Goal: Task Accomplishment & Management: Use online tool/utility

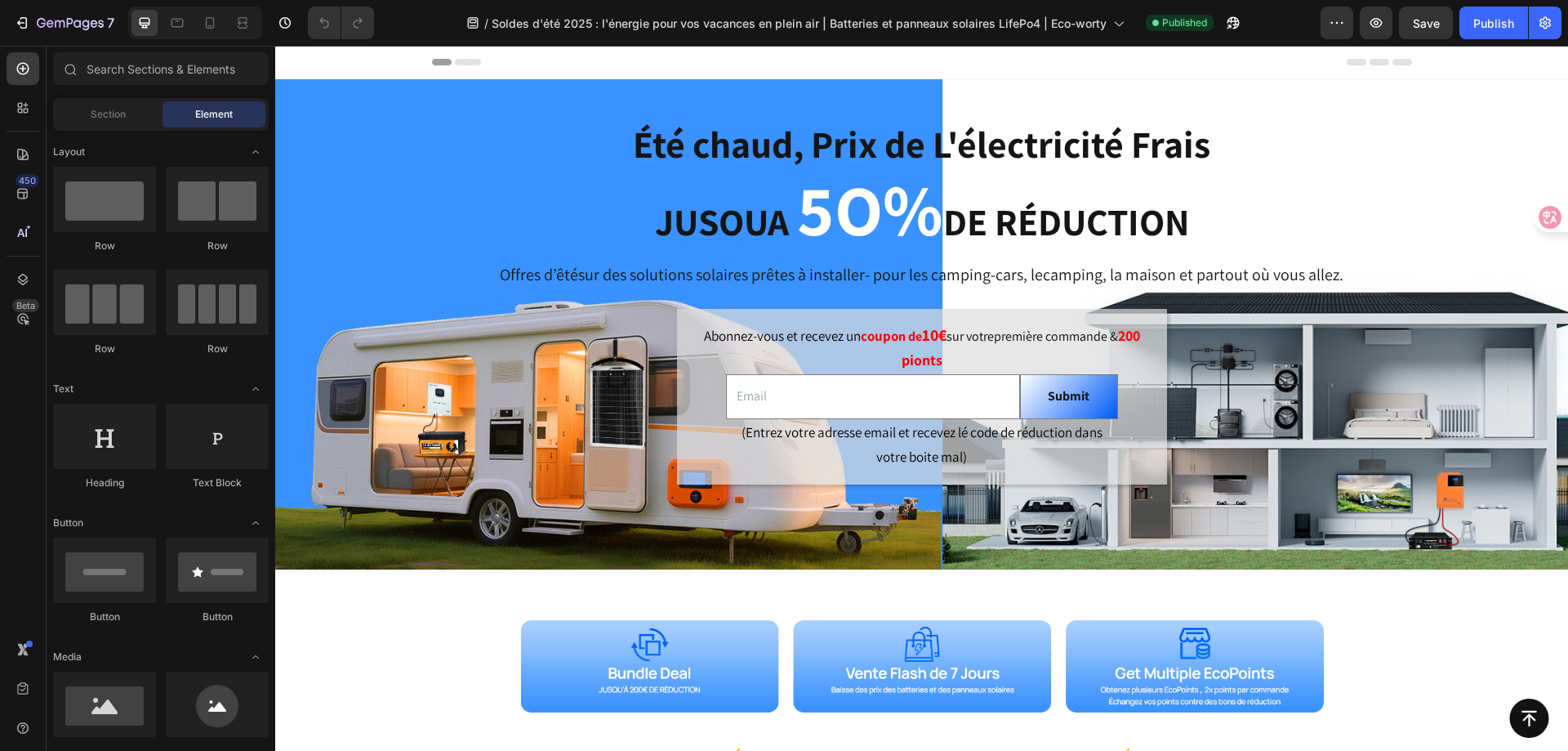
scroll to position [490, 0]
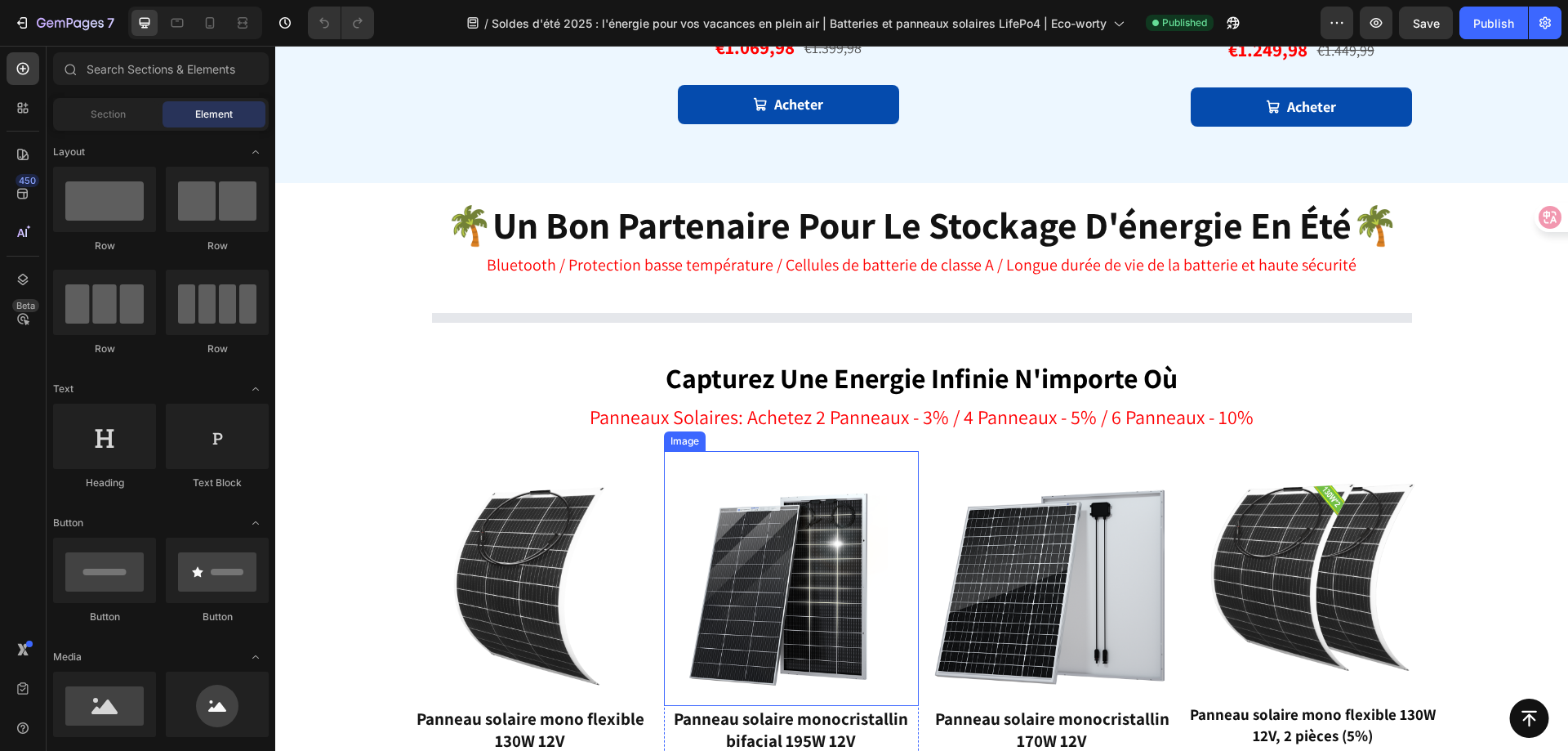
select select "550946354143232776"
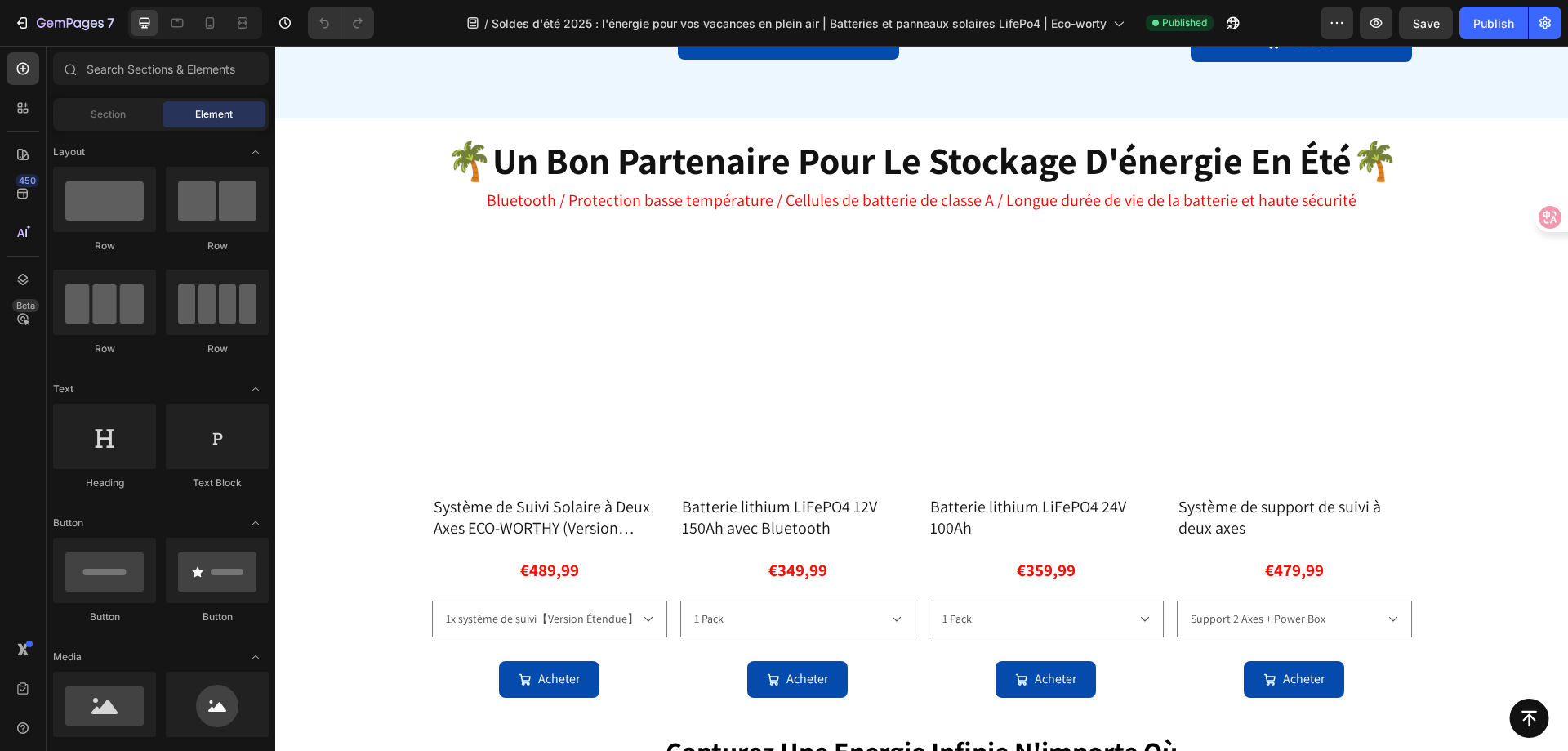
scroll to position [1360, 0]
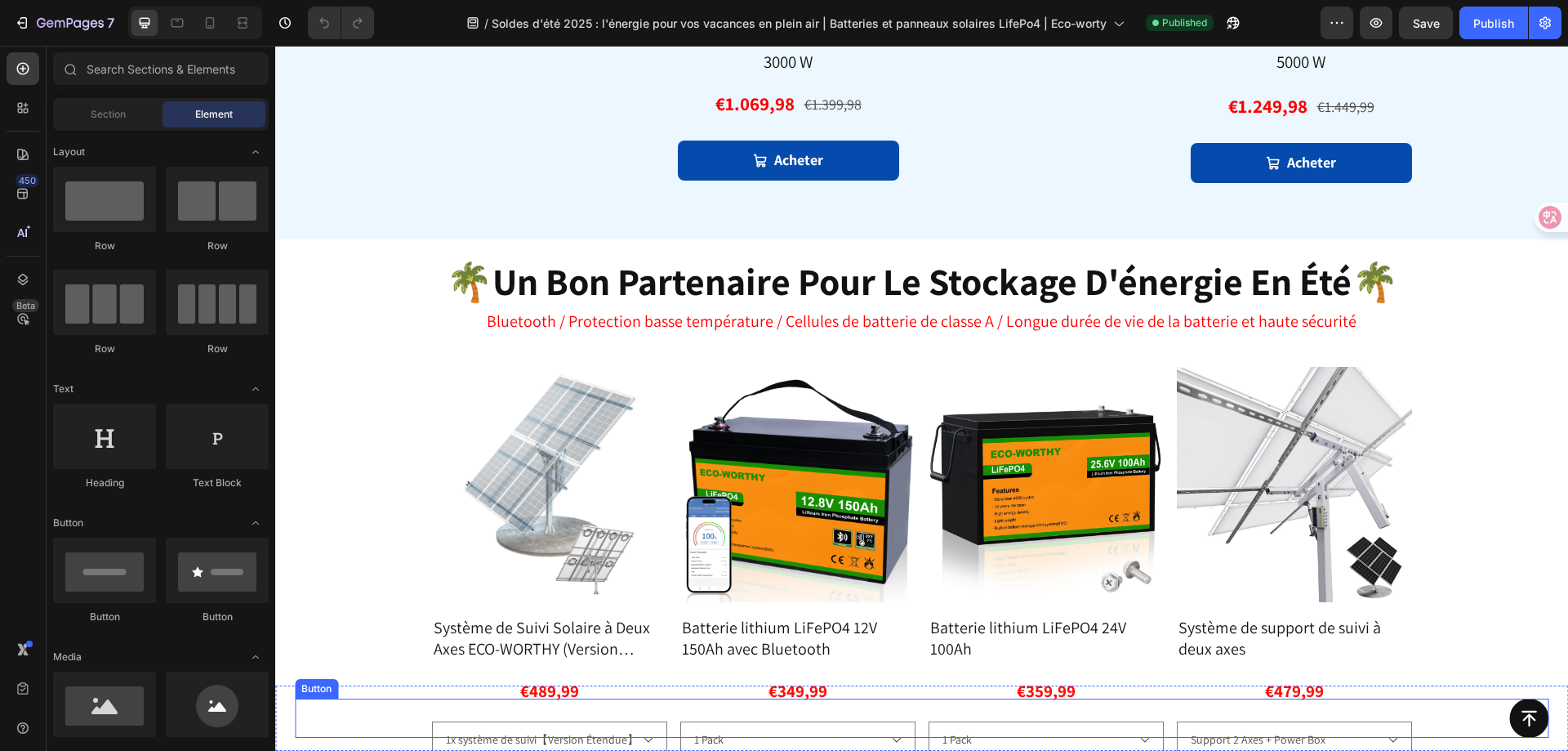
click at [1323, 711] on div "Button" at bounding box center [922, 718] width 1254 height 40
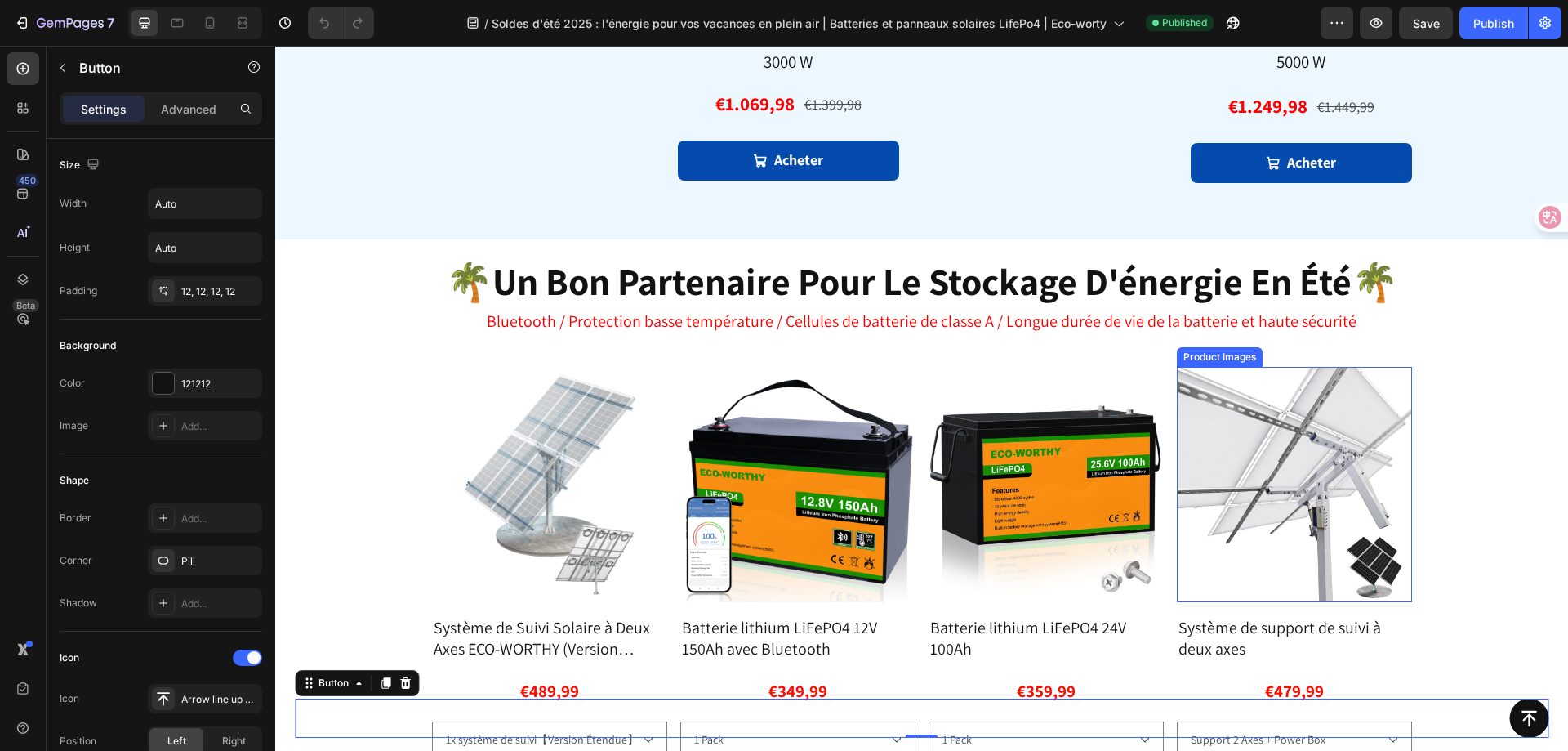
click at [1311, 578] on img at bounding box center [1295, 484] width 236 height 236
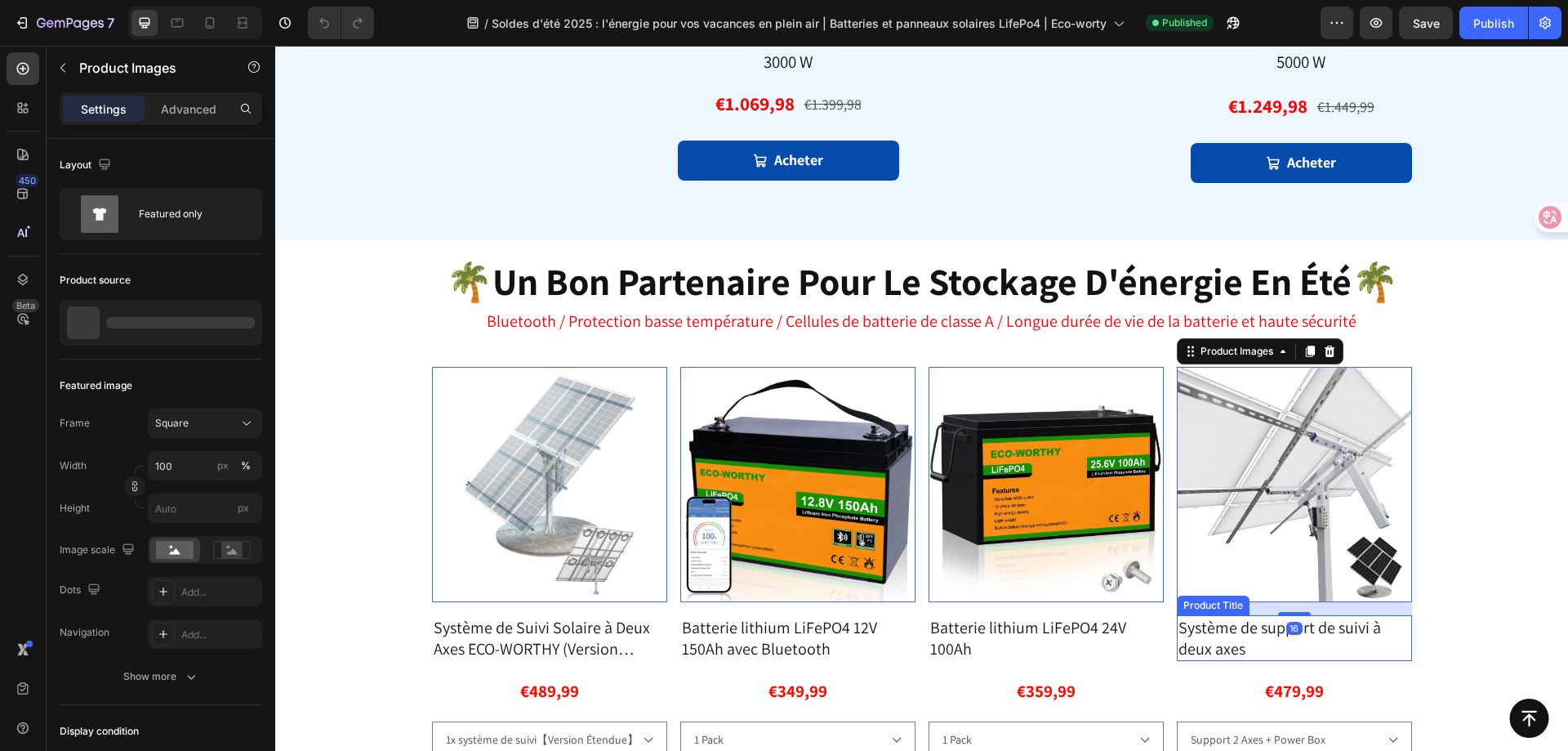
click at [667, 651] on h3 "Système de support de suivi à deux axes" at bounding box center [550, 638] width 236 height 46
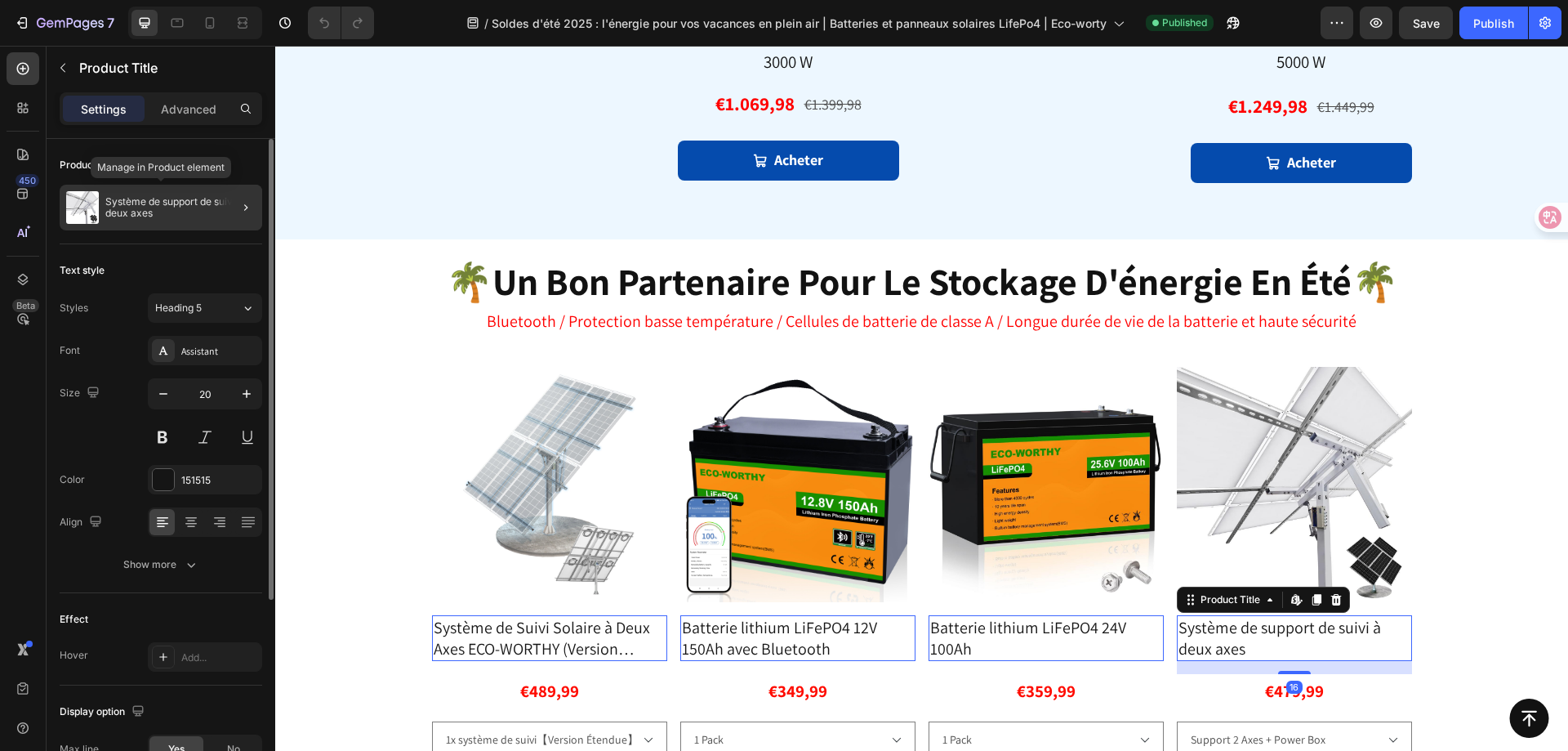
click at [208, 212] on p "Système de support de suivi à deux axes" at bounding box center [180, 208] width 151 height 23
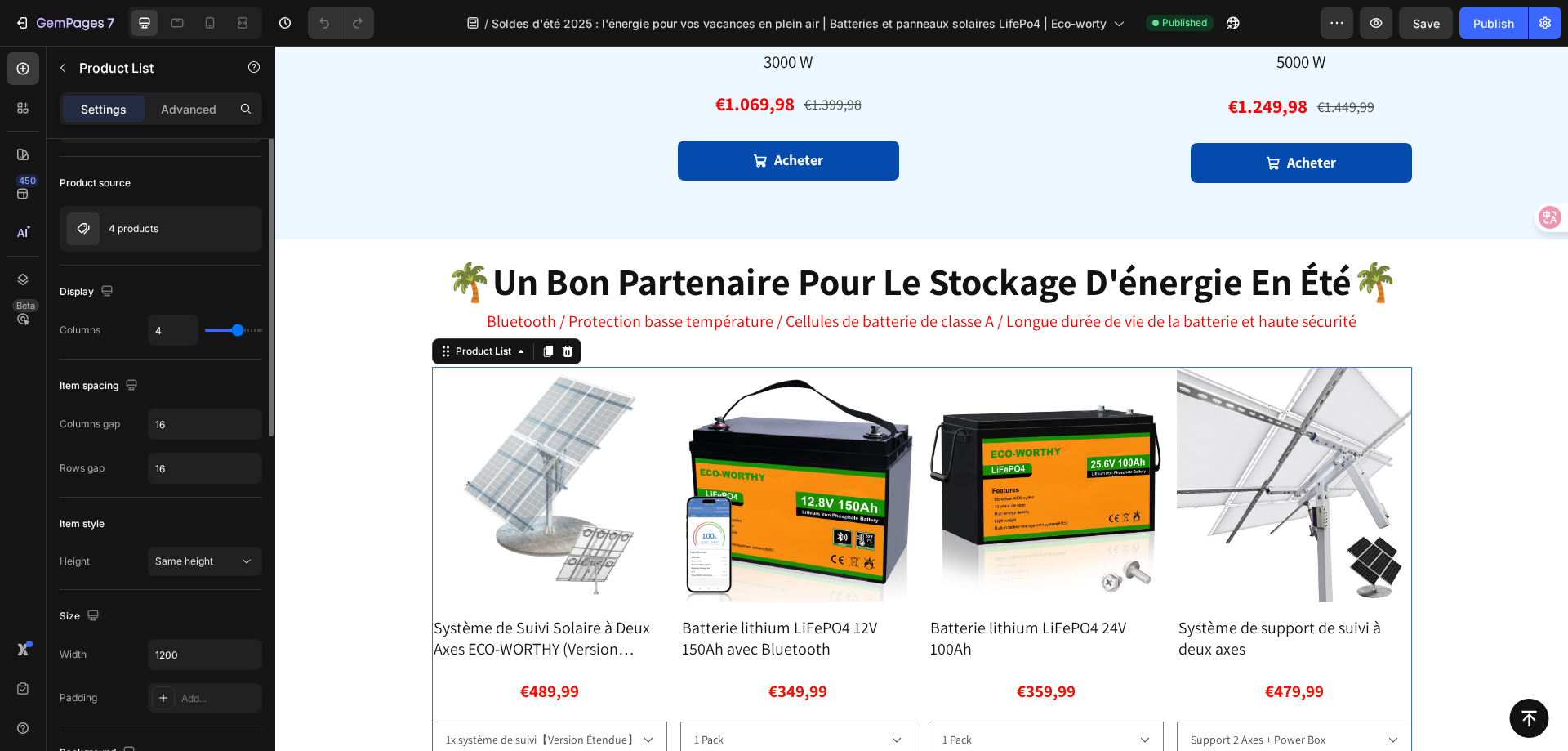
scroll to position [0, 0]
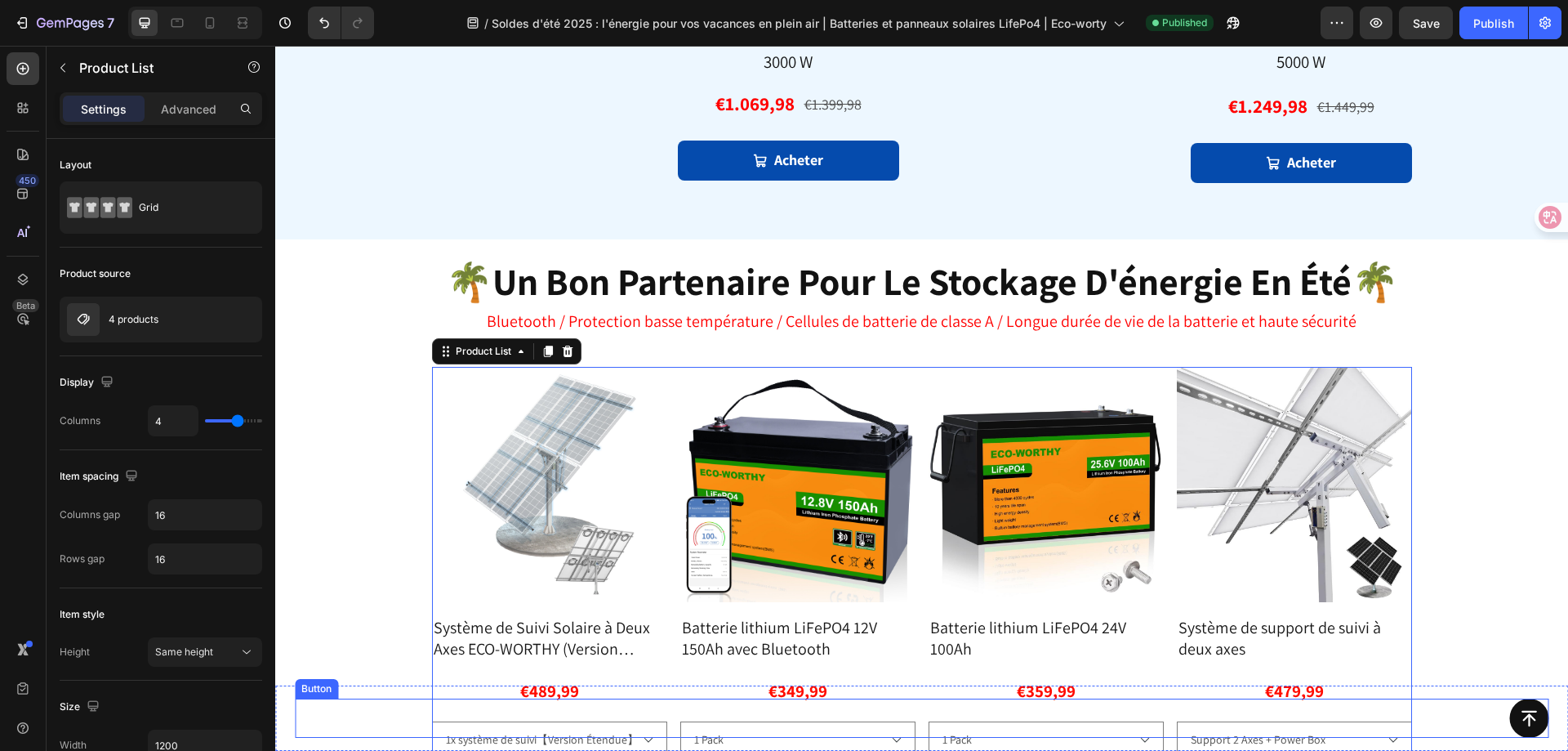
click at [1276, 702] on div "Button" at bounding box center [922, 718] width 1254 height 40
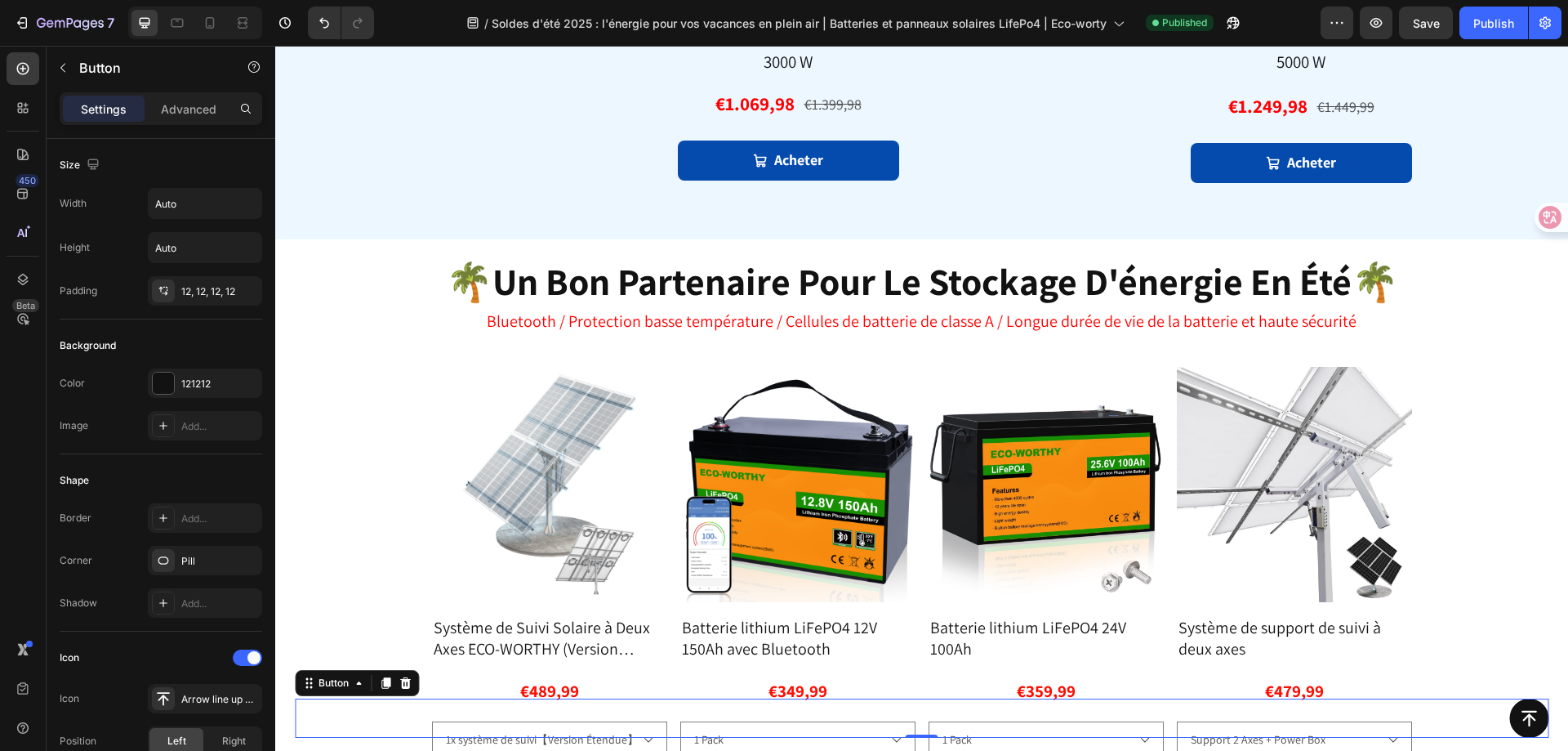
click at [1280, 707] on div "Button 0" at bounding box center [922, 718] width 1254 height 40
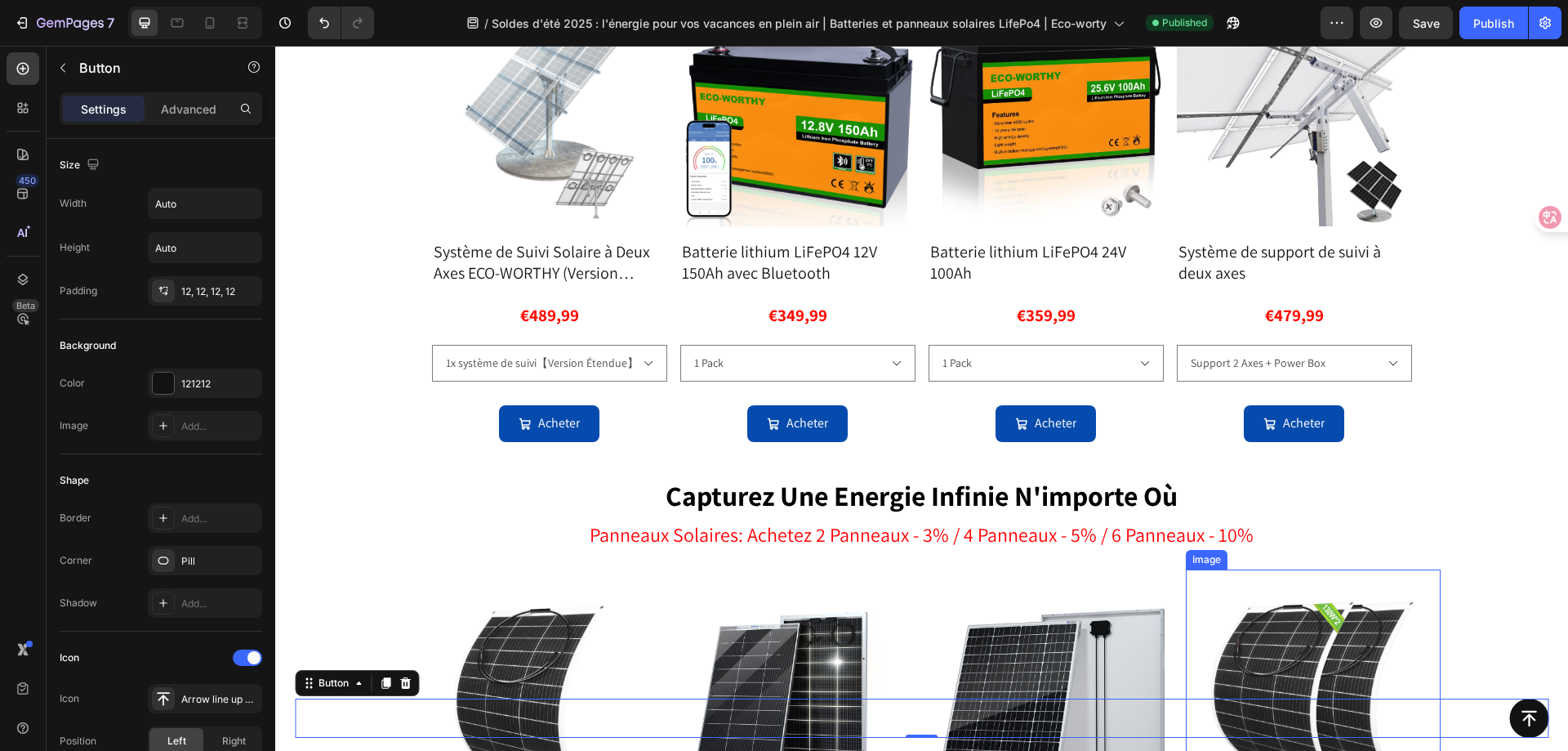
scroll to position [1768, 0]
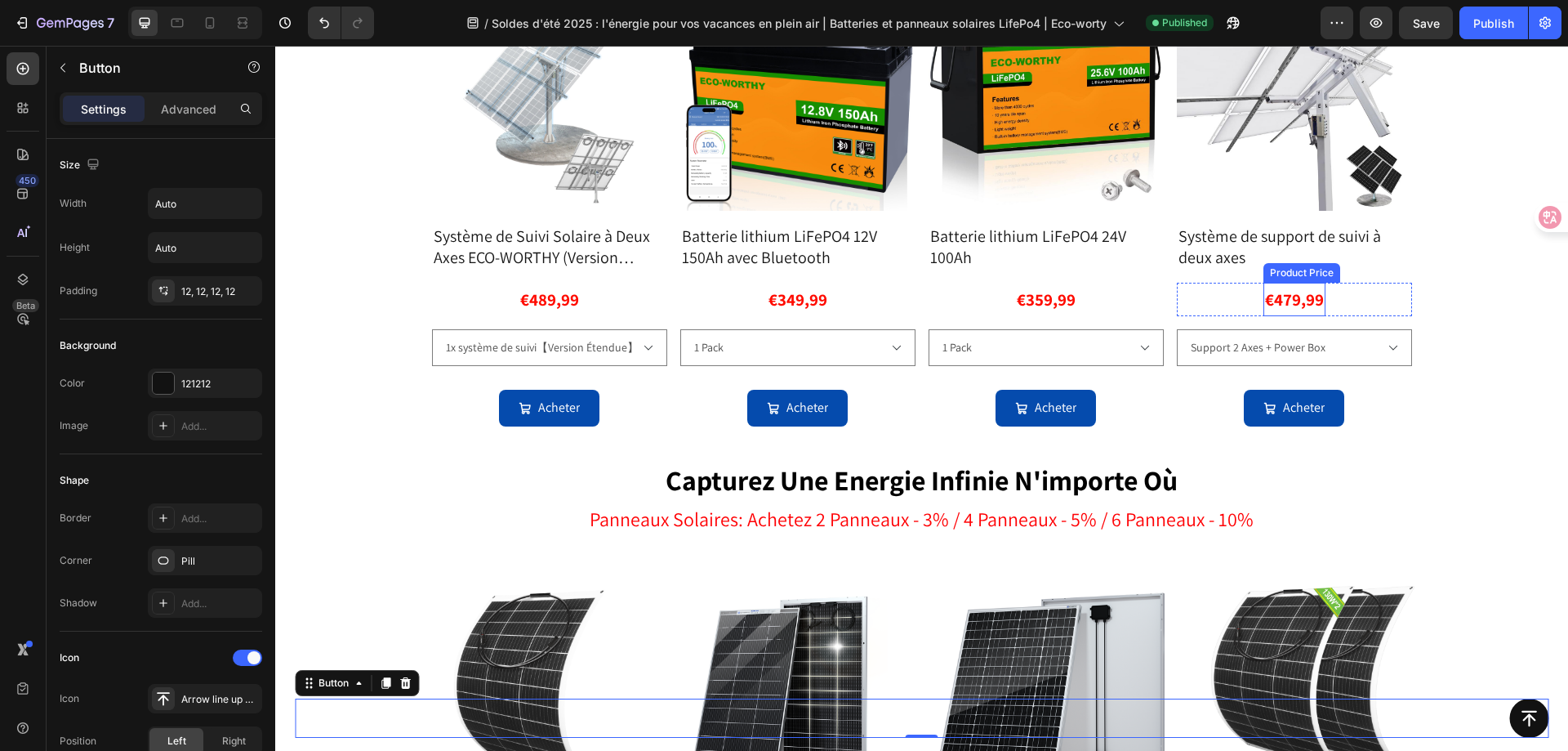
click at [581, 292] on div "€479,99" at bounding box center [549, 300] width 62 height 35
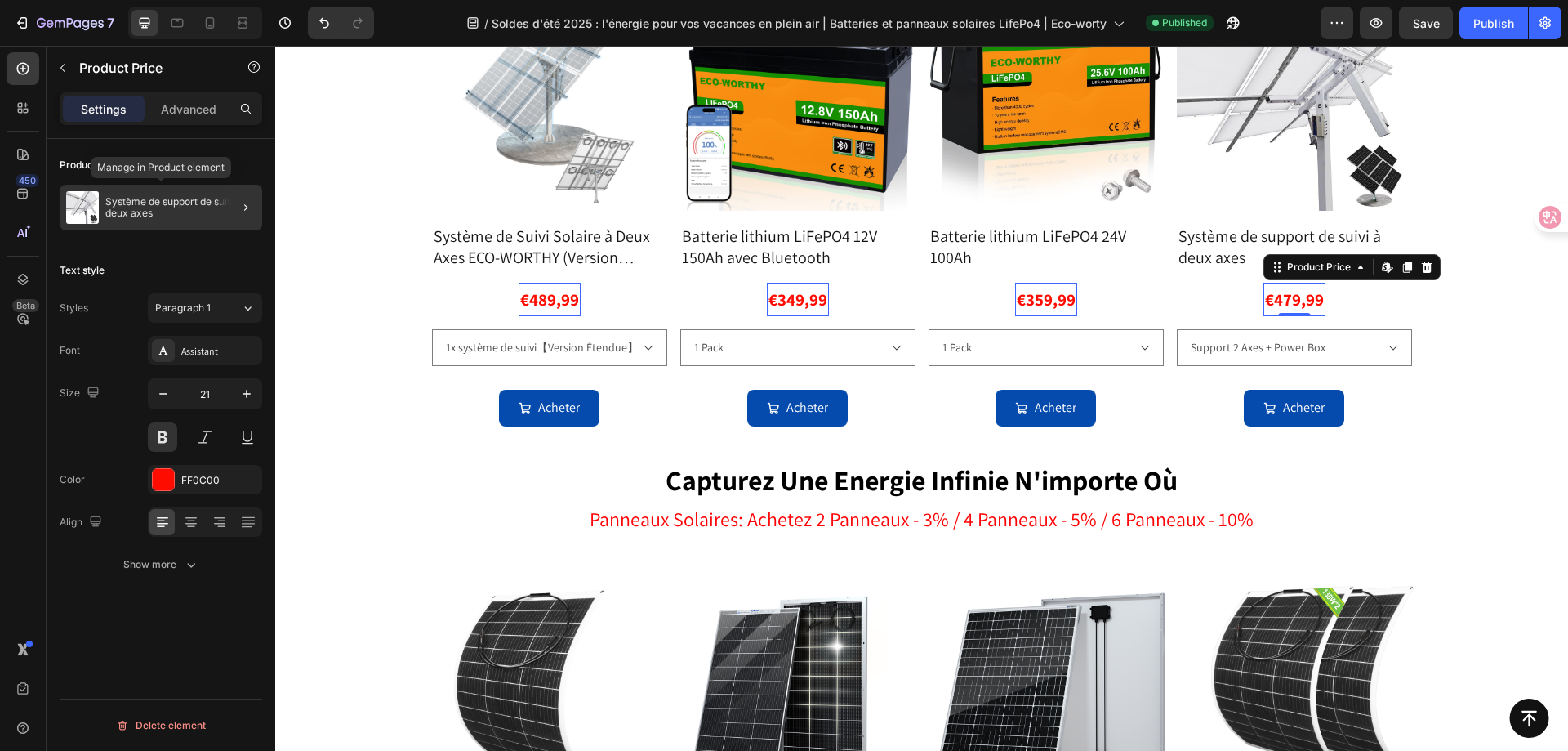
click at [161, 212] on p "Système de support de suivi à deux axes" at bounding box center [180, 208] width 151 height 23
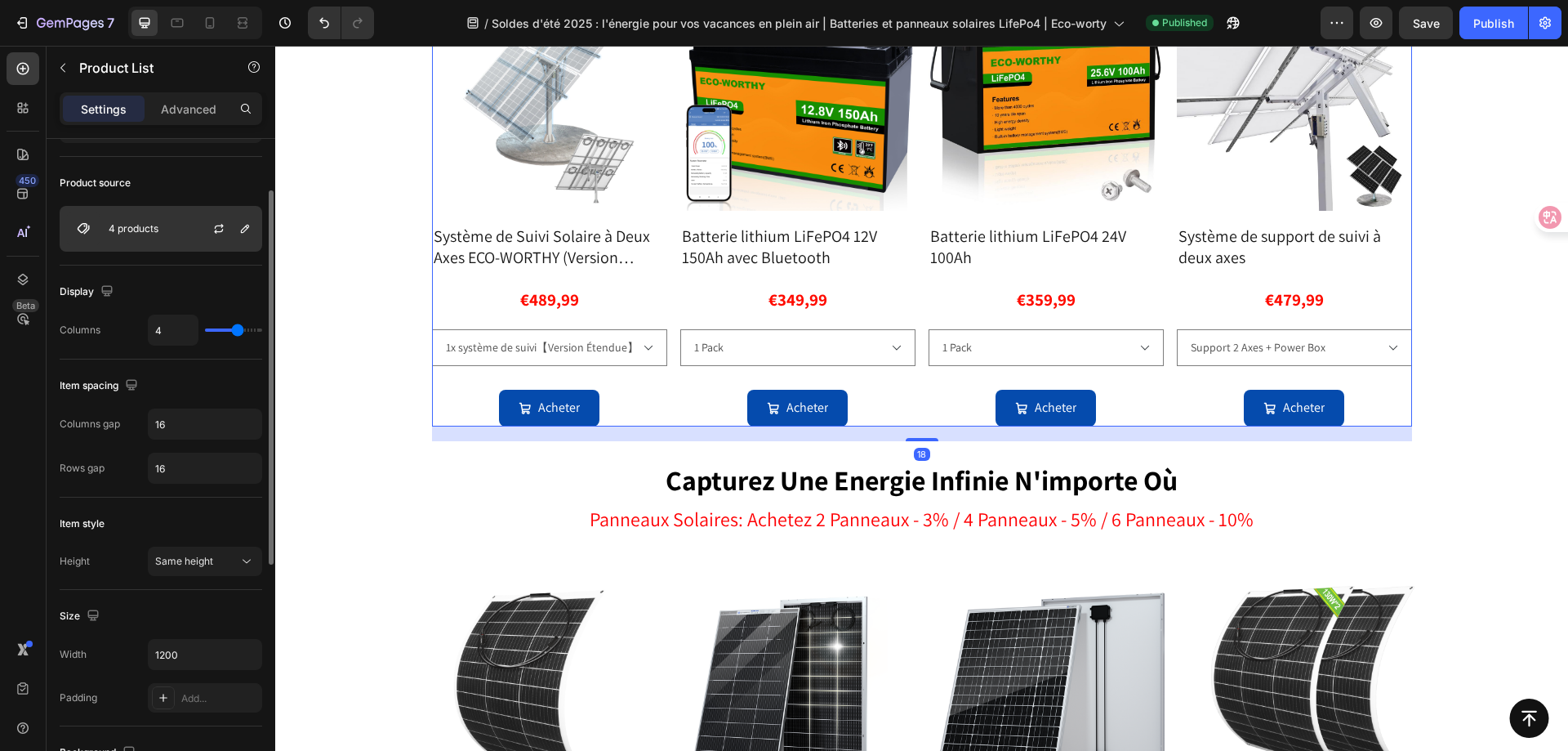
scroll to position [0, 0]
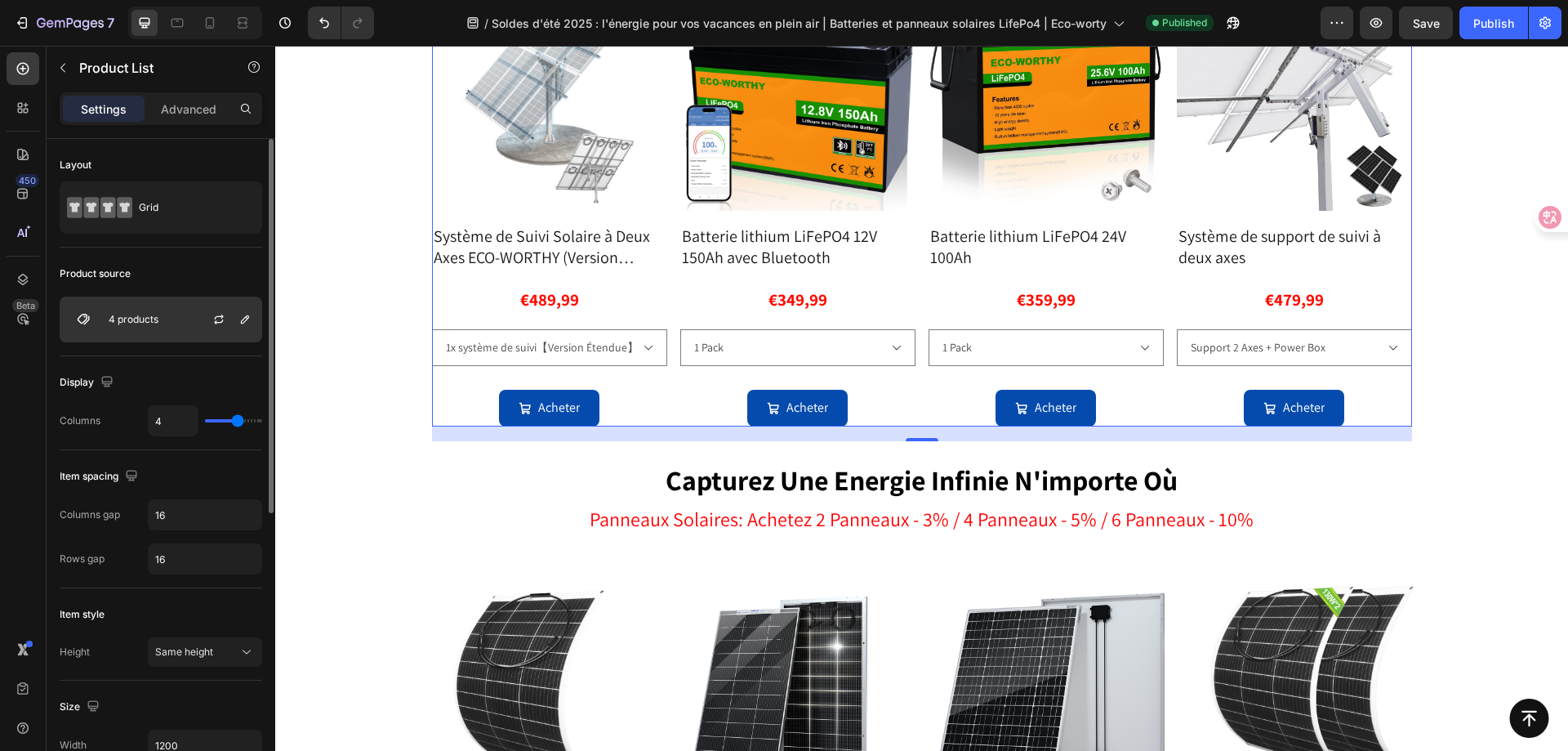
click at [172, 306] on div "4 products" at bounding box center [161, 320] width 203 height 46
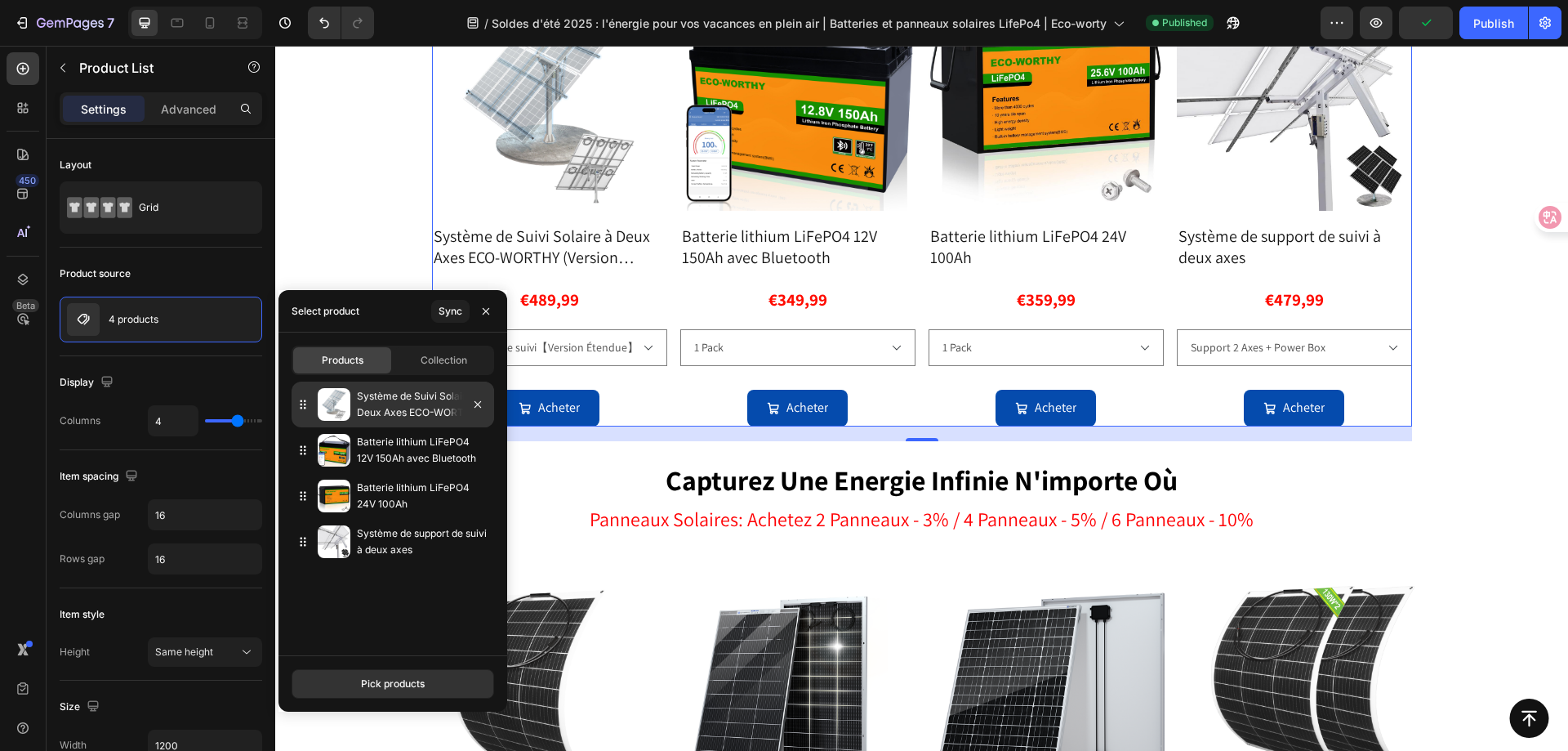
click at [408, 414] on p "Système de Suivi Solaire à Deux Axes ECO-WORTHY (Version Étendue, +40% de Rende…" at bounding box center [422, 404] width 131 height 33
click at [402, 406] on p "Système de Suivi Solaire à Deux Axes ECO-WORTHY (Version Étendue, +40% de Rende…" at bounding box center [422, 404] width 131 height 33
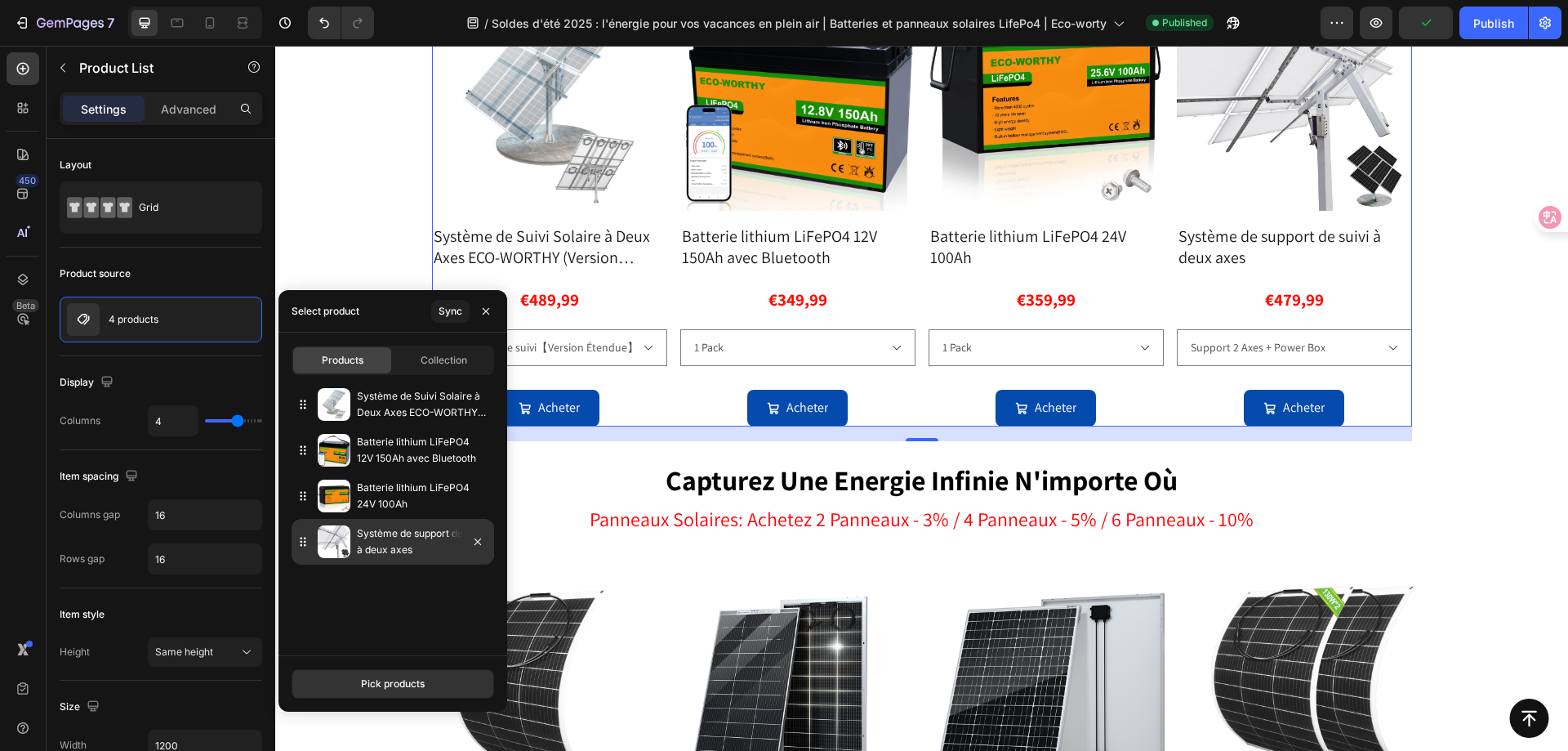
click at [400, 539] on p "Système de support de suivi à deux axes" at bounding box center [422, 542] width 131 height 33
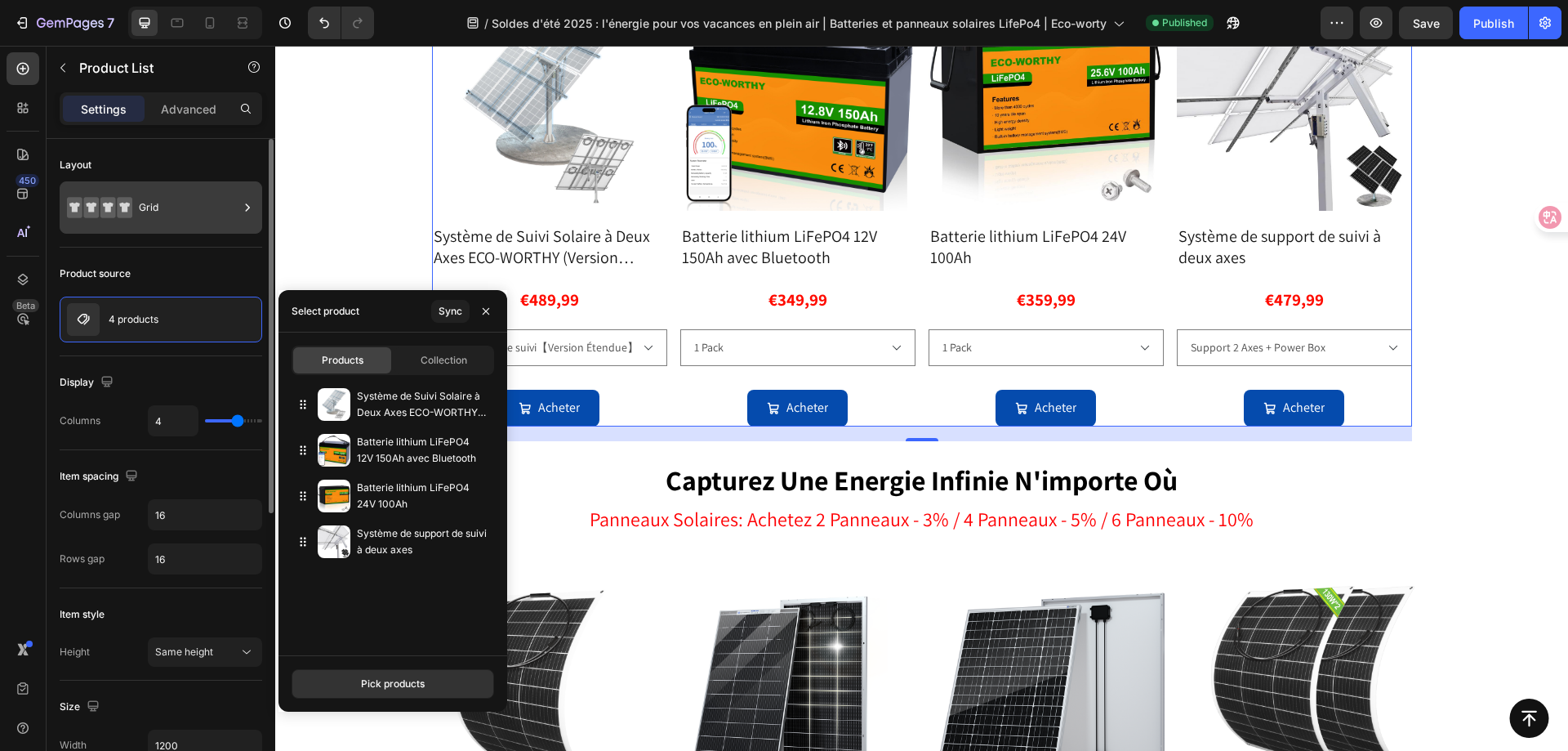
click at [154, 208] on div "Grid" at bounding box center [189, 208] width 100 height 38
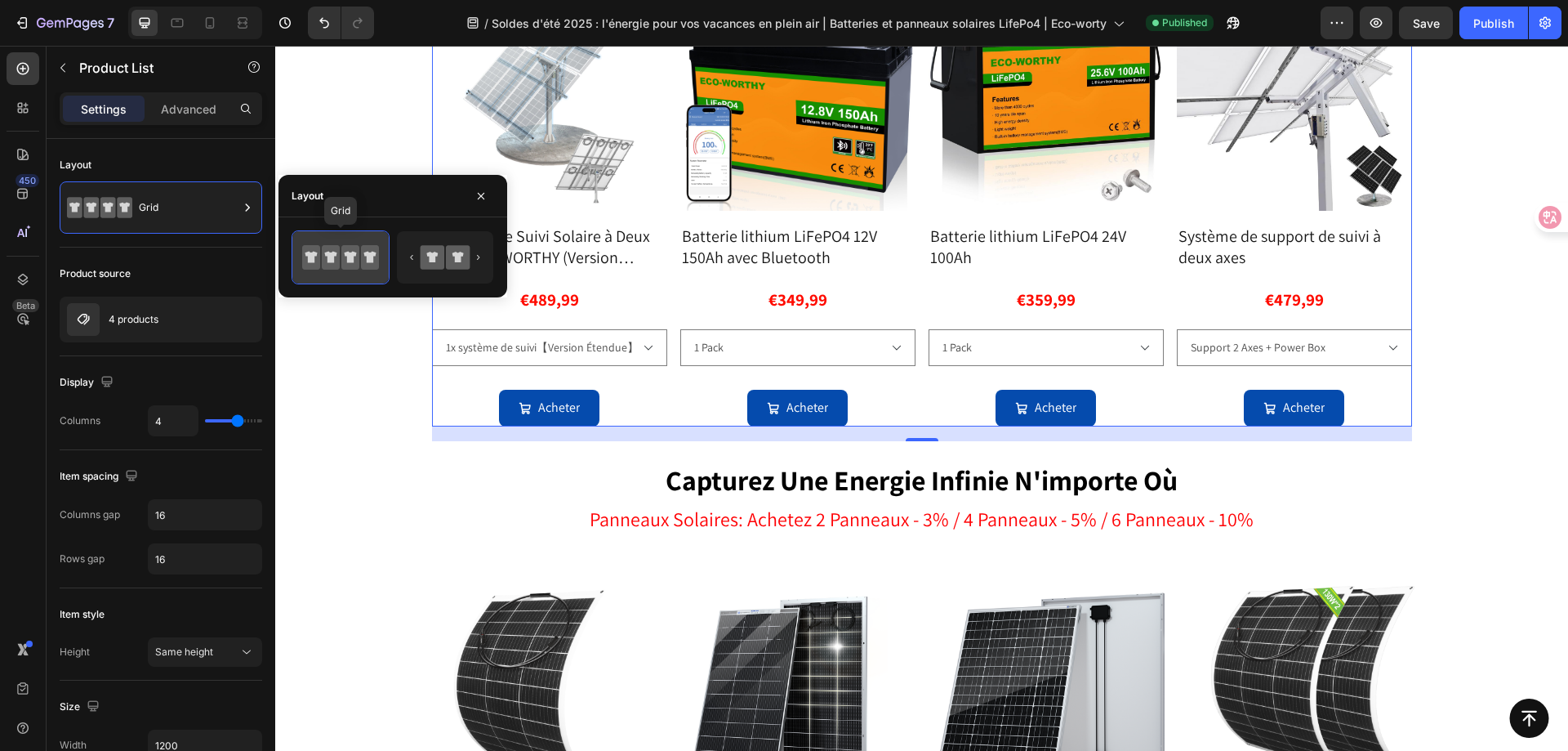
click at [339, 262] on icon at bounding box center [331, 258] width 18 height 25
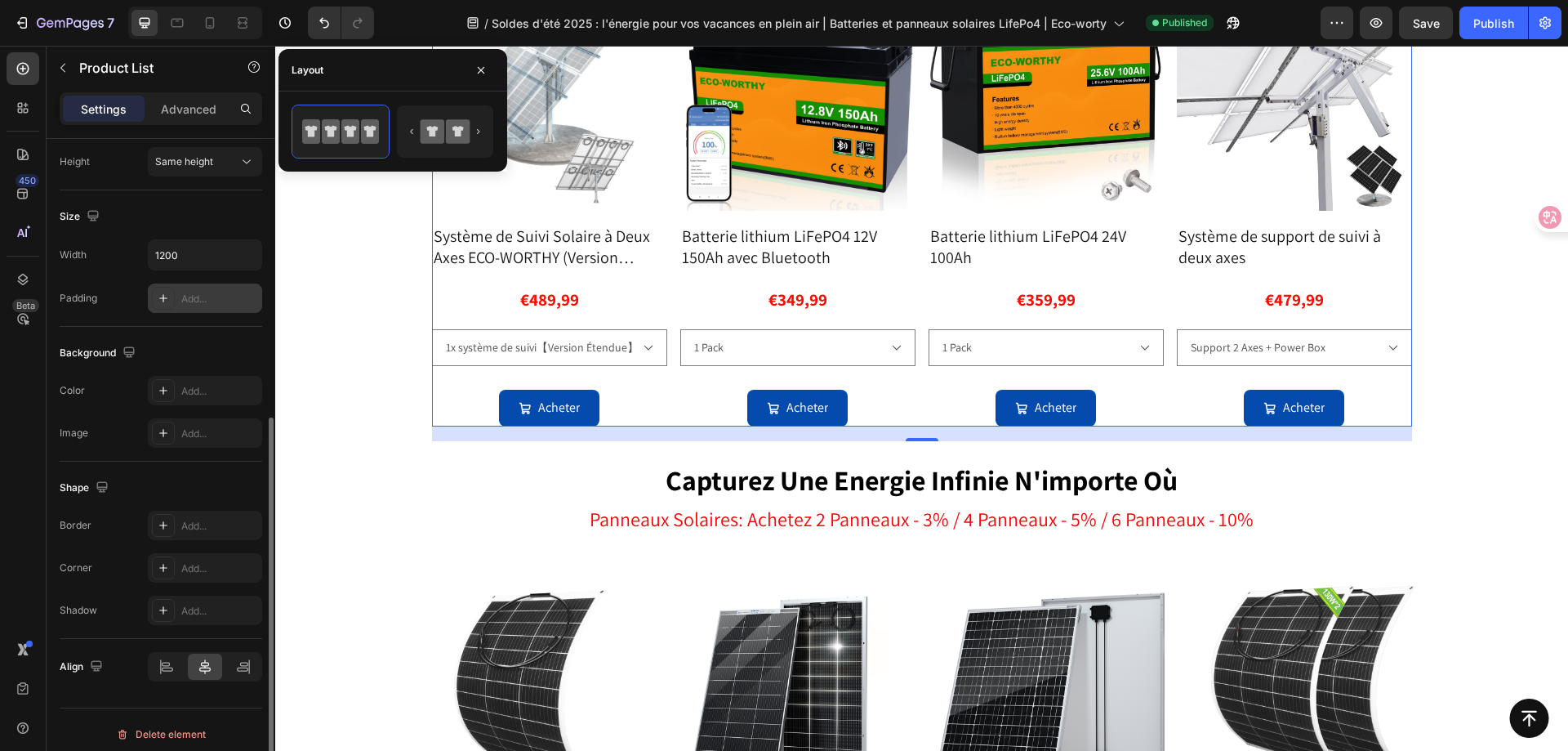
scroll to position [499, 0]
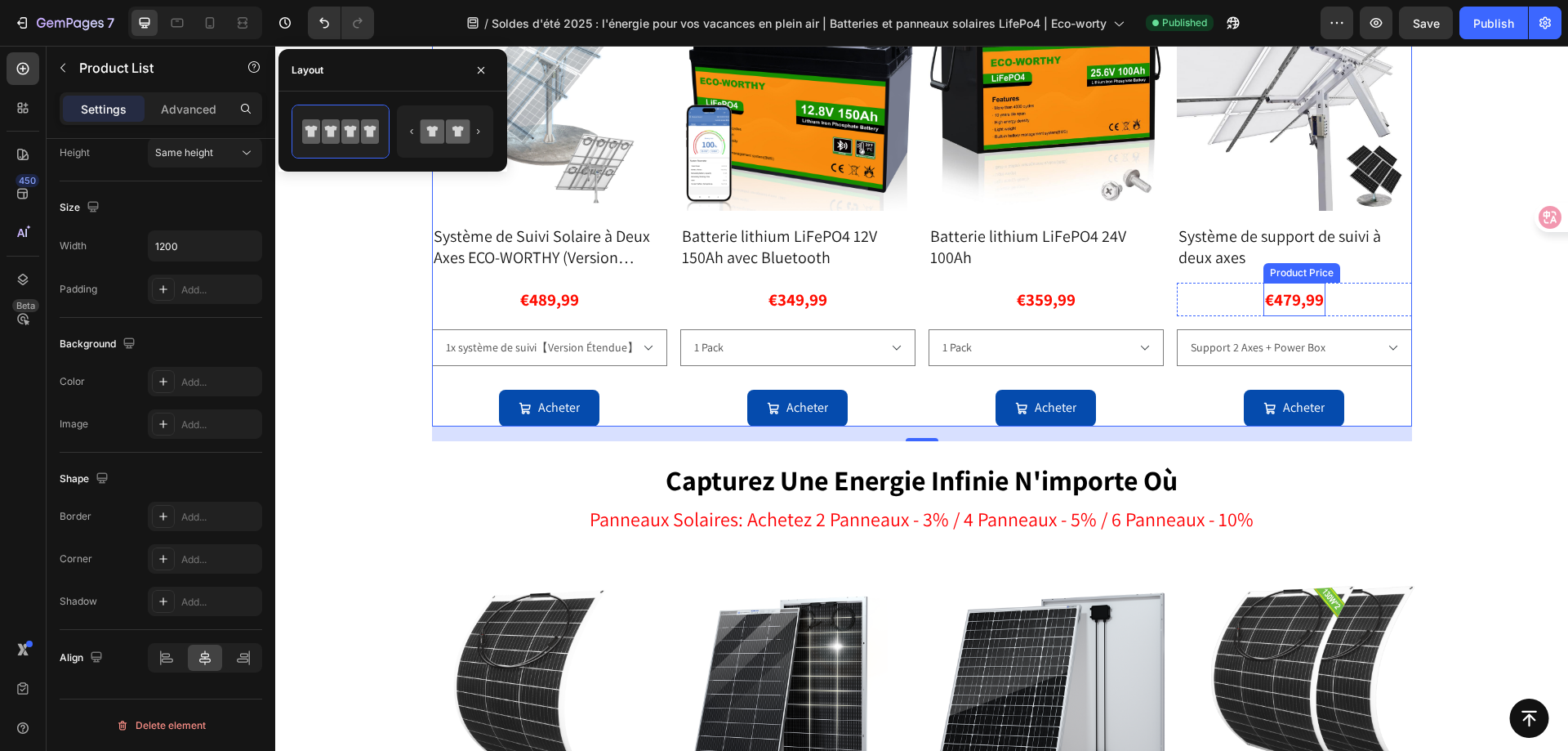
click at [581, 293] on div "€479,99" at bounding box center [549, 300] width 62 height 35
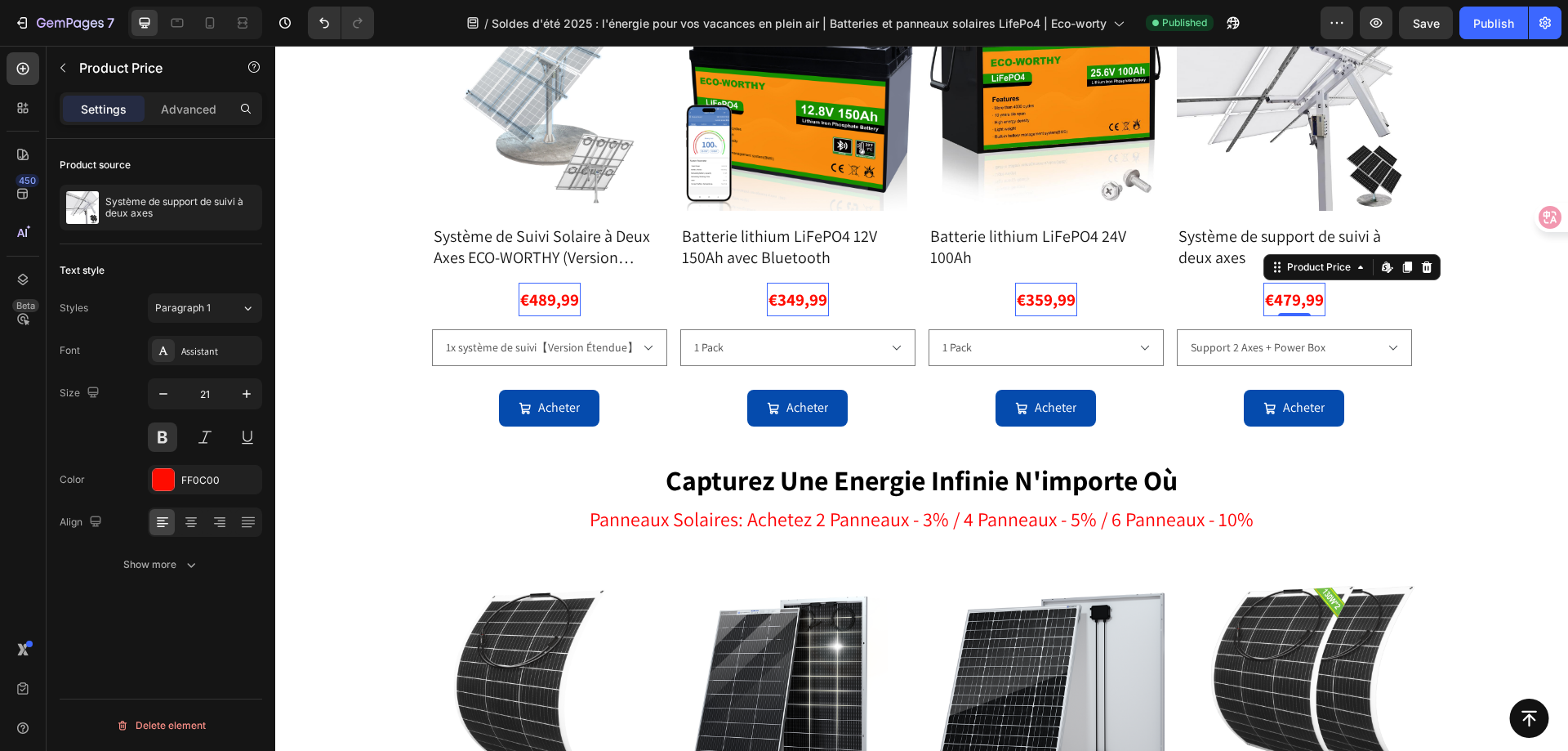
scroll to position [0, 0]
click at [172, 570] on div "Show more" at bounding box center [161, 564] width 76 height 16
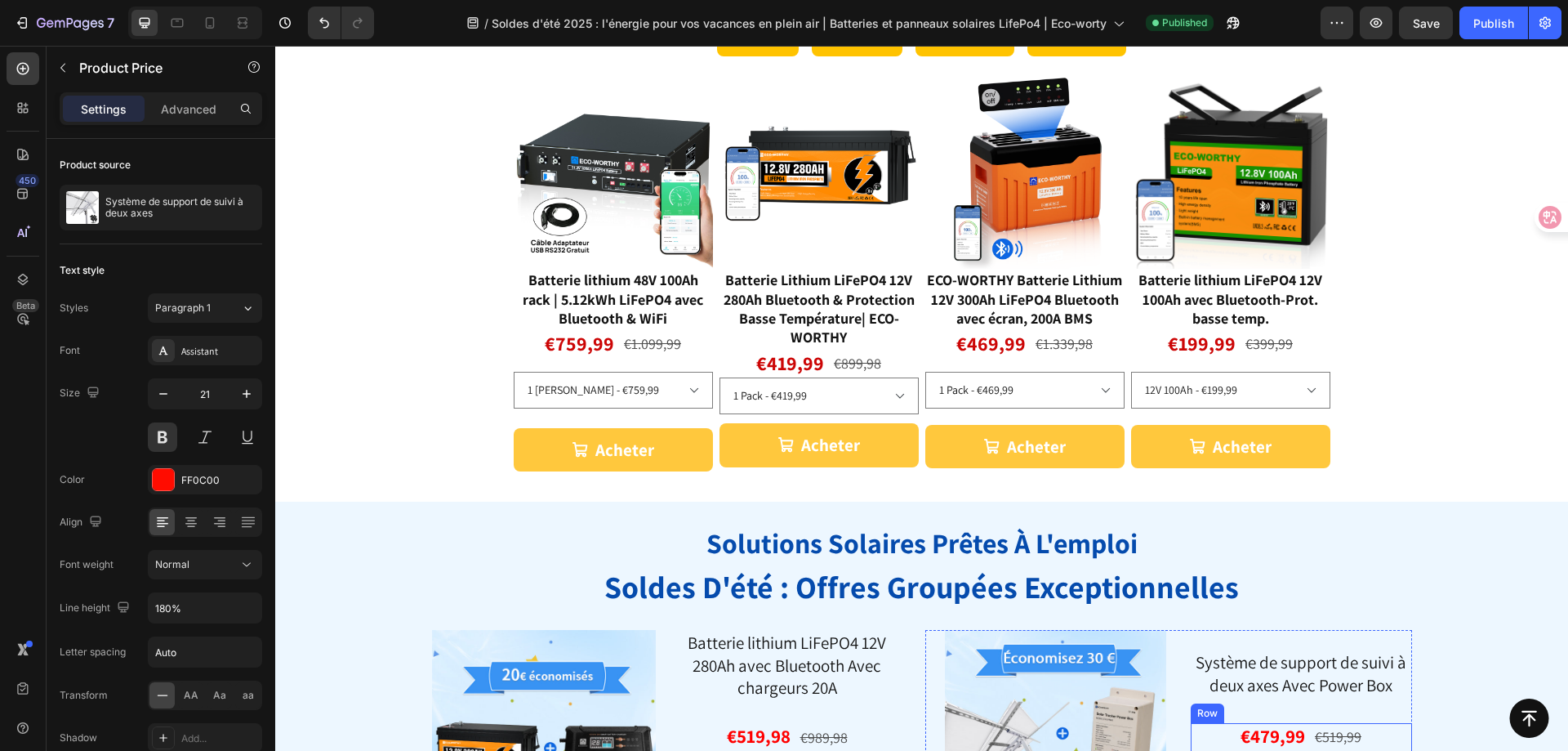
scroll to position [1213, 0]
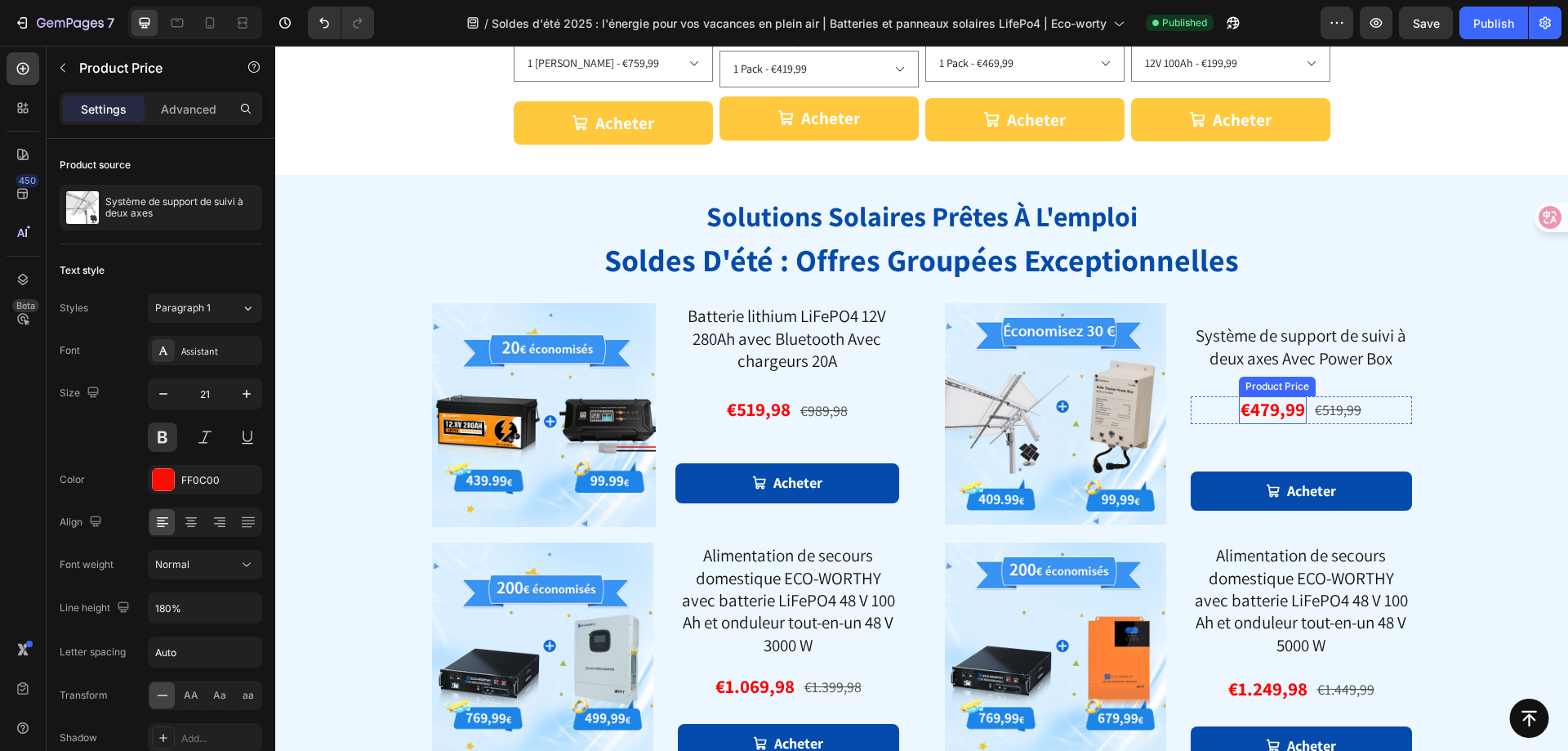
click at [1268, 408] on div "€479,99" at bounding box center [1273, 410] width 68 height 28
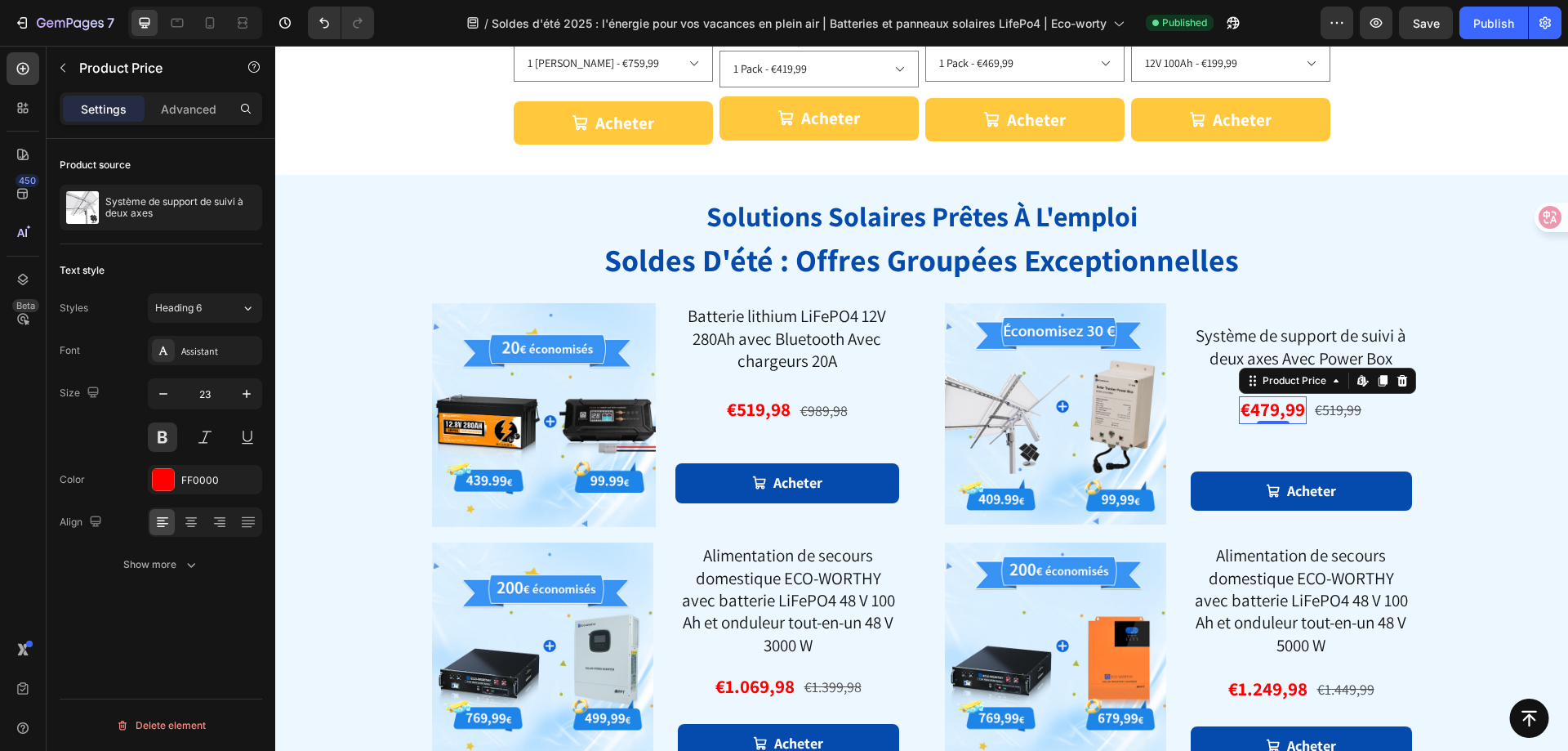
click at [1247, 442] on div "€479,99 Product Price Edit content in Shopify 0 Product Price Edit content in S…" at bounding box center [1301, 433] width 222 height 75
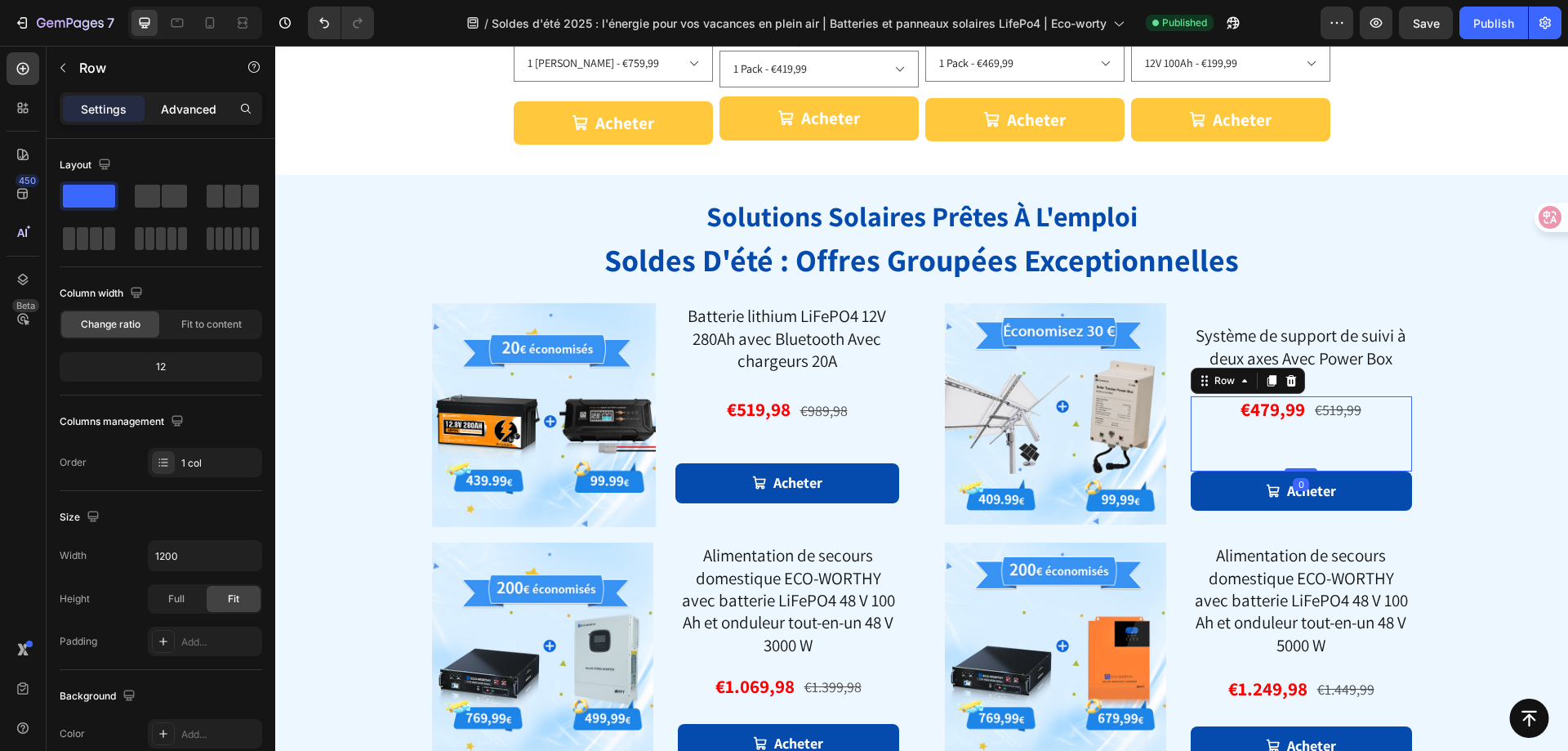
click at [170, 115] on p "Advanced" at bounding box center [188, 109] width 55 height 17
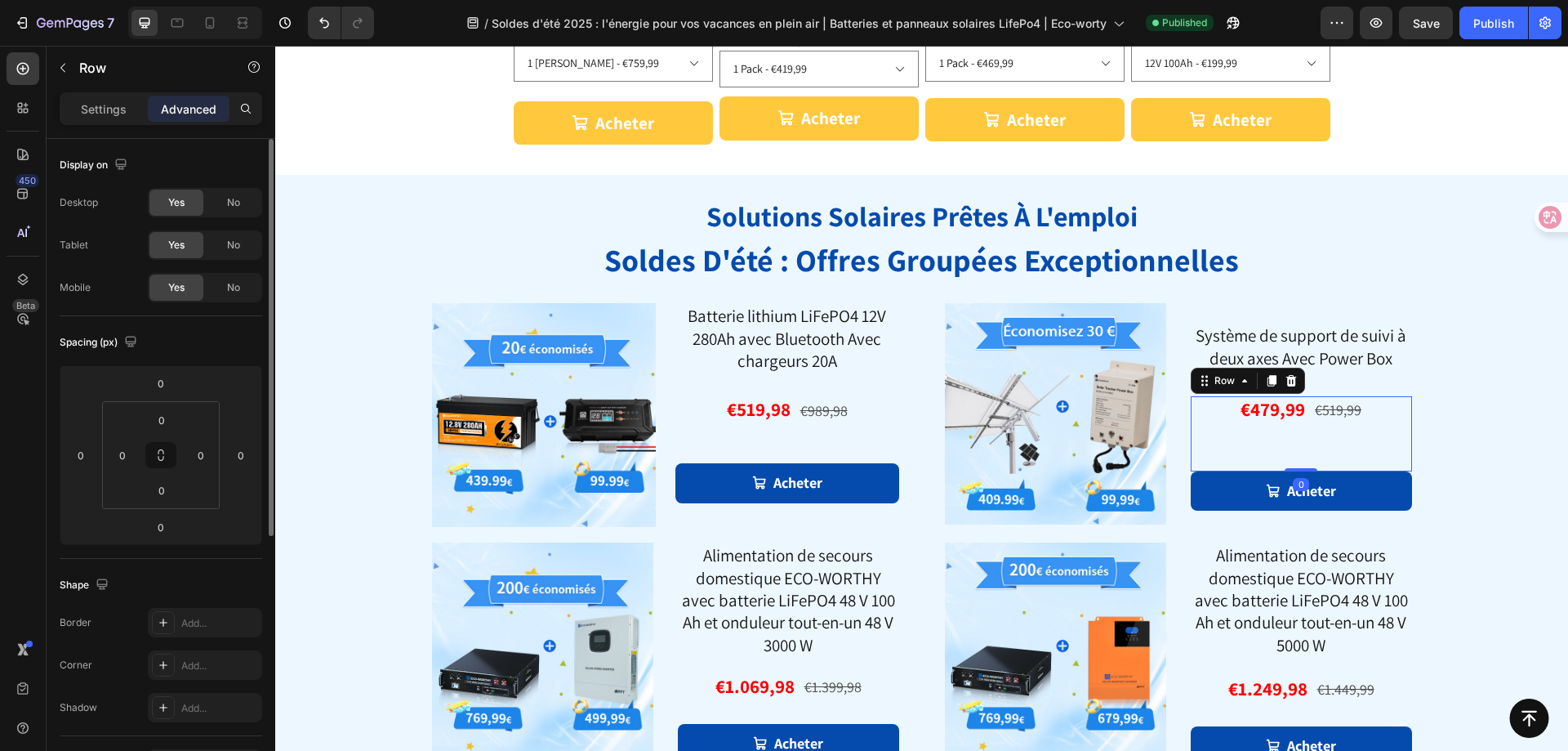
scroll to position [431, 0]
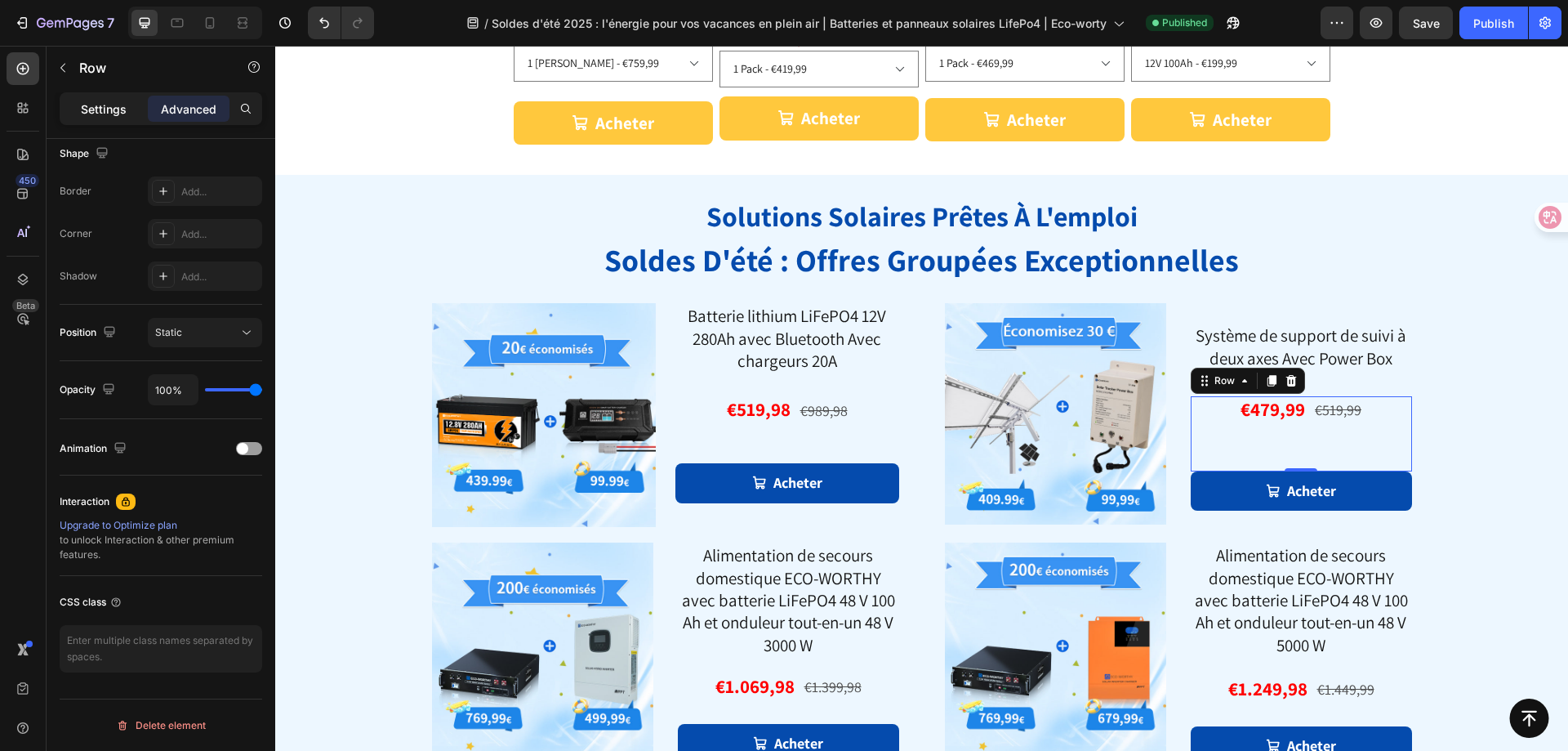
click at [91, 106] on p "Settings" at bounding box center [104, 109] width 46 height 17
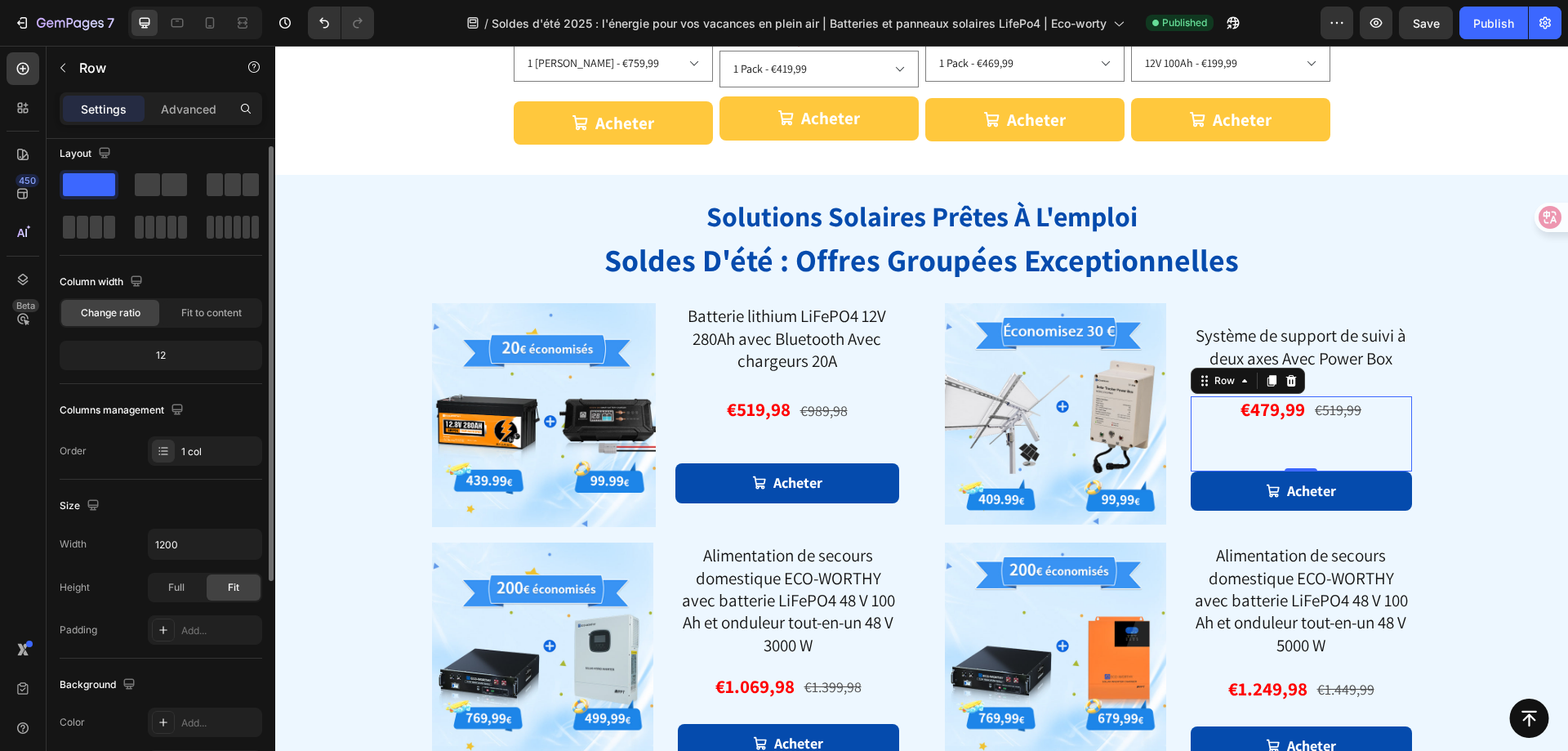
scroll to position [0, 0]
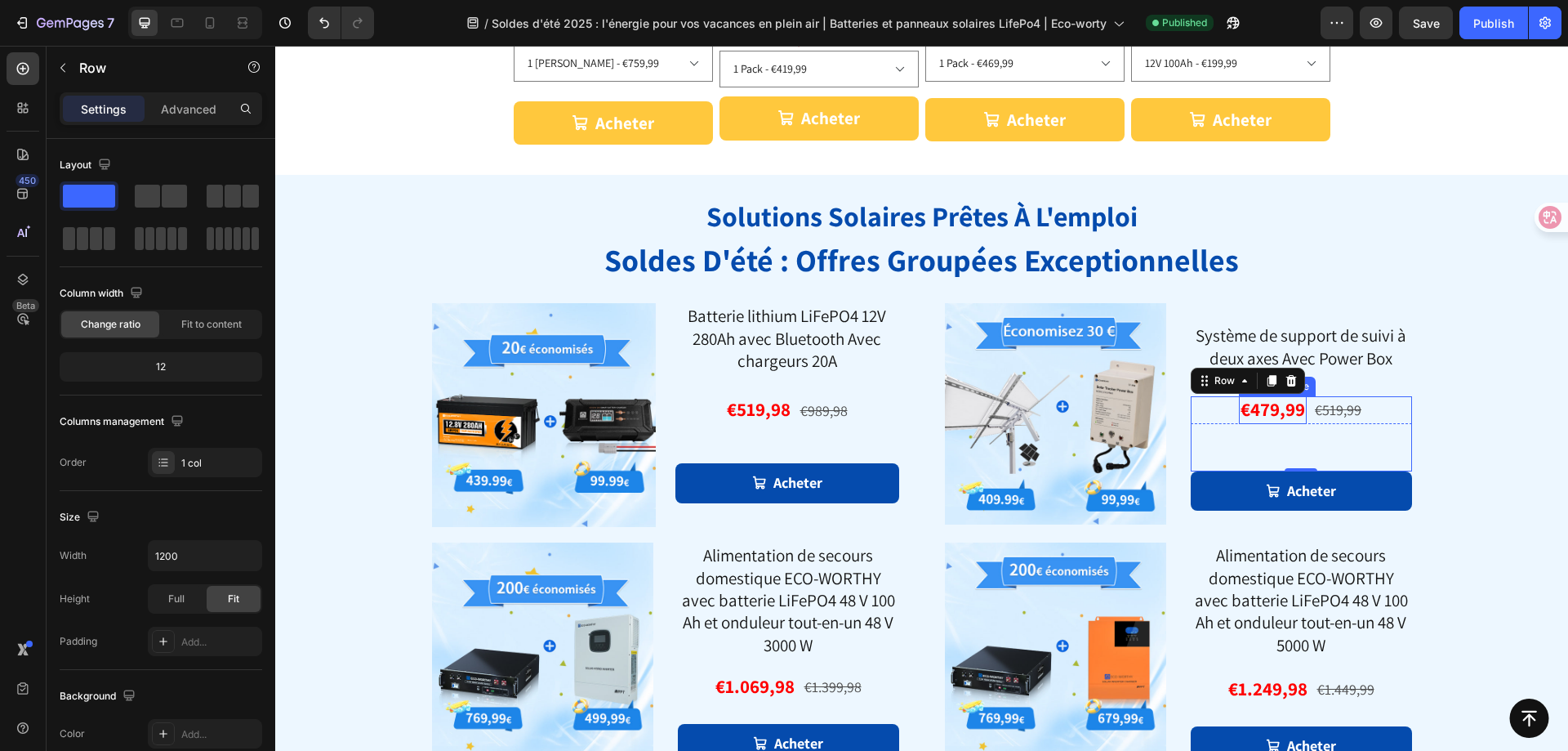
click at [1256, 406] on div "€479,99" at bounding box center [1273, 410] width 68 height 28
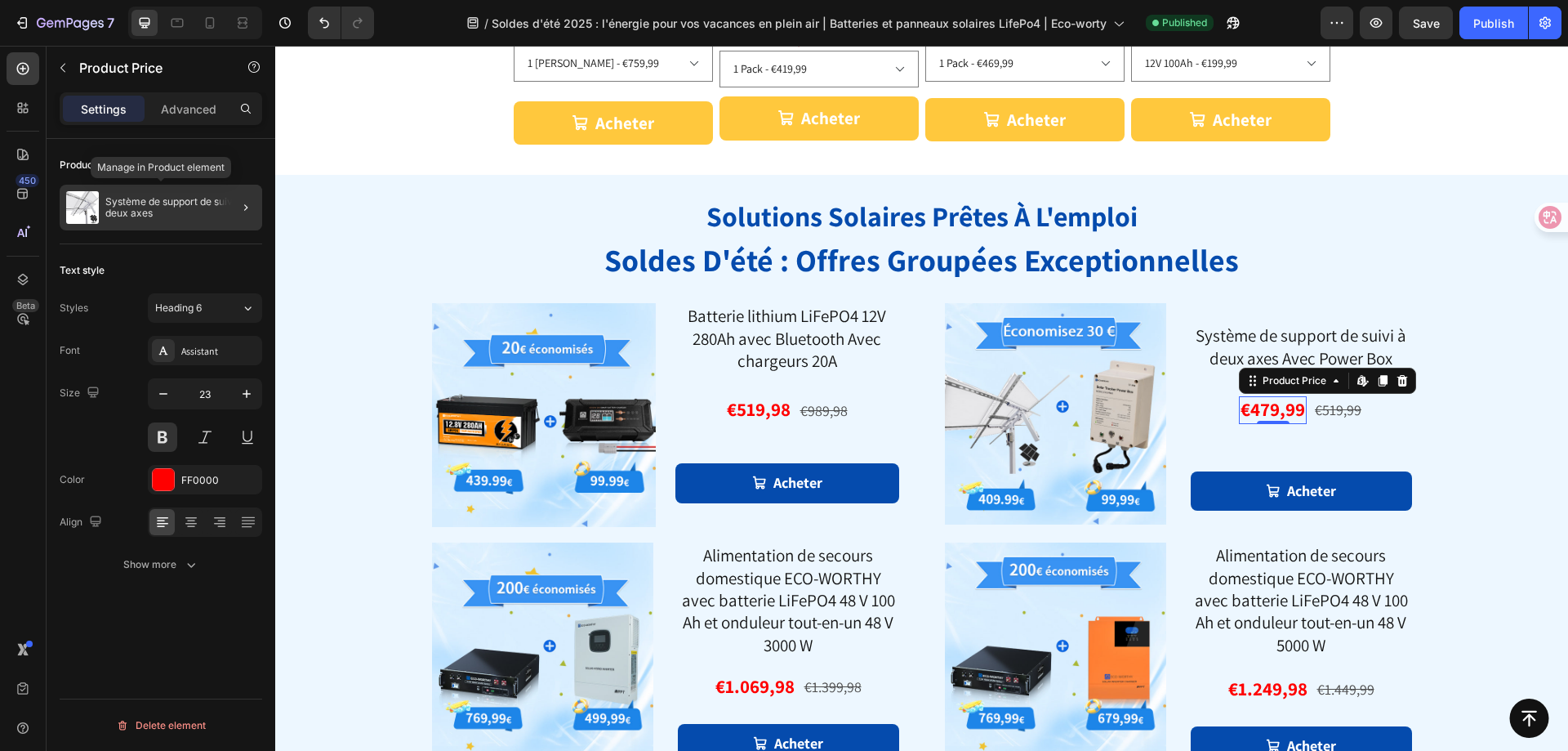
click at [182, 207] on p "Système de support de suivi à deux axes" at bounding box center [180, 208] width 151 height 23
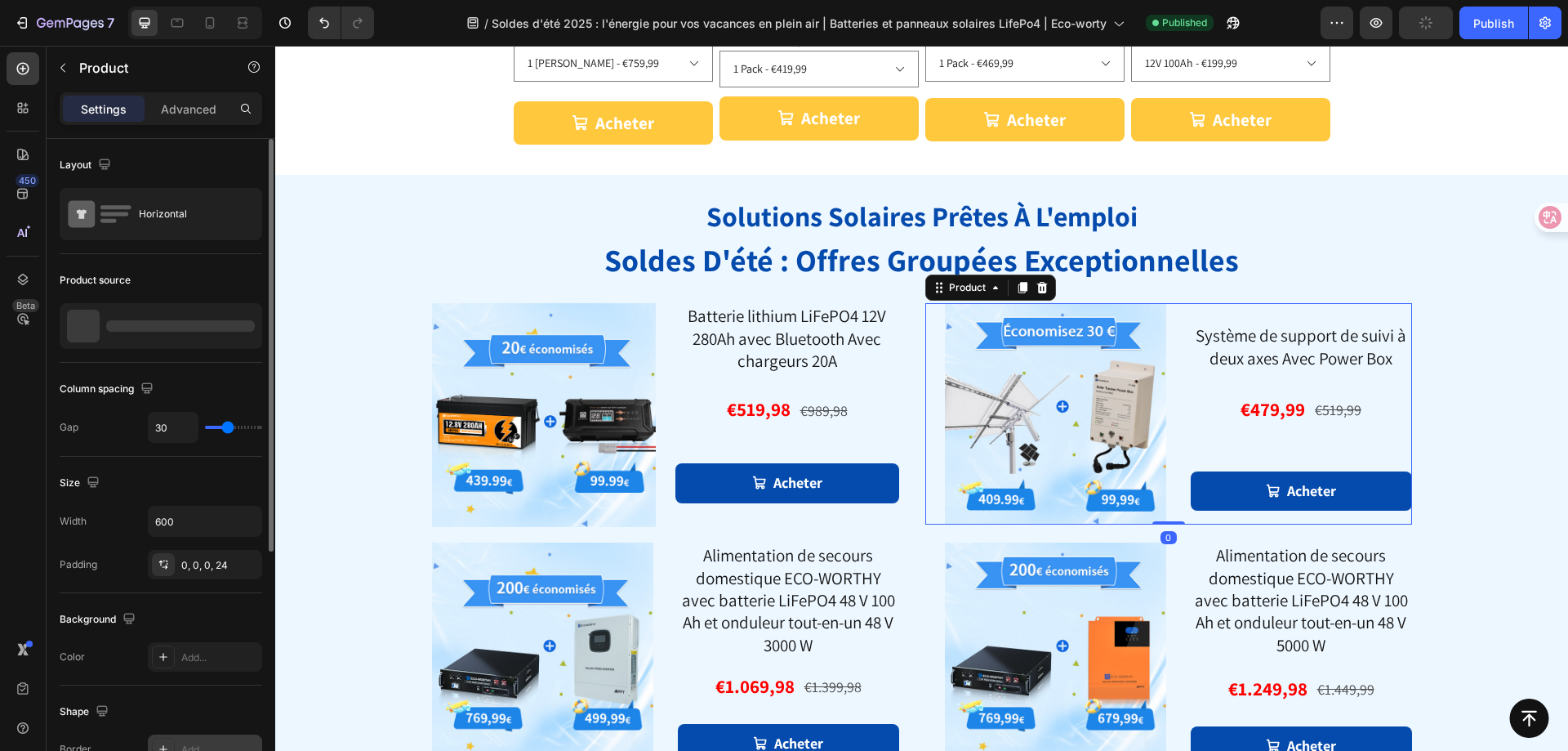
scroll to position [390, 0]
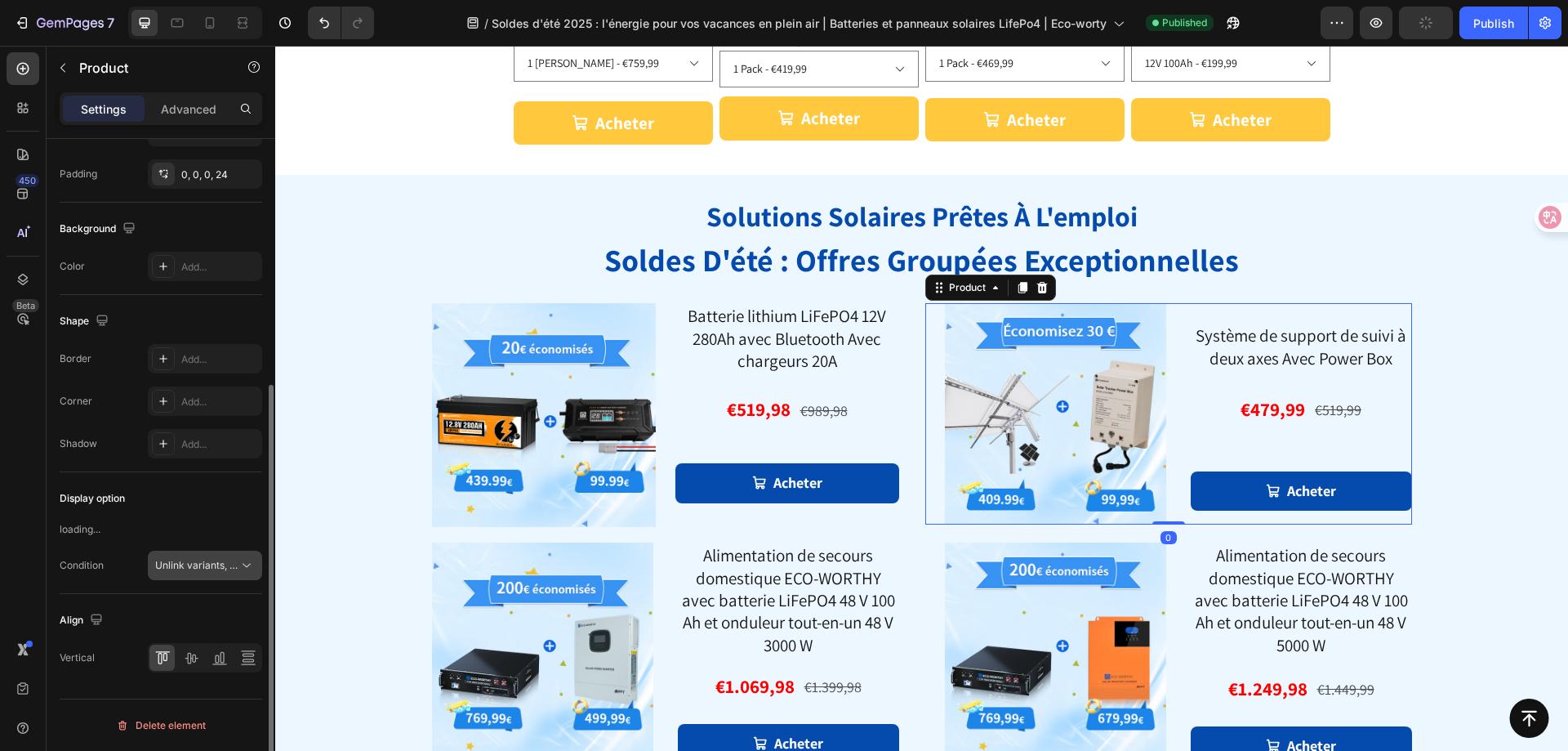
click at [194, 576] on button "Unlink variants, quantity <br> between same products" at bounding box center [205, 566] width 114 height 30
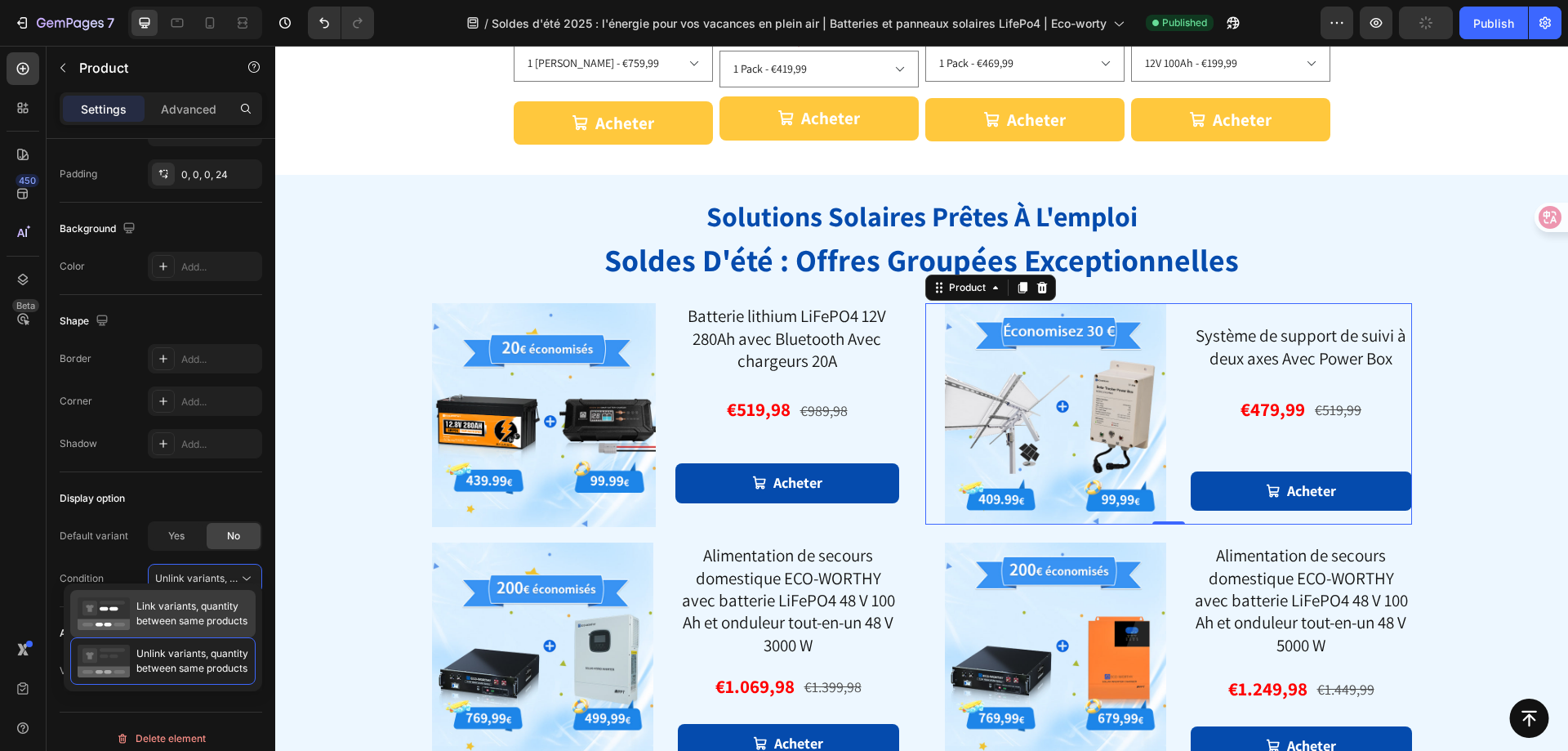
click at [194, 611] on span "Link variants, quantity between same products" at bounding box center [192, 613] width 111 height 30
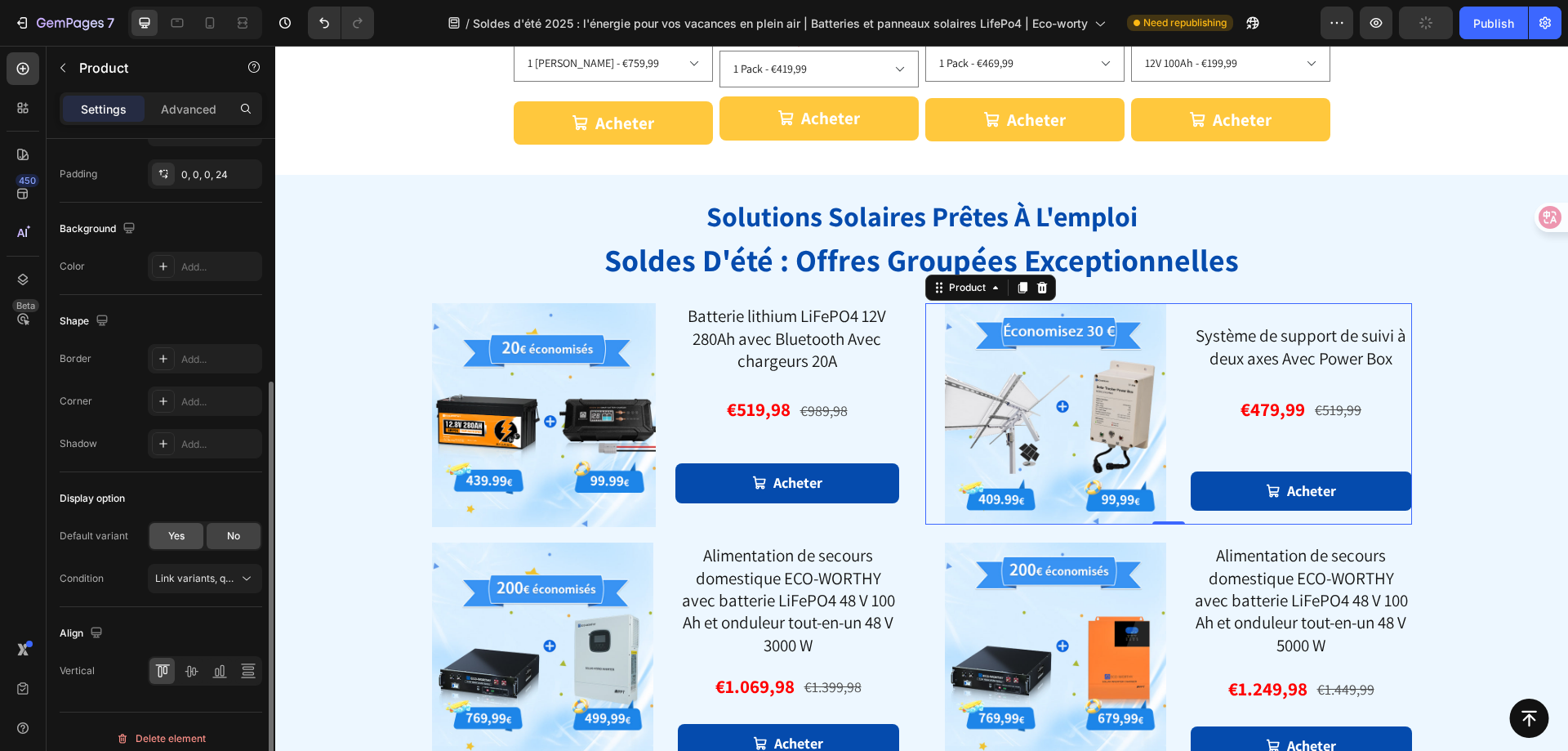
click at [166, 542] on div "Yes" at bounding box center [176, 536] width 54 height 26
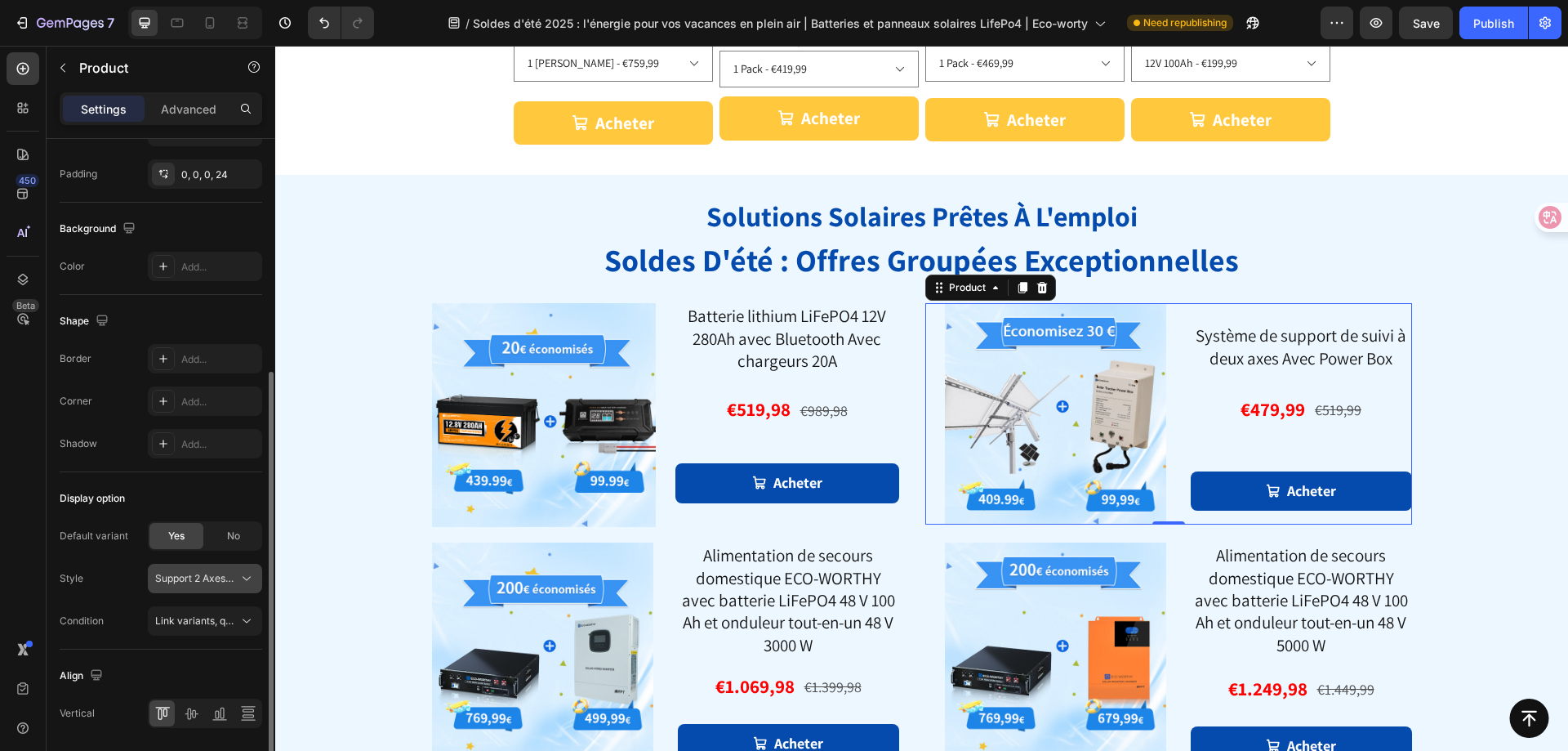
click at [205, 578] on span "Support 2 Axes + Power Box" at bounding box center [194, 578] width 80 height 15
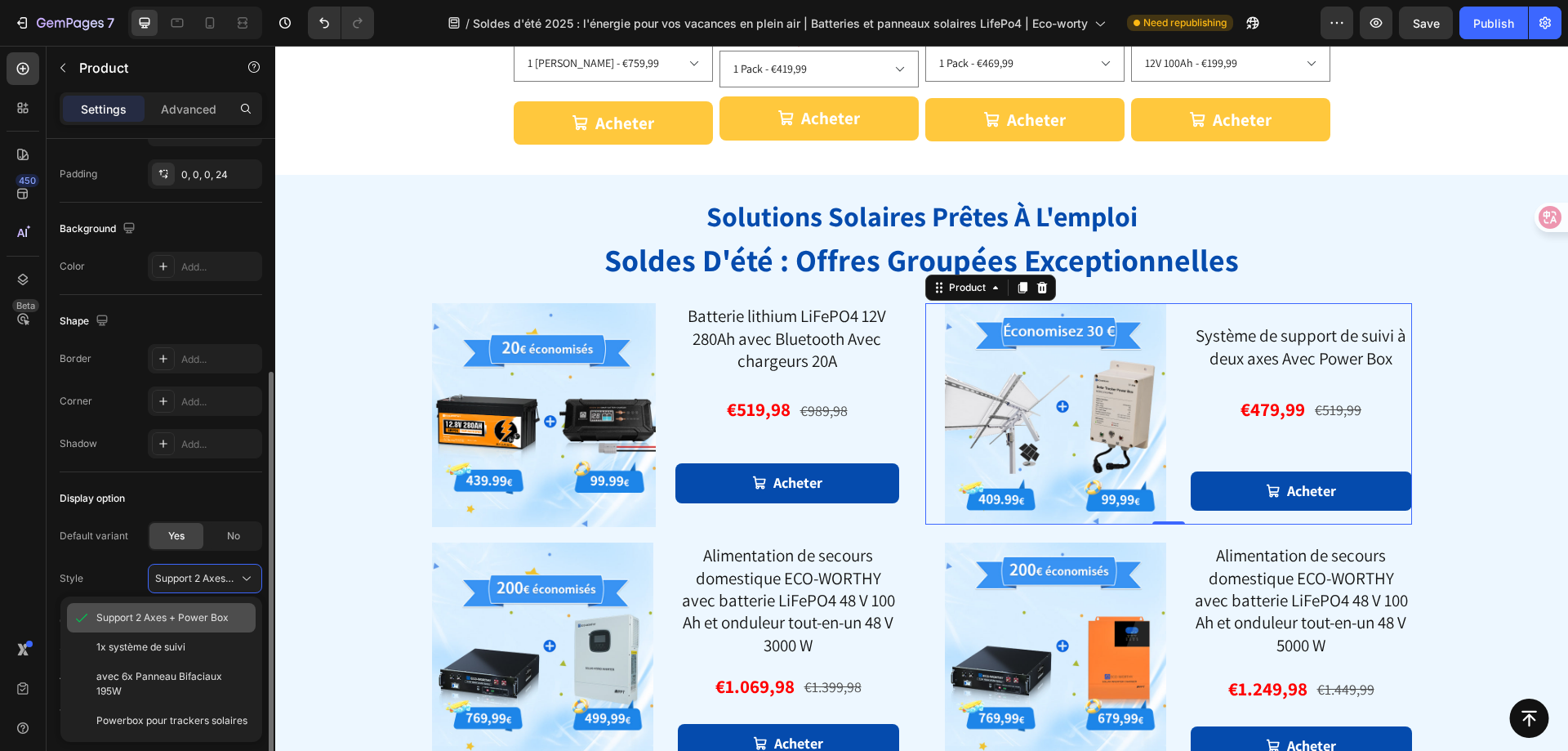
click at [191, 618] on span "Support 2 Axes + Power Box" at bounding box center [162, 618] width 133 height 15
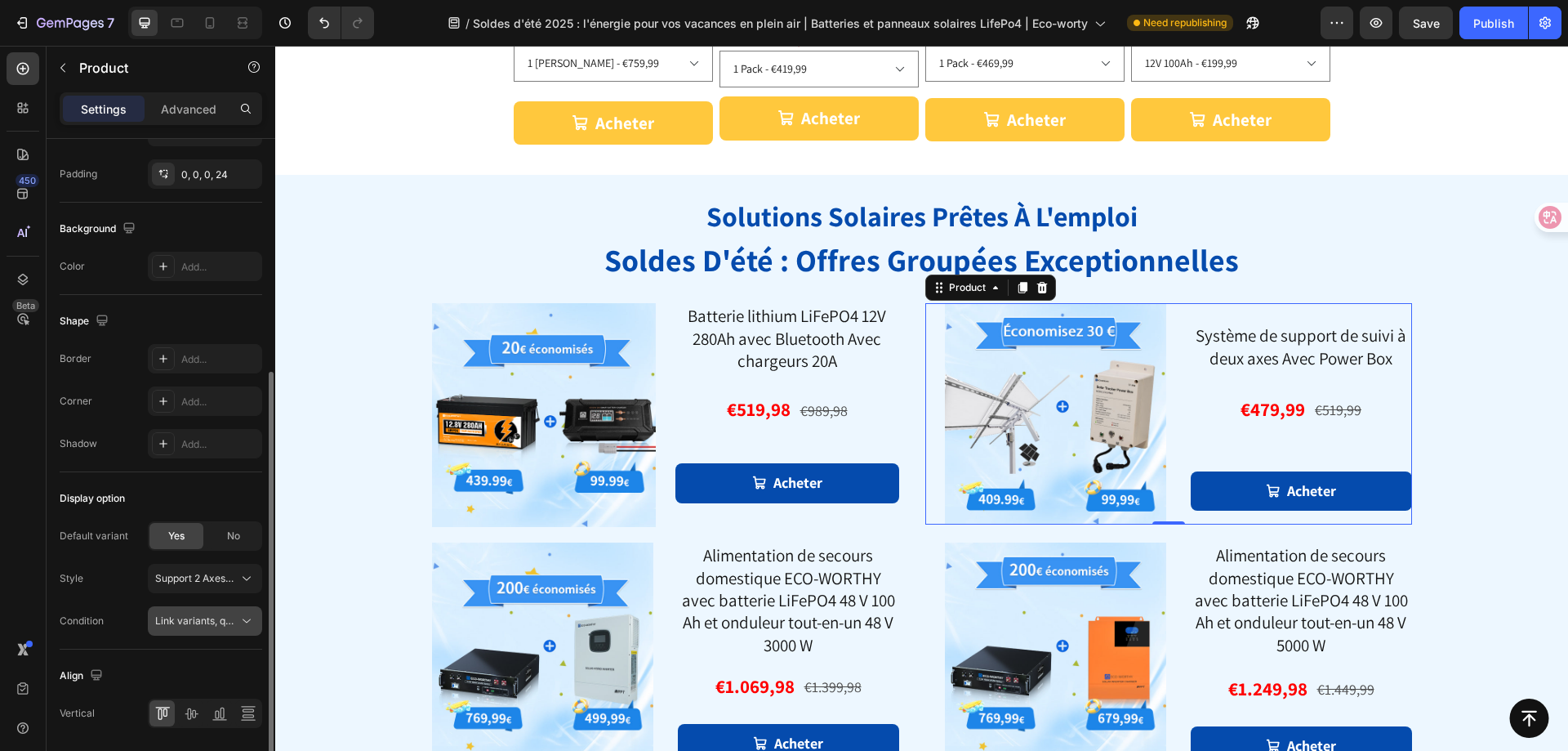
click at [212, 618] on span "Link variants, quantity <br> between same products" at bounding box center [275, 620] width 241 height 12
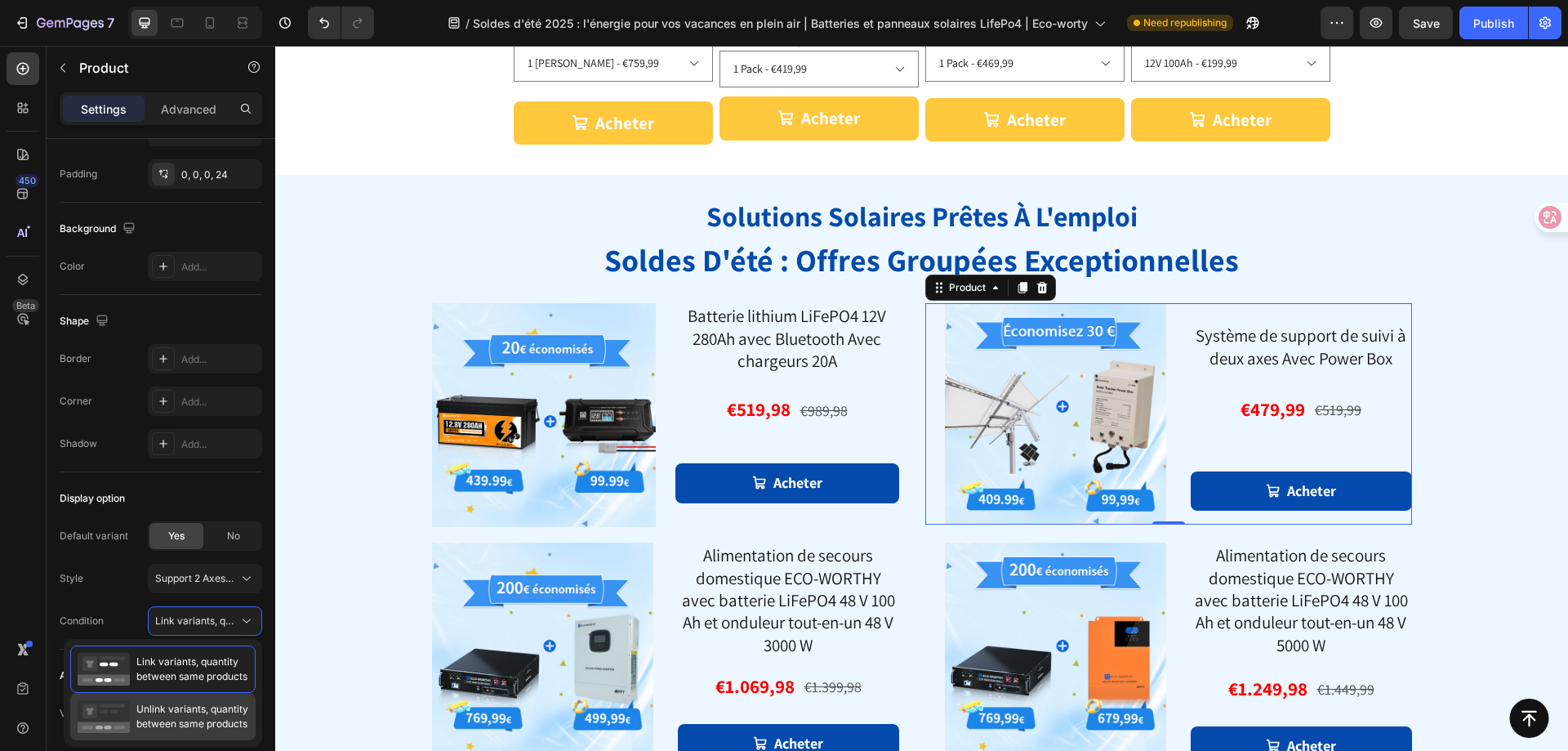
click at [208, 725] on span "Unlink variants, quantity between same products" at bounding box center [193, 716] width 112 height 30
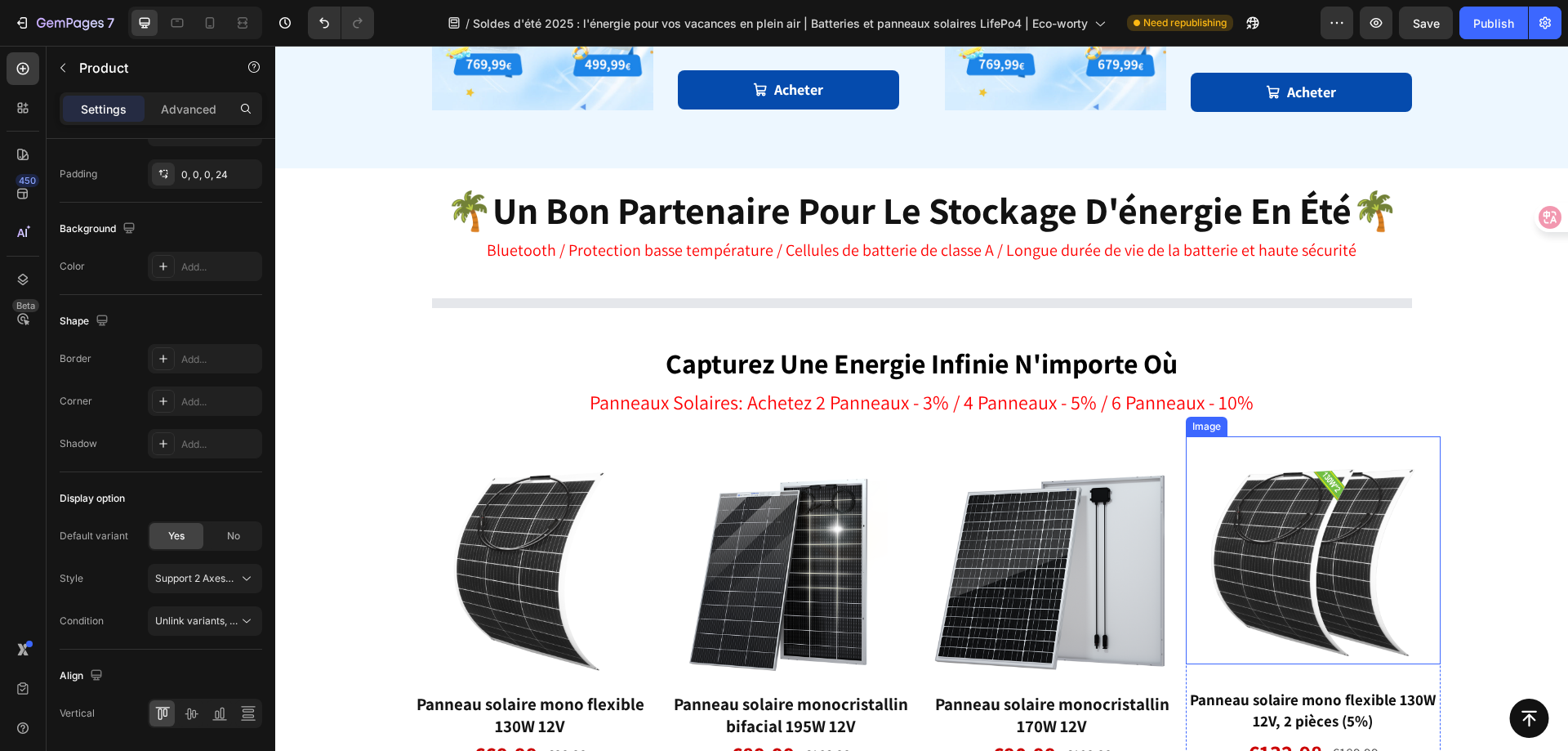
select select "550946354143232776"
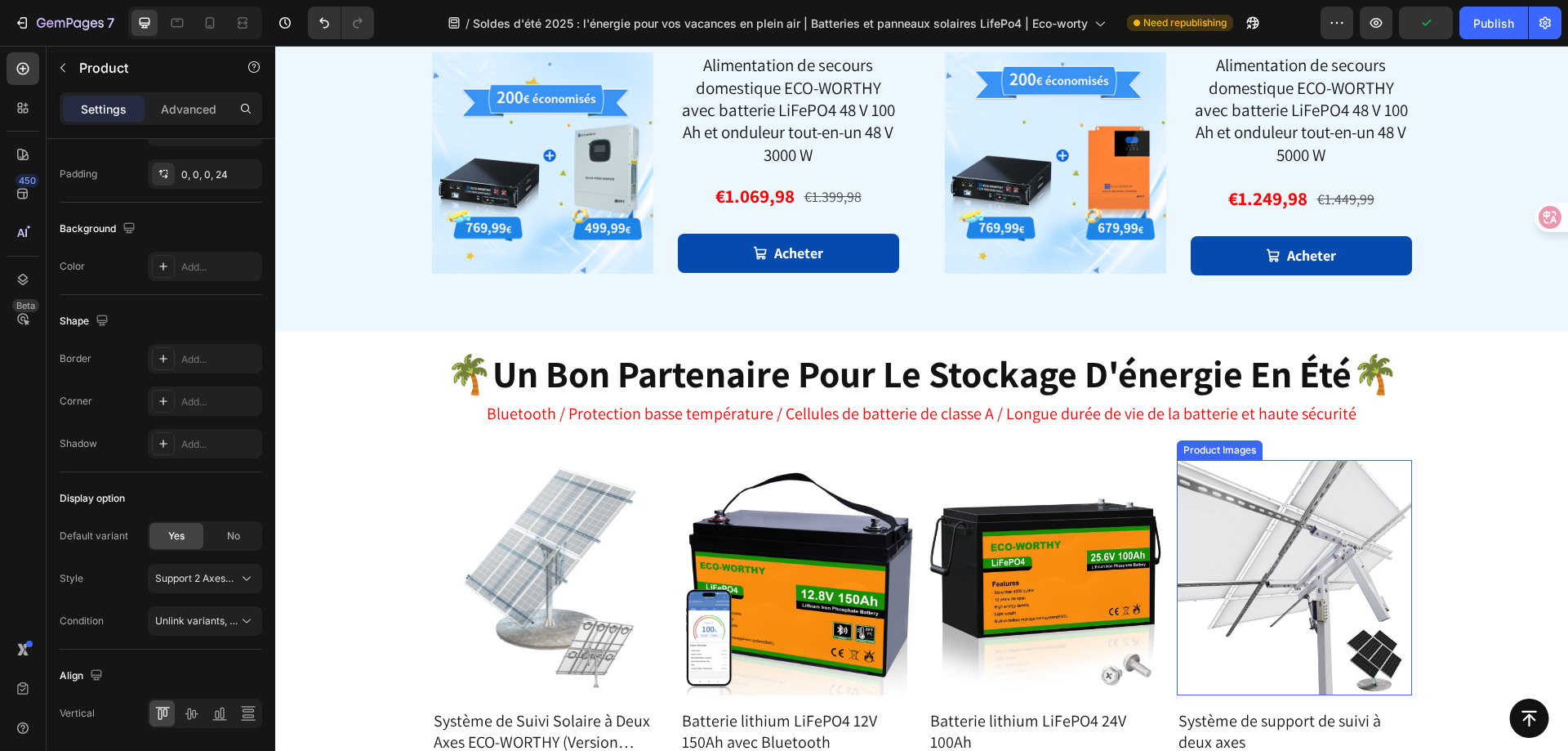
scroll to position [1948, 0]
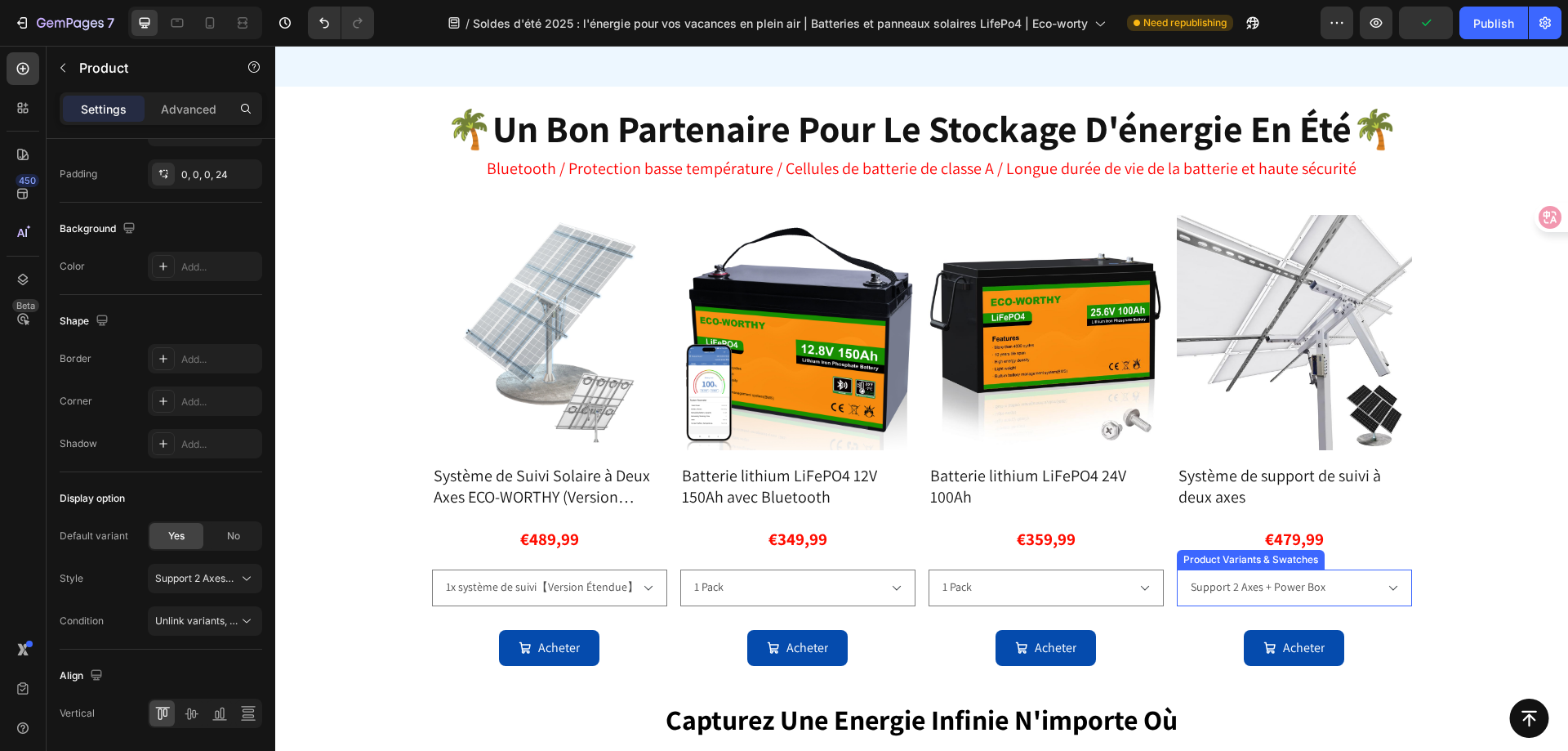
click at [581, 550] on div "Product Variants & Swatches" at bounding box center [507, 560] width 150 height 20
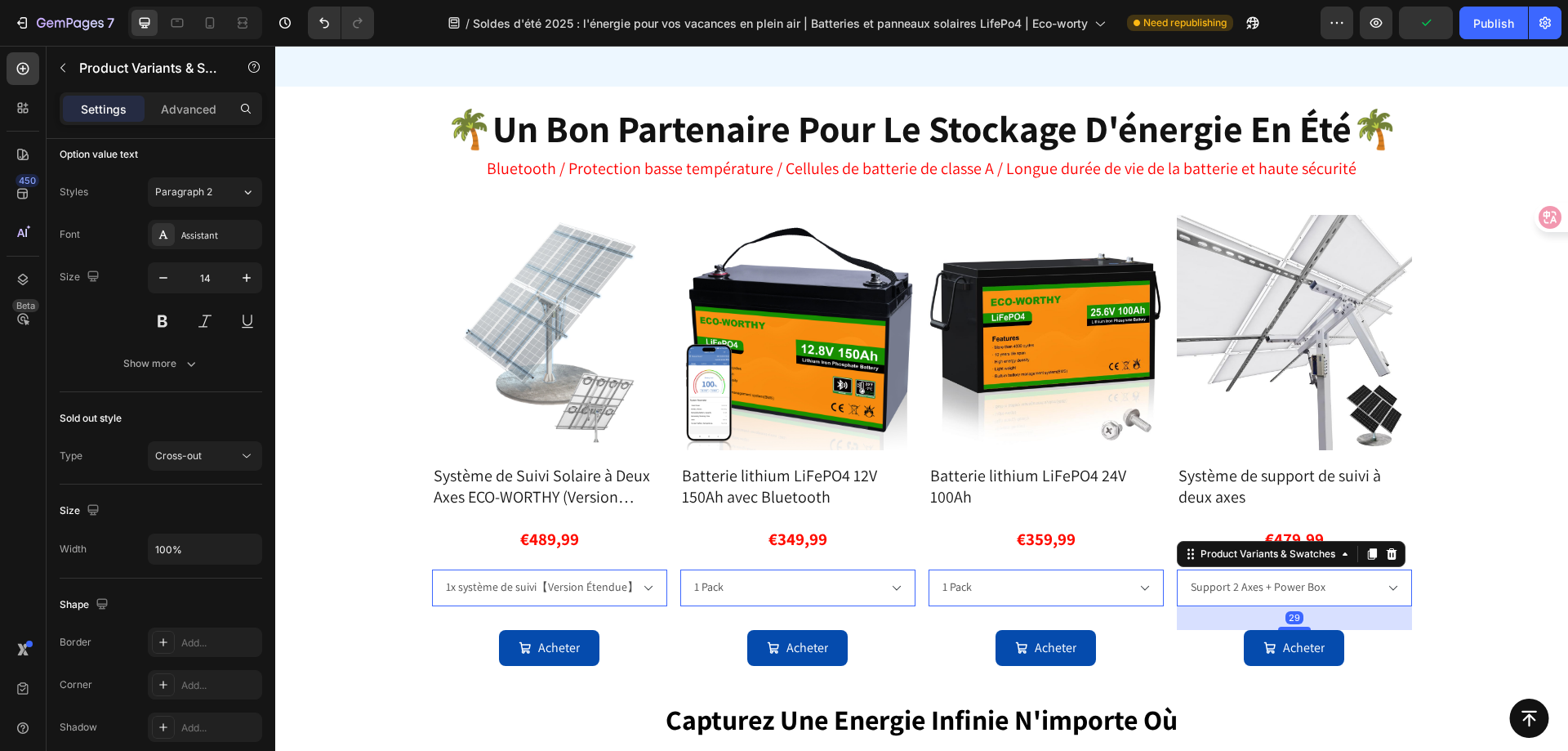
scroll to position [0, 0]
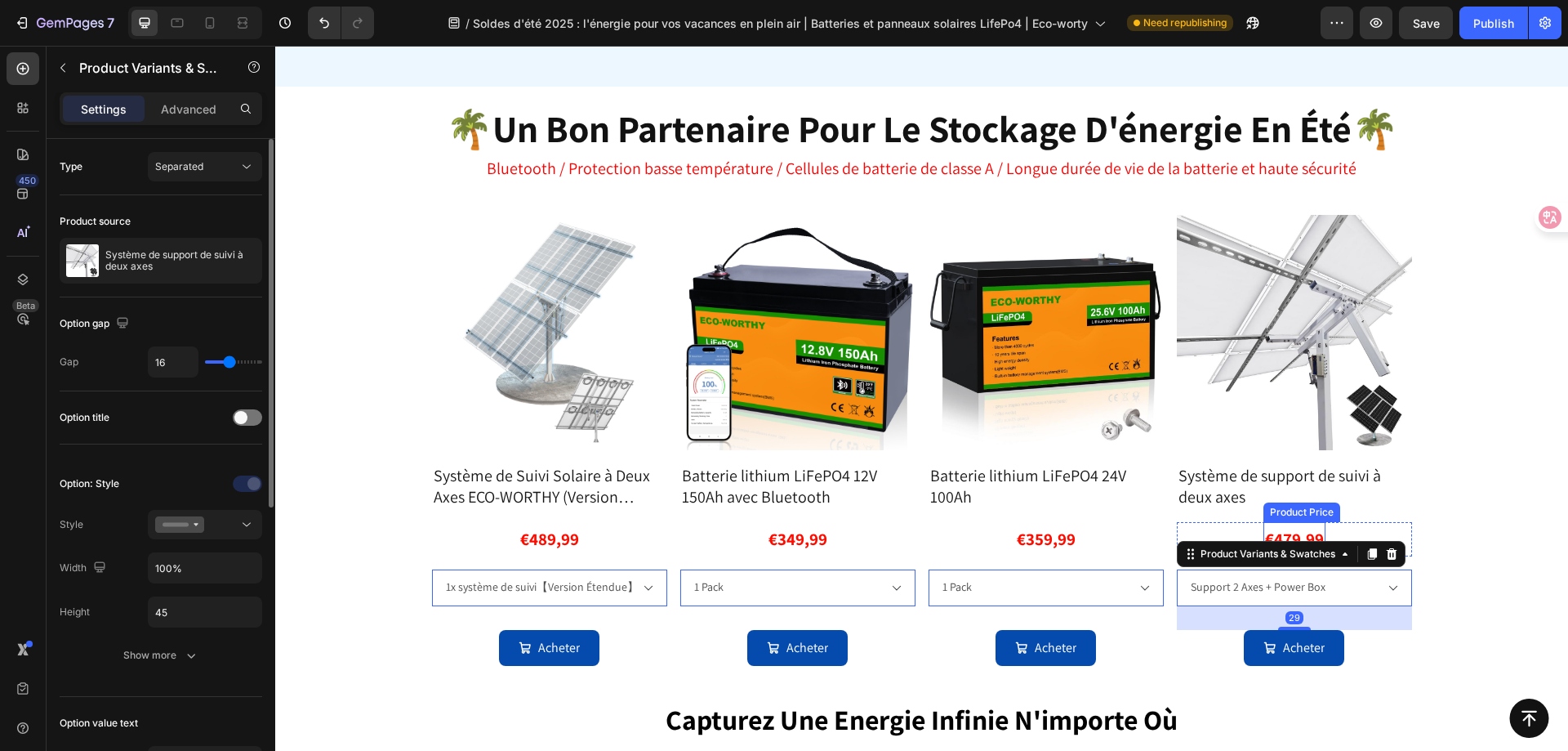
click at [581, 532] on div "€479,99" at bounding box center [549, 539] width 62 height 35
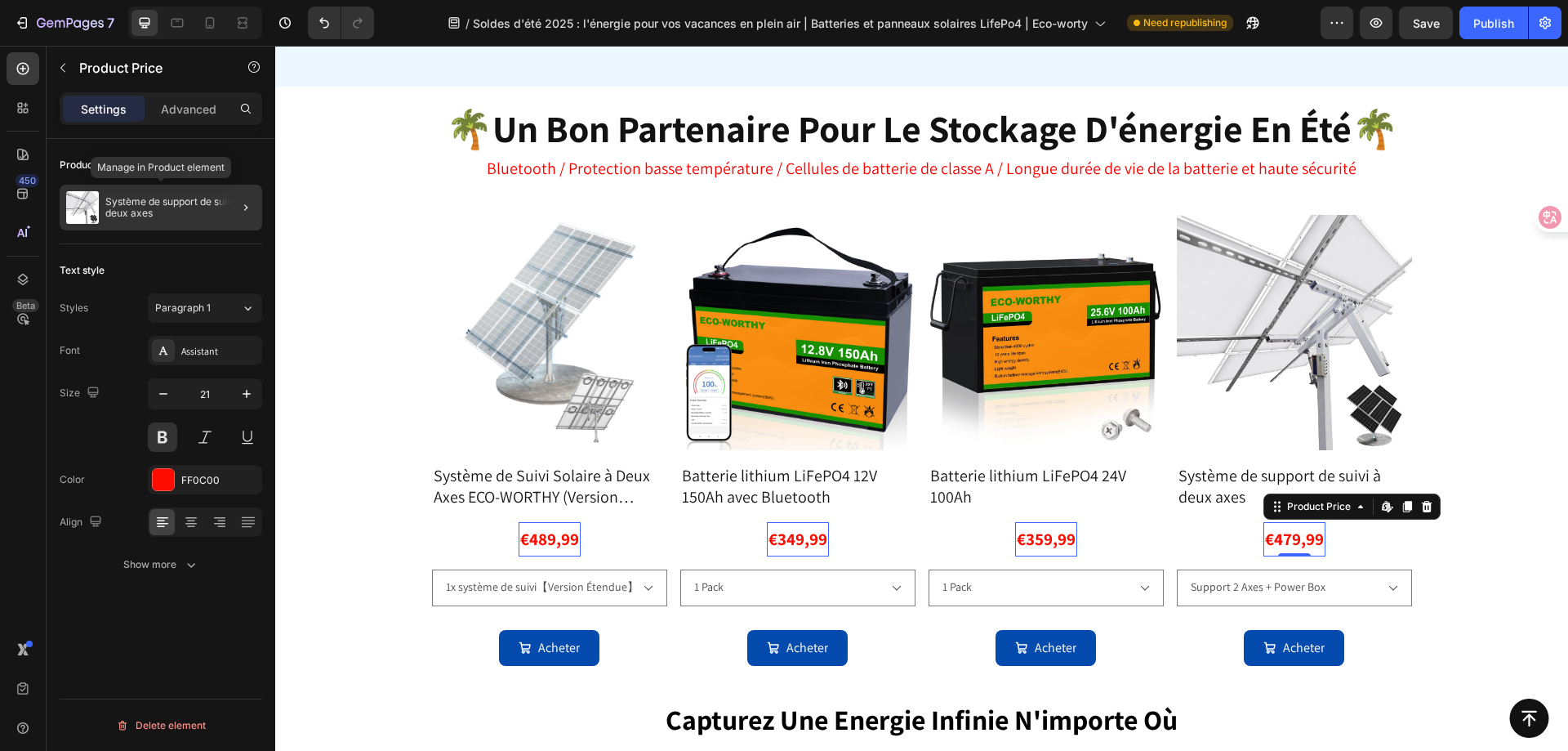
click at [205, 207] on p "Système de support de suivi à deux axes" at bounding box center [180, 208] width 151 height 23
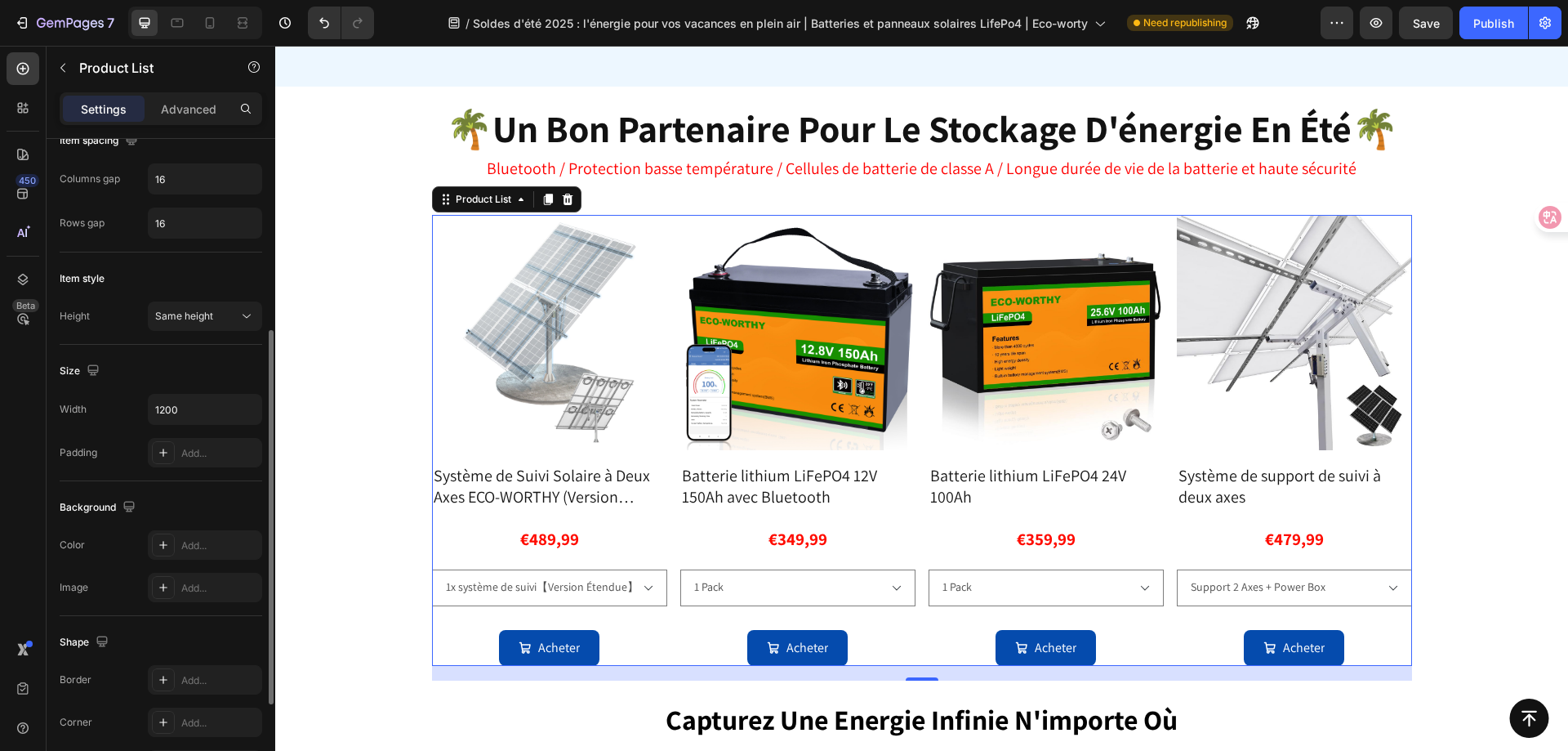
scroll to position [254, 0]
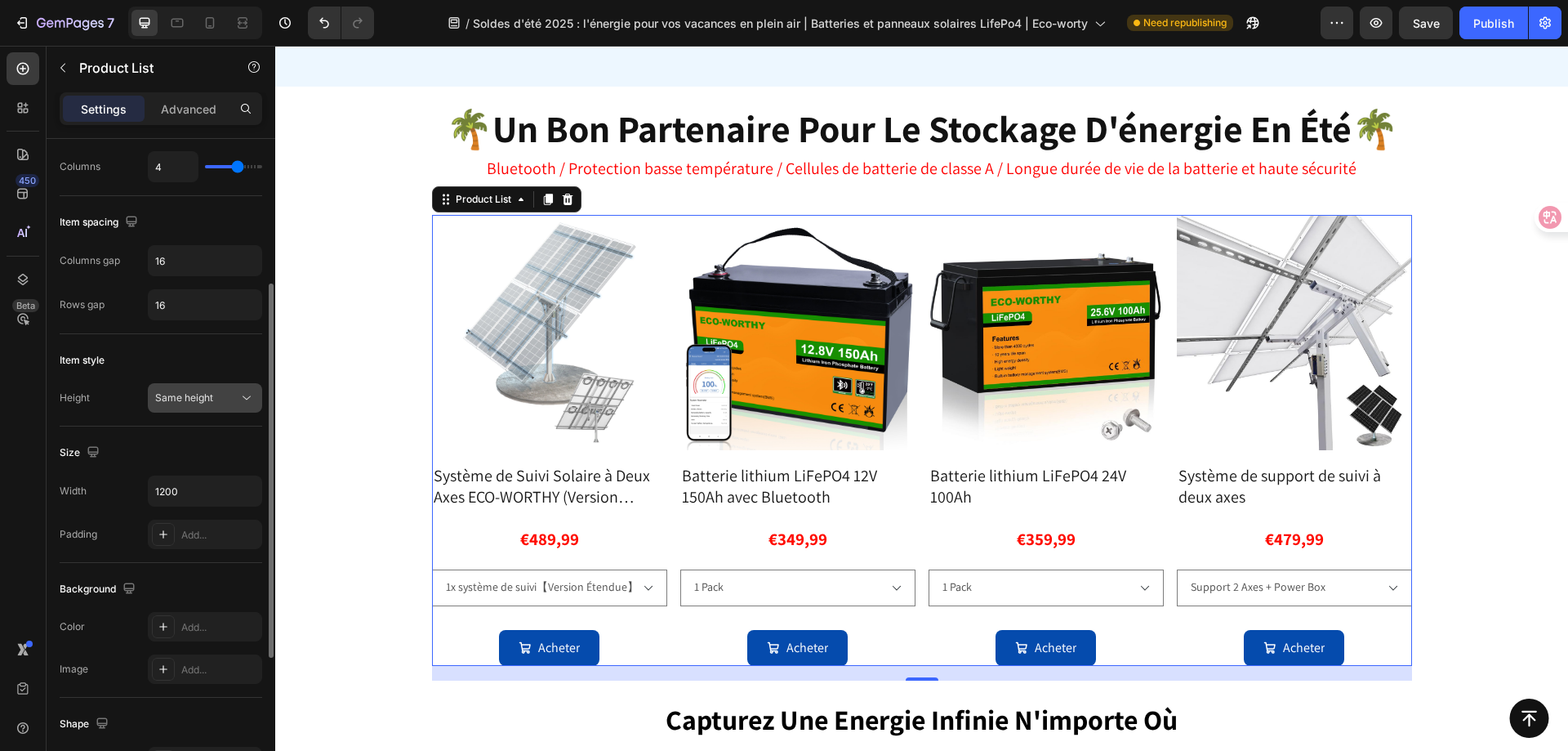
click at [180, 402] on span "Same height" at bounding box center [184, 397] width 58 height 12
click at [180, 399] on span "Same height" at bounding box center [184, 397] width 58 height 12
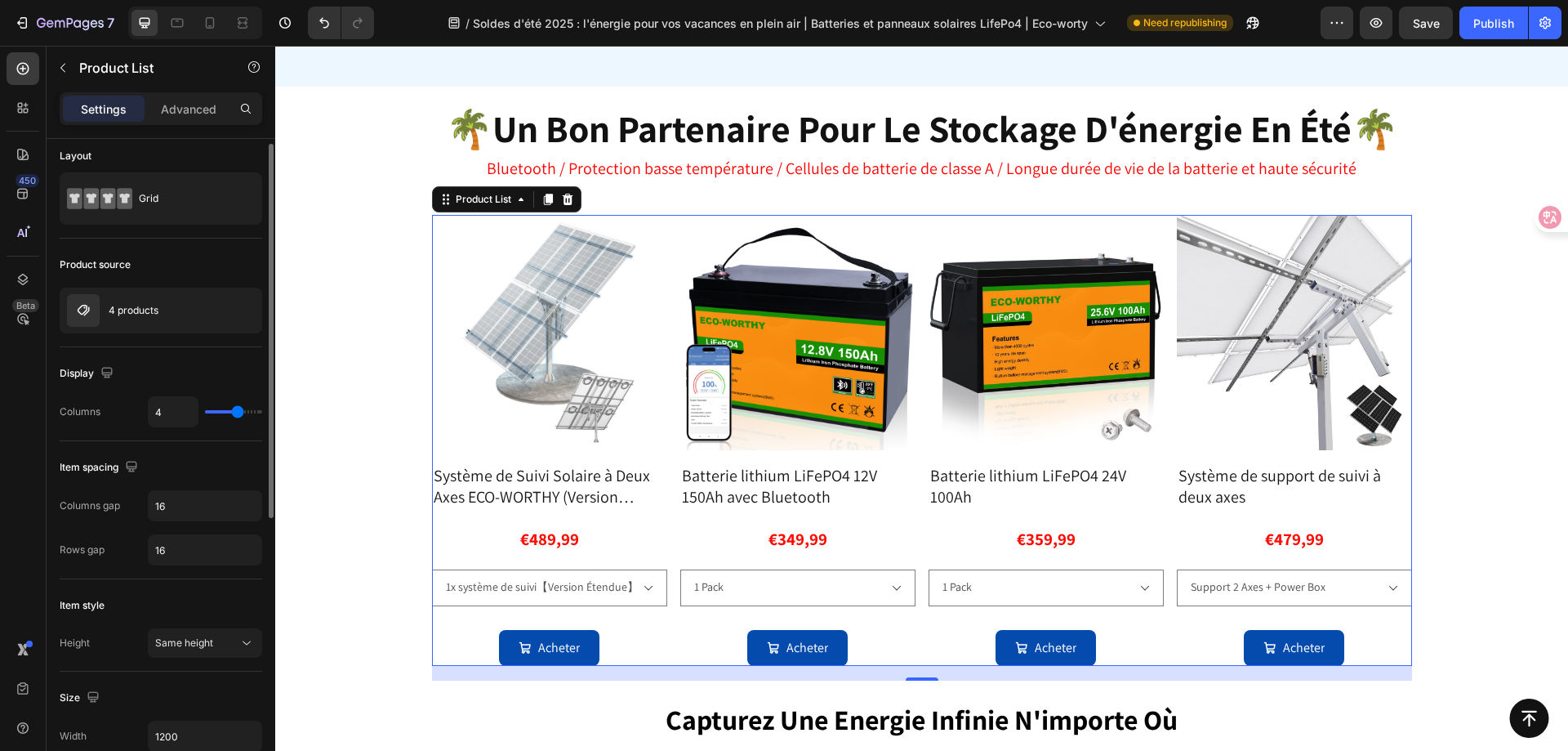
scroll to position [0, 0]
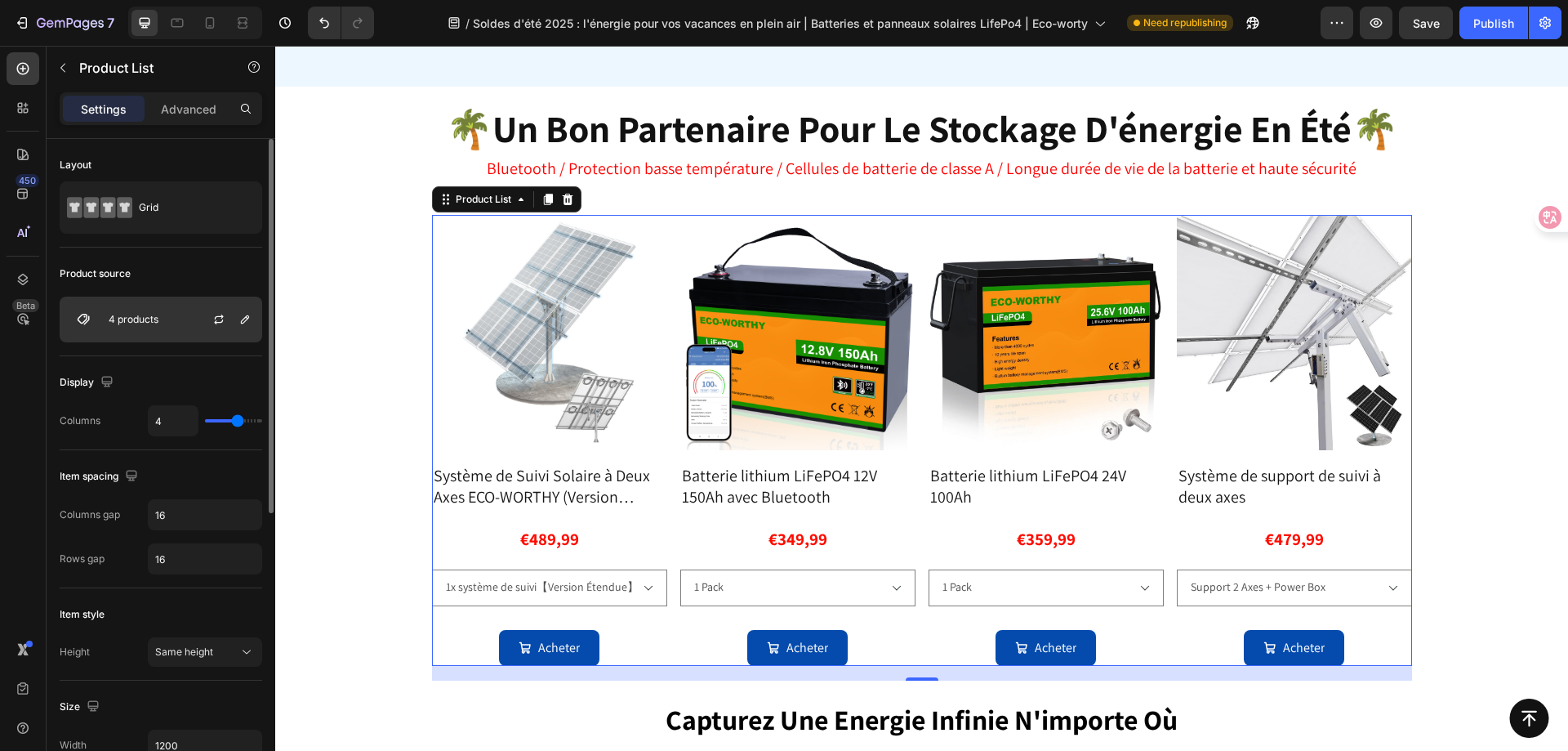
click at [149, 307] on div "4 products" at bounding box center [161, 320] width 203 height 46
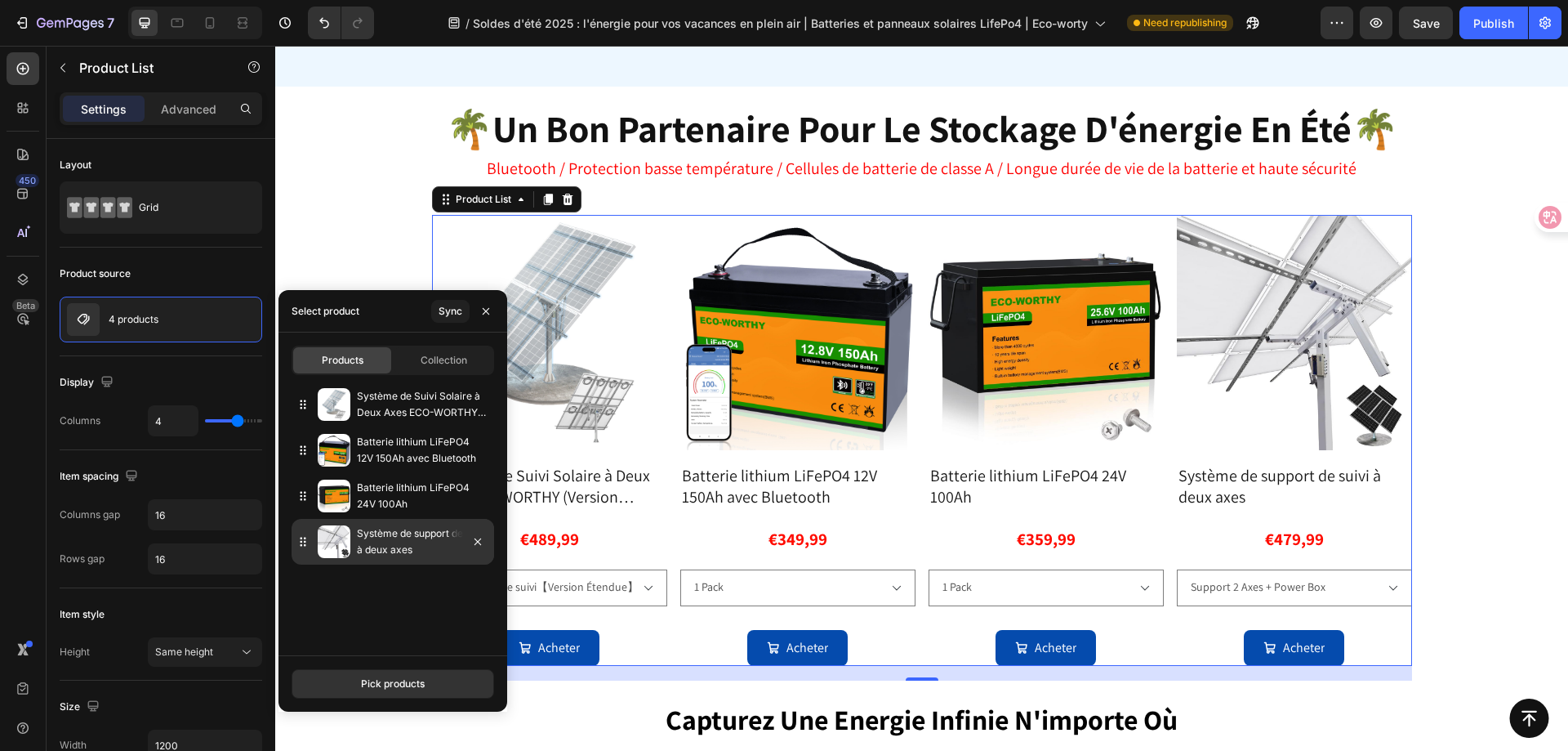
click at [390, 541] on p "Système de support de suivi à deux axes" at bounding box center [422, 542] width 131 height 33
click at [337, 548] on img at bounding box center [334, 542] width 33 height 33
click at [335, 534] on img at bounding box center [334, 542] width 33 height 33
click at [303, 543] on icon at bounding box center [303, 542] width 16 height 16
click at [446, 546] on p "Système de support de suivi à deux axes" at bounding box center [422, 542] width 131 height 33
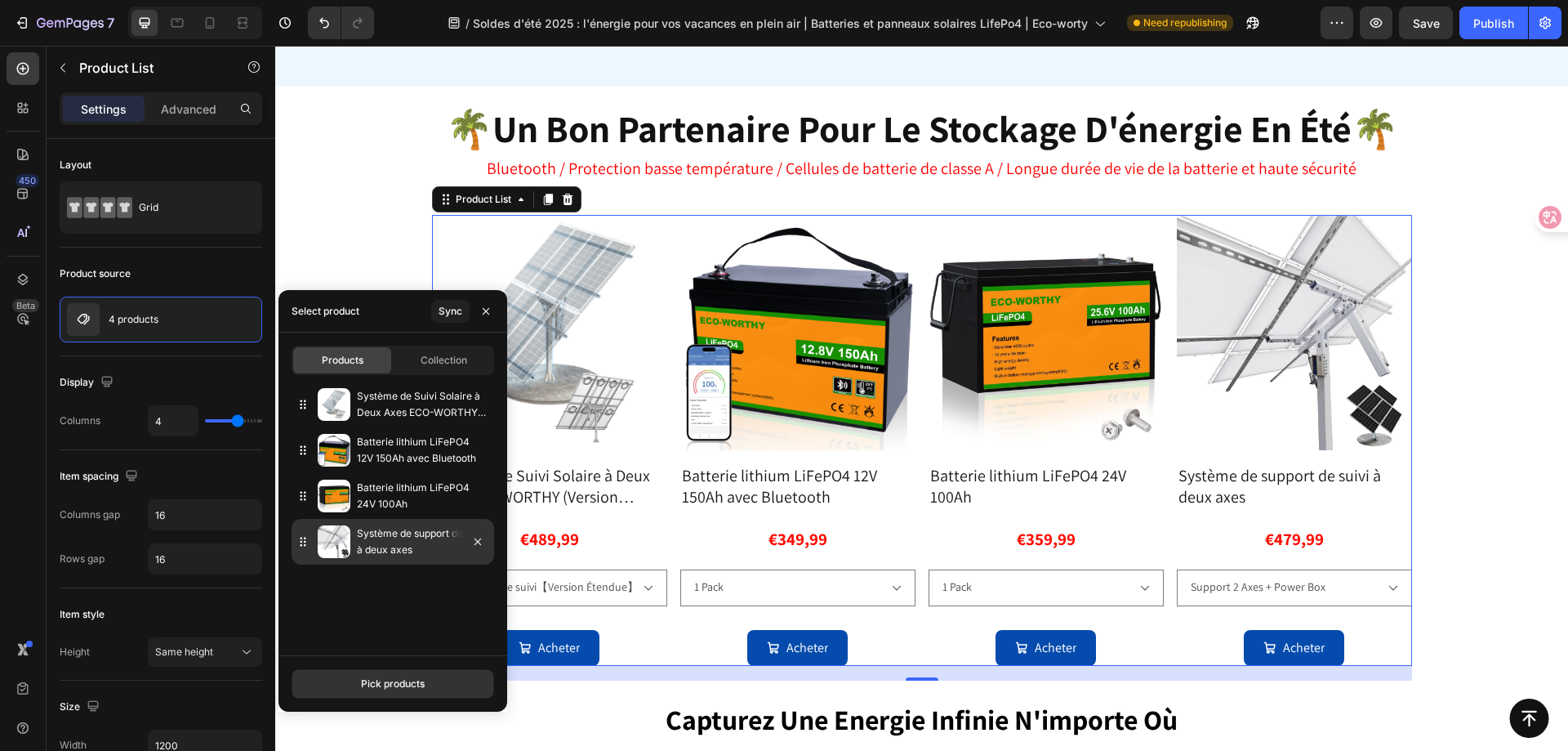
click at [446, 546] on p "Système de support de suivi à deux axes" at bounding box center [422, 542] width 131 height 33
click at [456, 315] on div "Sync" at bounding box center [450, 311] width 24 height 15
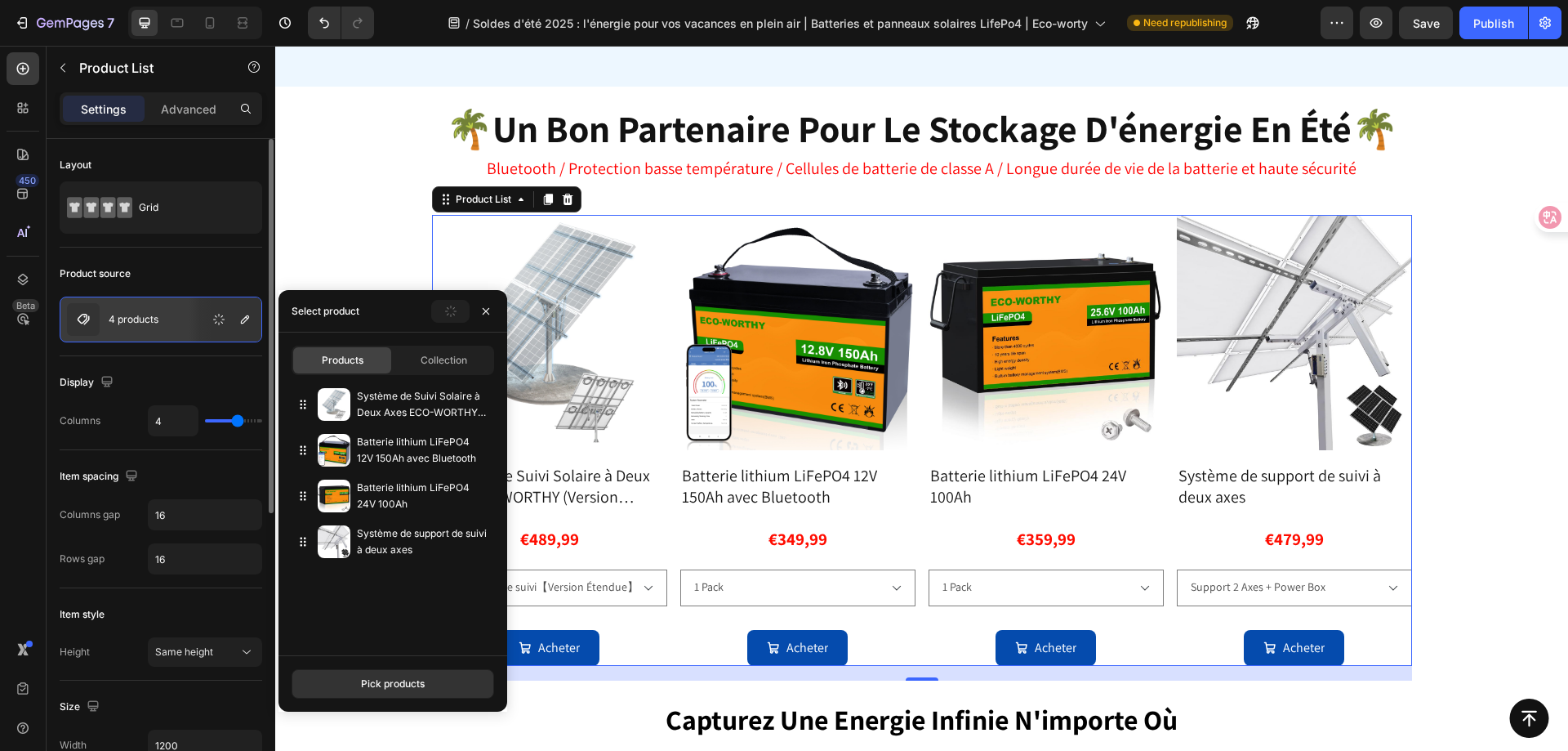
click at [112, 613] on div "Item style" at bounding box center [161, 614] width 203 height 26
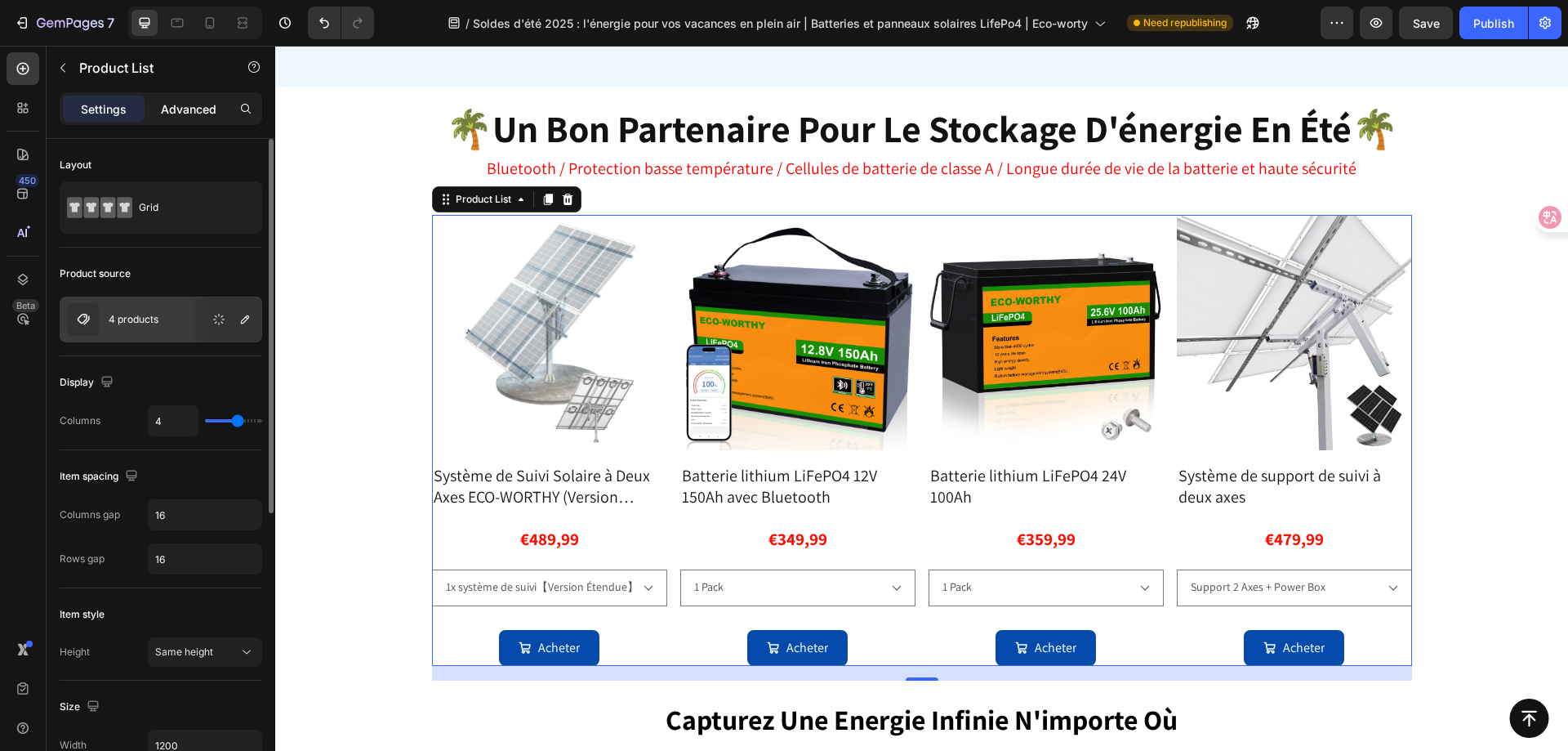
click at [208, 106] on p "Advanced" at bounding box center [188, 109] width 55 height 17
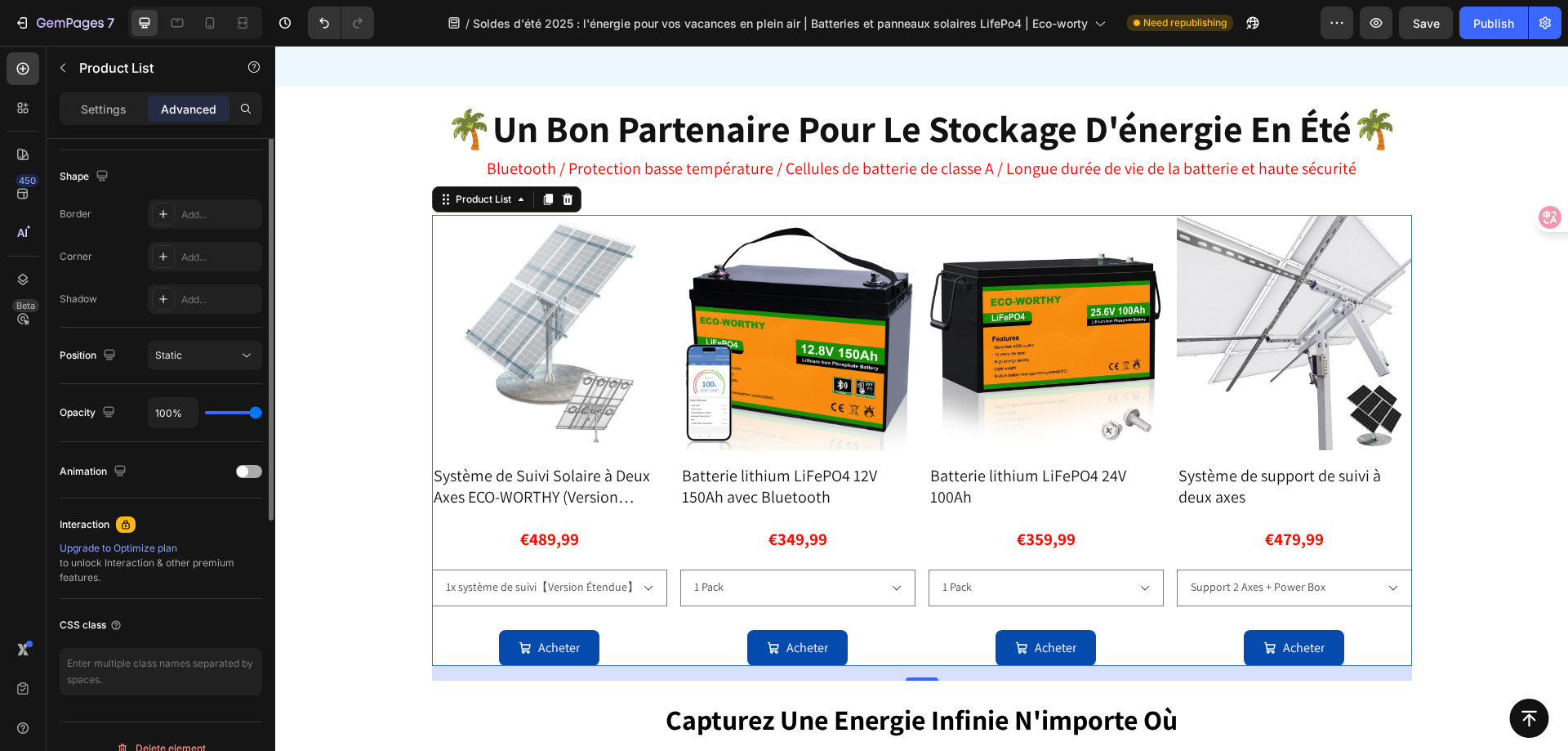
scroll to position [431, 0]
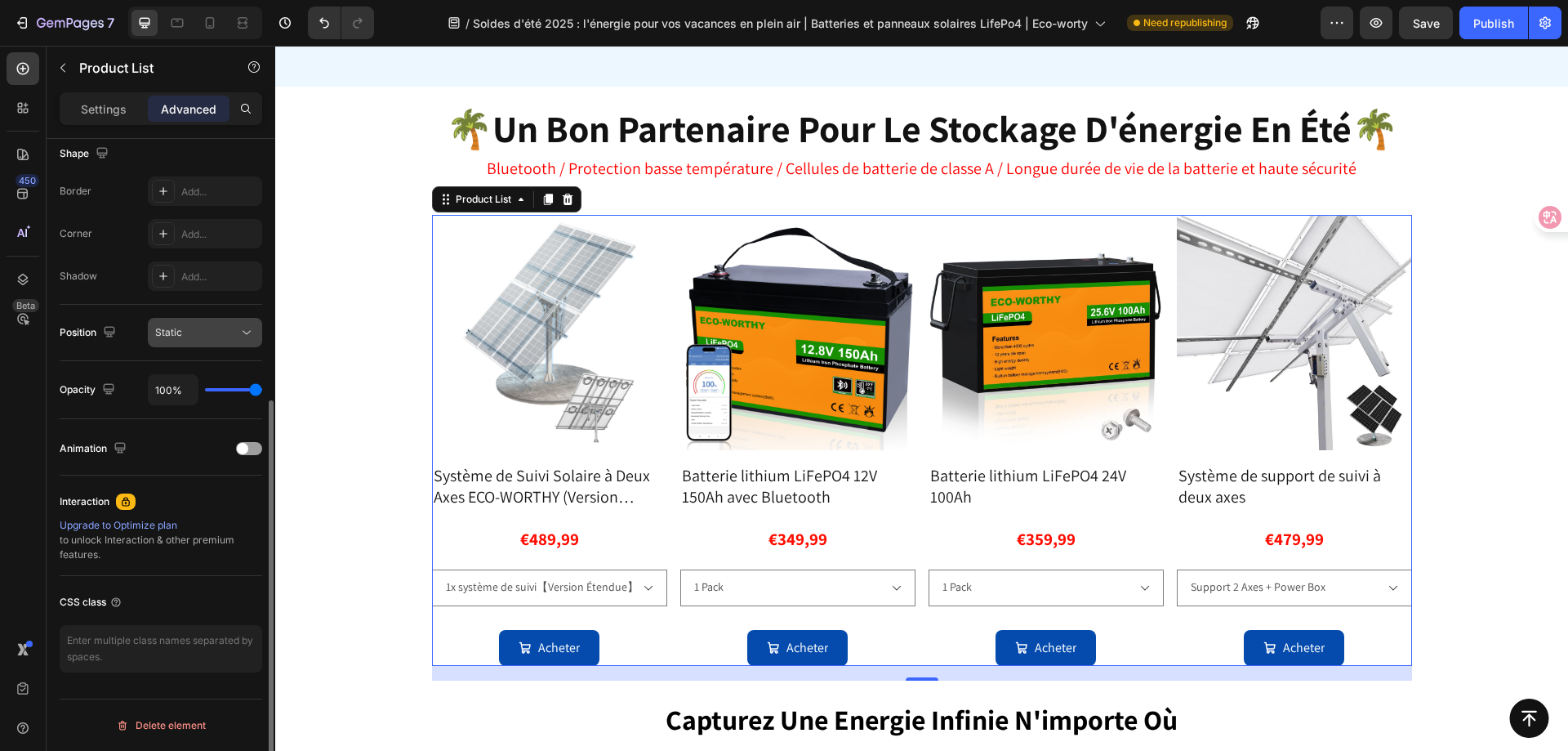
click at [189, 331] on div "Static" at bounding box center [196, 333] width 83 height 15
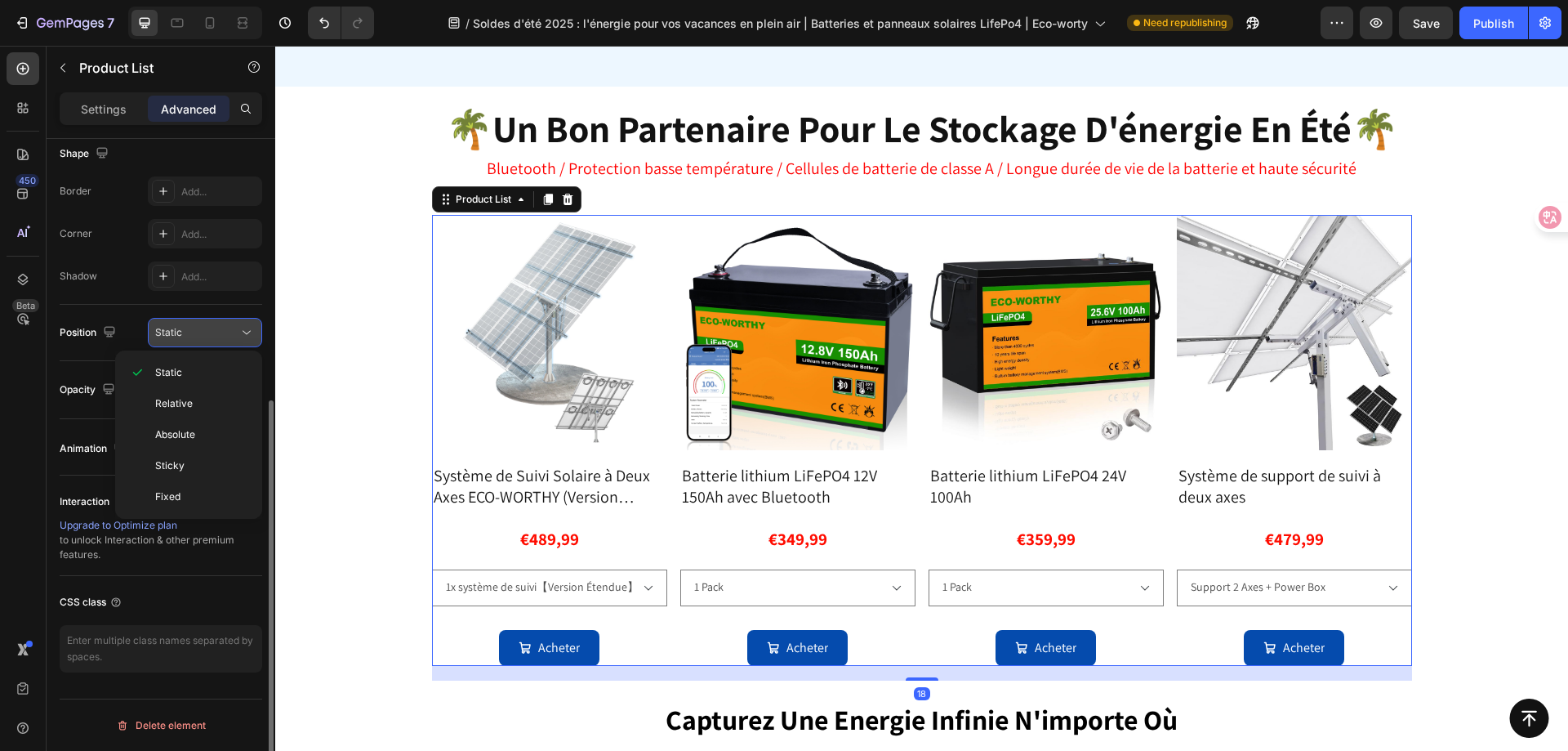
click at [189, 331] on div "Static" at bounding box center [196, 333] width 83 height 15
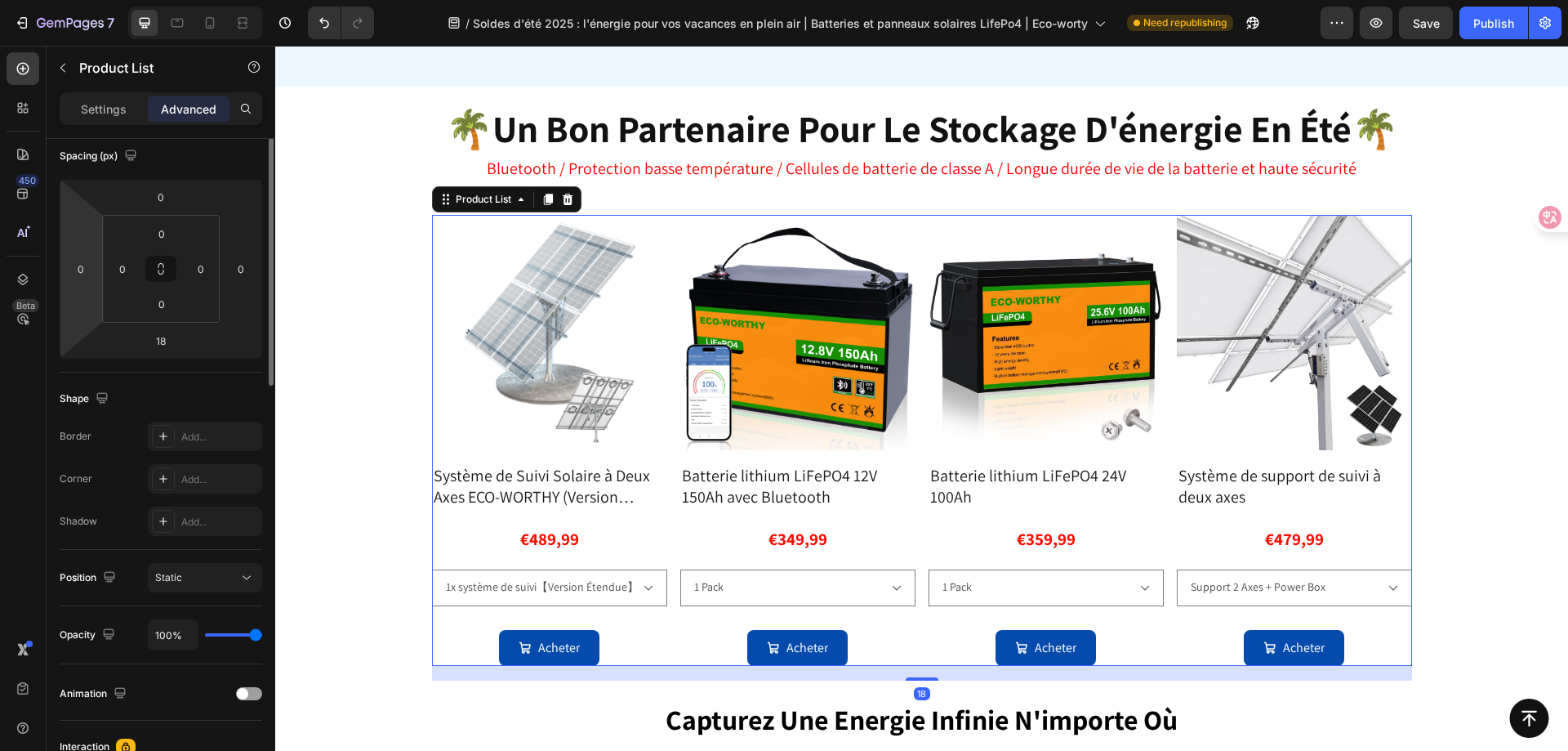
scroll to position [0, 0]
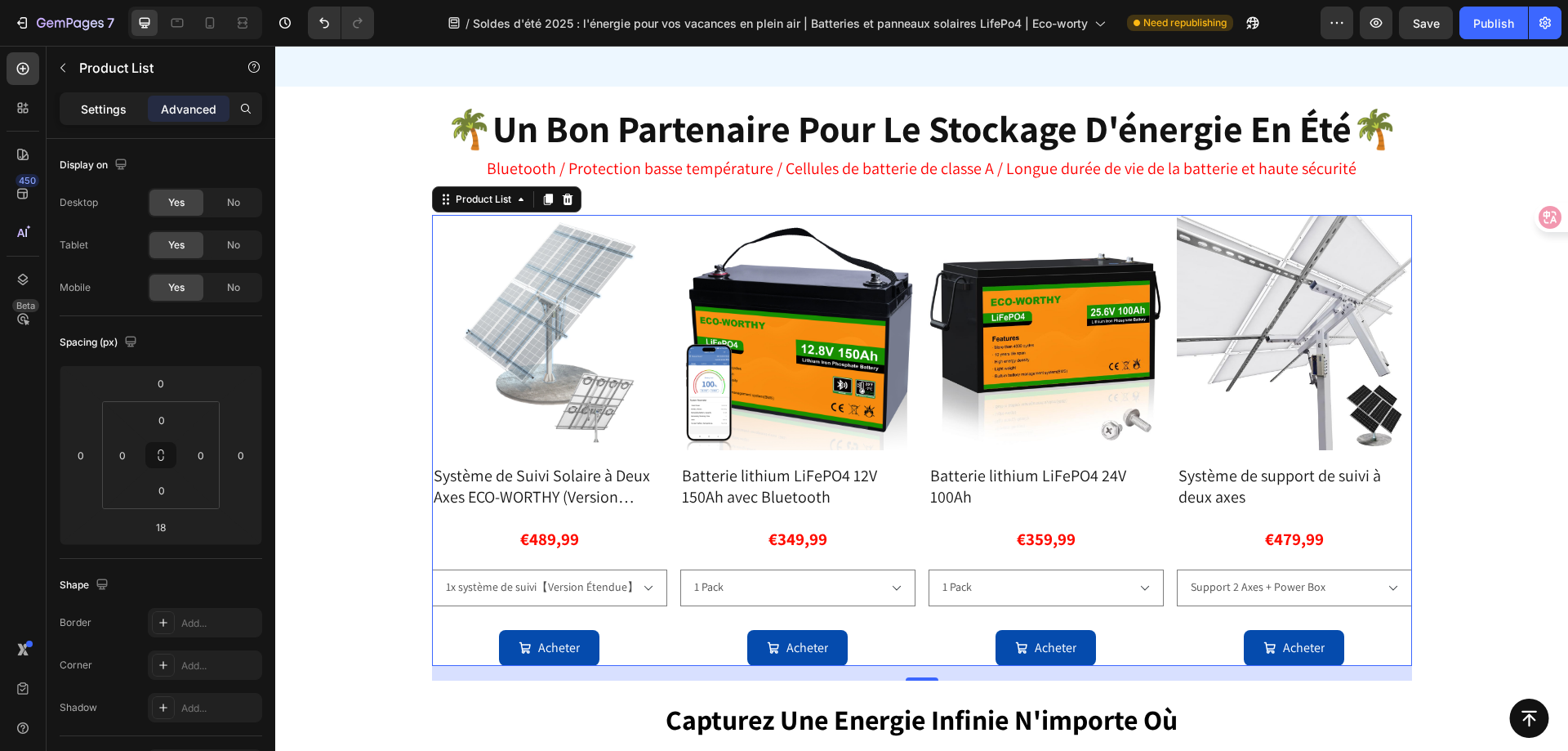
click at [91, 105] on p "Settings" at bounding box center [104, 109] width 46 height 17
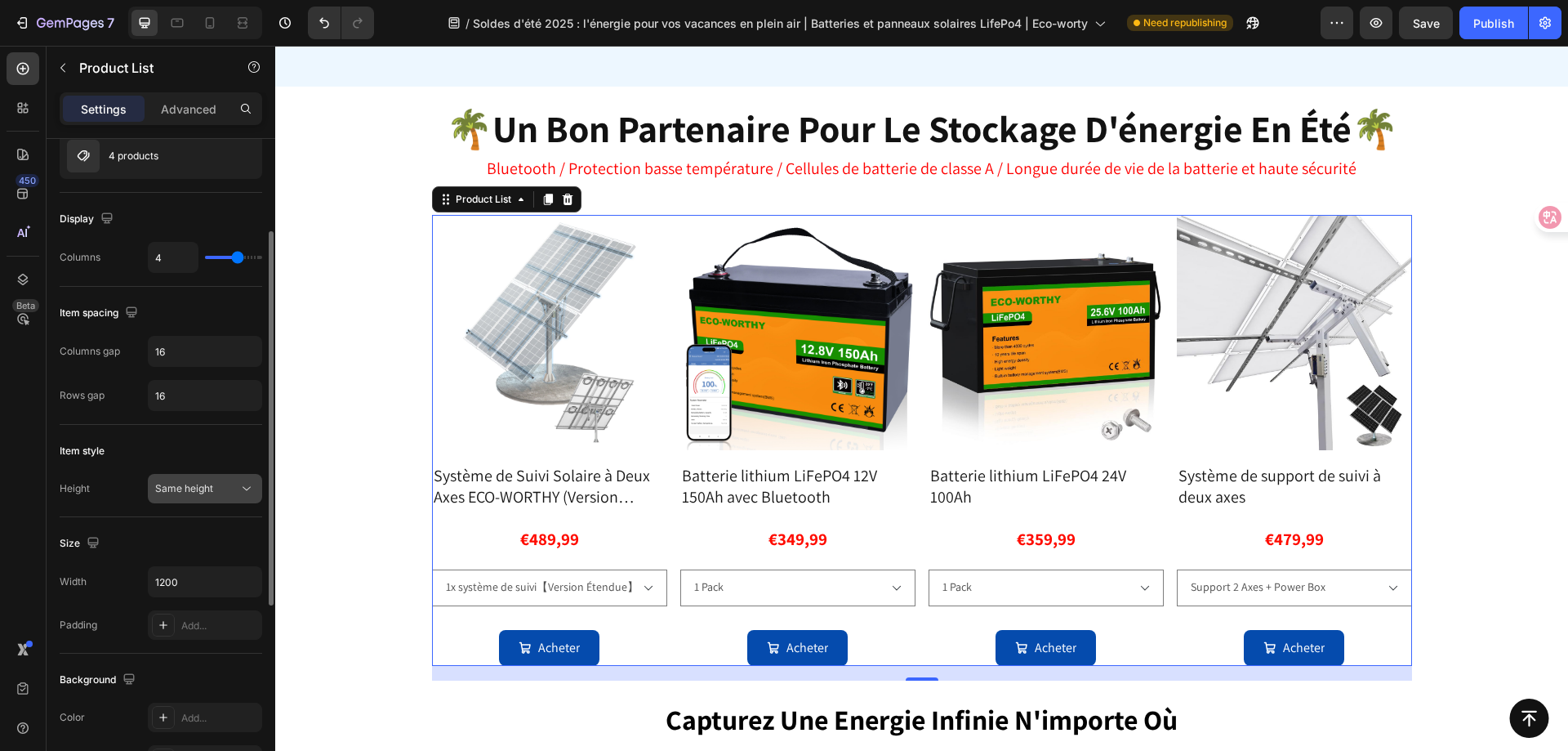
scroll to position [245, 0]
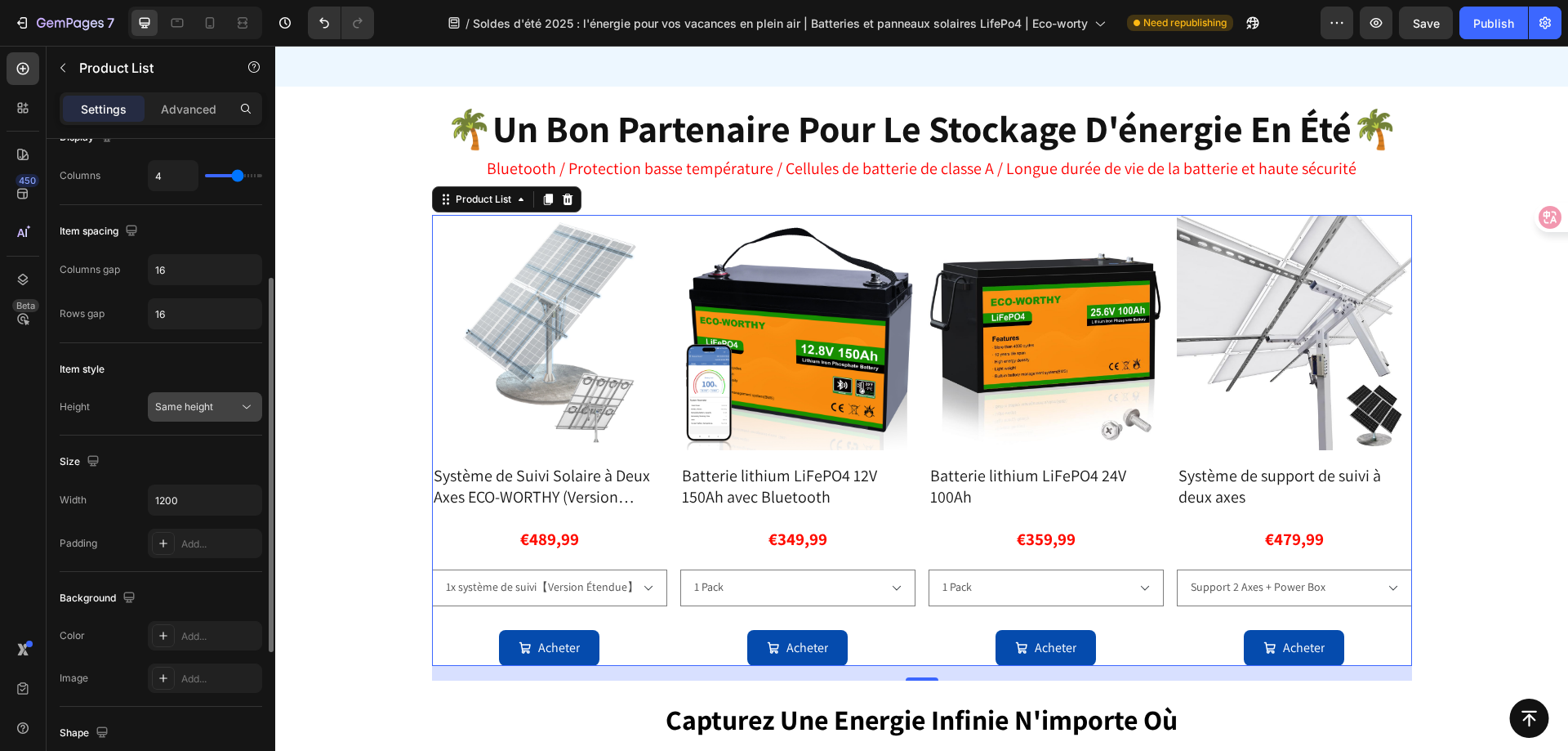
click at [196, 417] on button "Same height" at bounding box center [205, 407] width 114 height 30
click at [197, 413] on span "Same height" at bounding box center [184, 407] width 58 height 15
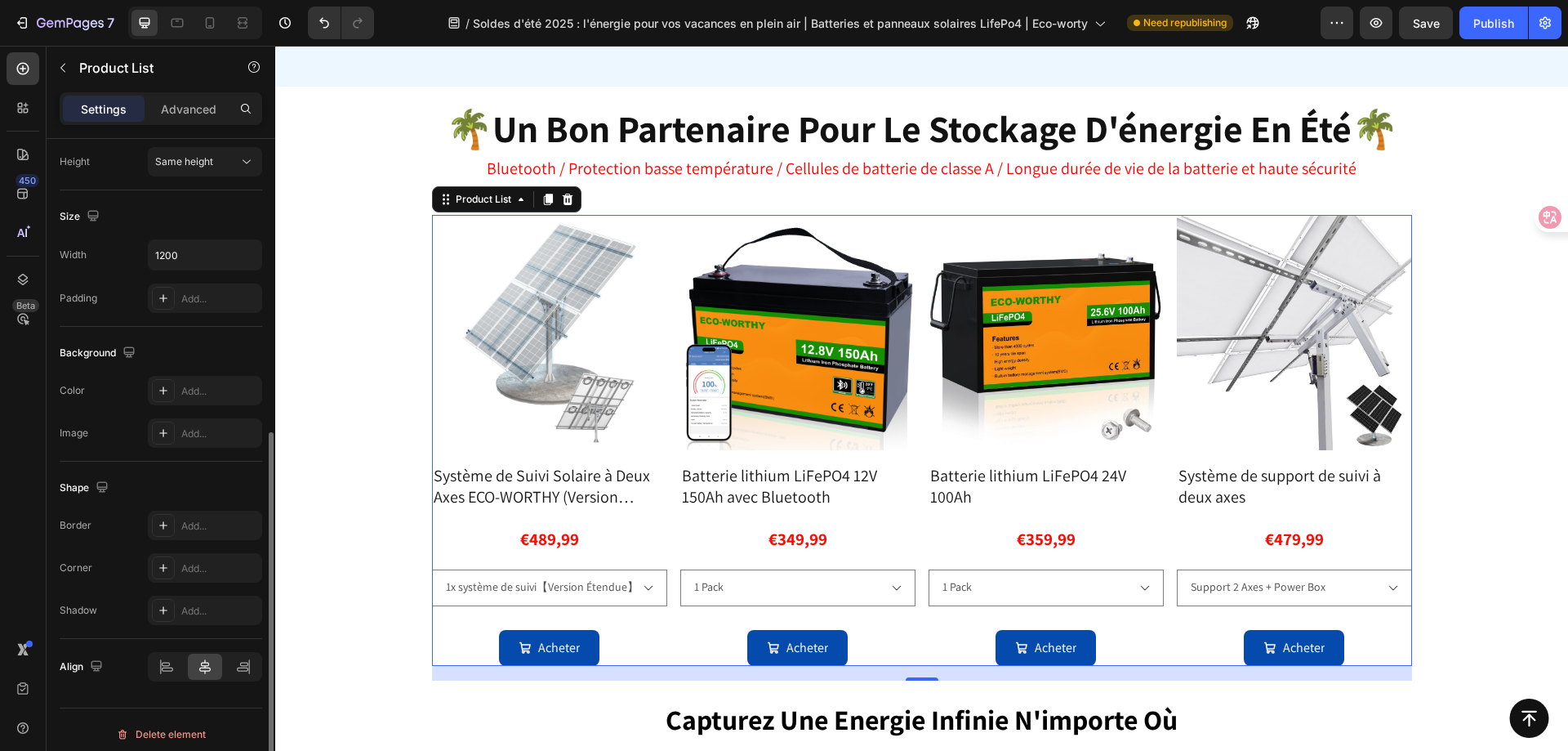
scroll to position [499, 0]
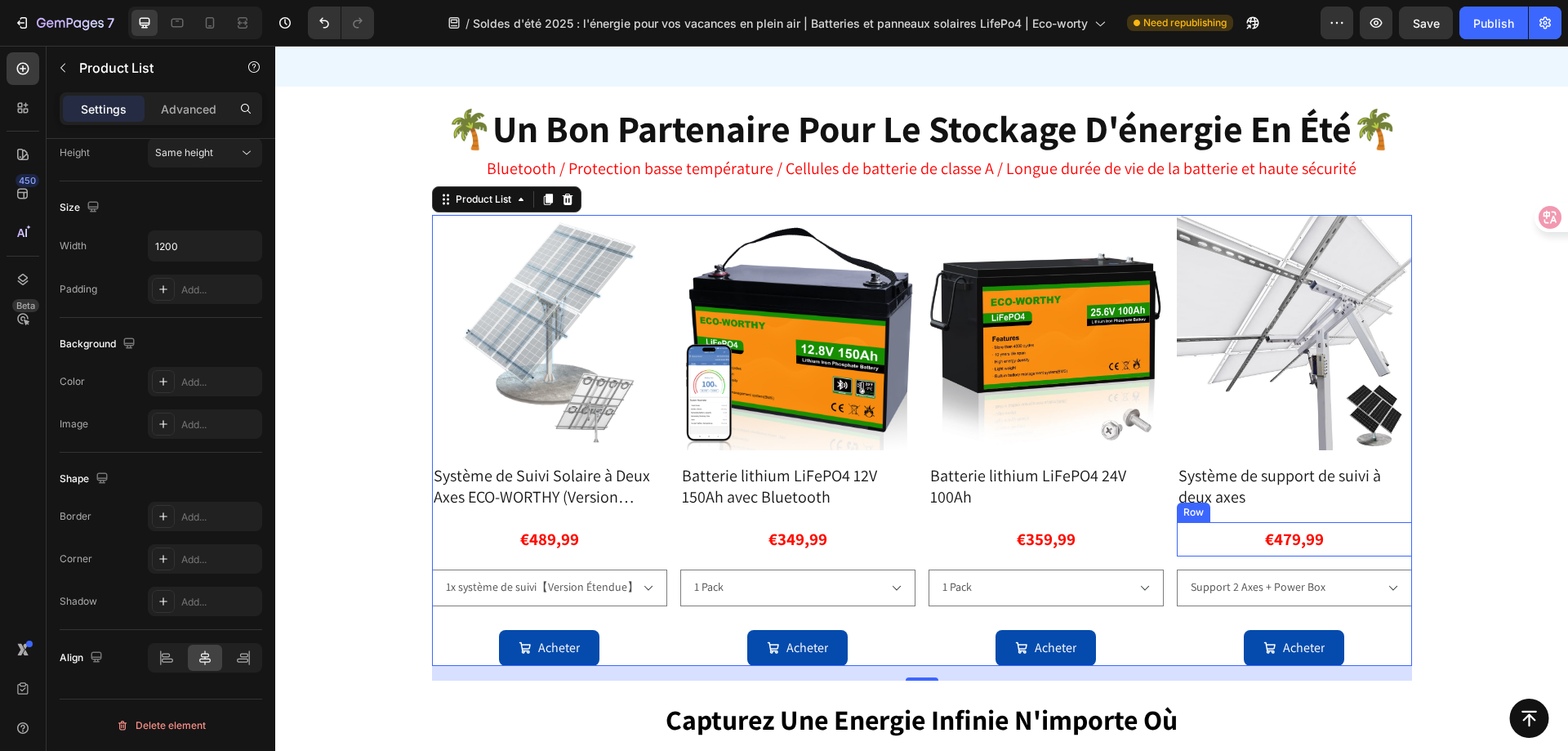
click at [667, 539] on div "€479,99 Product Price Product Price Row" at bounding box center [550, 539] width 236 height 35
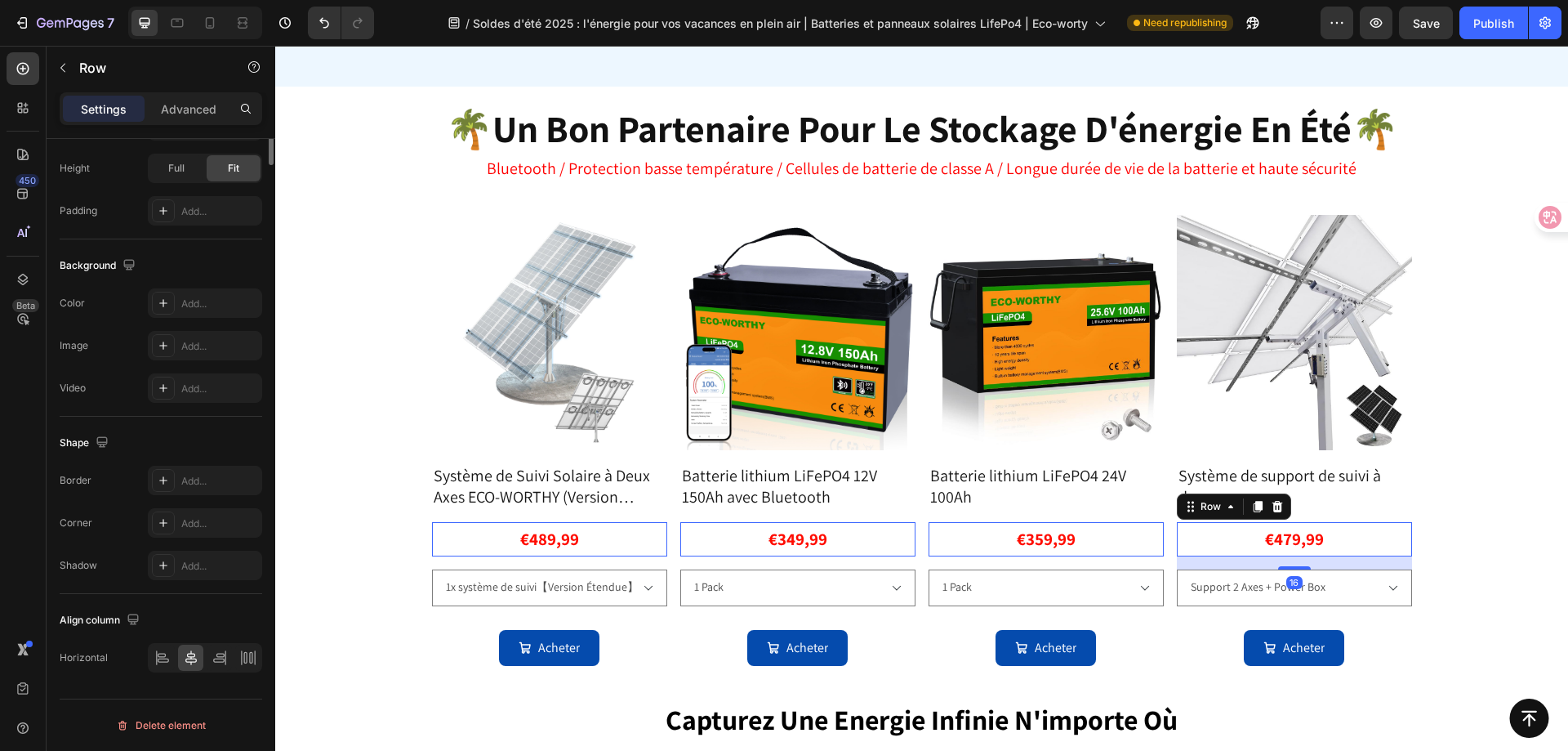
scroll to position [0, 0]
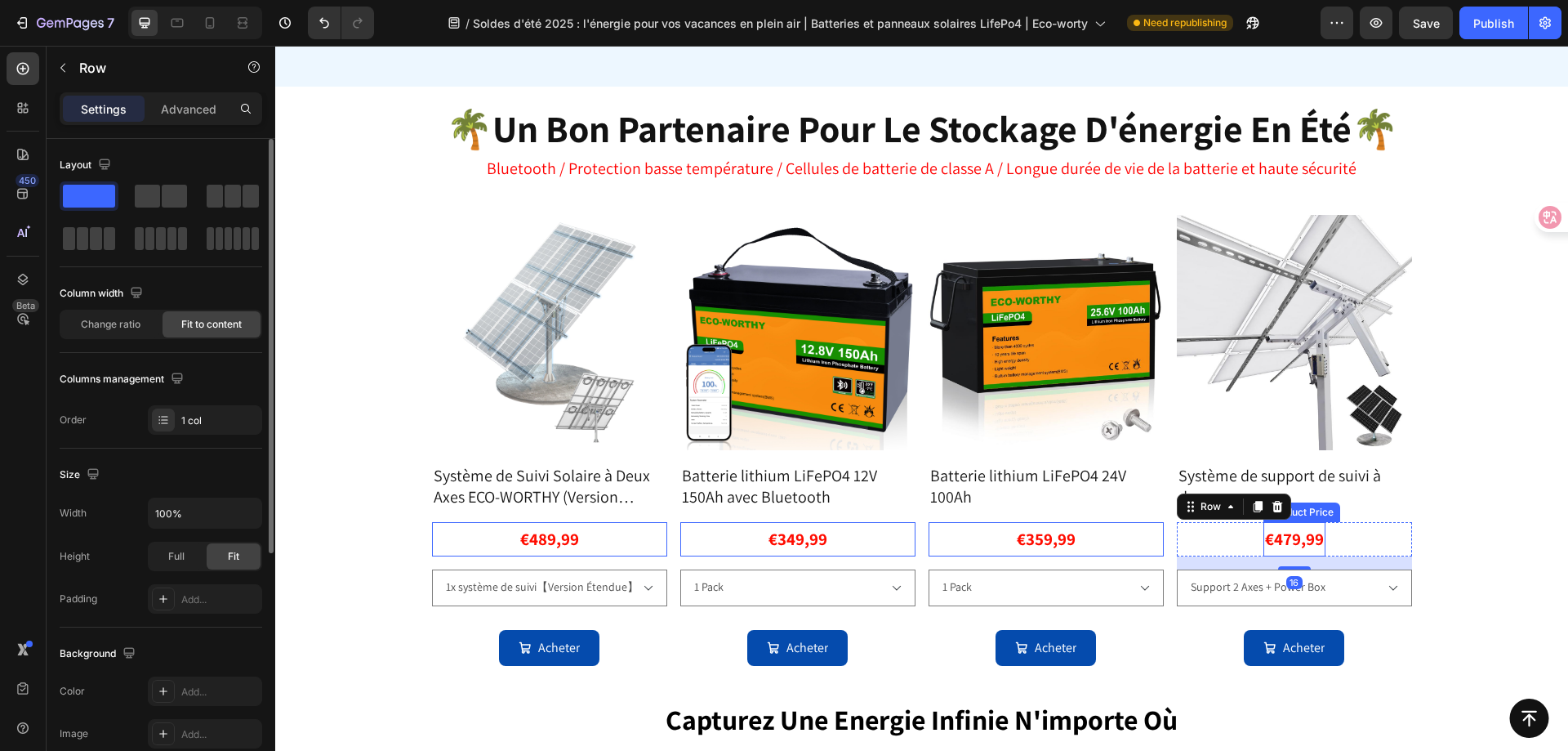
click at [581, 532] on div "€479,99" at bounding box center [549, 539] width 62 height 35
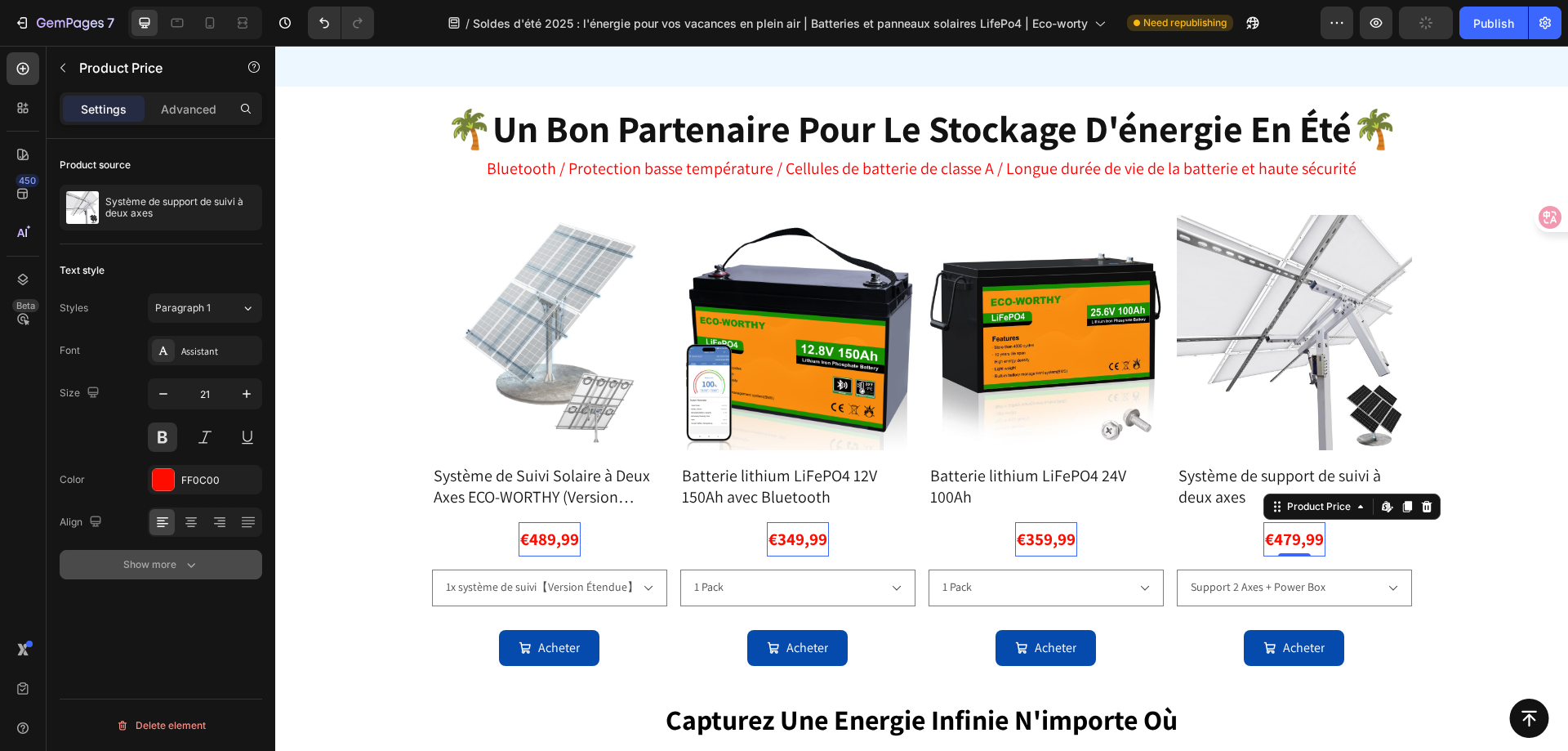
click at [155, 562] on div "Show more" at bounding box center [161, 564] width 76 height 16
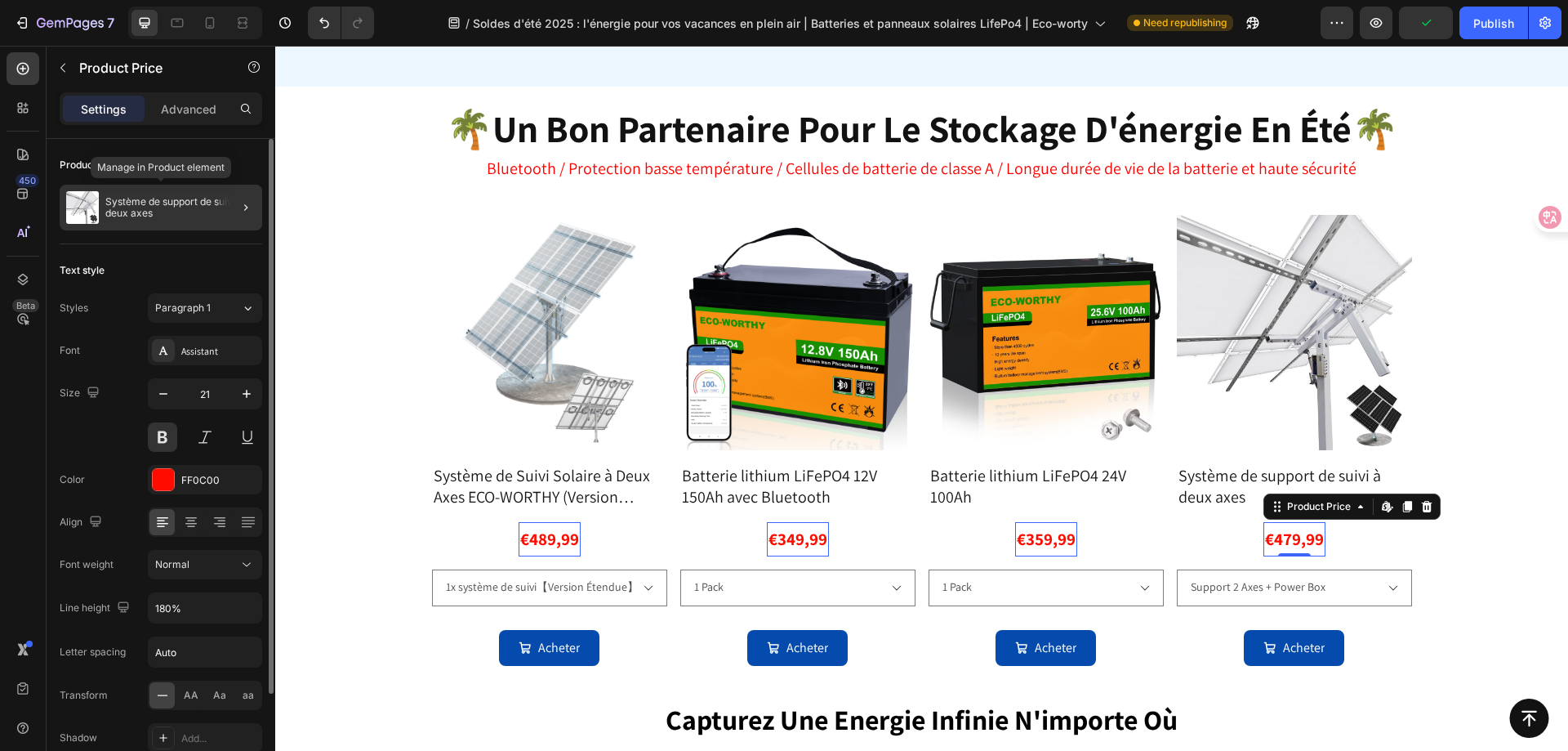
click at [159, 204] on p "Système de support de suivi à deux axes" at bounding box center [180, 208] width 151 height 23
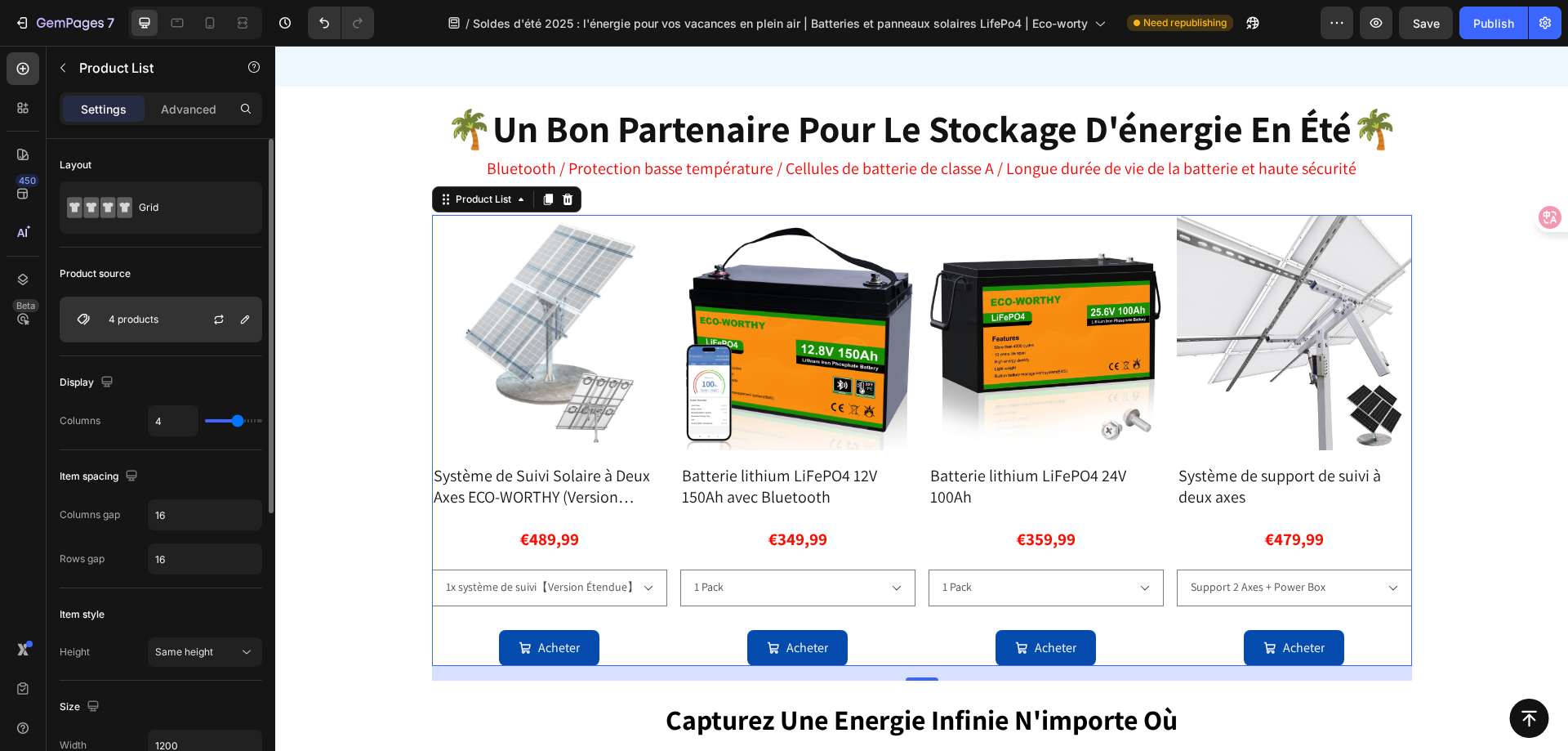
click at [166, 322] on div "4 products" at bounding box center [161, 320] width 203 height 46
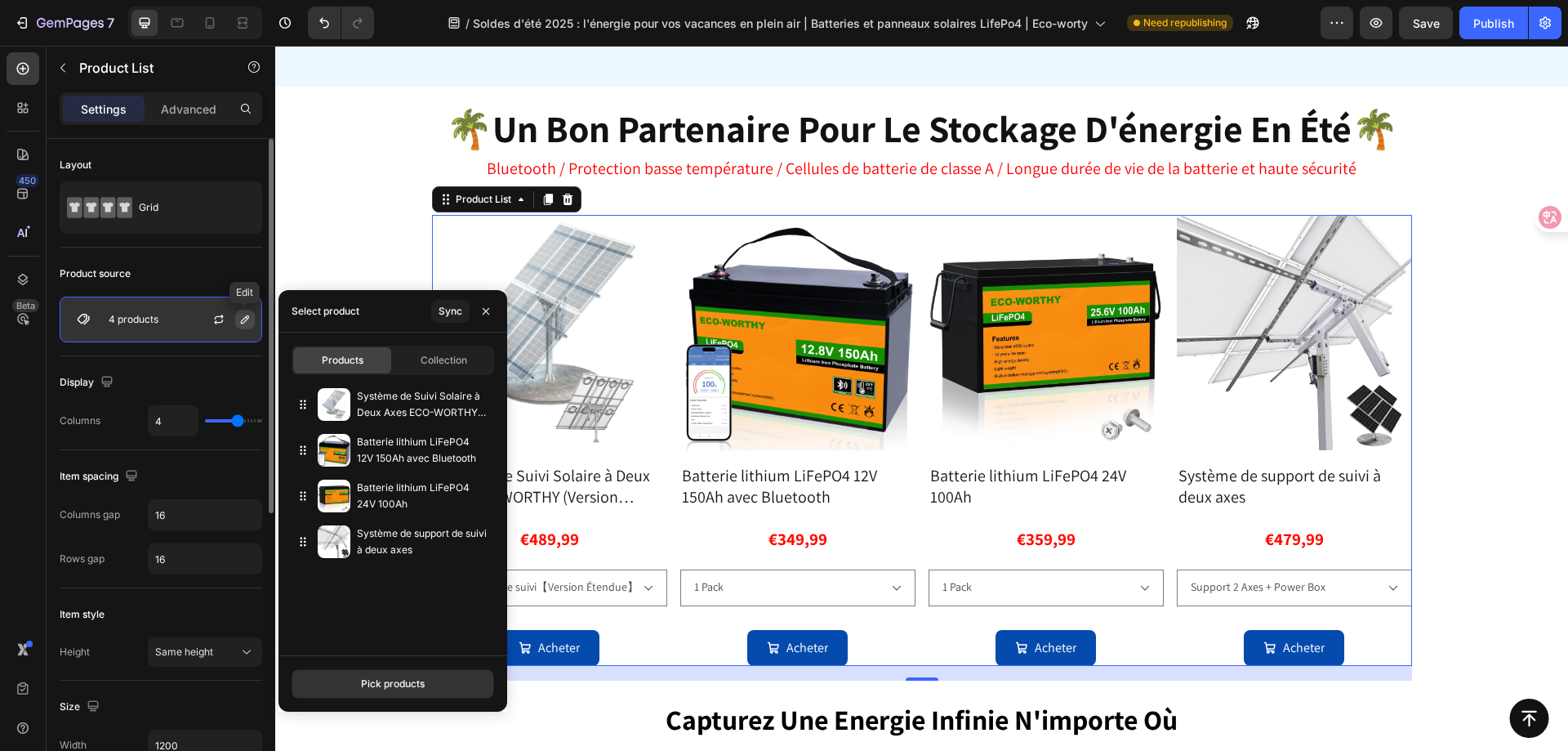
click at [242, 322] on icon "button" at bounding box center [245, 320] width 8 height 8
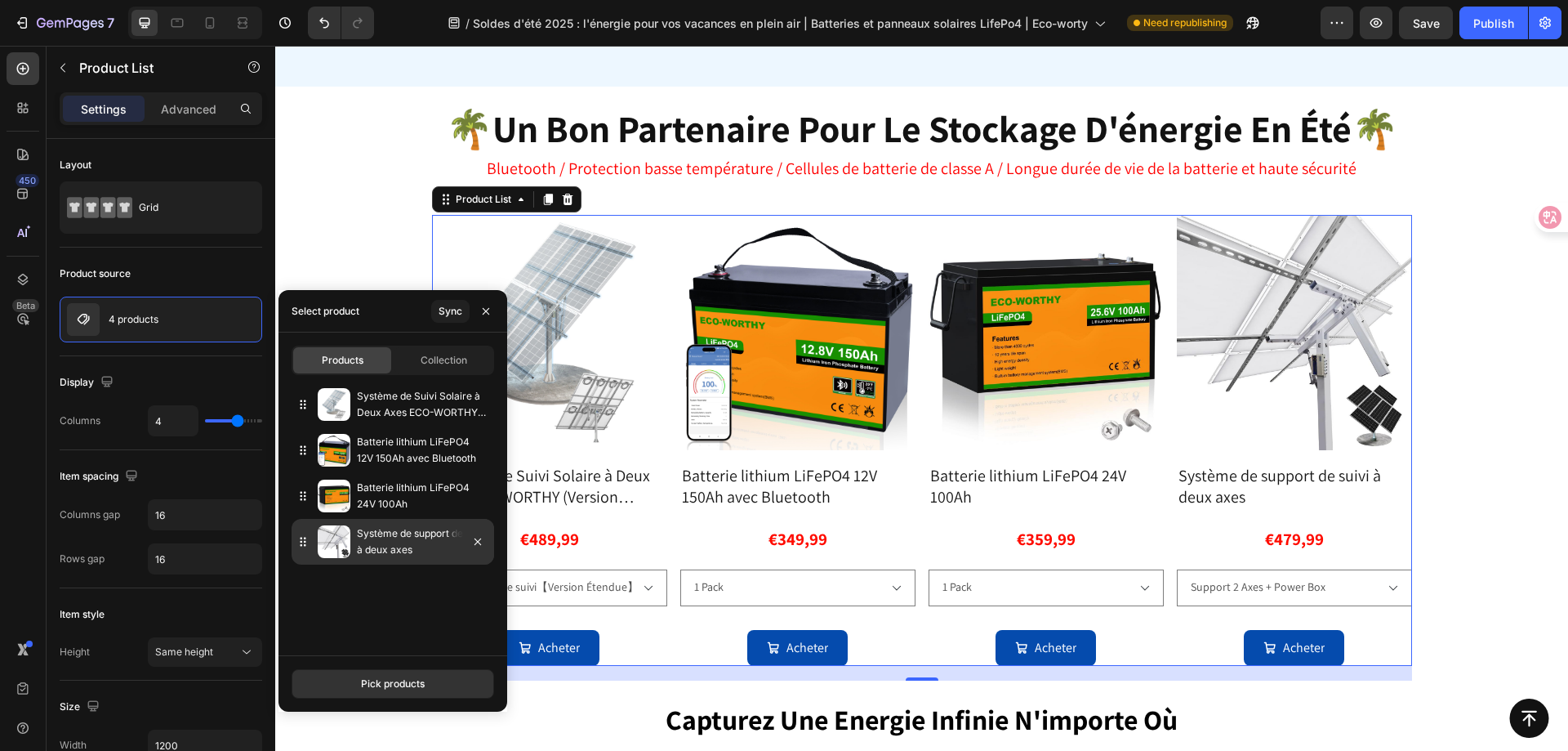
click at [362, 544] on p "Système de support de suivi à deux axes" at bounding box center [422, 542] width 131 height 33
click at [473, 541] on icon "button" at bounding box center [478, 542] width 13 height 13
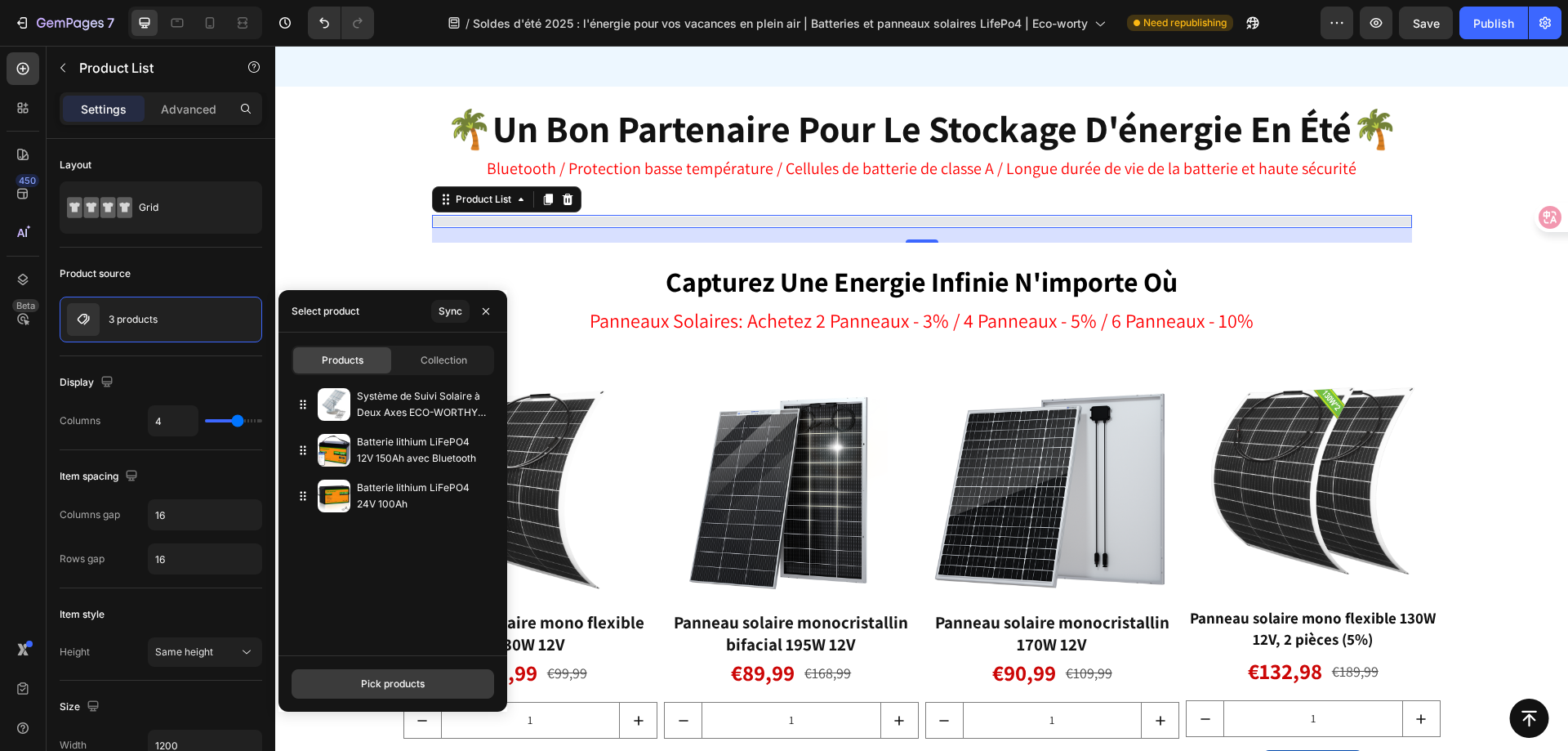
click at [422, 689] on div "Pick products" at bounding box center [392, 683] width 63 height 15
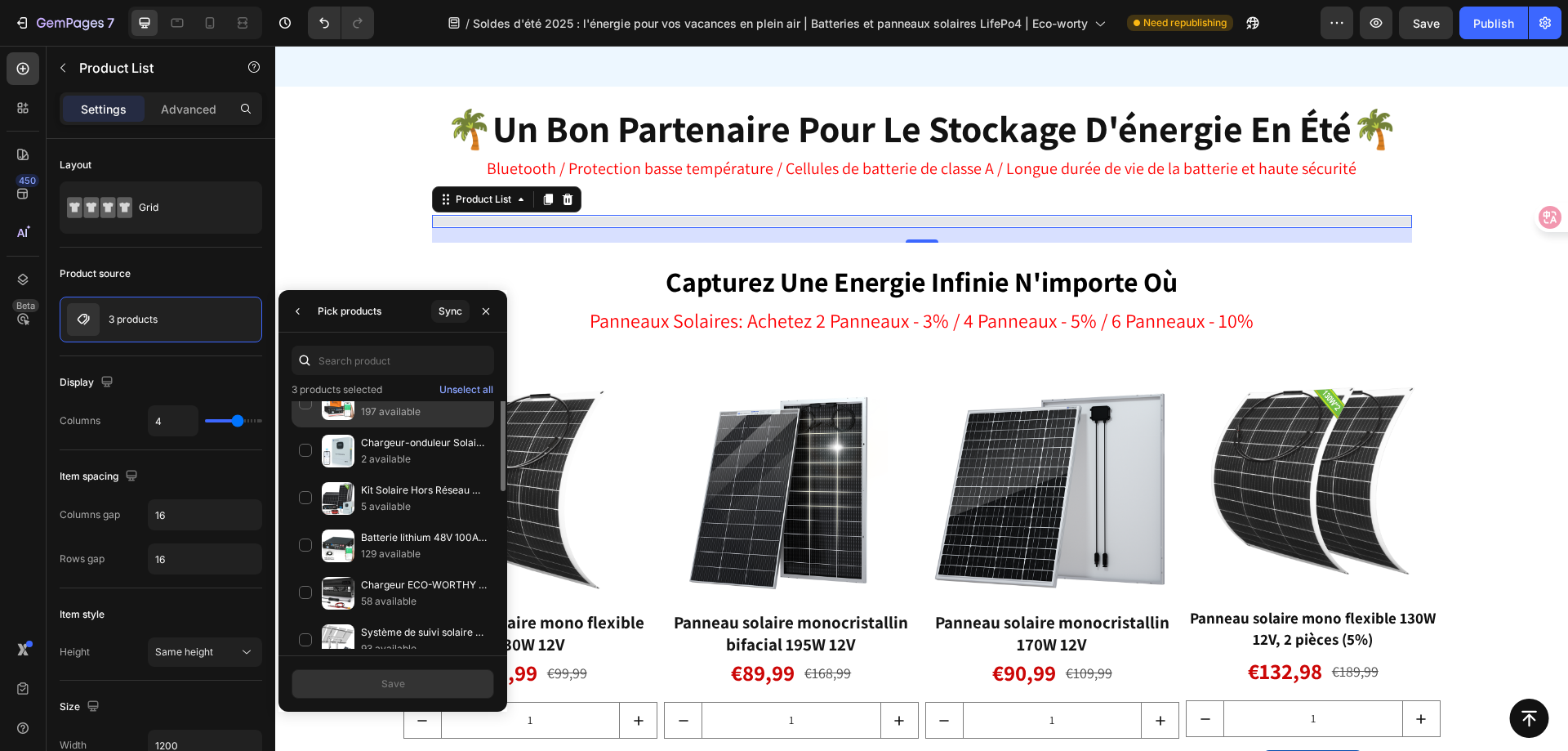
scroll to position [255, 0]
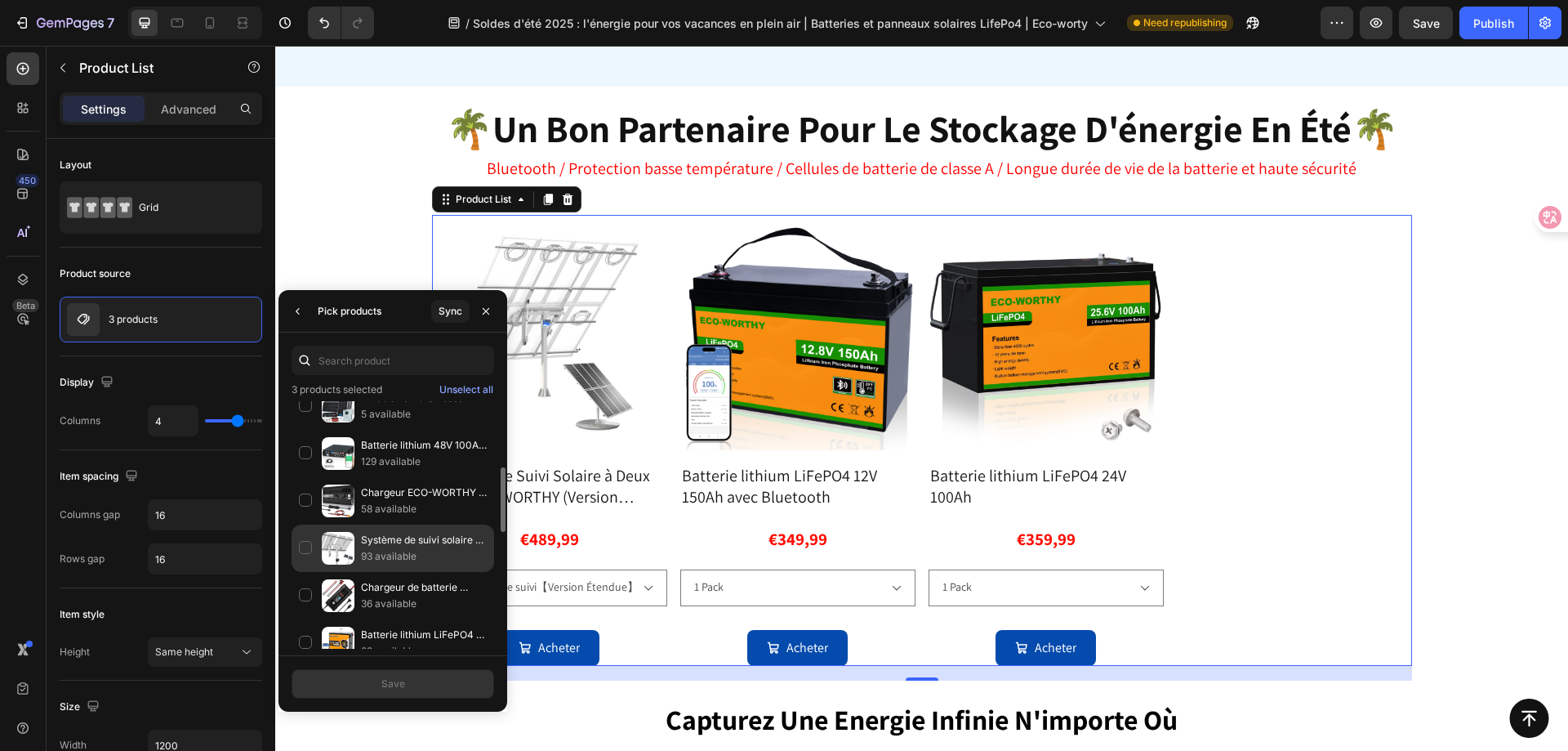
click at [479, 543] on p "Système de suivi solaire à axe unique" at bounding box center [423, 540] width 126 height 16
click at [480, 543] on p "Système de suivi solaire à axe unique" at bounding box center [423, 540] width 126 height 16
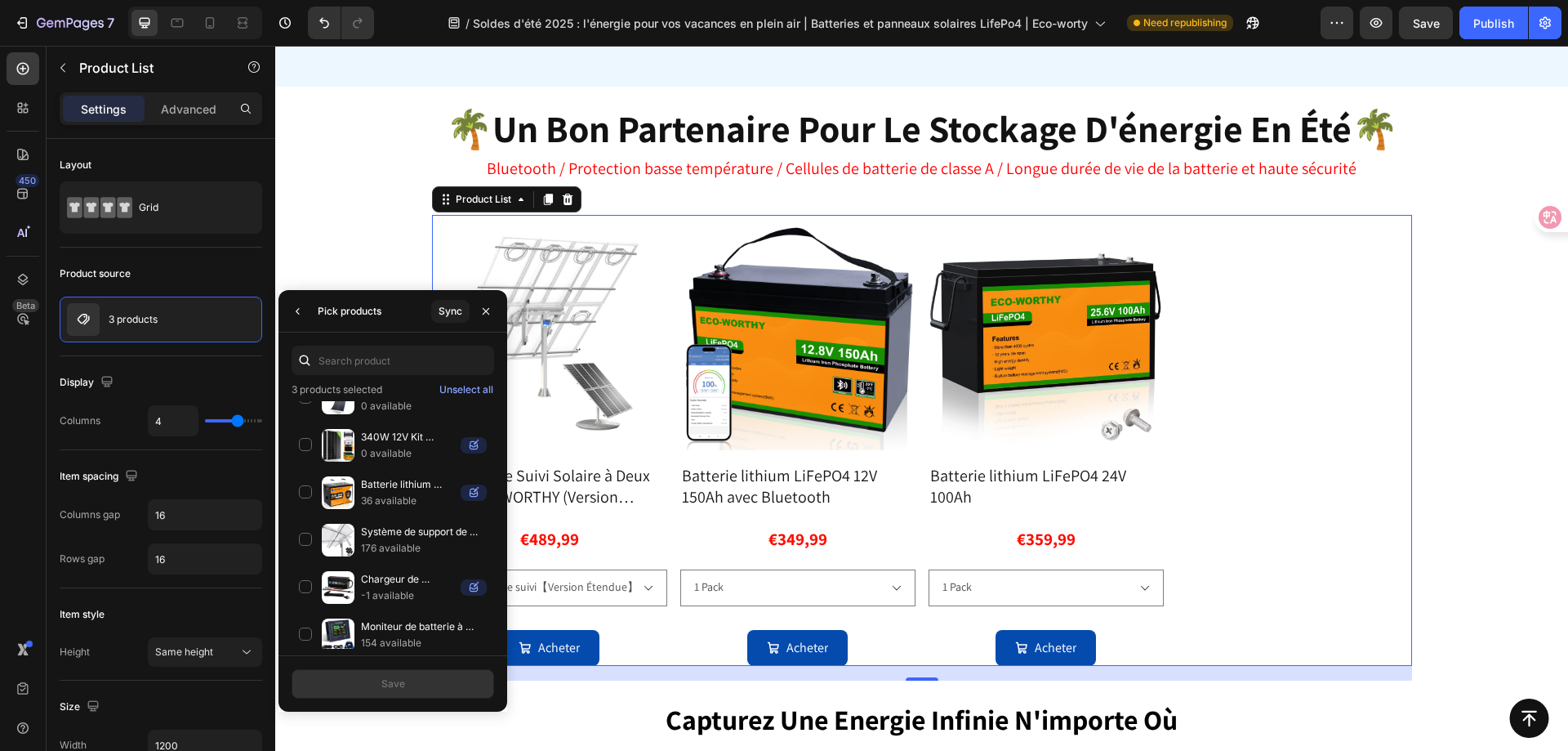
scroll to position [1057, 0]
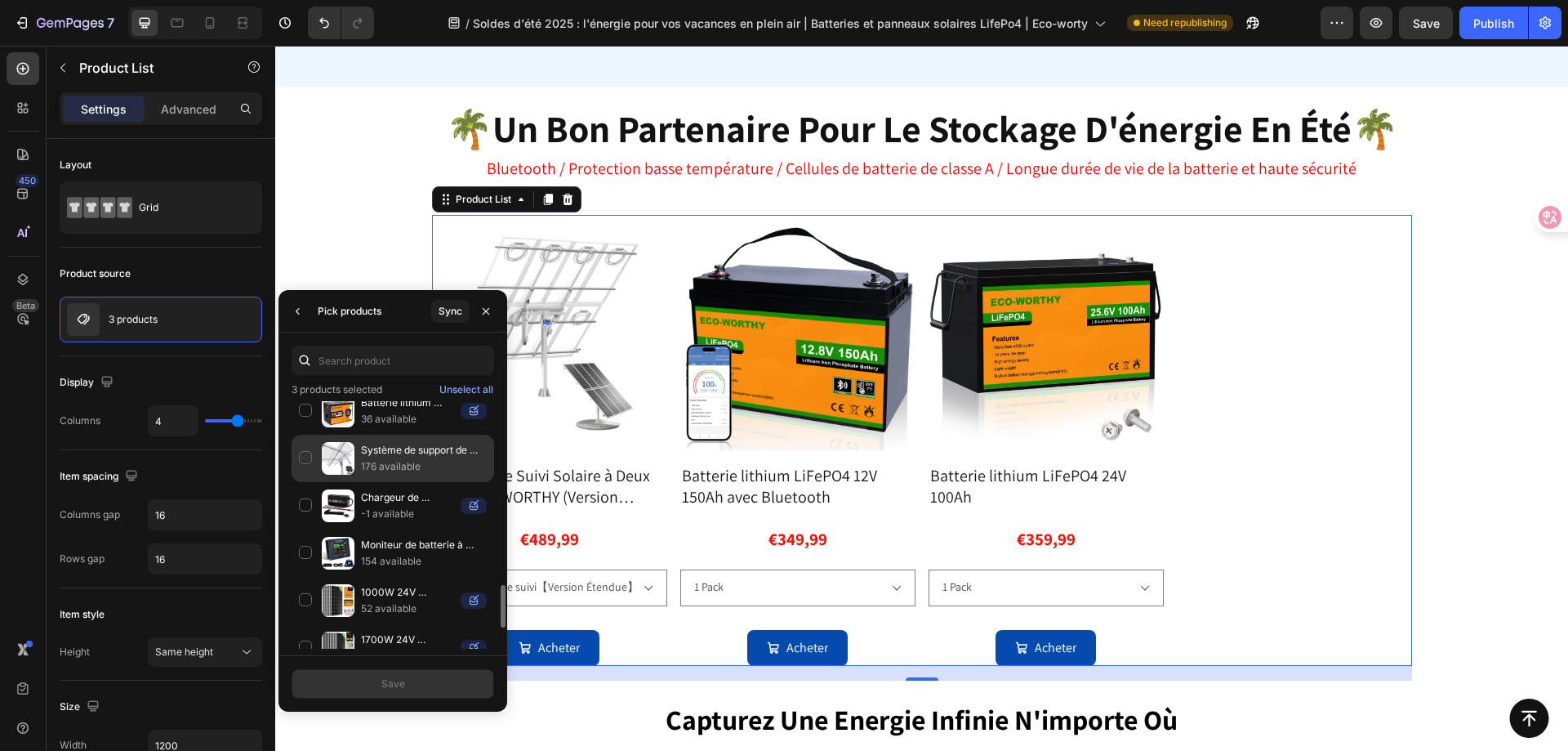
click at [376, 459] on p "176 available" at bounding box center [423, 466] width 126 height 16
click at [475, 454] on p "Système de support de suivi à deux axes" at bounding box center [423, 450] width 126 height 16
click at [415, 687] on button "Save" at bounding box center [393, 683] width 203 height 30
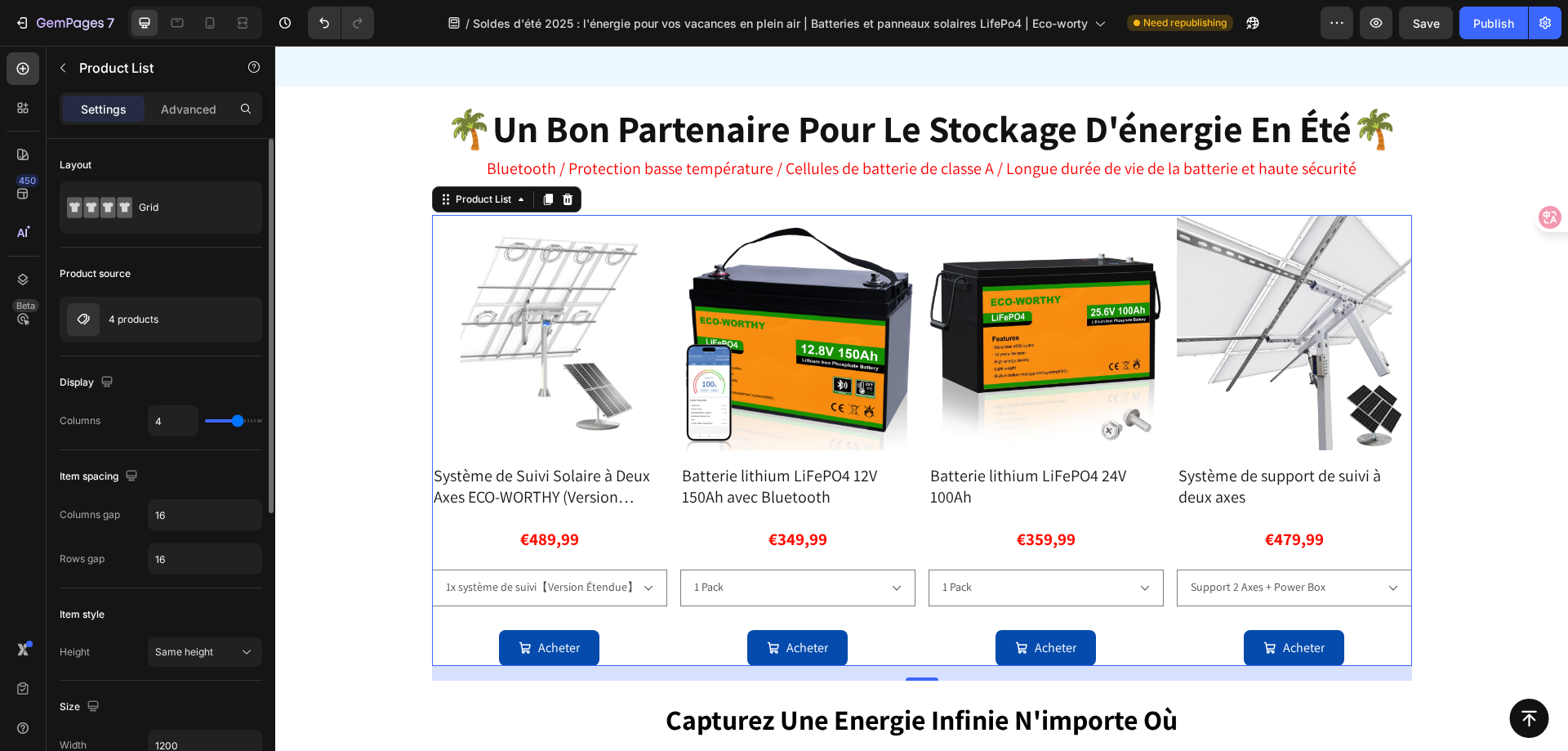
scroll to position [82, 0]
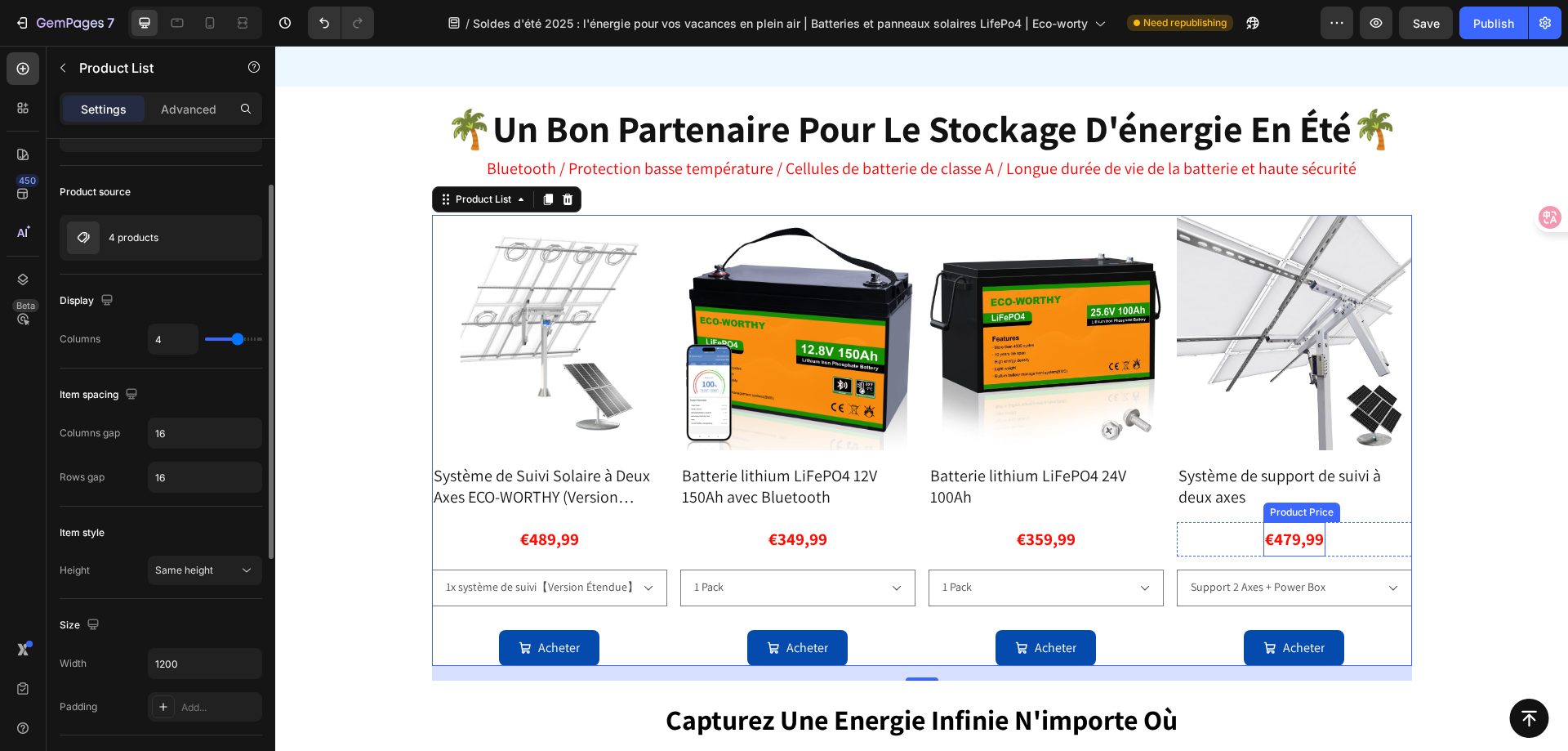
click at [581, 543] on div "€479,99" at bounding box center [549, 539] width 62 height 35
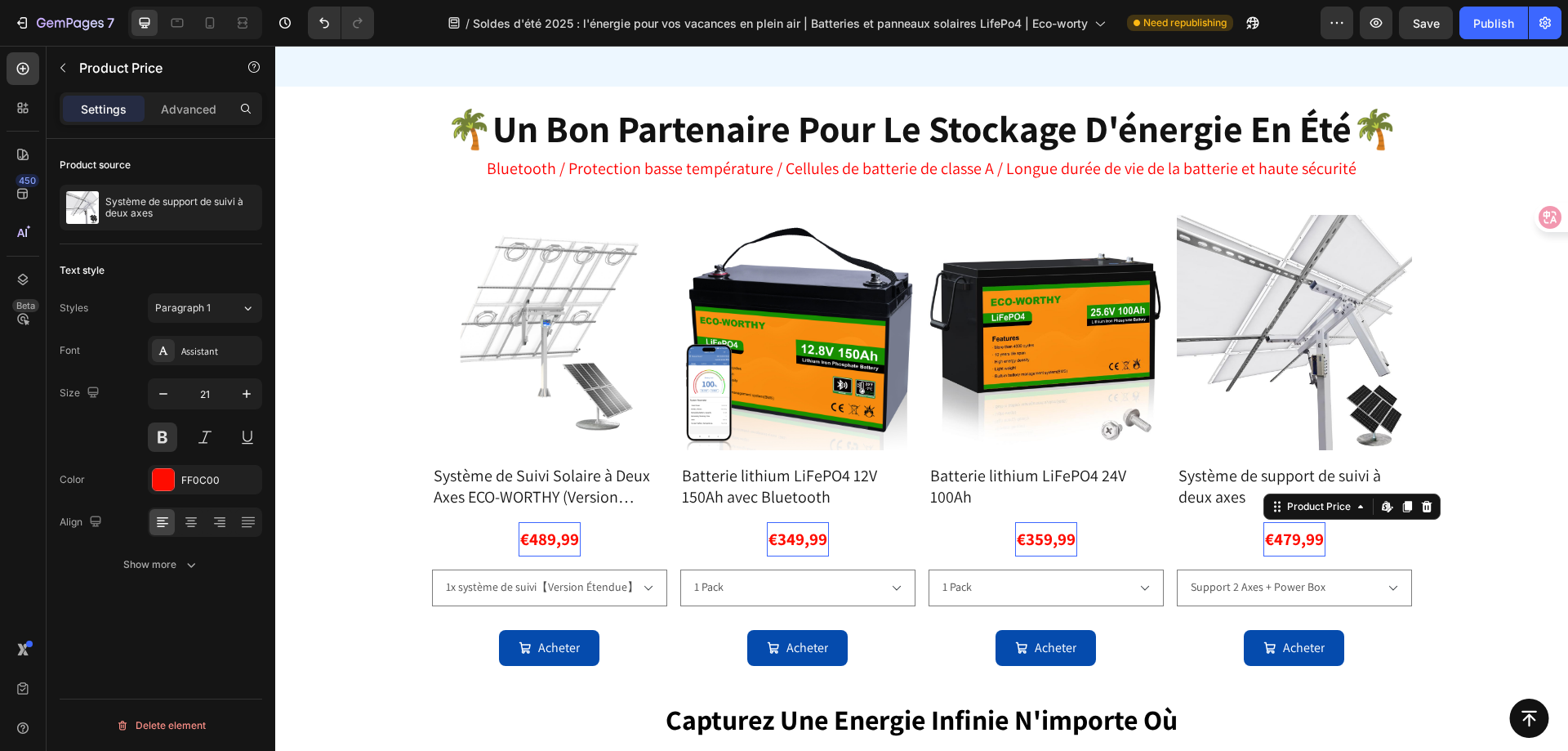
scroll to position [0, 0]
click at [593, 507] on div "Product Price" at bounding box center [558, 512] width 70 height 15
click at [581, 539] on div "€479,99" at bounding box center [549, 539] width 62 height 35
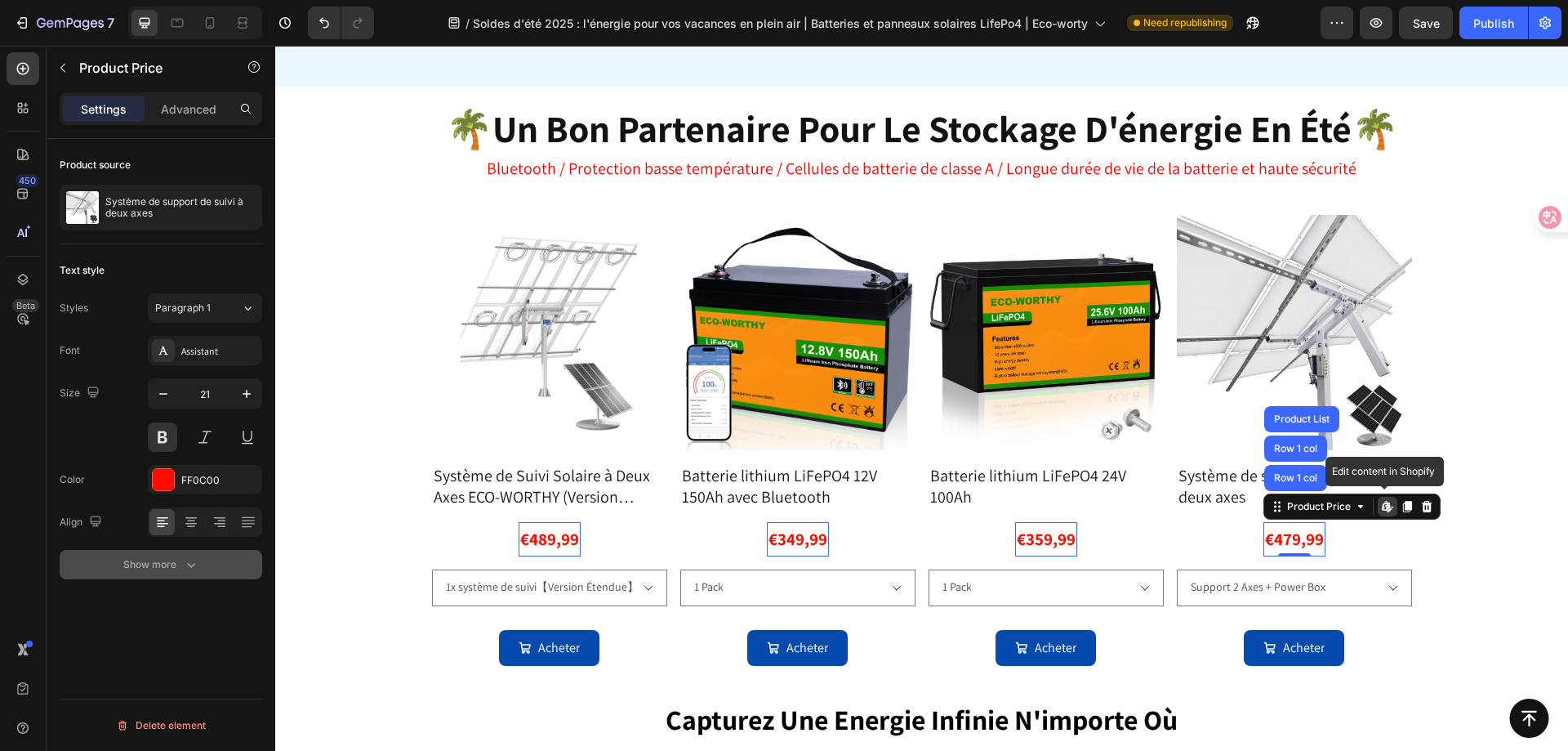
click at [190, 557] on icon "button" at bounding box center [191, 564] width 16 height 16
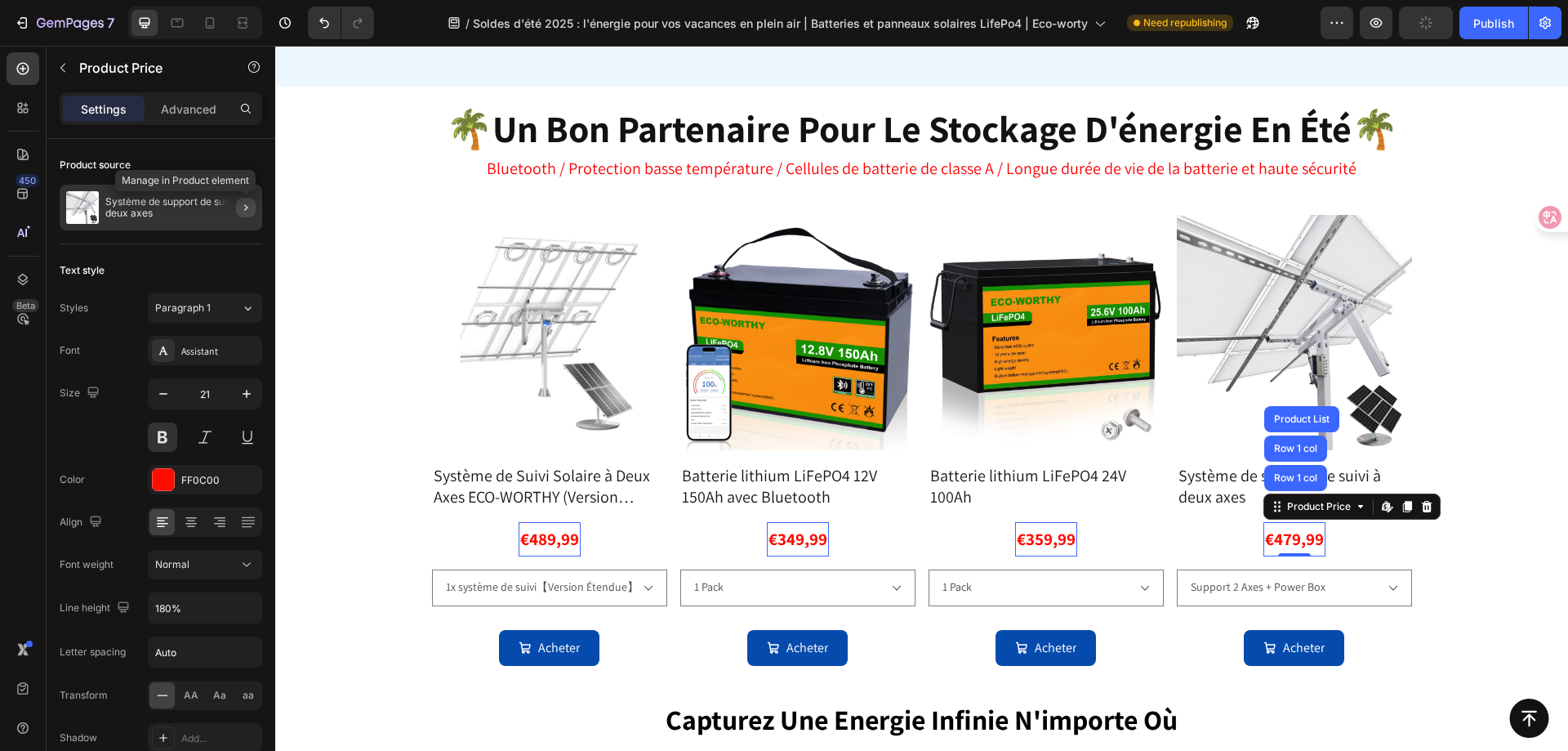
click at [243, 208] on icon "button" at bounding box center [246, 208] width 13 height 13
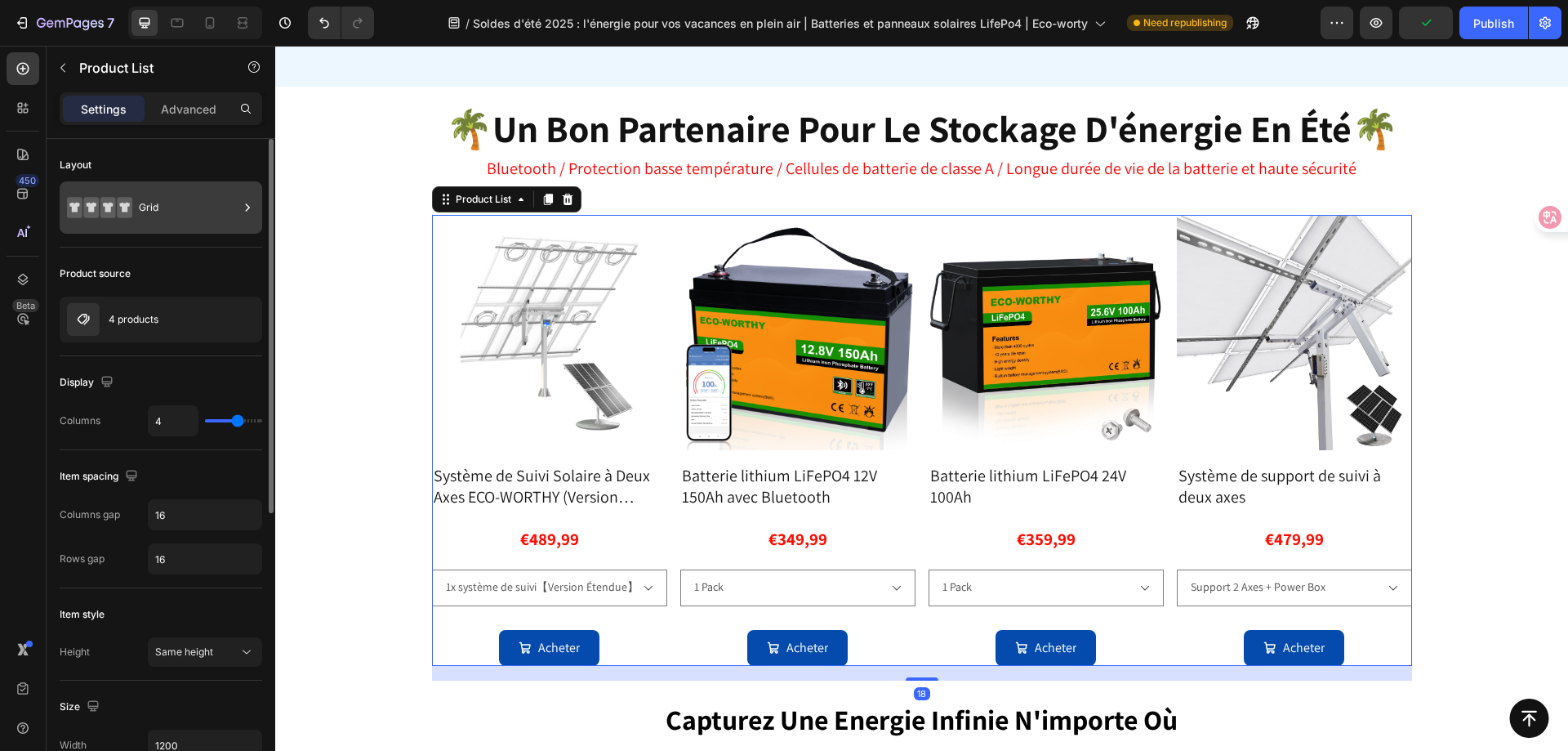
click at [250, 208] on icon at bounding box center [248, 207] width 4 height 7
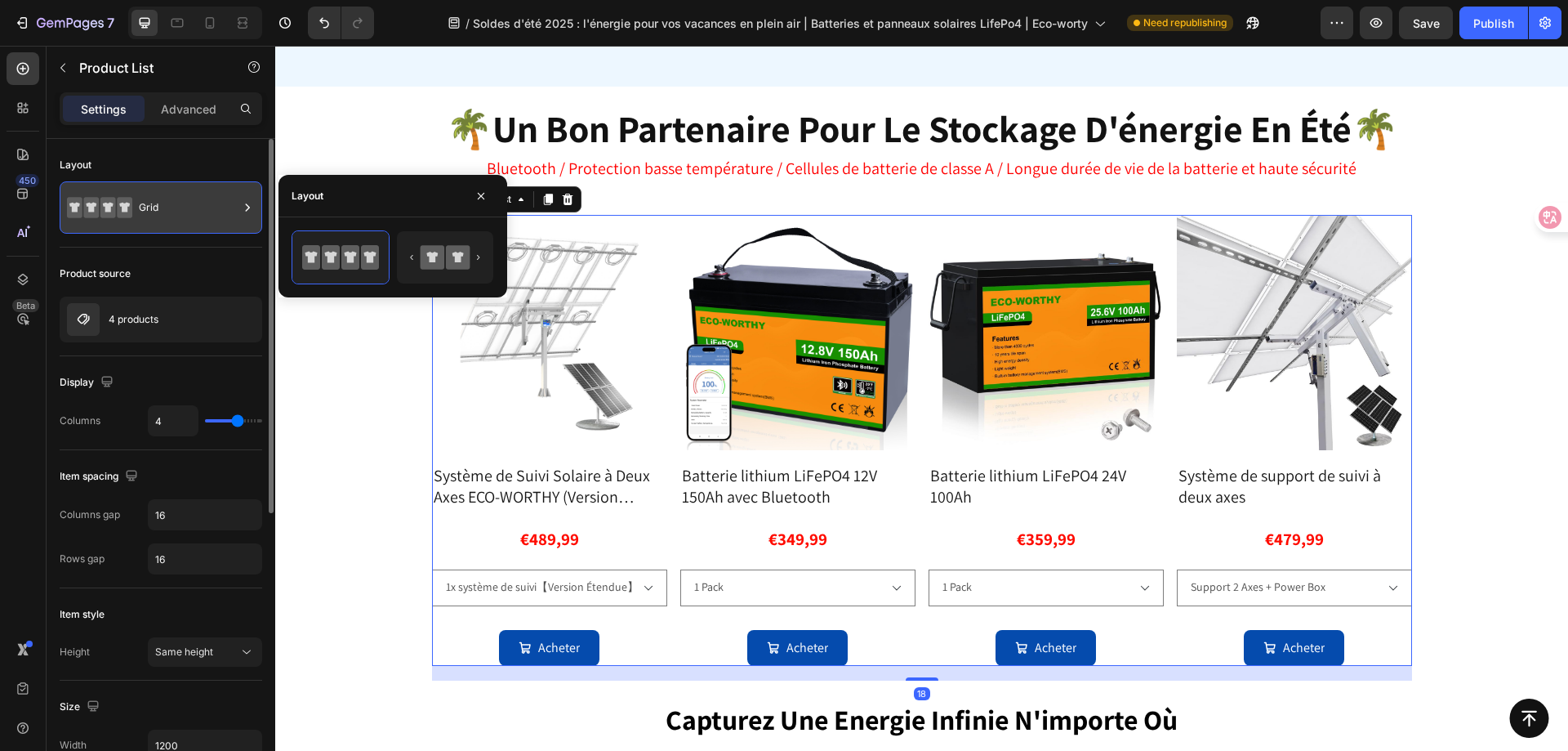
click at [250, 208] on icon at bounding box center [248, 207] width 4 height 7
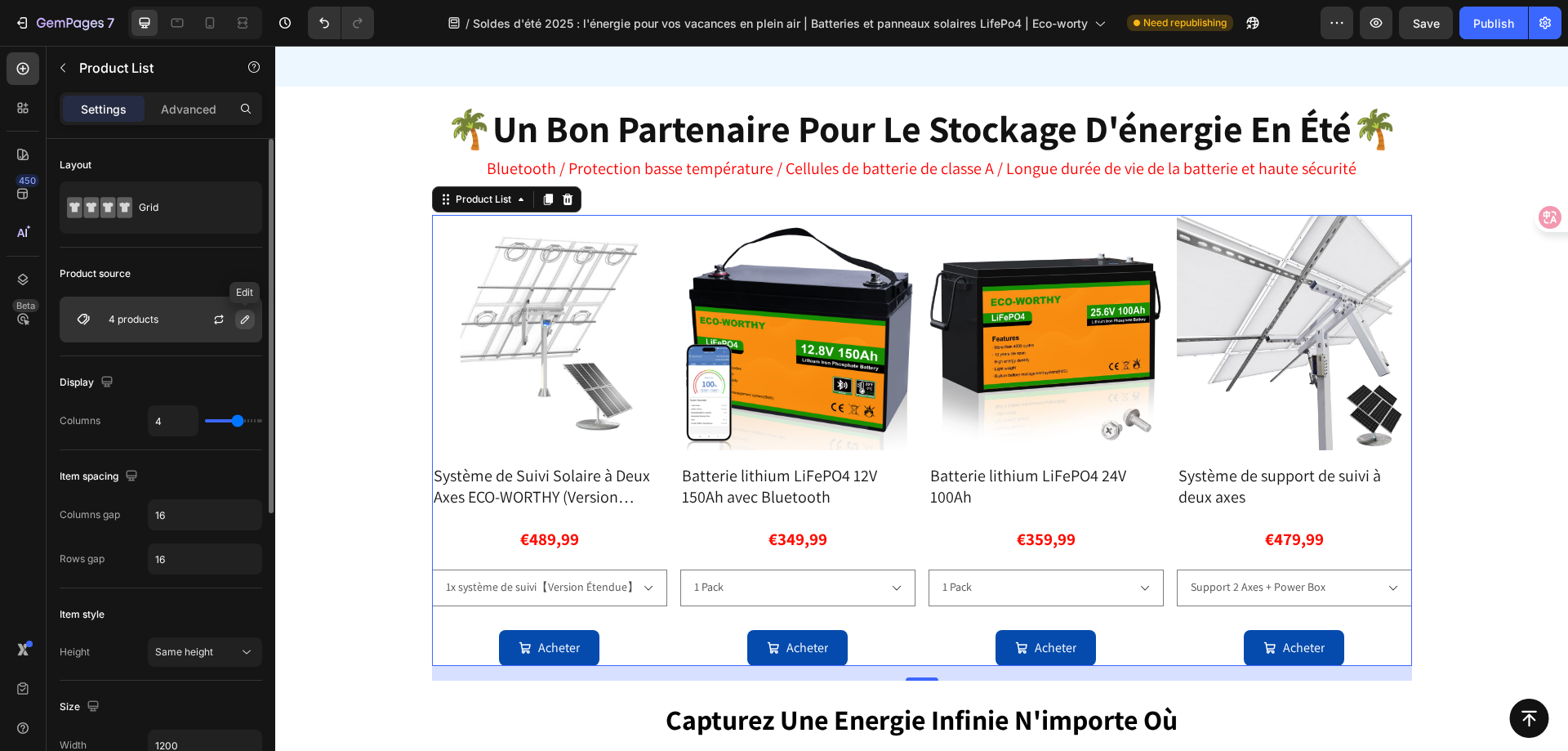
click at [249, 325] on icon "button" at bounding box center [245, 320] width 13 height 13
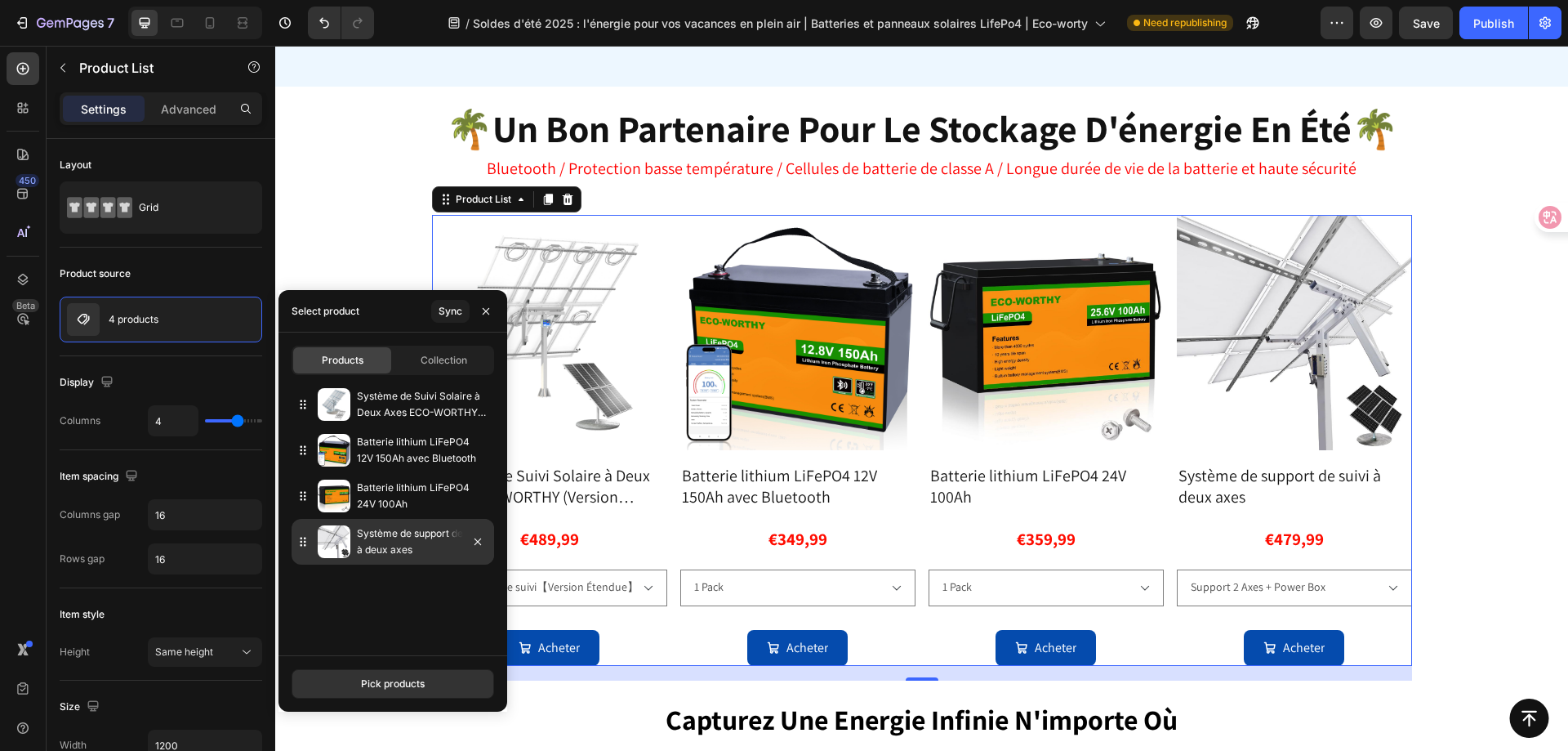
click at [432, 543] on p "Système de support de suivi à deux axes" at bounding box center [422, 542] width 131 height 33
click at [307, 542] on icon at bounding box center [303, 542] width 16 height 16
click at [449, 352] on div "Collection" at bounding box center [443, 361] width 98 height 26
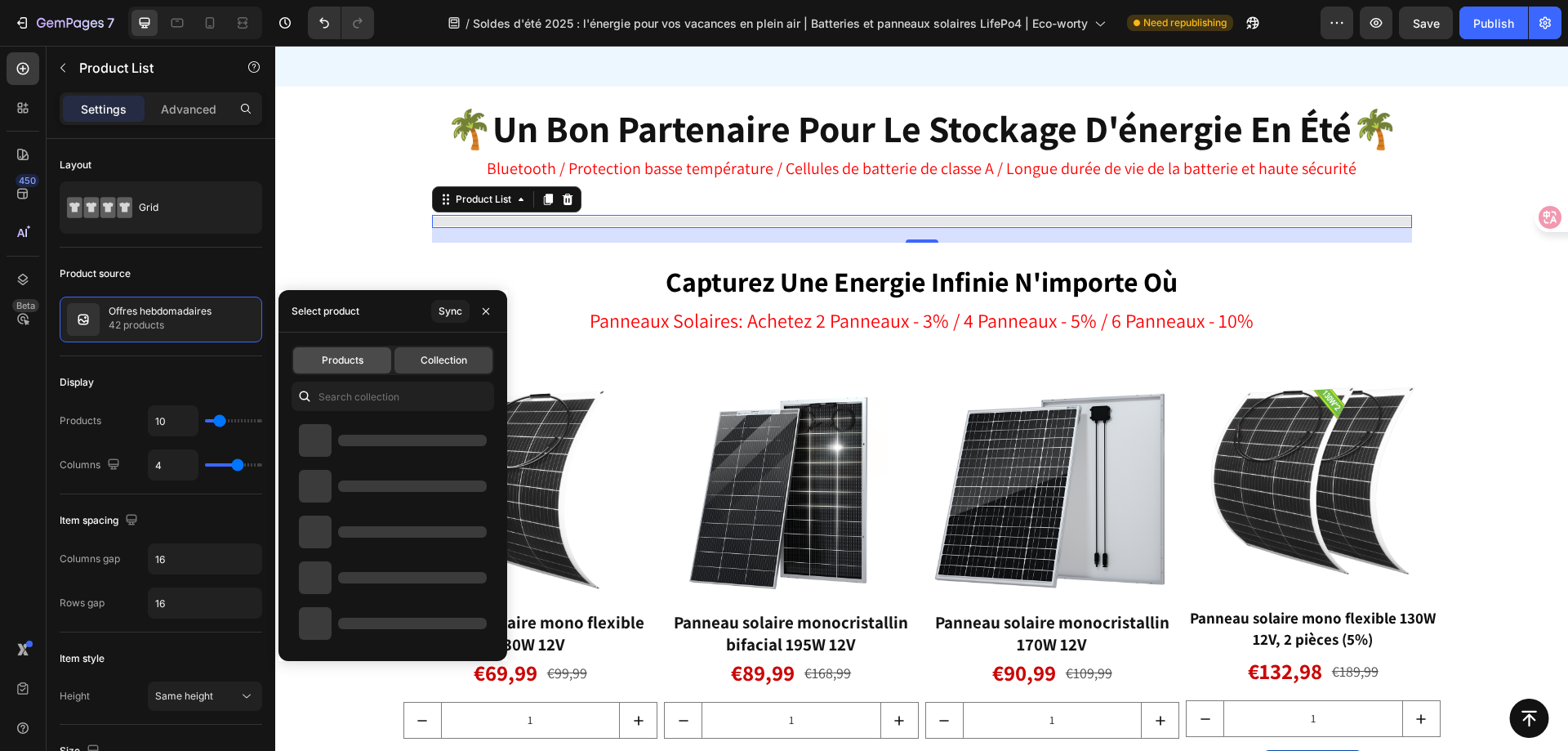
click at [352, 359] on span "Products" at bounding box center [343, 361] width 42 height 15
type input "4"
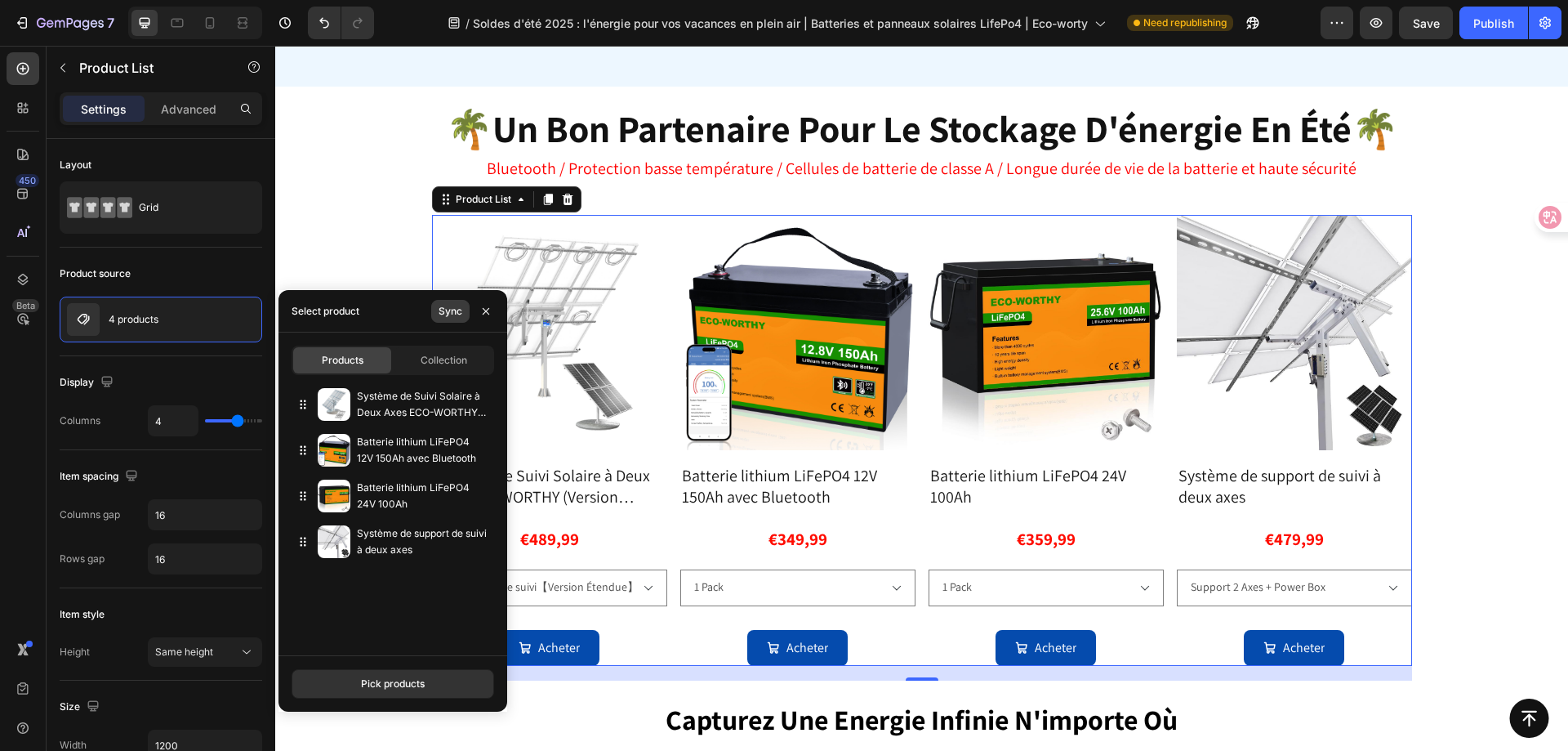
click at [449, 316] on div "Sync" at bounding box center [450, 311] width 24 height 15
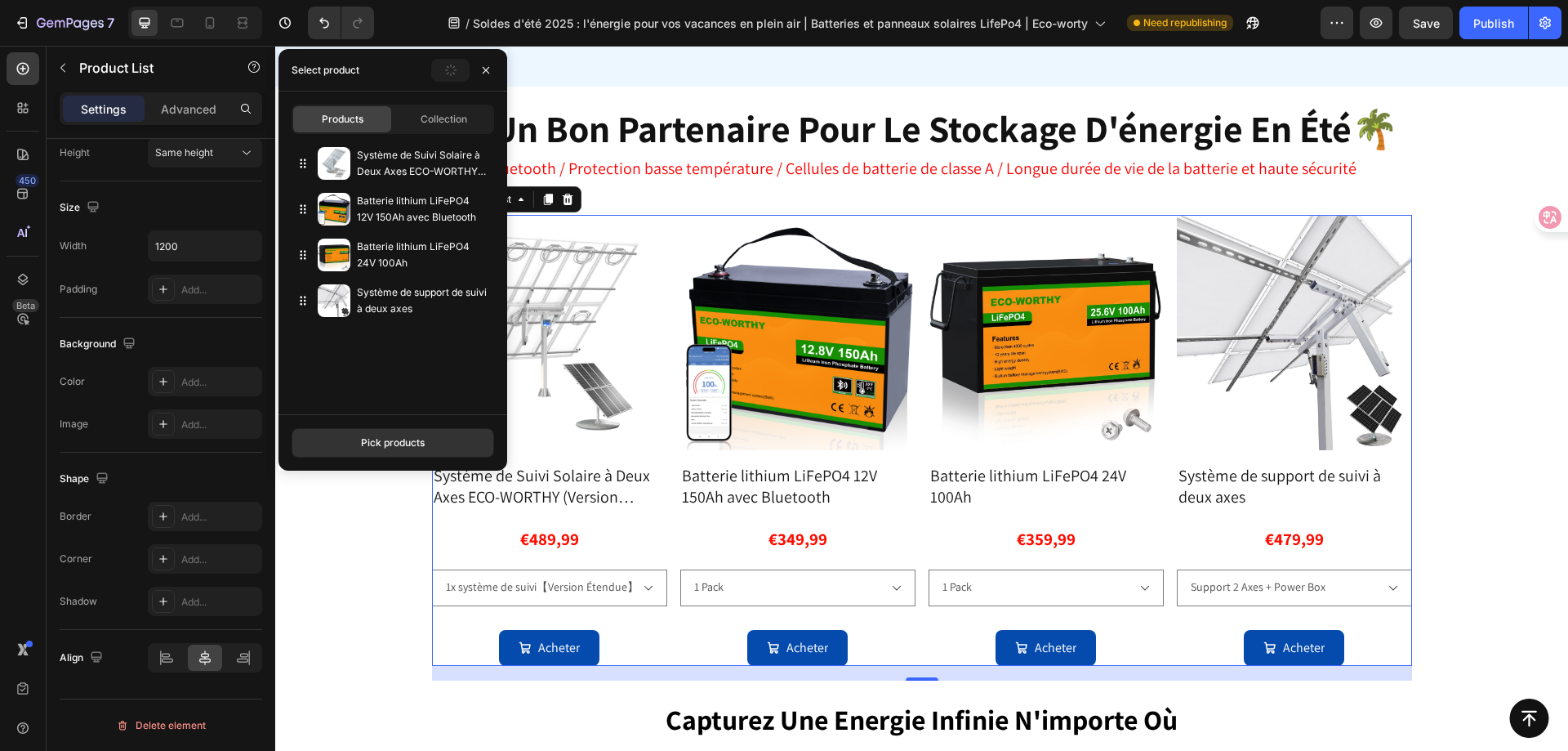
scroll to position [1540, 0]
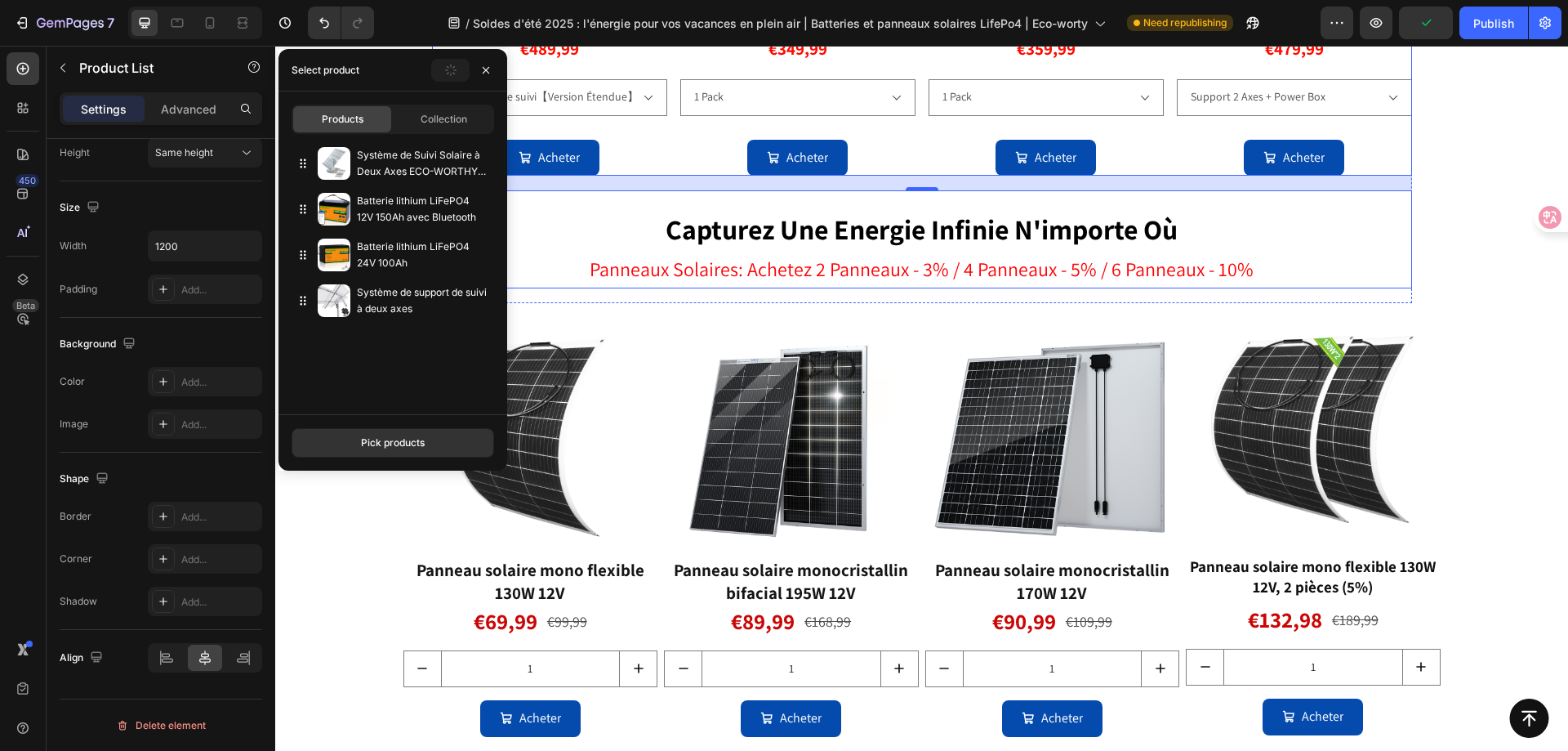
select select "550946354143232776"
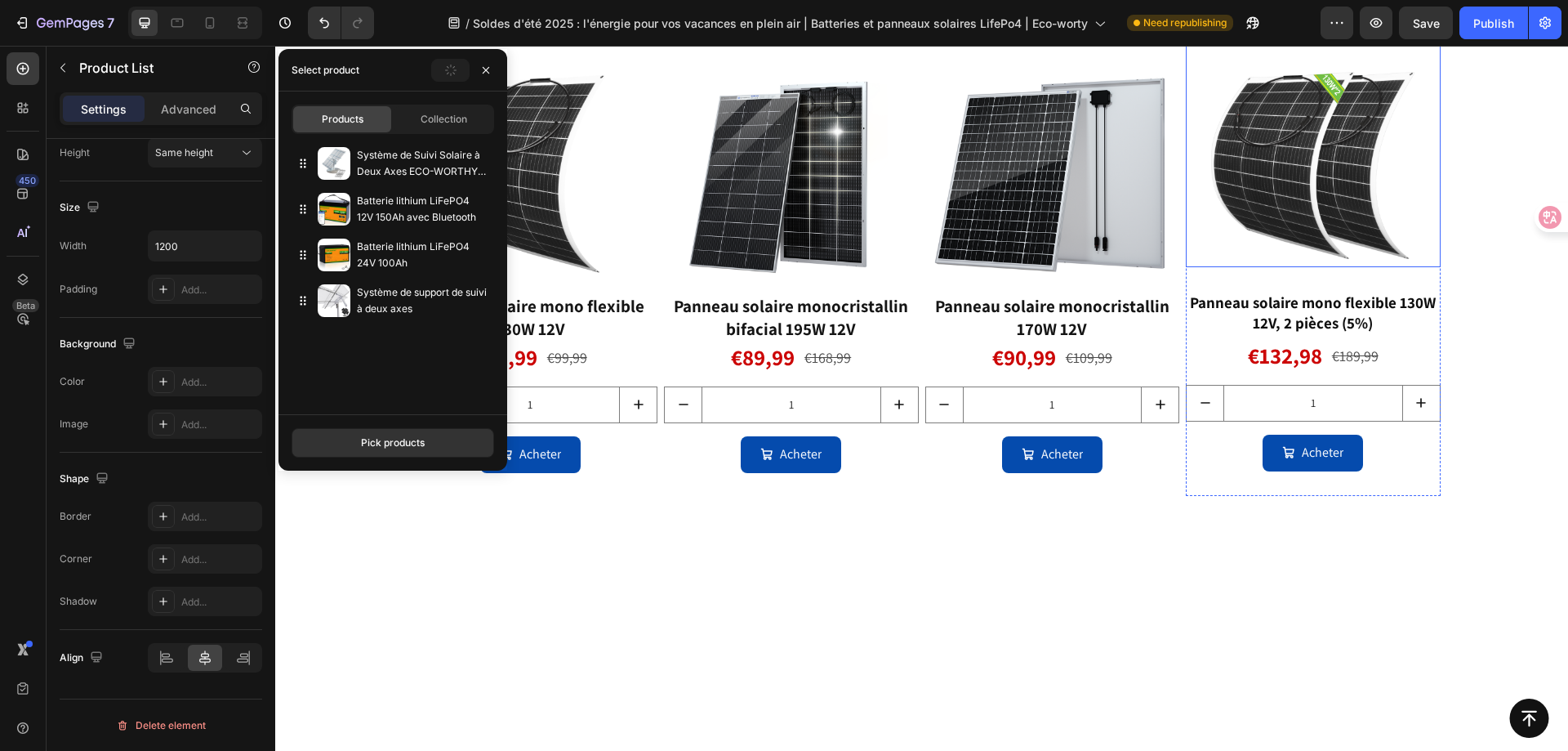
scroll to position [2357, 0]
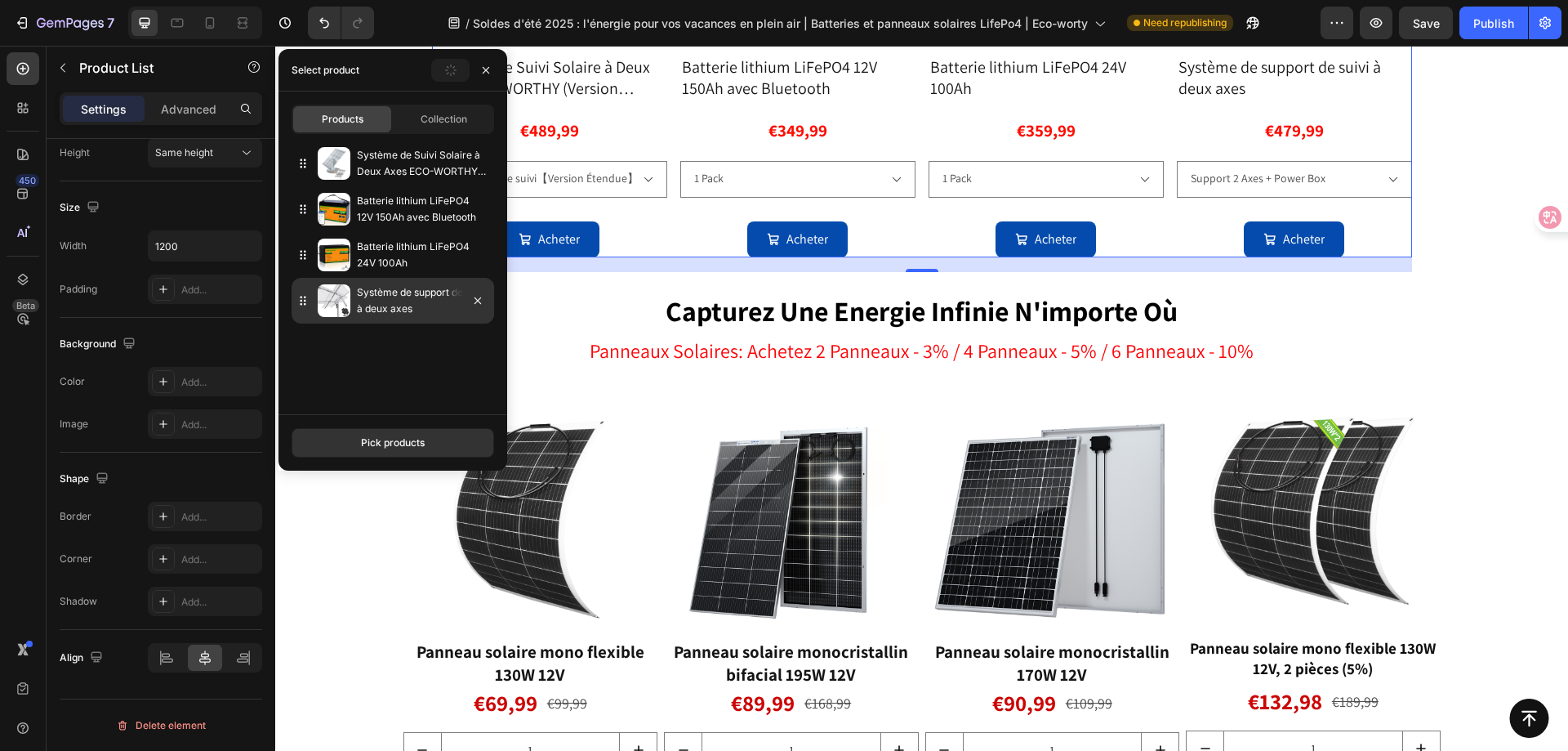
click at [399, 298] on p "Système de support de suivi à deux axes" at bounding box center [422, 301] width 131 height 33
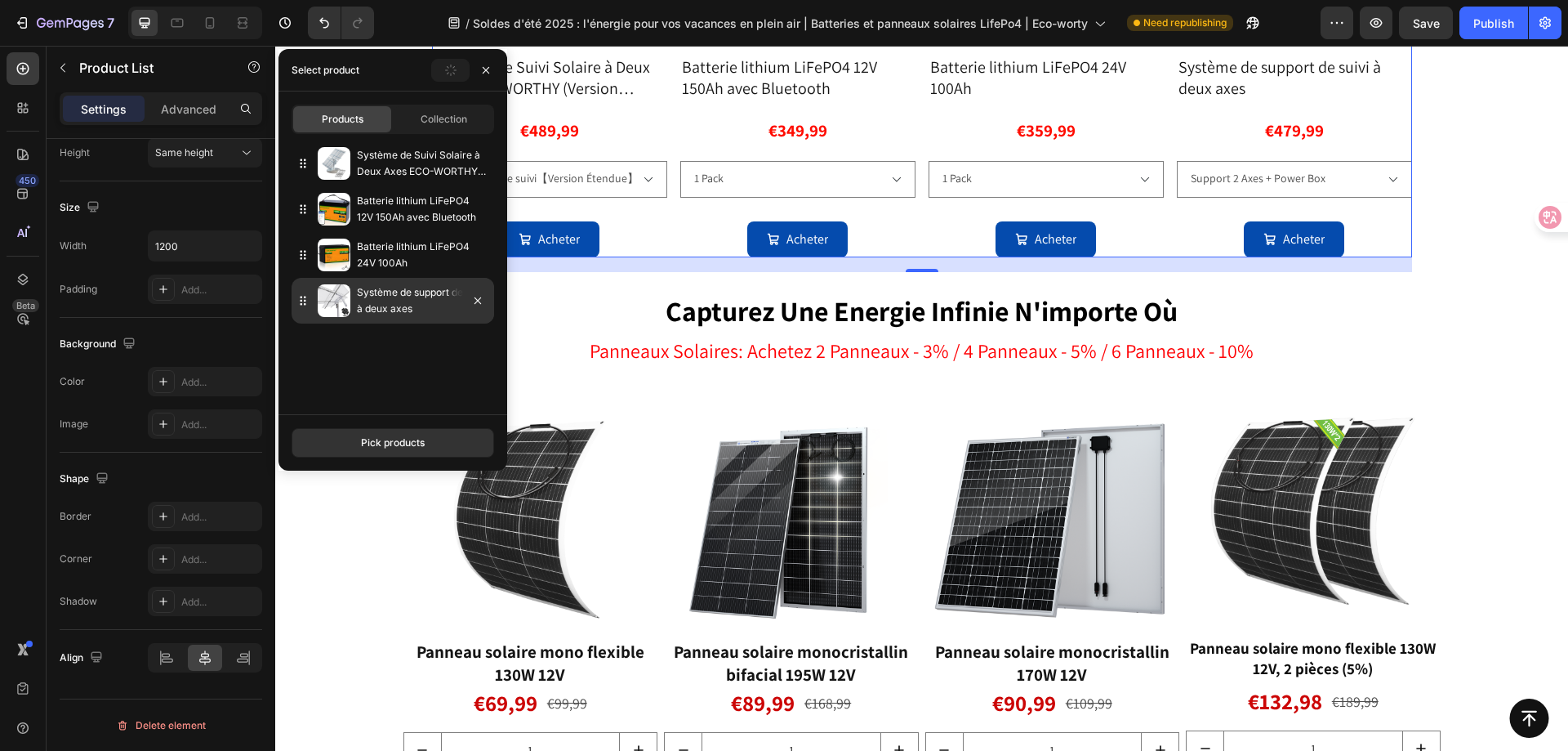
click at [399, 298] on p "Système de support de suivi à deux axes" at bounding box center [422, 301] width 131 height 33
click at [399, 297] on p "Système de support de suivi à deux axes" at bounding box center [422, 301] width 131 height 33
click at [399, 297] on p "Système de support de suivi à deux axes" at bounding box center [422, 301] width 131 height 33
drag, startPoint x: 394, startPoint y: 298, endPoint x: 385, endPoint y: 288, distance: 13.5
click at [391, 297] on p "Système de support de suivi à deux axes" at bounding box center [422, 301] width 131 height 33
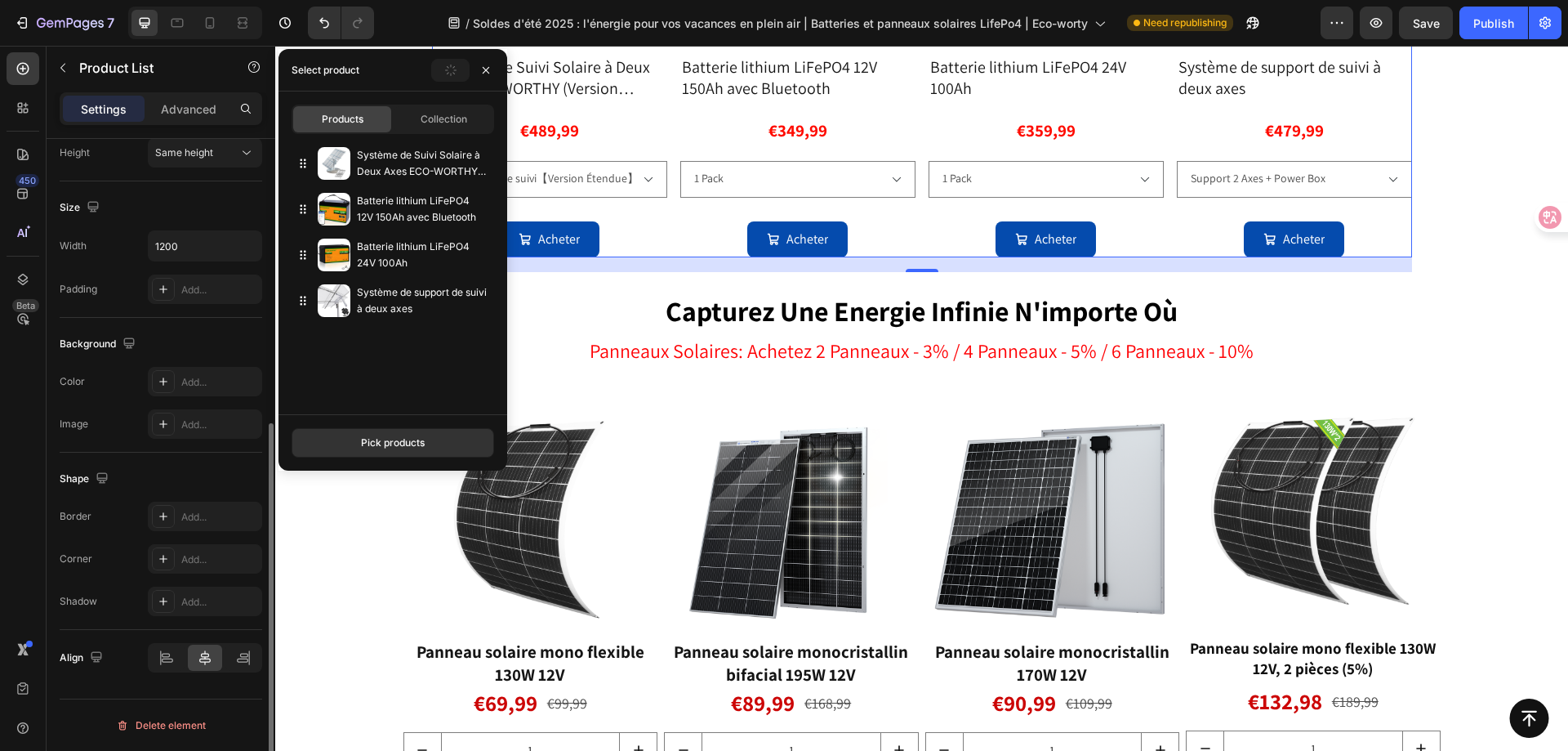
click at [128, 438] on div "Image Add..." at bounding box center [161, 424] width 203 height 30
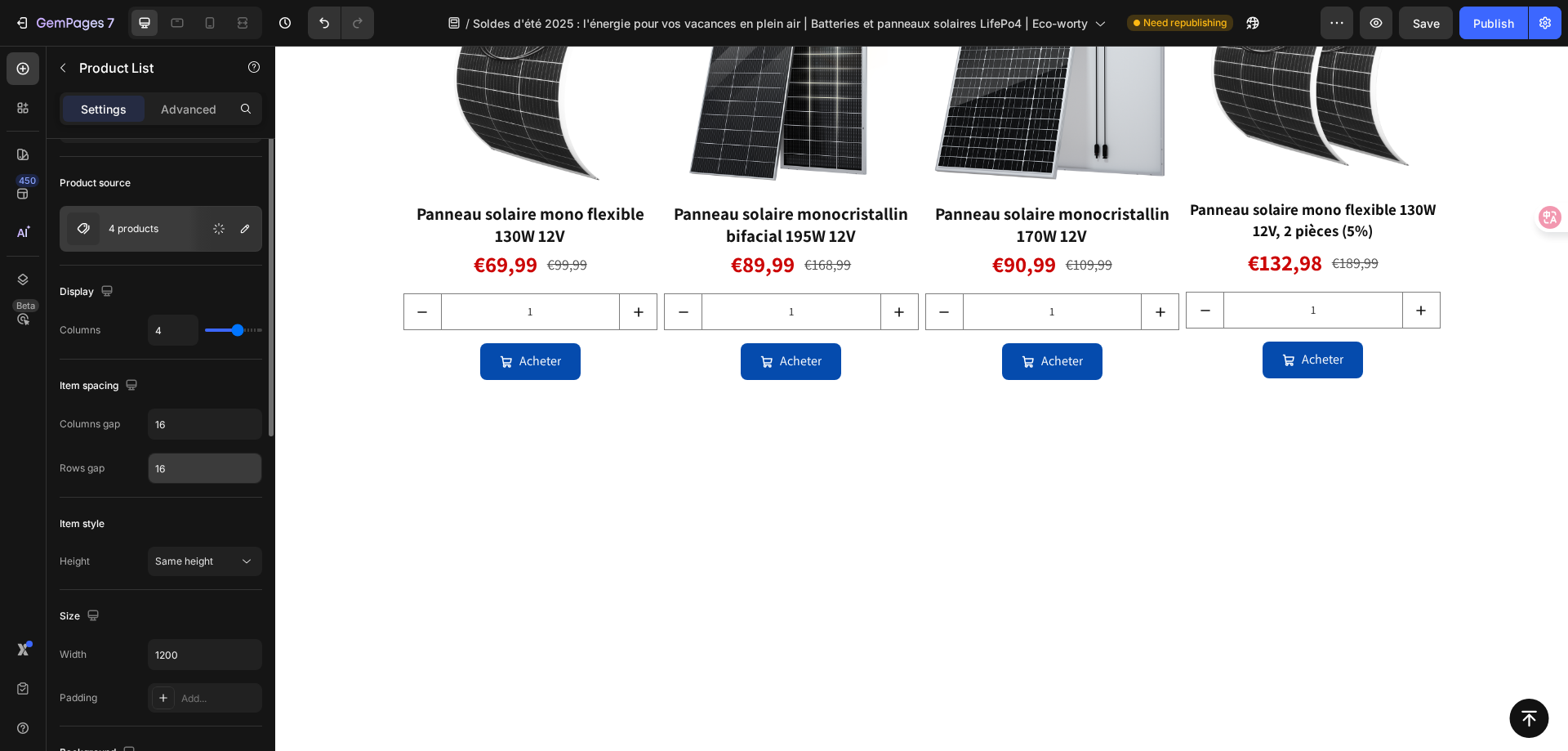
scroll to position [0, 0]
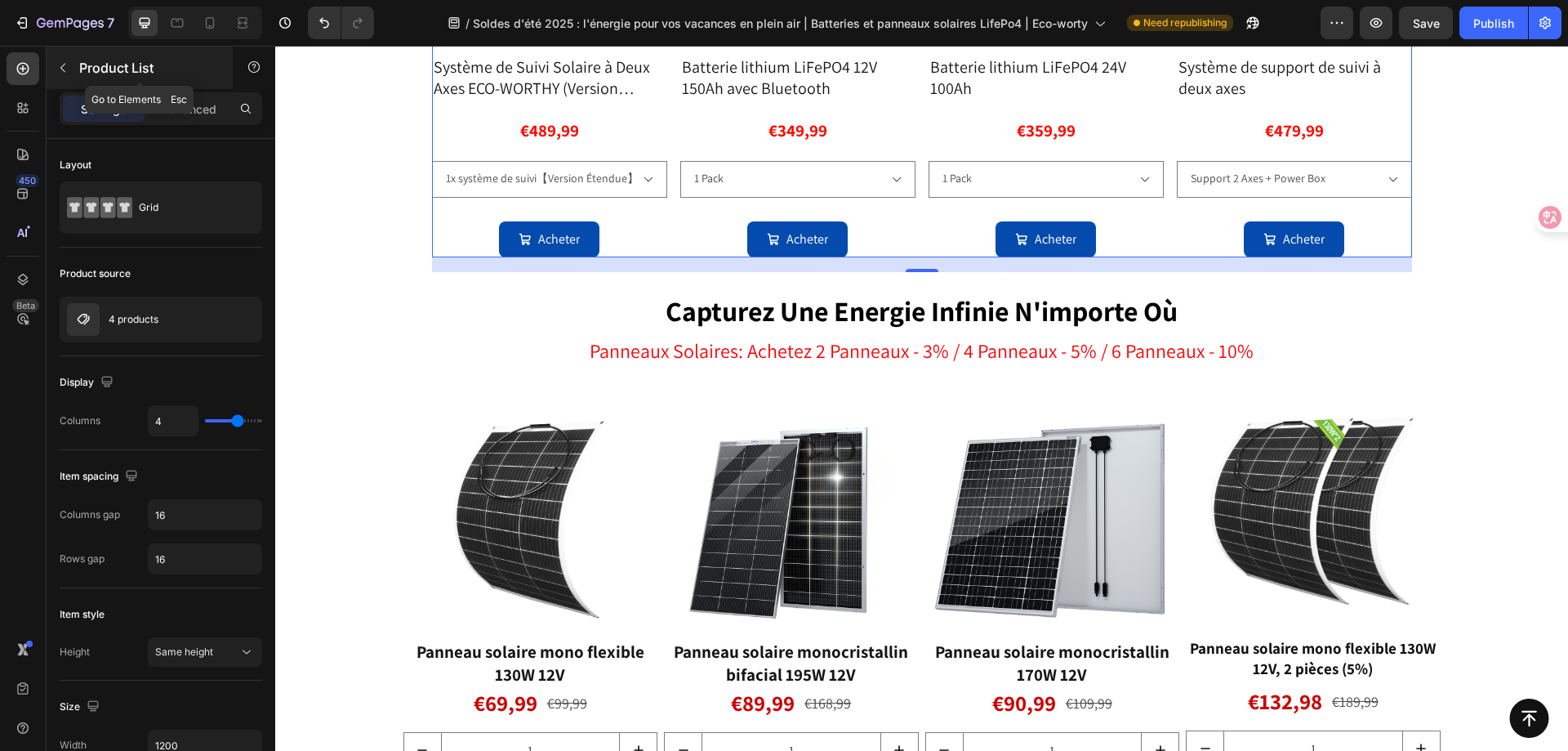
click at [63, 72] on icon "button" at bounding box center [63, 68] width 13 height 13
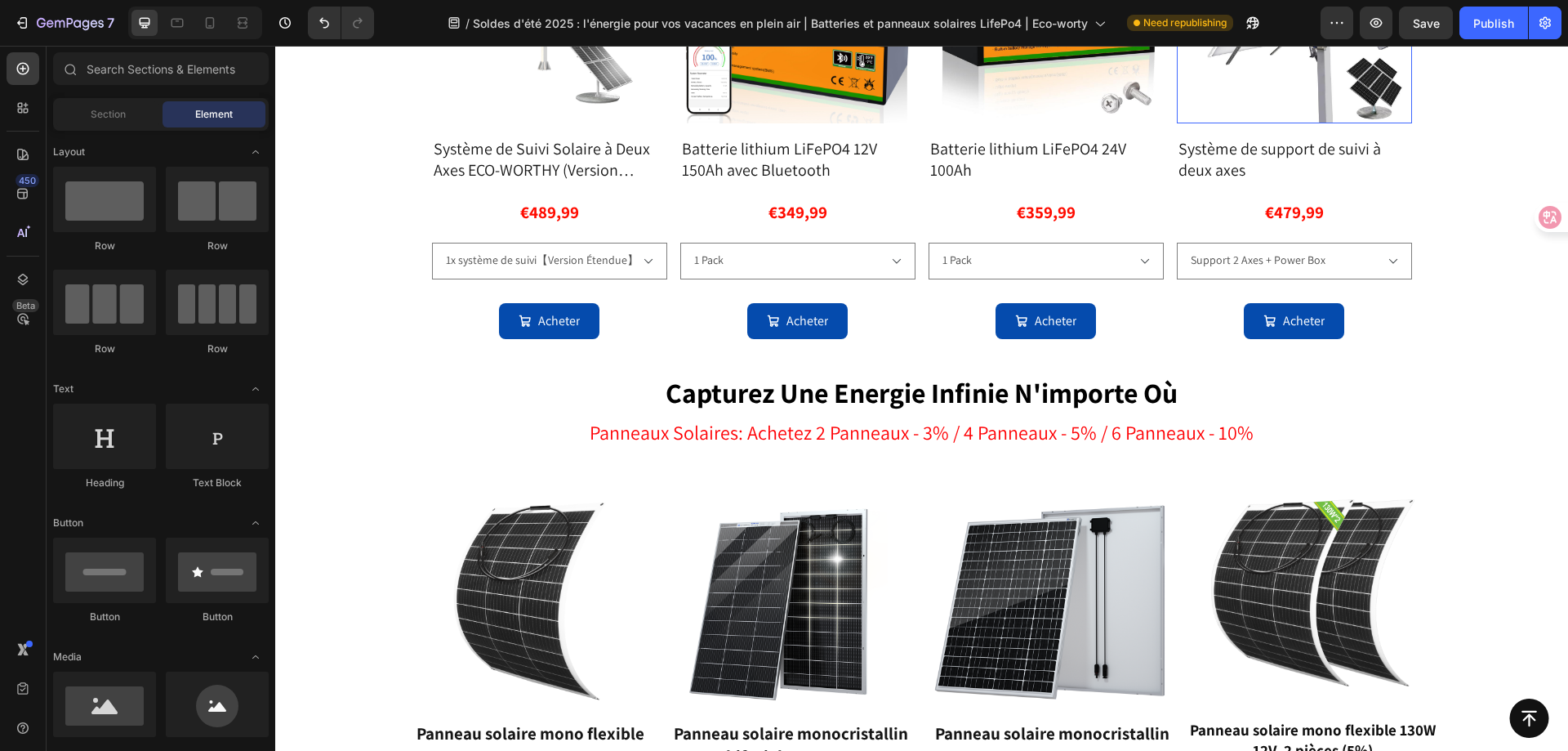
scroll to position [1867, 0]
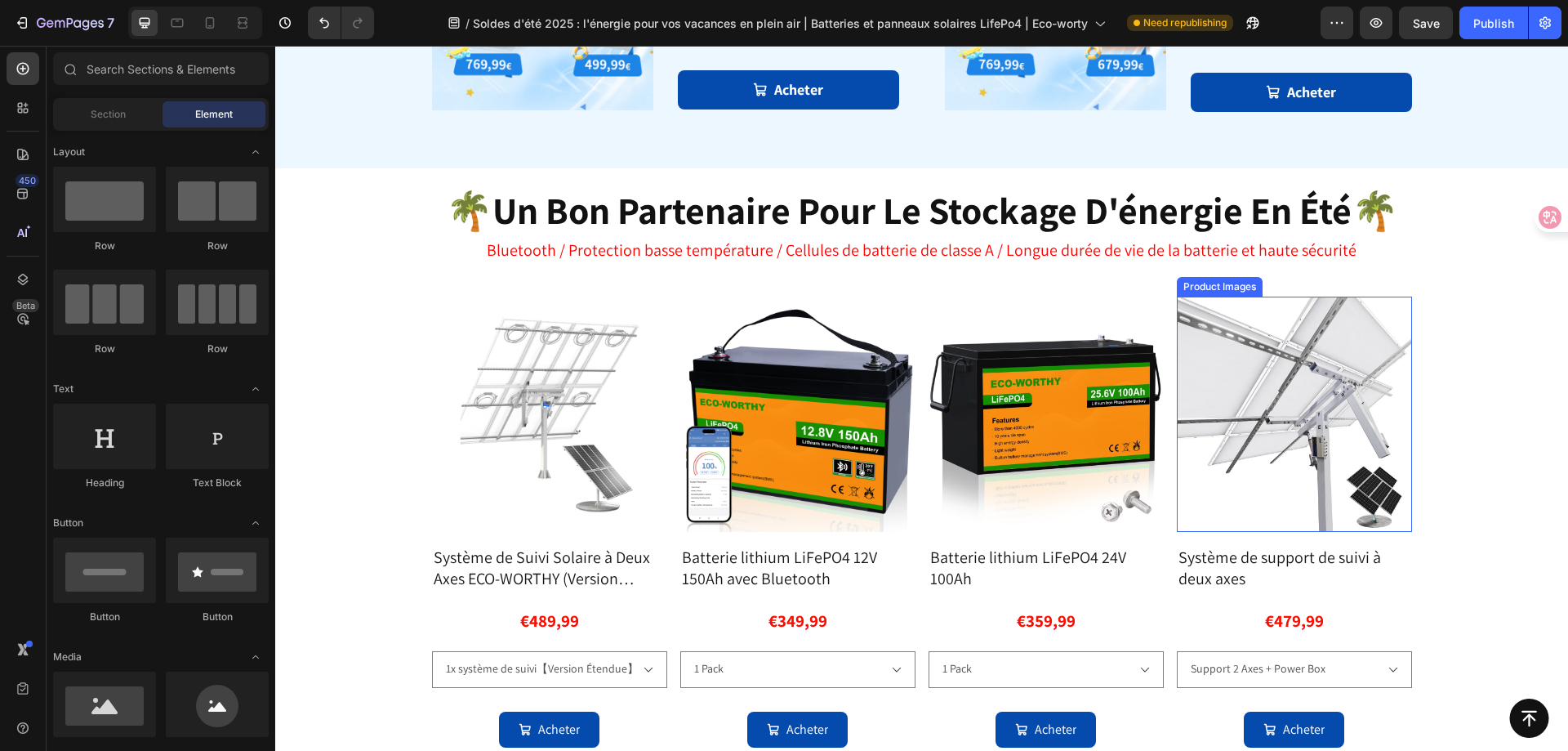
click at [1250, 330] on img at bounding box center [1295, 414] width 236 height 236
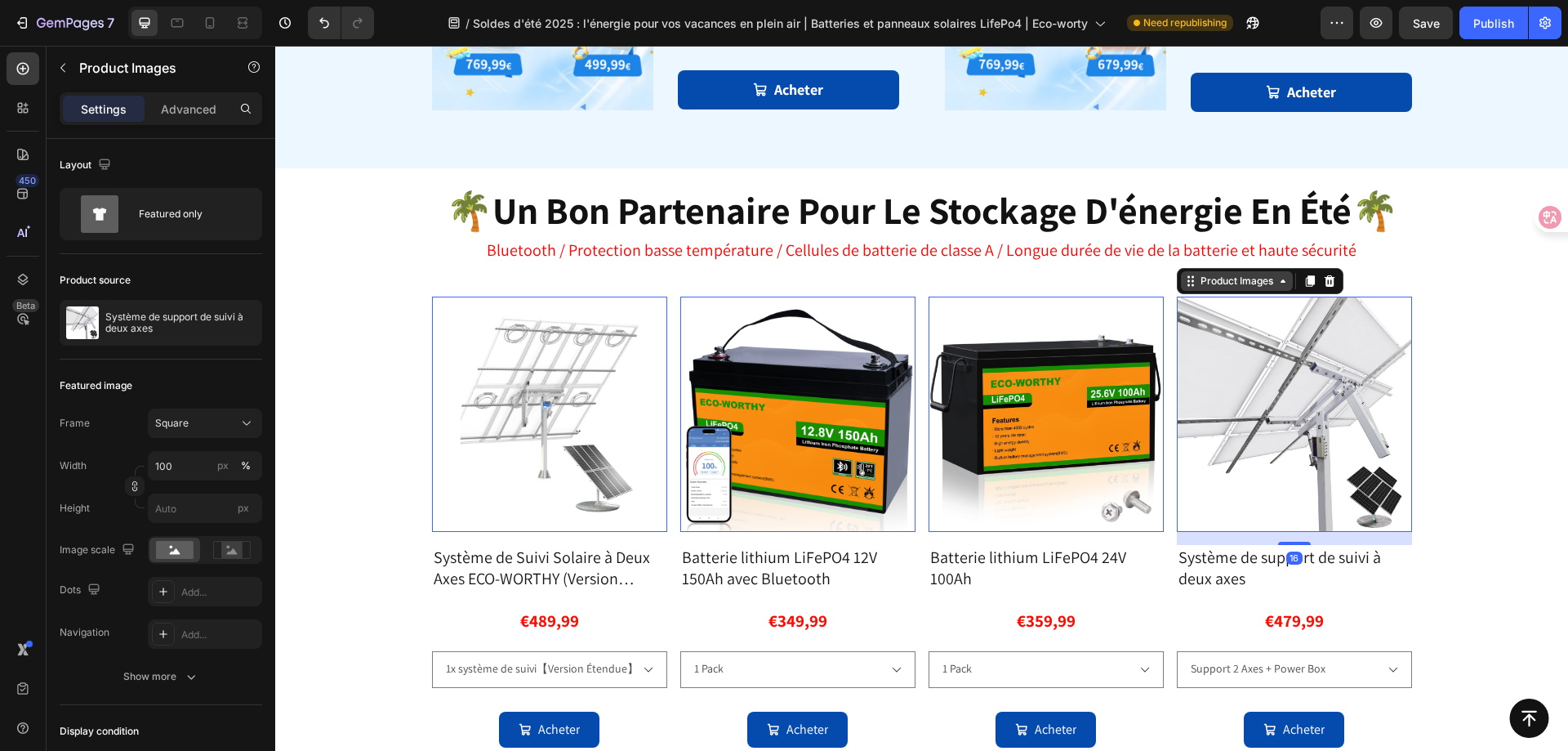
click at [516, 279] on div "Product Images" at bounding box center [476, 287] width 79 height 15
click at [1202, 253] on div "Row 1 col" at bounding box center [1209, 253] width 50 height 10
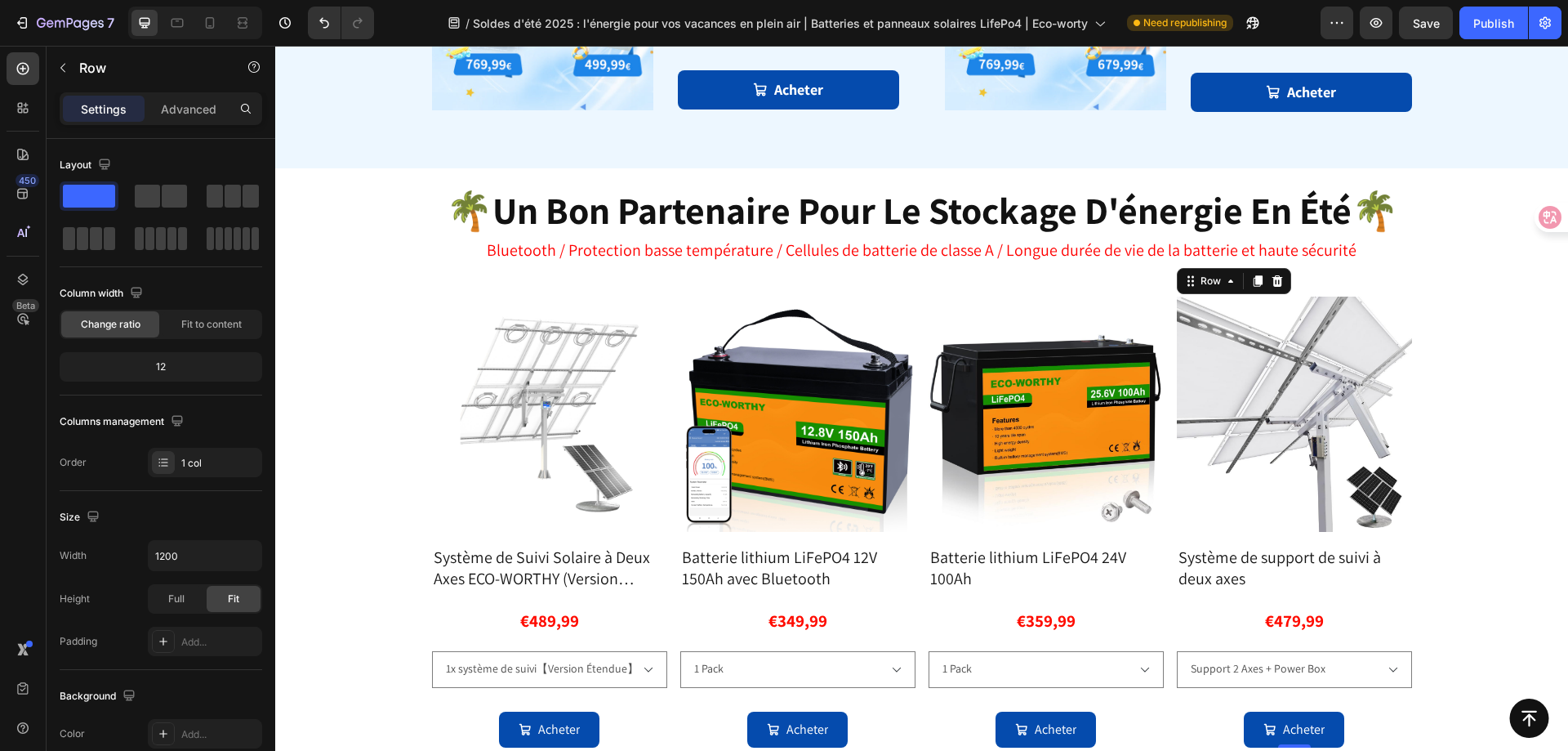
click at [667, 567] on h3 "Système de support de suivi à deux axes" at bounding box center [550, 568] width 236 height 46
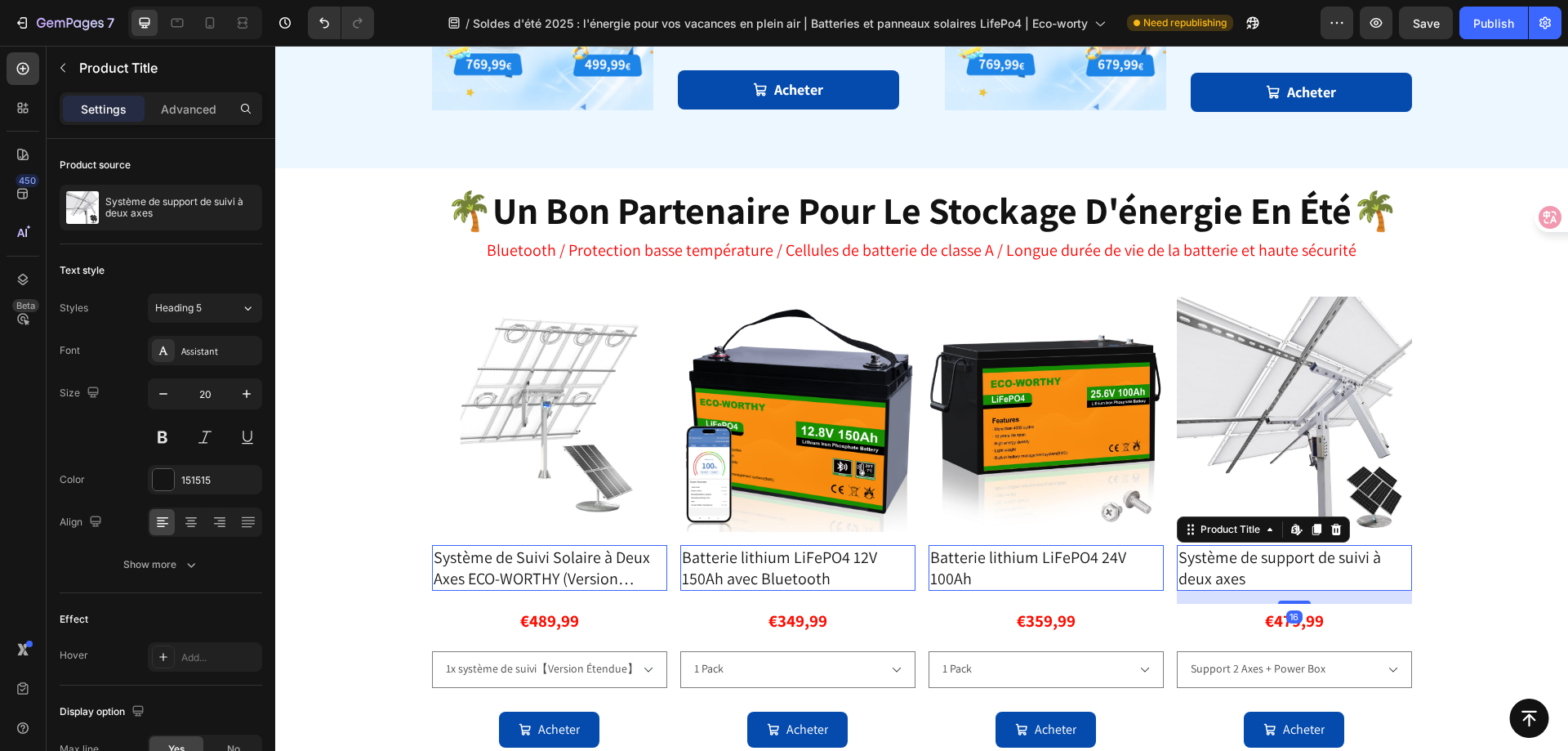
click at [275, 46] on div "16" at bounding box center [275, 46] width 0 height 0
click at [581, 623] on div "€479,99" at bounding box center [549, 621] width 62 height 35
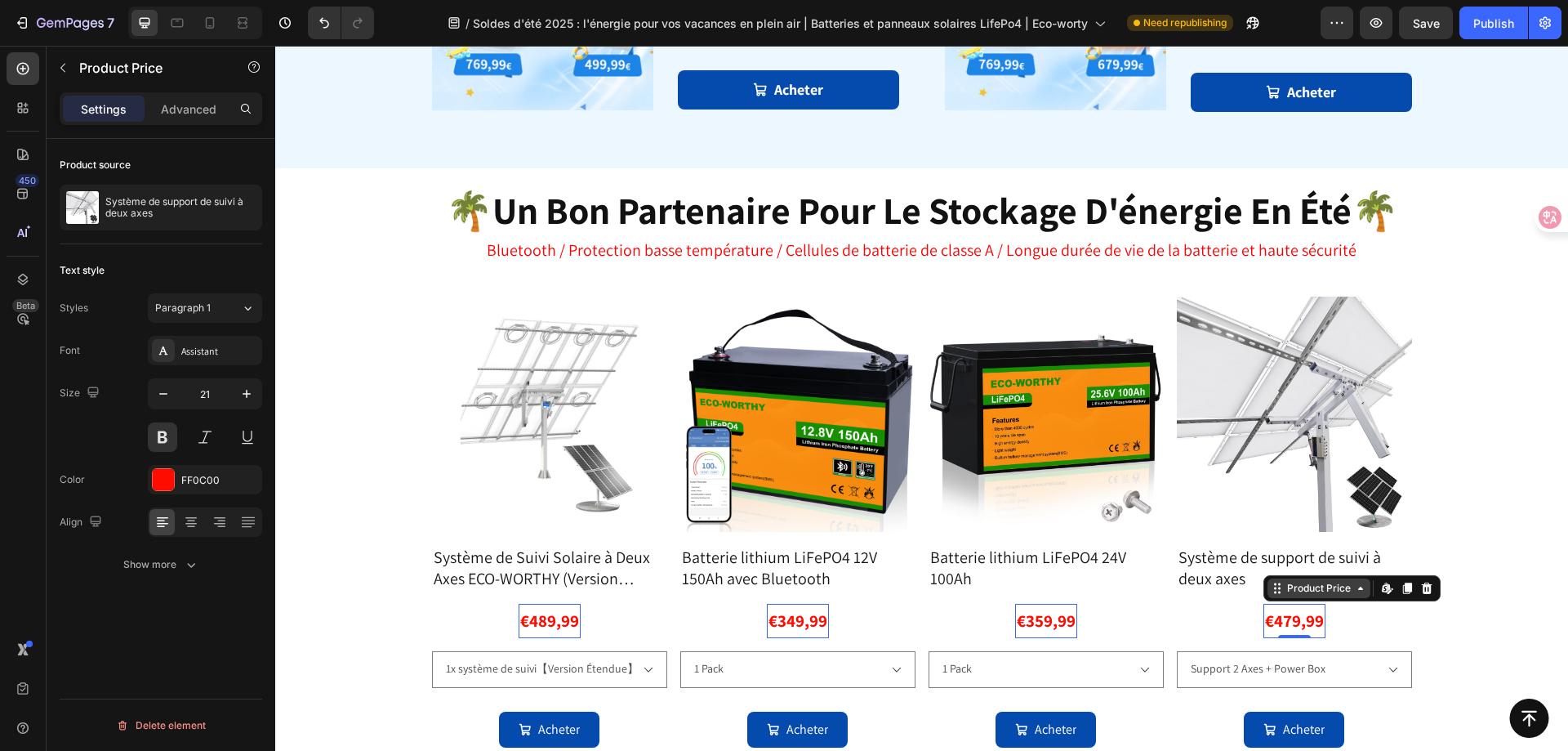
click at [593, 590] on div "Product Price" at bounding box center [558, 594] width 70 height 15
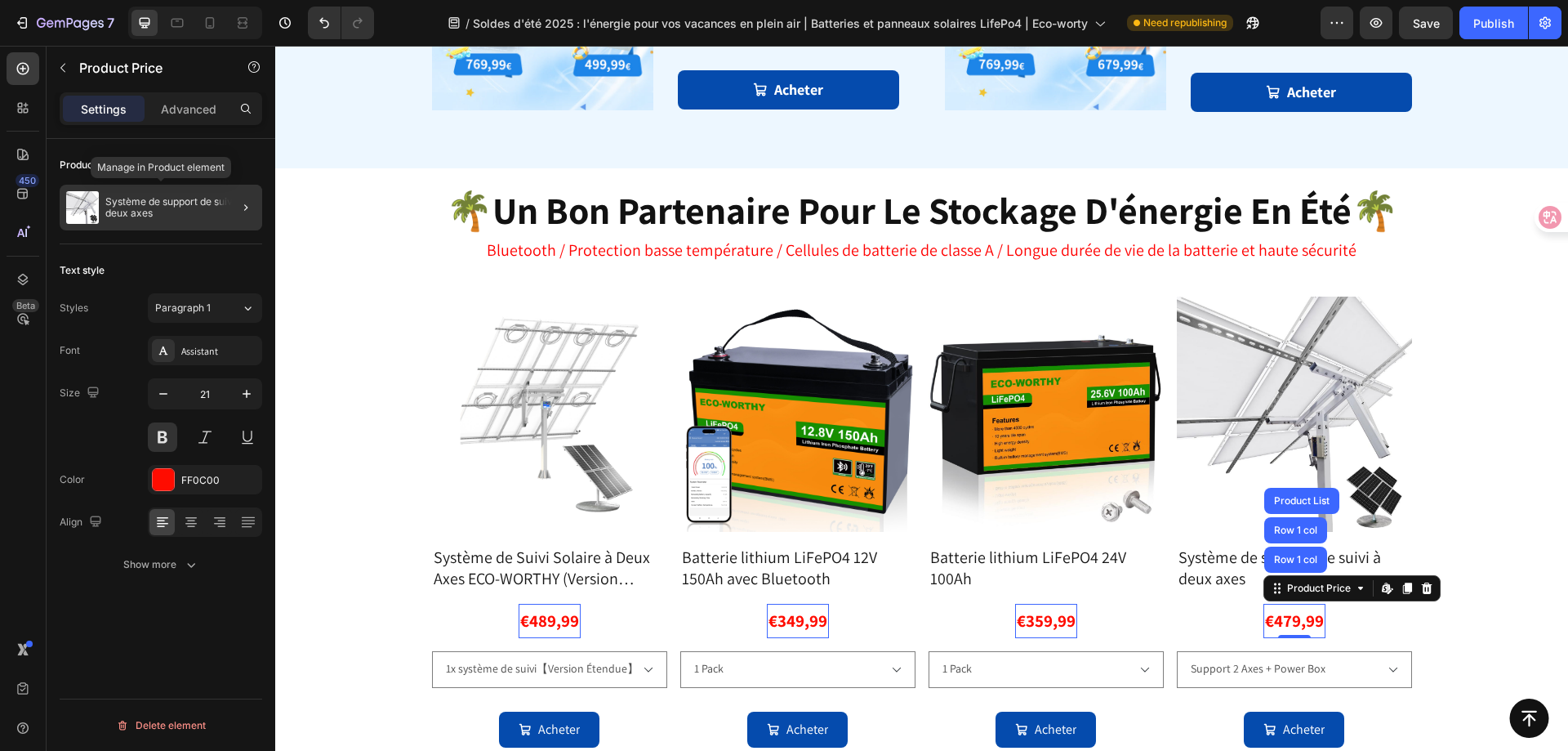
drag, startPoint x: 151, startPoint y: 187, endPoint x: 130, endPoint y: 209, distance: 30.4
drag, startPoint x: 130, startPoint y: 209, endPoint x: 87, endPoint y: 210, distance: 43.0
click at [87, 210] on img at bounding box center [82, 208] width 33 height 33
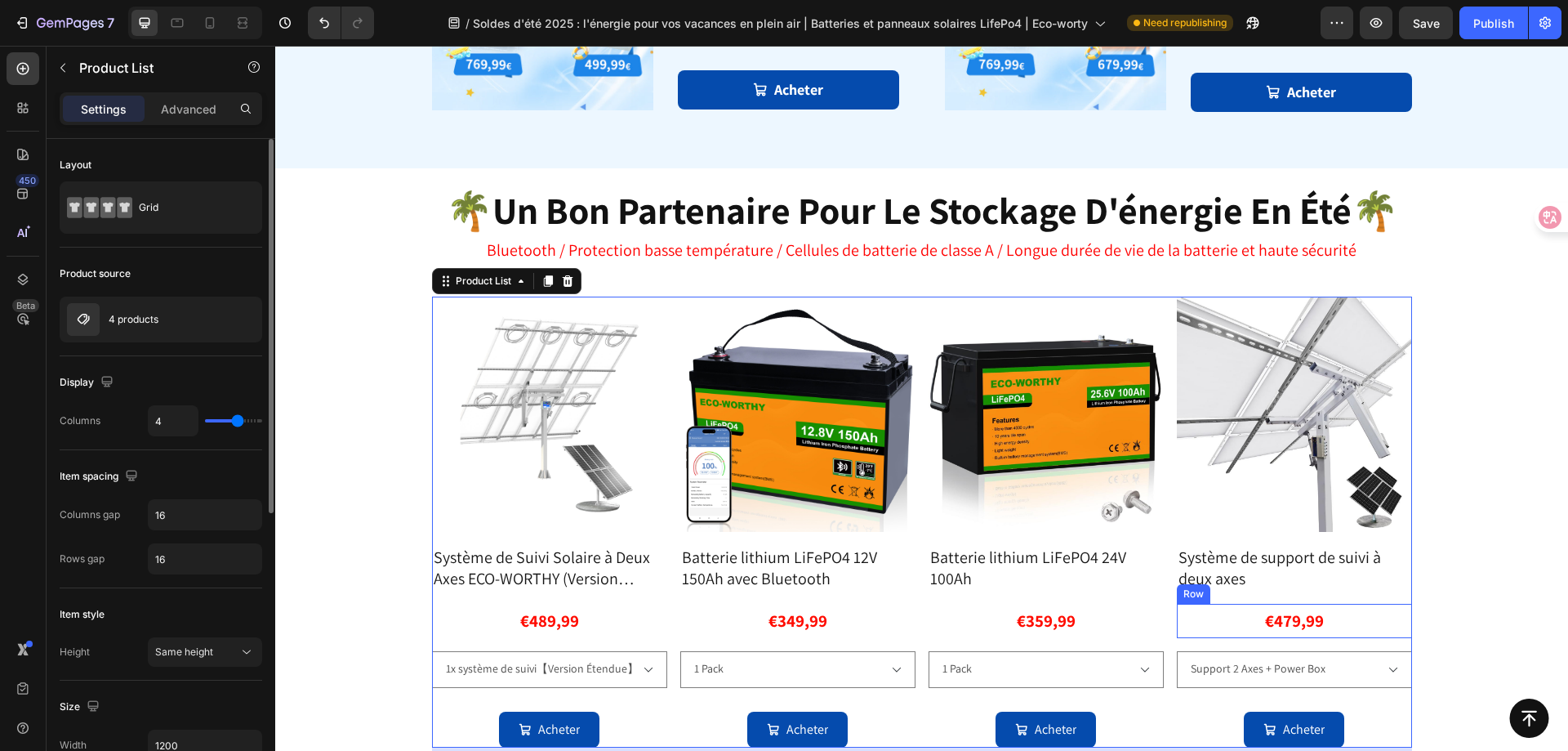
click at [667, 620] on div "€479,99 Product Price Product Price Row" at bounding box center [550, 621] width 236 height 35
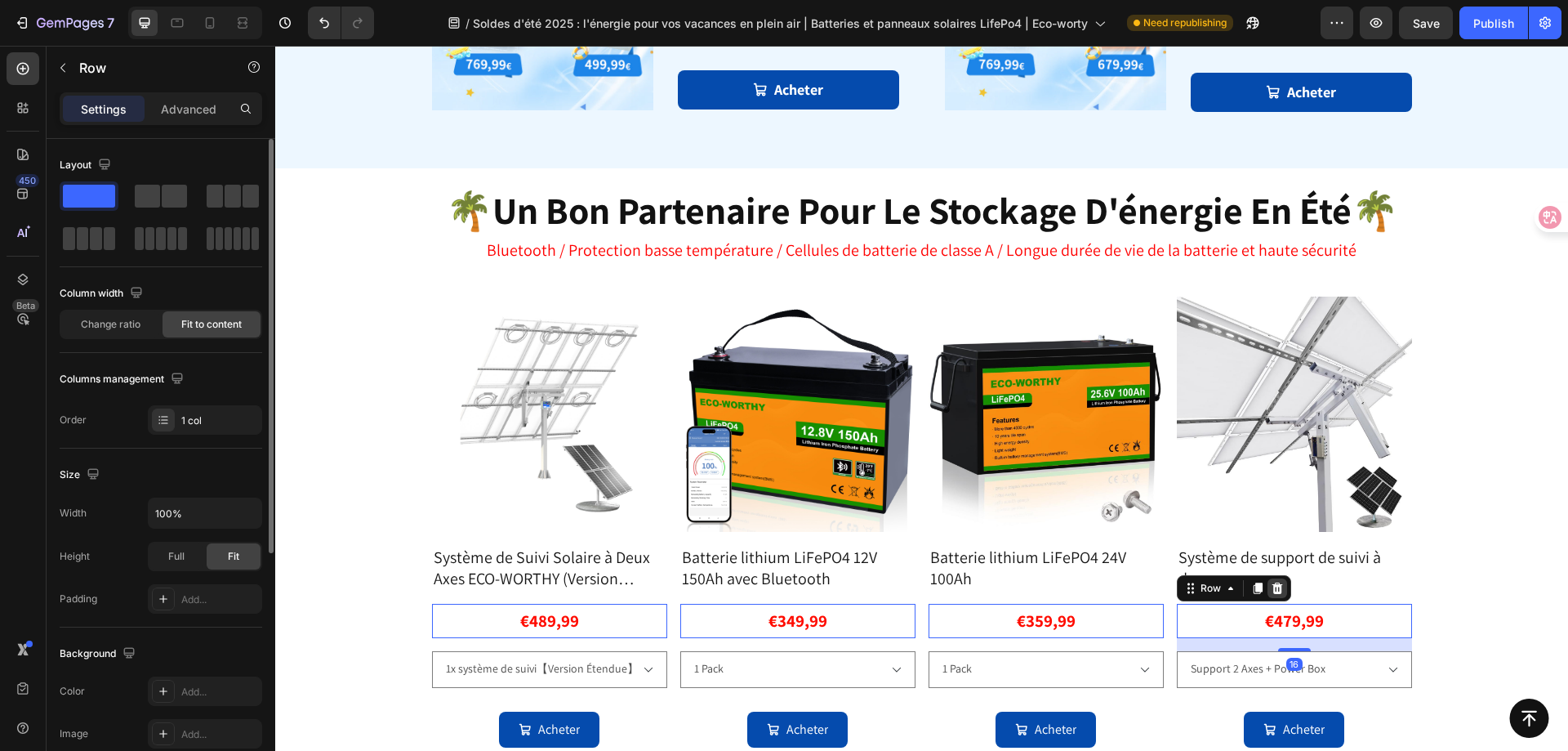
click at [275, 46] on icon at bounding box center [275, 46] width 0 height 0
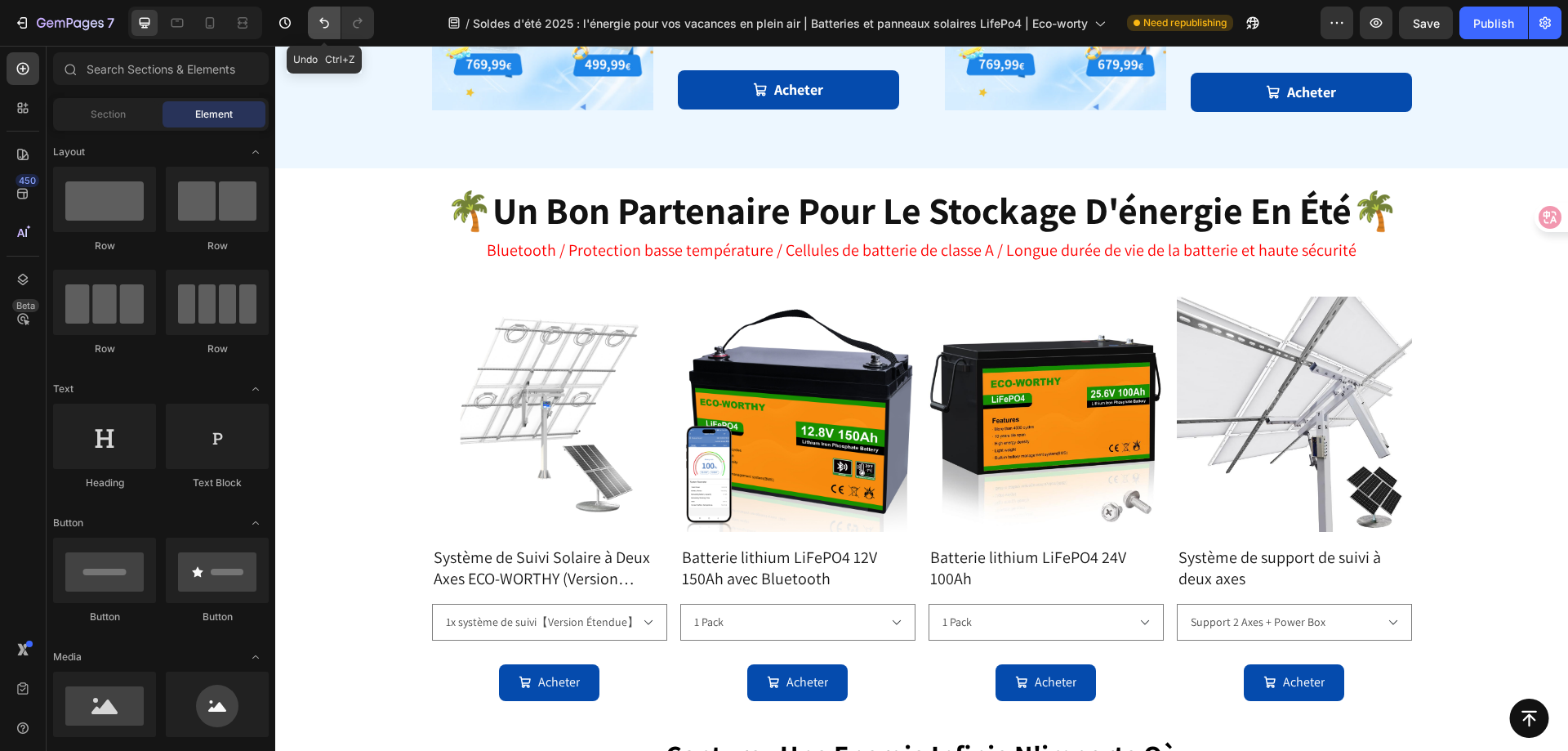
click at [313, 29] on button "Undo/Redo" at bounding box center [324, 23] width 33 height 33
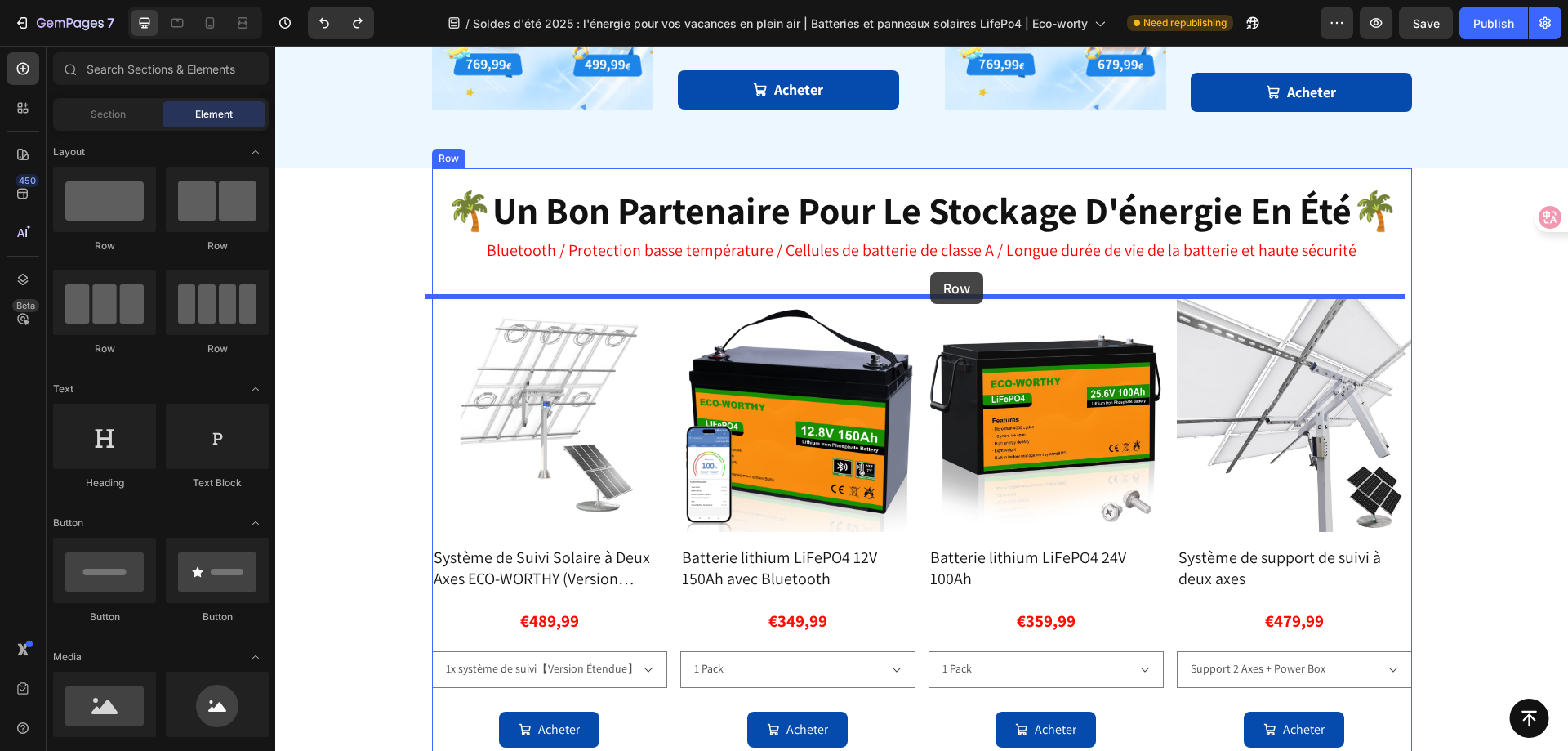
drag, startPoint x: 493, startPoint y: 358, endPoint x: 931, endPoint y: 272, distance: 446.4
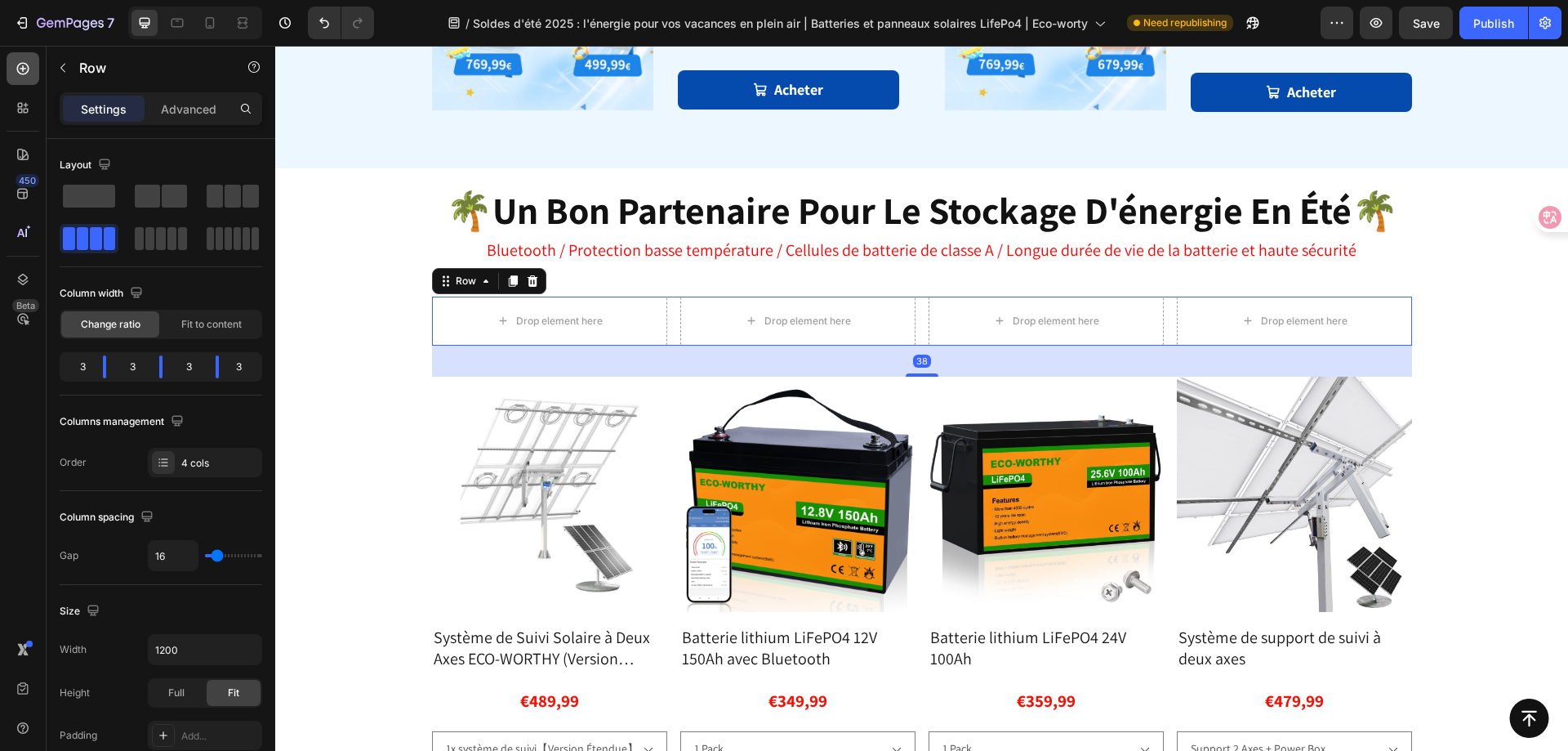
click at [16, 65] on icon at bounding box center [23, 68] width 16 height 16
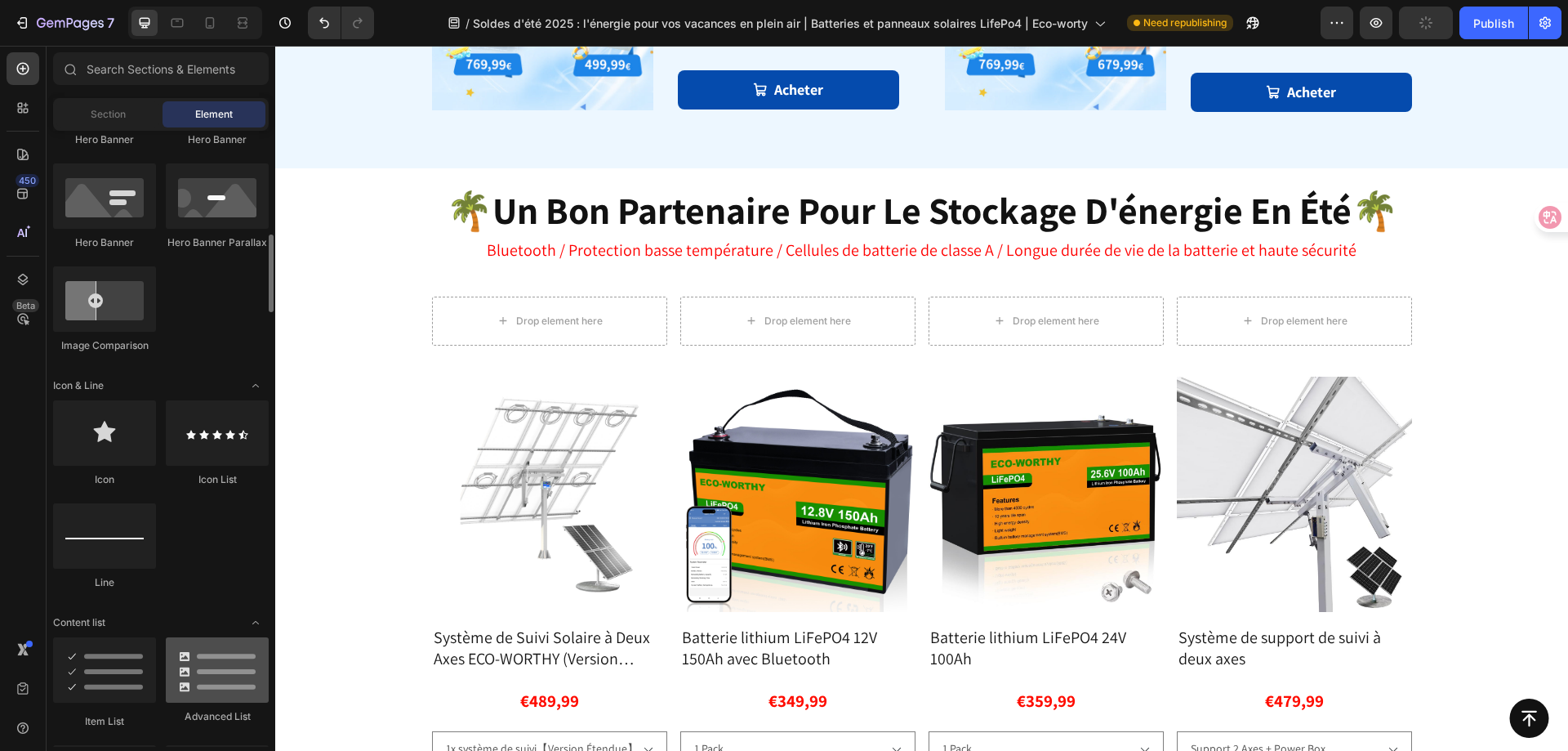
scroll to position [898, 0]
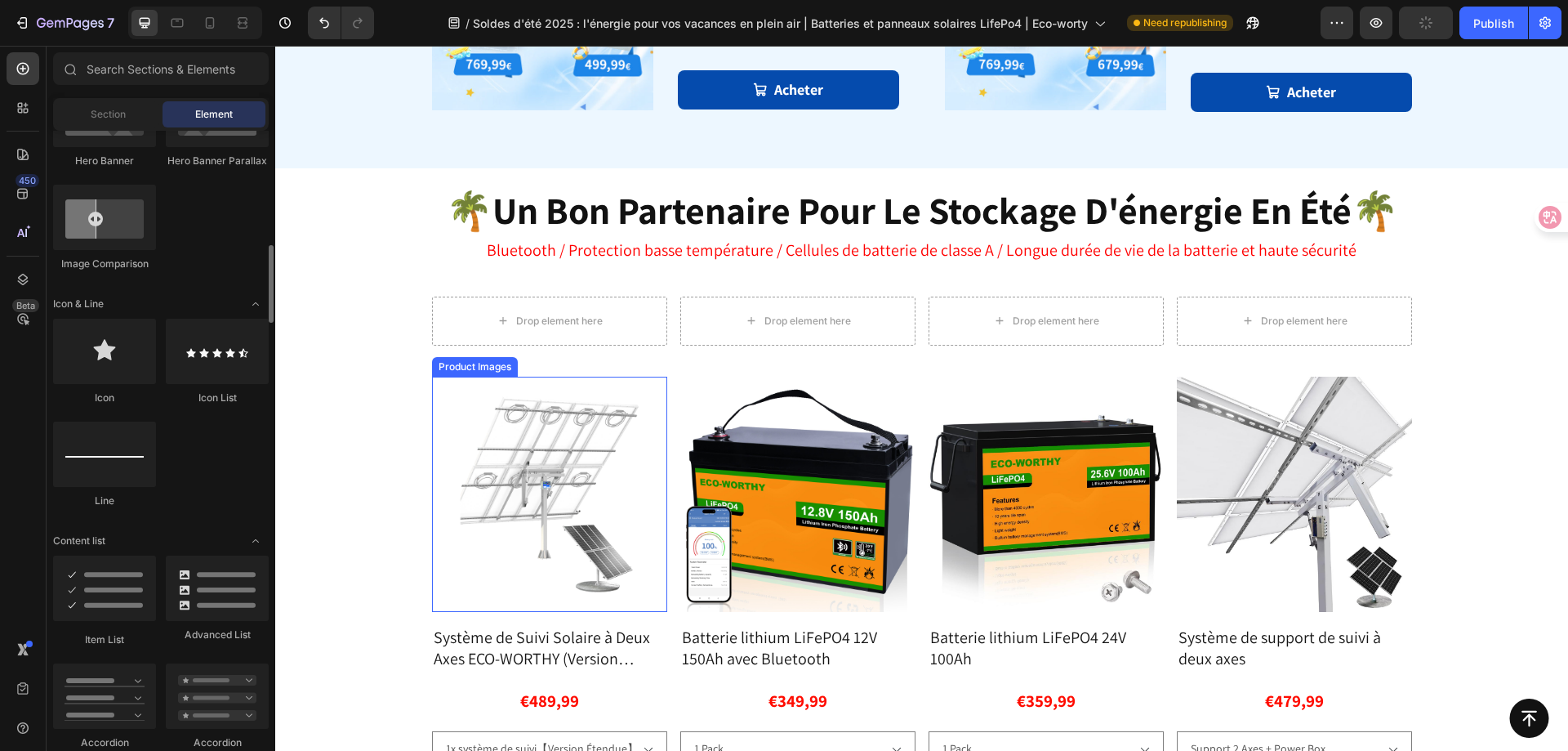
click at [570, 425] on img at bounding box center [550, 494] width 236 height 236
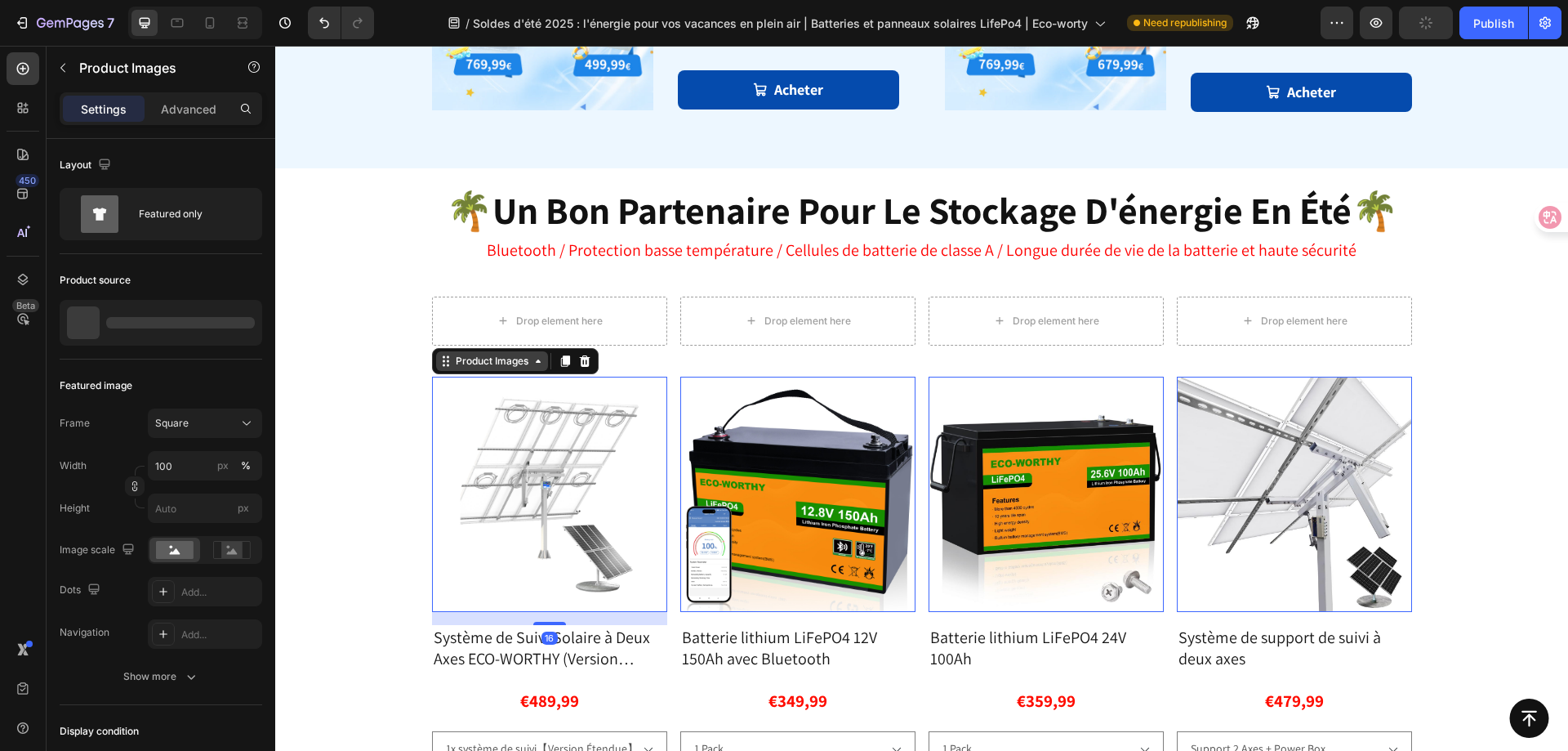
click at [449, 368] on div "Product Images" at bounding box center [492, 362] width 112 height 20
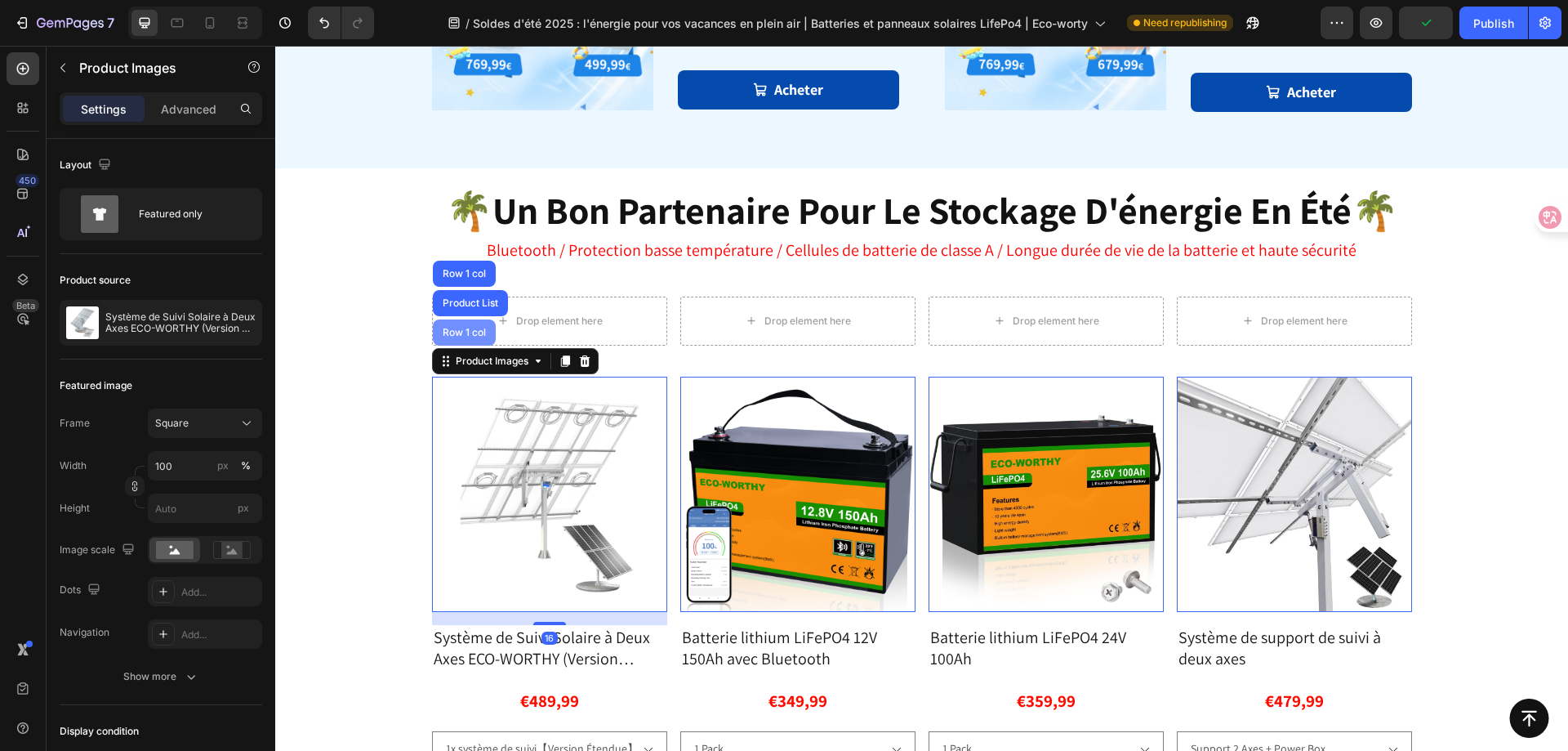
click at [448, 336] on div "Row 1 col" at bounding box center [464, 333] width 50 height 10
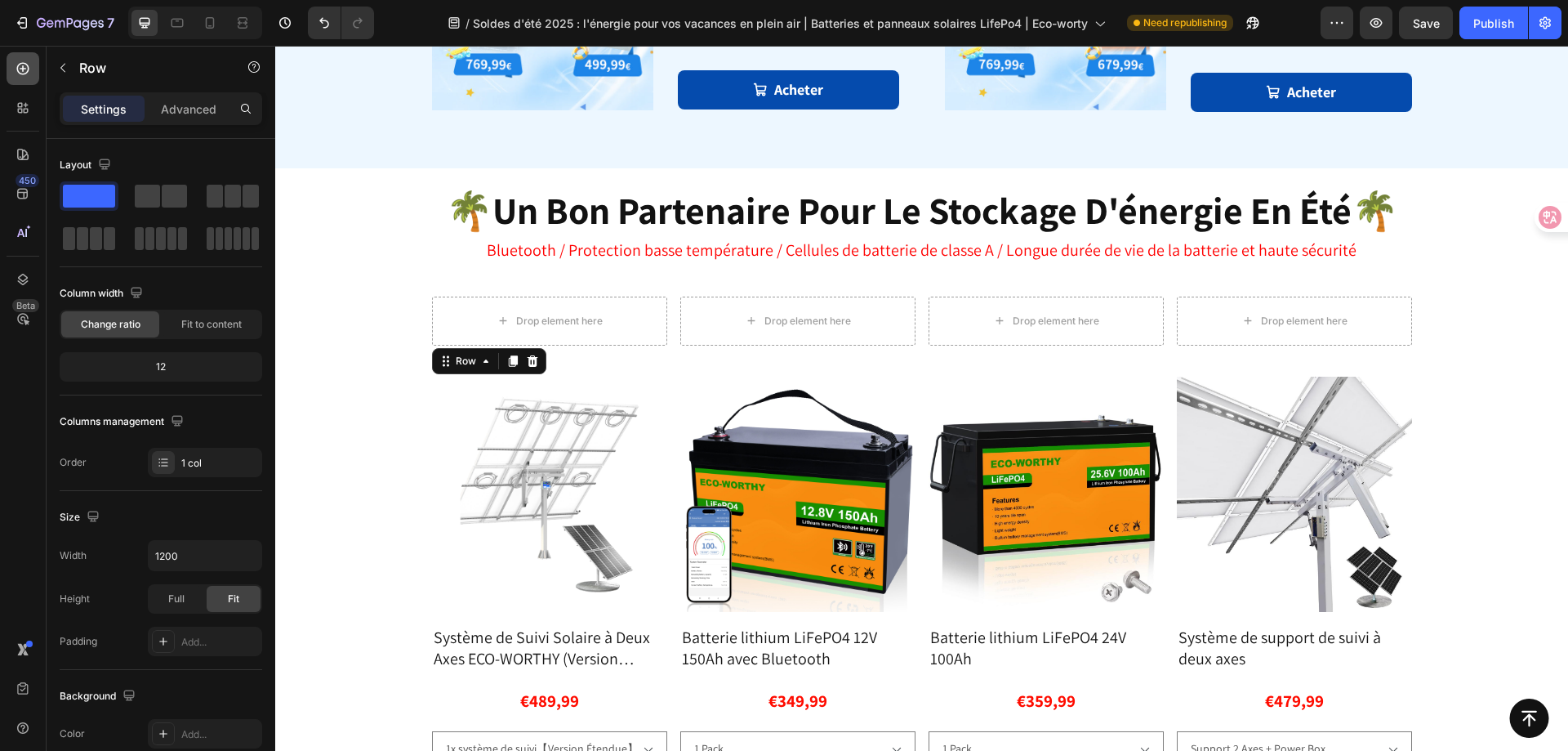
click at [25, 80] on div at bounding box center [23, 68] width 33 height 33
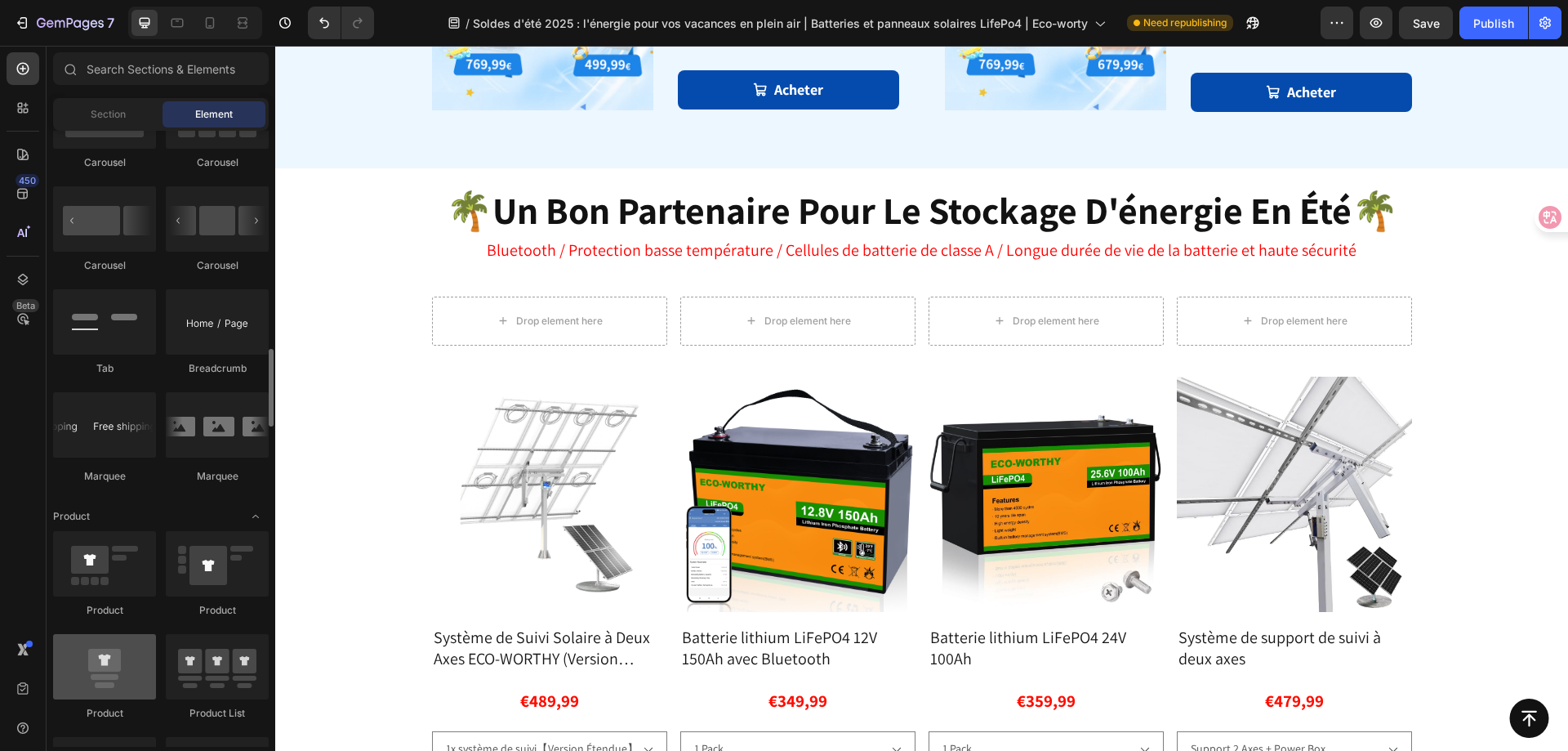
scroll to position [1961, 0]
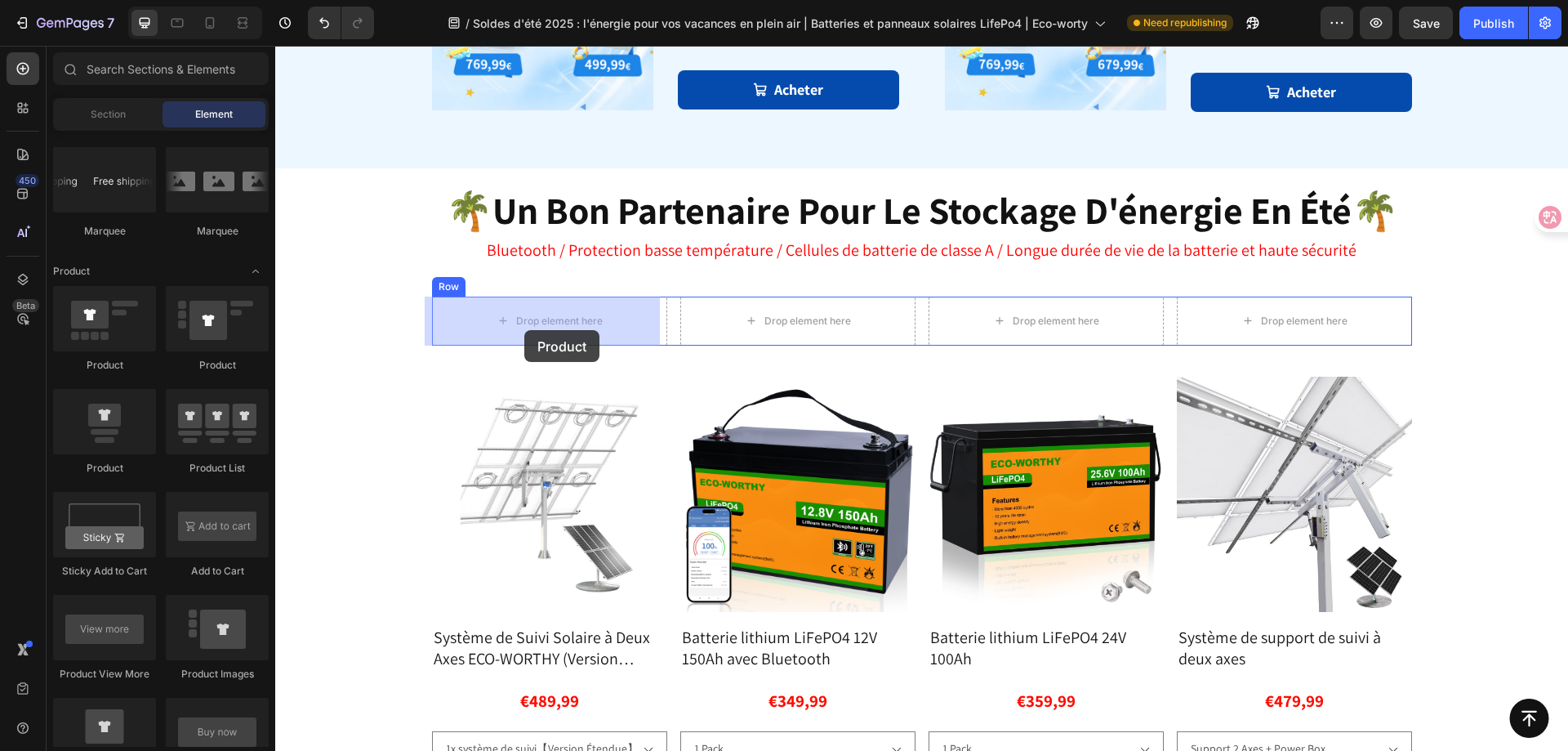
drag, startPoint x: 394, startPoint y: 465, endPoint x: 525, endPoint y: 329, distance: 188.8
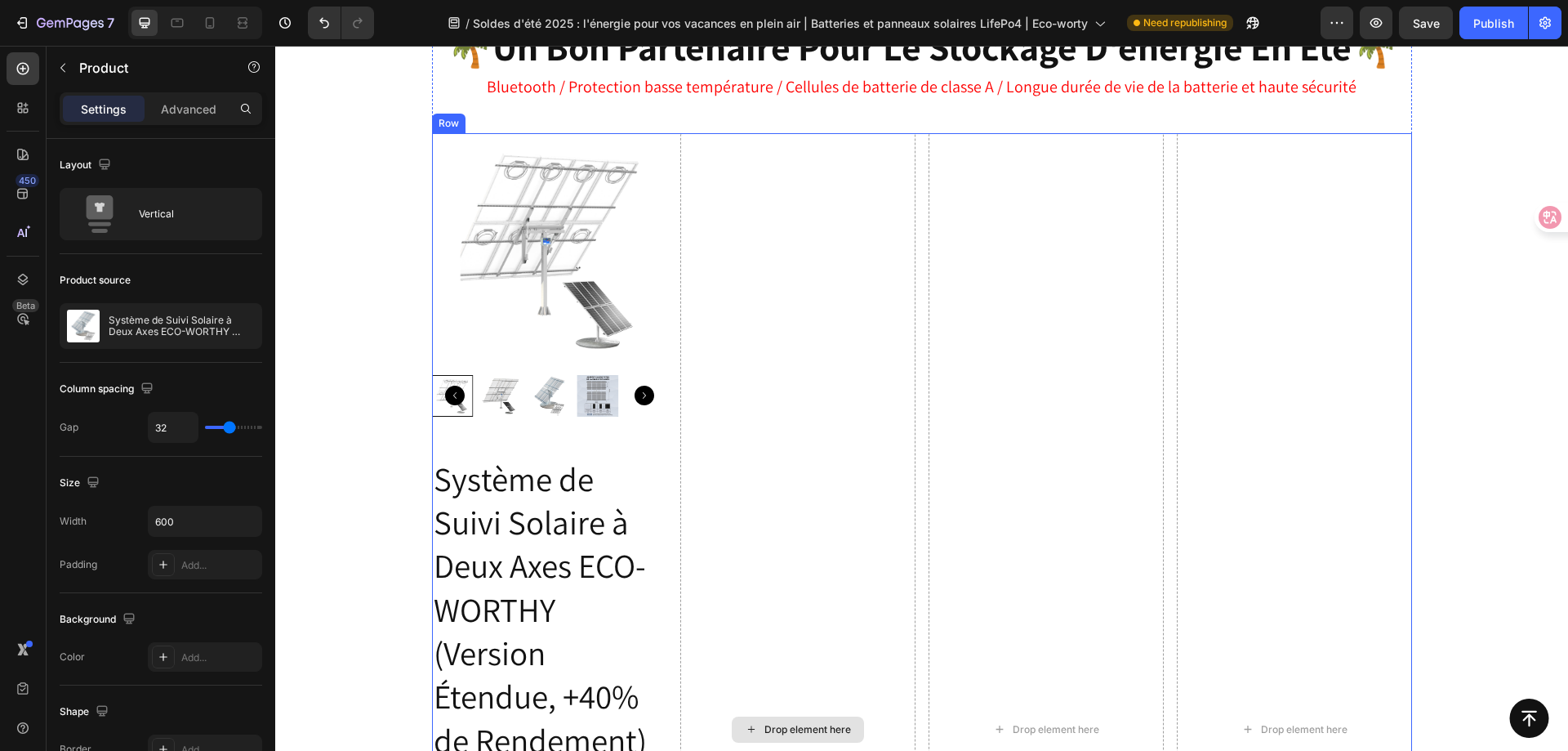
scroll to position [2274, 0]
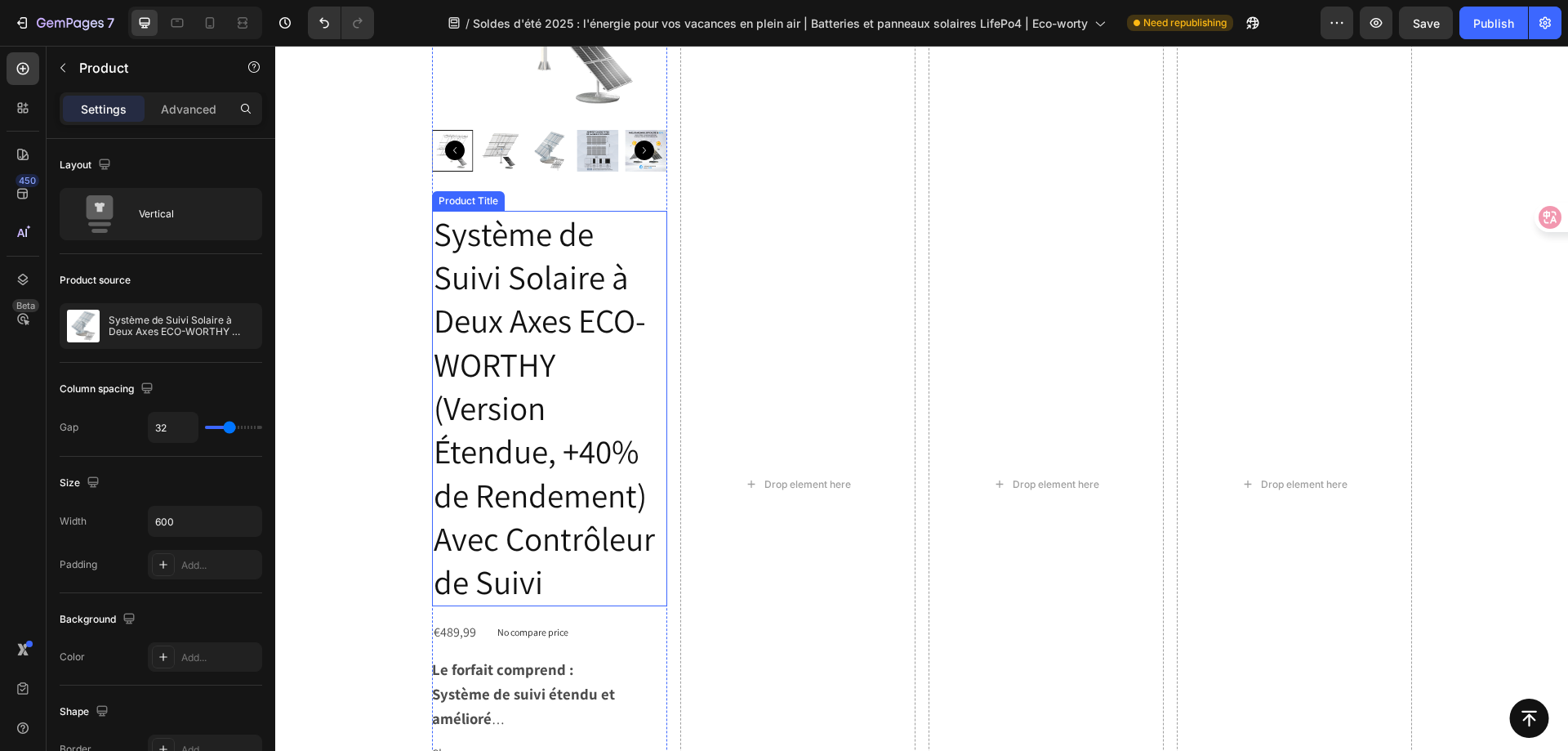
click at [522, 374] on h2 "Système de Suivi Solaire à Deux Axes ECO-WORTHY (Version Étendue, +40% de Rende…" at bounding box center [550, 408] width 236 height 395
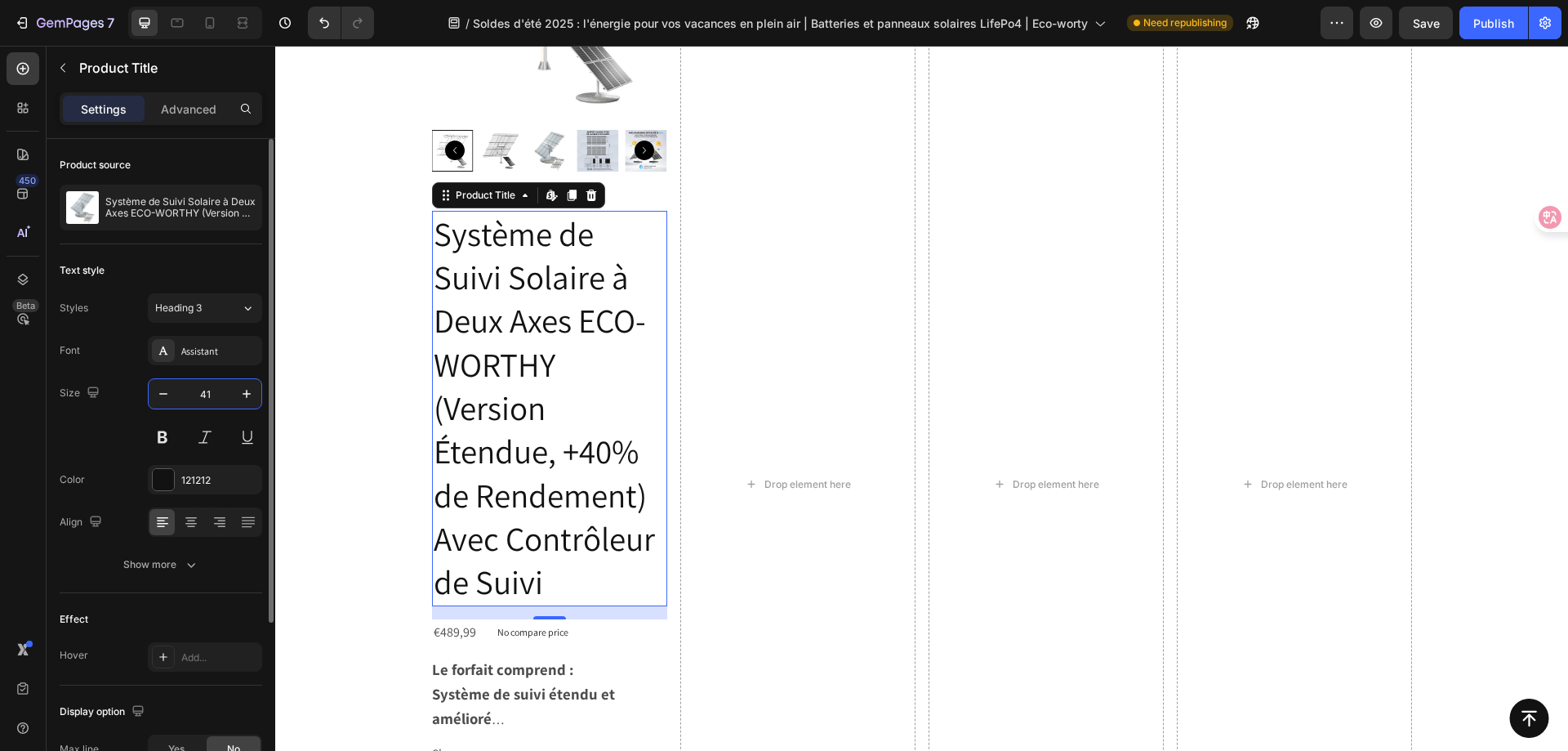
click at [211, 398] on input "41" at bounding box center [204, 394] width 54 height 30
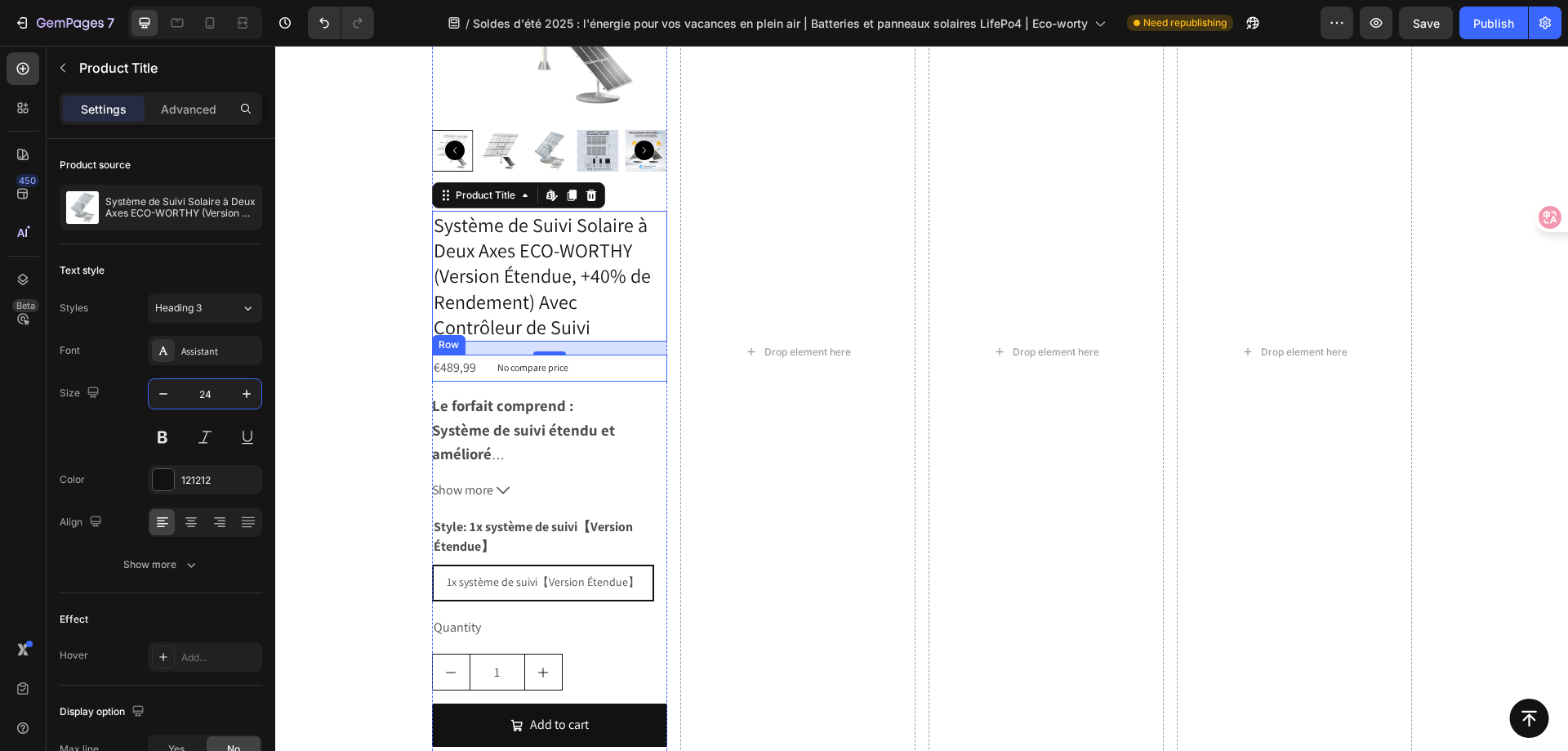
click at [564, 316] on h2 "Système de Suivi Solaire à Deux Axes ECO-WORTHY (Version Étendue, +40% de Rende…" at bounding box center [550, 276] width 236 height 131
click at [590, 325] on h2 "Système de Suivi Solaire à Deux Axes ECO-WORTHY (Version Étendue, +40% de Rende…" at bounding box center [550, 276] width 236 height 131
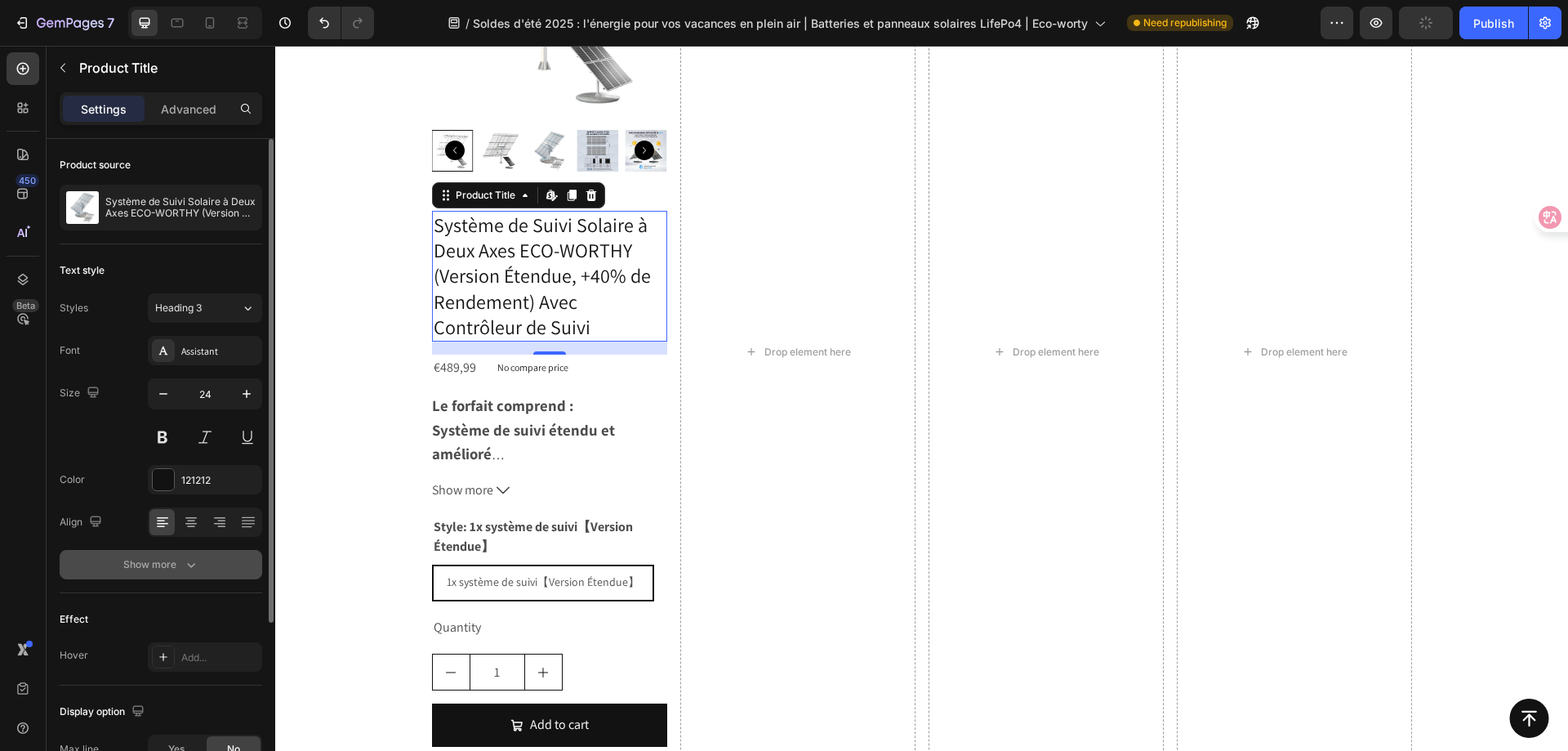
click at [203, 567] on button "Show more" at bounding box center [161, 565] width 203 height 30
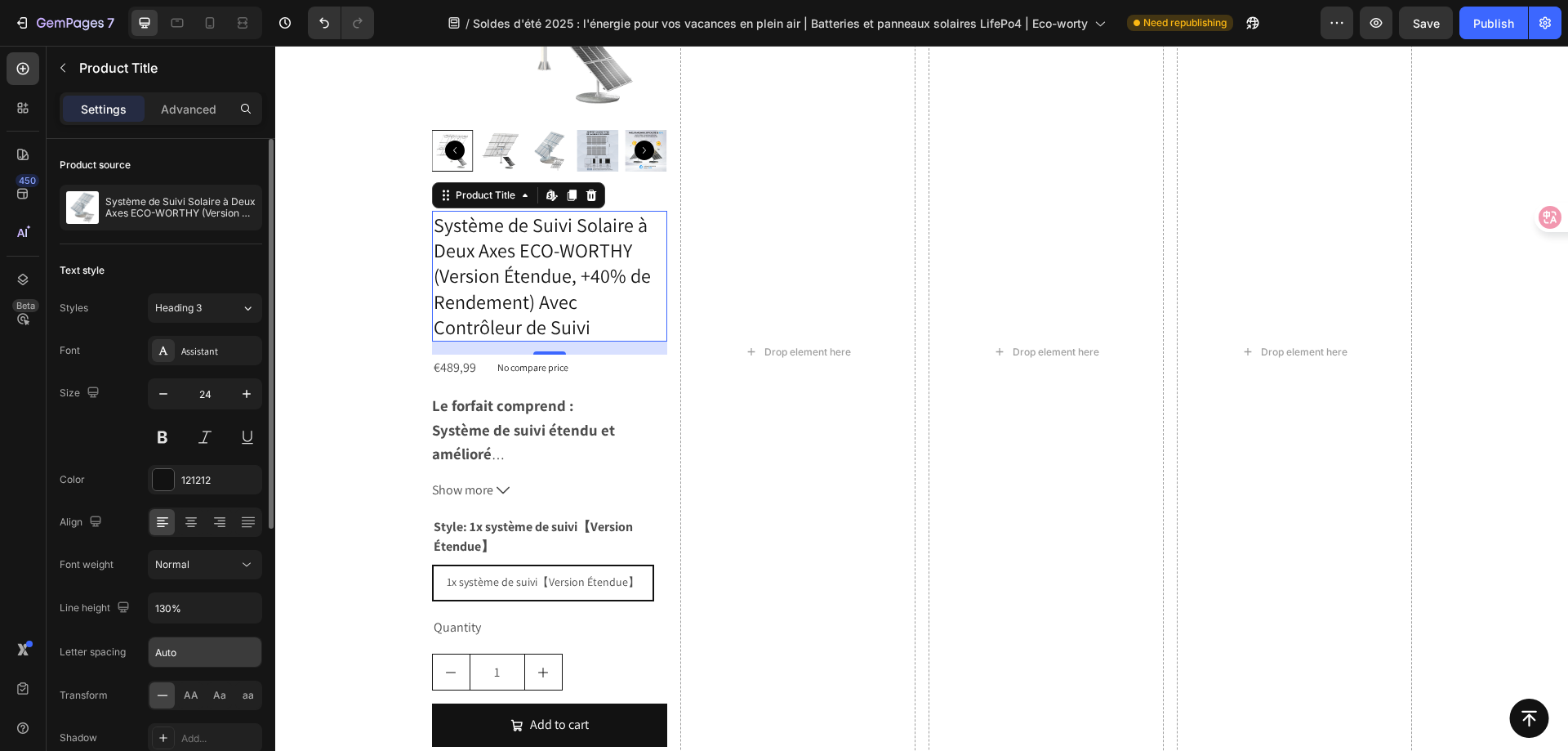
click at [188, 658] on input "Auto" at bounding box center [205, 652] width 113 height 30
click at [184, 656] on input "Auto" at bounding box center [205, 652] width 113 height 30
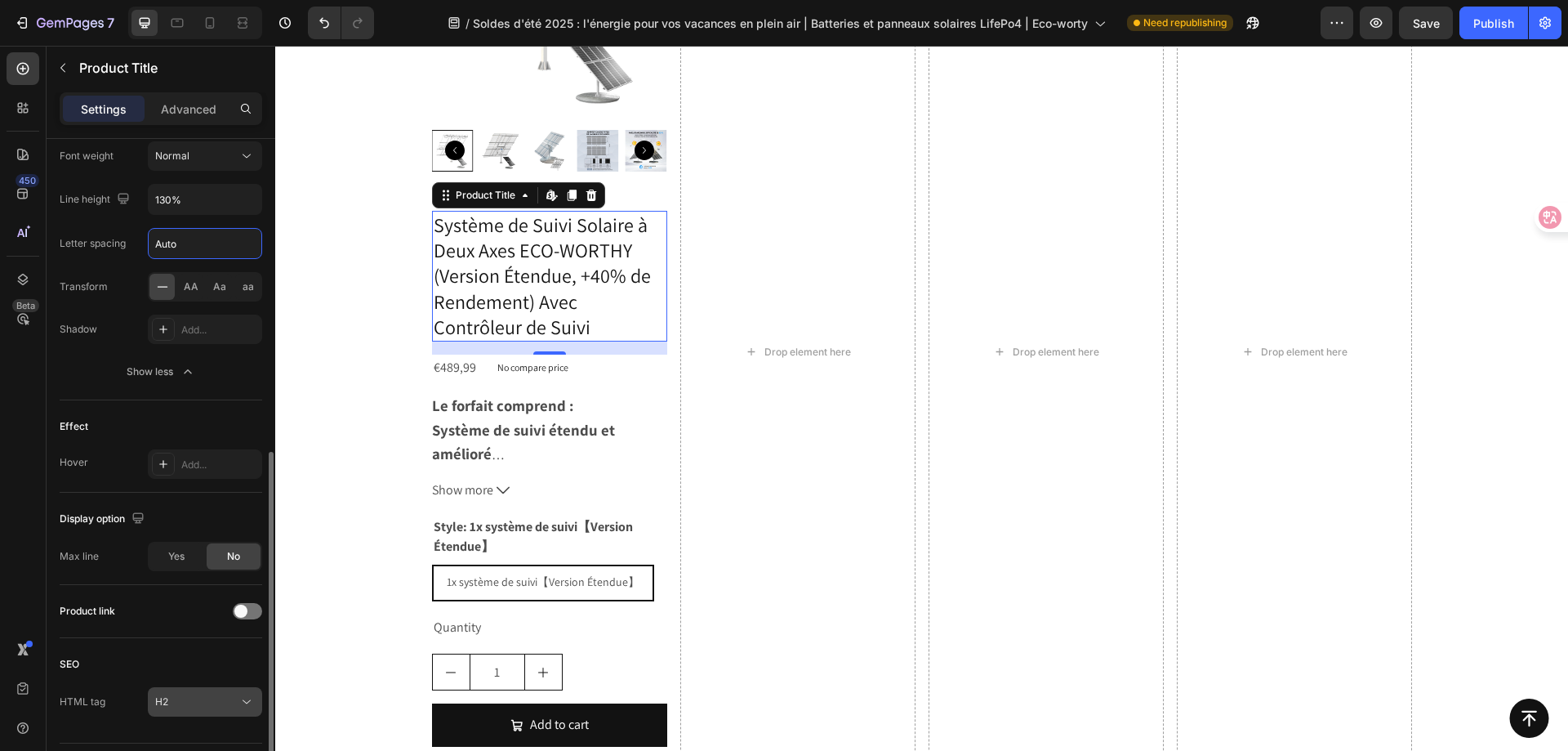
scroll to position [453, 0]
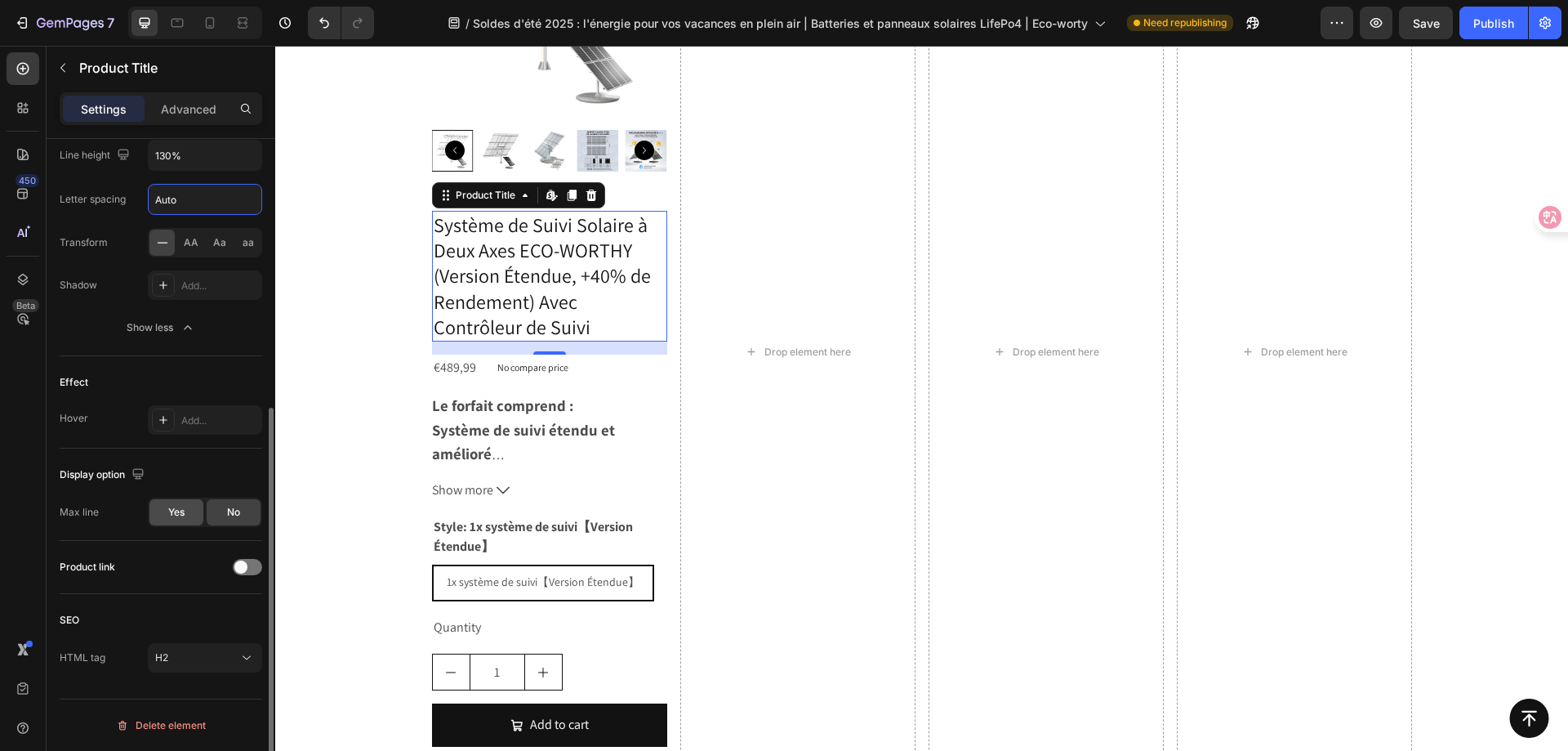
click at [182, 510] on span "Yes" at bounding box center [176, 512] width 16 height 15
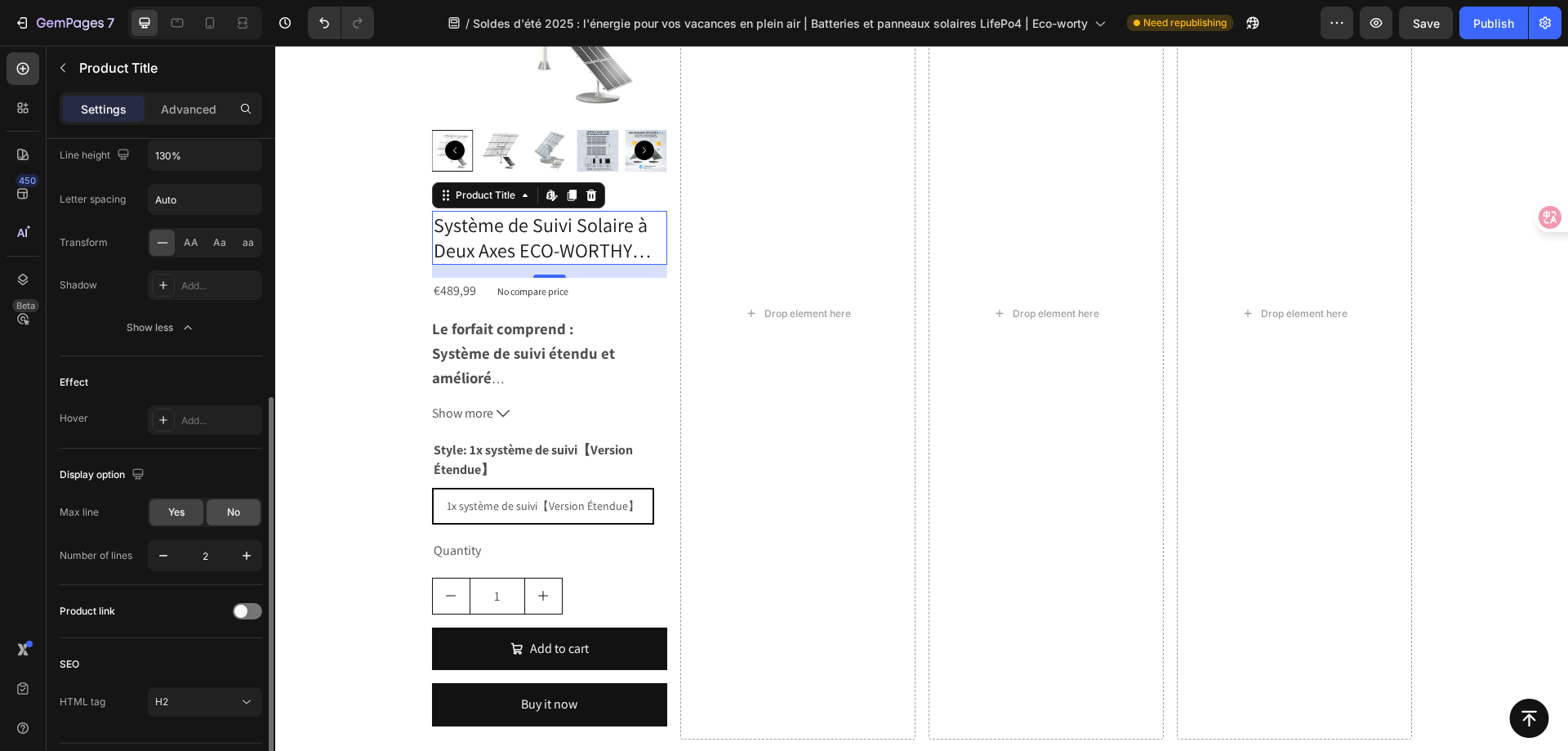
click at [227, 508] on span "No" at bounding box center [234, 512] width 13 height 15
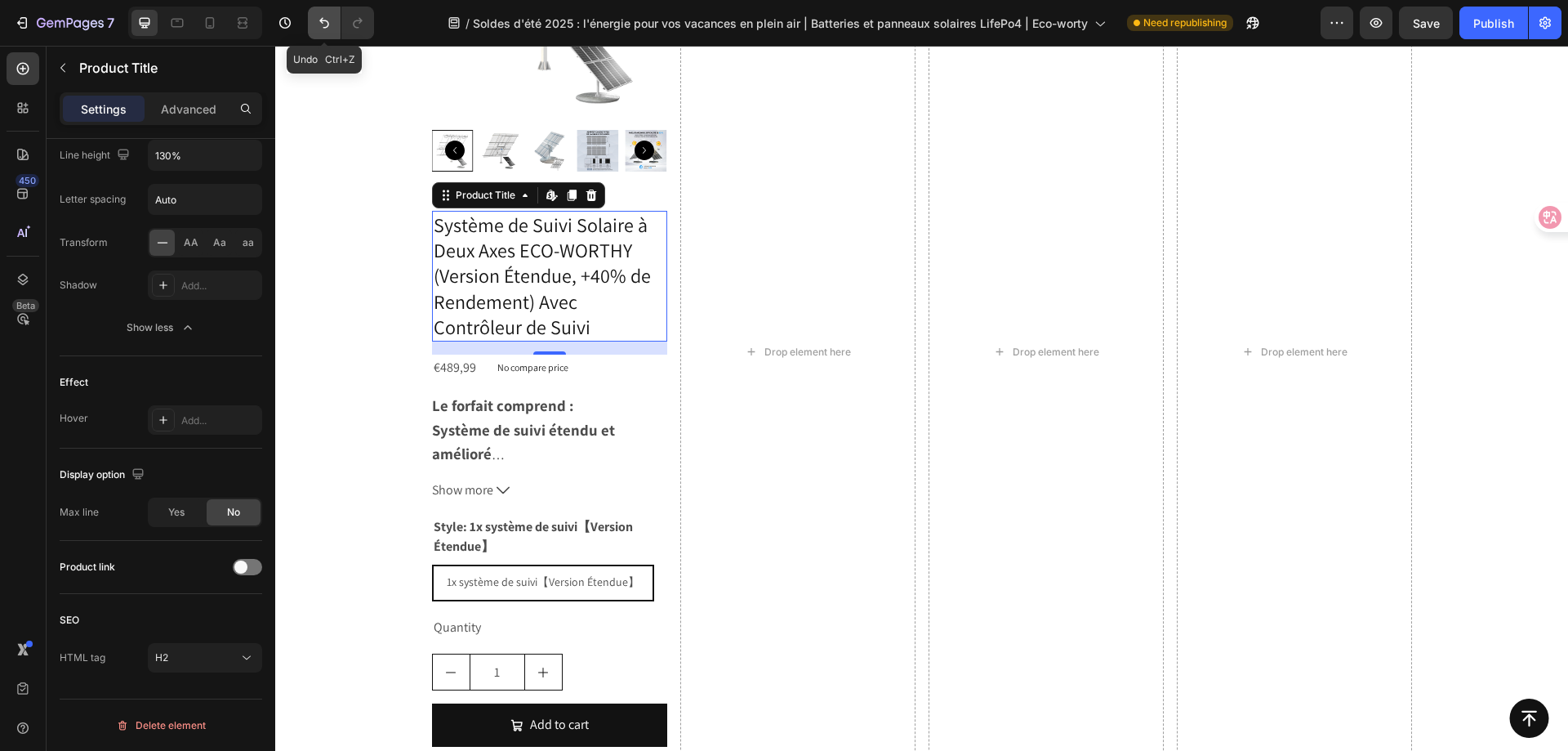
click at [323, 28] on icon "Undo/Redo" at bounding box center [324, 23] width 16 height 16
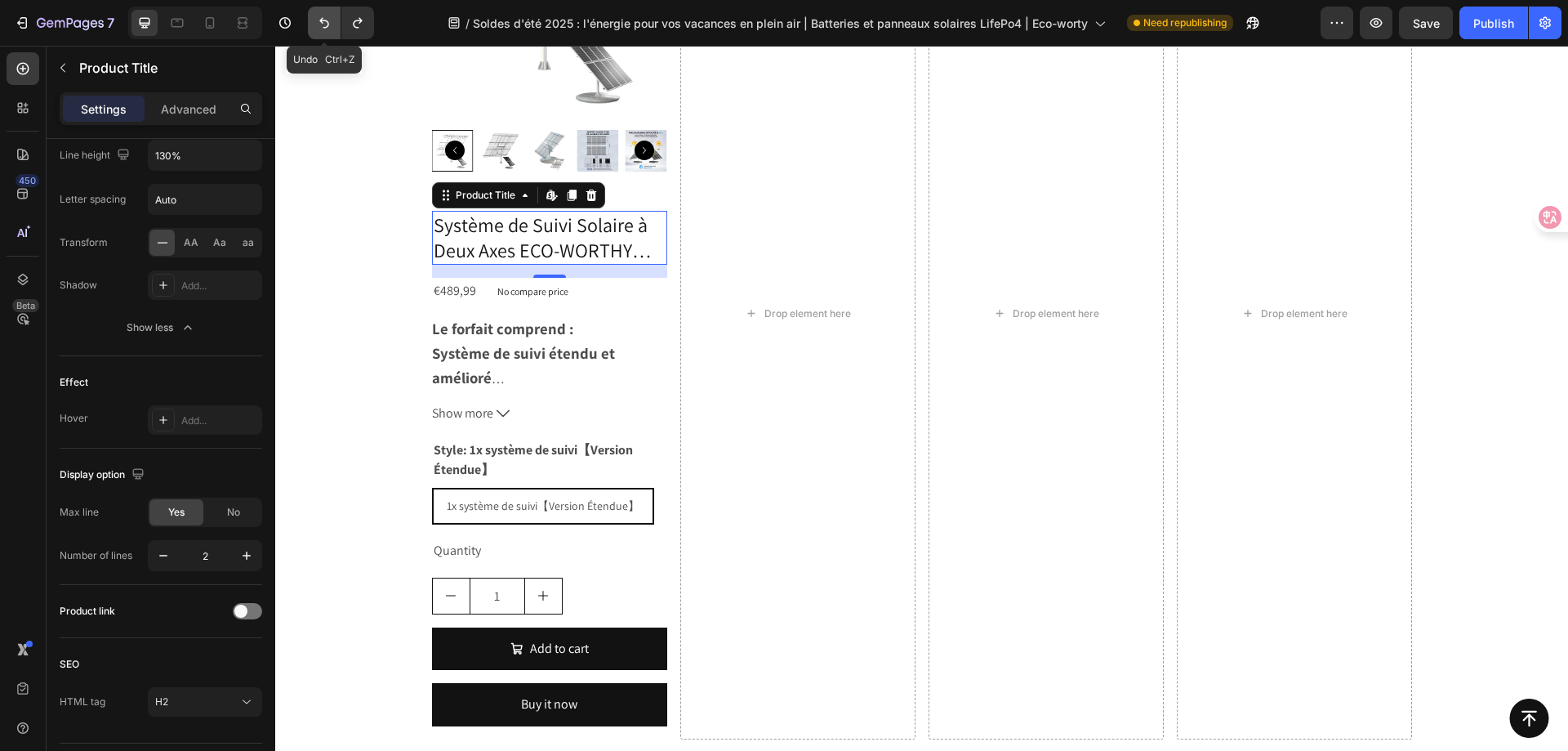
click at [323, 28] on icon "Undo/Redo" at bounding box center [324, 23] width 16 height 16
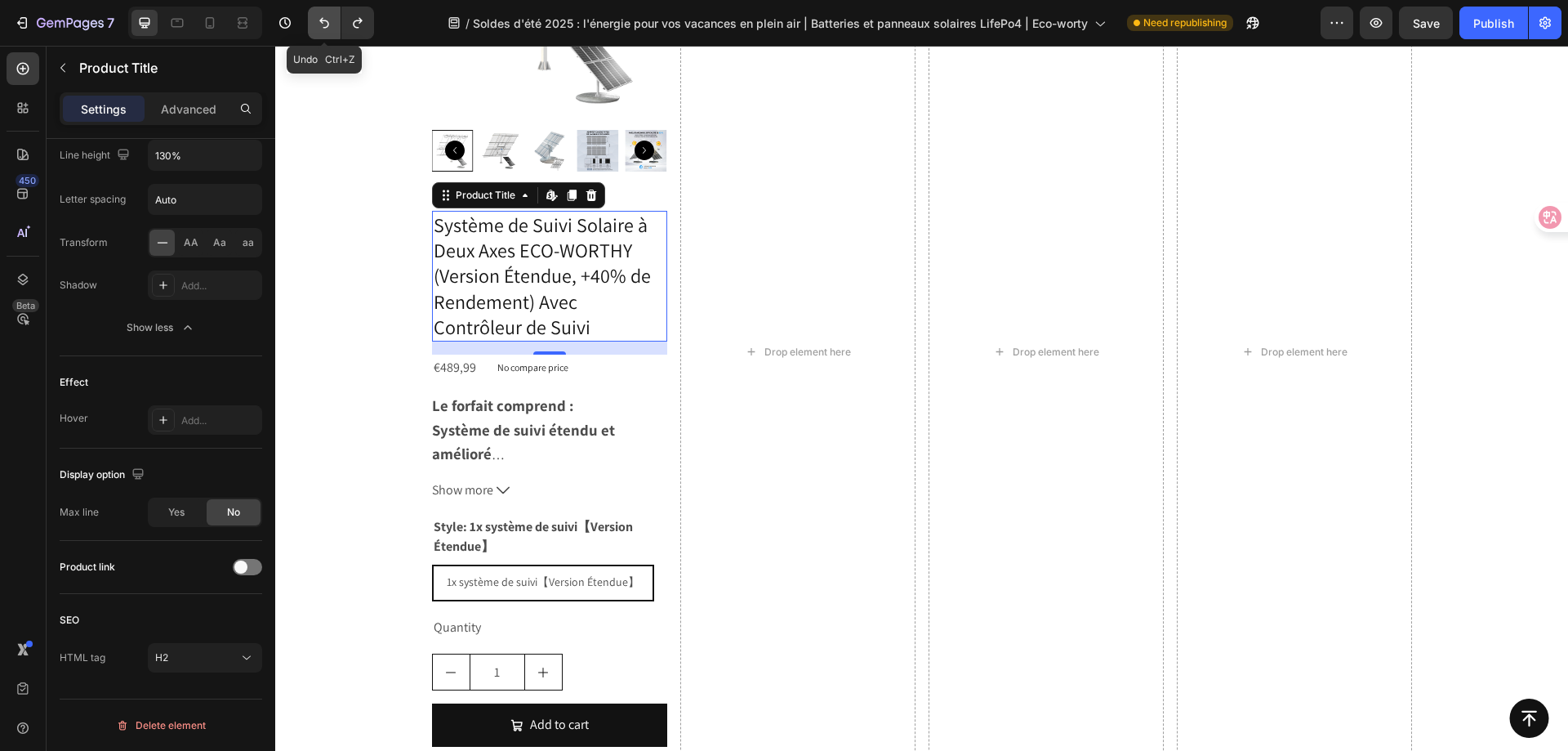
click at [323, 28] on icon "Undo/Redo" at bounding box center [324, 23] width 16 height 16
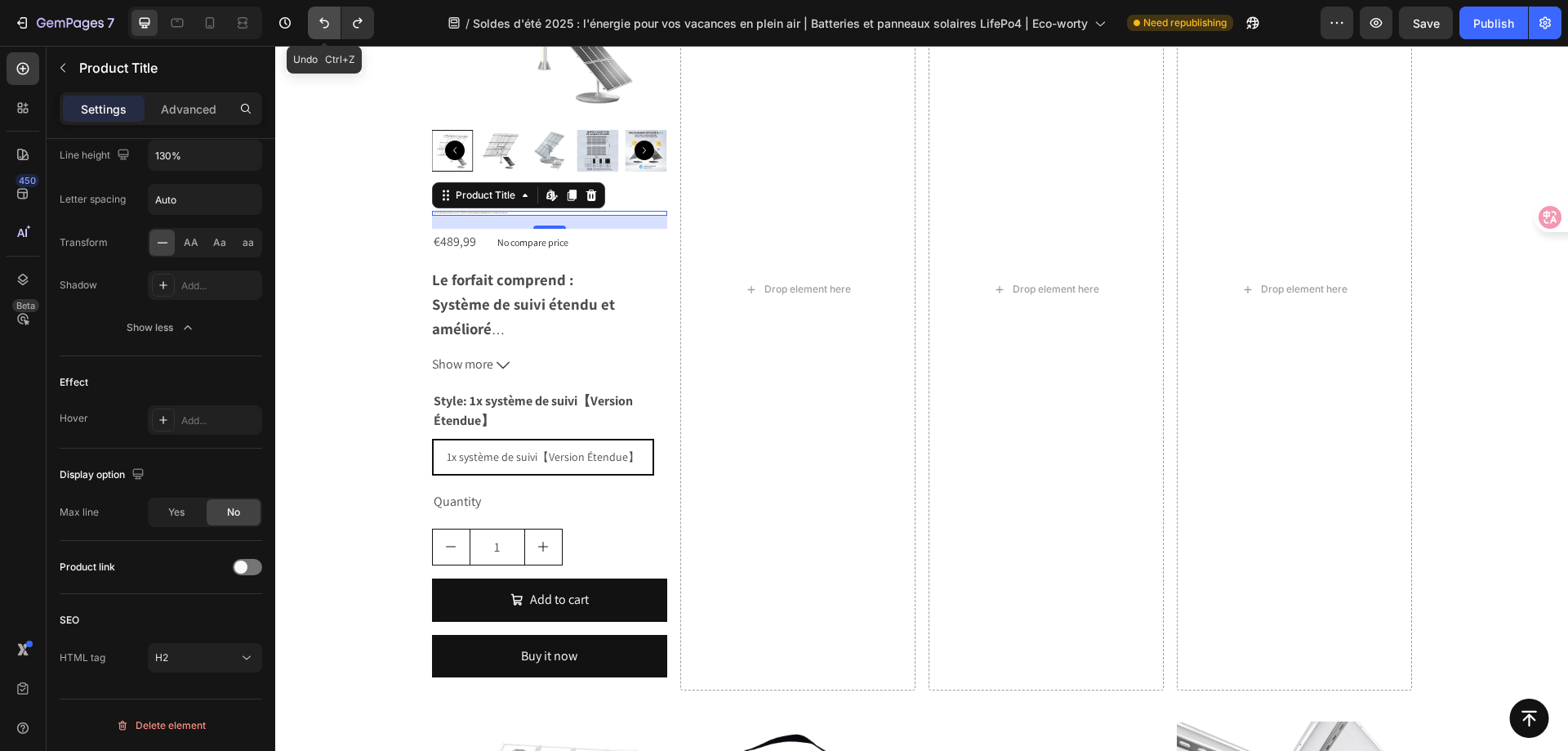
click at [323, 28] on icon "Undo/Redo" at bounding box center [324, 23] width 16 height 16
type input "41"
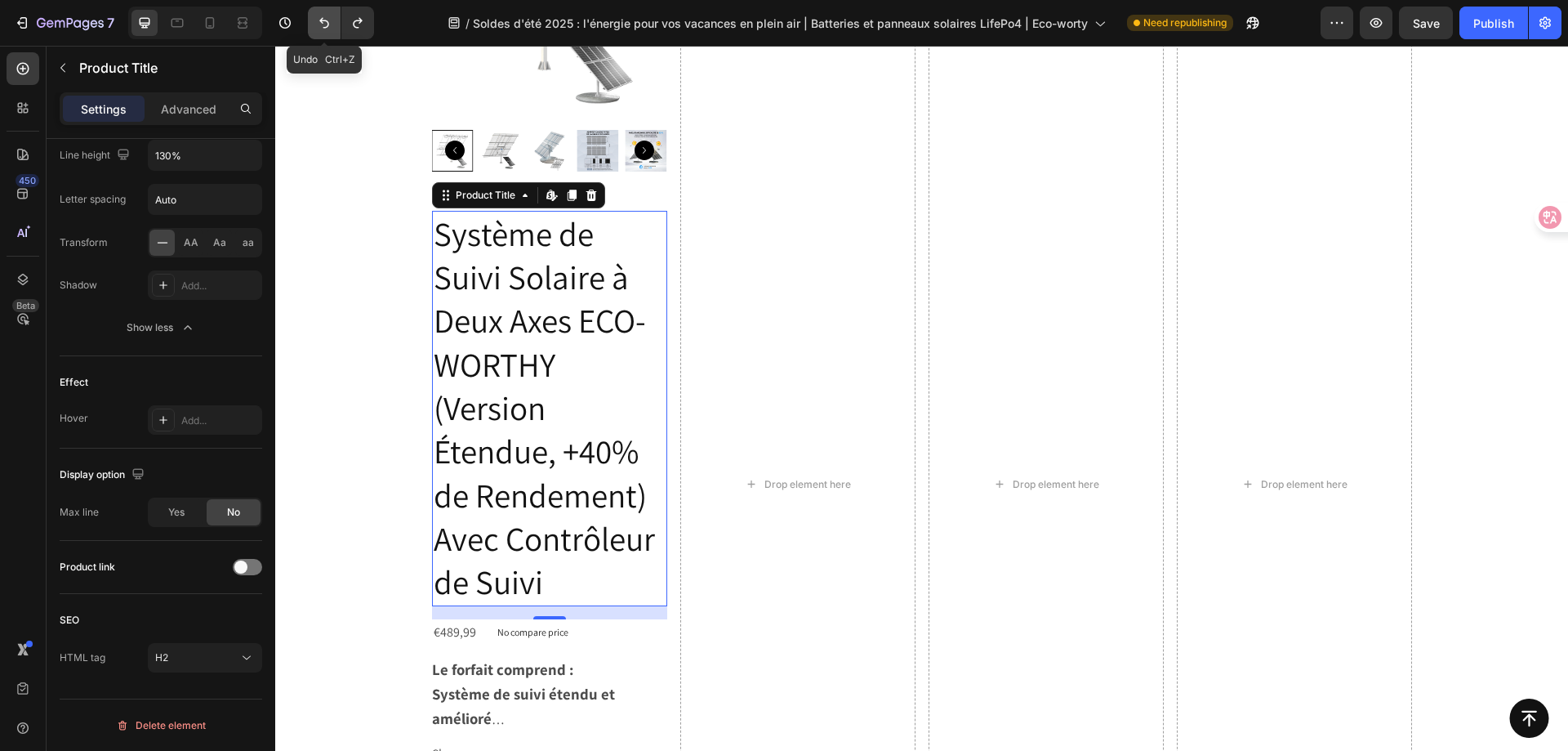
click at [323, 28] on icon "Undo/Redo" at bounding box center [324, 23] width 16 height 16
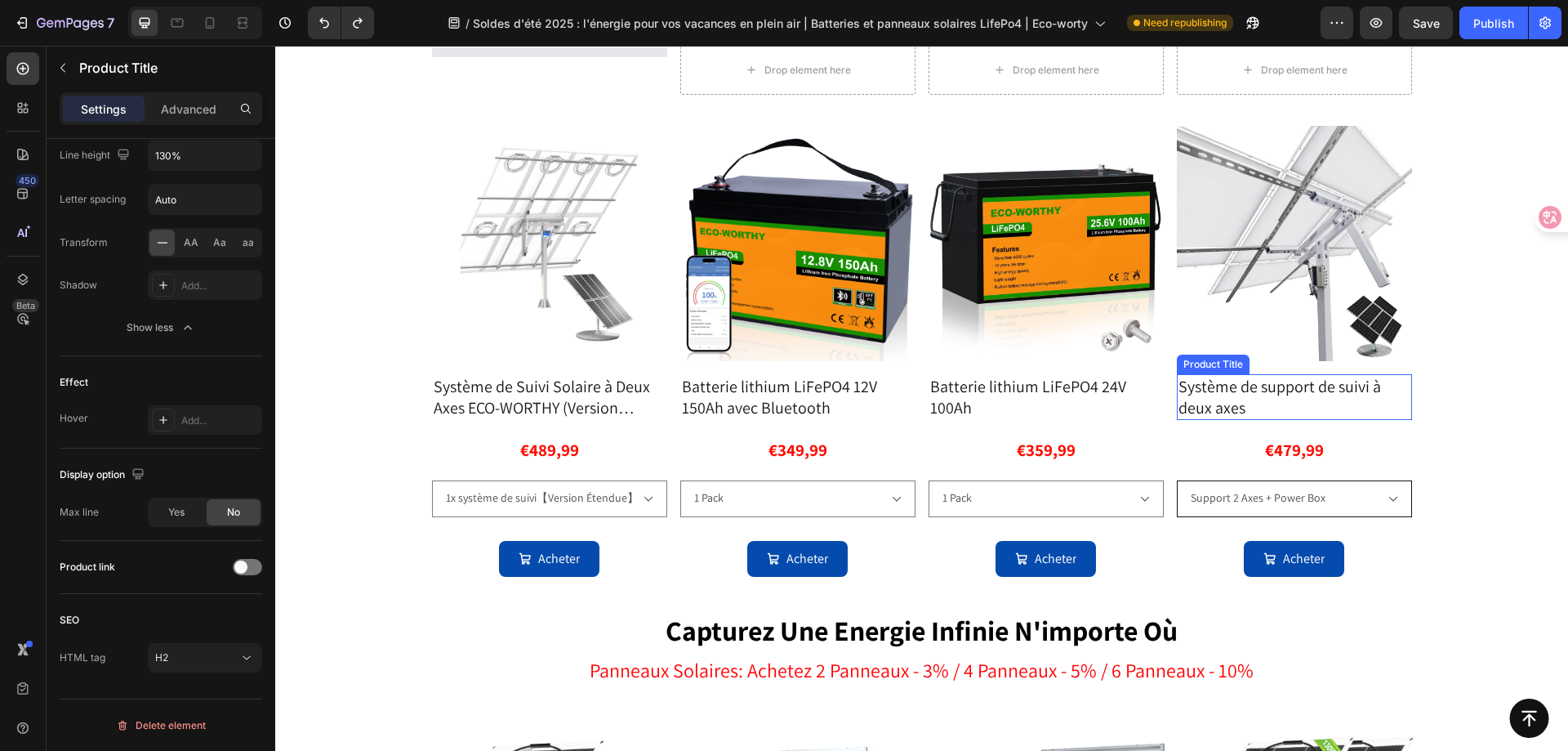
scroll to position [2111, 0]
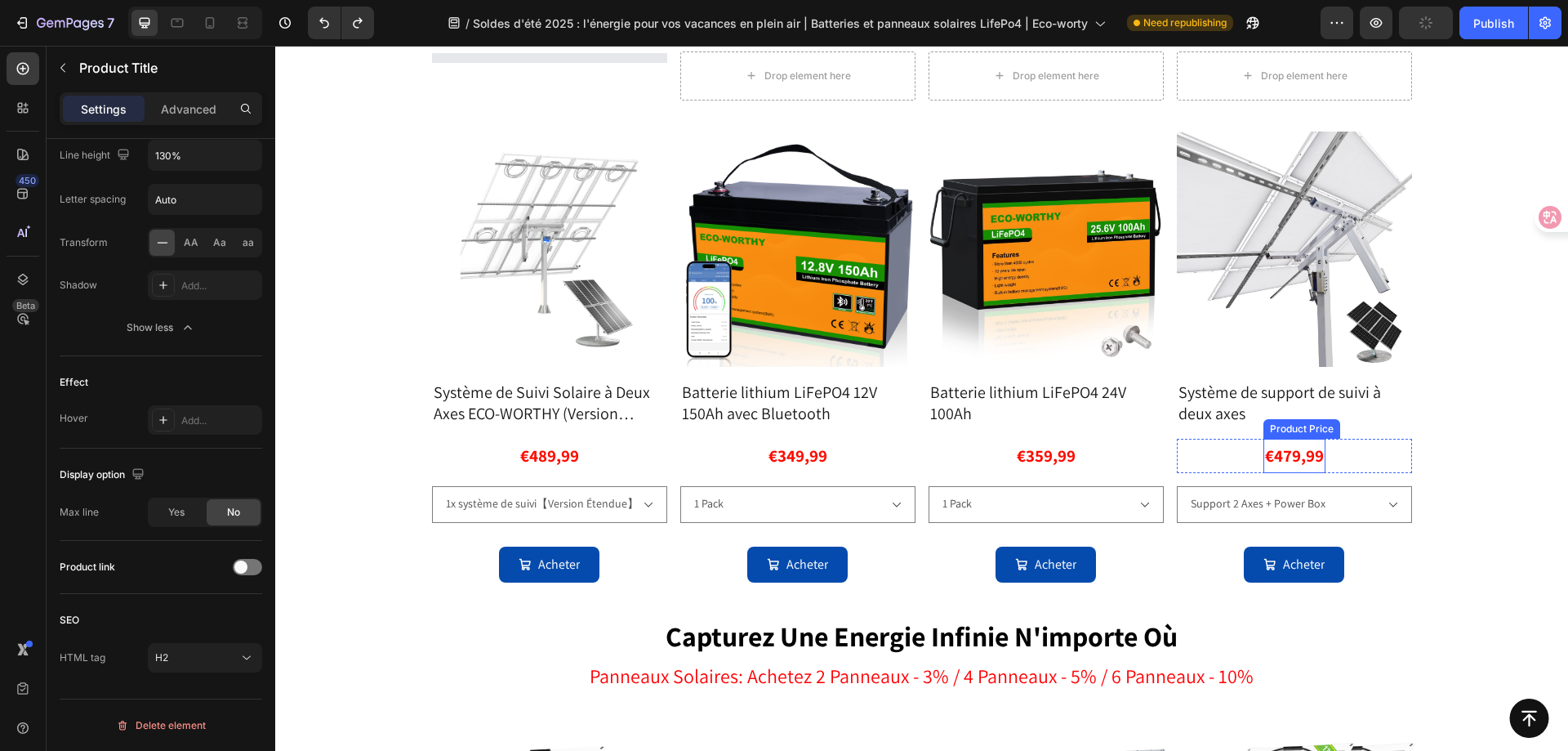
click at [581, 464] on div "€479,99" at bounding box center [549, 456] width 62 height 35
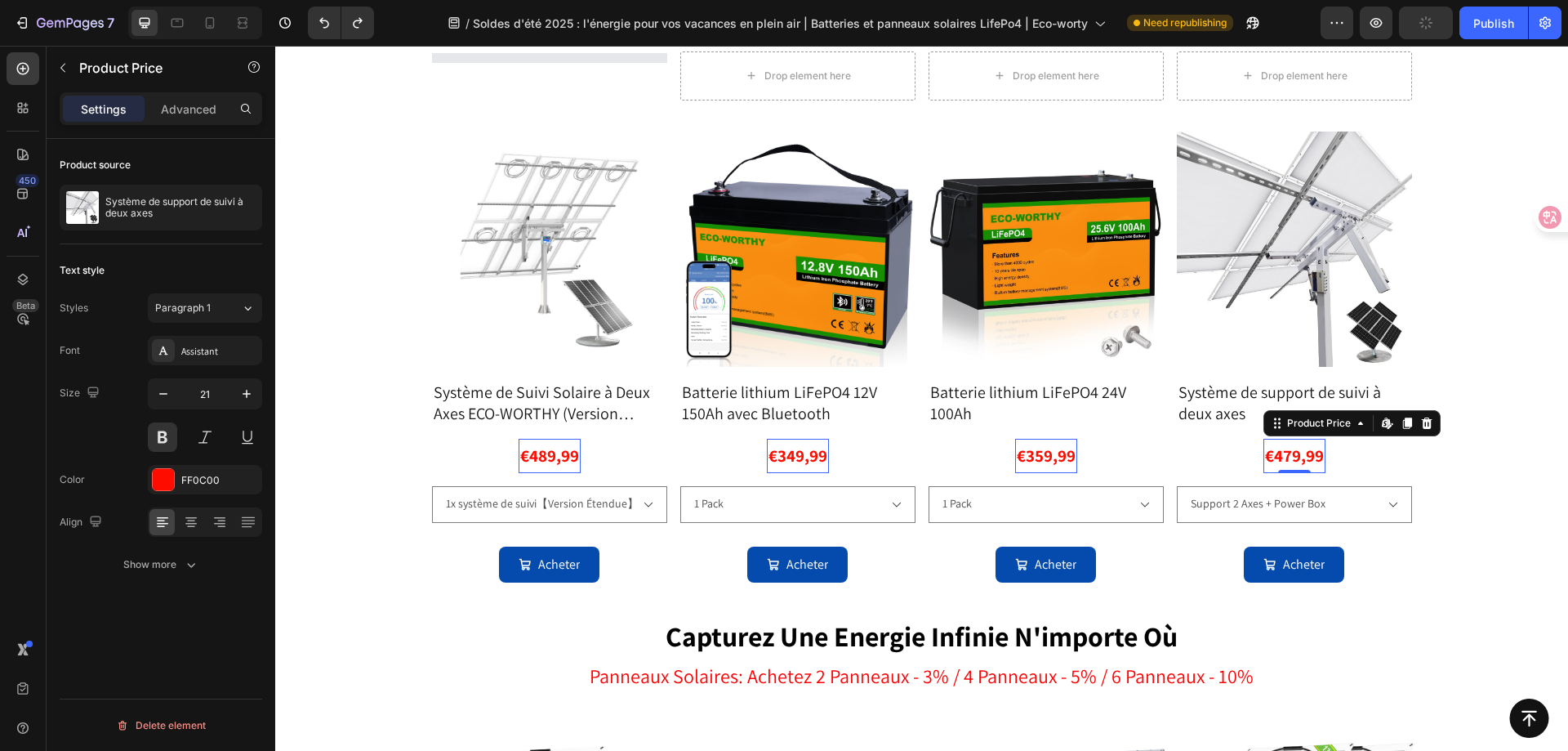
scroll to position [0, 0]
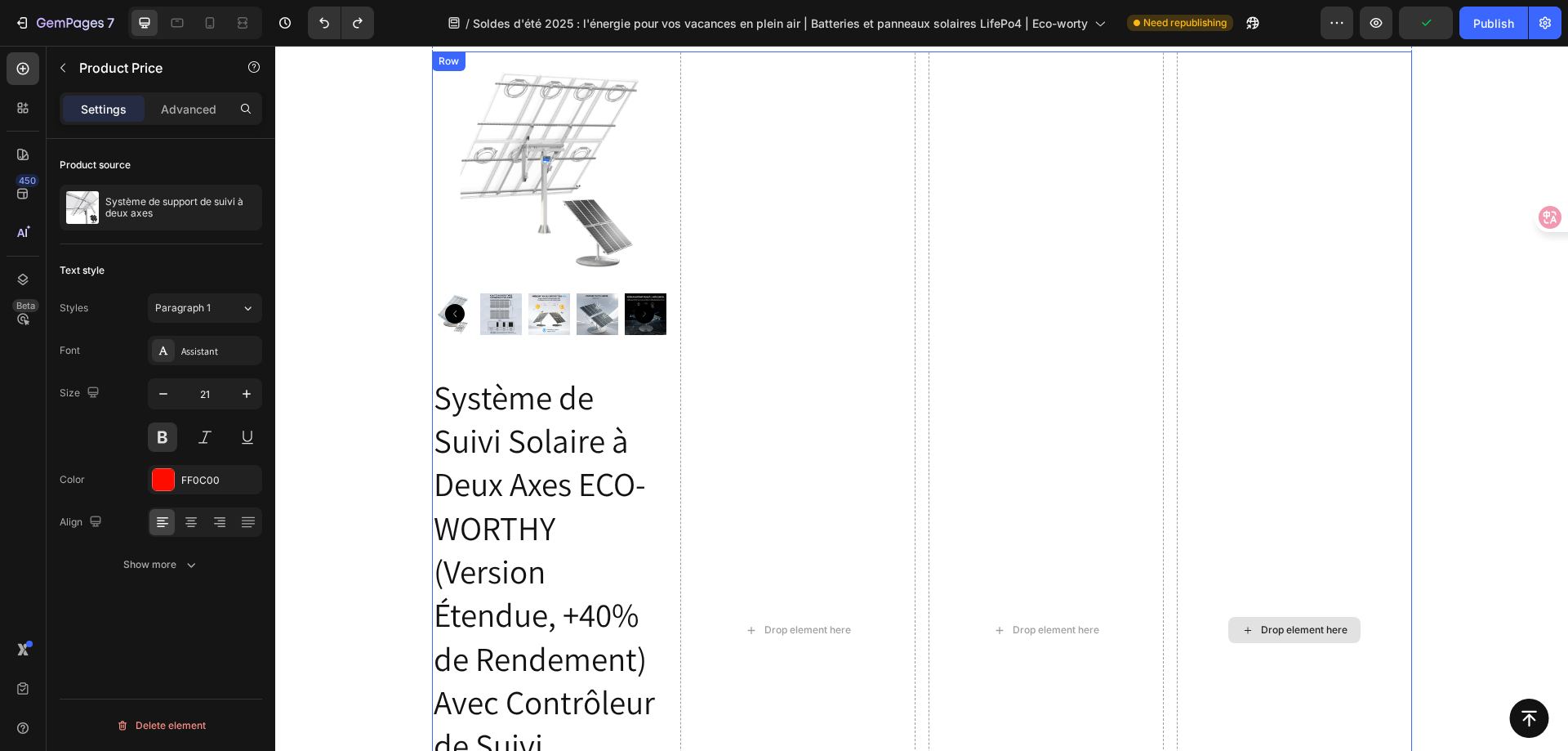
click at [1380, 424] on div "Drop element here" at bounding box center [1295, 630] width 236 height 1158
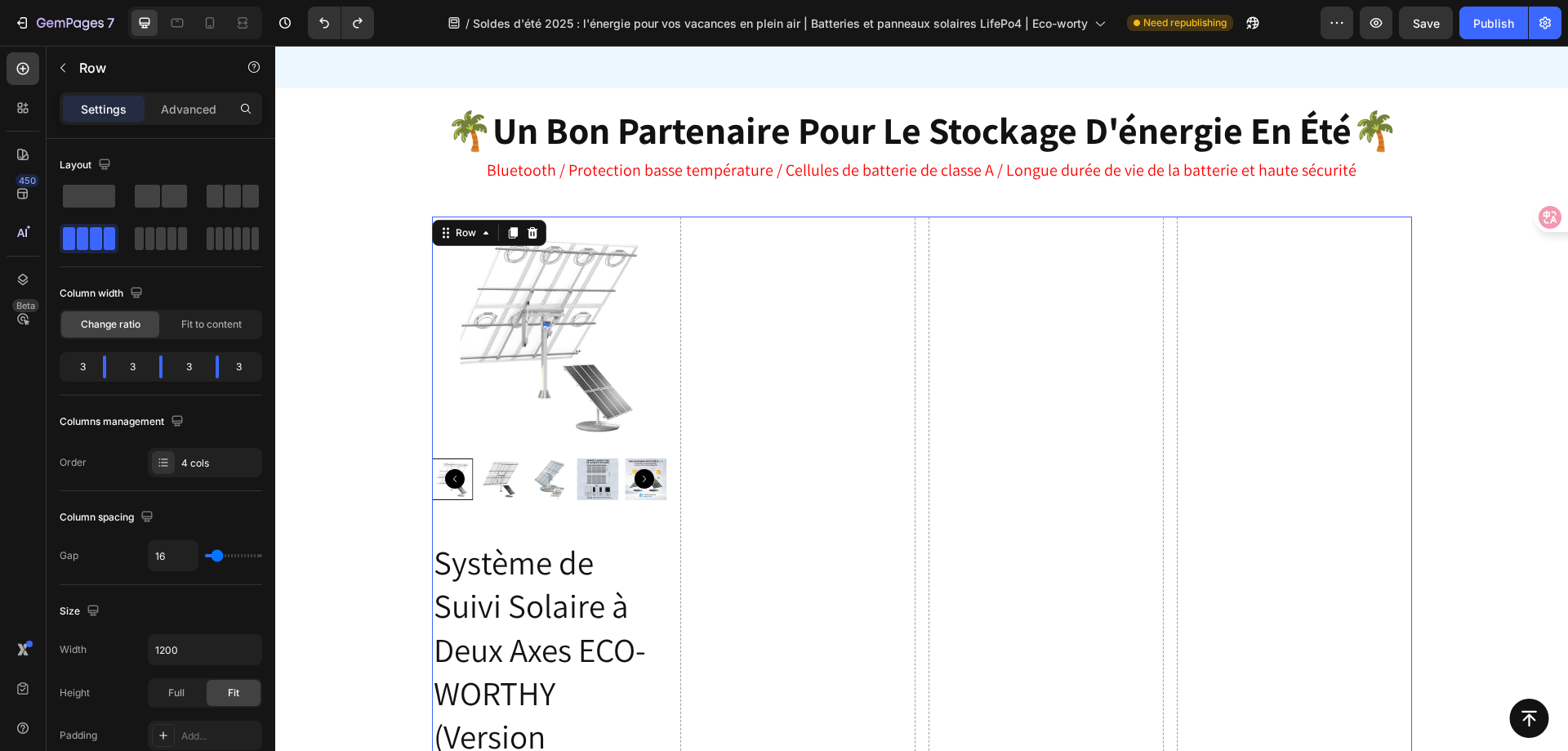
scroll to position [1784, 0]
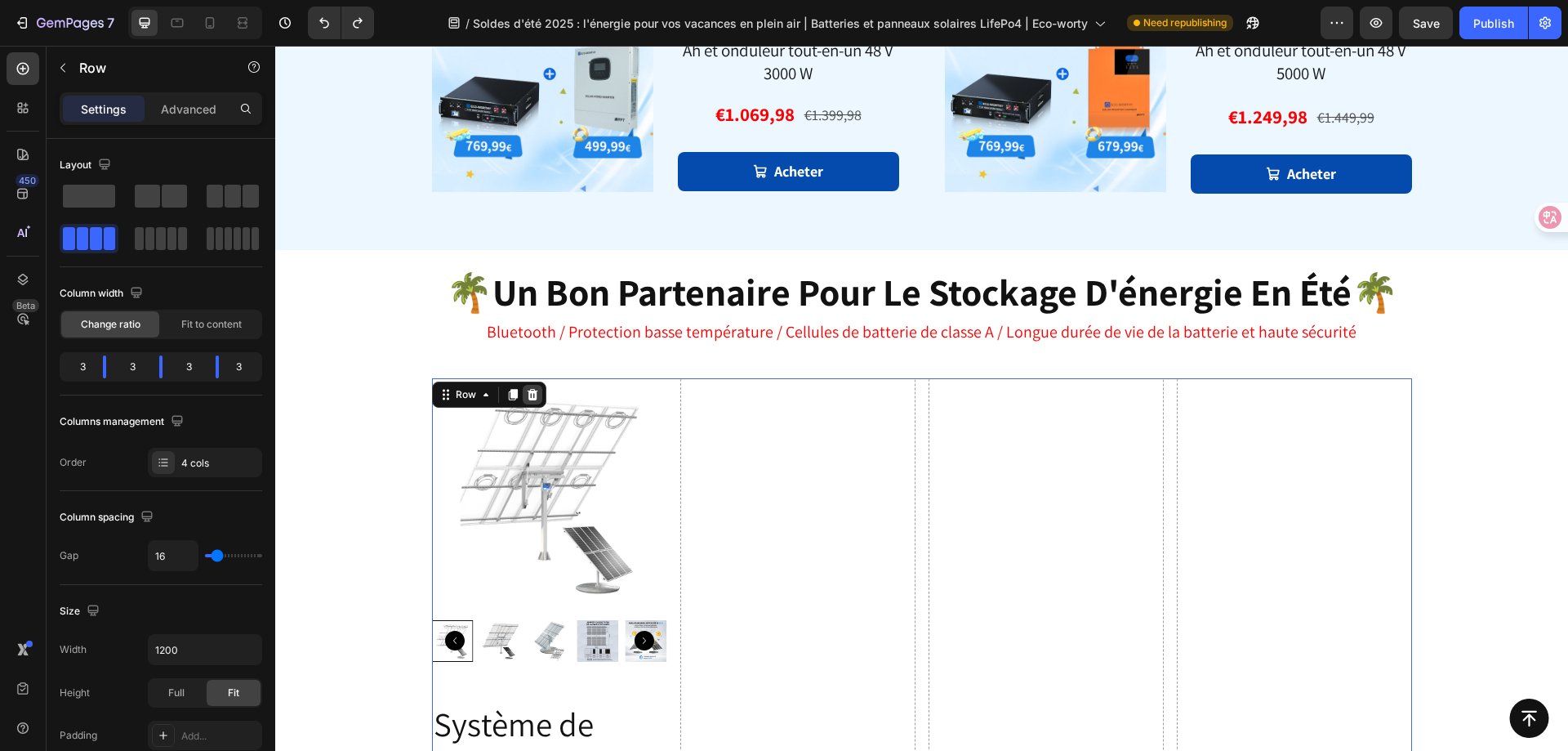
click at [531, 391] on icon at bounding box center [533, 394] width 13 height 13
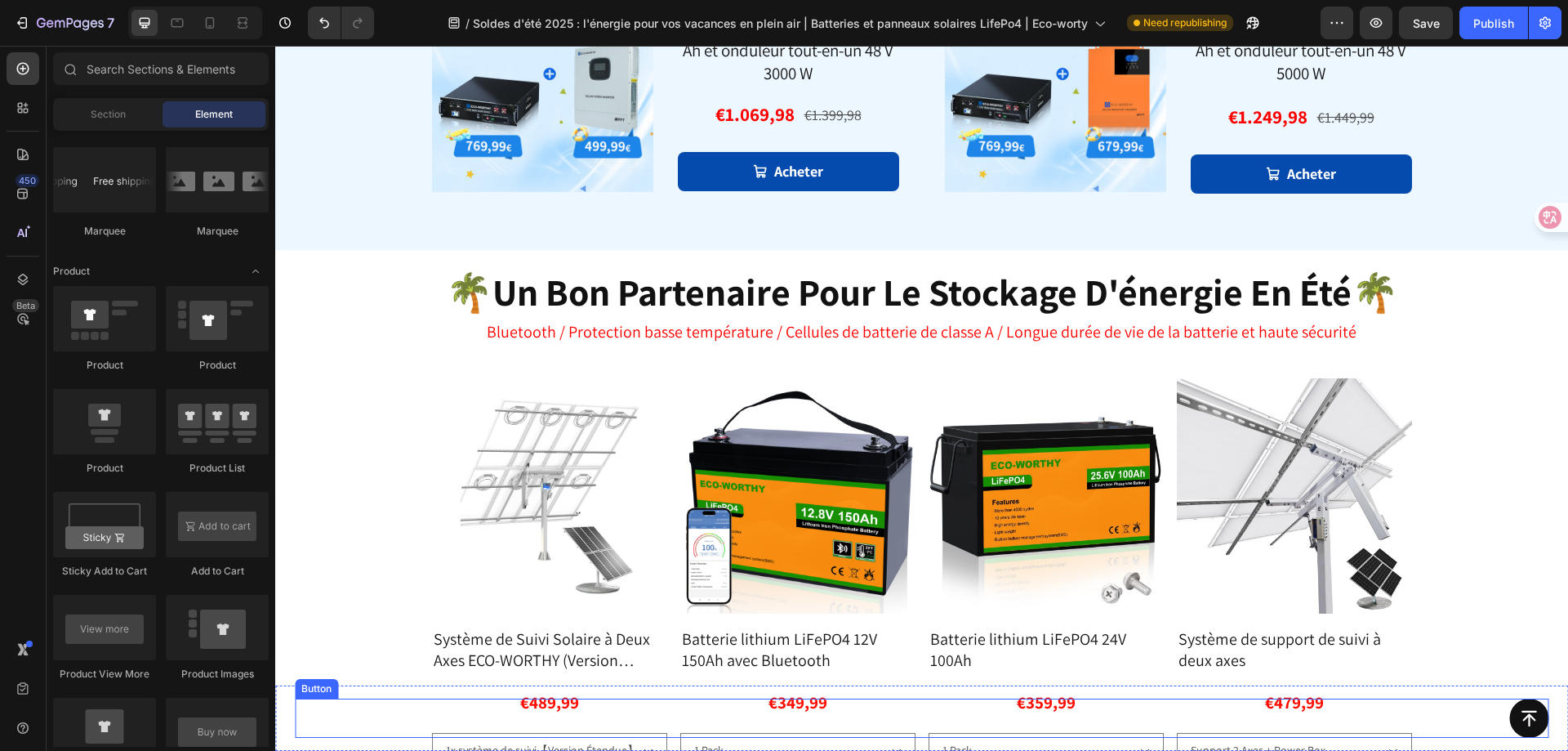
click at [1290, 707] on div "Button" at bounding box center [922, 718] width 1254 height 40
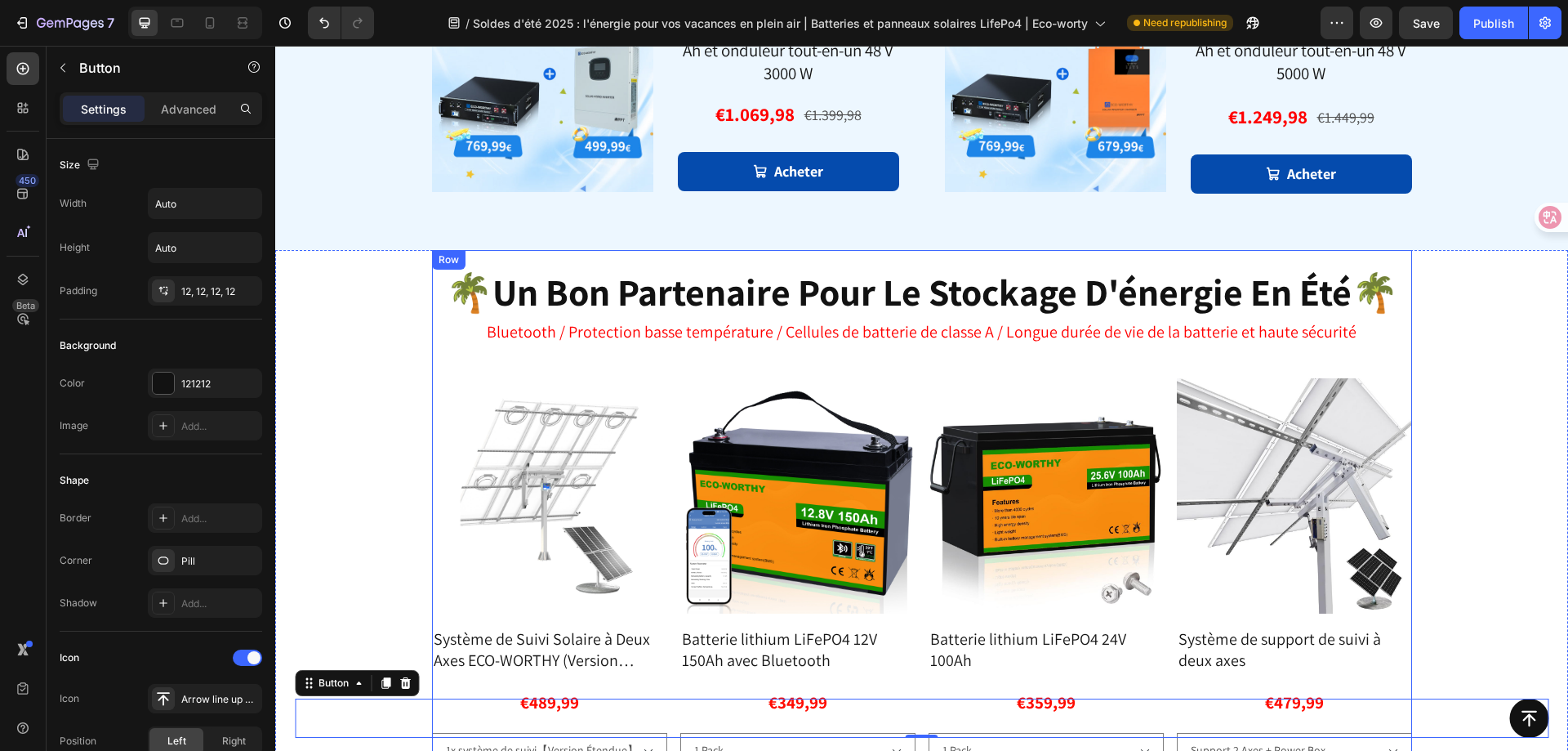
scroll to position [2111, 0]
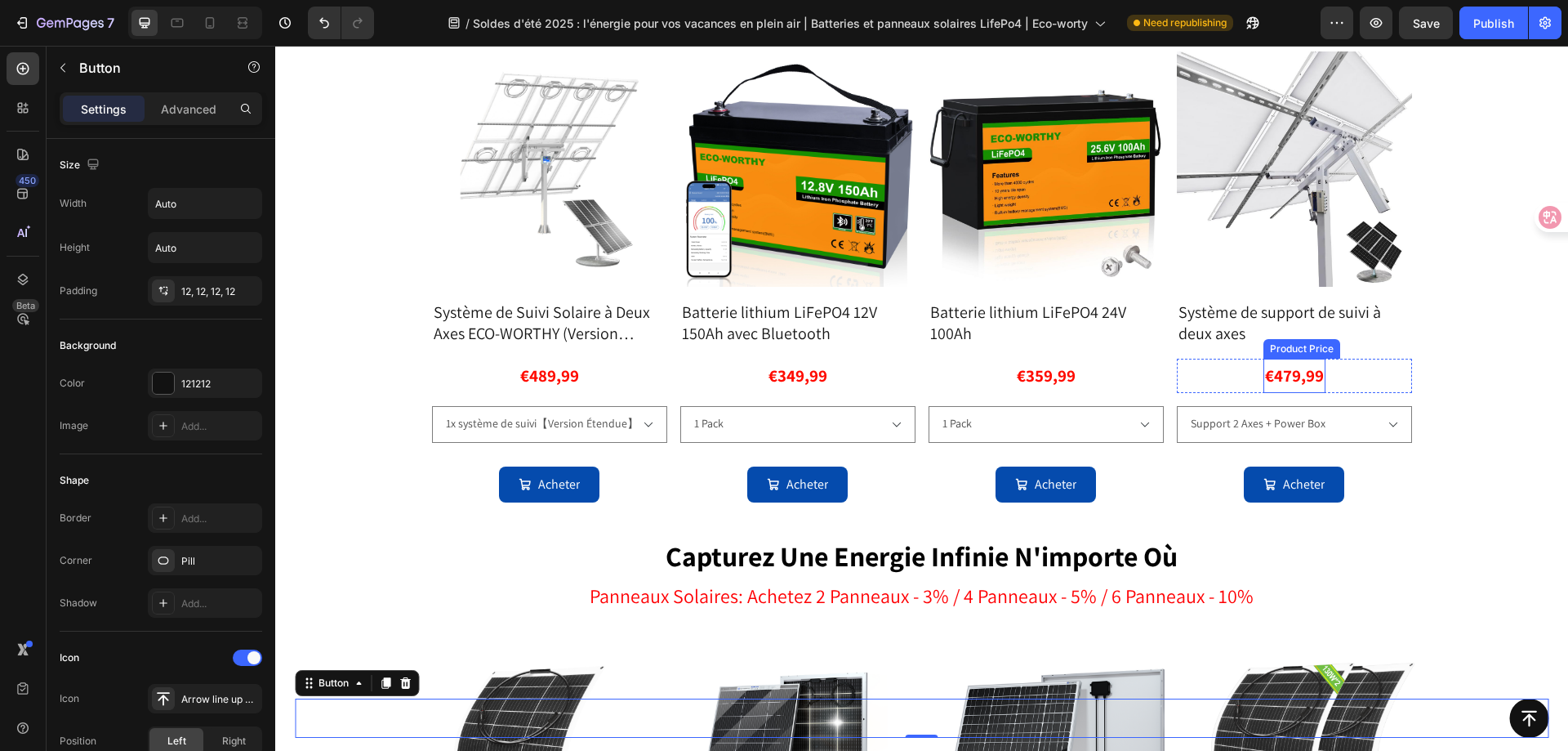
click at [581, 381] on div "€479,99" at bounding box center [549, 376] width 62 height 35
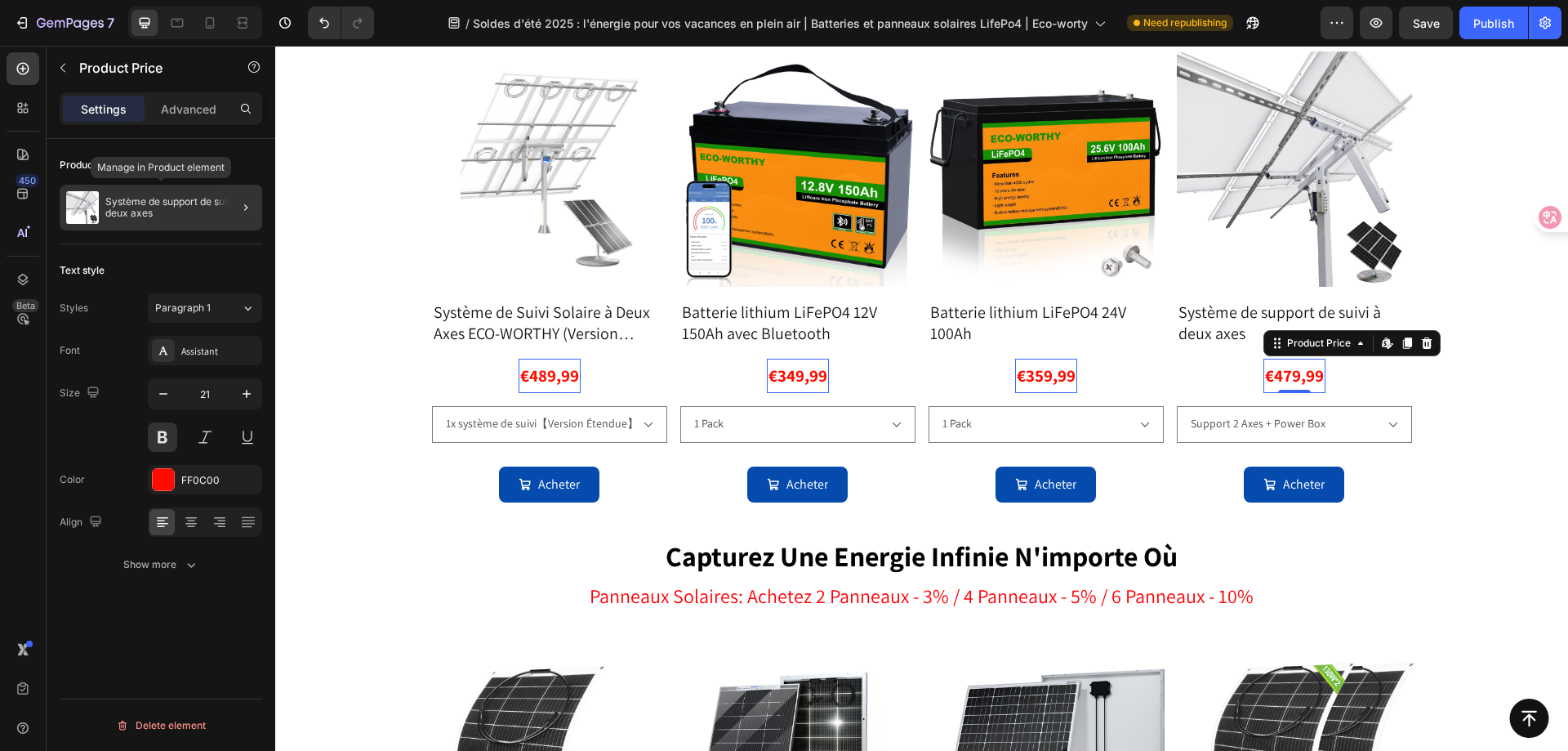
click at [165, 225] on div "Système de support de suivi à deux axes" at bounding box center [161, 208] width 203 height 46
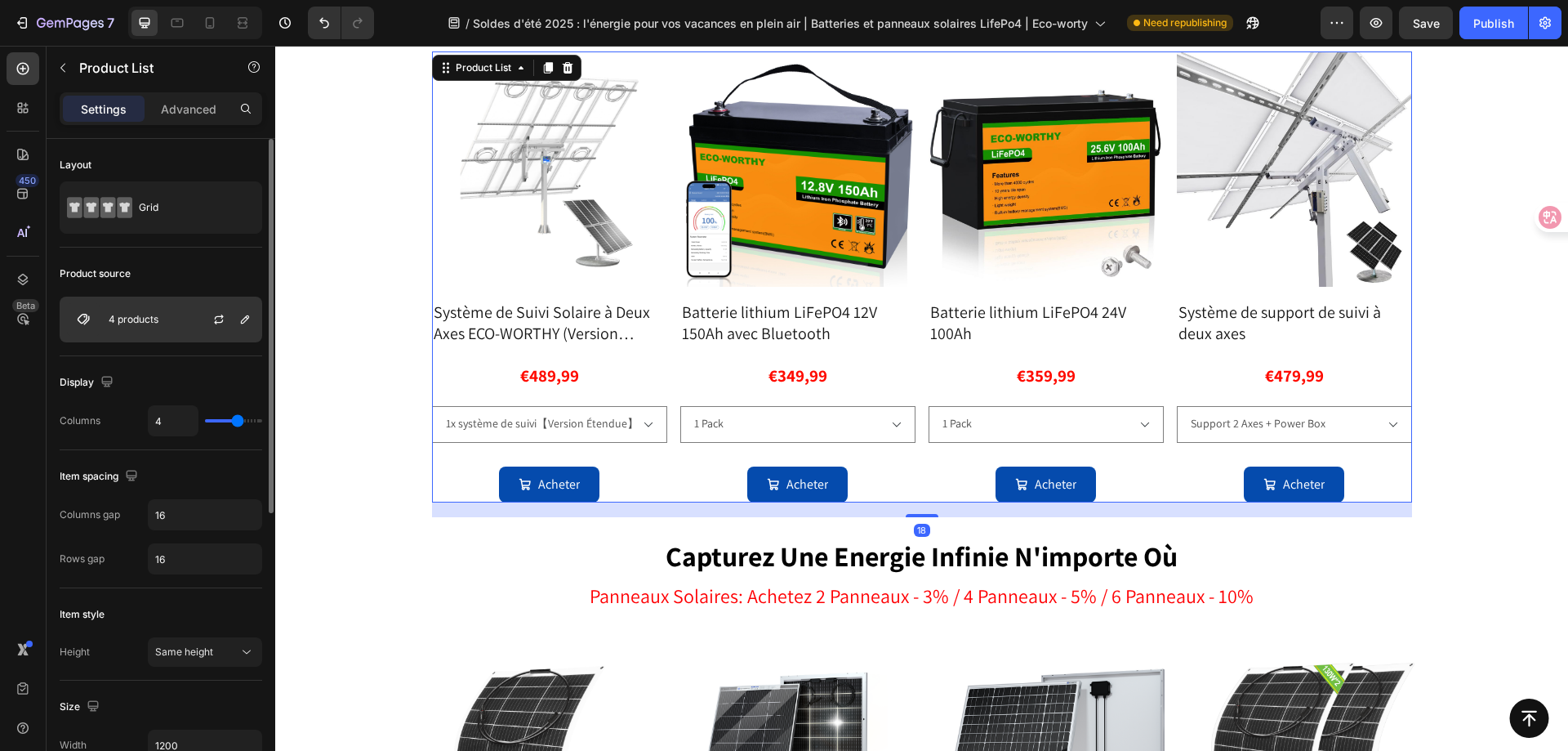
click at [138, 317] on p "4 products" at bounding box center [133, 320] width 50 height 12
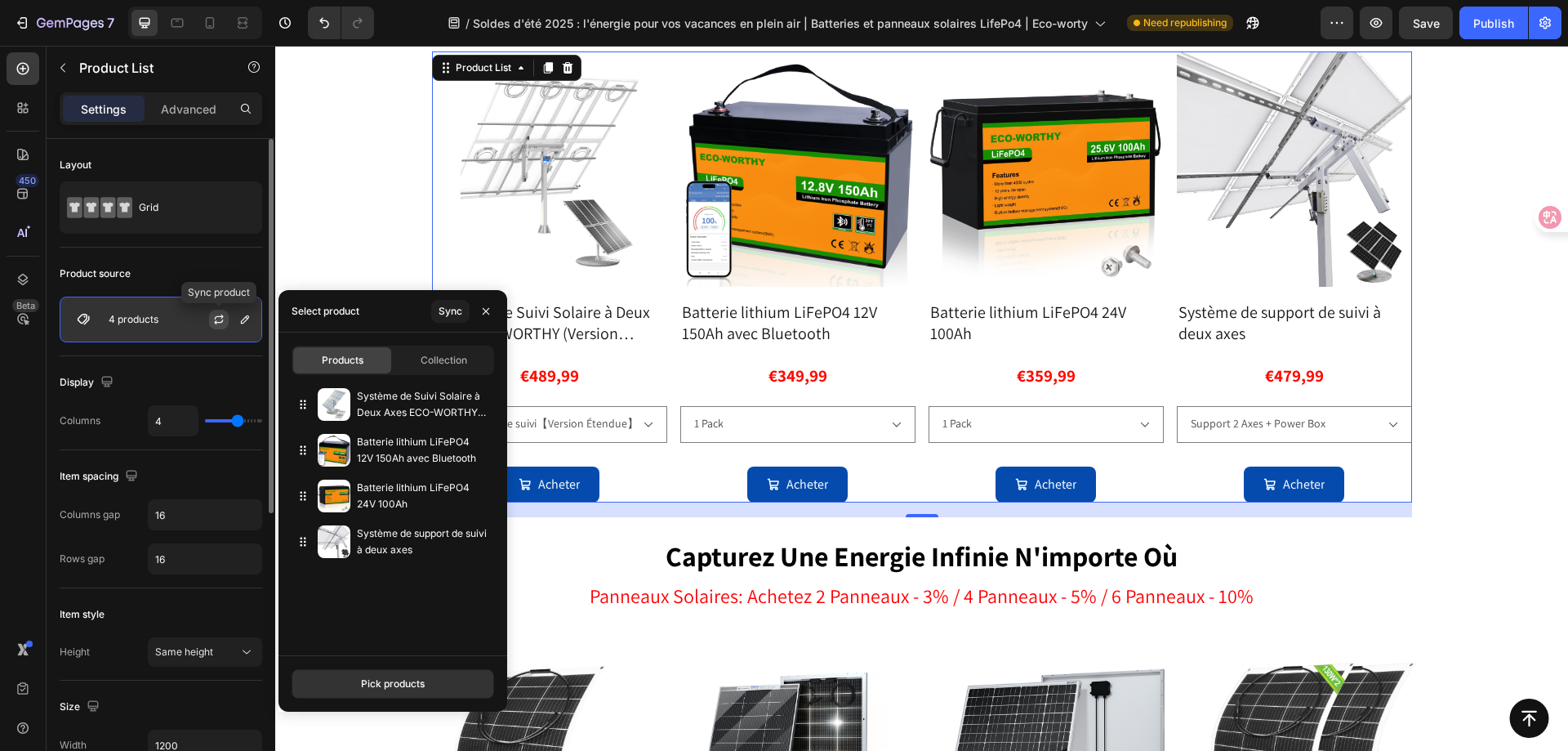
click at [212, 322] on button "button" at bounding box center [219, 320] width 20 height 20
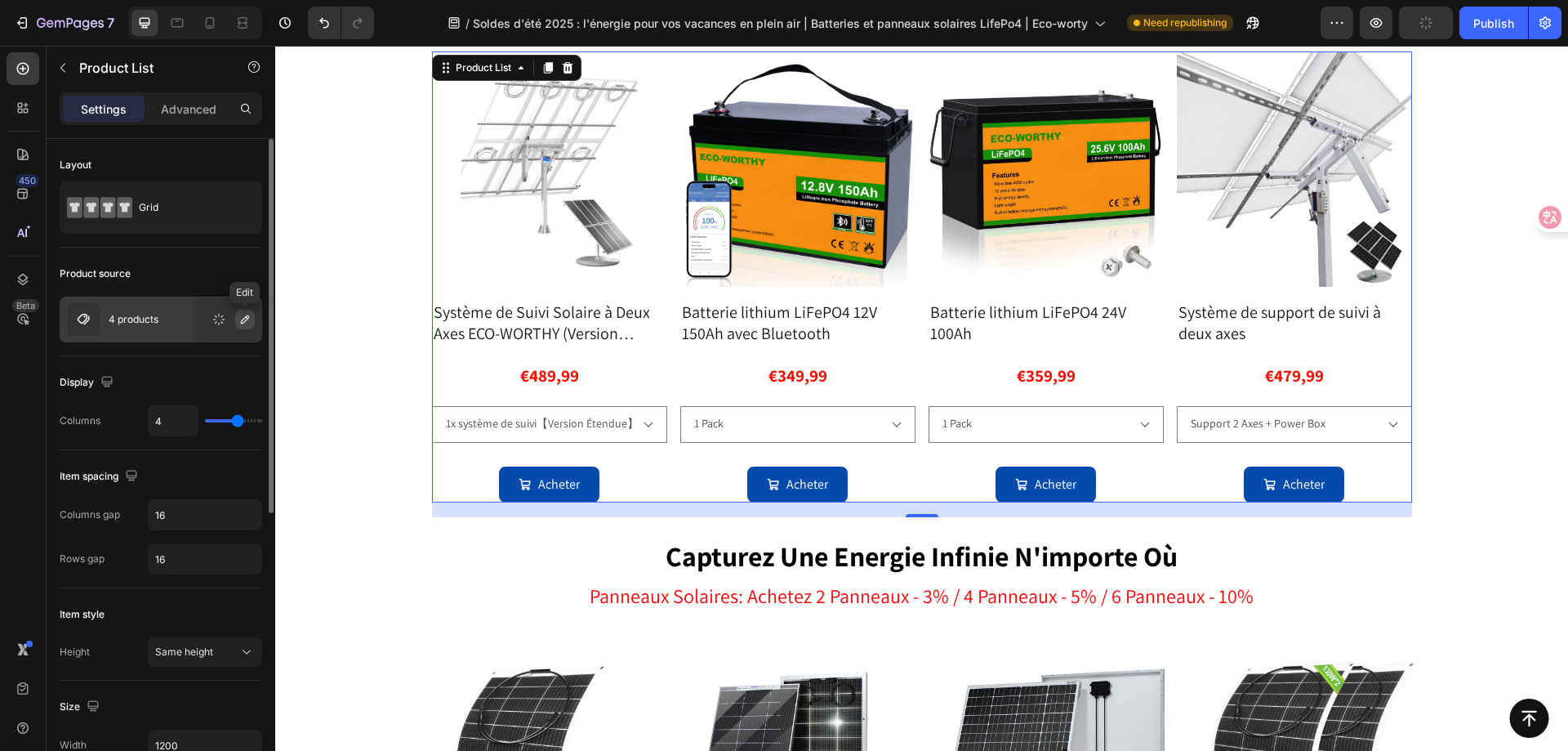
click at [242, 322] on icon "button" at bounding box center [245, 320] width 8 height 8
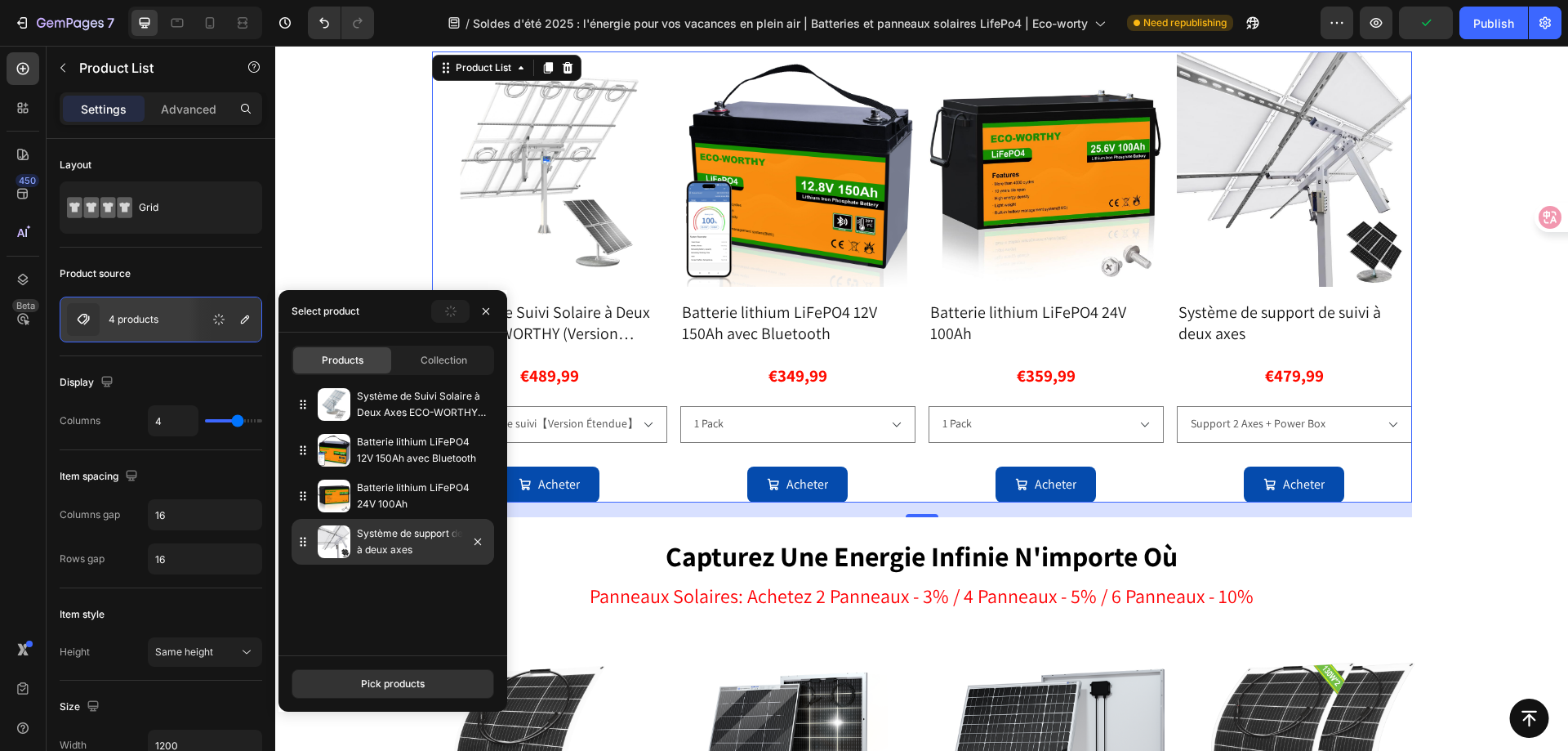
click at [388, 543] on p "Système de support de suivi à deux axes" at bounding box center [422, 542] width 131 height 33
click at [388, 539] on p "Système de support de suivi à deux axes" at bounding box center [422, 542] width 131 height 33
click at [482, 539] on icon "button" at bounding box center [478, 542] width 13 height 13
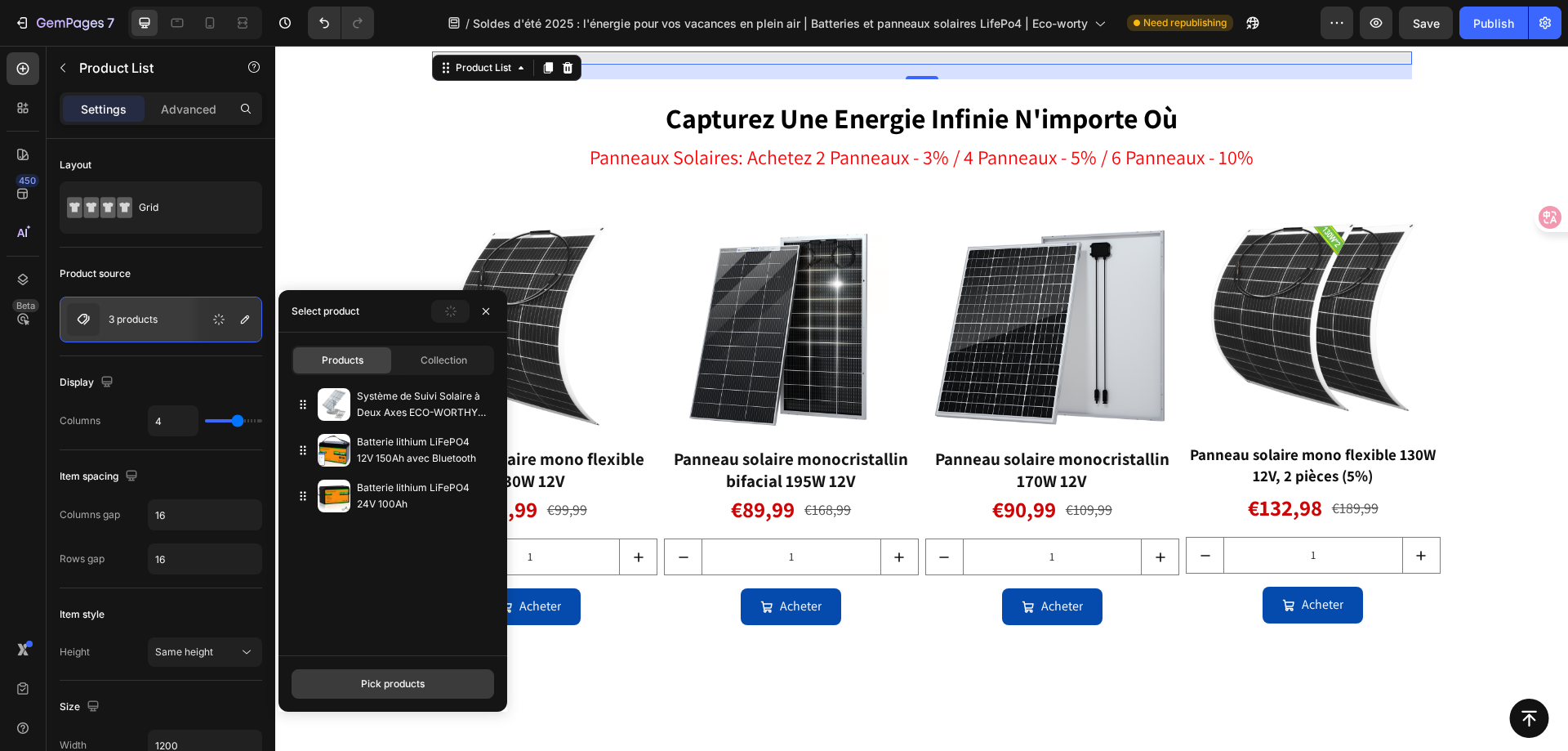
drag, startPoint x: 432, startPoint y: 684, endPoint x: 431, endPoint y: 660, distance: 24.0
click at [431, 684] on button "Pick products" at bounding box center [393, 683] width 203 height 30
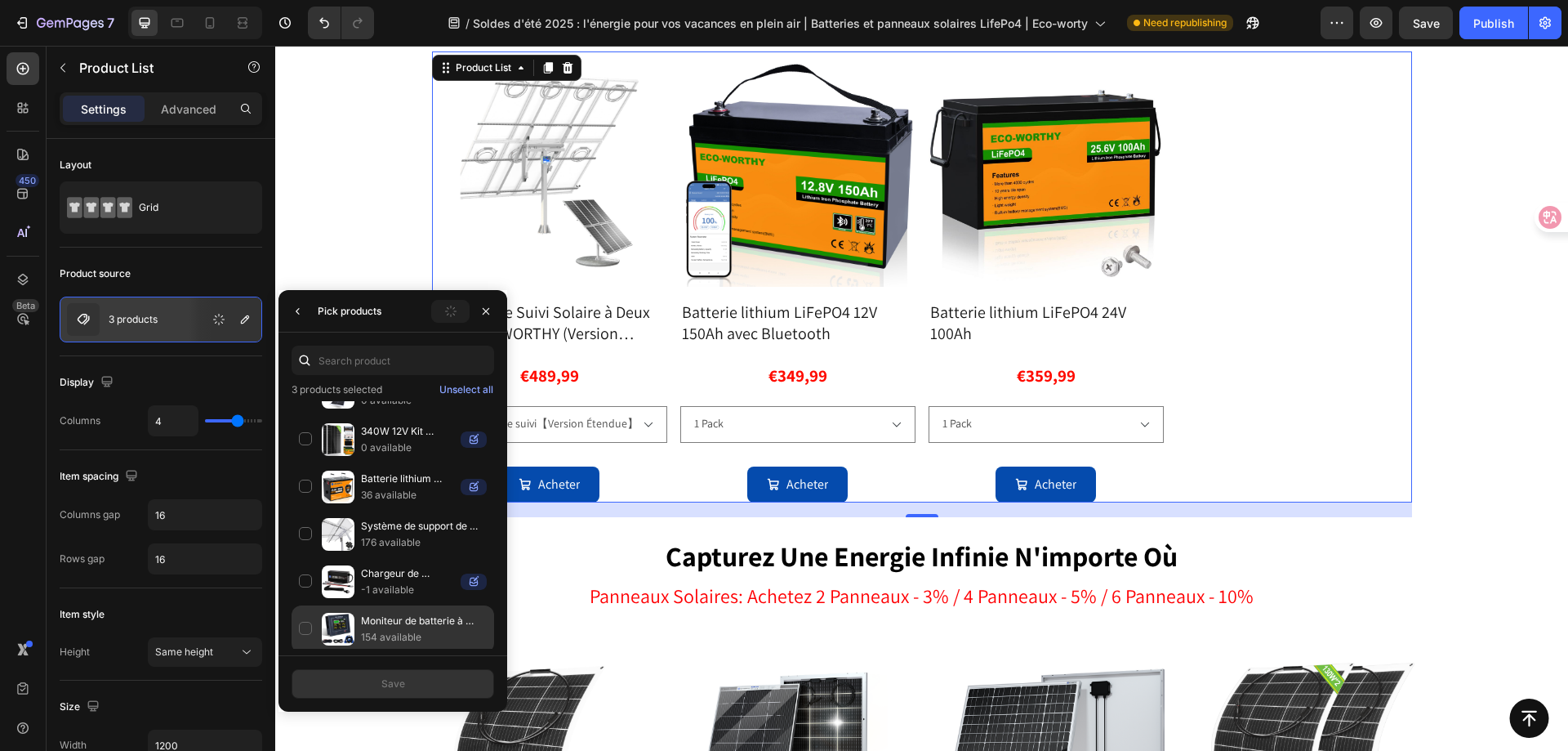
scroll to position [1061, 0]
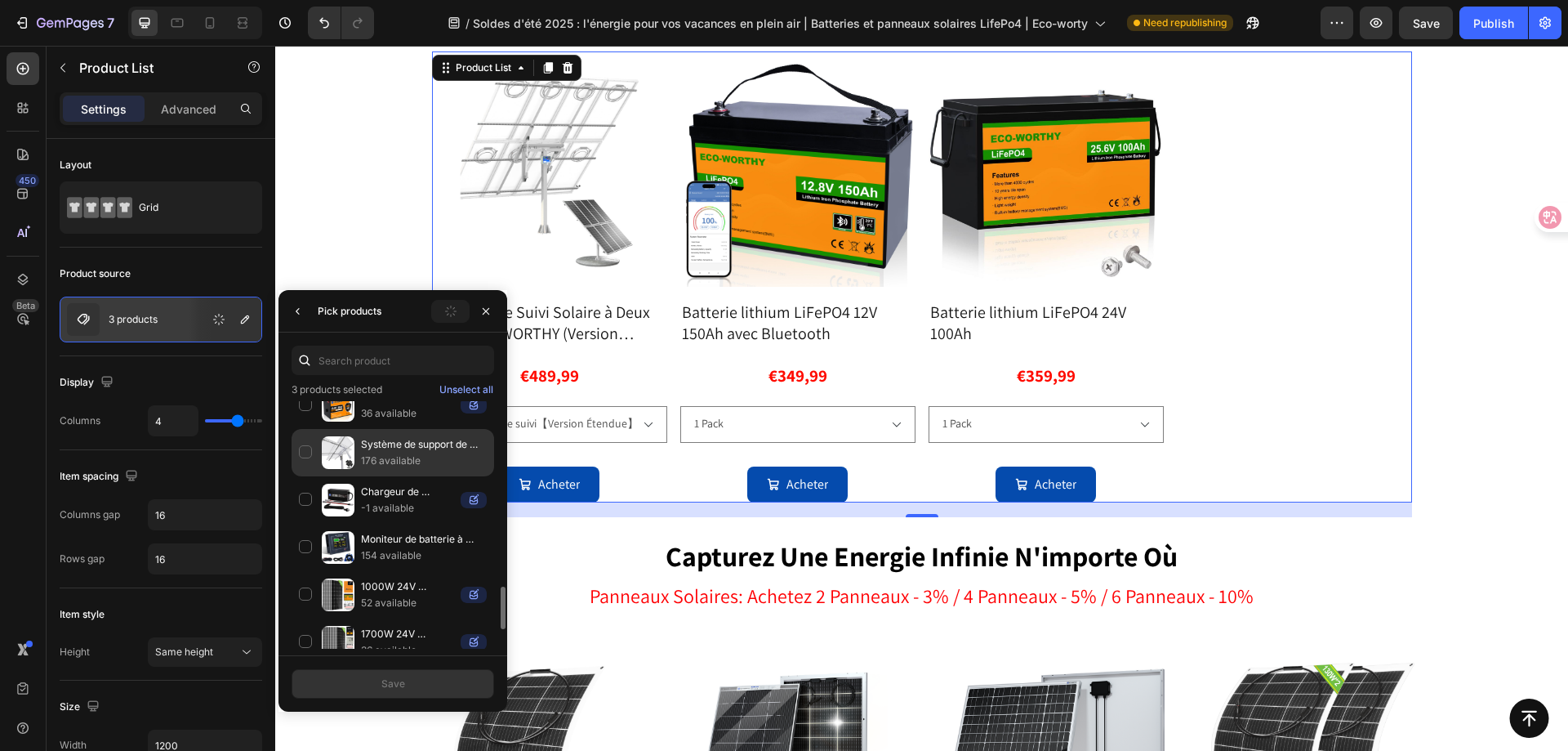
click at [478, 450] on p "Système de support de suivi à deux axes" at bounding box center [423, 445] width 126 height 16
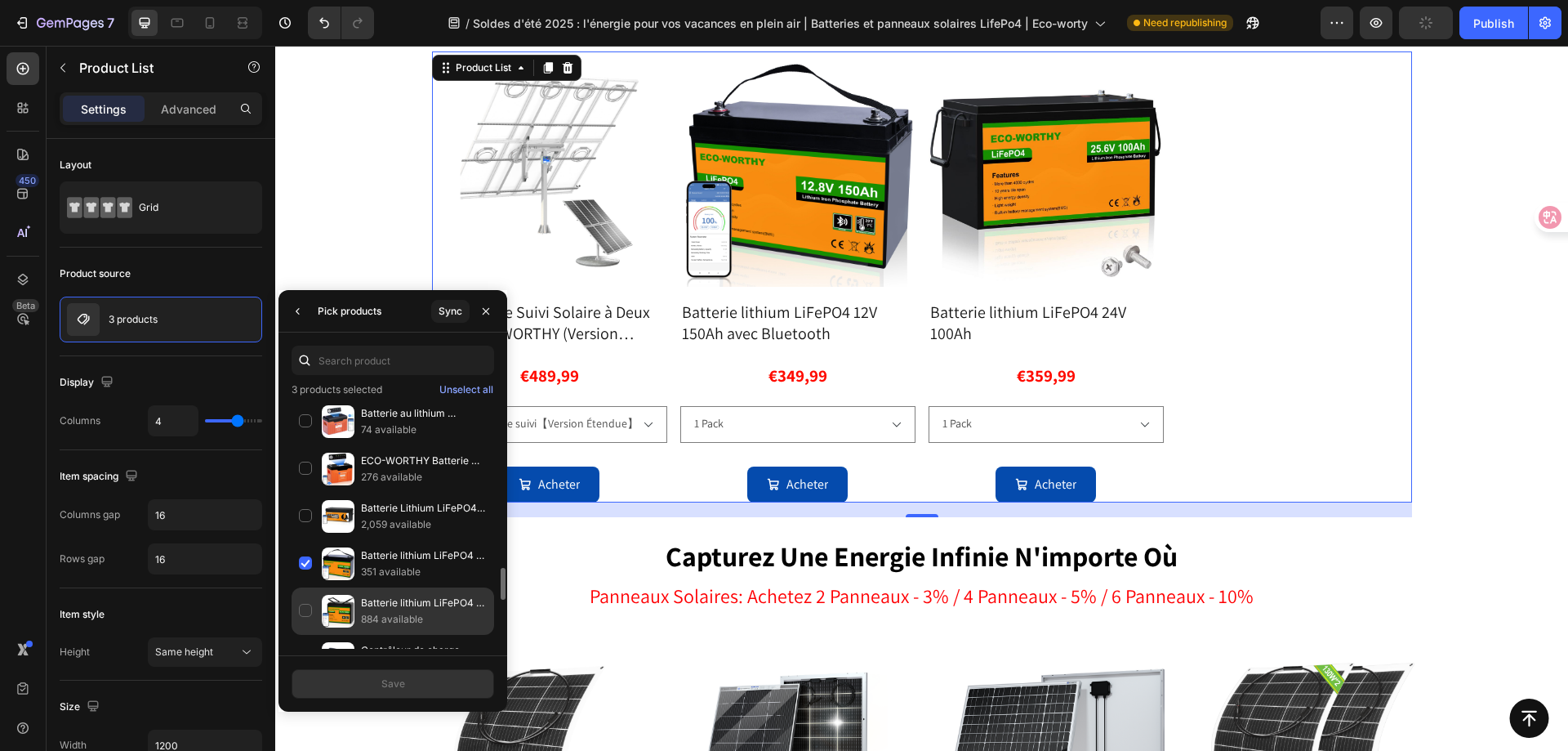
scroll to position [817, 0]
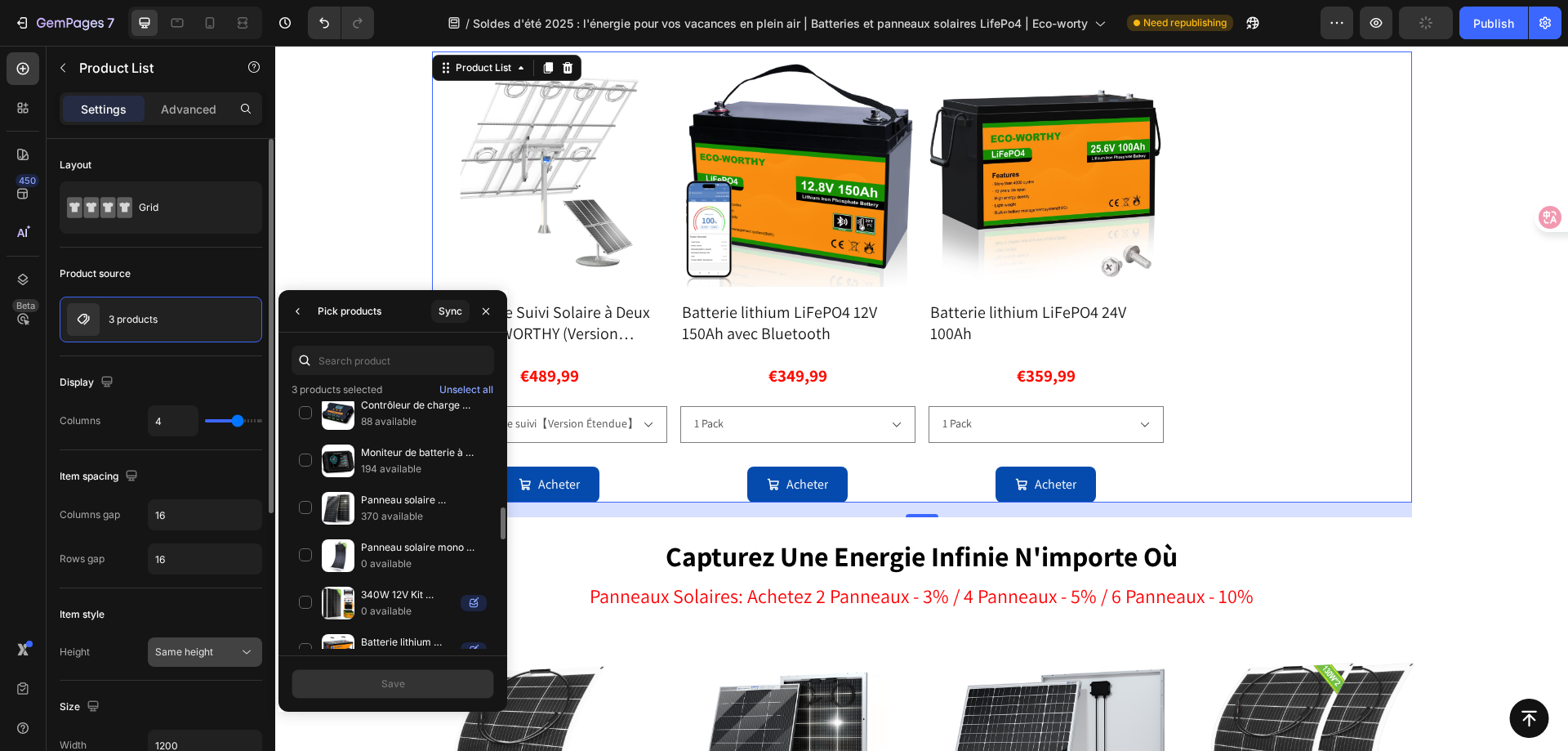
click at [192, 651] on span "Same height" at bounding box center [184, 651] width 58 height 12
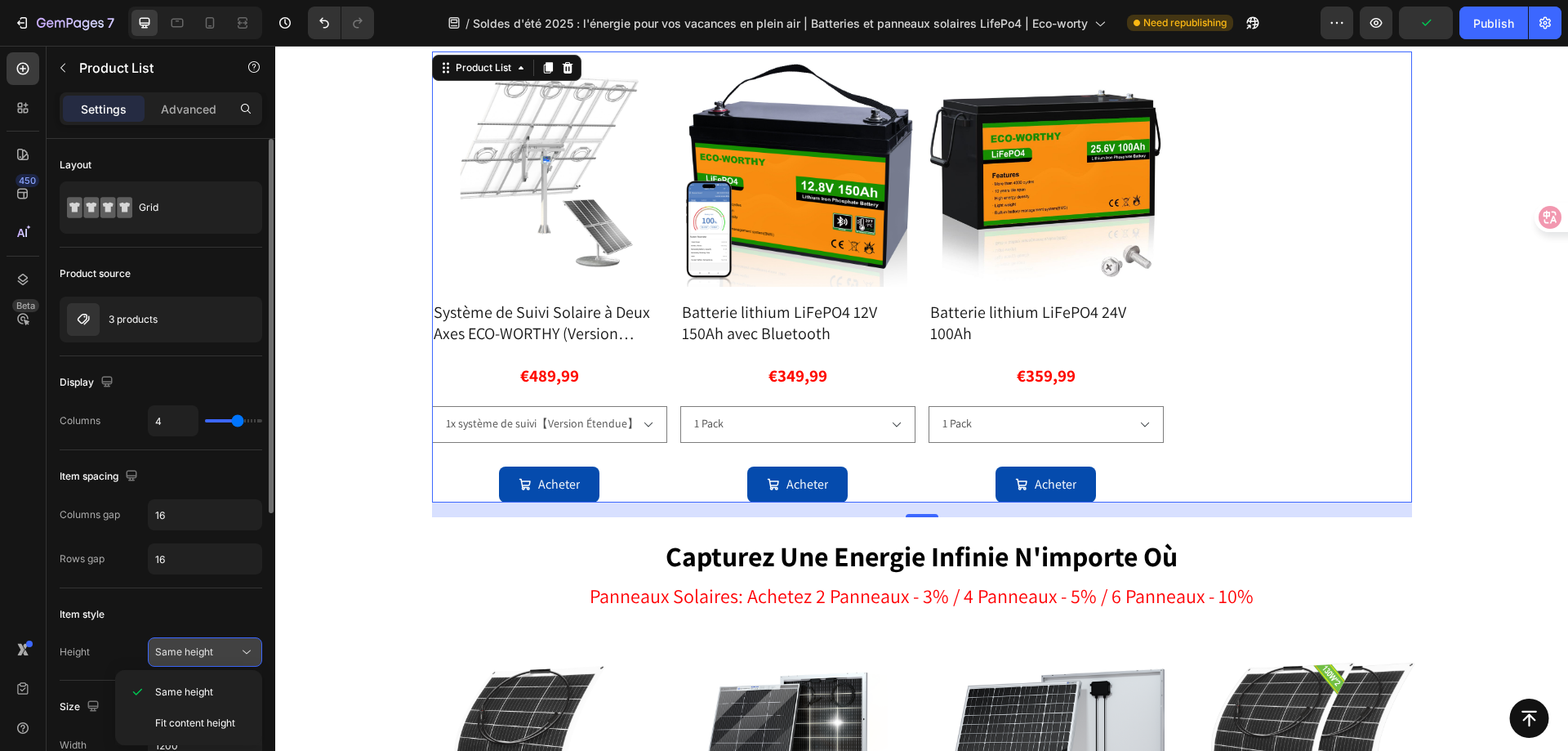
click at [192, 651] on span "Same height" at bounding box center [184, 651] width 58 height 12
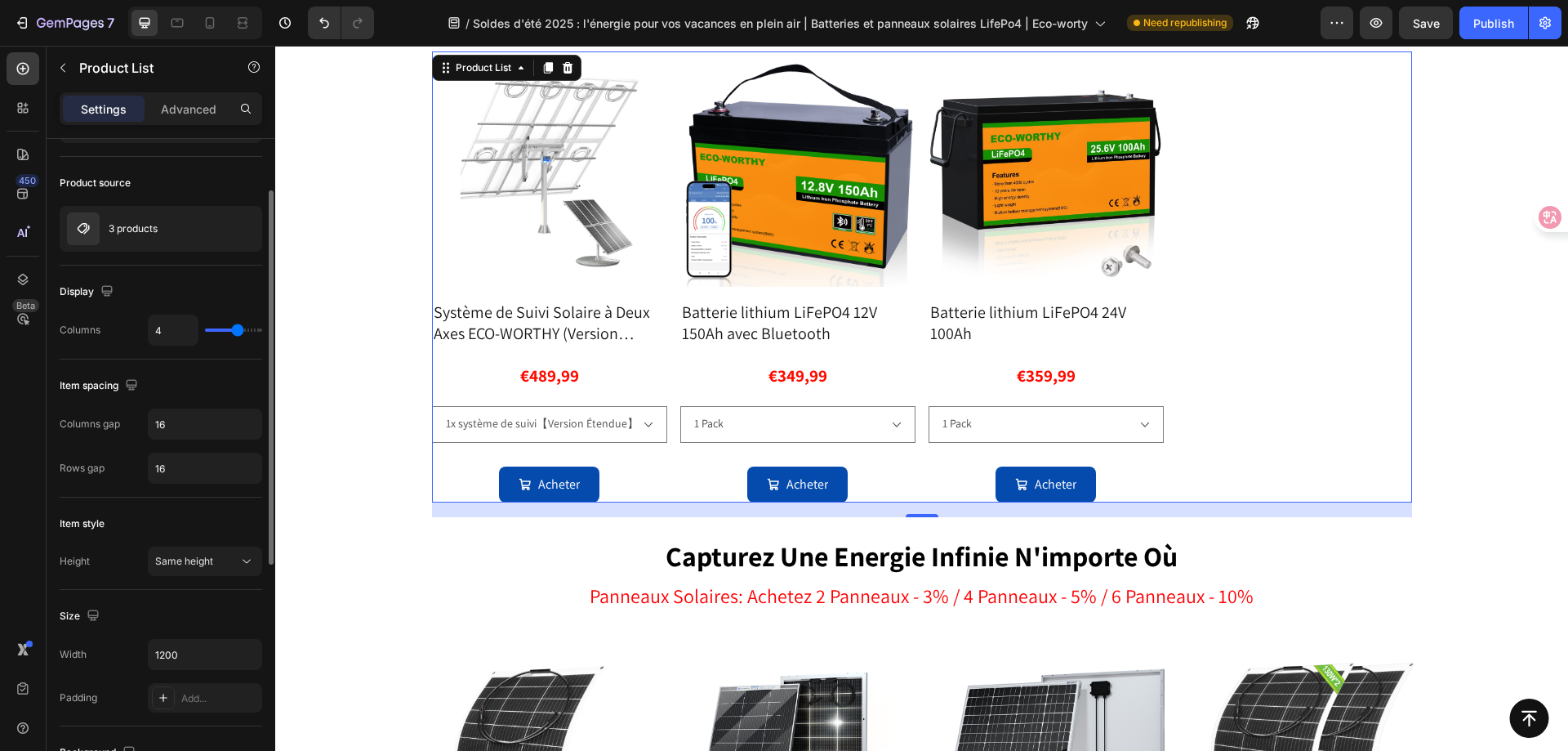
scroll to position [0, 0]
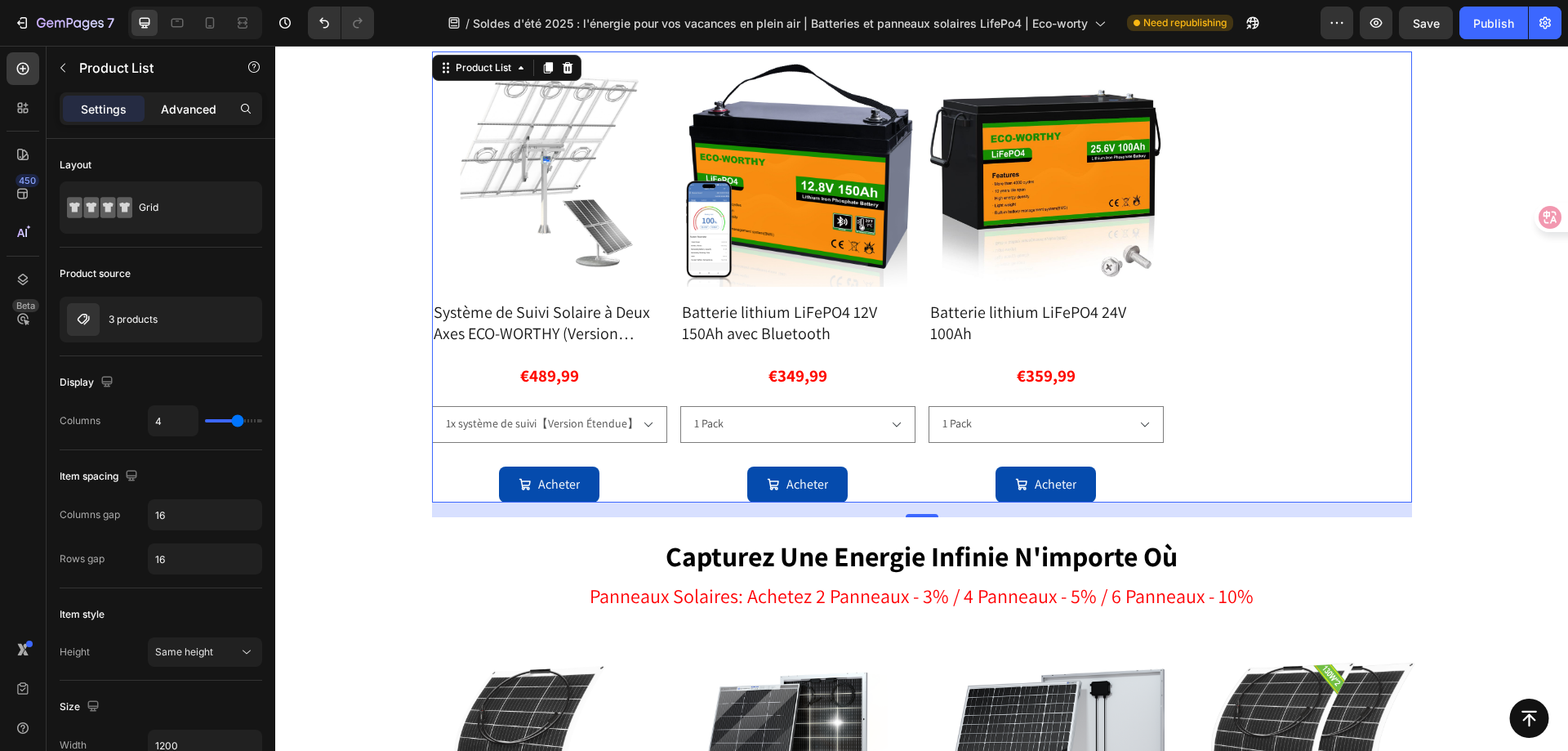
click at [198, 102] on p "Advanced" at bounding box center [188, 109] width 55 height 17
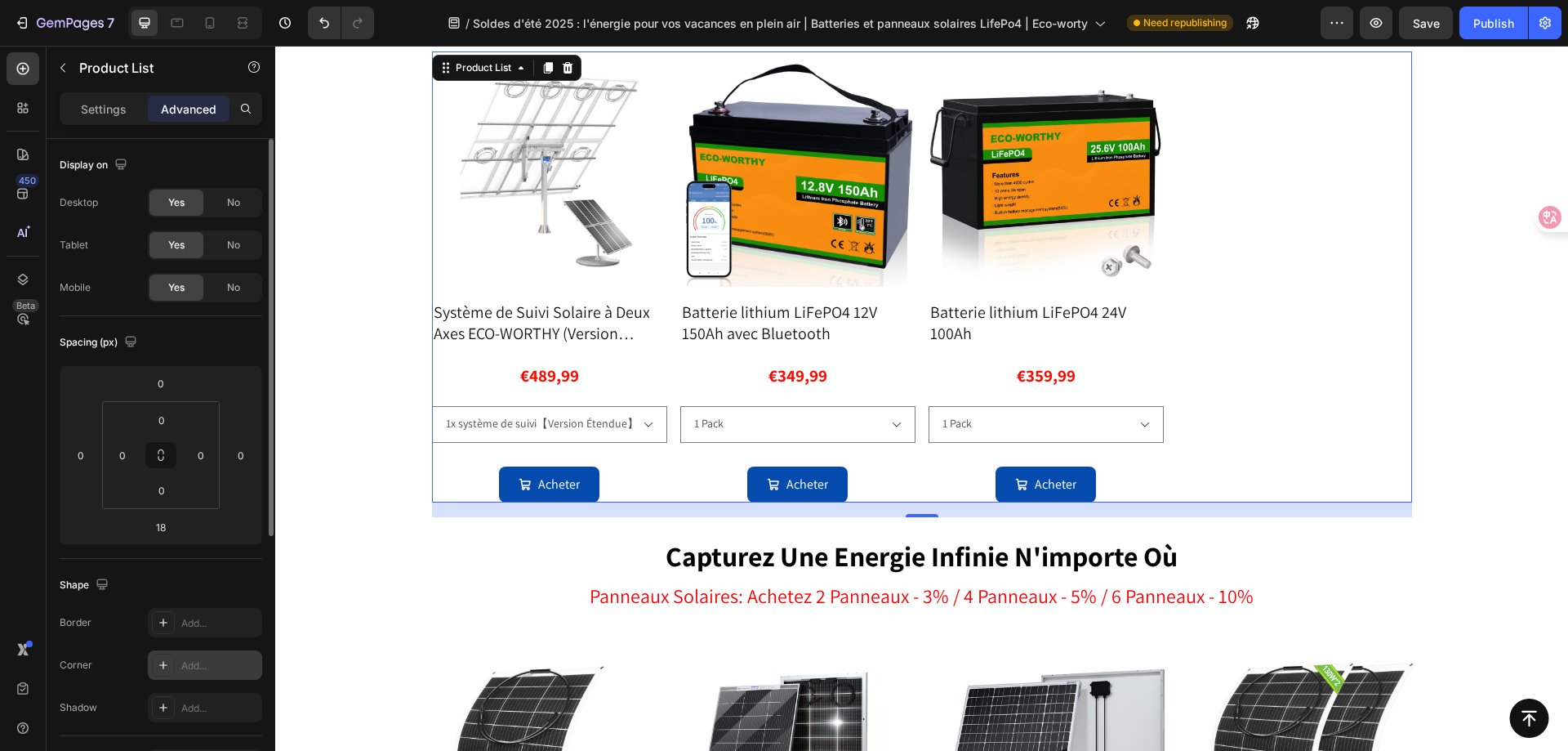
scroll to position [431, 0]
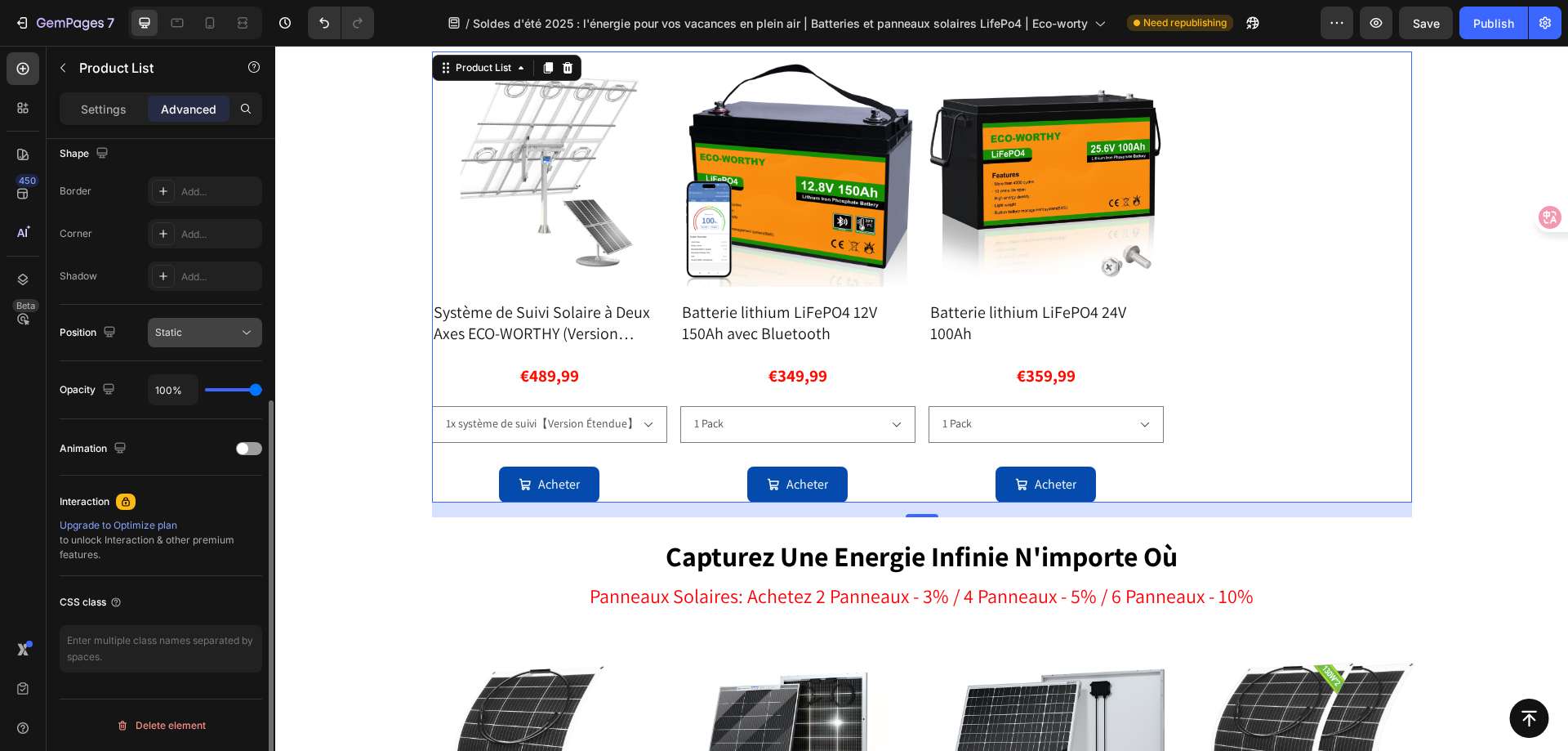
click at [208, 336] on div "Static" at bounding box center [196, 333] width 83 height 15
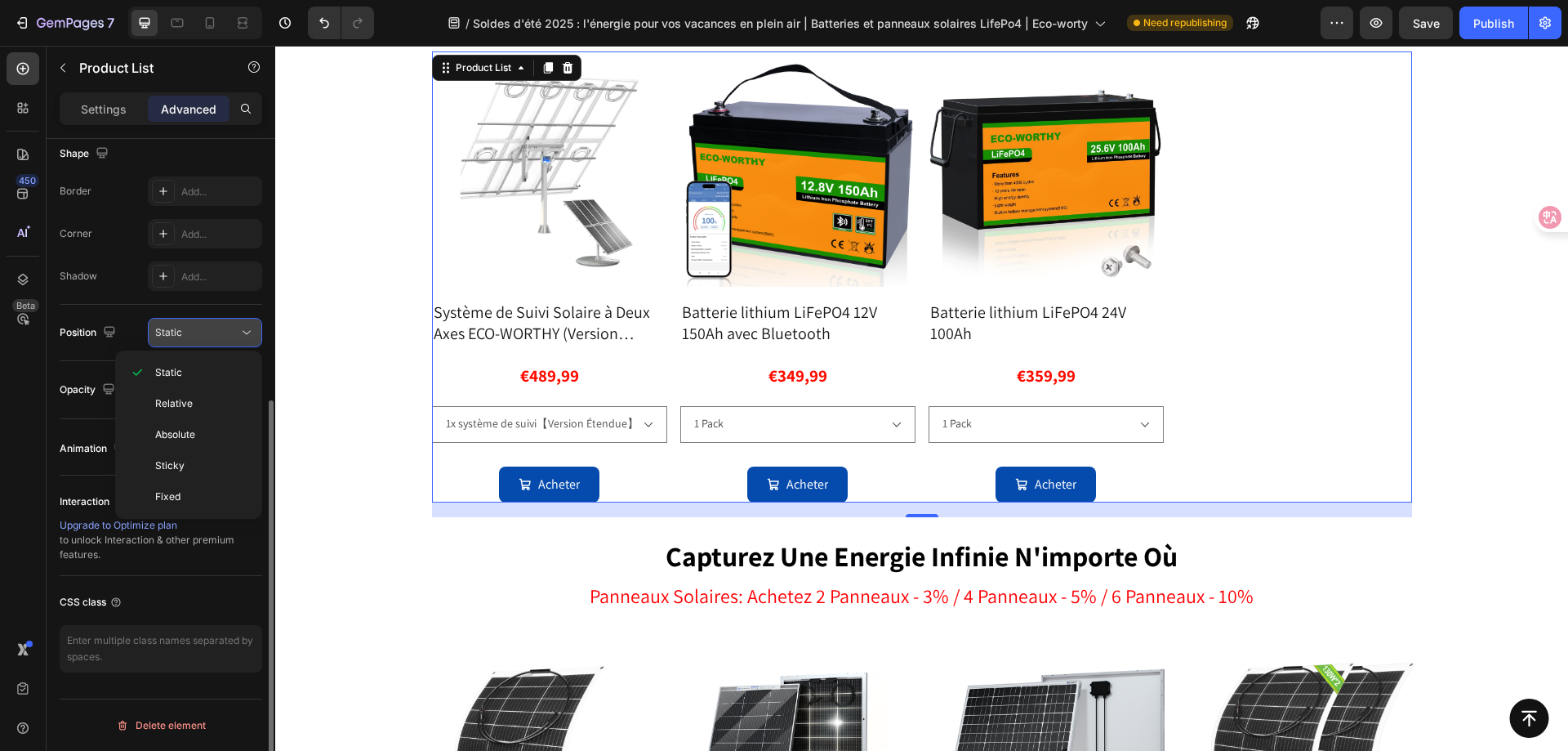
click at [208, 336] on div "Static" at bounding box center [196, 333] width 83 height 15
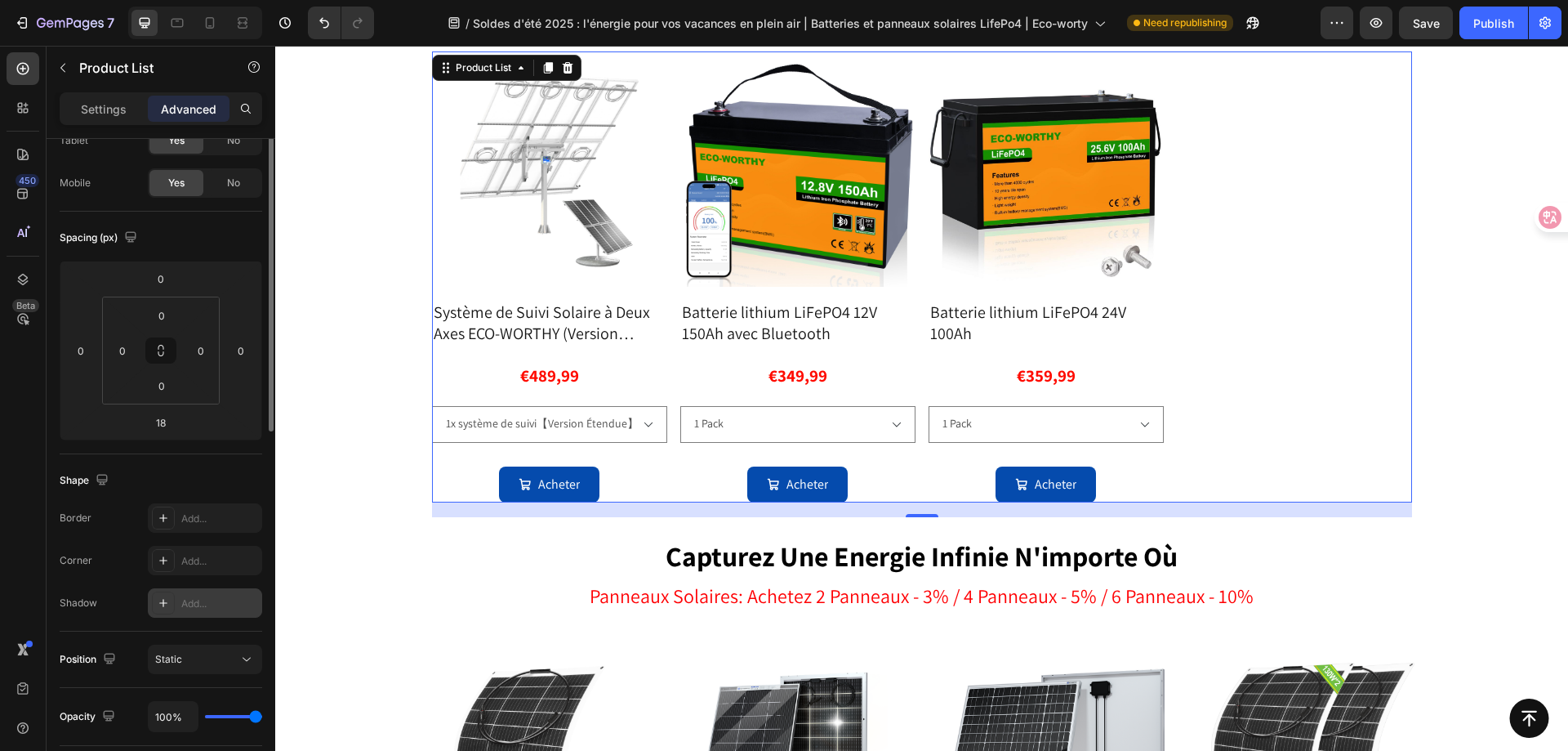
scroll to position [0, 0]
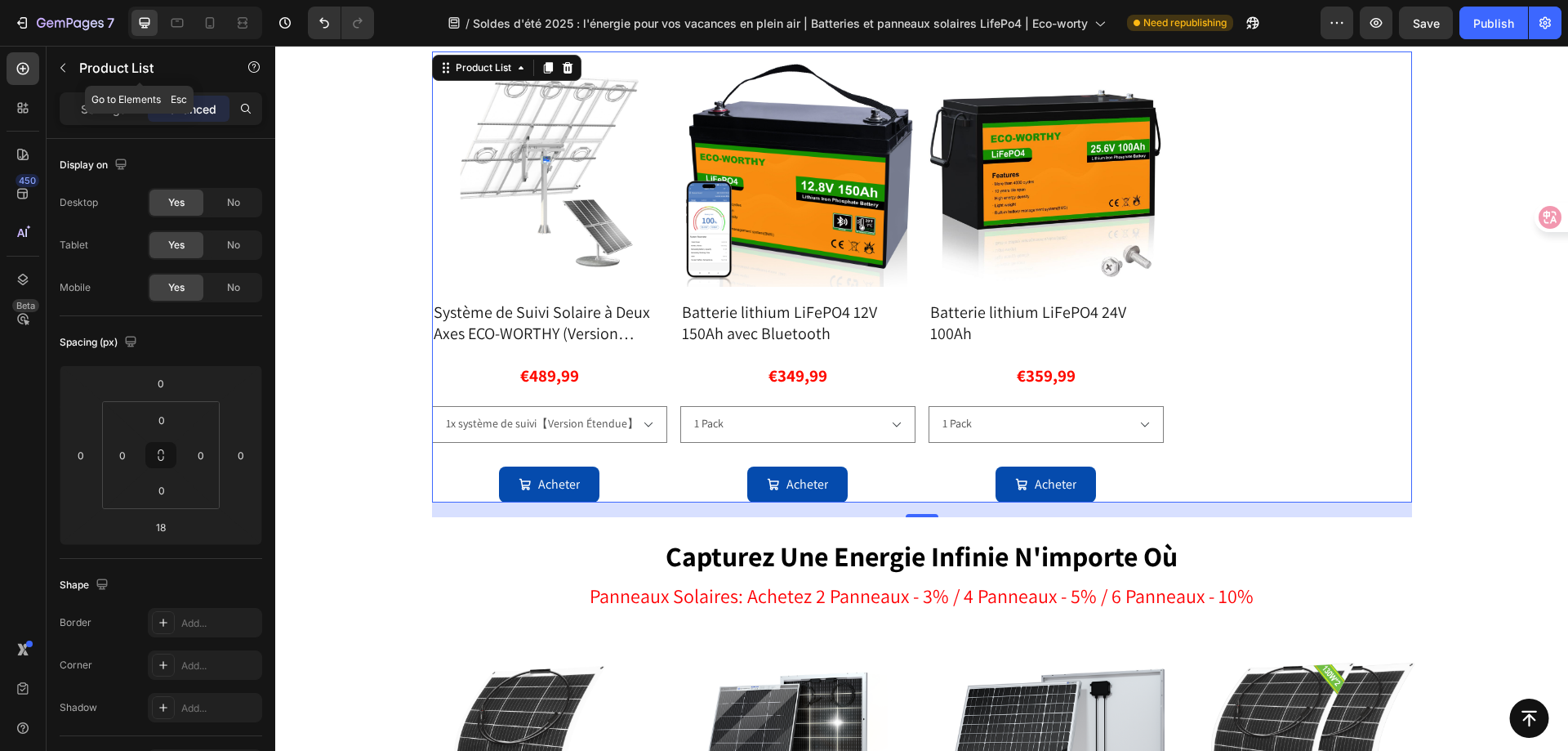
click at [68, 75] on button "button" at bounding box center [63, 68] width 26 height 26
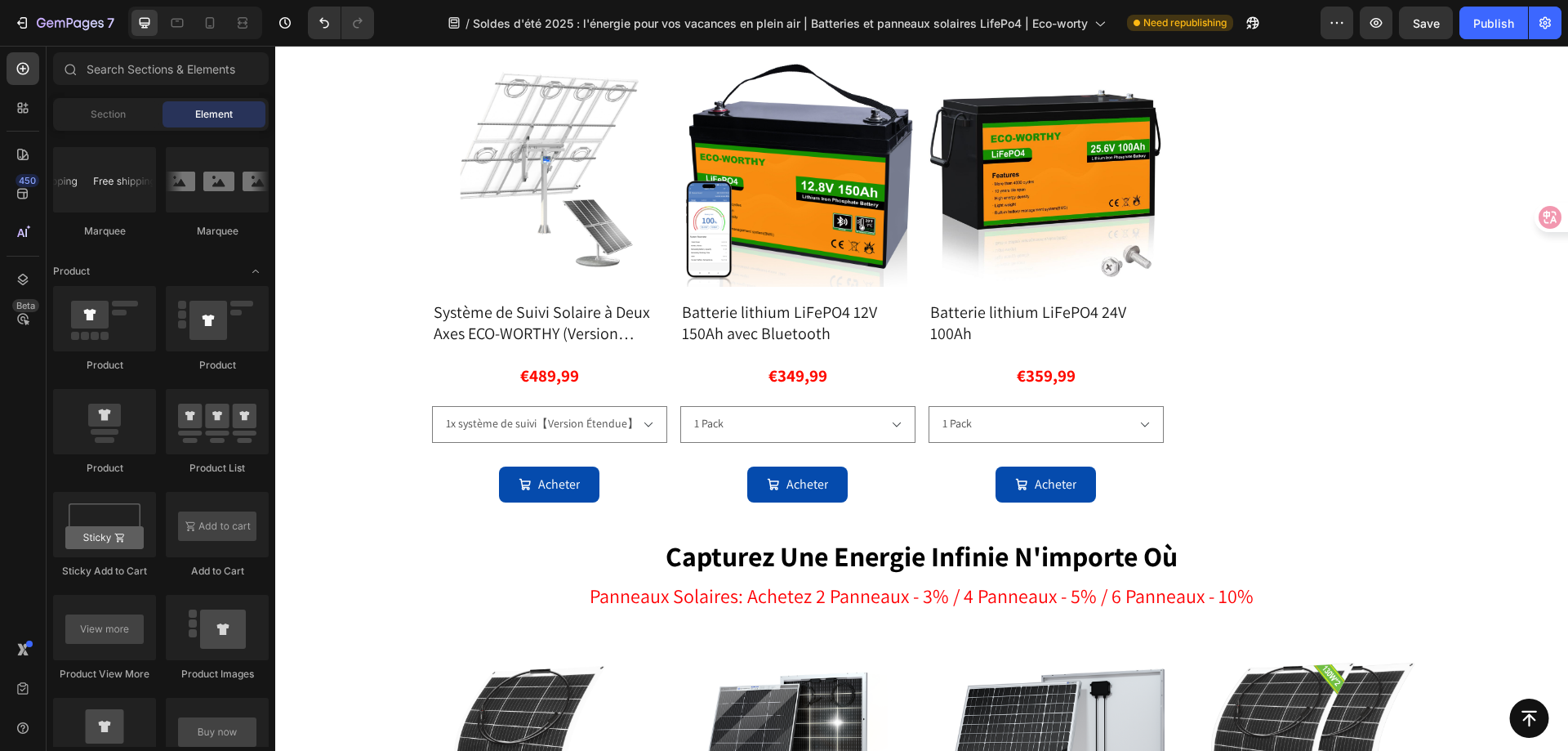
drag, startPoint x: 505, startPoint y: 361, endPoint x: 1195, endPoint y: 403, distance: 691.3
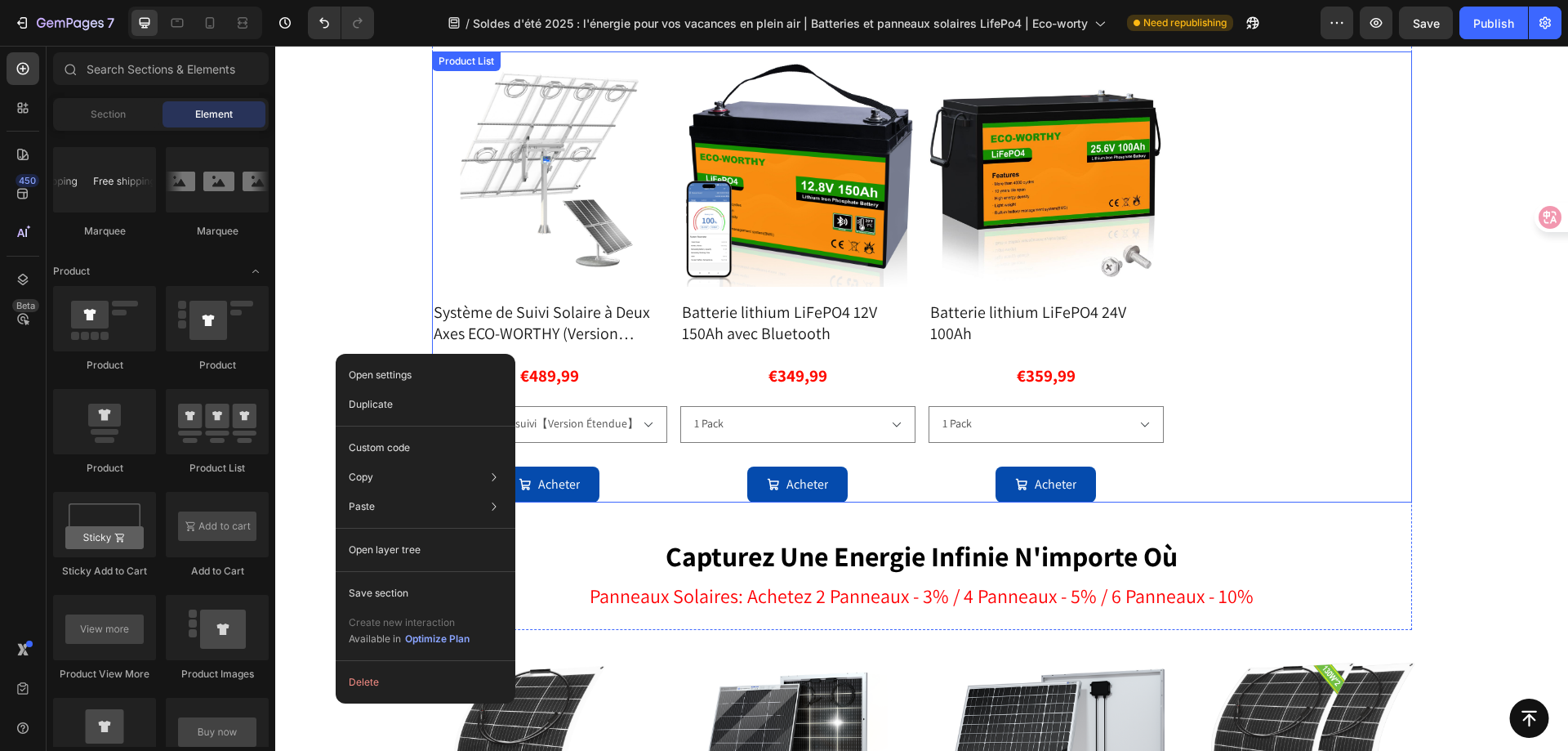
click at [1326, 357] on div "Product Images Système de Suivi Solaire à Deux Axes ECO-WORTHY (Version Étendue…" at bounding box center [922, 277] width 980 height 452
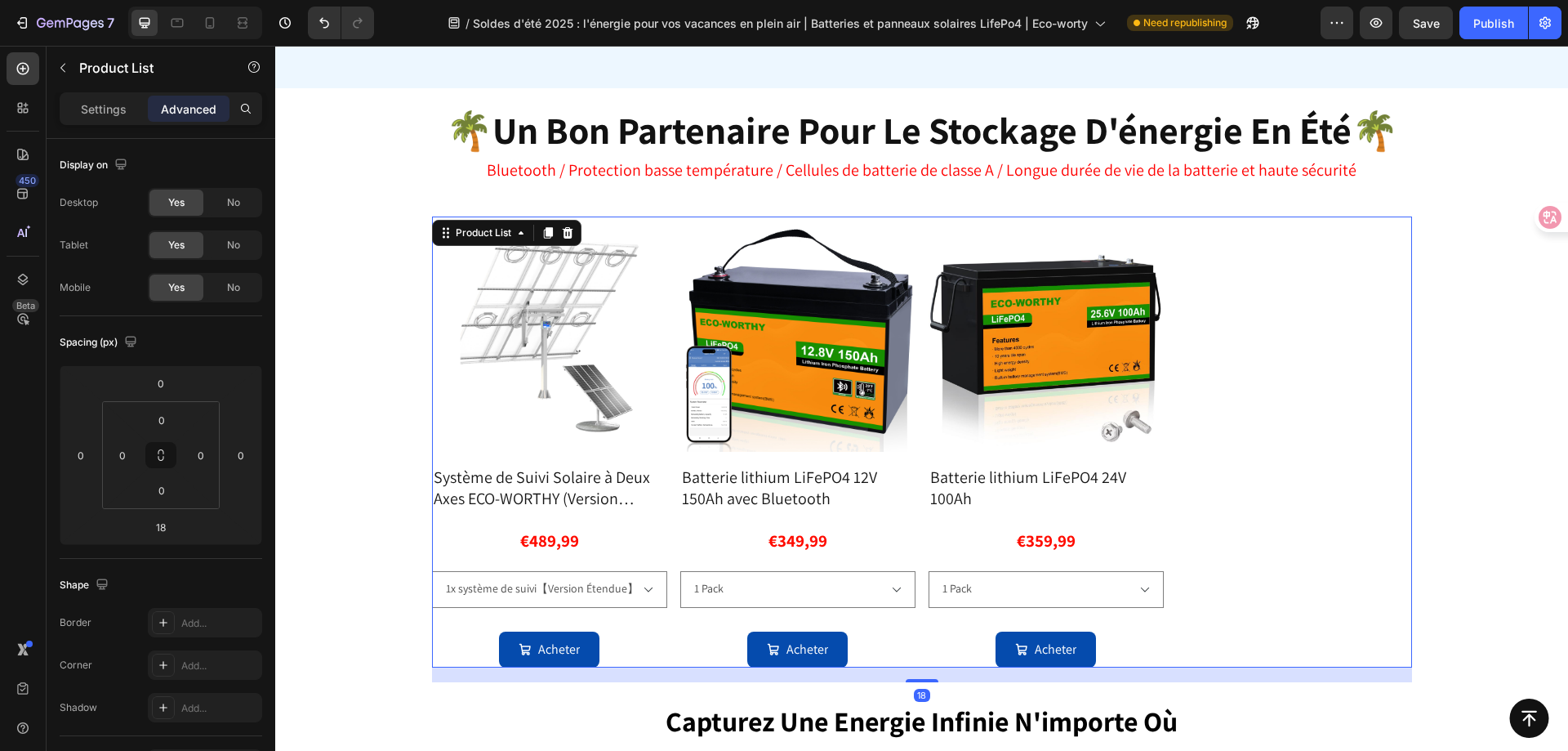
scroll to position [1948, 0]
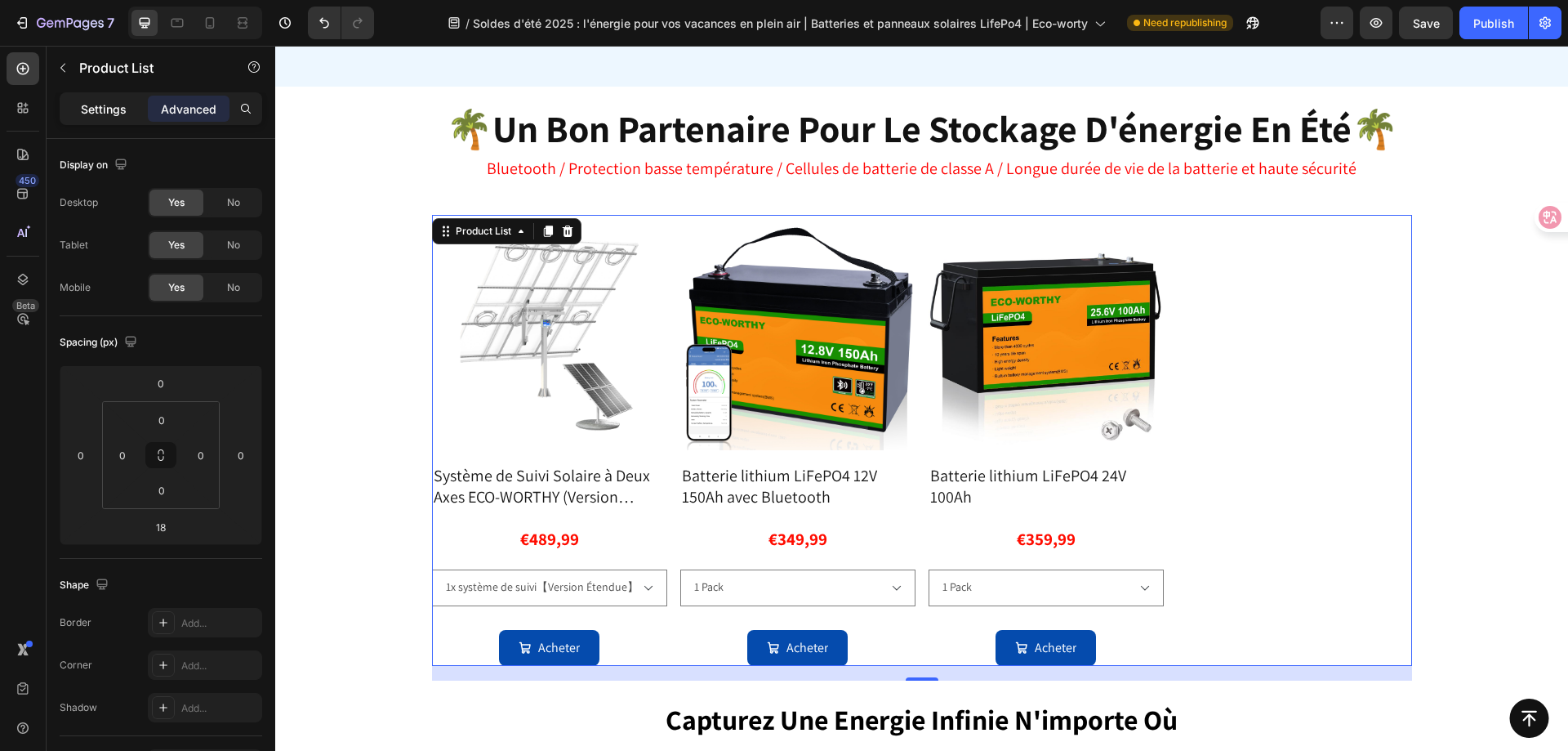
click at [97, 107] on p "Settings" at bounding box center [104, 109] width 46 height 17
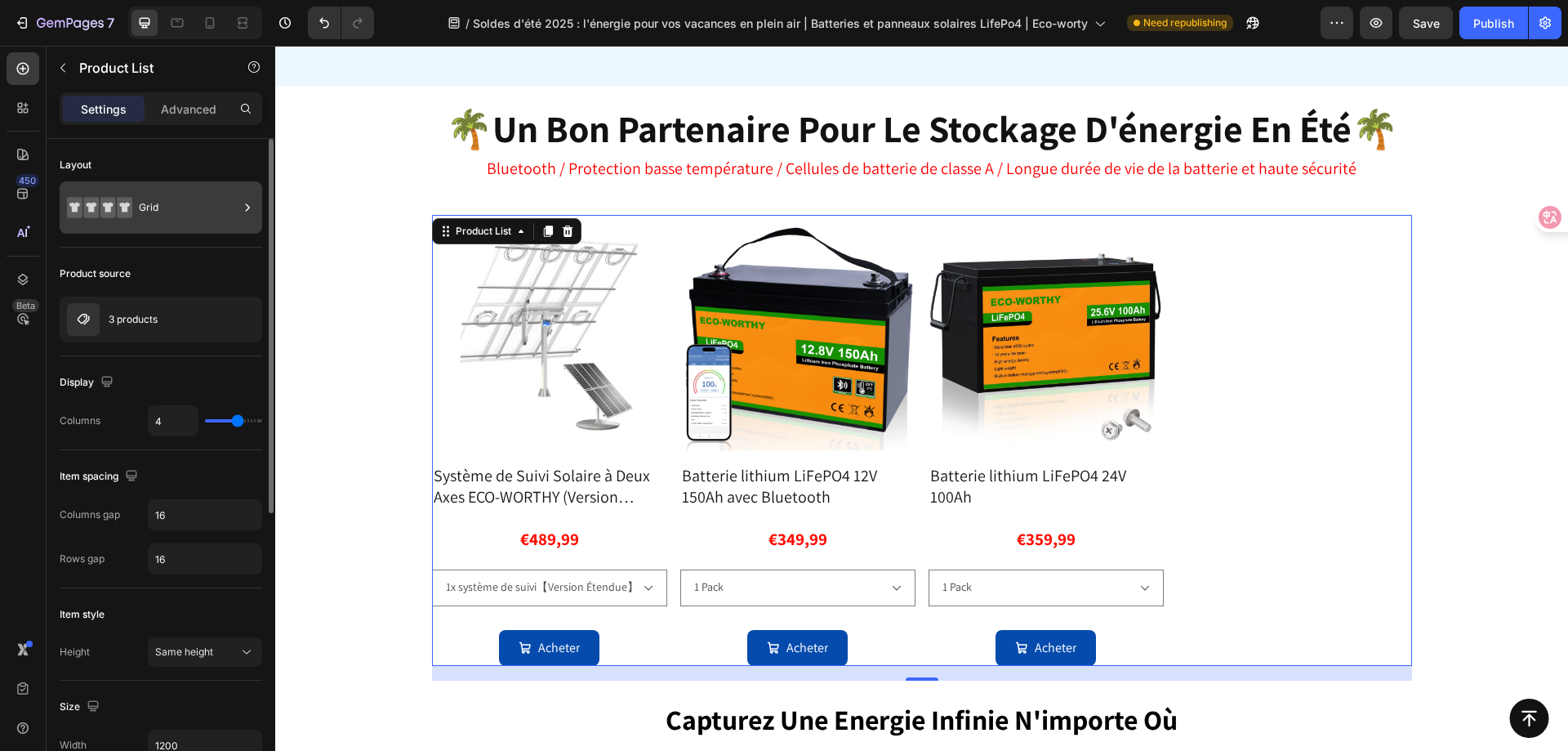
click at [179, 217] on div "Grid" at bounding box center [189, 208] width 100 height 38
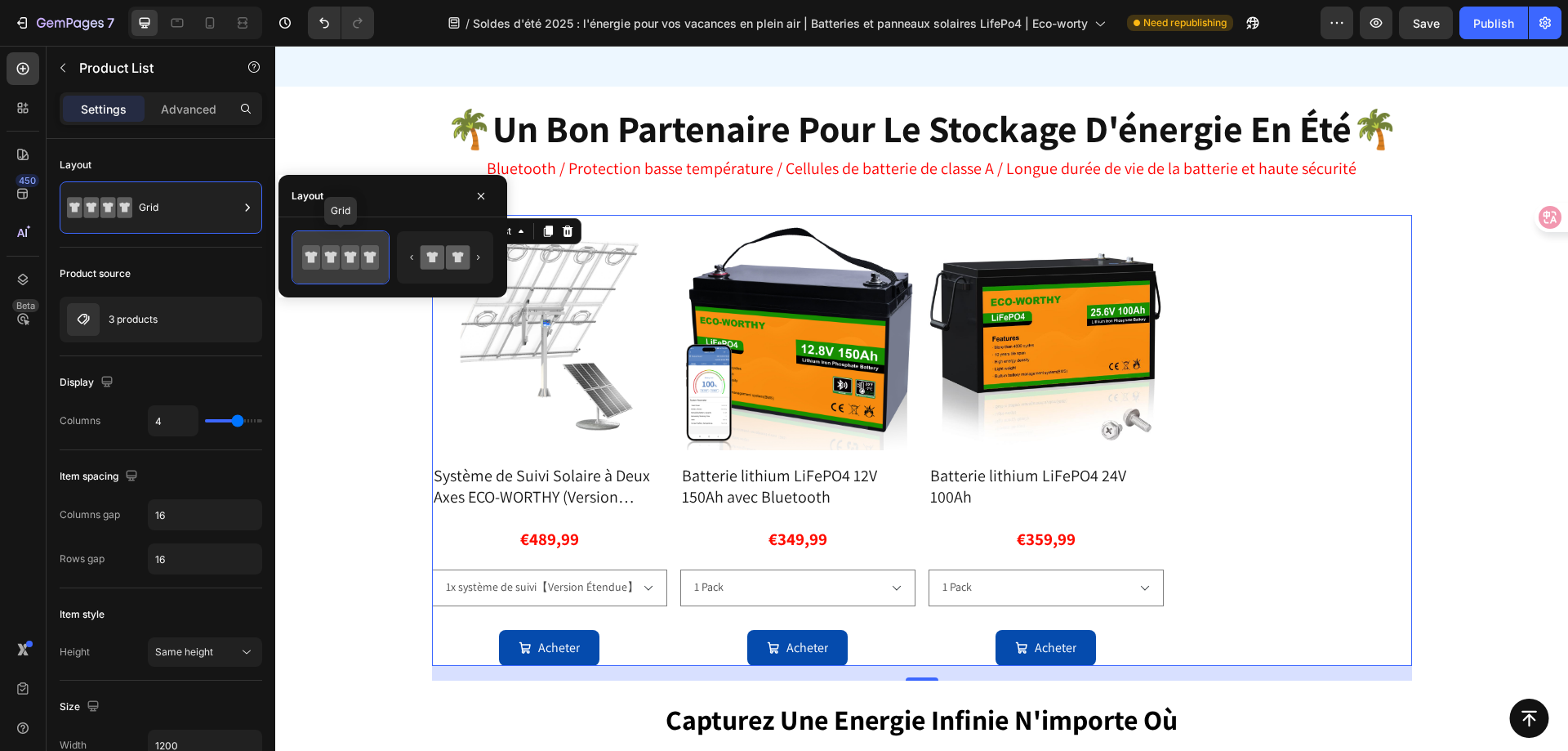
click at [347, 252] on icon at bounding box center [351, 258] width 12 height 12
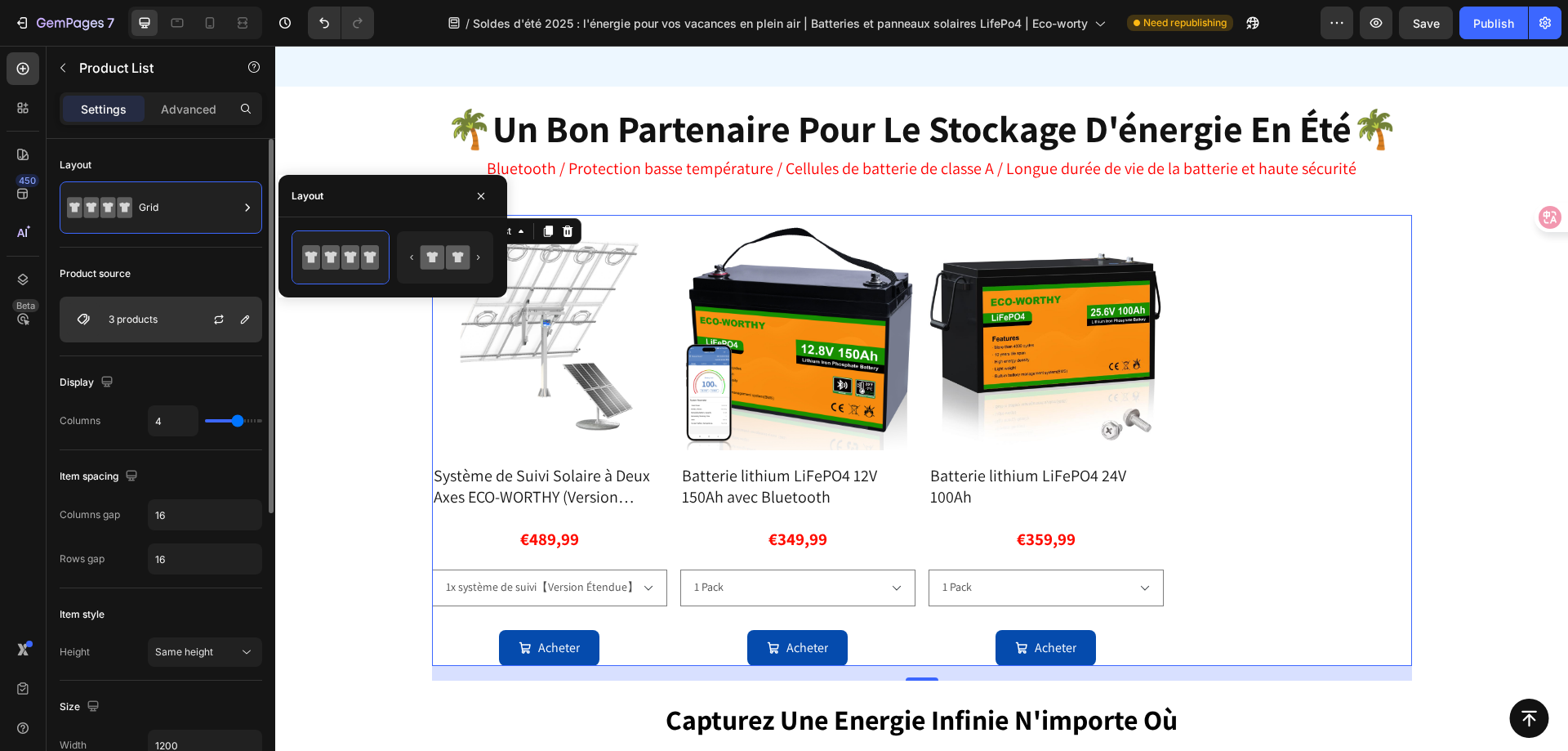
click at [124, 326] on div "3 products" at bounding box center [161, 320] width 203 height 46
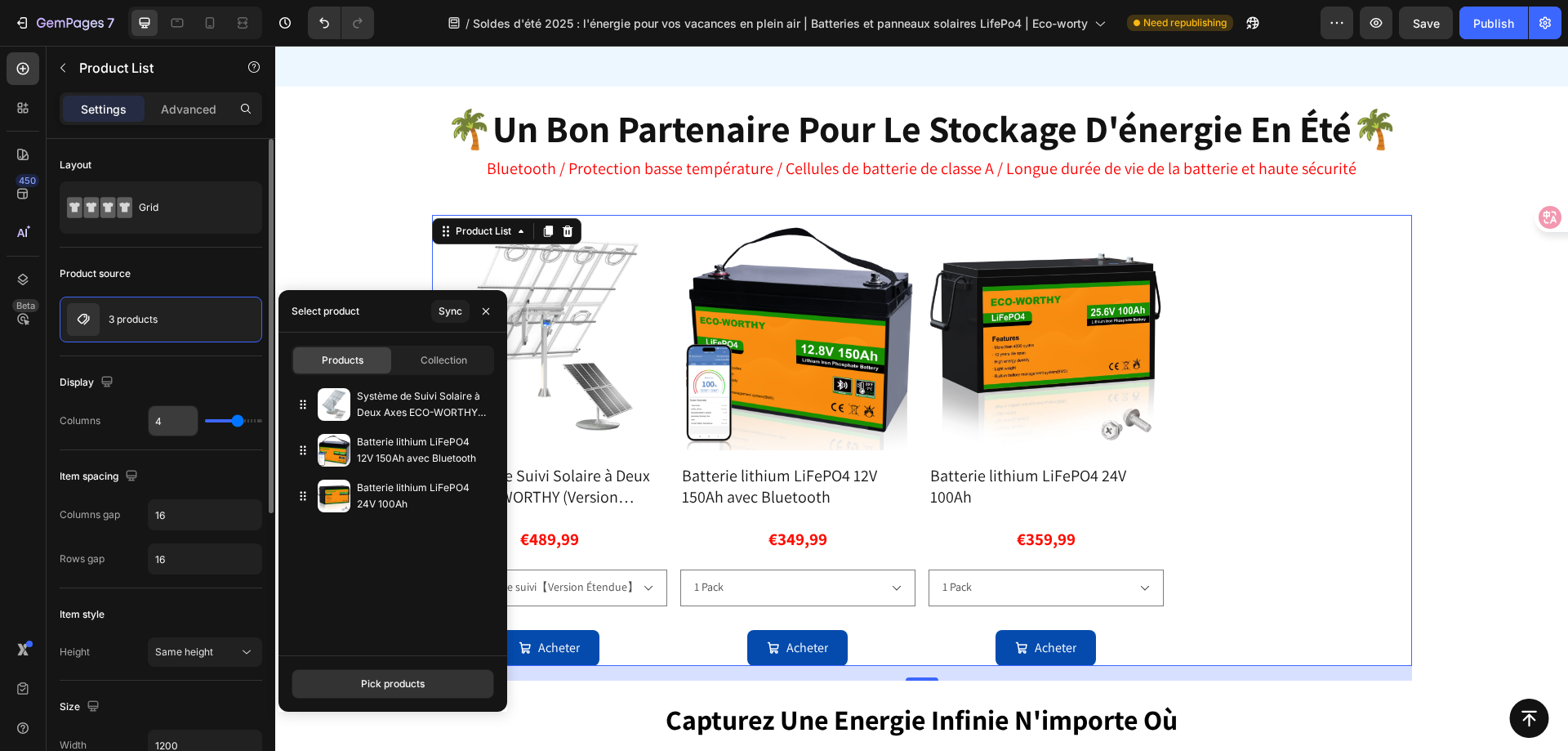
click at [164, 427] on input "4" at bounding box center [174, 421] width 49 height 30
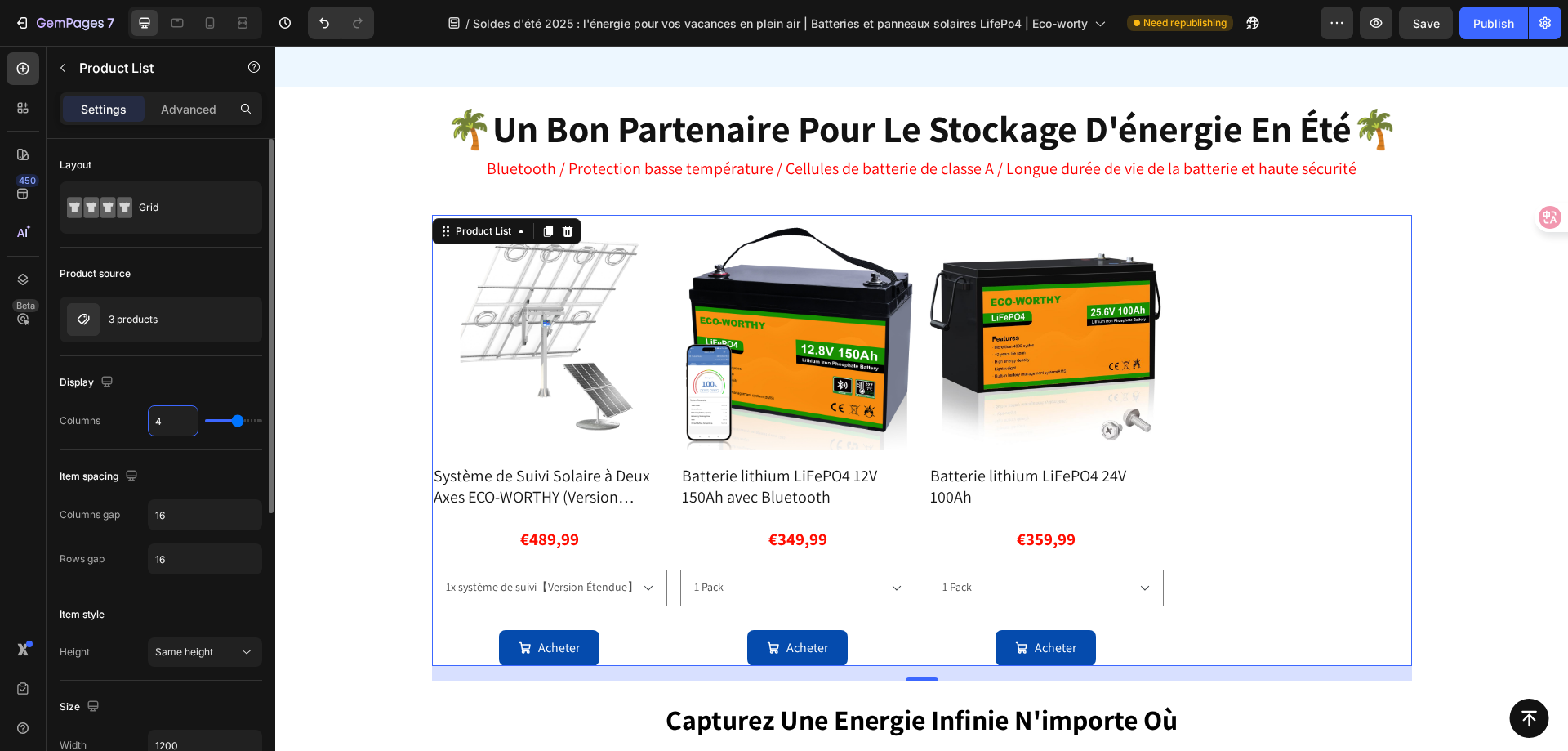
type input "3"
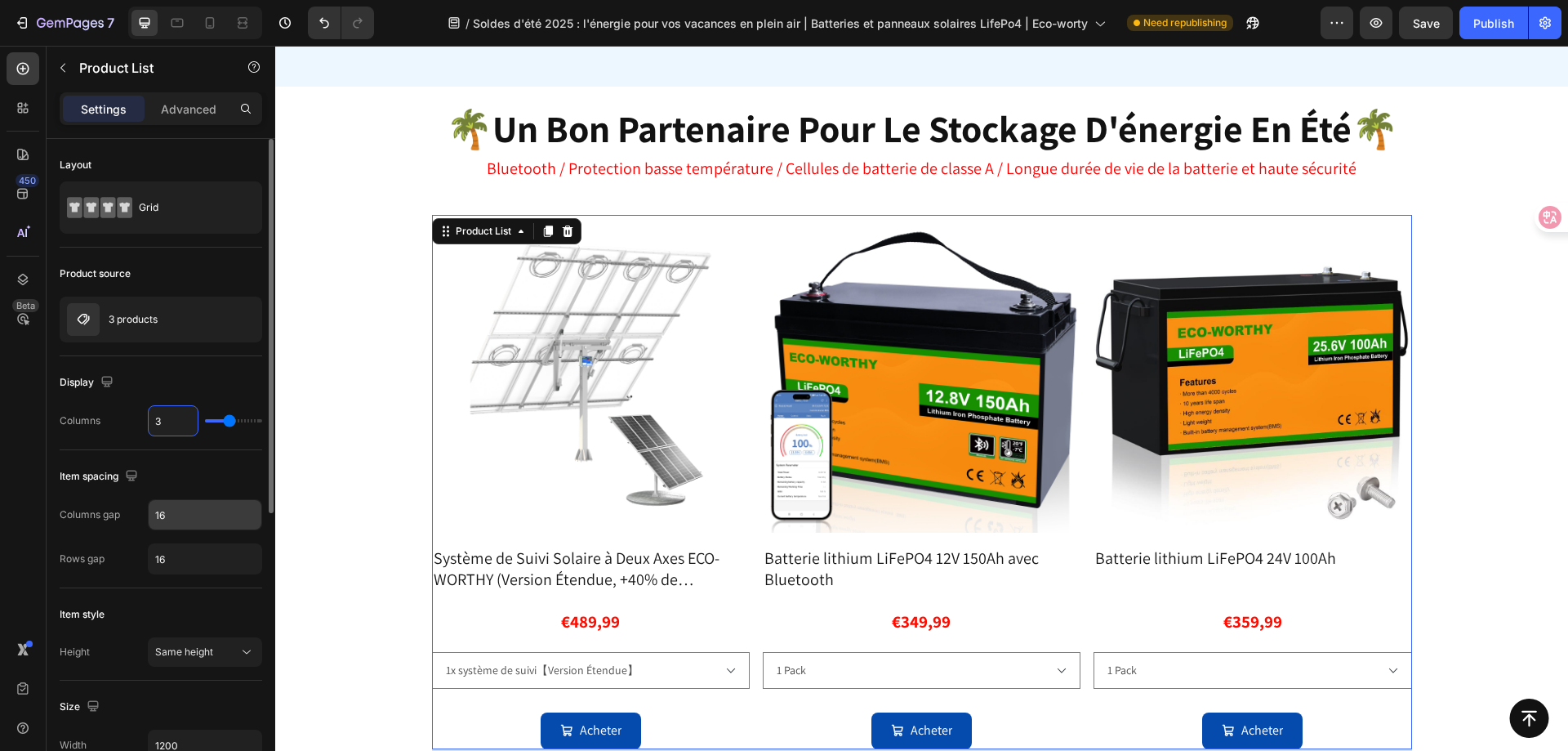
type input "3"
click at [188, 514] on input "16" at bounding box center [205, 515] width 113 height 30
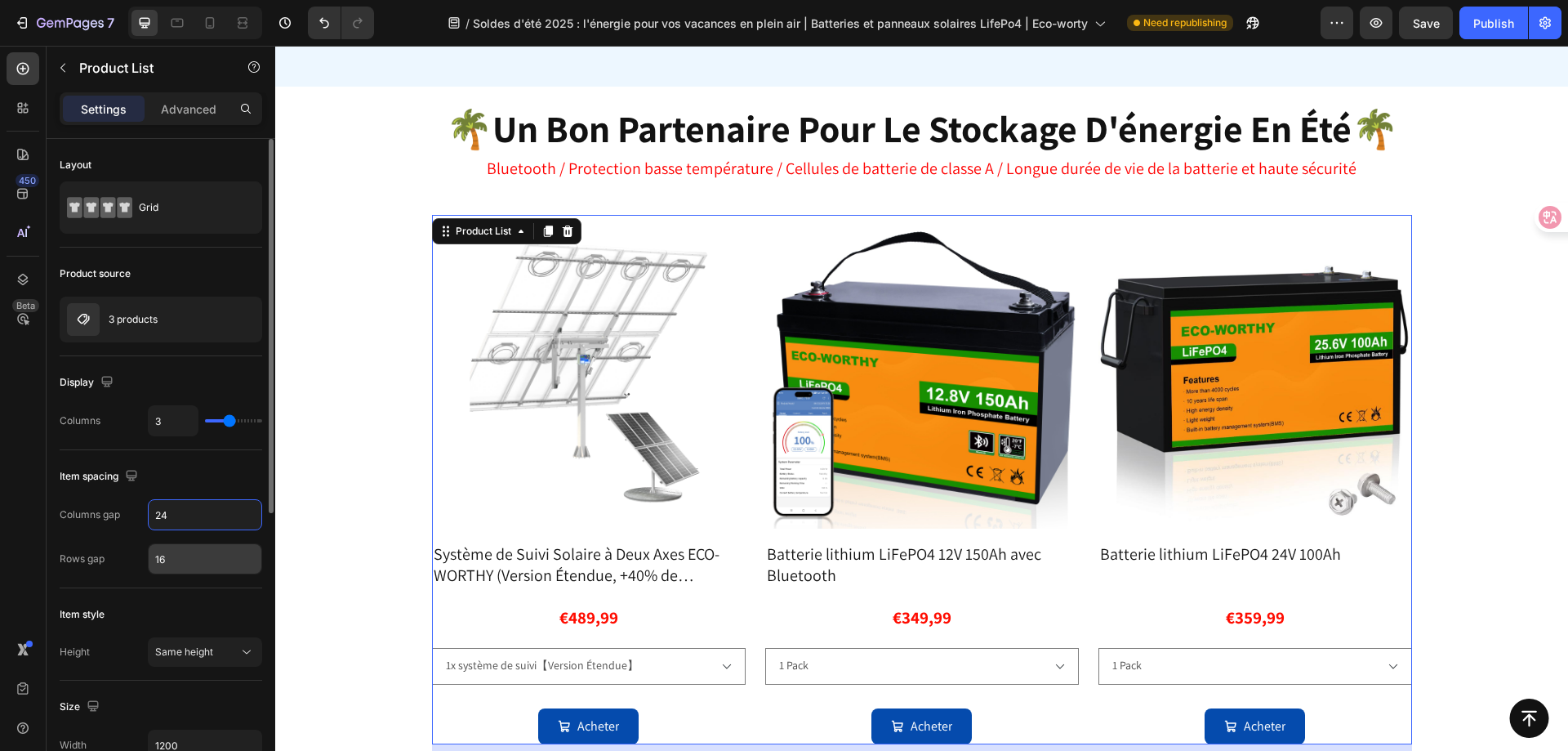
type input "24"
click at [189, 555] on input "16" at bounding box center [205, 559] width 113 height 30
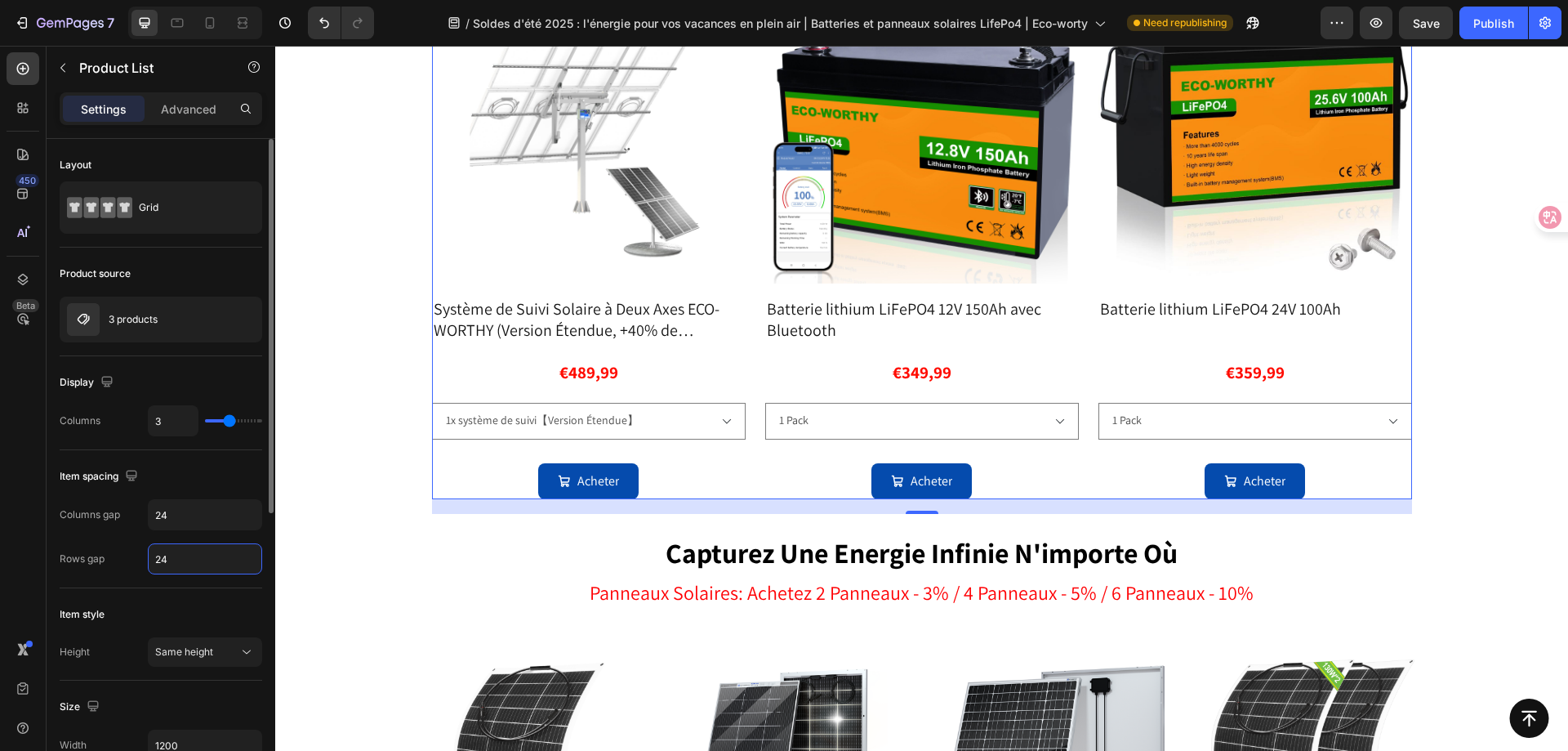
scroll to position [245, 0]
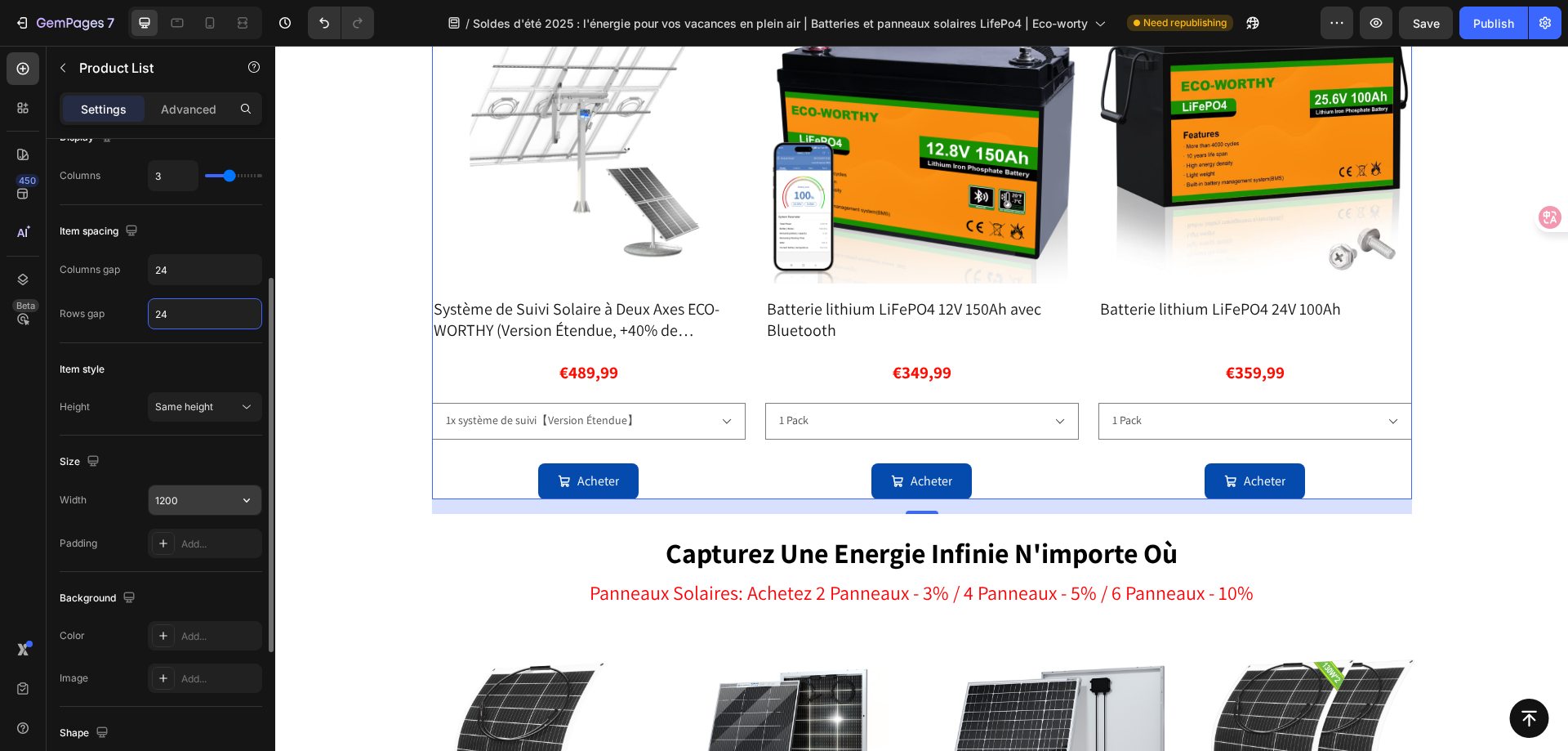
type input "24"
click at [190, 497] on input "1200" at bounding box center [205, 500] width 113 height 30
click at [241, 500] on button "button" at bounding box center [247, 500] width 30 height 30
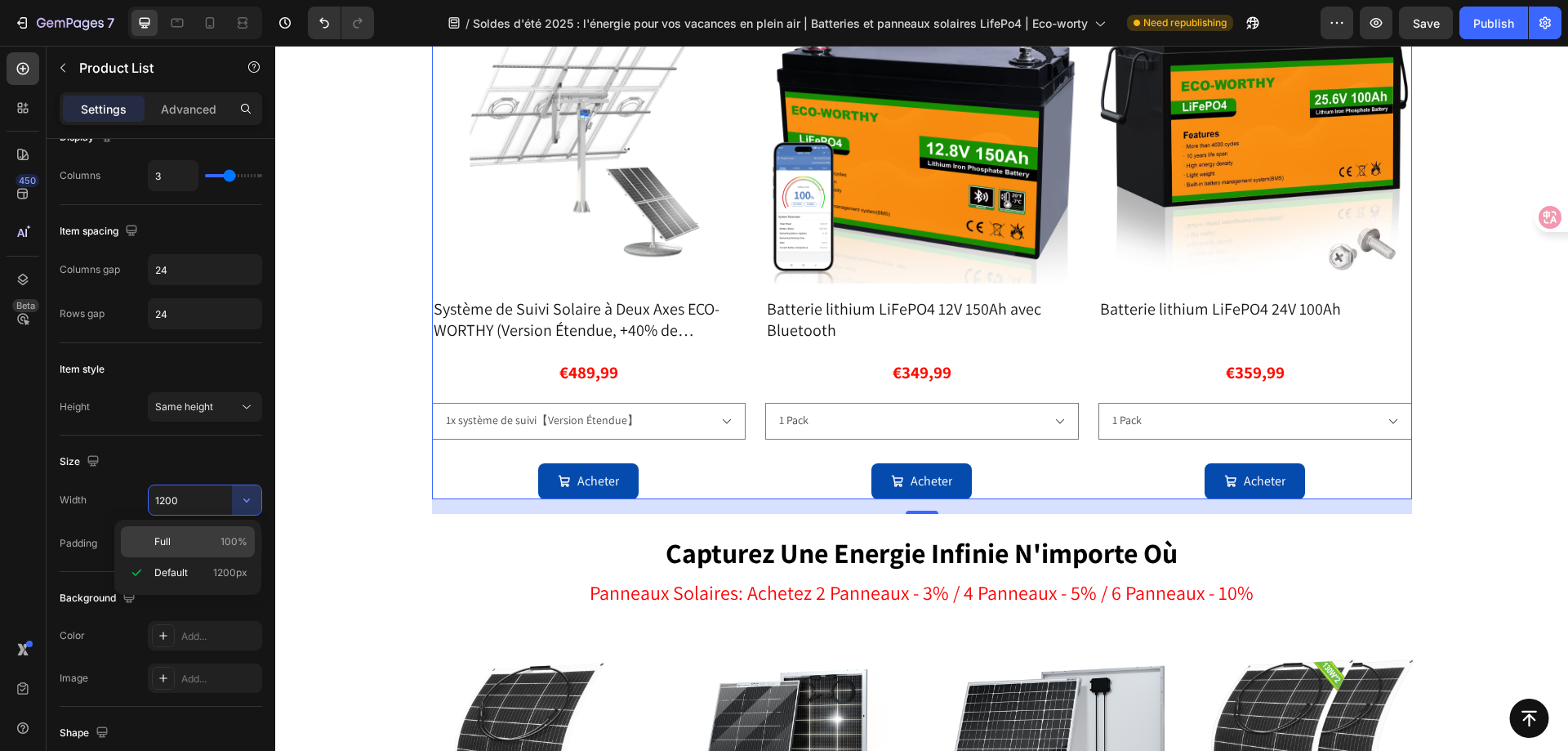
click at [208, 533] on div "Full 100%" at bounding box center [188, 542] width 134 height 31
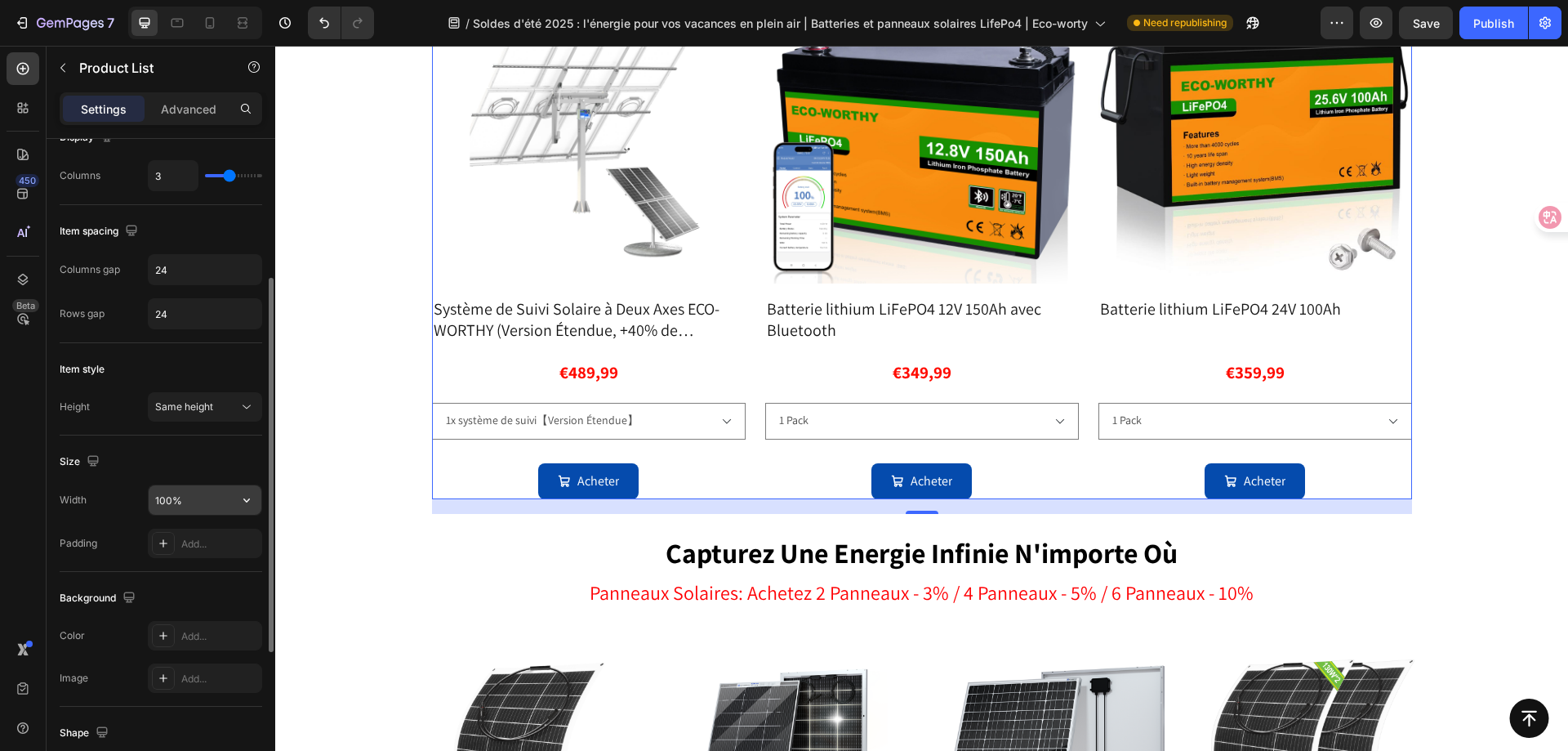
click at [226, 504] on input "100%" at bounding box center [205, 500] width 113 height 30
drag, startPoint x: 225, startPoint y: 513, endPoint x: 246, endPoint y: 500, distance: 24.7
click at [241, 497] on icon "button" at bounding box center [247, 500] width 16 height 16
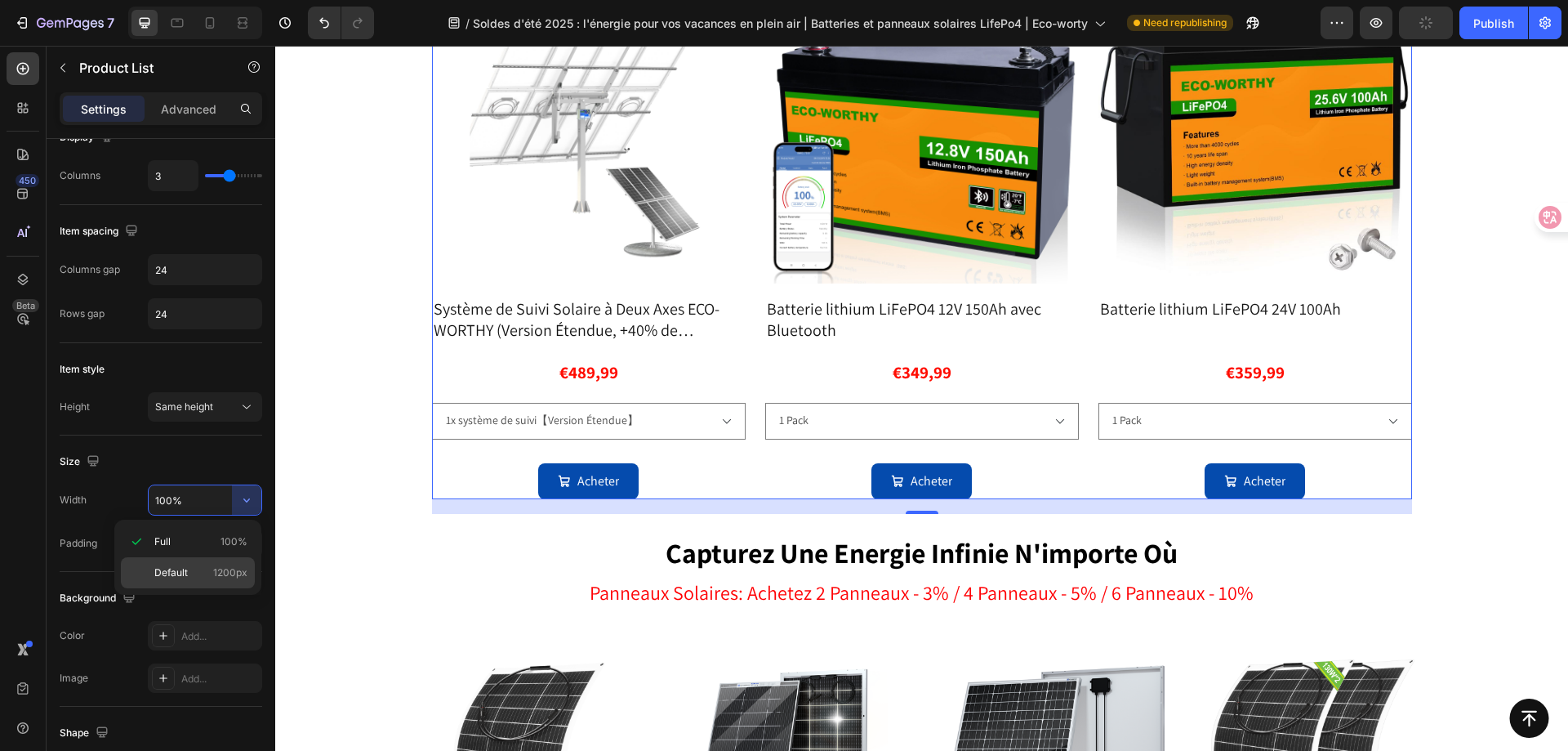
click at [191, 570] on p "Default 1200px" at bounding box center [200, 572] width 93 height 15
click at [193, 502] on input "1200" at bounding box center [205, 500] width 113 height 30
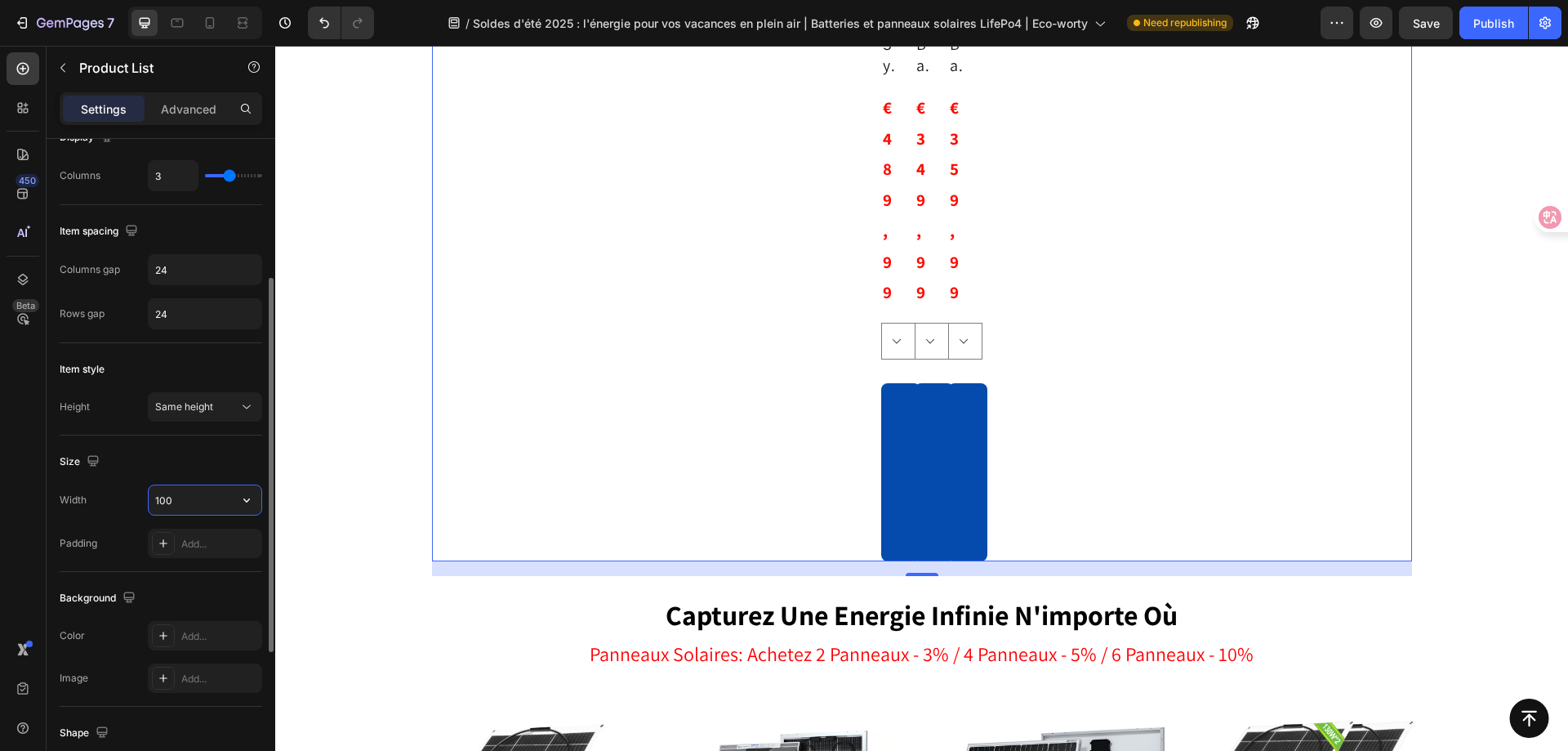
type input "1000"
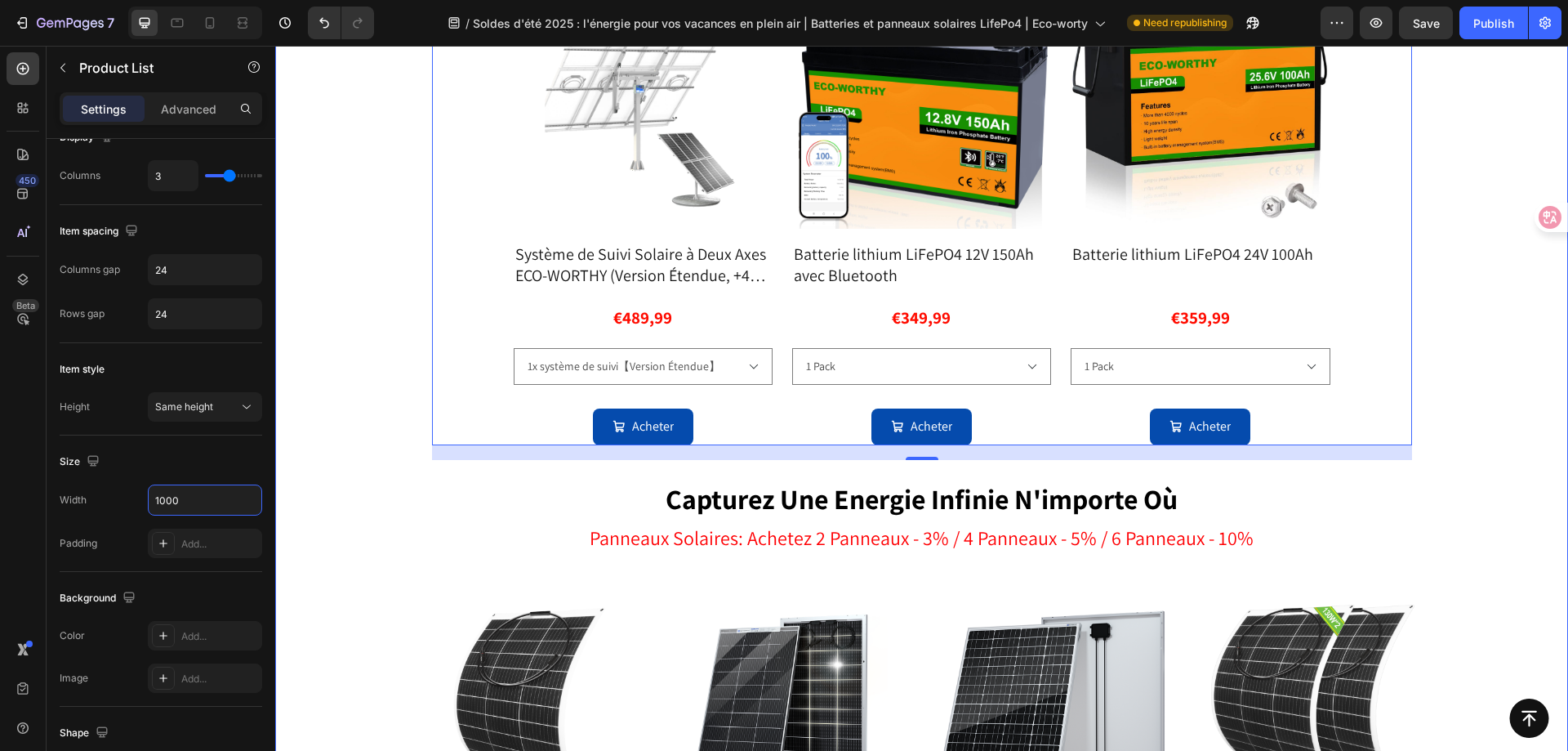
click at [1461, 438] on div "🌴 un bon partenaire pour le stockage d'énergie en été 🌴 Heading Bluetooth / Pro…" at bounding box center [922, 436] width 1211 height 1188
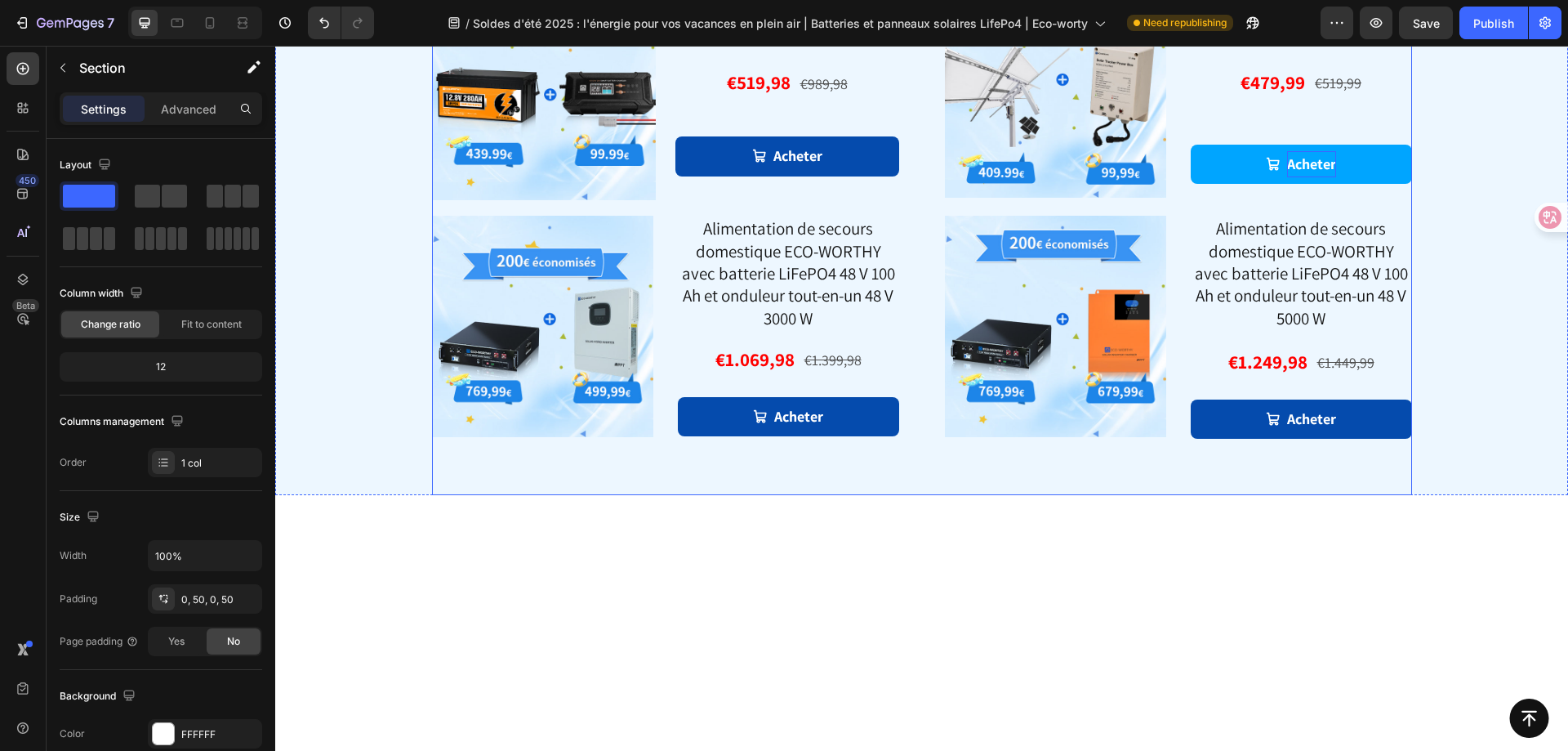
scroll to position [1213, 0]
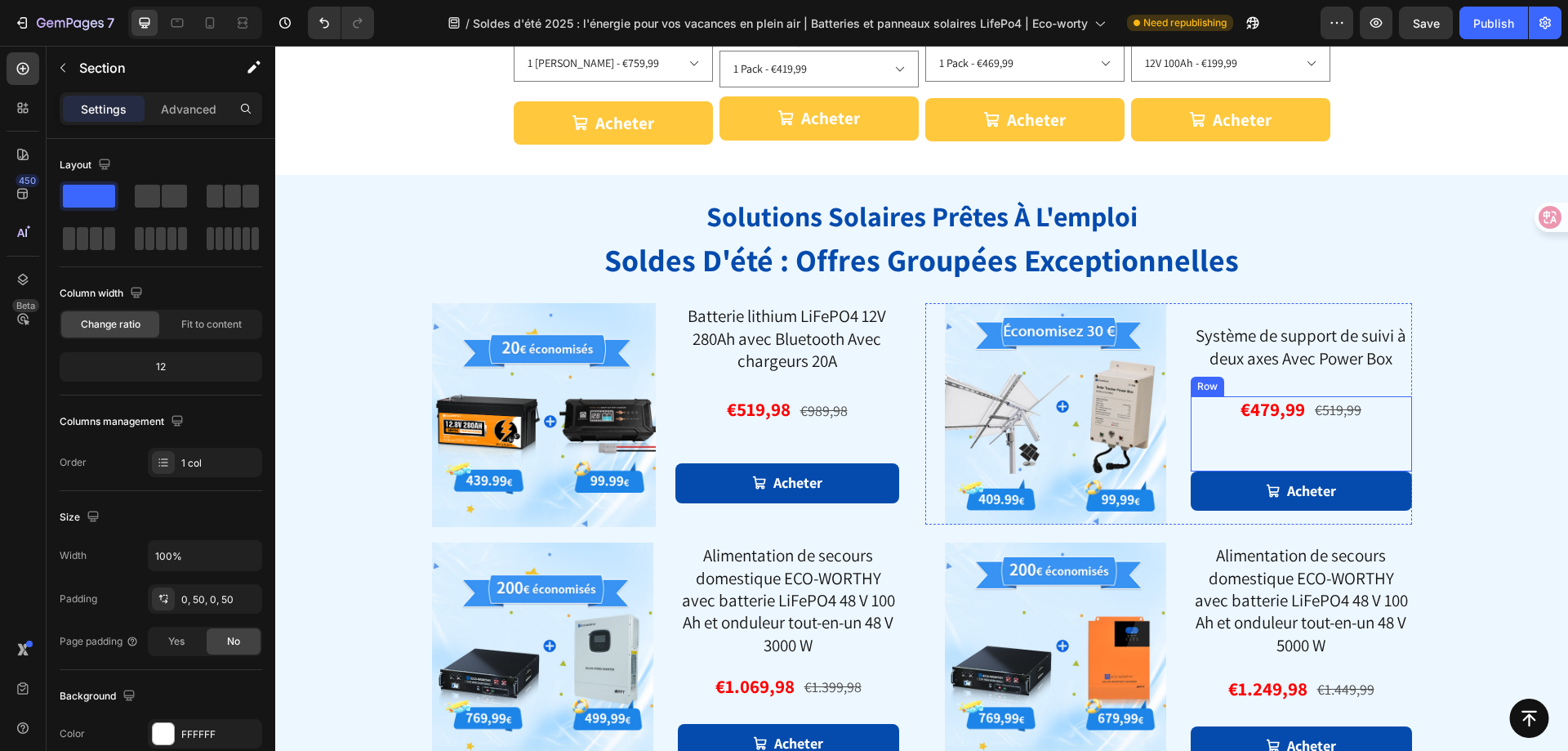
click at [1291, 445] on div "€479,99 Product Price Product Price €519,99 Product Price Product Price Row" at bounding box center [1301, 433] width 222 height 75
click at [1396, 413] on div "€479,99 Product Price Product Price €519,99 Product Price Product Price Row" at bounding box center [1301, 410] width 222 height 28
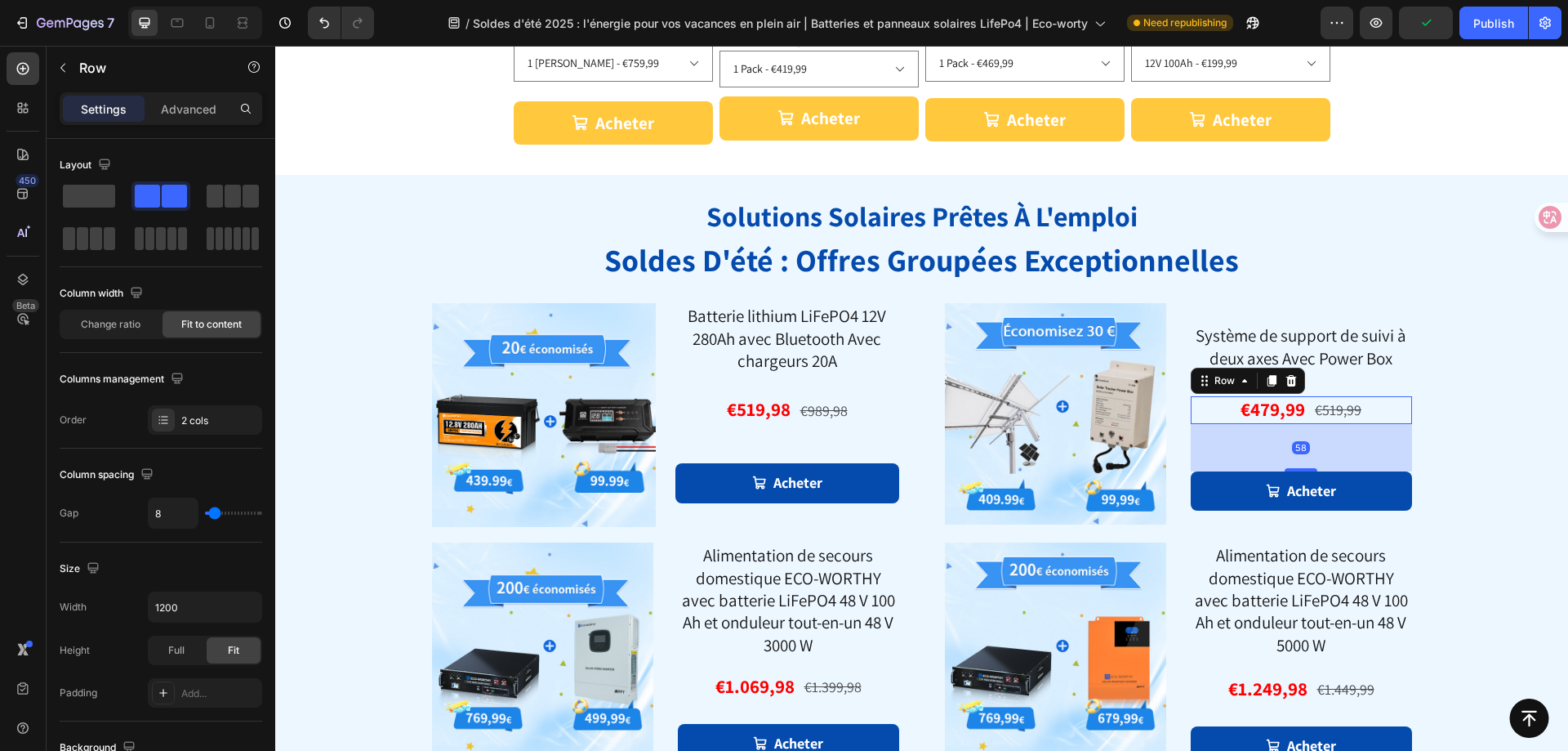
click at [1357, 454] on div "58" at bounding box center [1301, 448] width 222 height 48
click at [1460, 445] on div "solutions solaires prêtes à l'emploi soldes d'été : offres groupées exceptionne…" at bounding box center [922, 498] width 1293 height 647
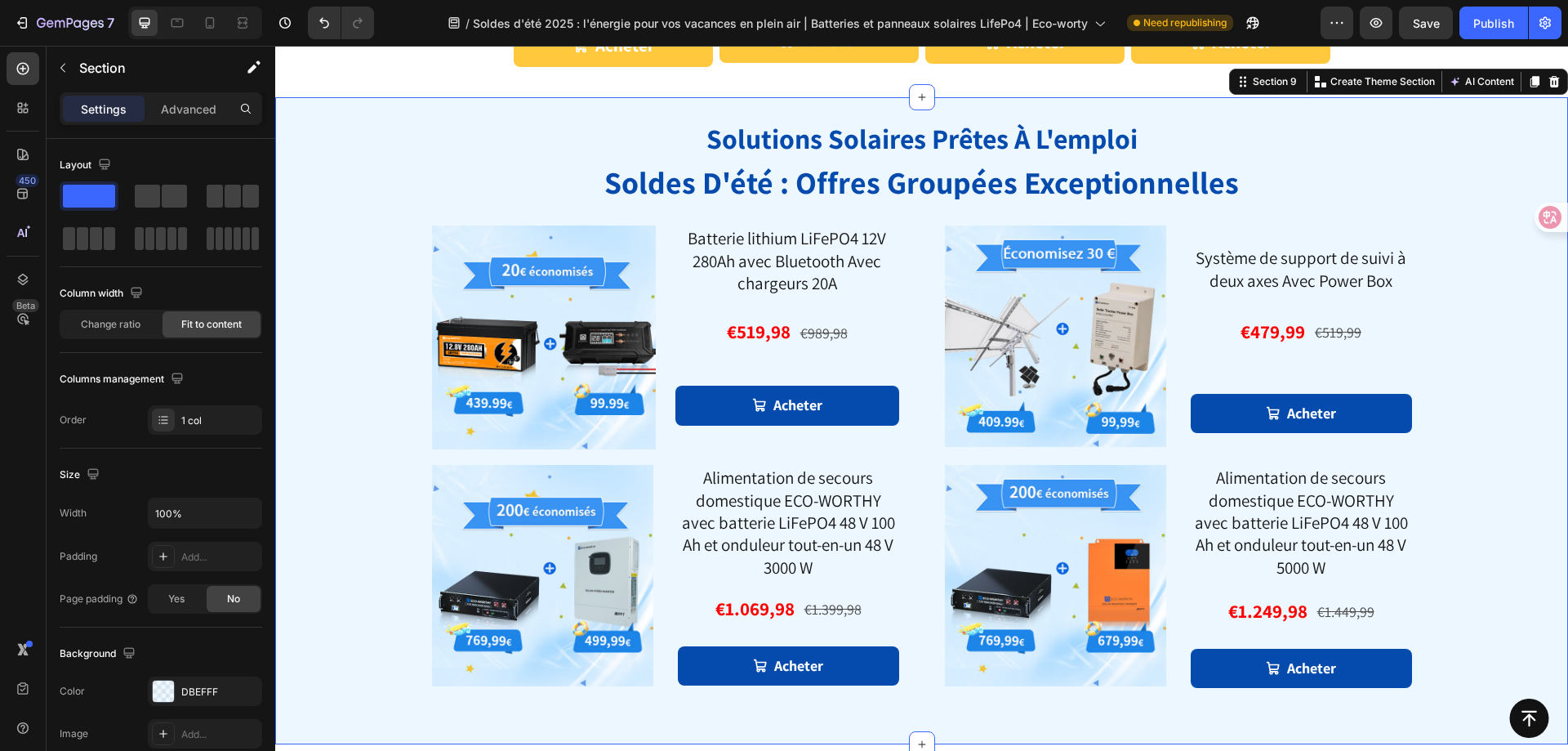
scroll to position [1294, 0]
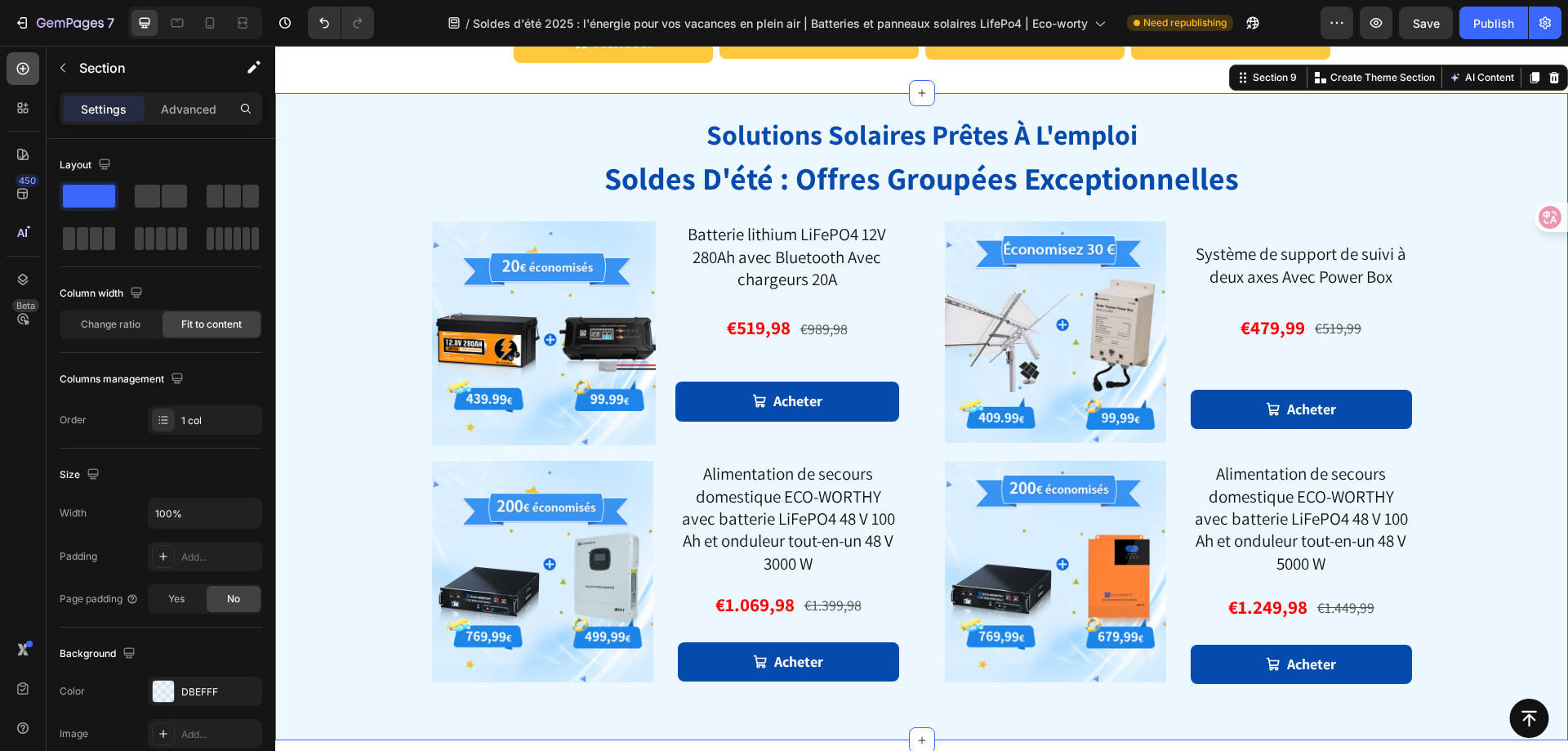
click at [28, 77] on div at bounding box center [23, 68] width 33 height 33
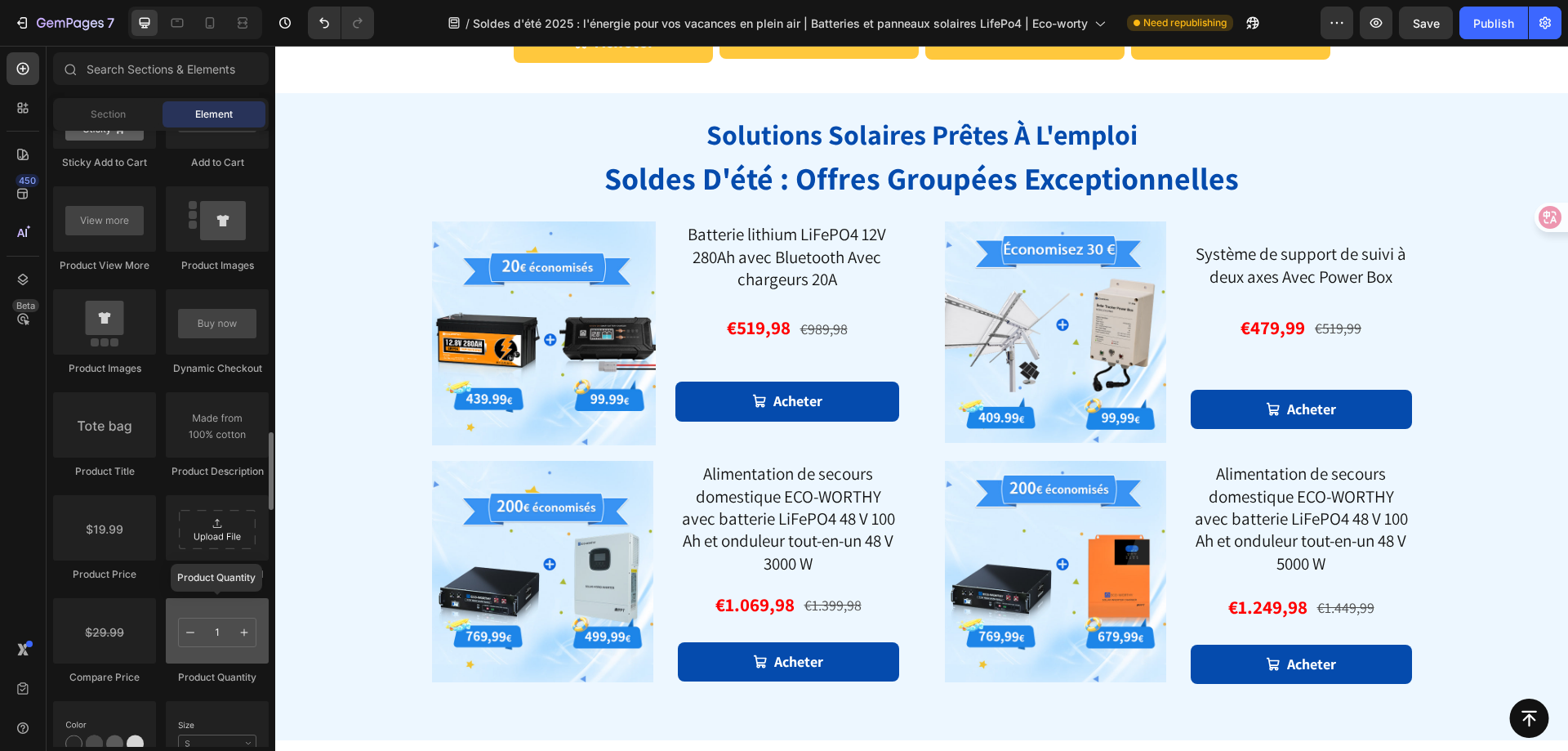
scroll to position [2451, 0]
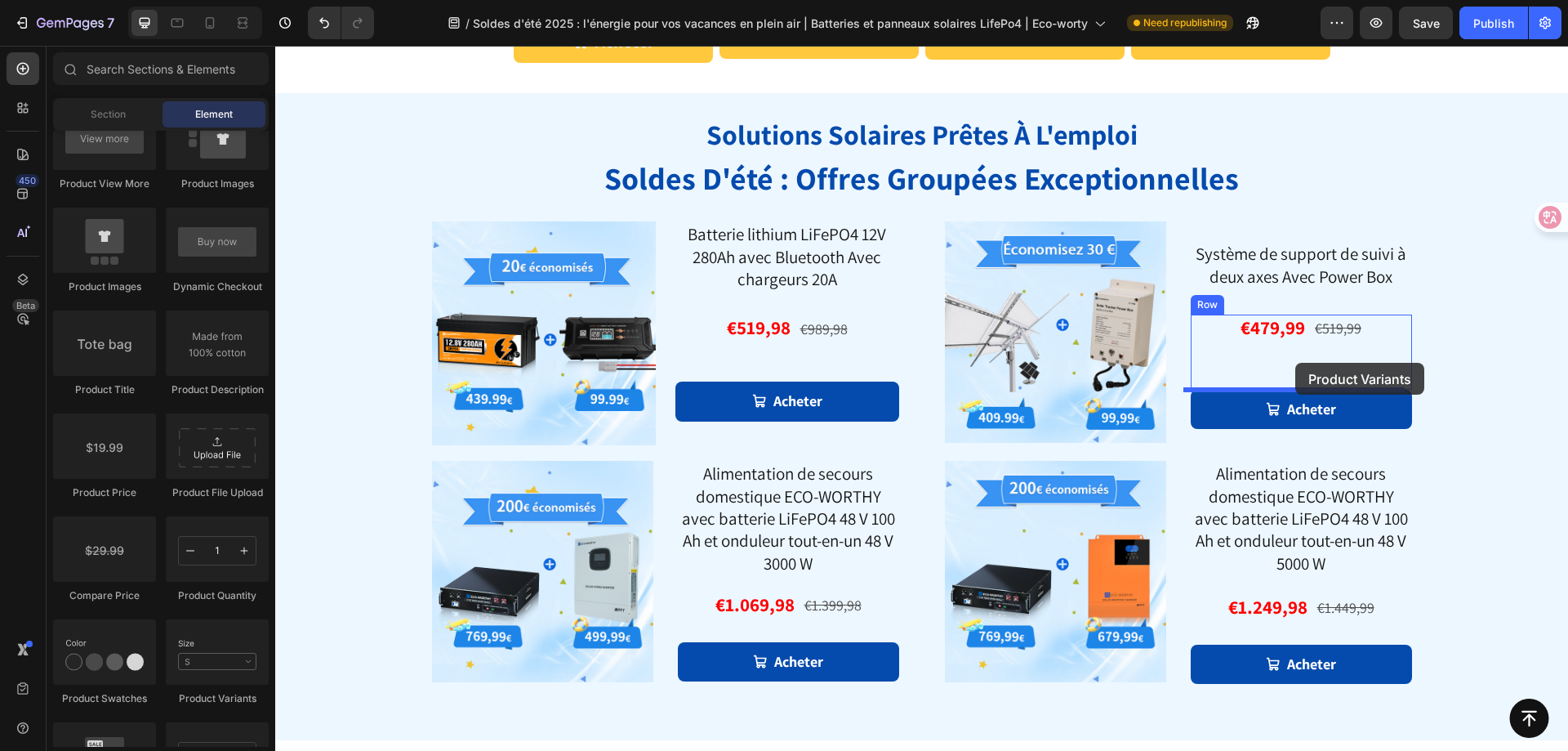
drag, startPoint x: 520, startPoint y: 689, endPoint x: 1321, endPoint y: 387, distance: 856.0
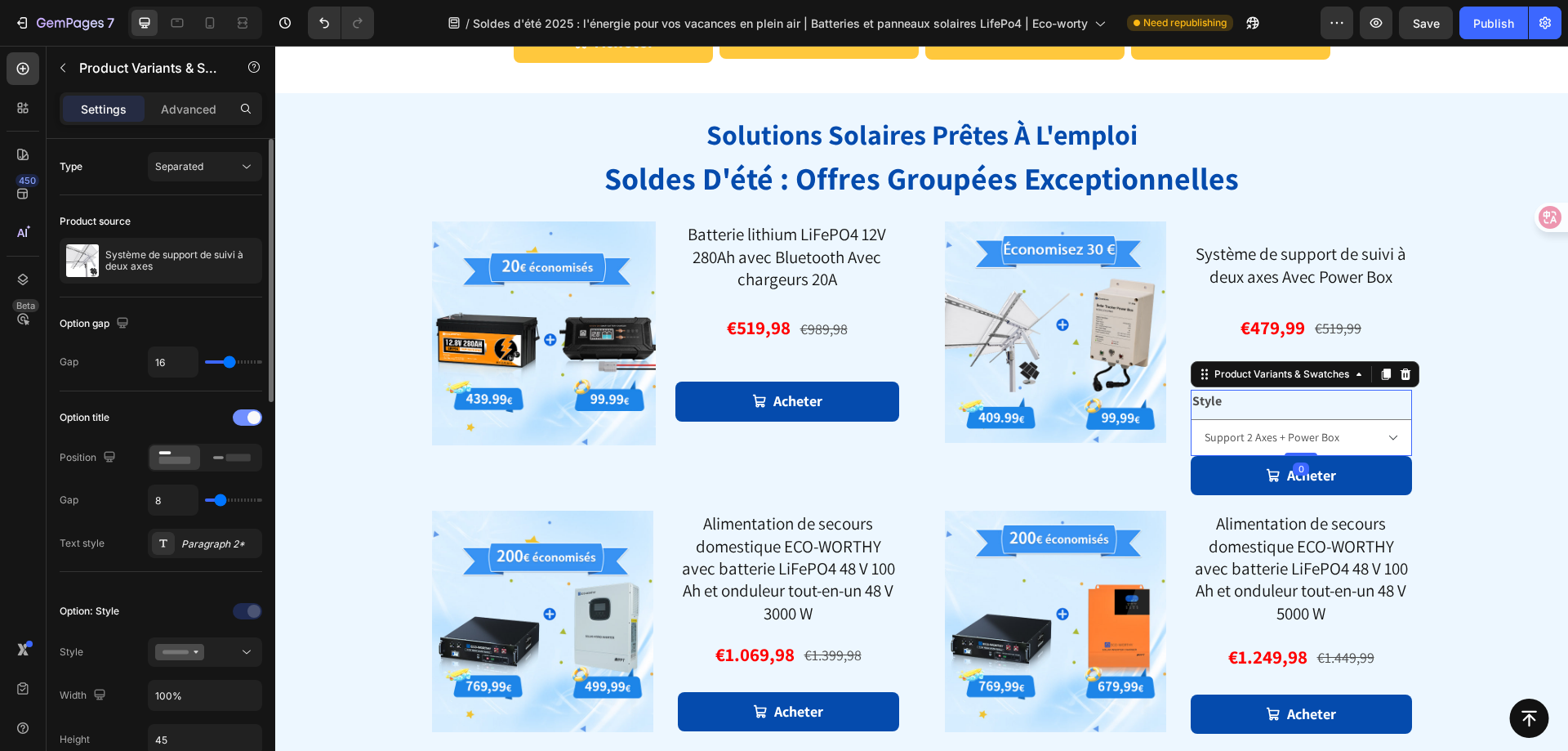
click at [245, 414] on div at bounding box center [248, 417] width 30 height 16
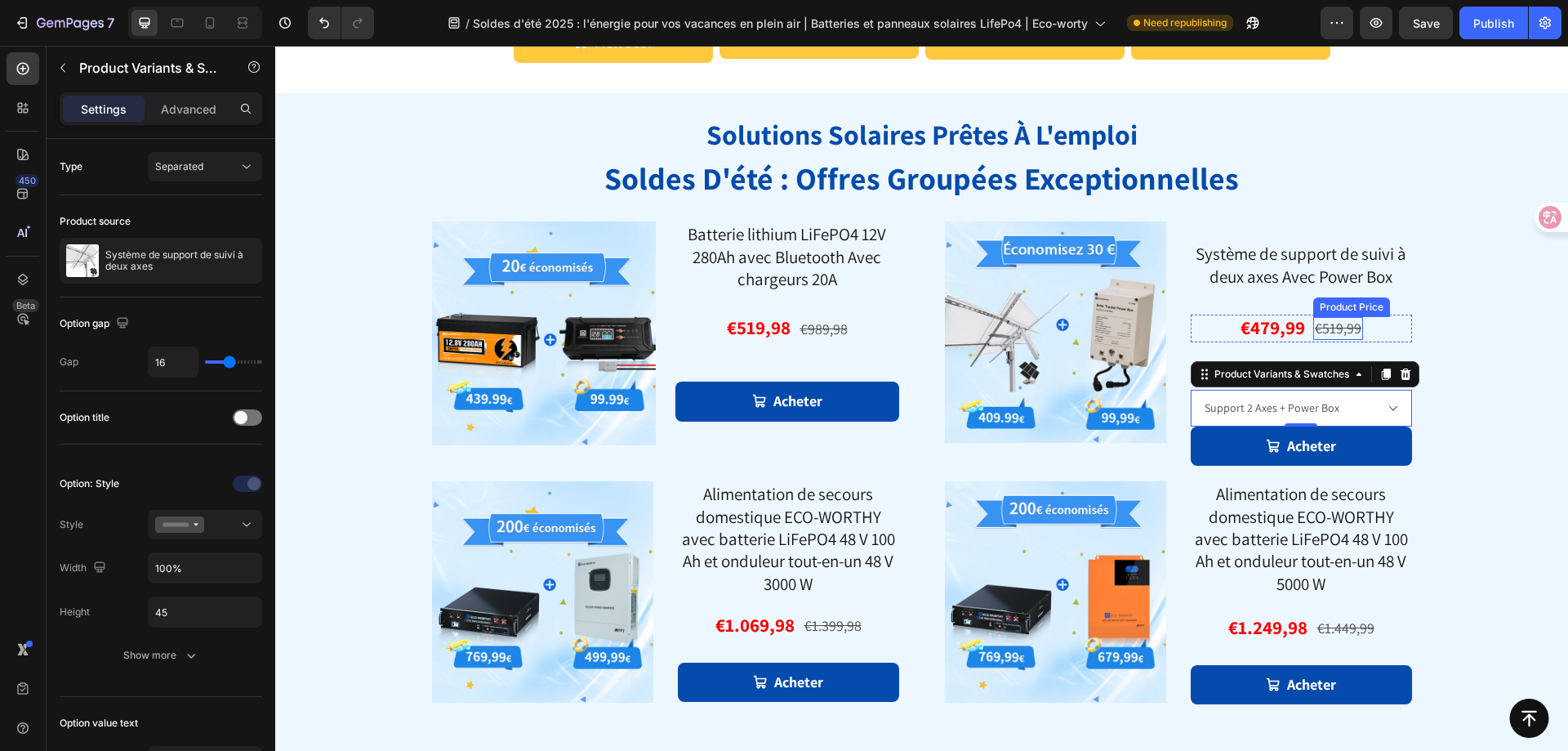
click at [1319, 328] on div "€519,99" at bounding box center [1338, 328] width 50 height 22
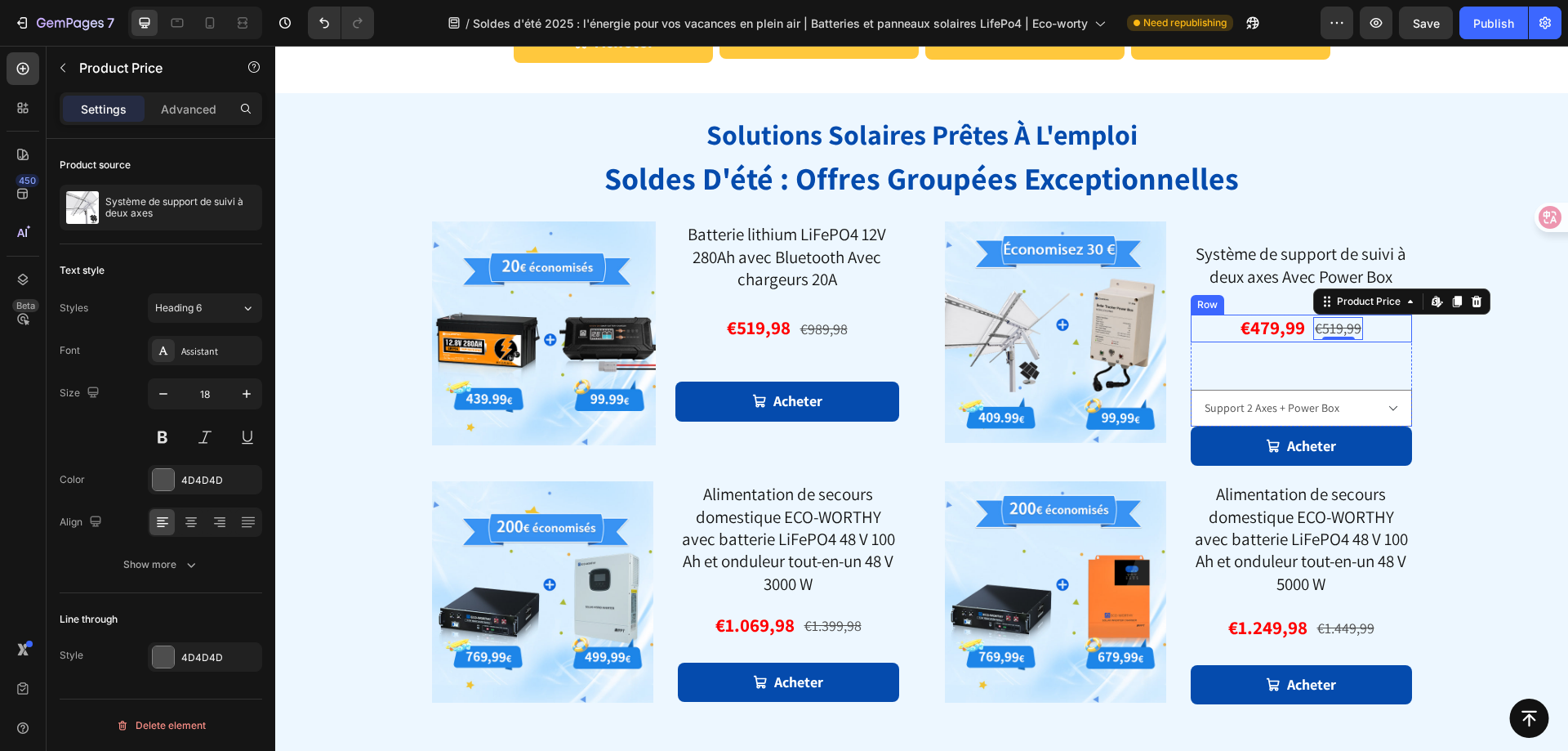
click at [1392, 334] on div "€479,99 Product Price Product Price €519,99 Product Price Edit content in Shopi…" at bounding box center [1301, 329] width 222 height 28
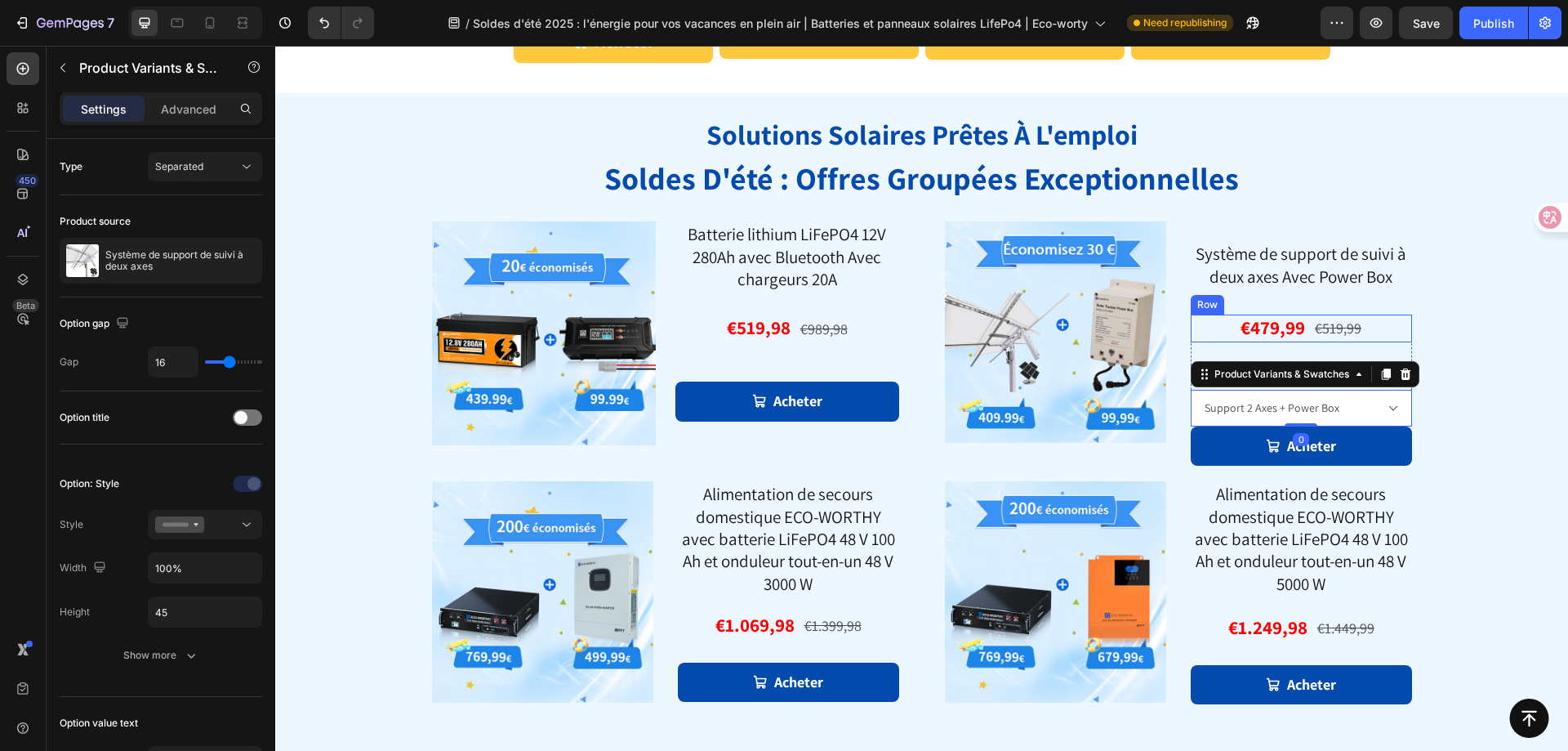
click at [1370, 334] on div "€479,99 Product Price Product Price €519,99 Product Price Product Price Row" at bounding box center [1301, 329] width 222 height 28
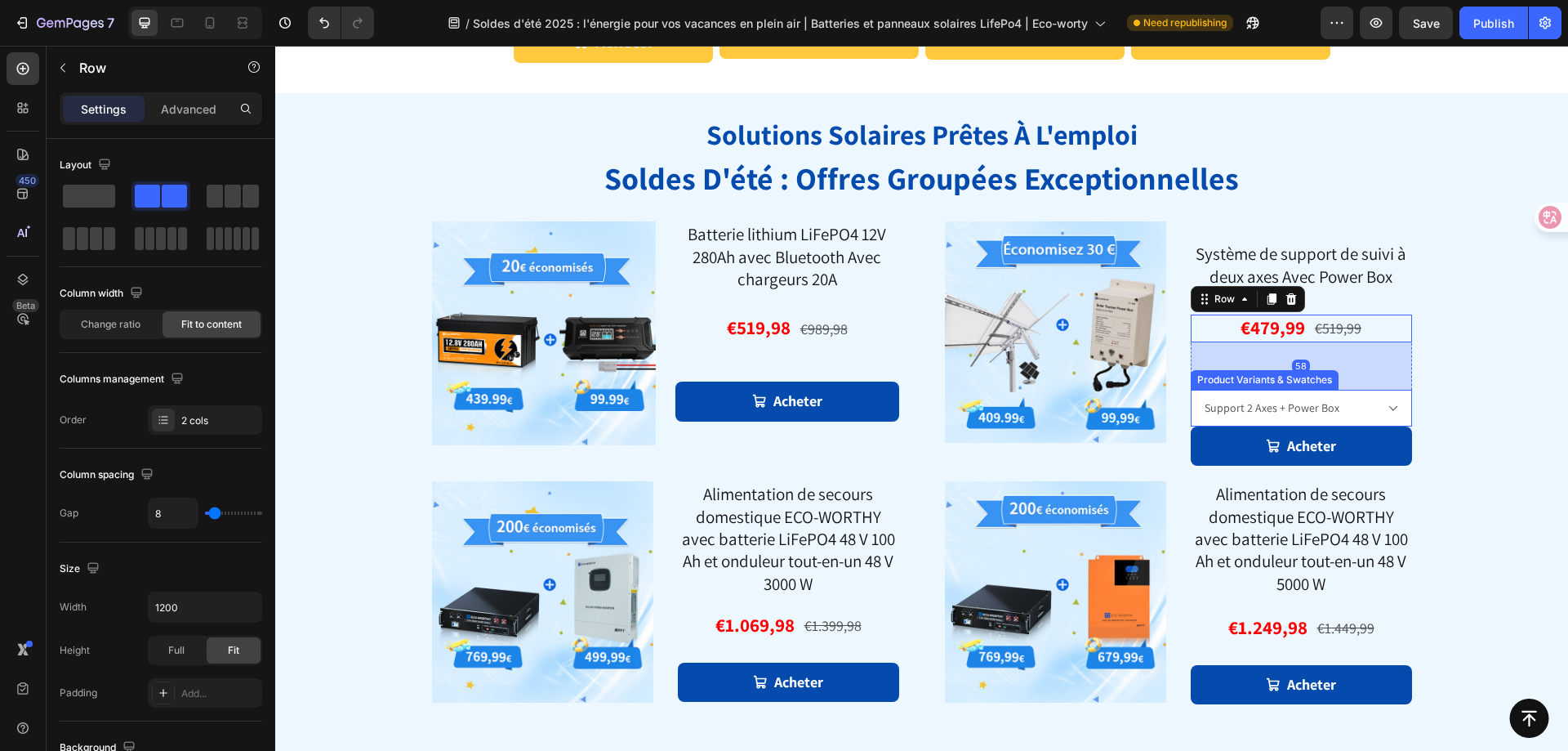
click at [1298, 385] on div "Product Variants & Swatches" at bounding box center [1265, 380] width 148 height 20
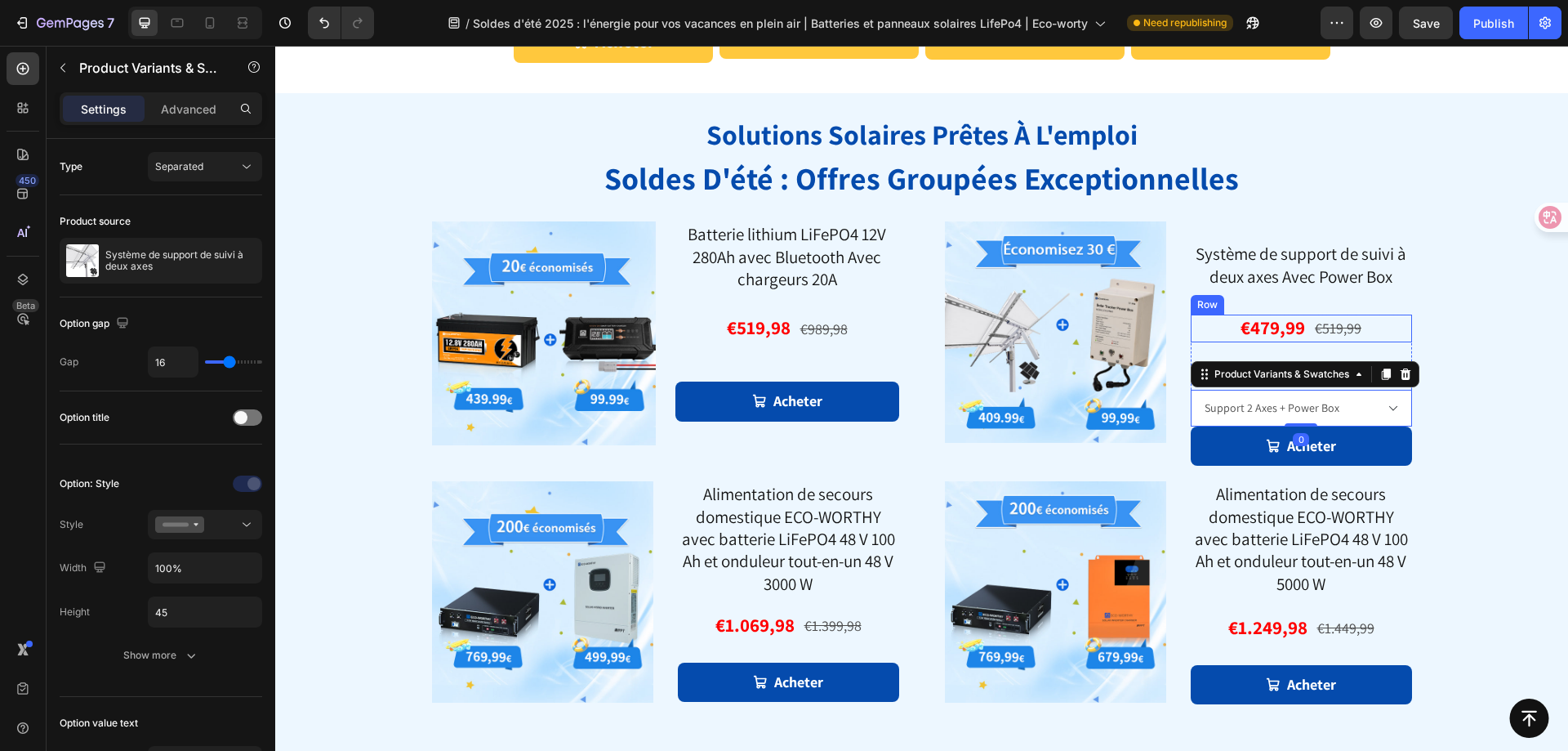
click at [1381, 331] on div "€479,99 Product Price Product Price €519,99 Product Price Product Price Row" at bounding box center [1301, 329] width 222 height 28
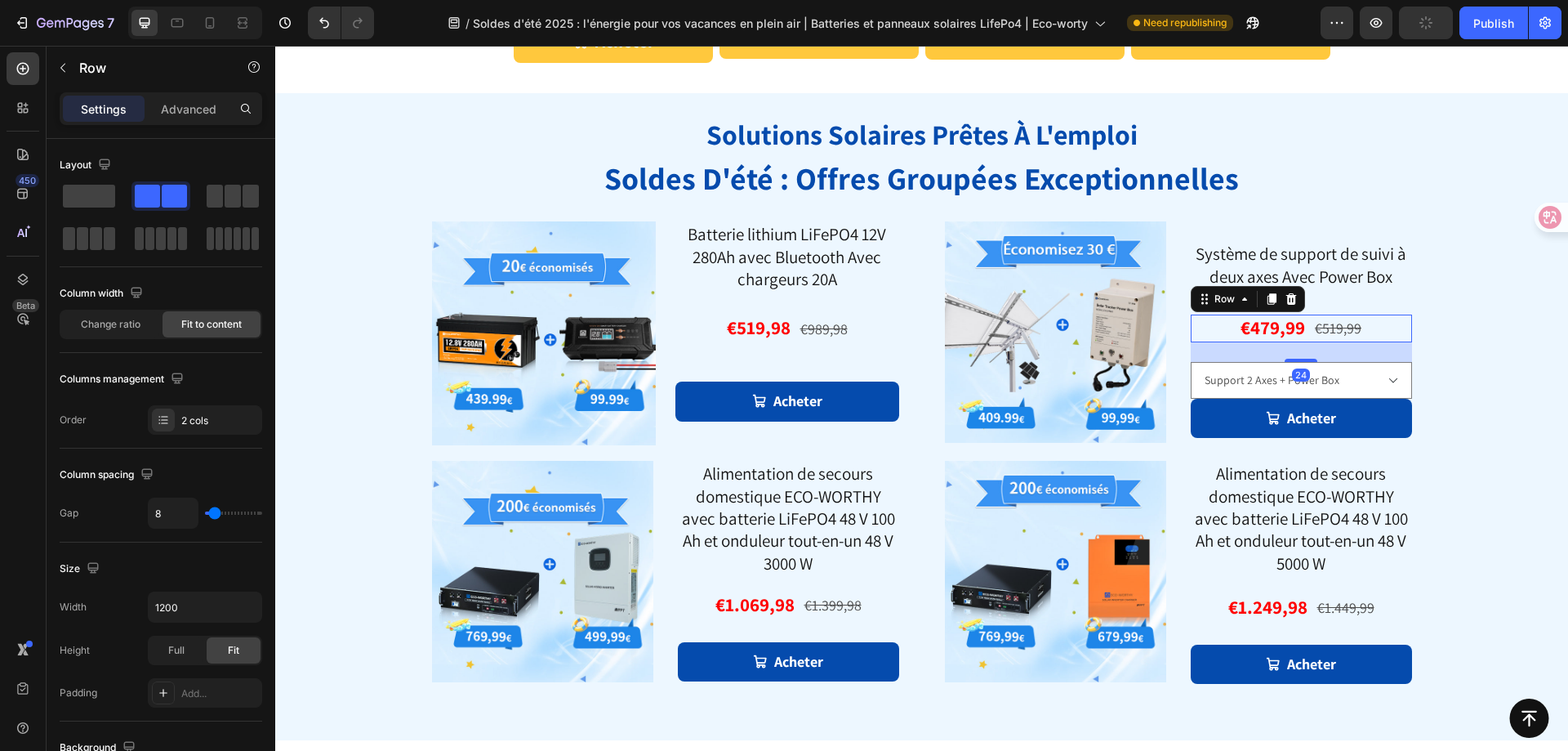
drag, startPoint x: 1304, startPoint y: 388, endPoint x: 1427, endPoint y: 378, distance: 123.4
click at [1310, 360] on div at bounding box center [1301, 360] width 33 height 3
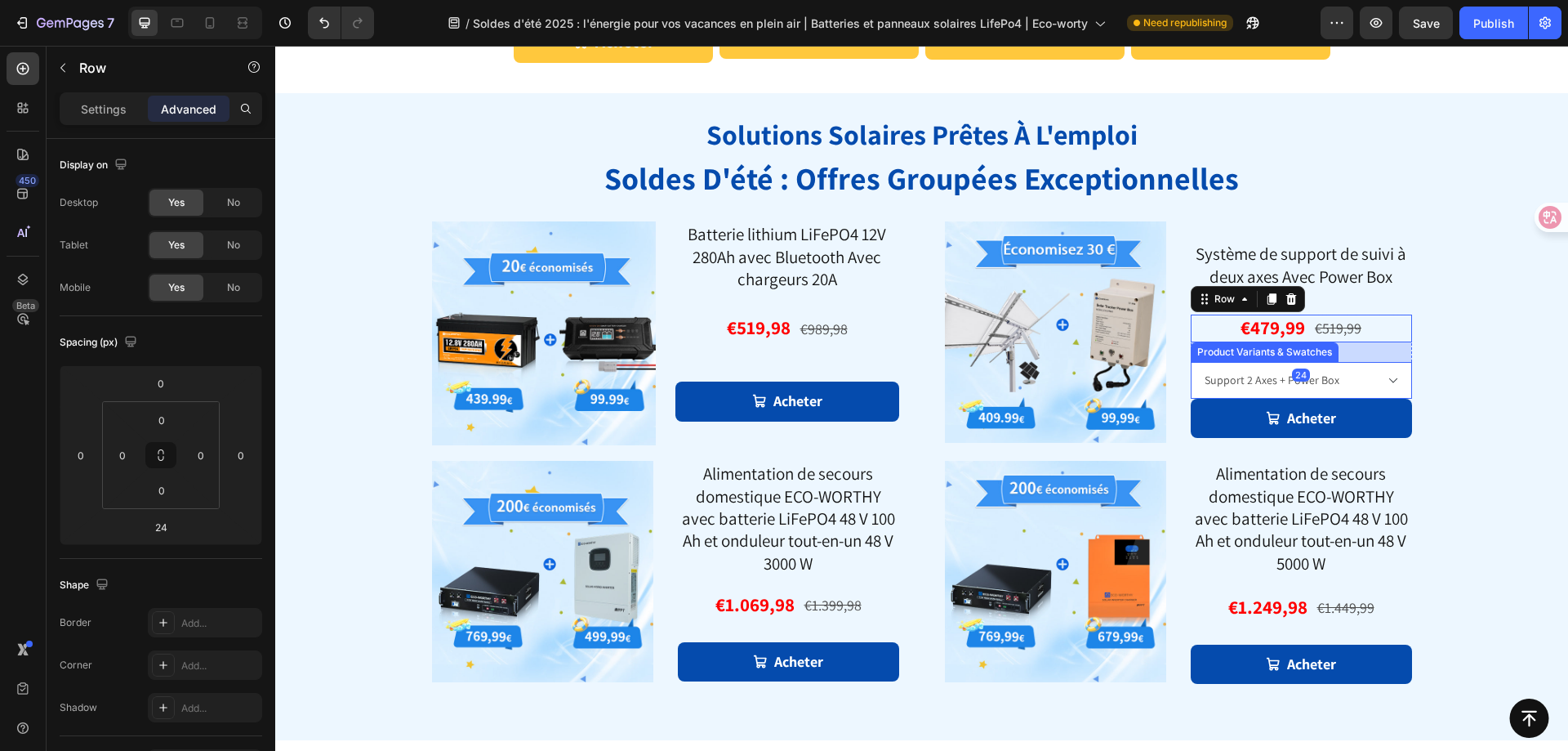
click at [1386, 383] on select "Support 2 Axes + Power Box 1x système de suivi avec 6x Panneau Bifaciaux 195W P…" at bounding box center [1301, 380] width 222 height 37
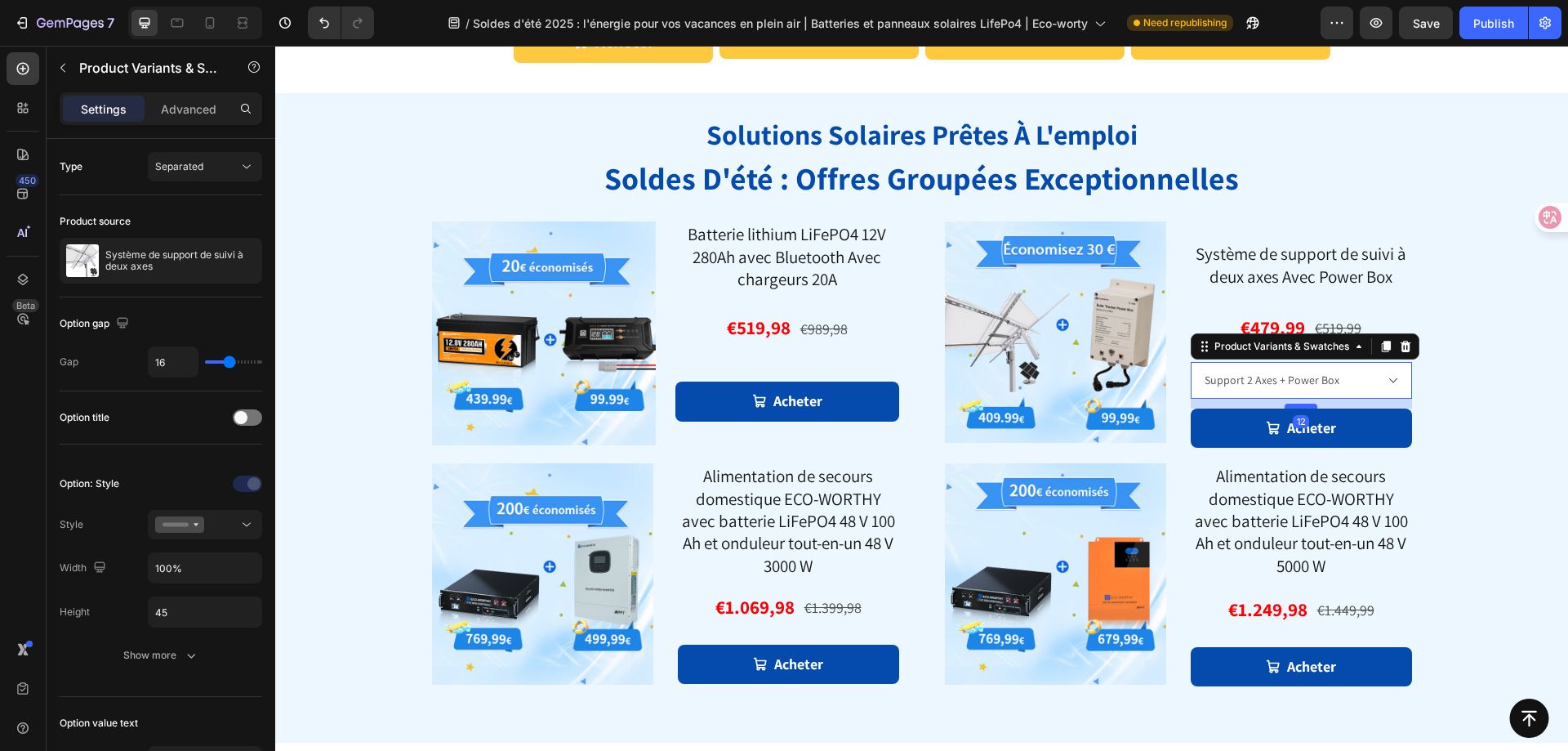
drag, startPoint x: 1303, startPoint y: 396, endPoint x: 1309, endPoint y: 406, distance: 11.7
click at [1309, 406] on div at bounding box center [1301, 406] width 33 height 5
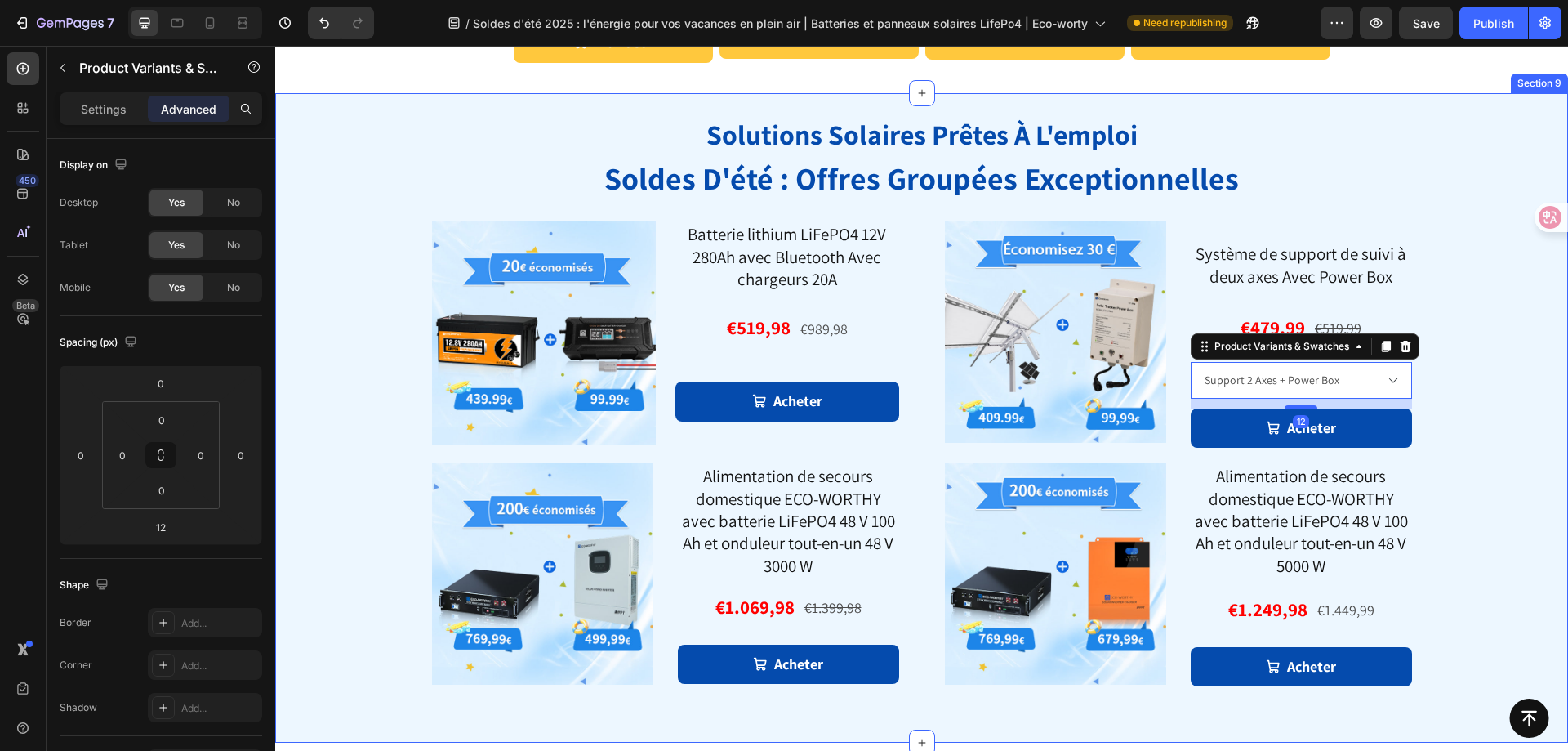
click at [1458, 412] on div "solutions solaires prêtes à l'emploi soldes d'été : offres groupées exceptionne…" at bounding box center [922, 417] width 1293 height 650
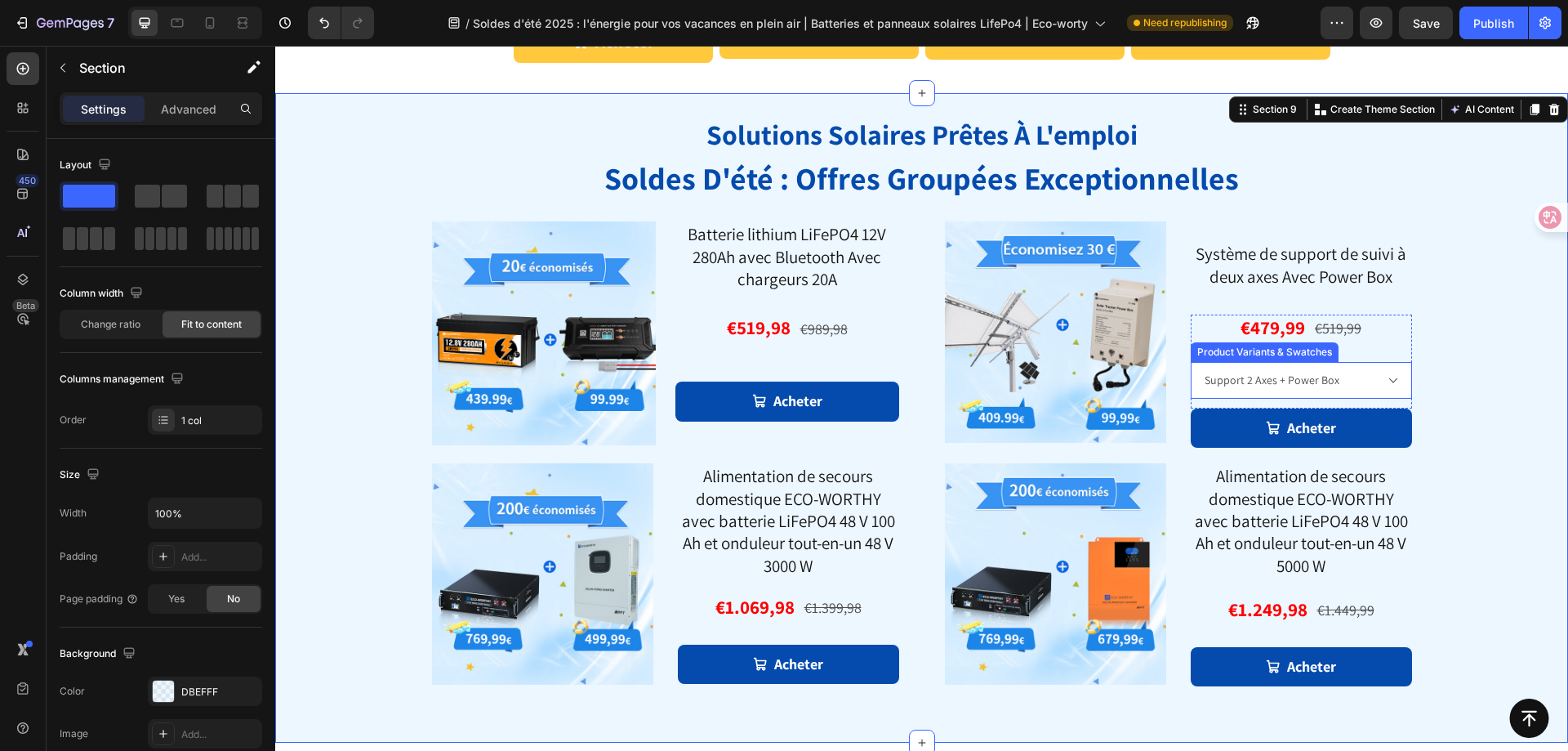
click at [1360, 380] on select "Support 2 Axes + Power Box 1x système de suivi avec 6x Panneau Bifaciaux 195W P…" at bounding box center [1301, 380] width 222 height 37
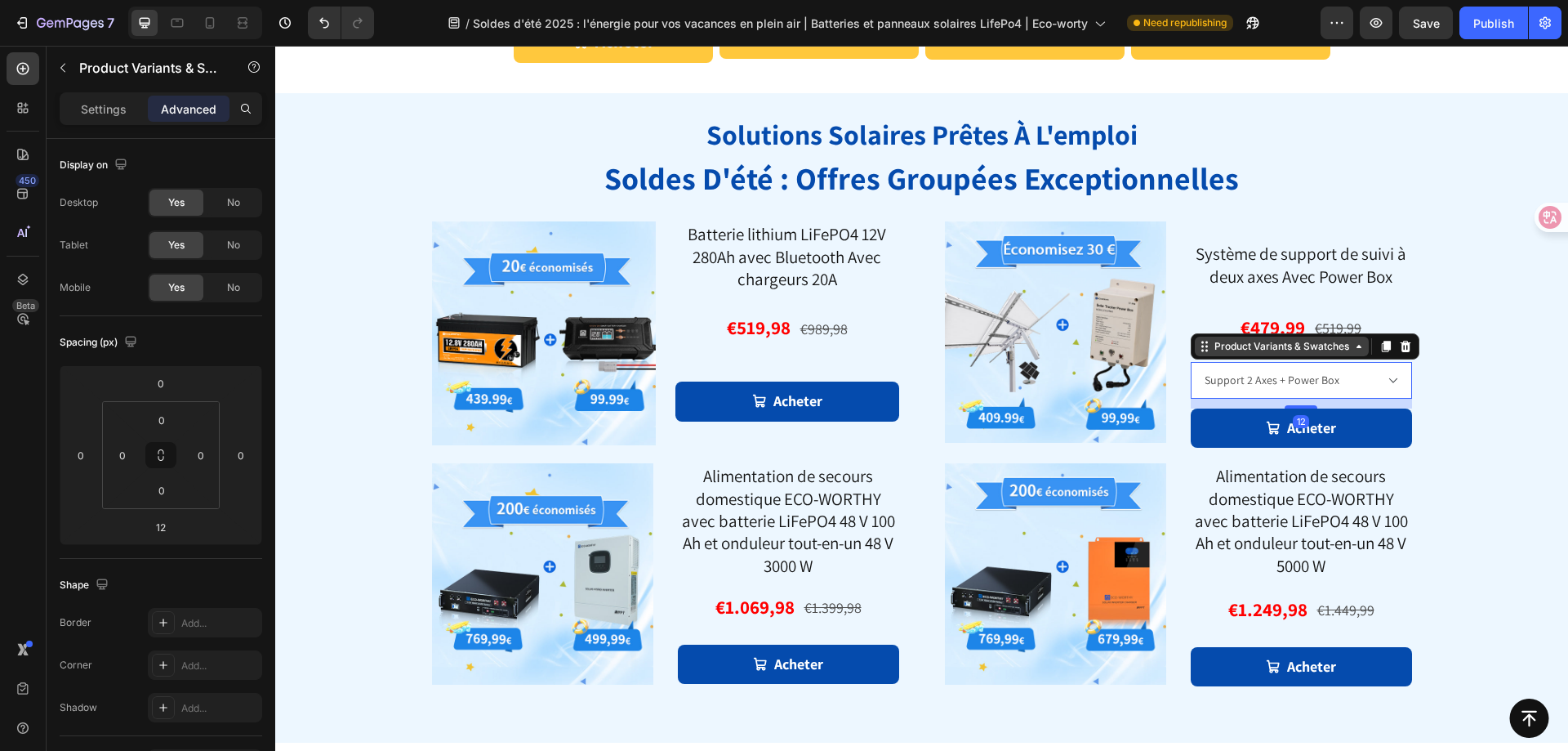
drag, startPoint x: 1379, startPoint y: 352, endPoint x: 1334, endPoint y: 354, distance: 45.0
click at [1381, 352] on icon at bounding box center [1385, 347] width 9 height 12
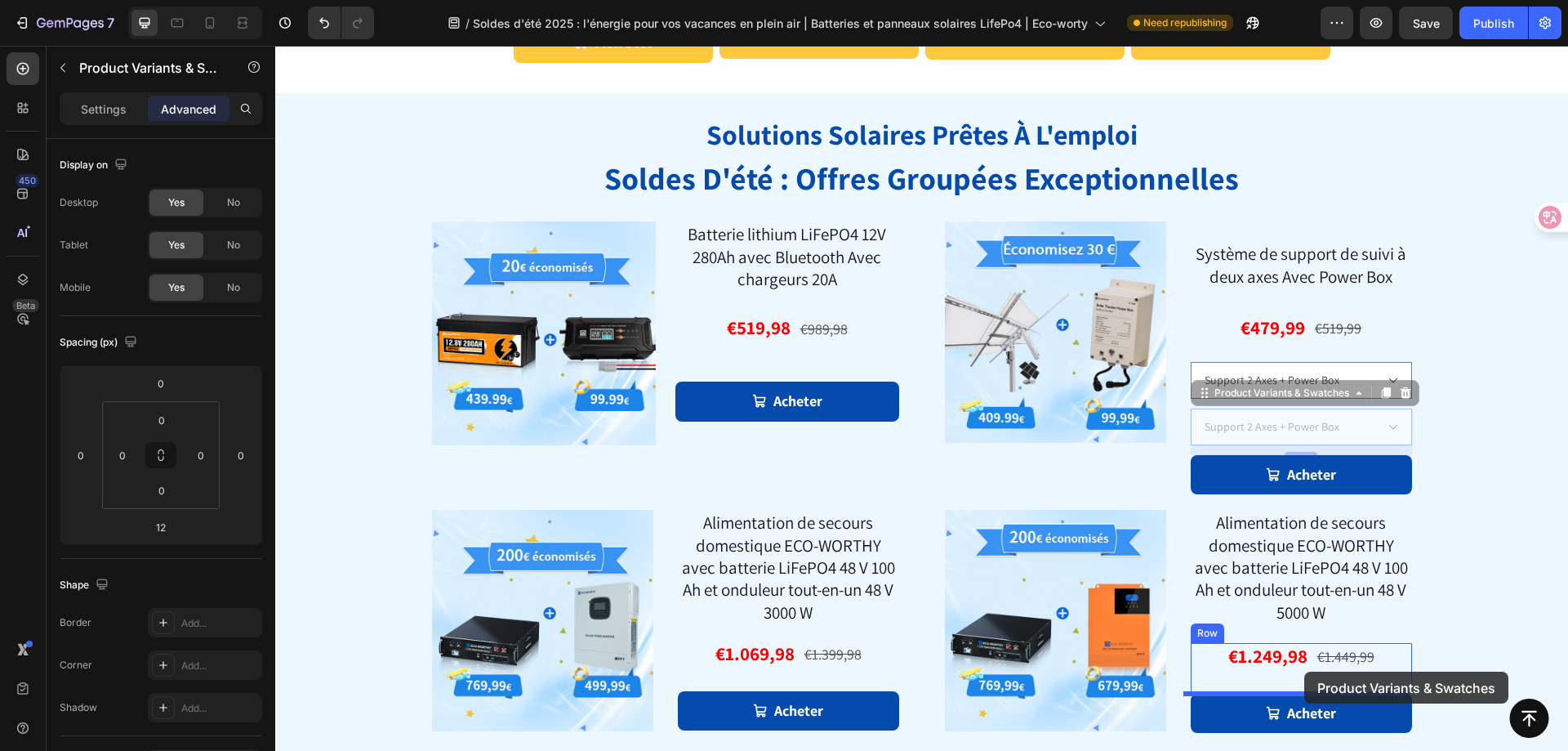
drag, startPoint x: 1203, startPoint y: 392, endPoint x: 1304, endPoint y: 671, distance: 296.7
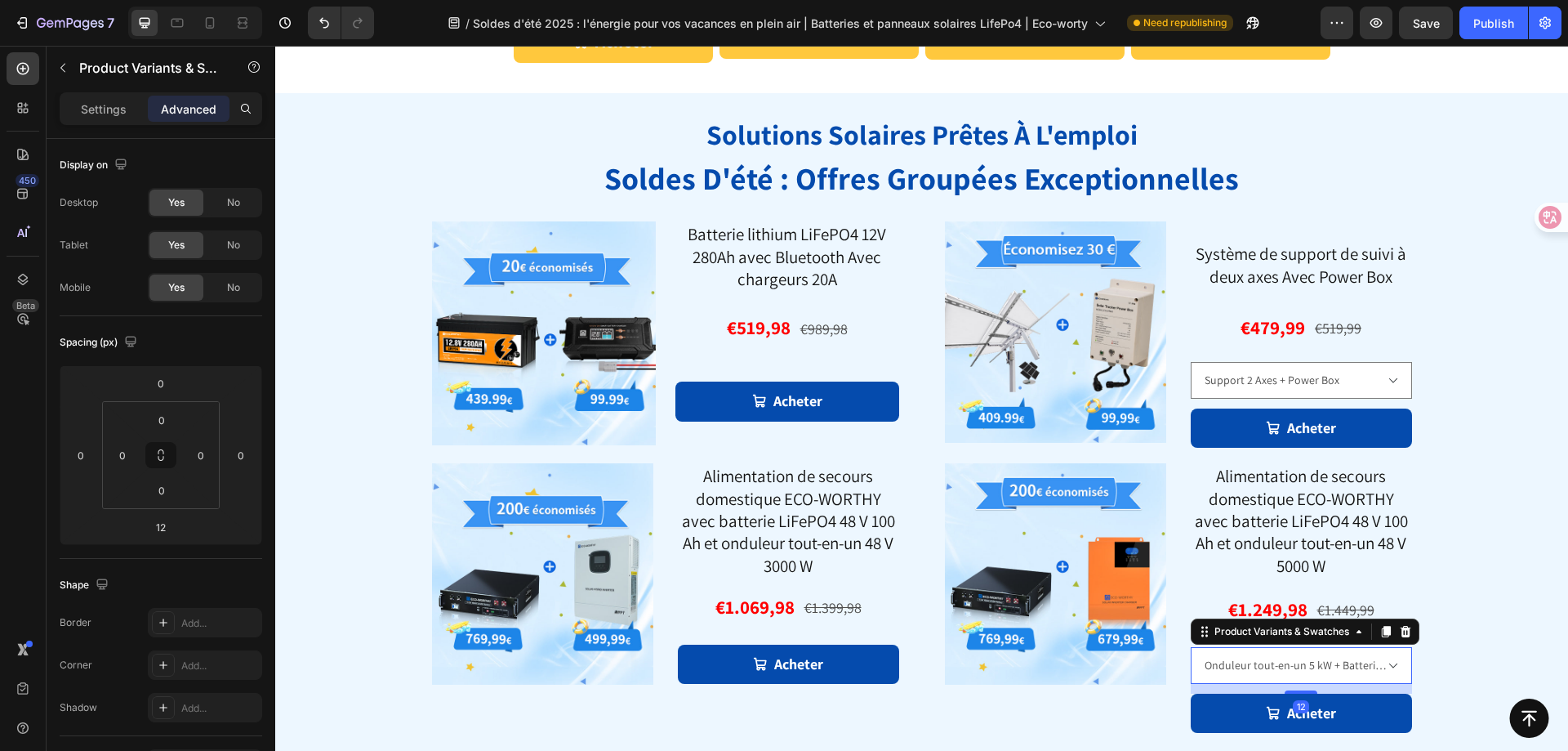
click at [1467, 547] on div "solutions solaires prêtes à l'emploi soldes d'été : offres groupées exceptionne…" at bounding box center [922, 441] width 1293 height 696
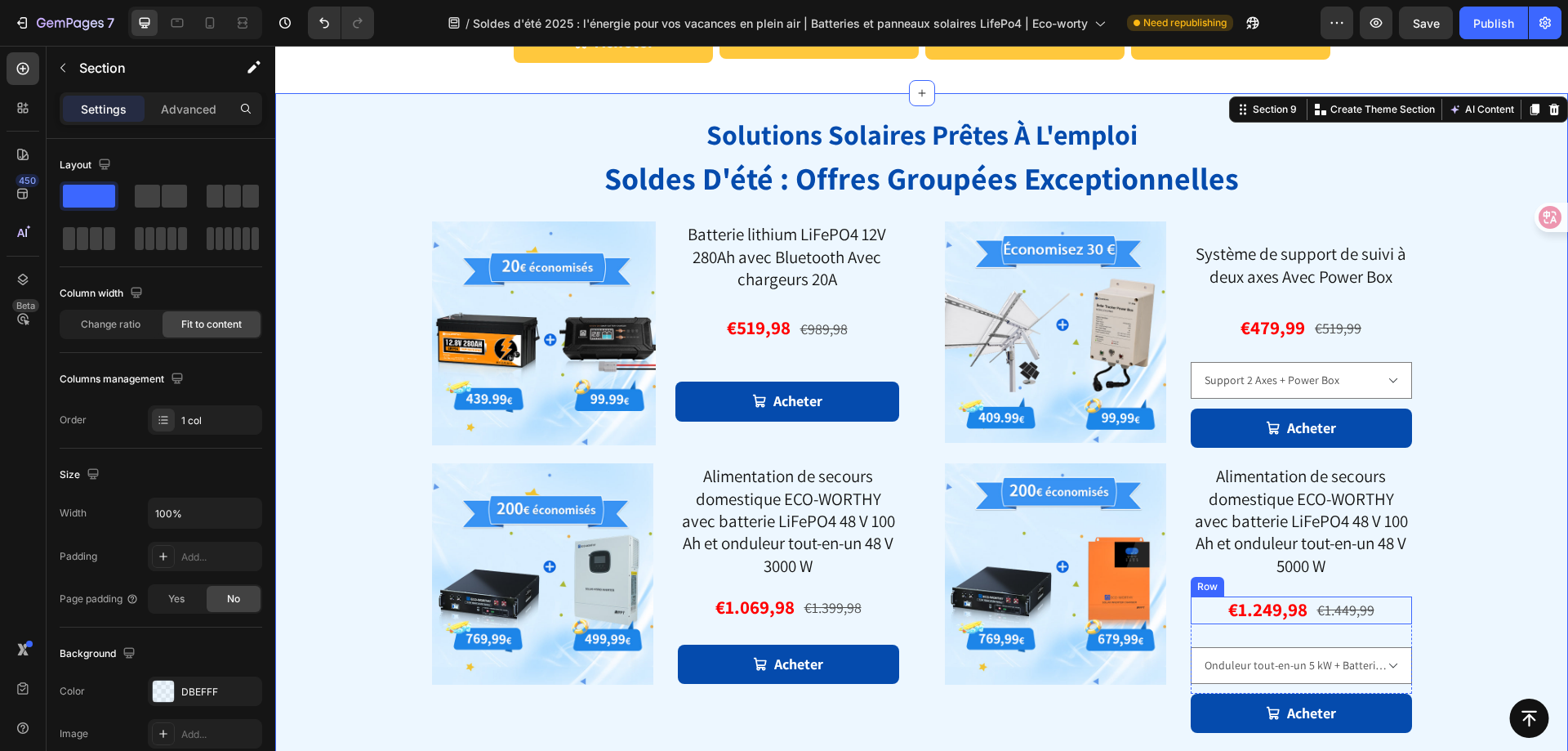
click at [1395, 611] on div "€1.249,98 Product Price Product Price €1.449,99 Product Price Product Price Row" at bounding box center [1301, 610] width 222 height 28
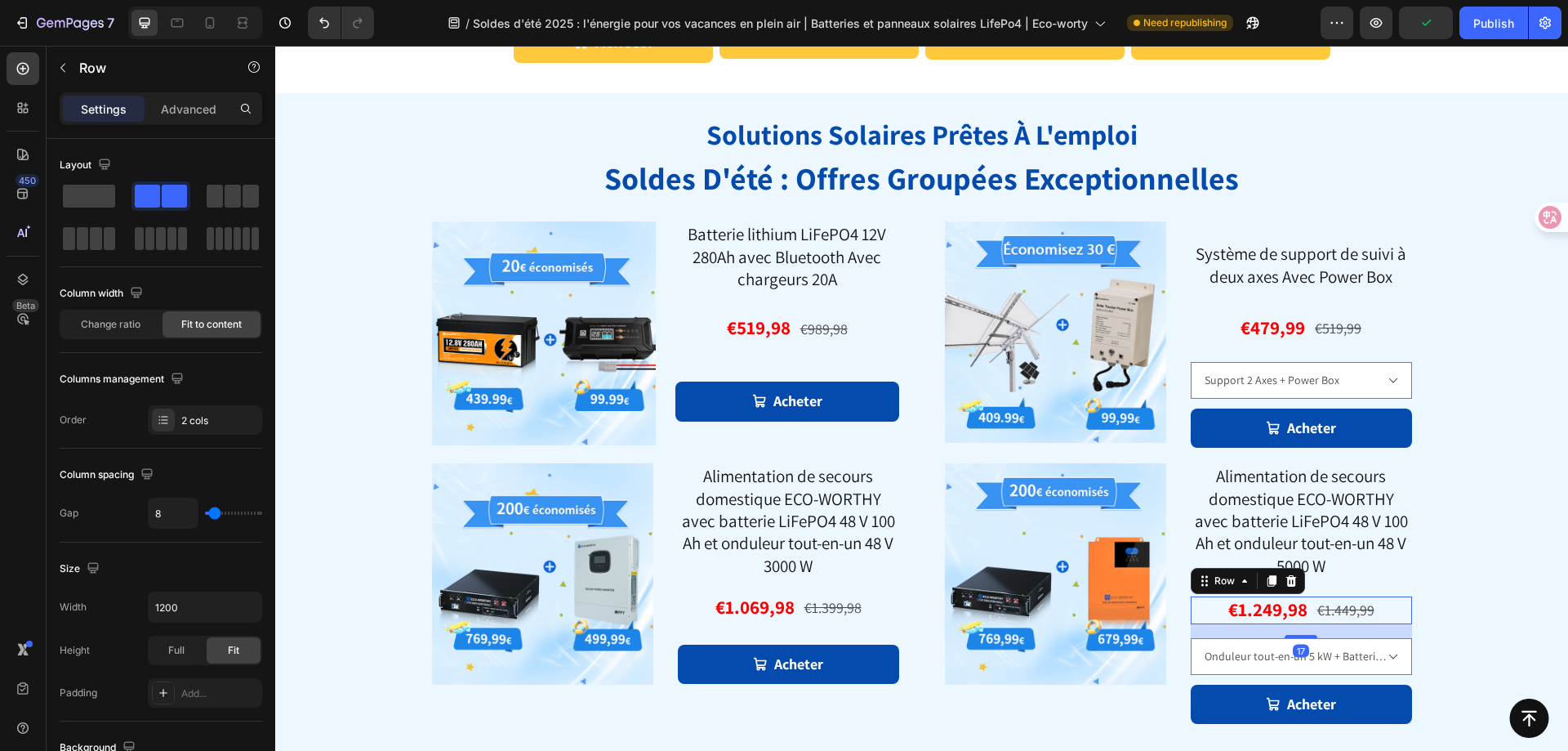
drag, startPoint x: 1300, startPoint y: 645, endPoint x: 1332, endPoint y: 555, distance: 95.5
click at [1303, 635] on div at bounding box center [1301, 637] width 33 height 3
click at [1342, 543] on span "Alimentation de secours domestique ECO-WORTHY avec batterie LiFePO4 48 V 100 Ah…" at bounding box center [1301, 520] width 213 height 111
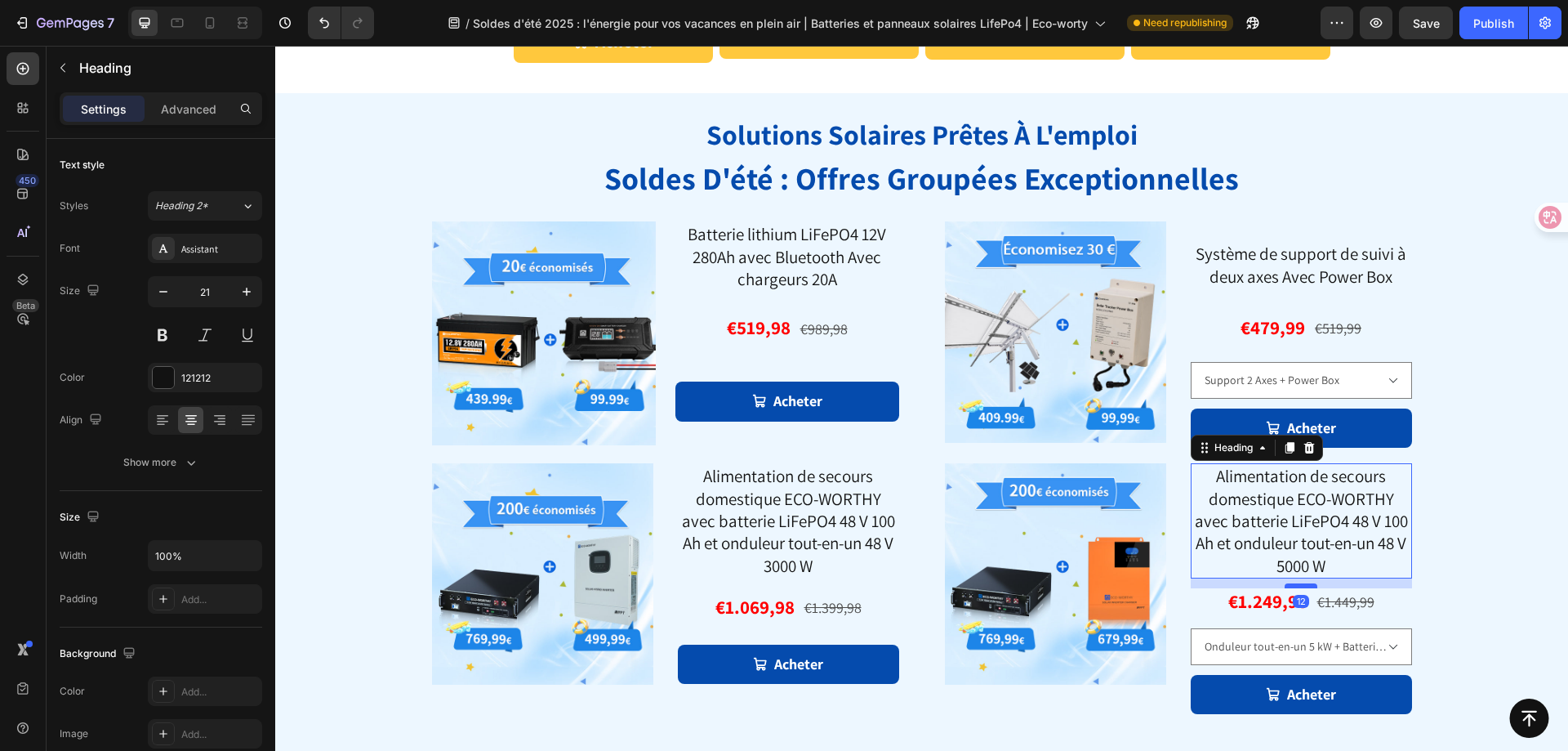
drag, startPoint x: 1303, startPoint y: 592, endPoint x: 1304, endPoint y: 584, distance: 8.1
click at [1304, 584] on div at bounding box center [1301, 585] width 33 height 5
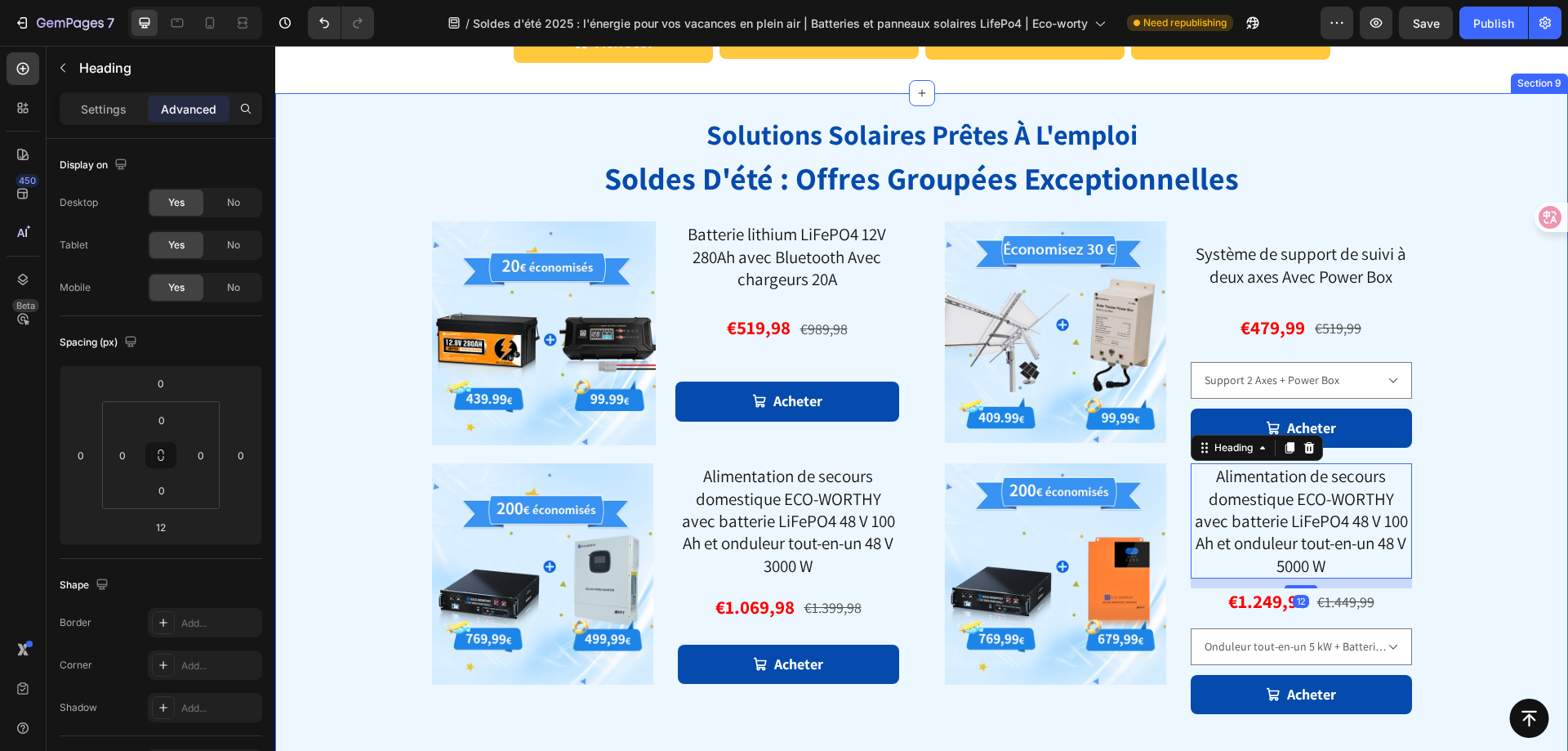
click at [1442, 557] on div "solutions solaires prêtes à l'emploi soldes d'été : offres groupées exceptionne…" at bounding box center [922, 431] width 1293 height 677
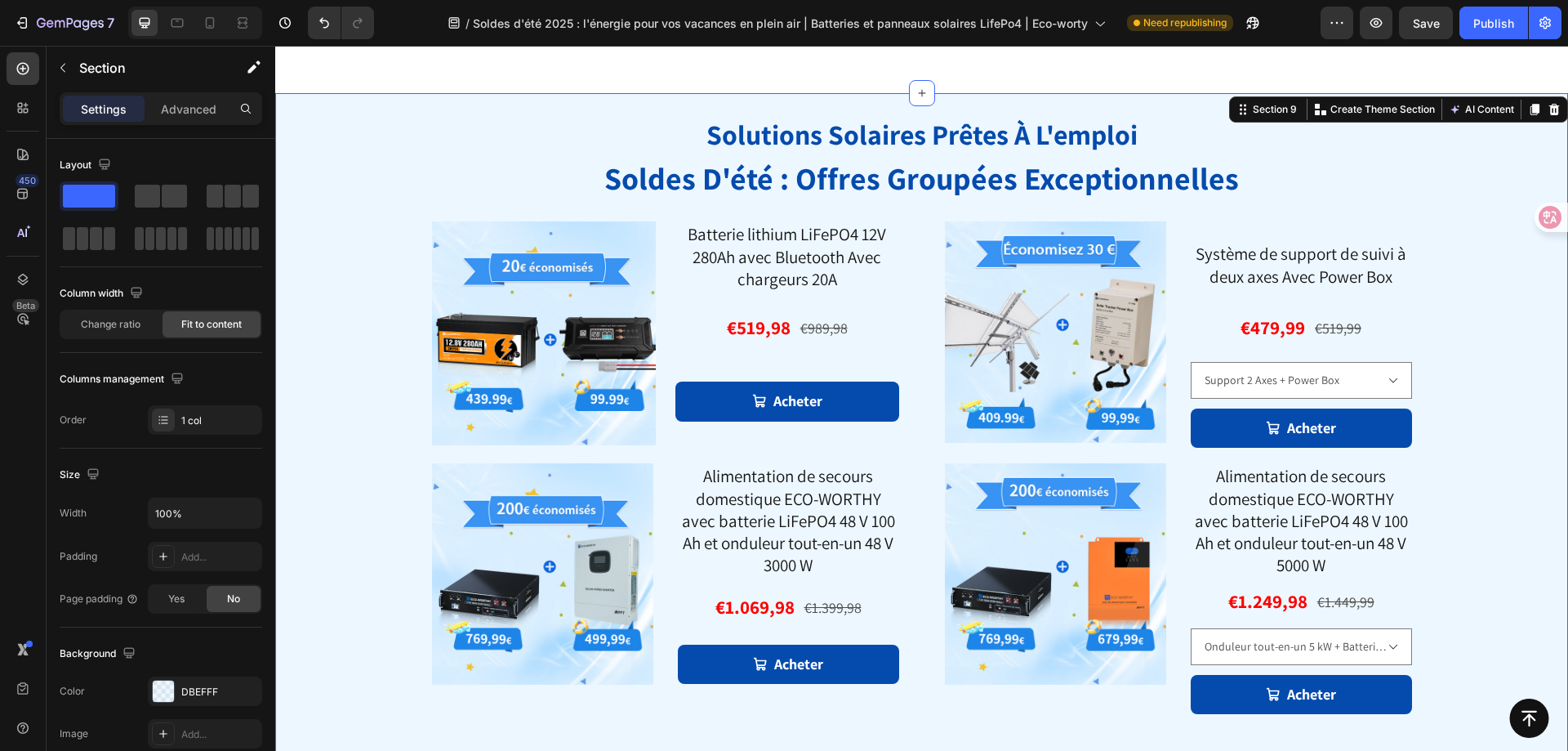
scroll to position [1458, 0]
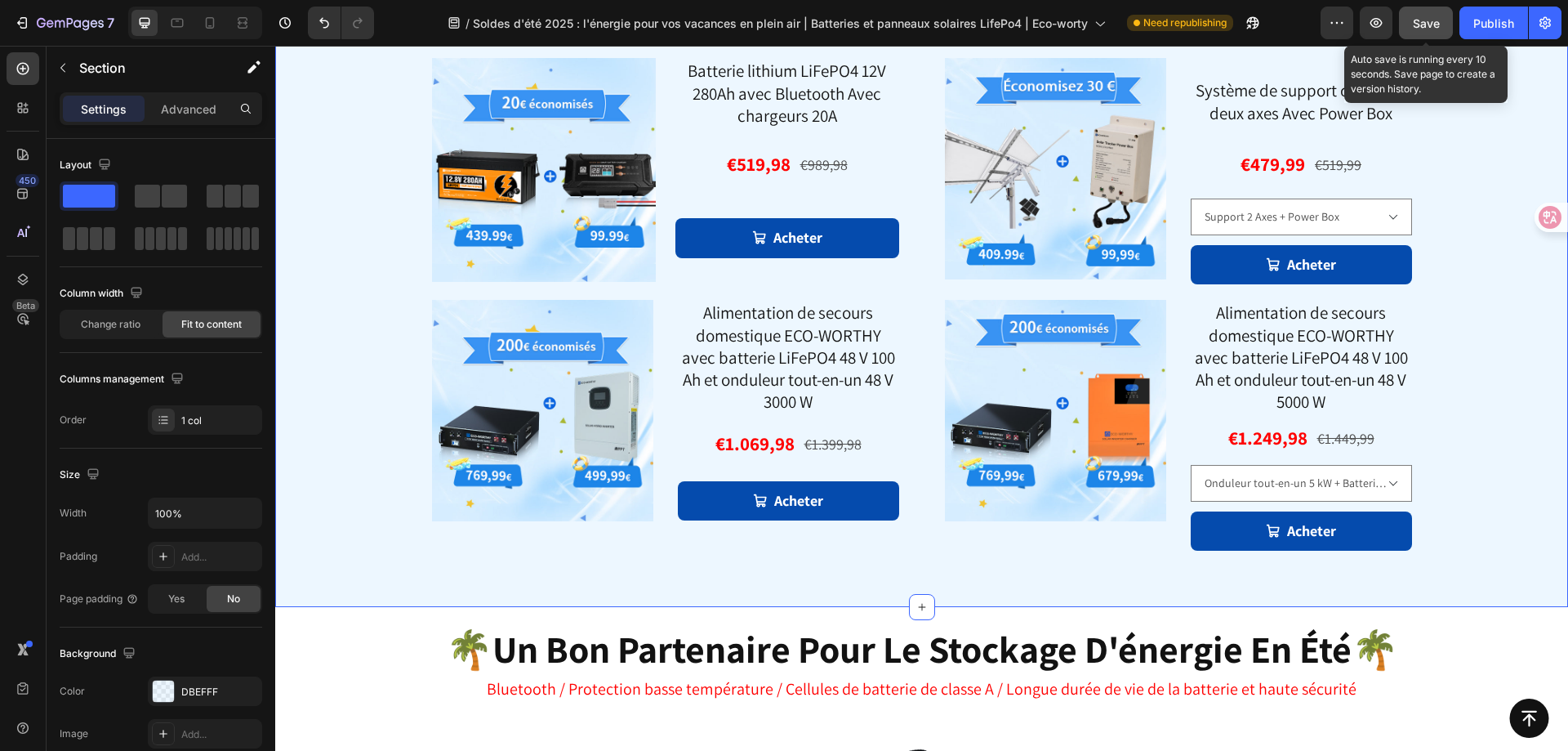
click at [1439, 30] on div "Save" at bounding box center [1426, 23] width 27 height 17
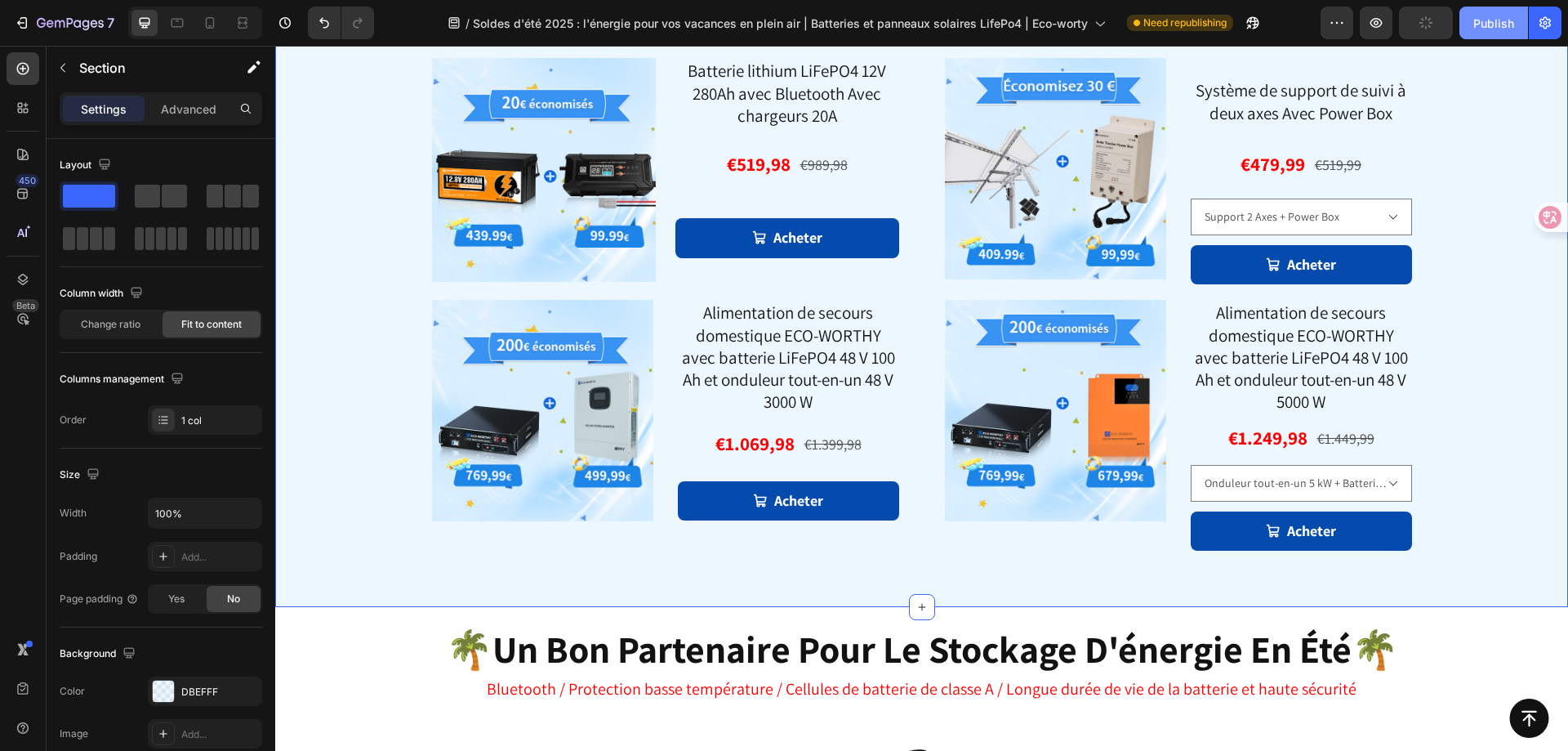
click at [1477, 30] on div "Publish" at bounding box center [1494, 23] width 41 height 17
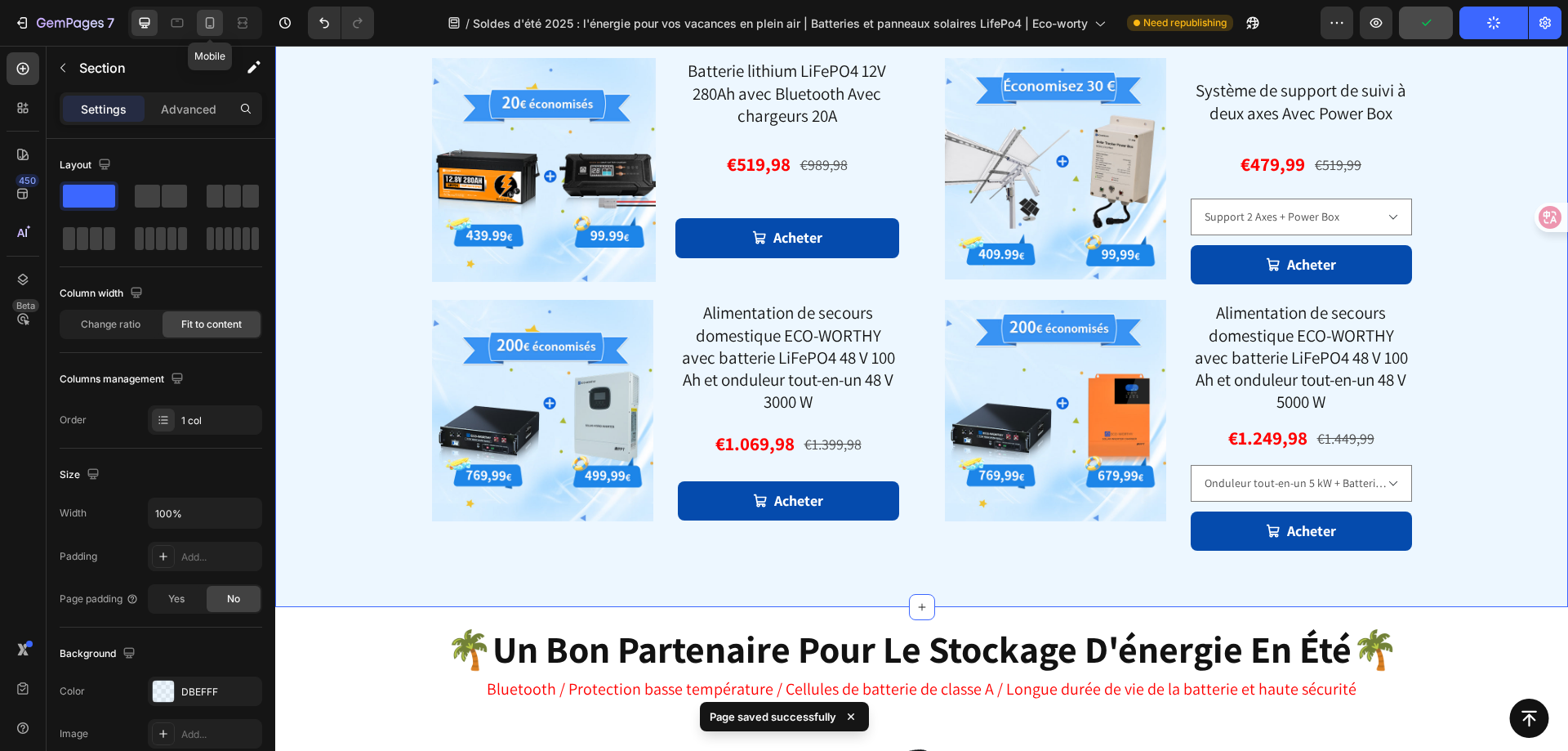
click at [206, 21] on icon at bounding box center [210, 23] width 9 height 12
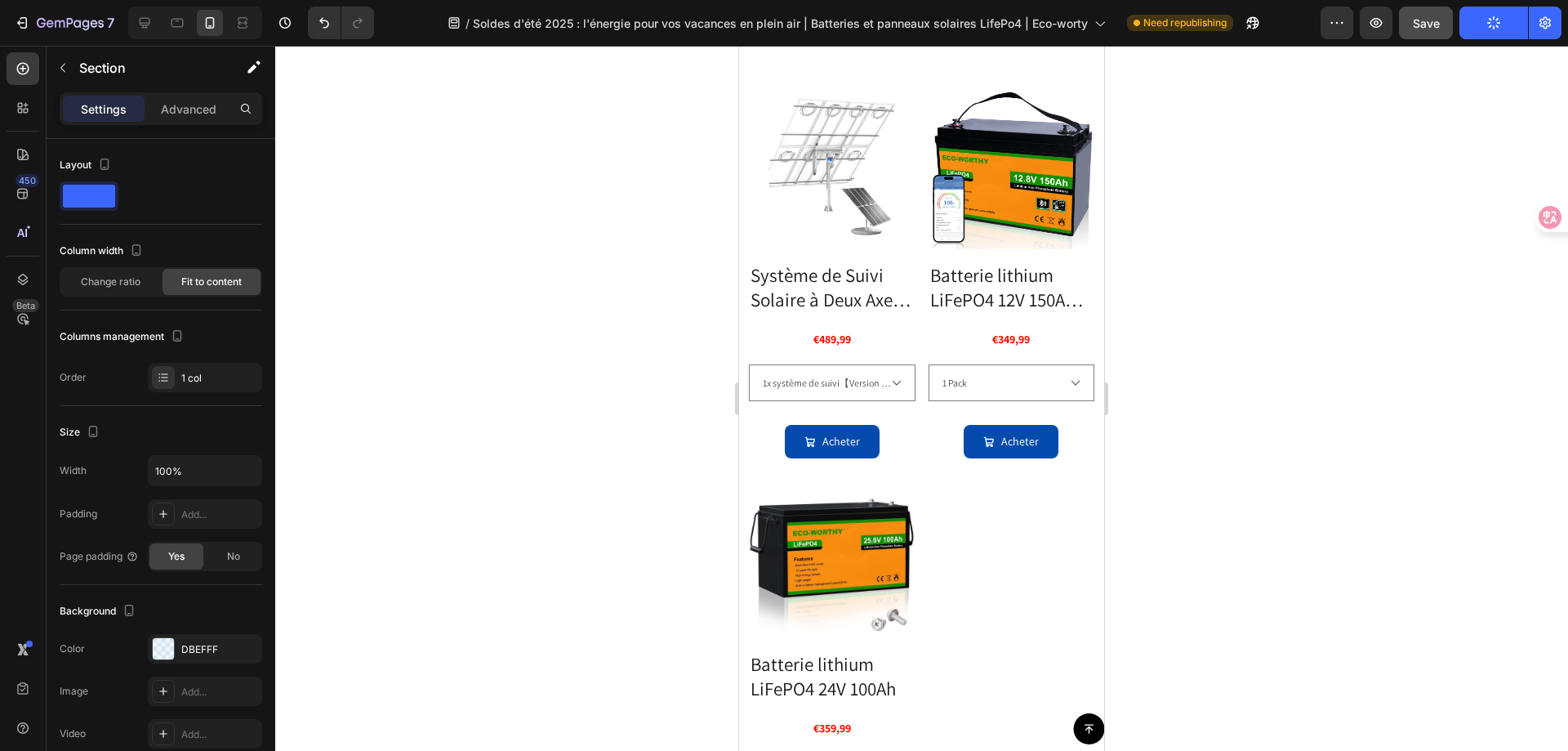
scroll to position [2774, 0]
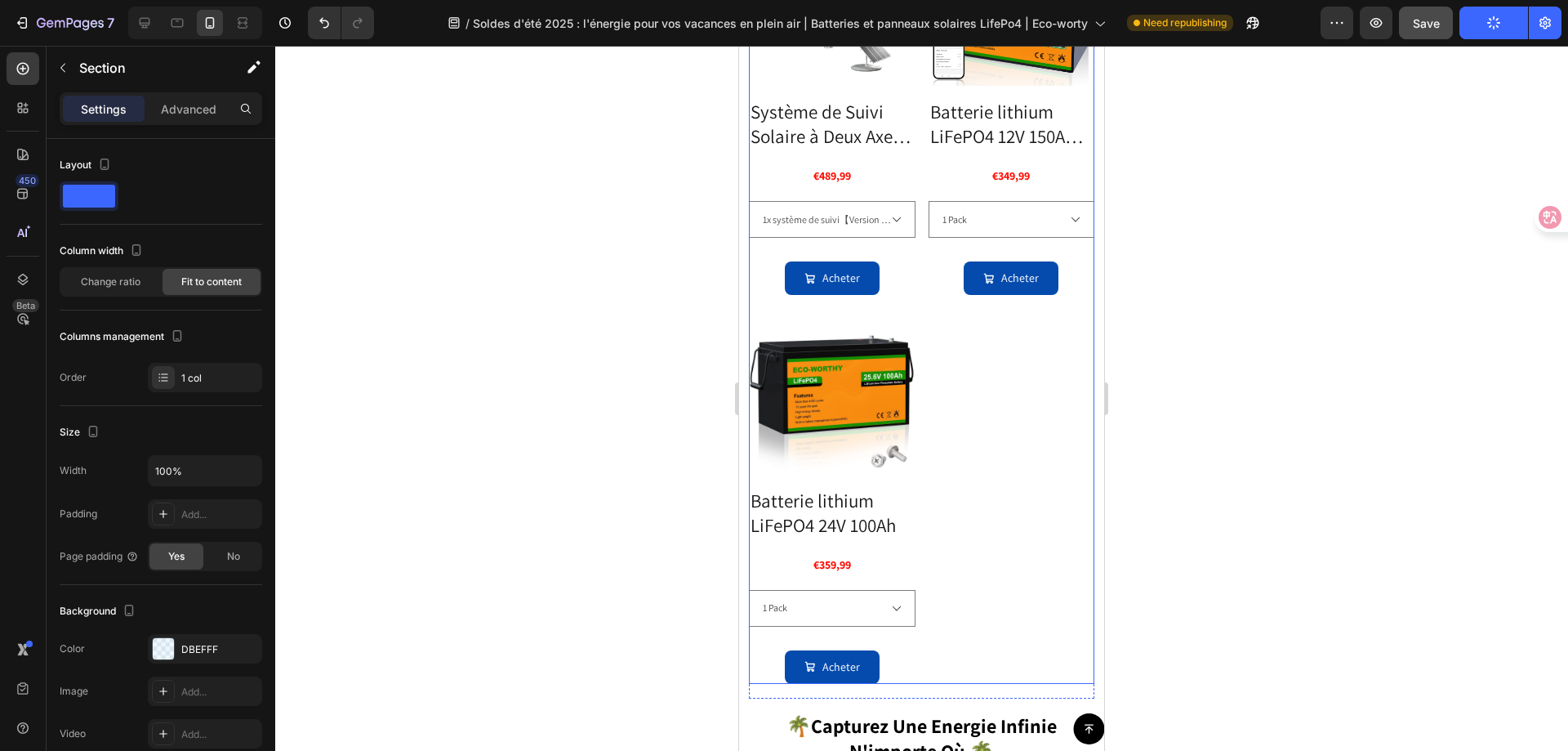
click at [937, 502] on div "Product Images Système de Suivi Solaire à Deux Axes ECO-WORTHY (Version Étendue…" at bounding box center [922, 301] width 346 height 763
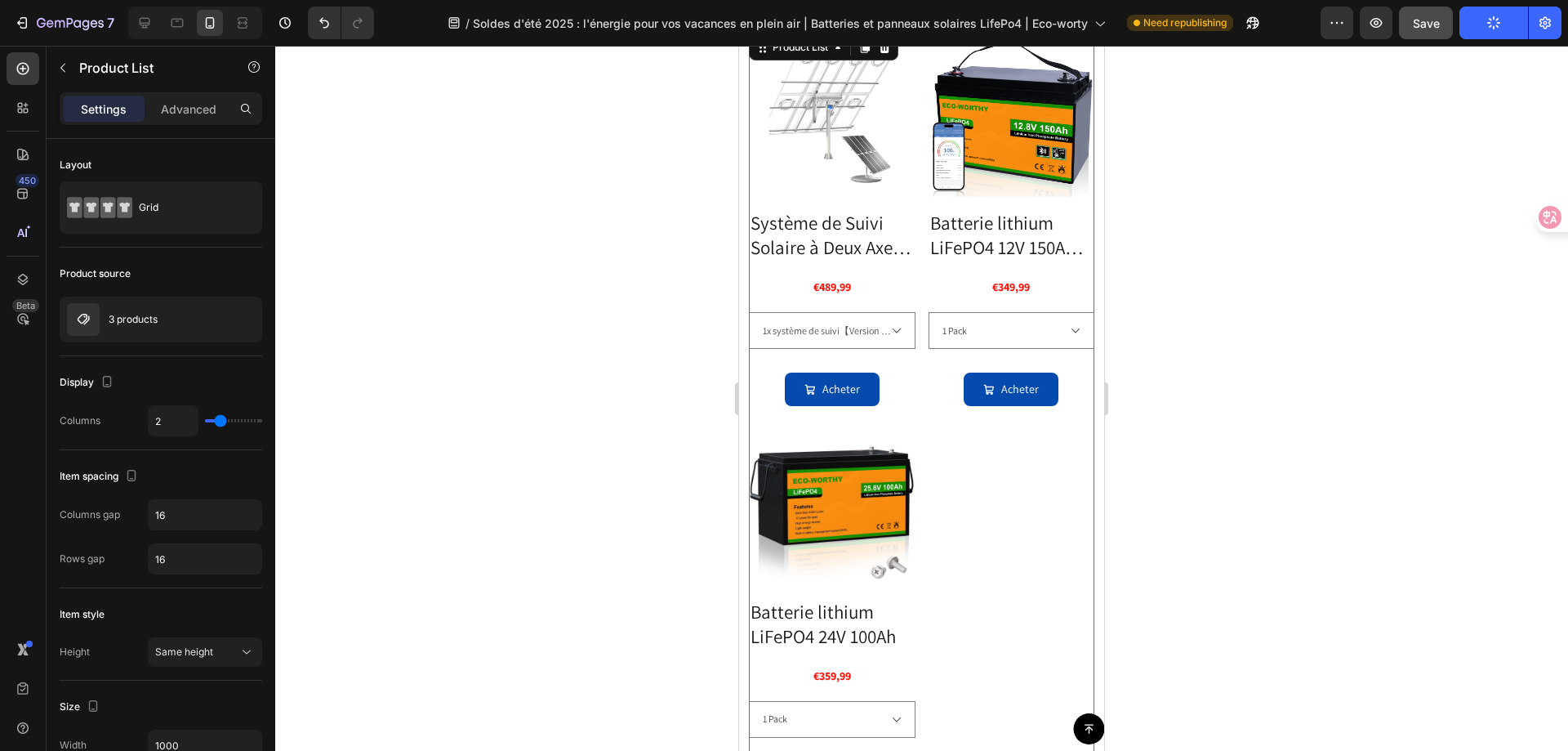
scroll to position [2610, 0]
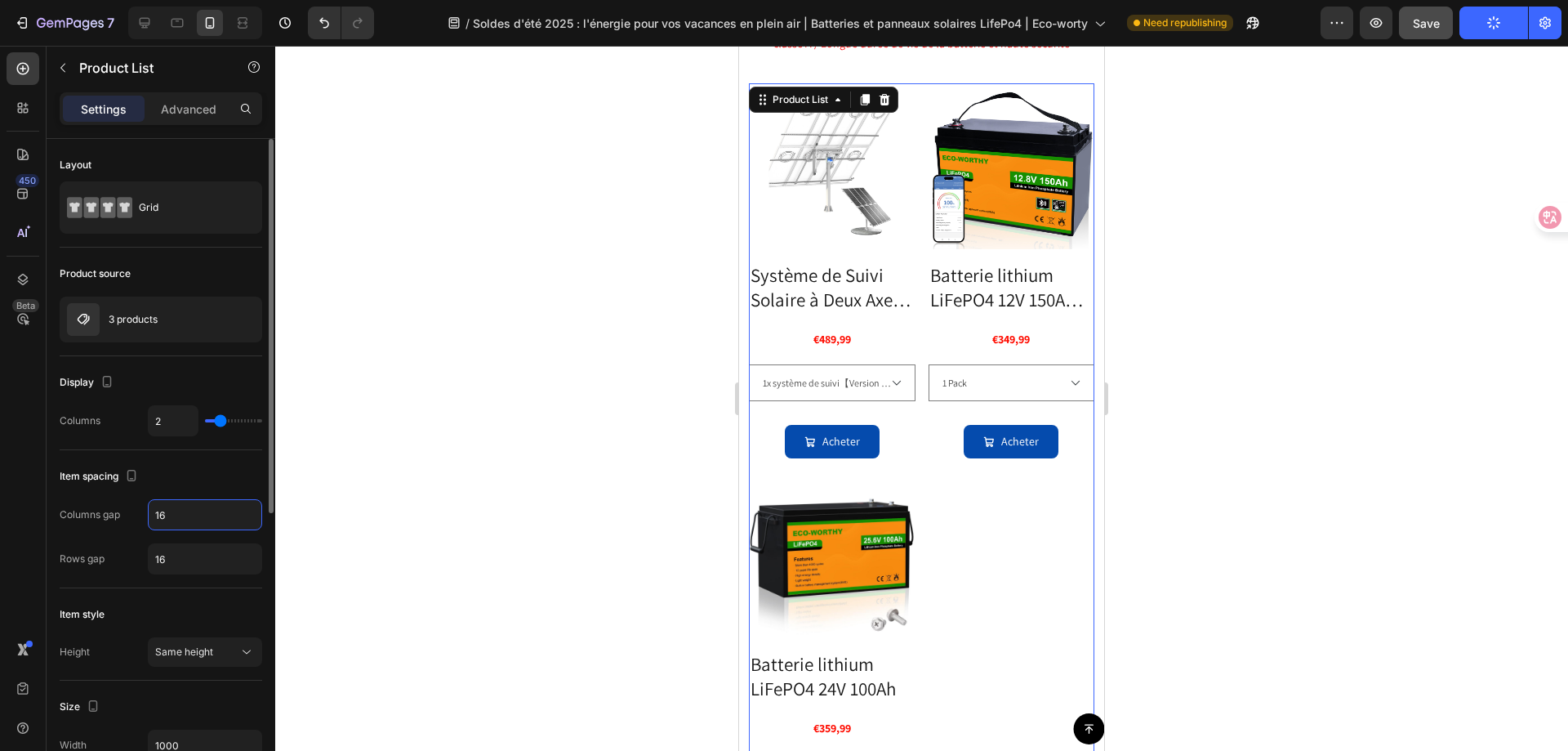
click at [178, 523] on input "16" at bounding box center [205, 515] width 113 height 30
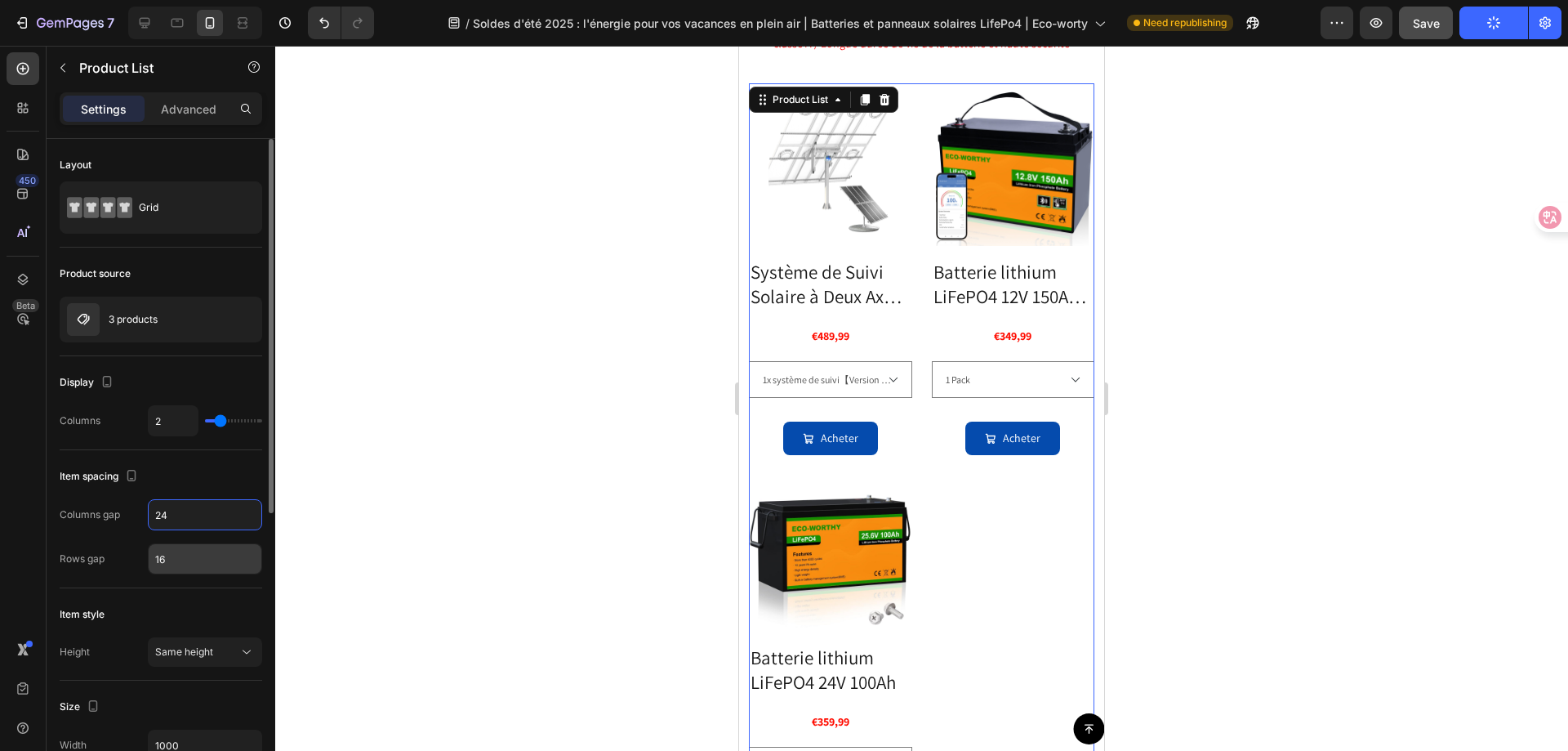
type input "24"
click at [203, 567] on input "16" at bounding box center [205, 559] width 113 height 30
type input "24"
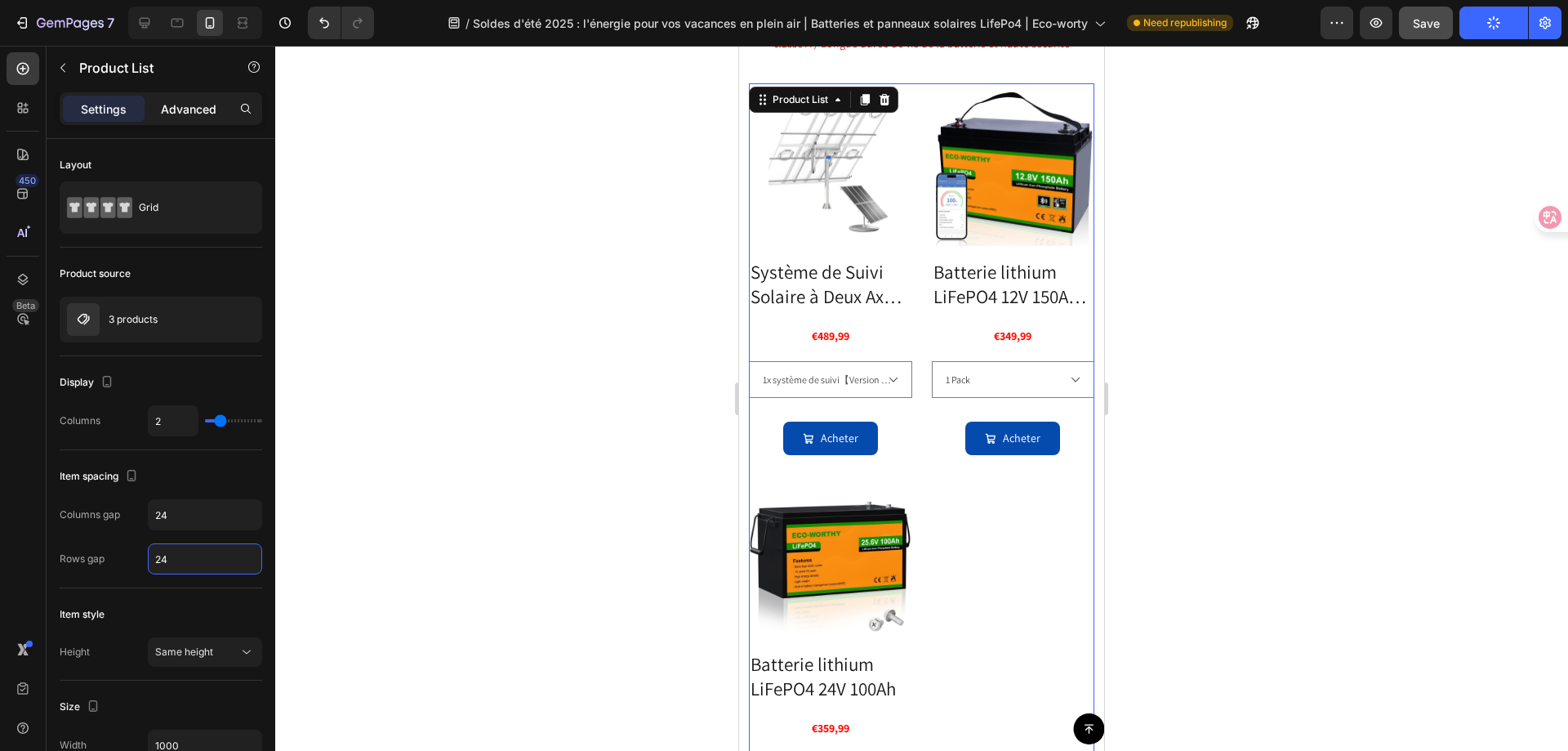
click at [187, 105] on p "Advanced" at bounding box center [188, 109] width 55 height 17
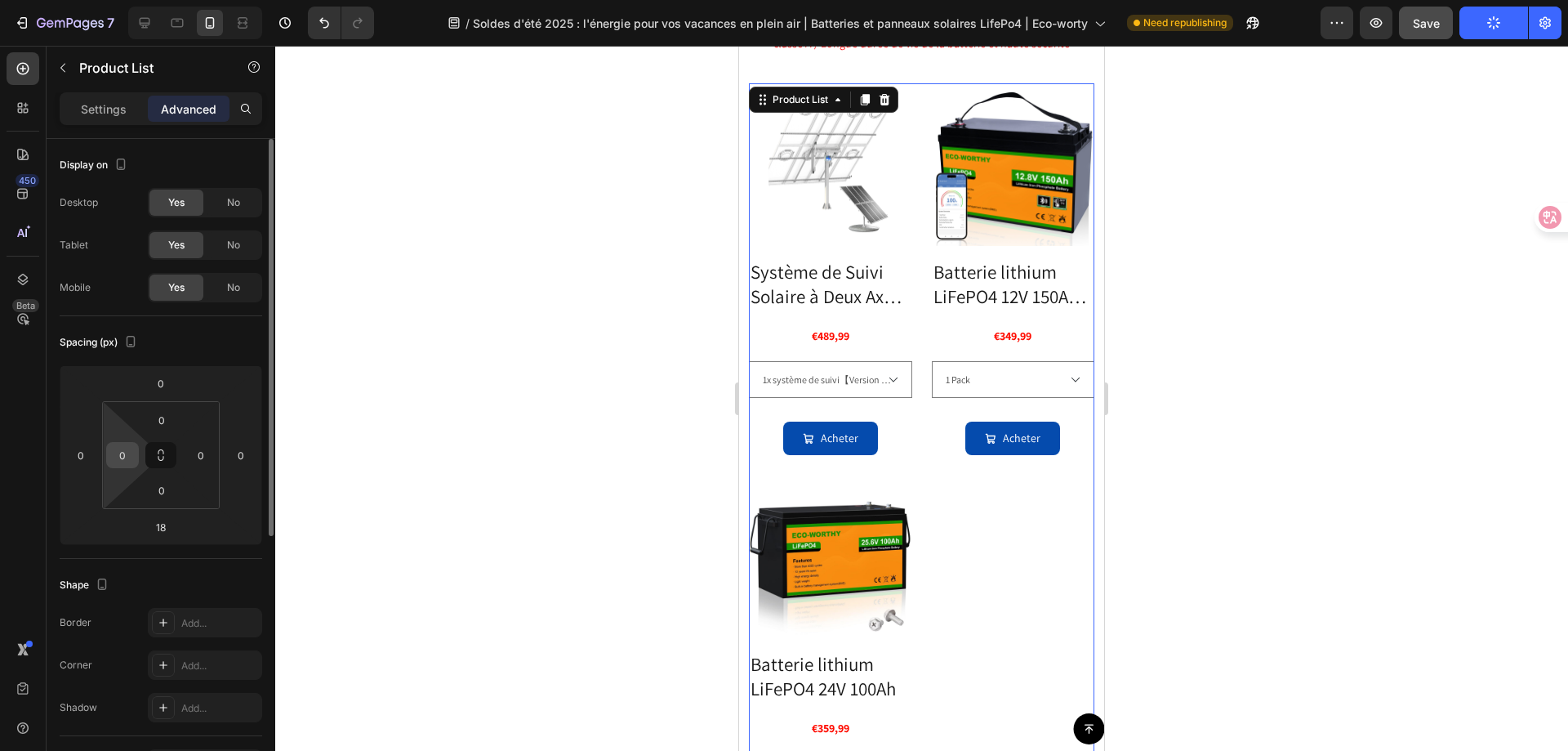
click at [133, 456] on input "0" at bounding box center [123, 455] width 25 height 25
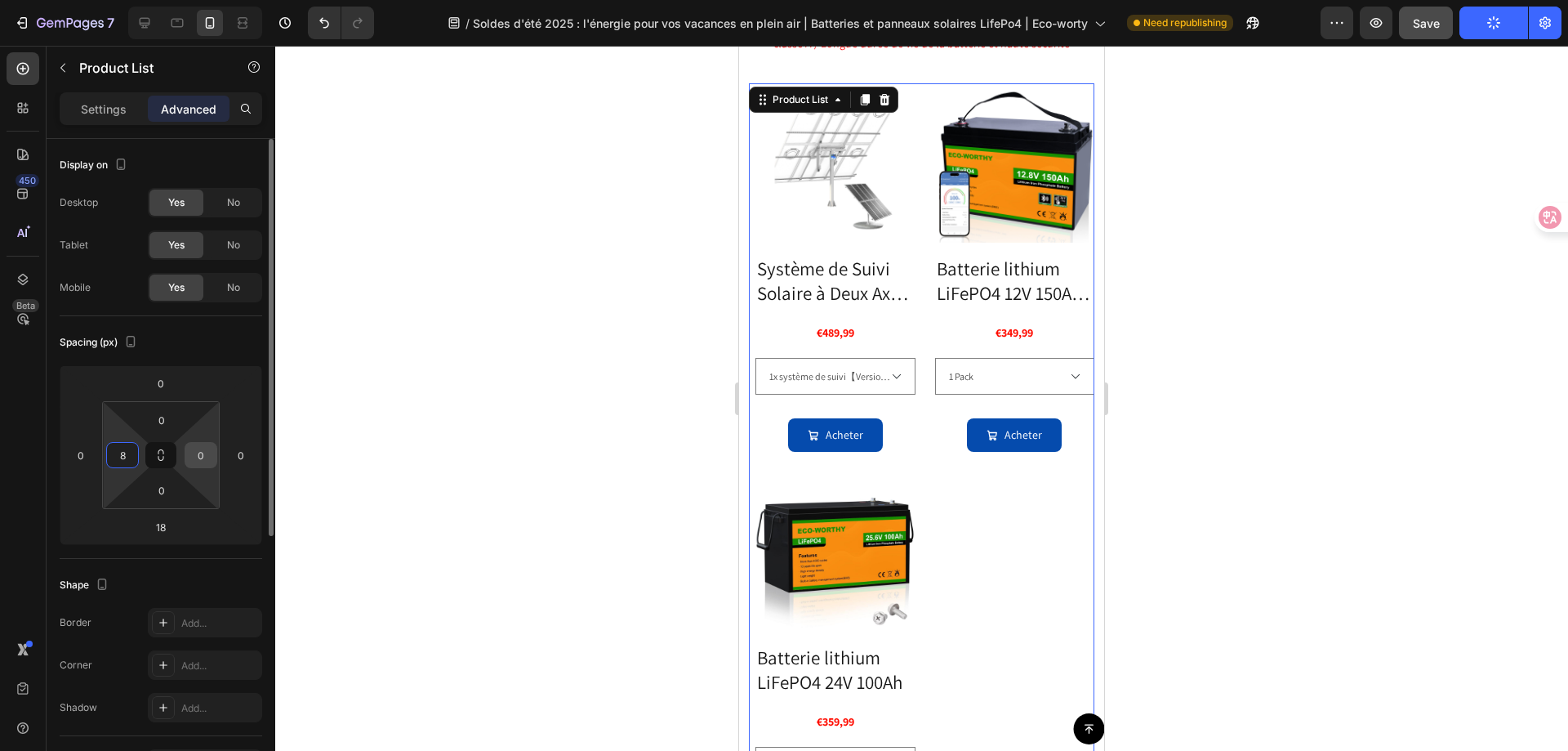
type input "8"
click at [212, 457] on input "0" at bounding box center [201, 455] width 25 height 25
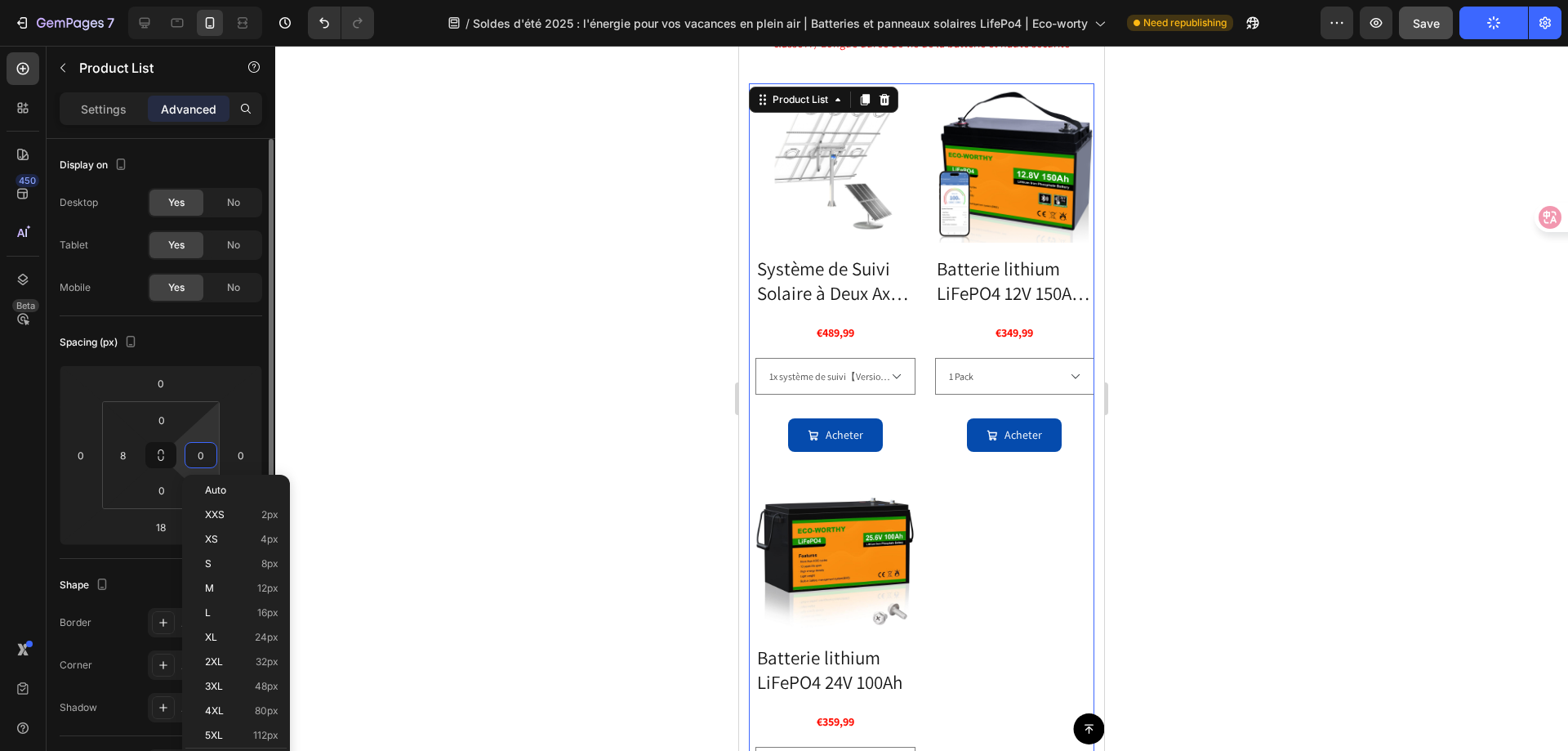
type input "8"
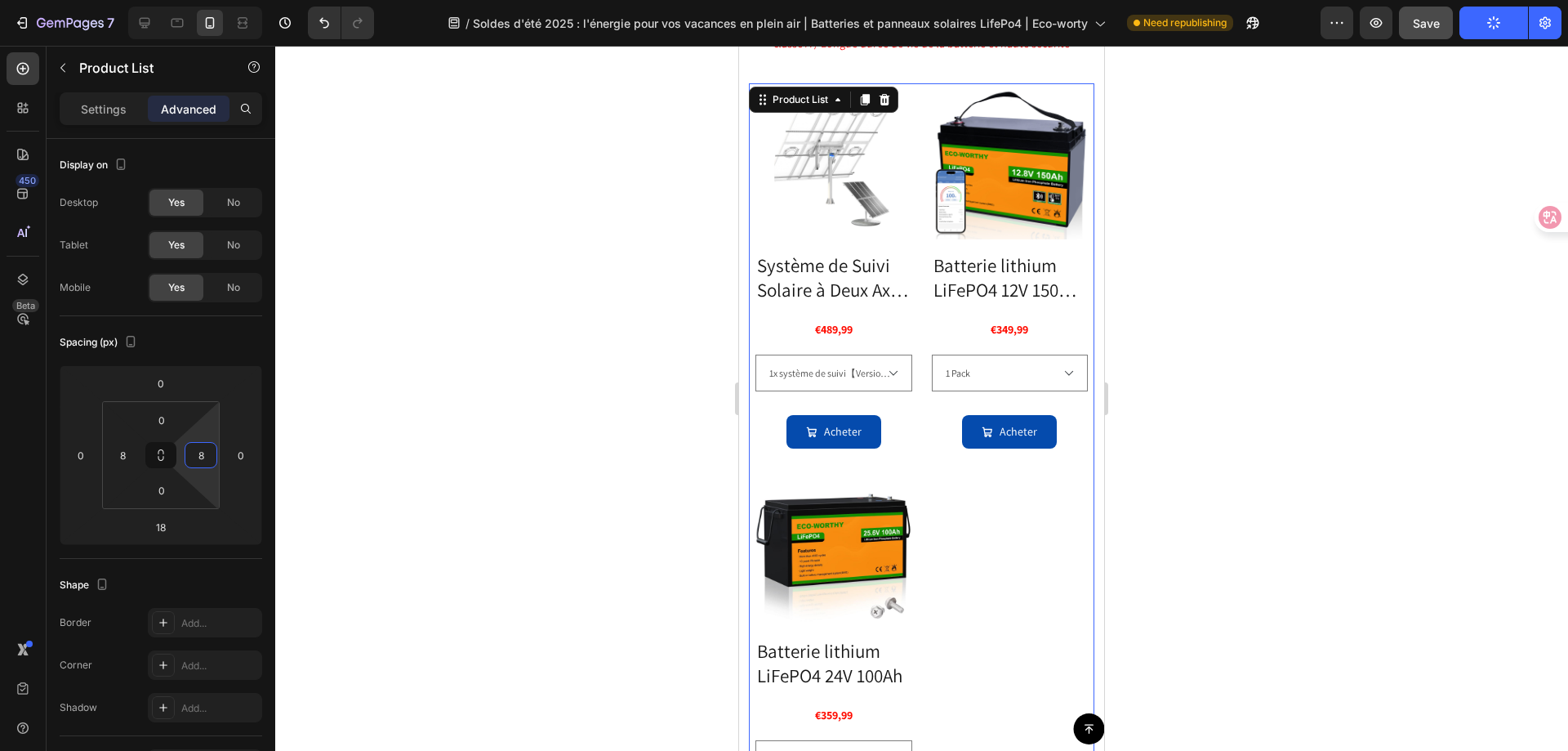
click at [1231, 484] on div at bounding box center [922, 399] width 1293 height 705
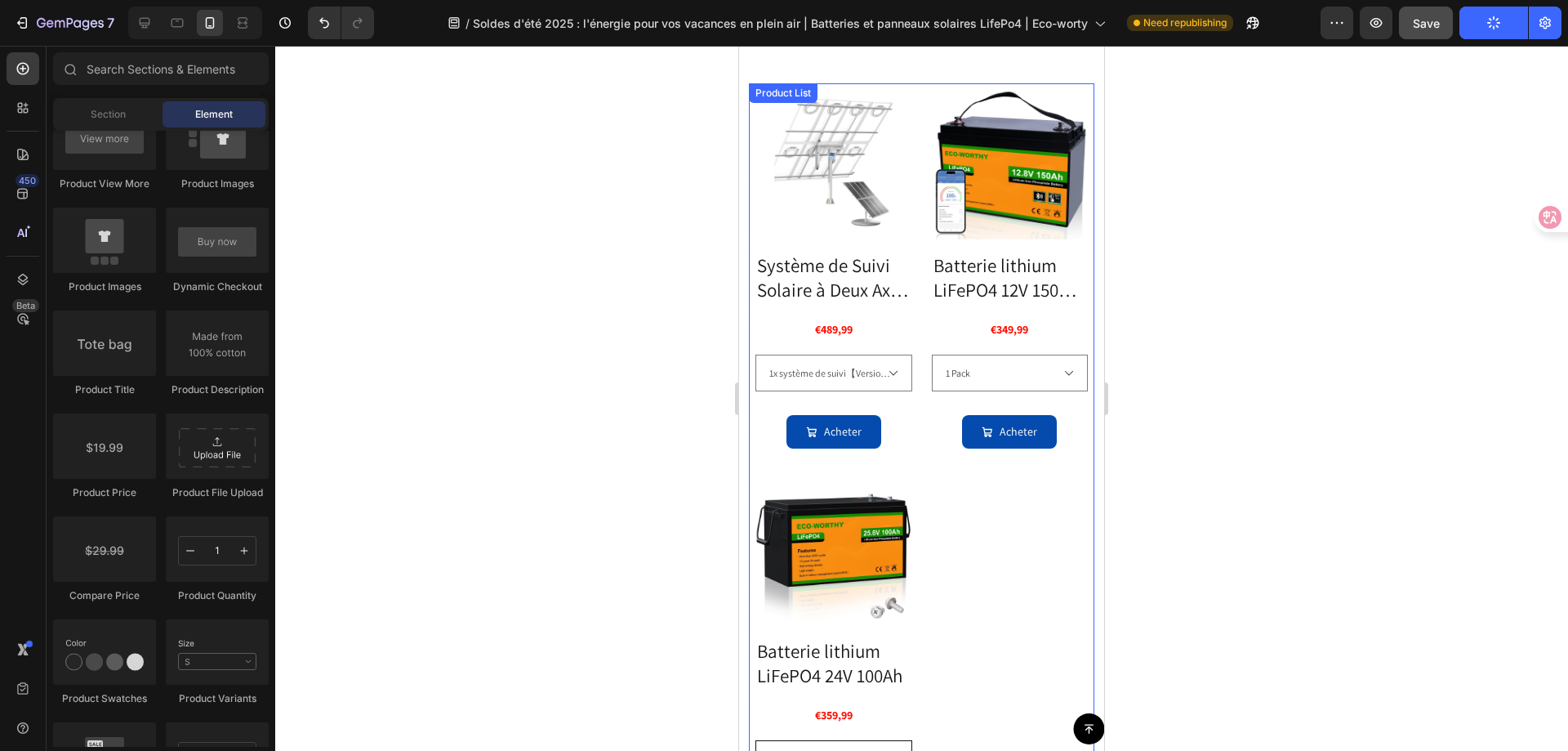
scroll to position [2856, 0]
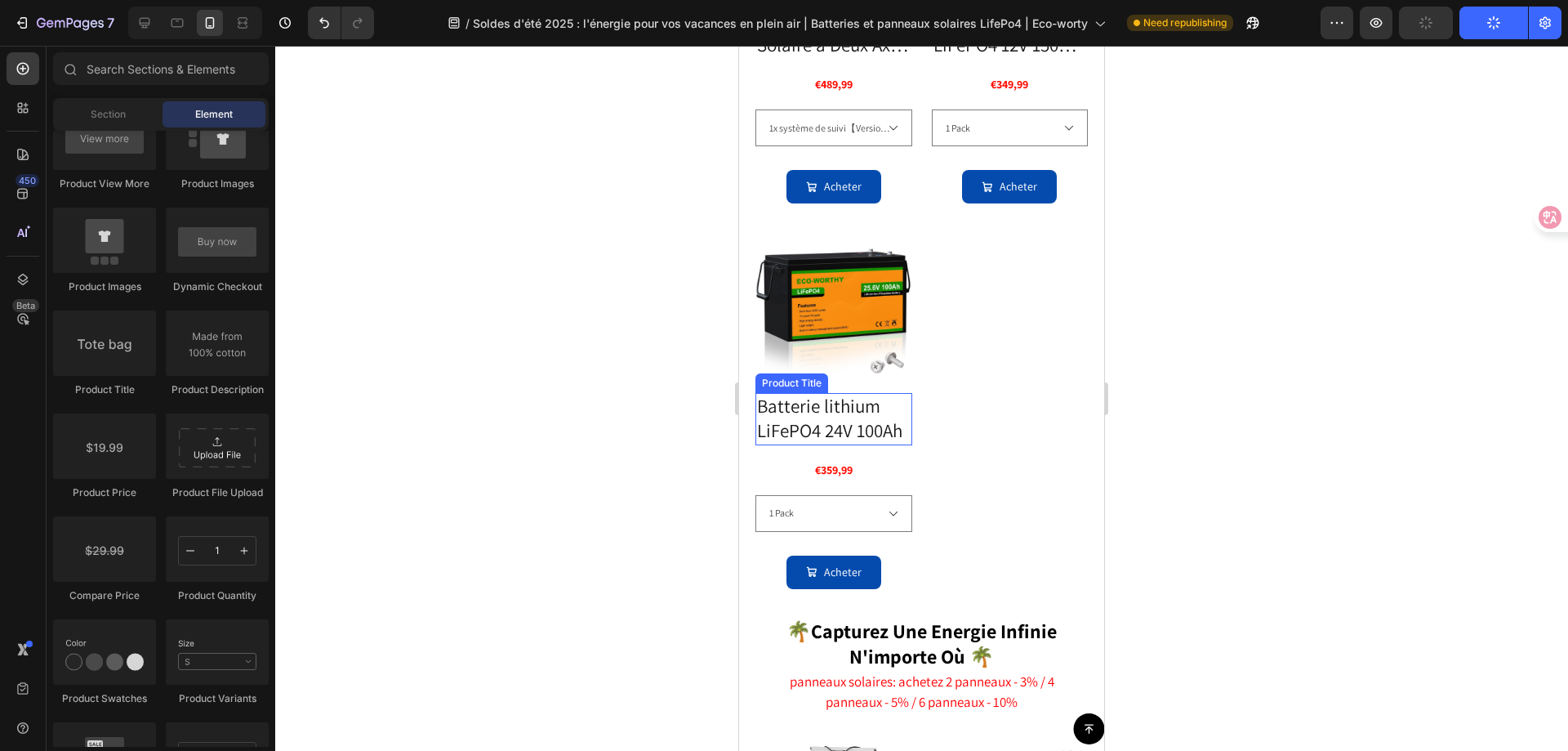
click at [842, 59] on h3 "Batterie lithium LiFePO4 24V 100Ah" at bounding box center [834, 33] width 156 height 52
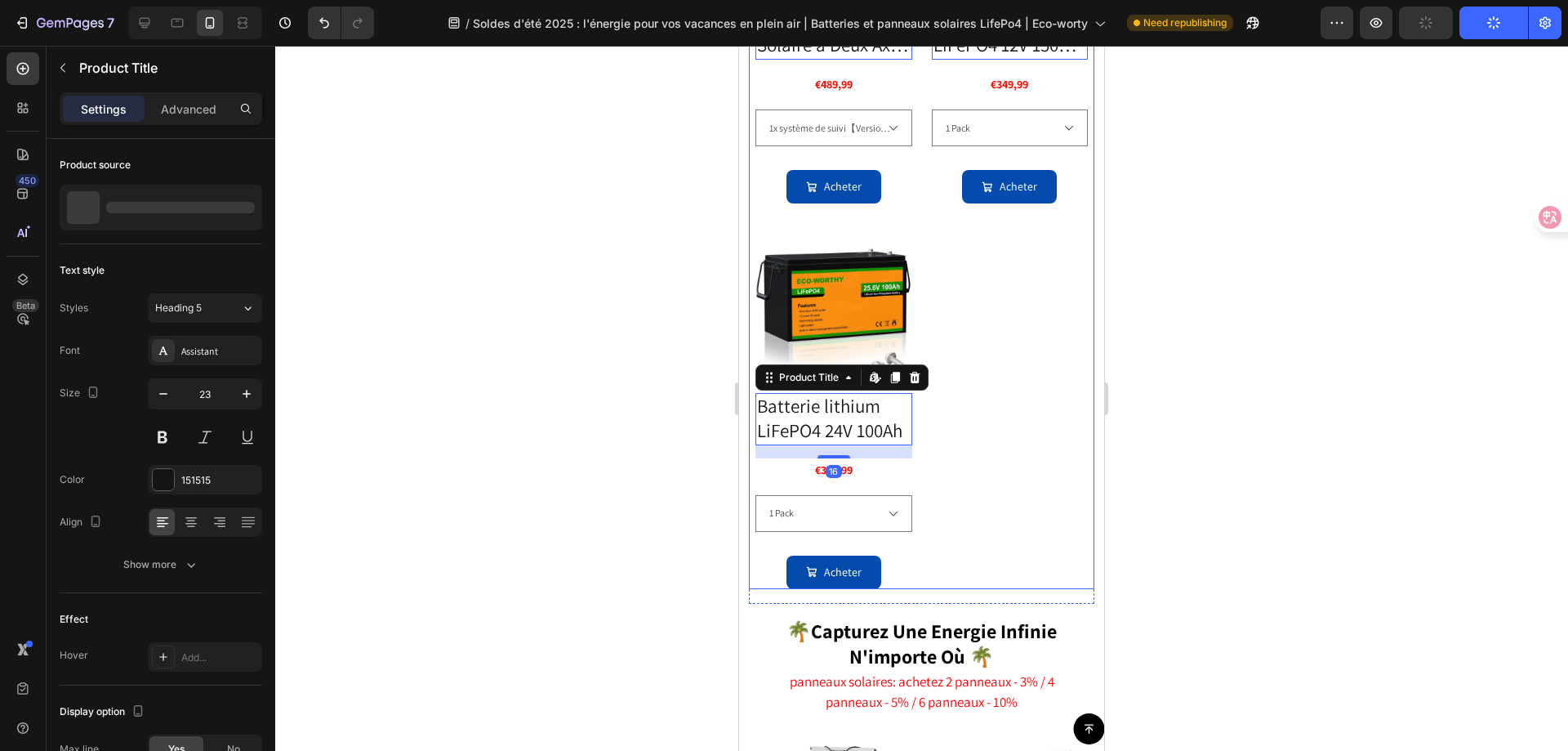
drag, startPoint x: 1020, startPoint y: 454, endPoint x: 978, endPoint y: 463, distance: 43.0
click at [1020, 454] on div "Product Images Système de Suivi Solaire à Deux Axes ECO-WORTHY (Version Étendue…" at bounding box center [922, 214] width 333 height 751
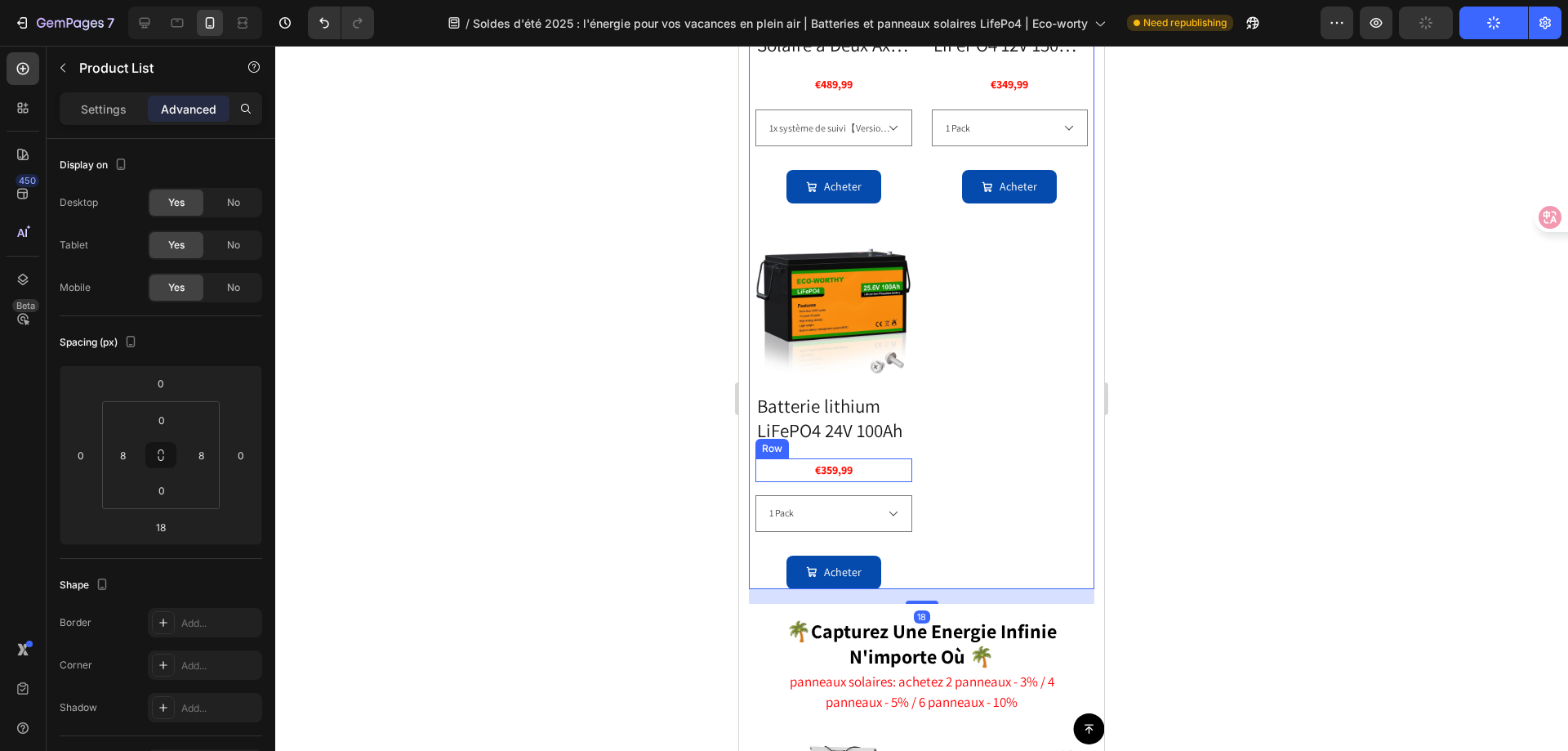
click at [857, 96] on div "€359,99 Product Price Product Price Row" at bounding box center [834, 84] width 156 height 24
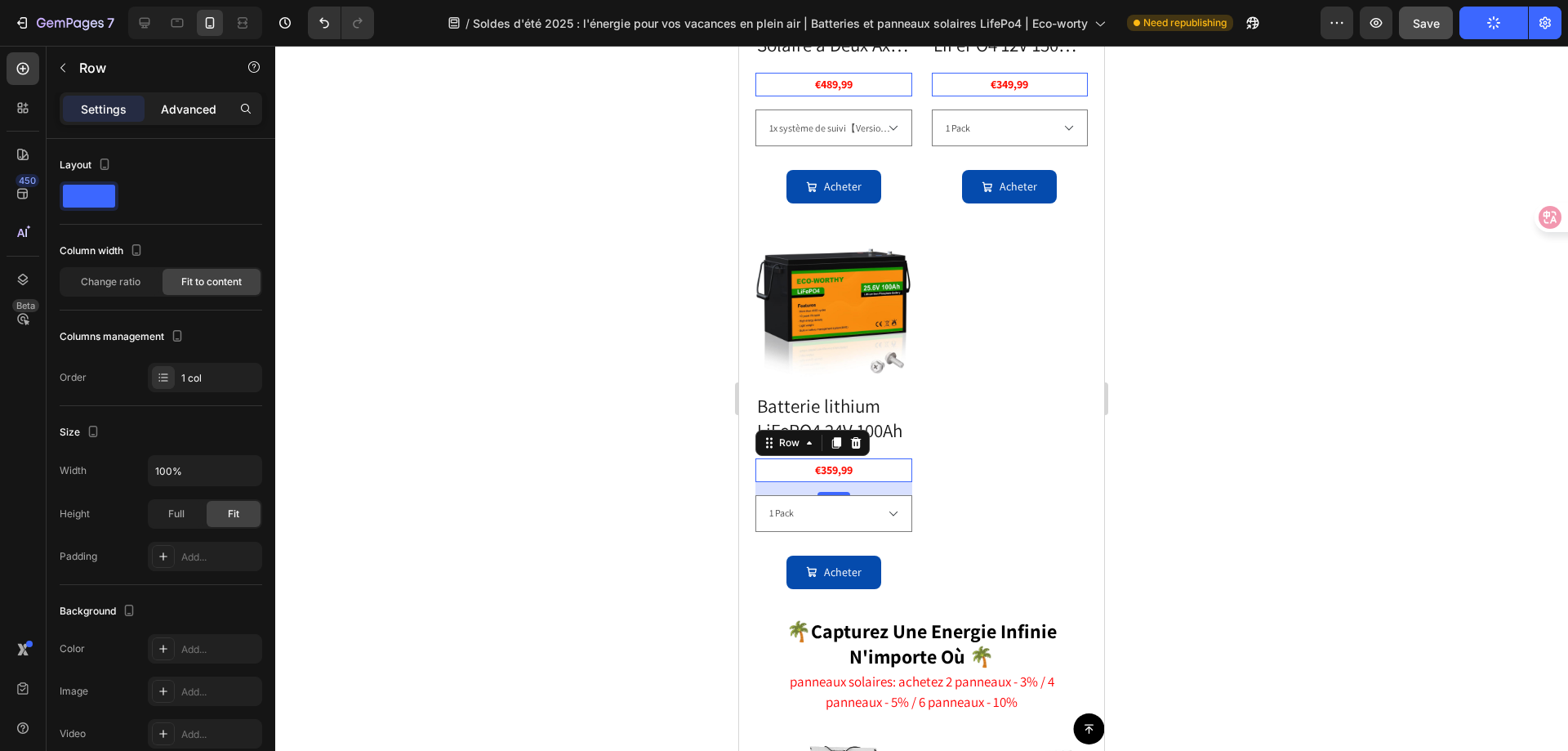
click at [177, 114] on p "Advanced" at bounding box center [188, 109] width 55 height 17
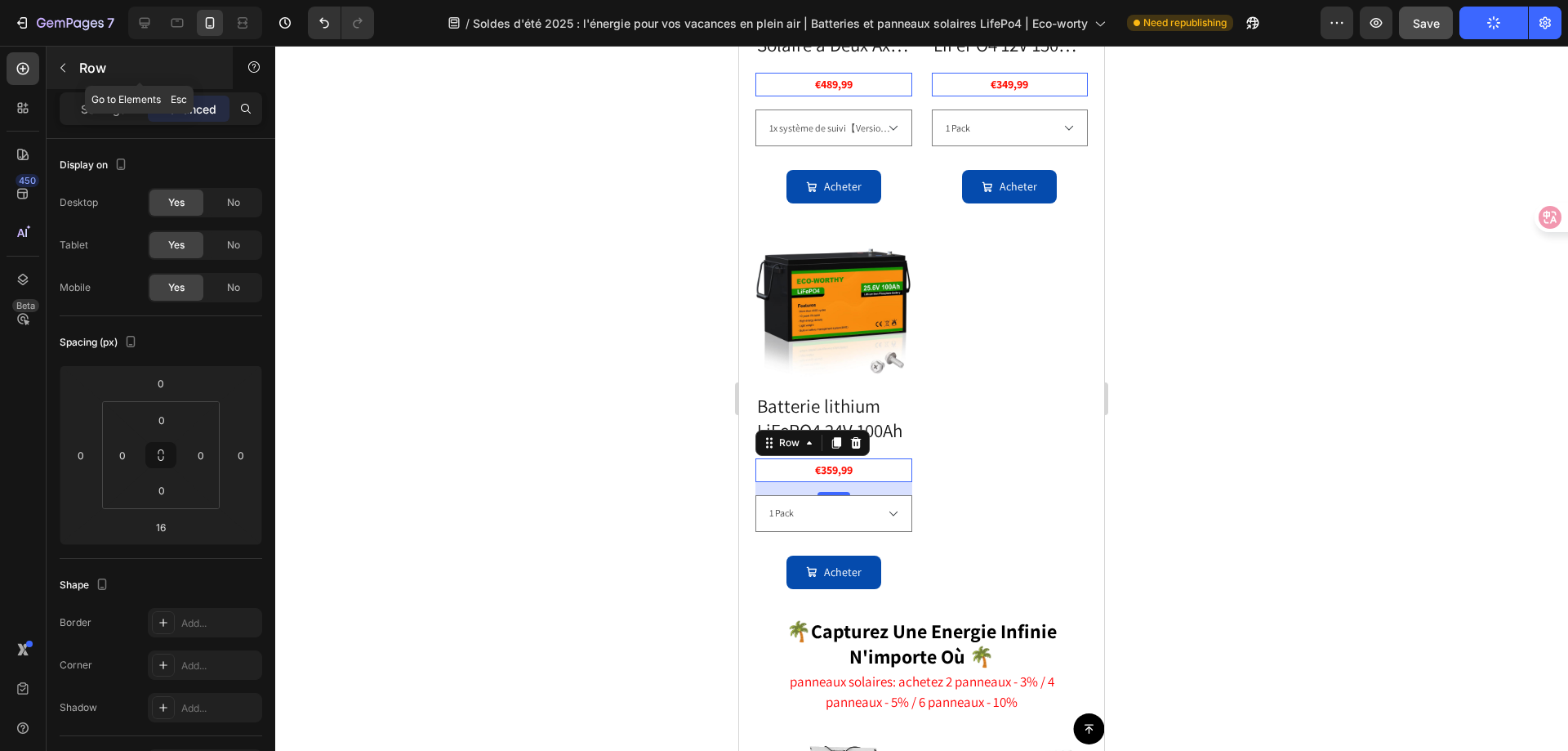
click at [67, 72] on icon "button" at bounding box center [63, 68] width 13 height 13
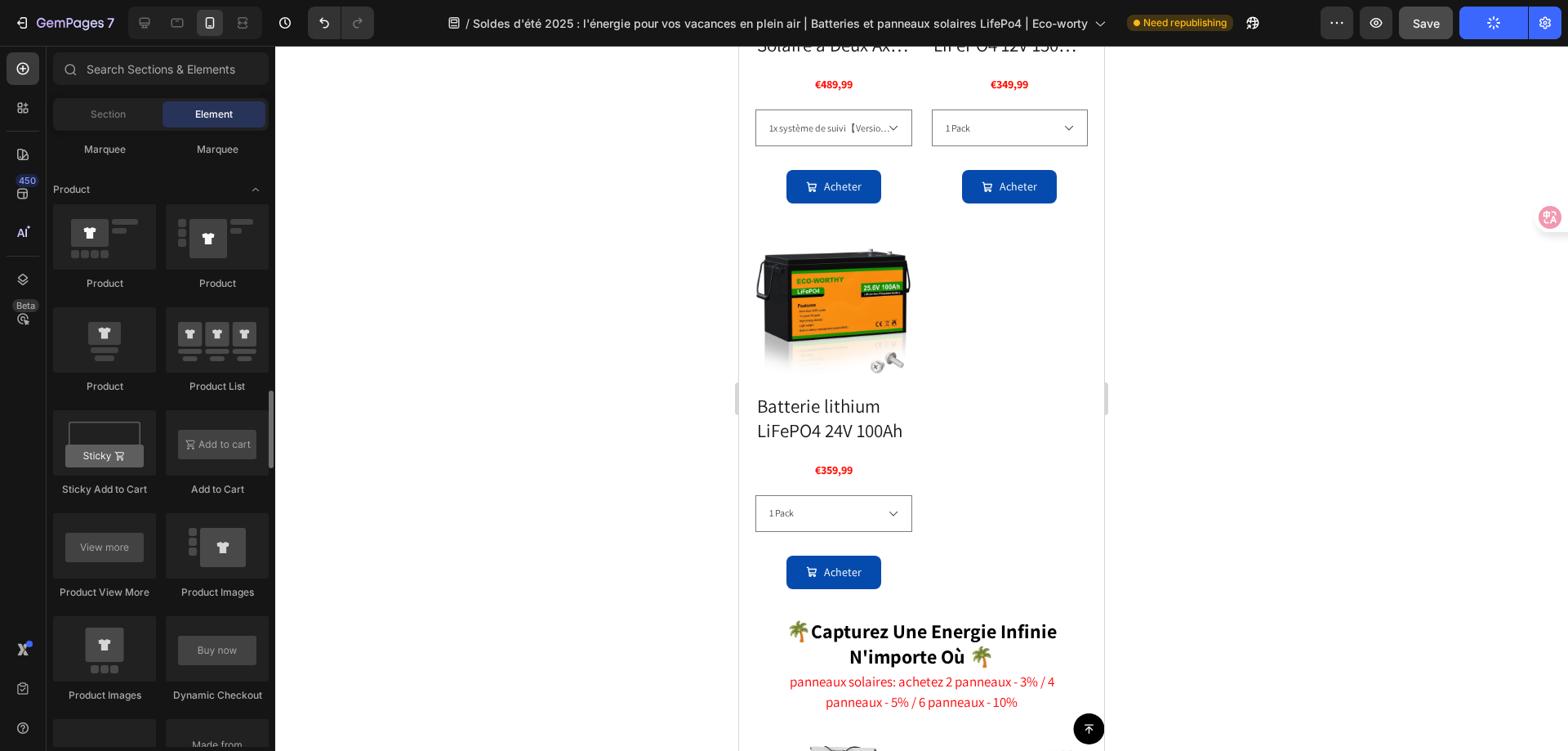
scroll to position [1552, 0]
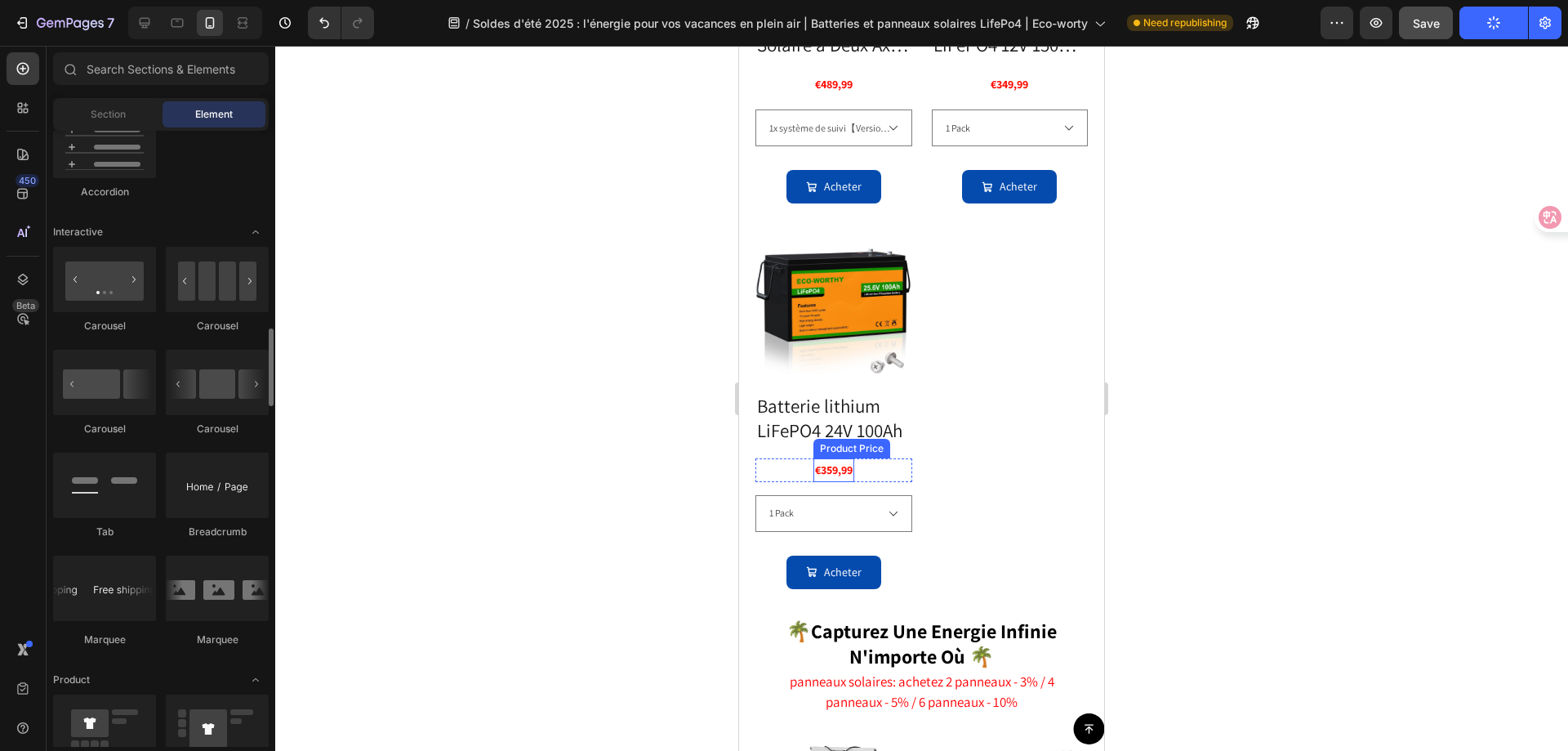
click at [826, 96] on div "€359,99" at bounding box center [834, 84] width 41 height 24
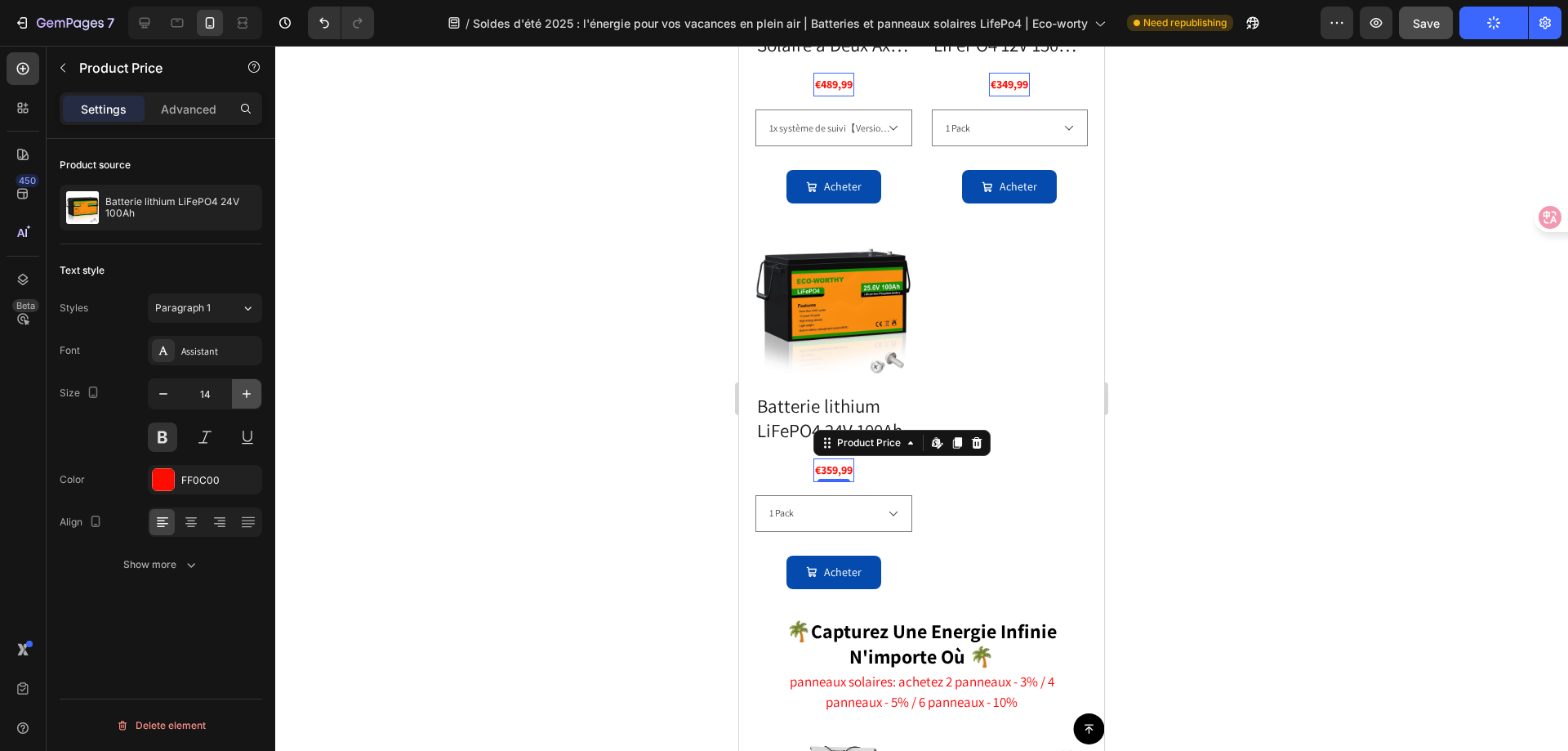
click at [246, 393] on icon "button" at bounding box center [247, 394] width 16 height 16
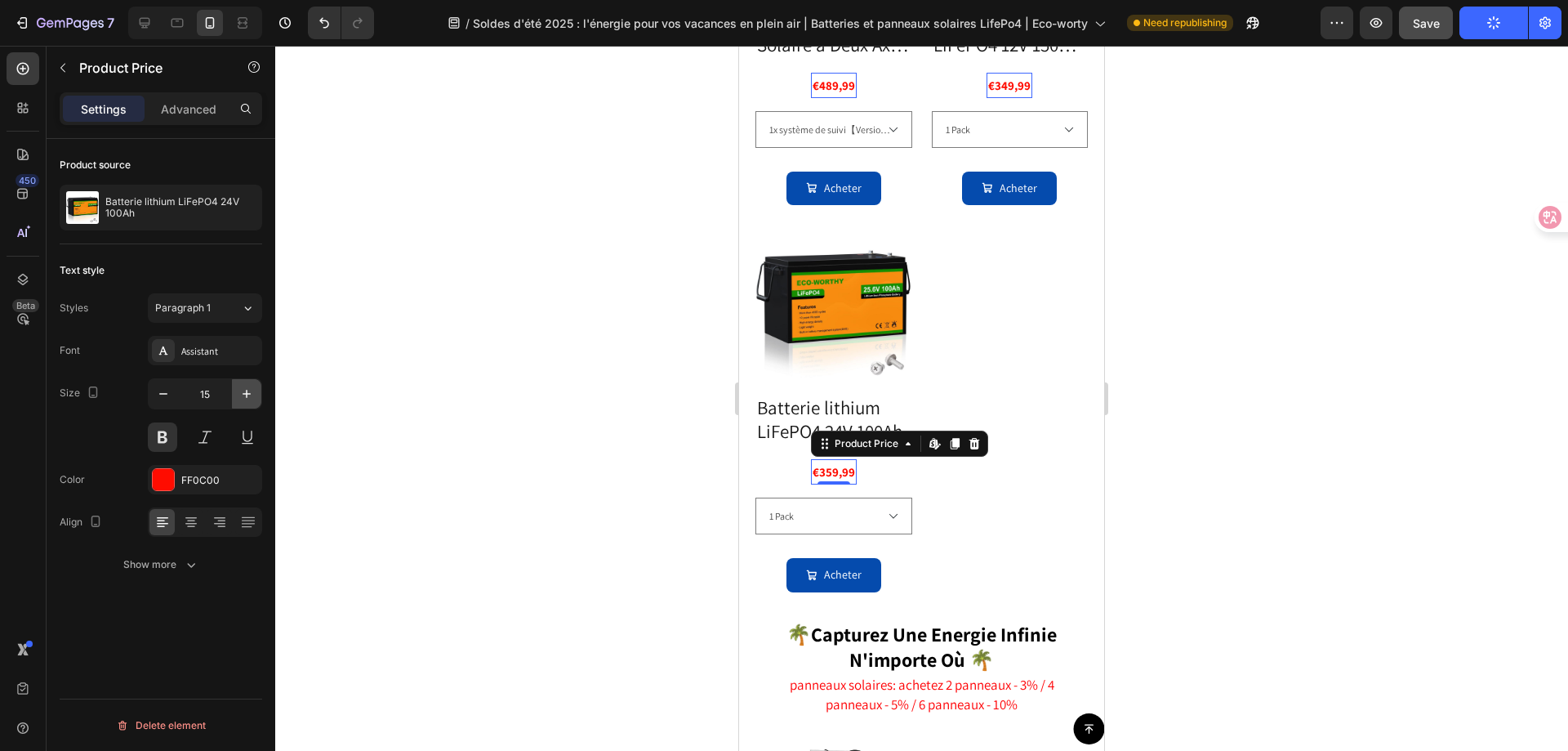
click at [246, 393] on icon "button" at bounding box center [247, 394] width 16 height 16
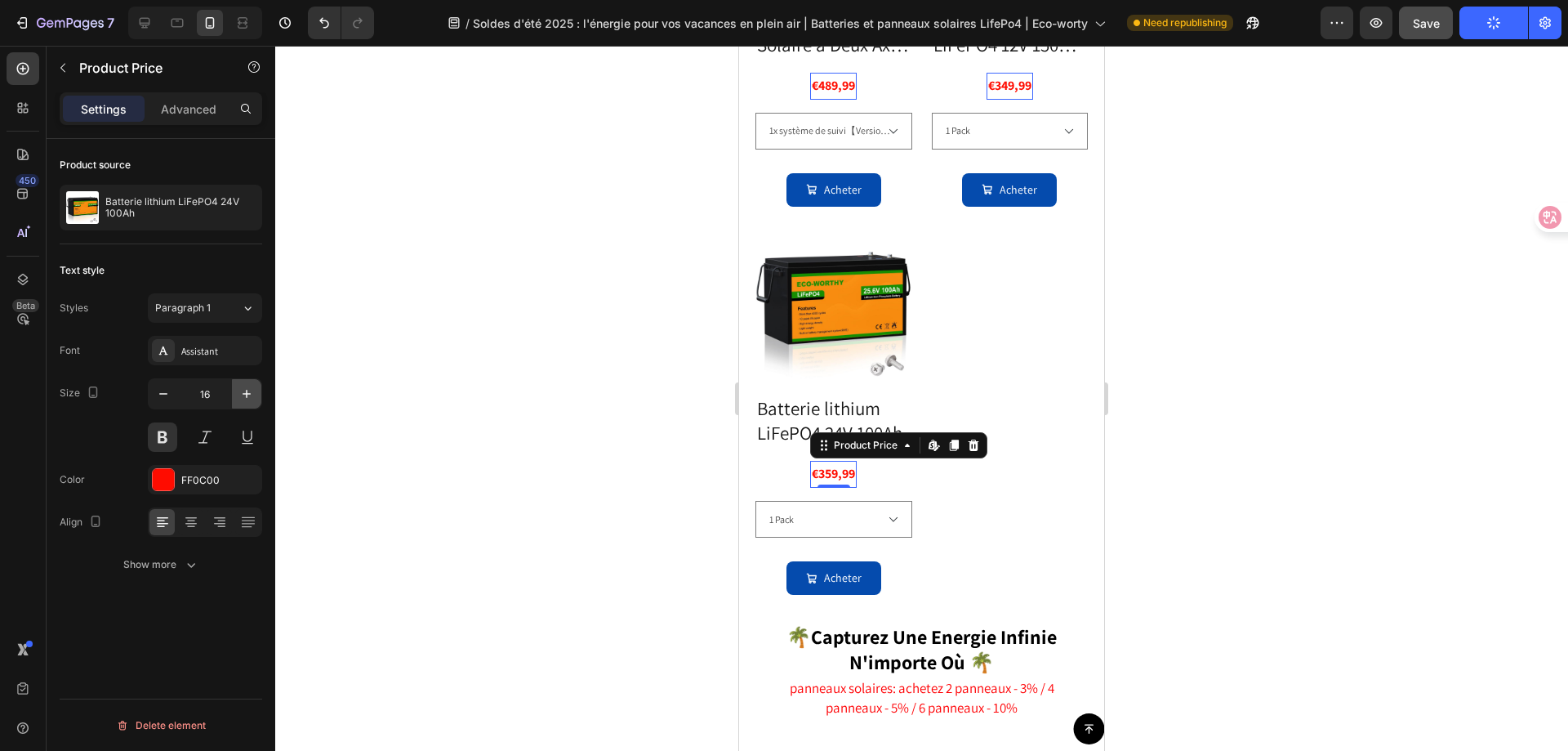
click at [246, 393] on icon "button" at bounding box center [247, 394] width 16 height 16
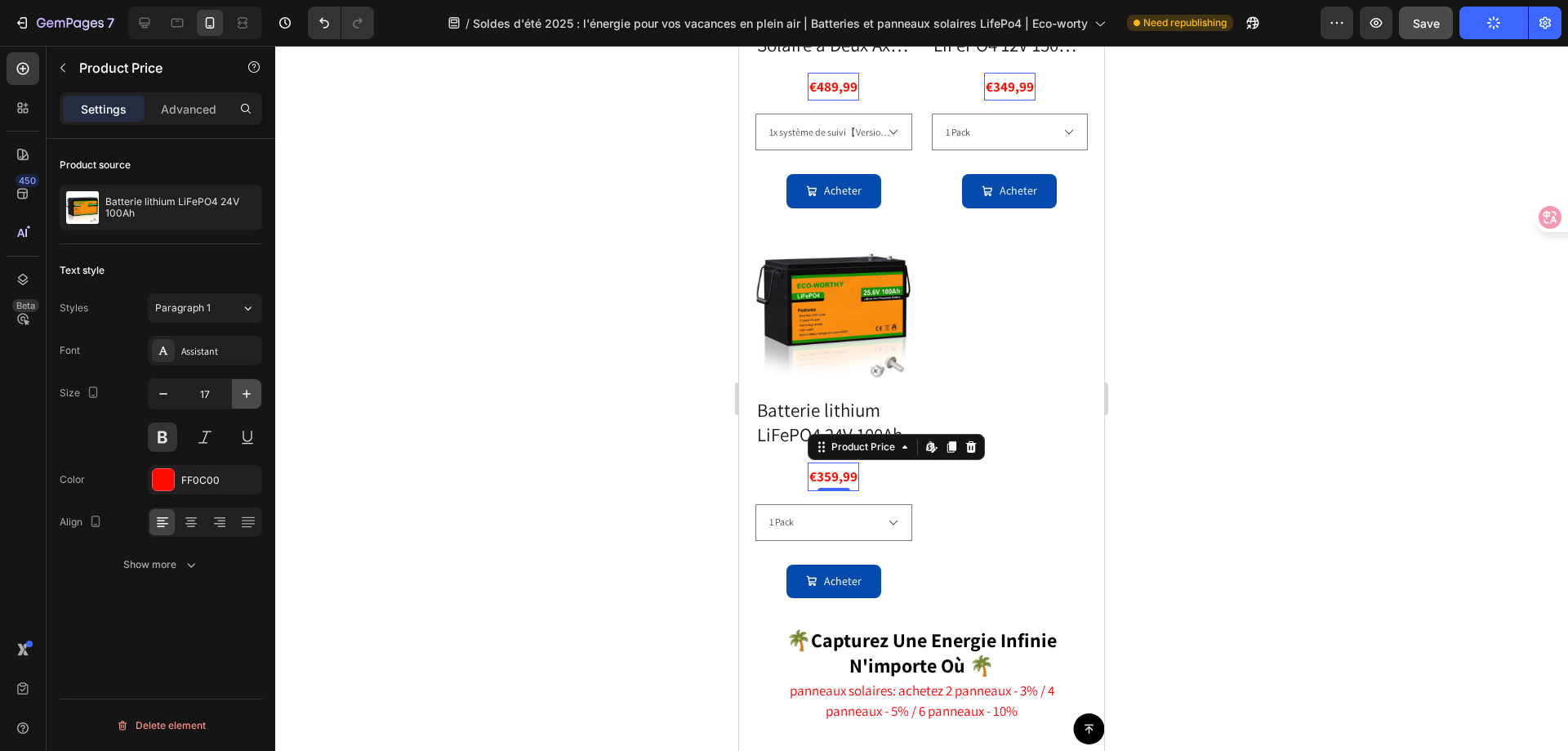
click at [246, 393] on icon "button" at bounding box center [247, 394] width 16 height 16
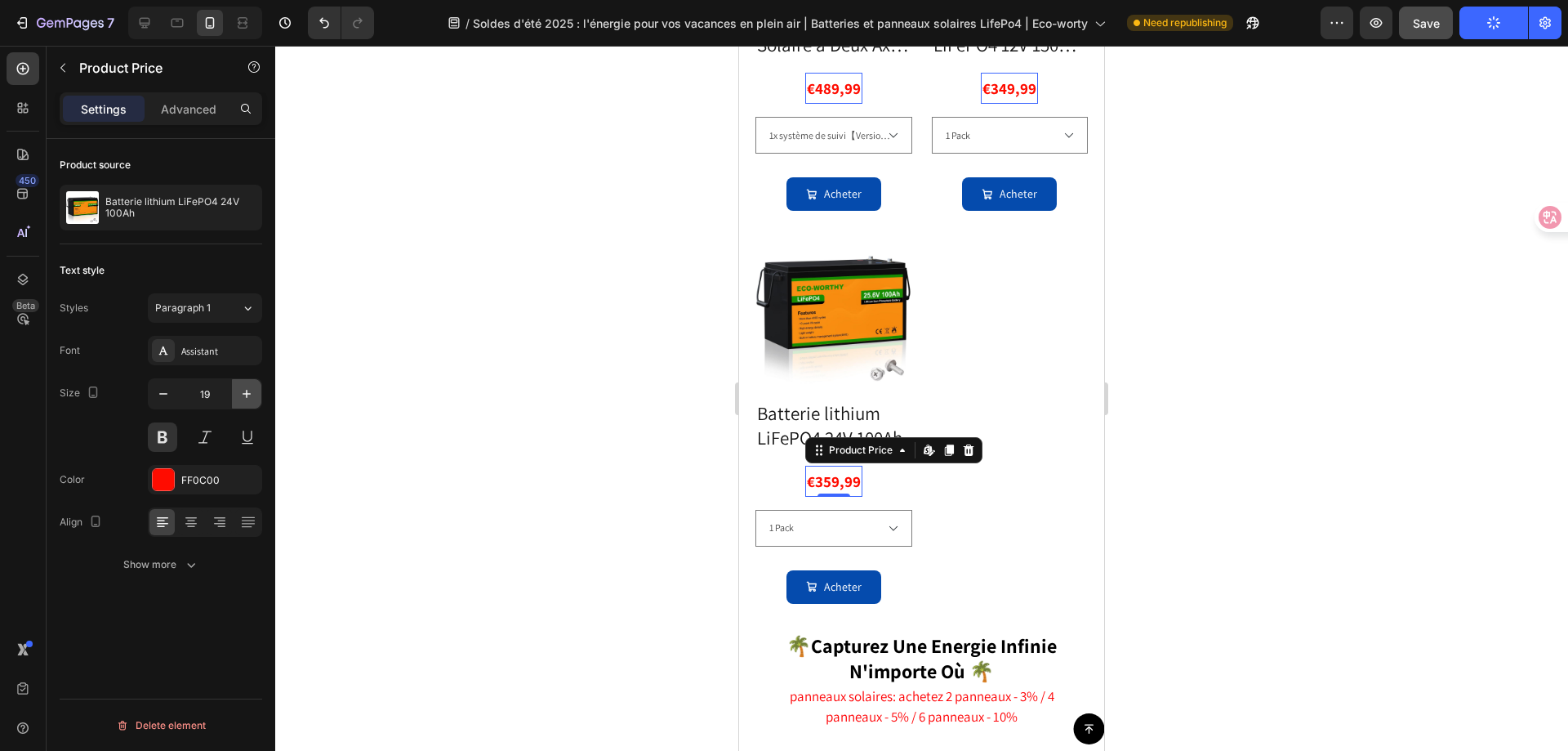
click at [246, 393] on icon "button" at bounding box center [247, 394] width 16 height 16
type input "20"
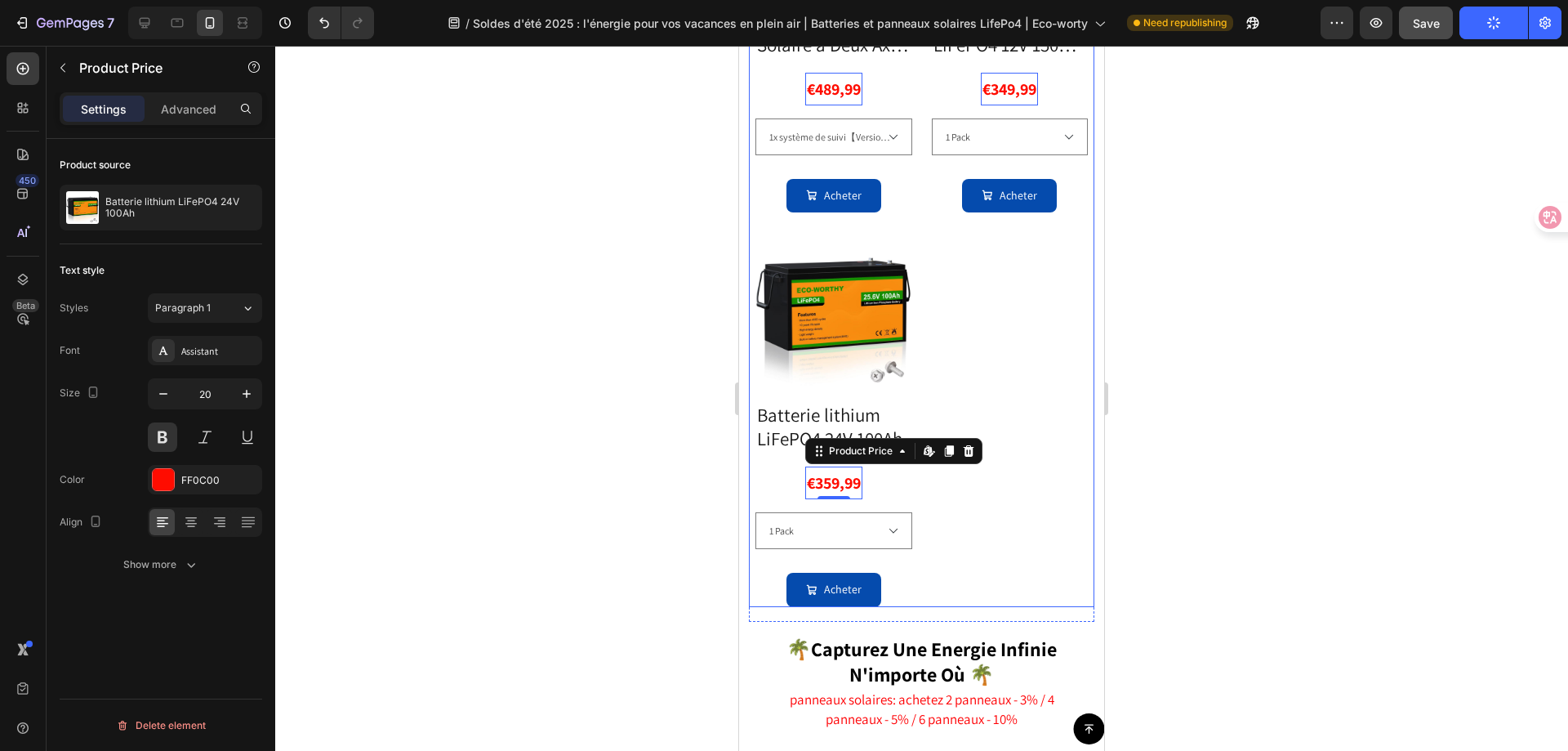
click at [998, 410] on div "Product Images Système de Suivi Solaire à Deux Axes ECO-WORTHY (Version Étendue…" at bounding box center [922, 222] width 333 height 768
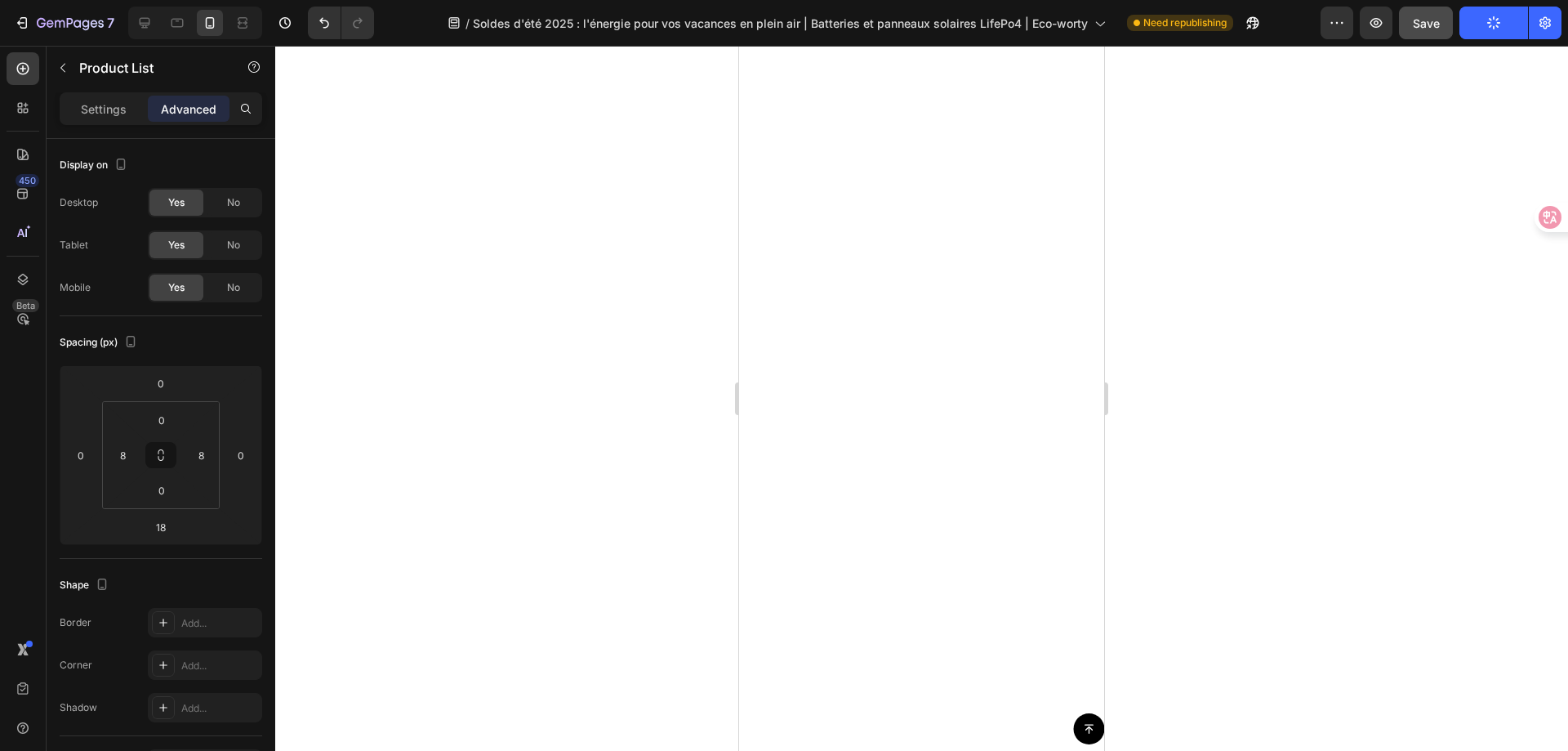
scroll to position [895, 0]
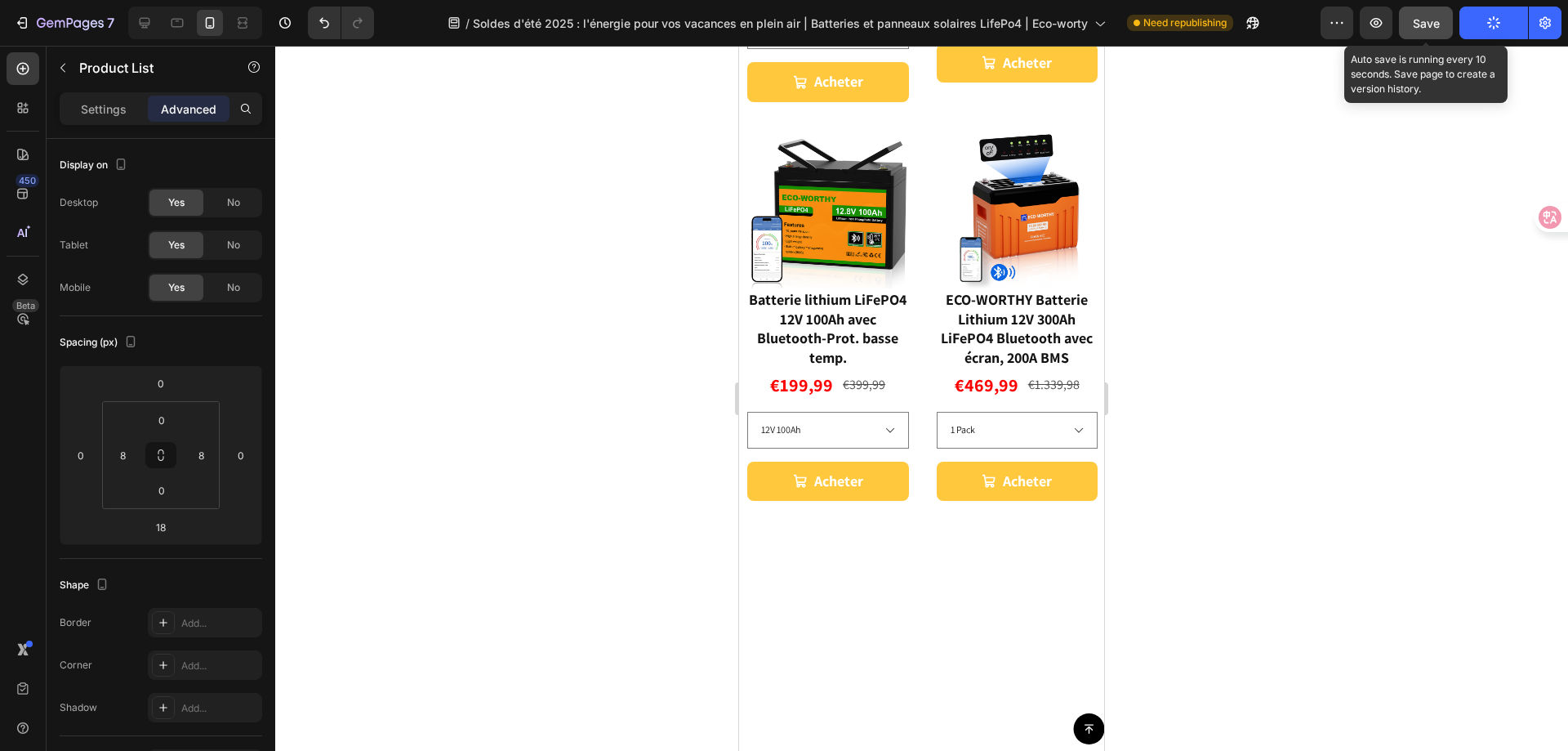
click at [1427, 28] on span "Save" at bounding box center [1426, 23] width 27 height 14
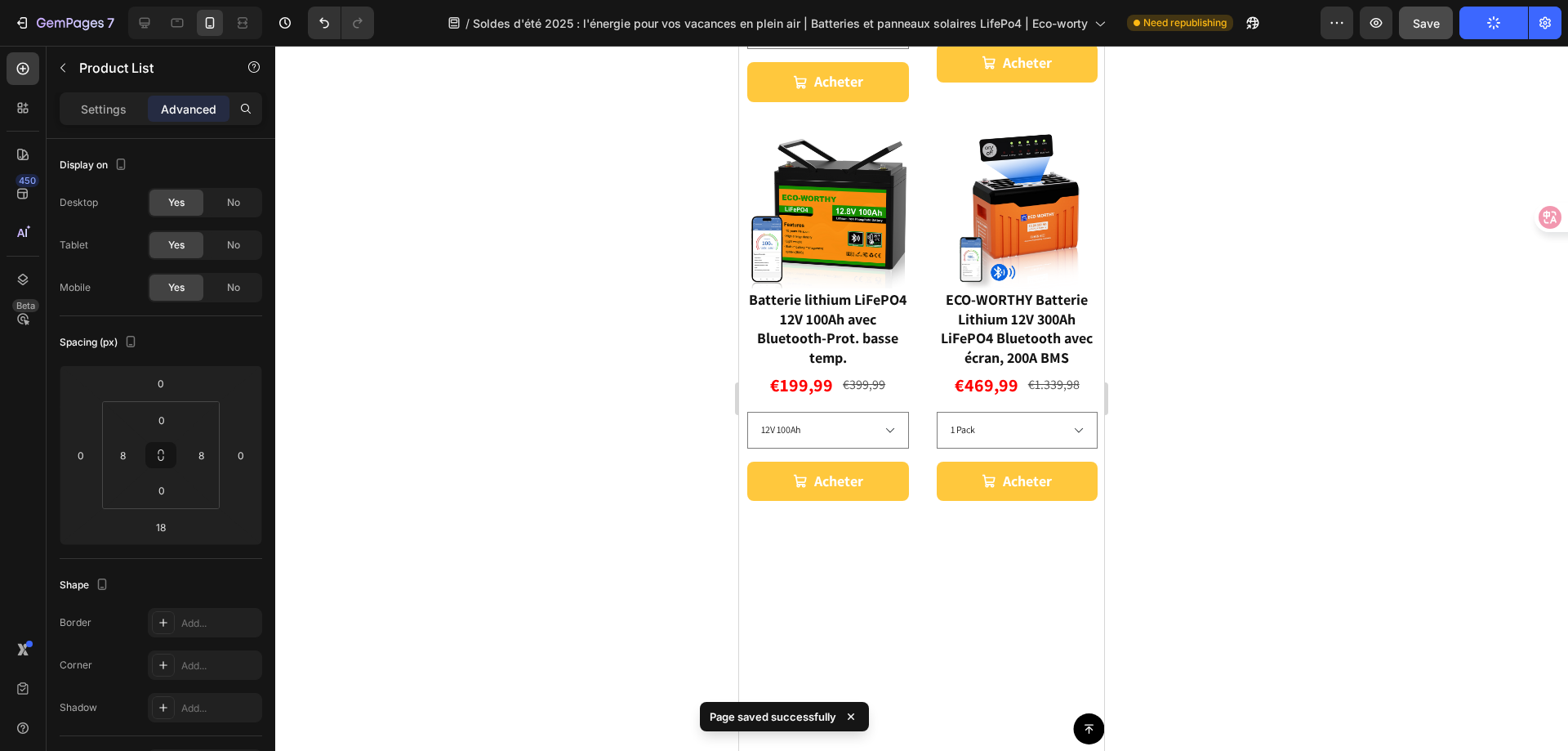
click at [1483, 25] on button "Publish" at bounding box center [1494, 23] width 68 height 33
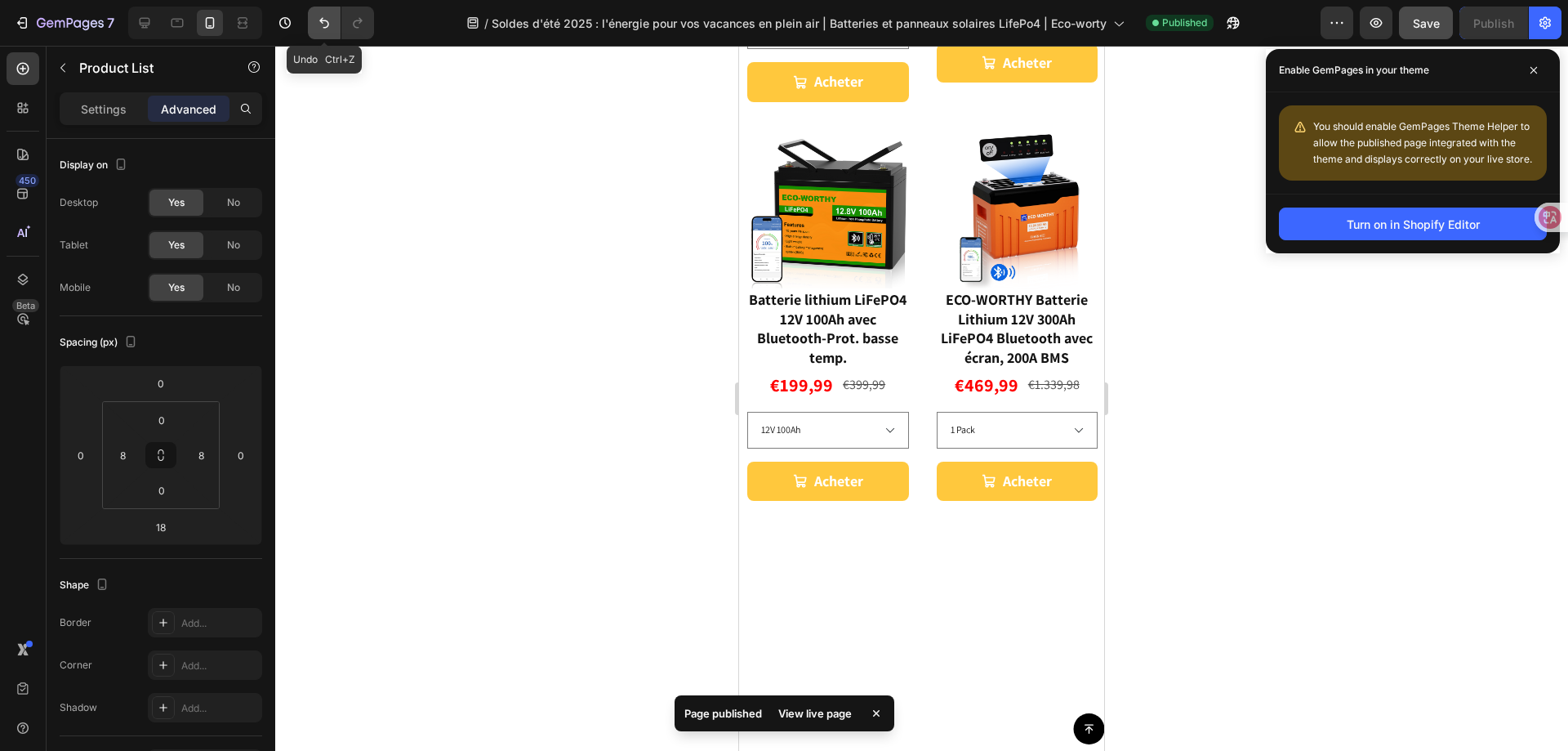
click at [322, 26] on icon "Undo/Redo" at bounding box center [324, 23] width 16 height 16
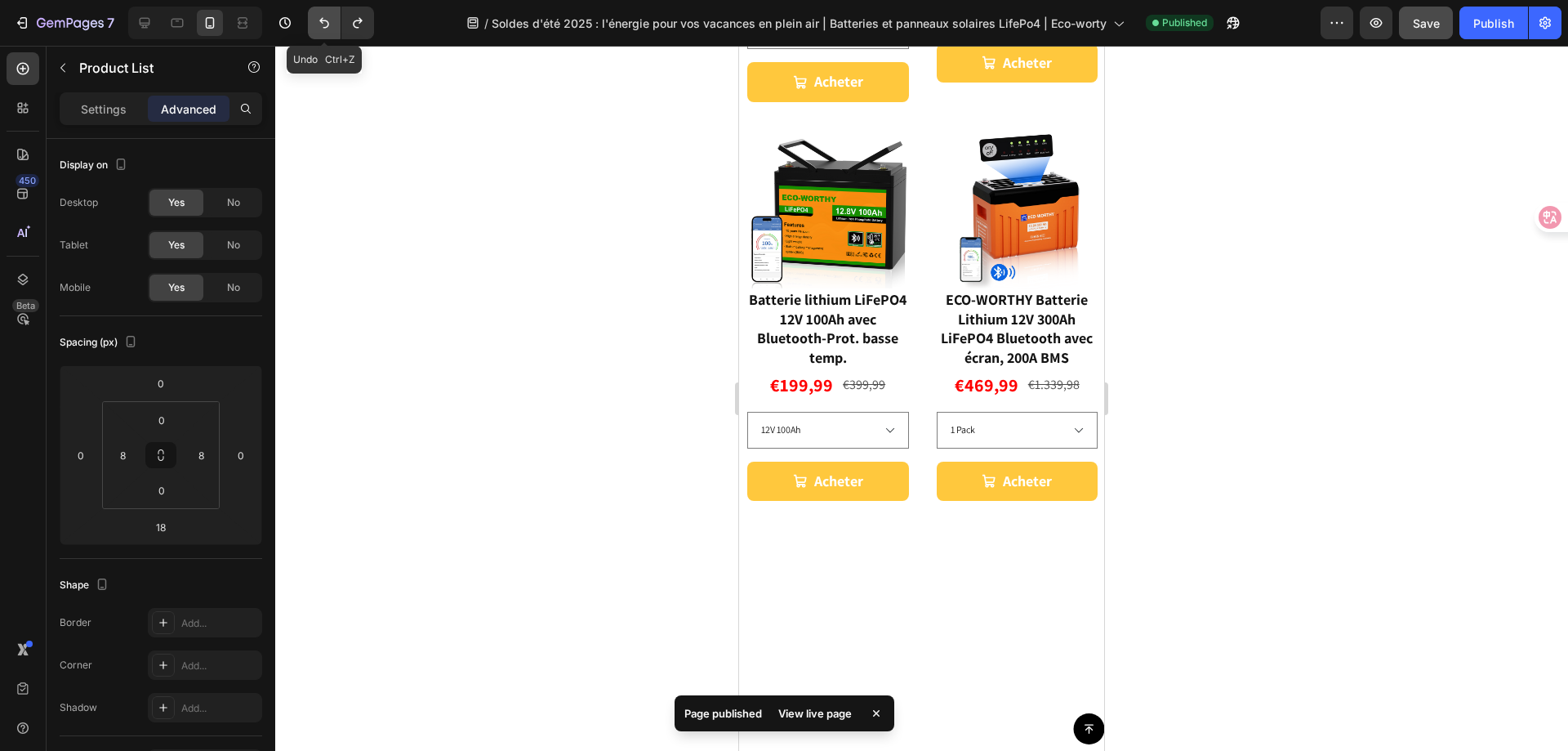
click at [322, 26] on icon "Undo/Redo" at bounding box center [324, 23] width 16 height 16
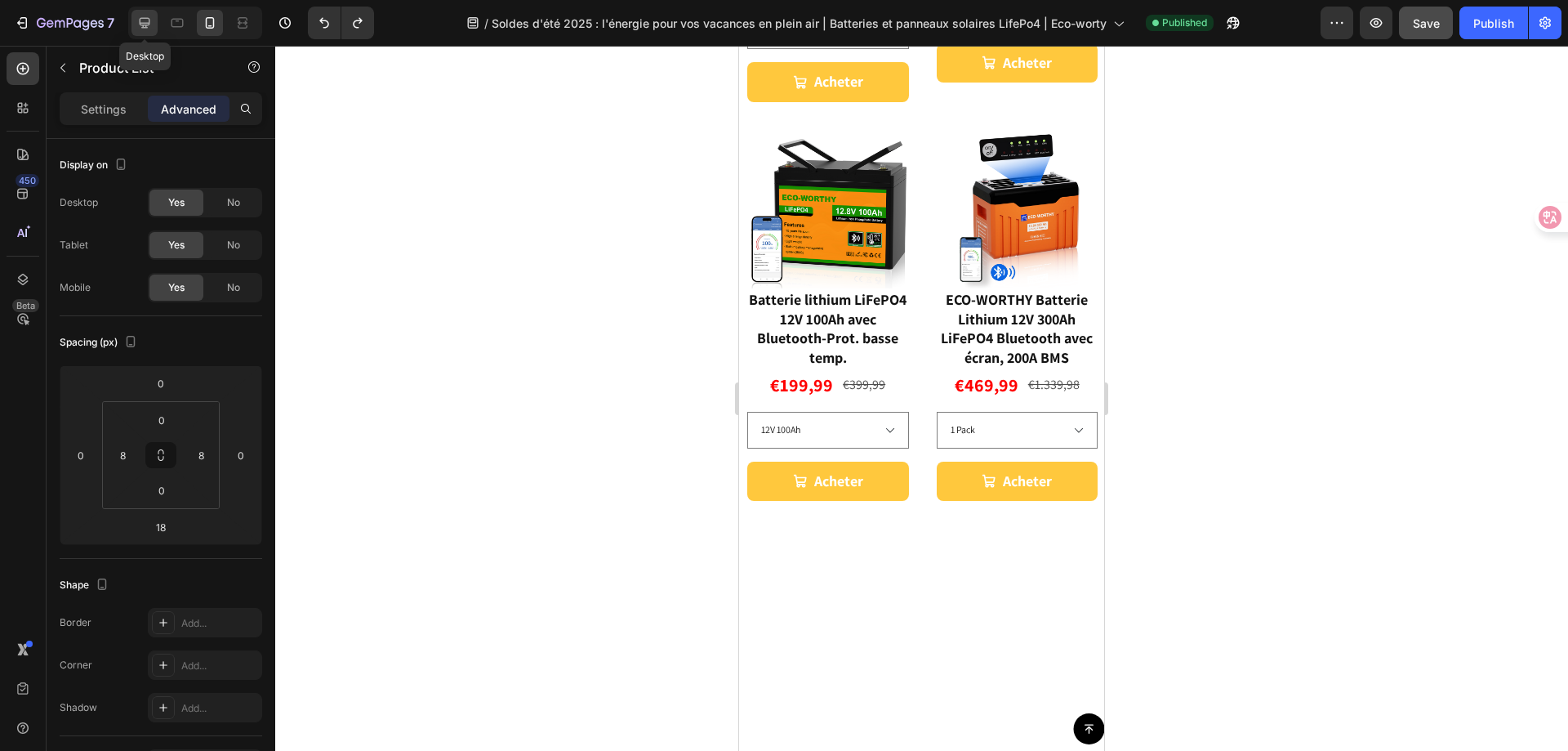
click at [149, 22] on icon at bounding box center [145, 23] width 16 height 16
type input "0"
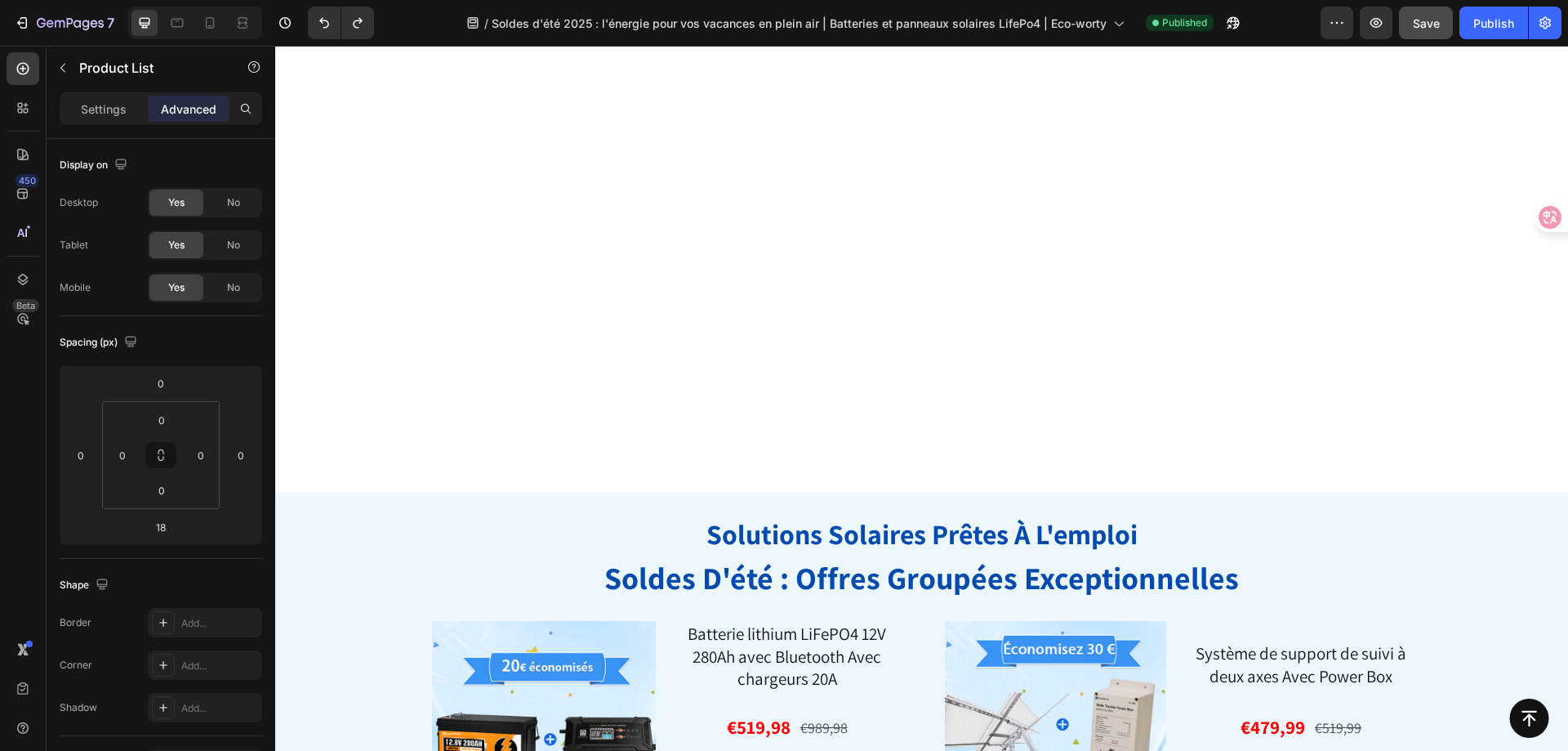
scroll to position [2039, 0]
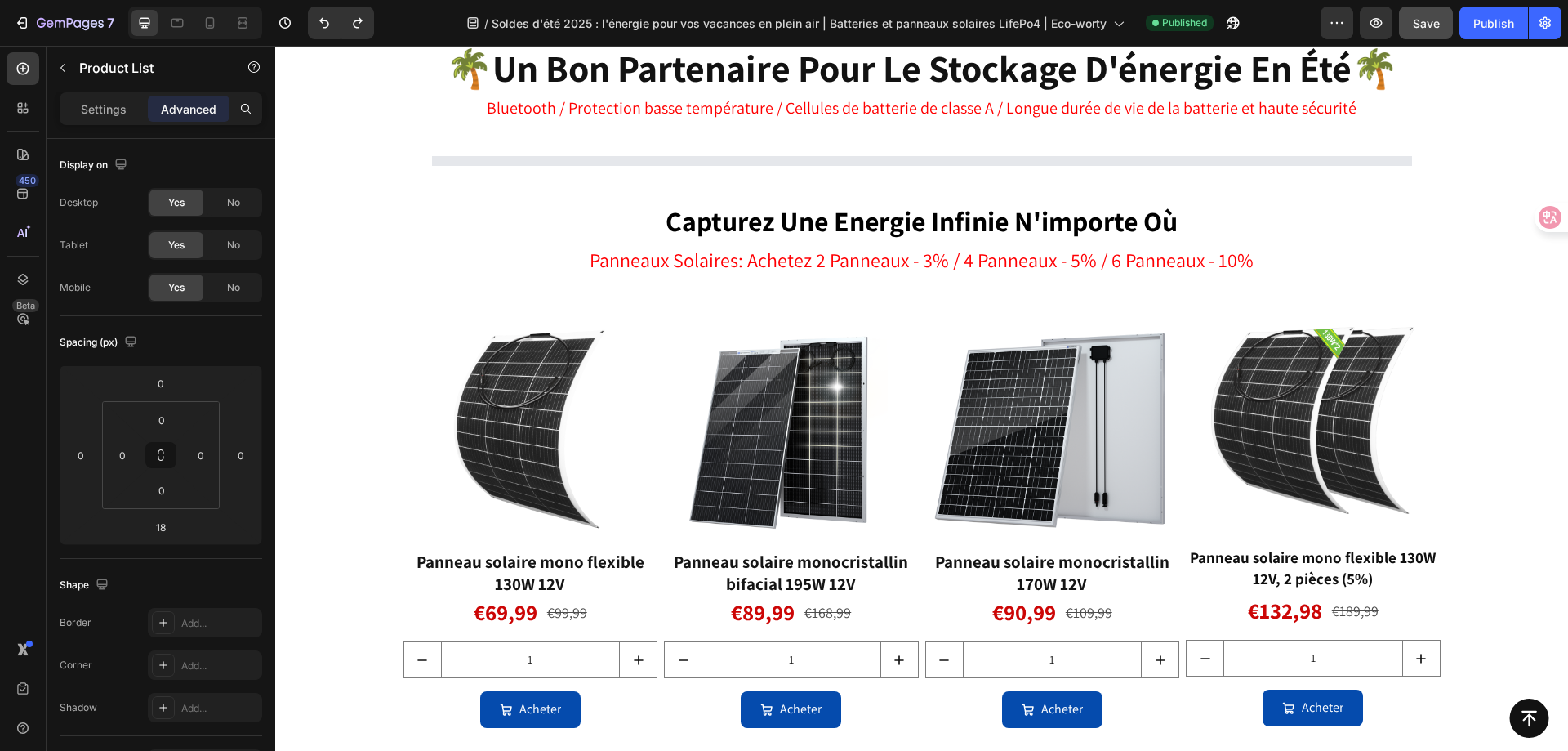
select select "550946354143232776"
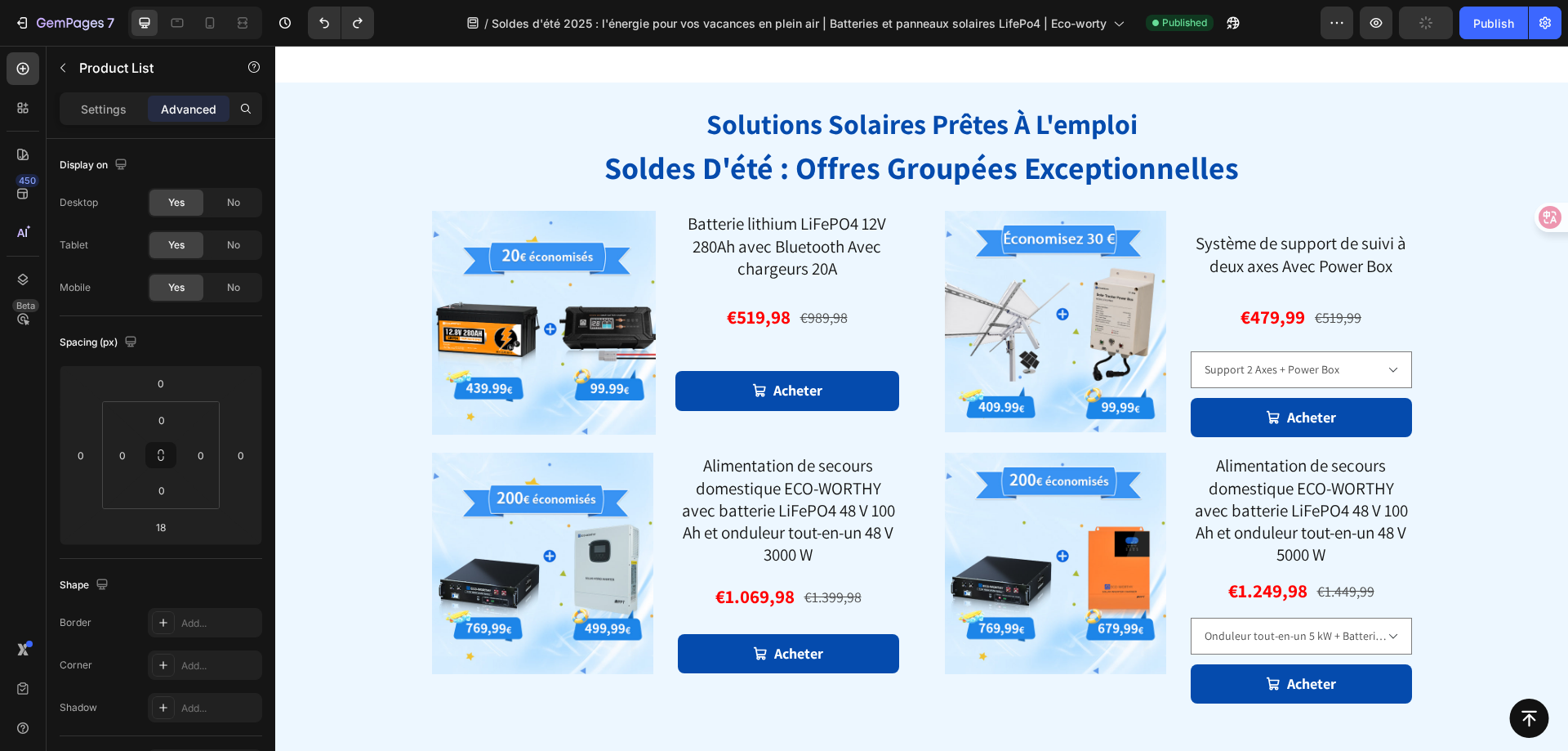
scroll to position [2120, 0]
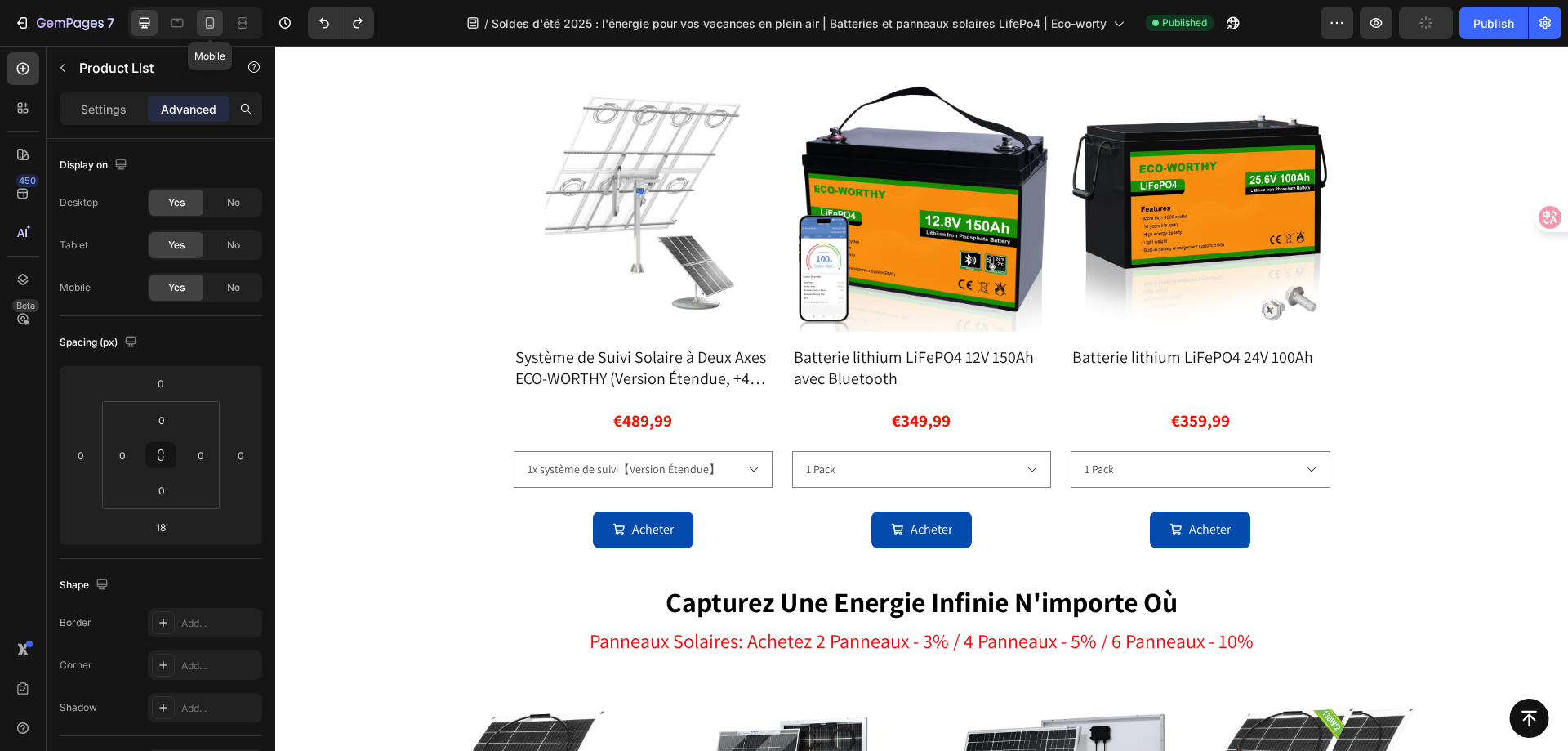
click at [203, 22] on icon at bounding box center [210, 23] width 16 height 16
type input "8"
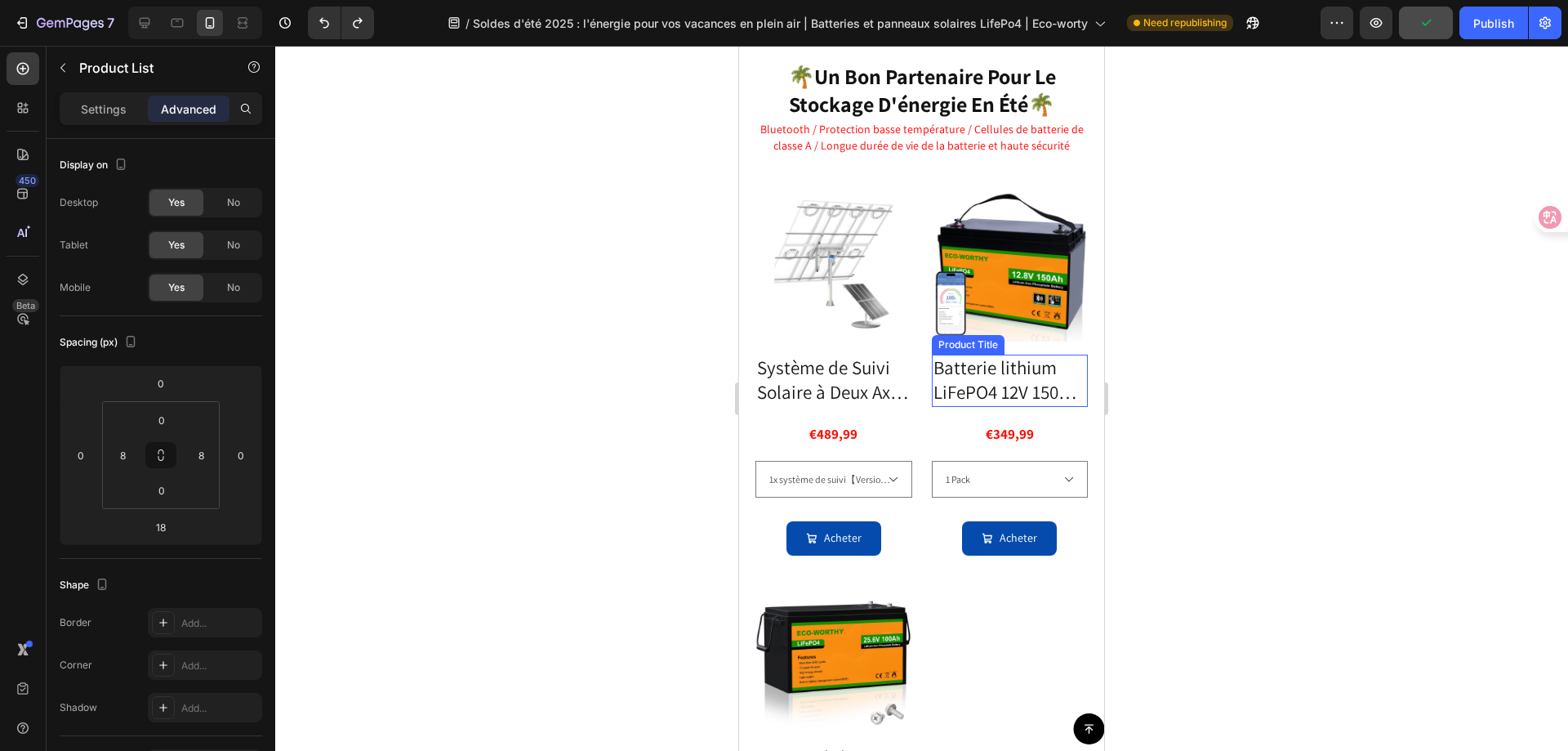
scroll to position [2345, 0]
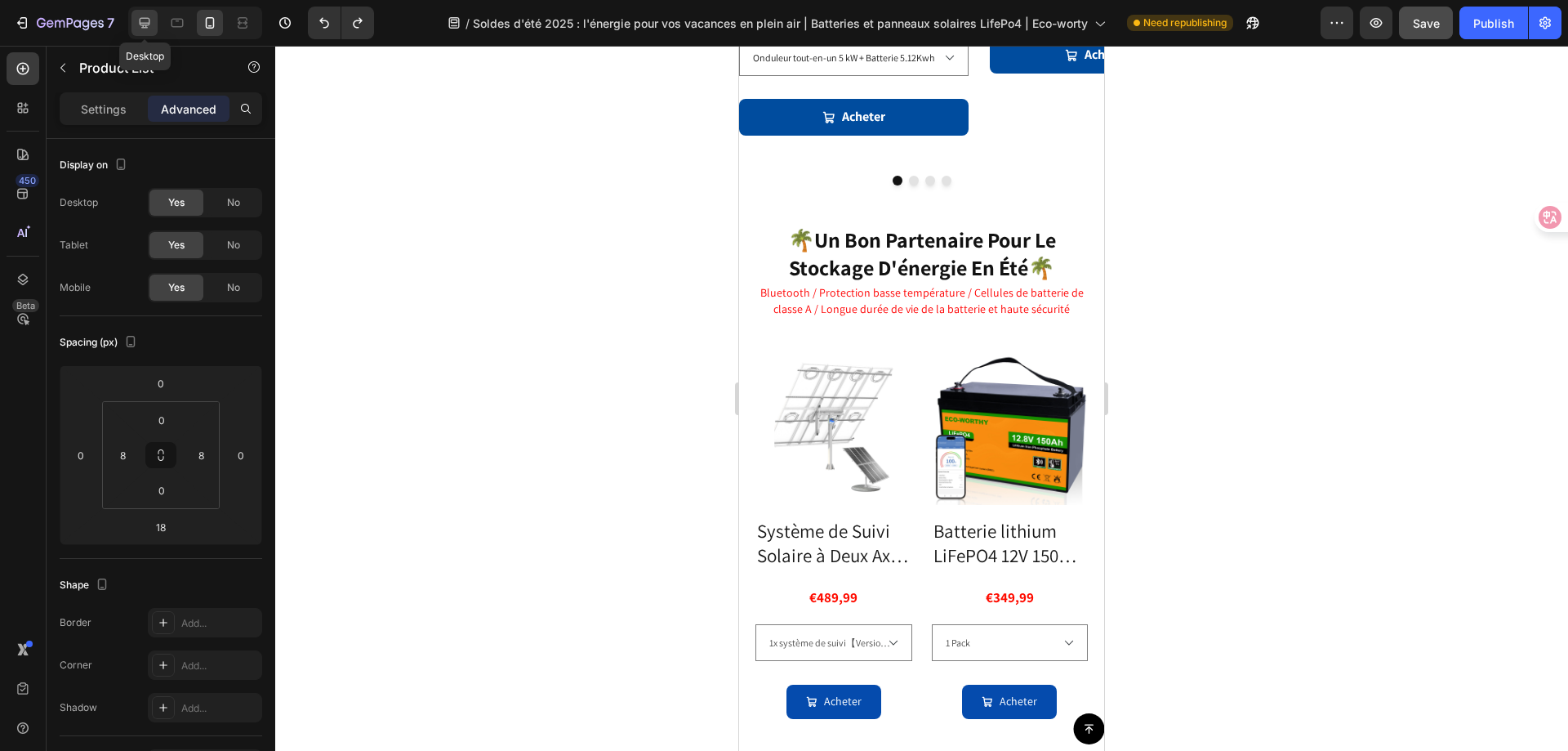
click at [147, 25] on icon at bounding box center [145, 23] width 11 height 11
type input "0"
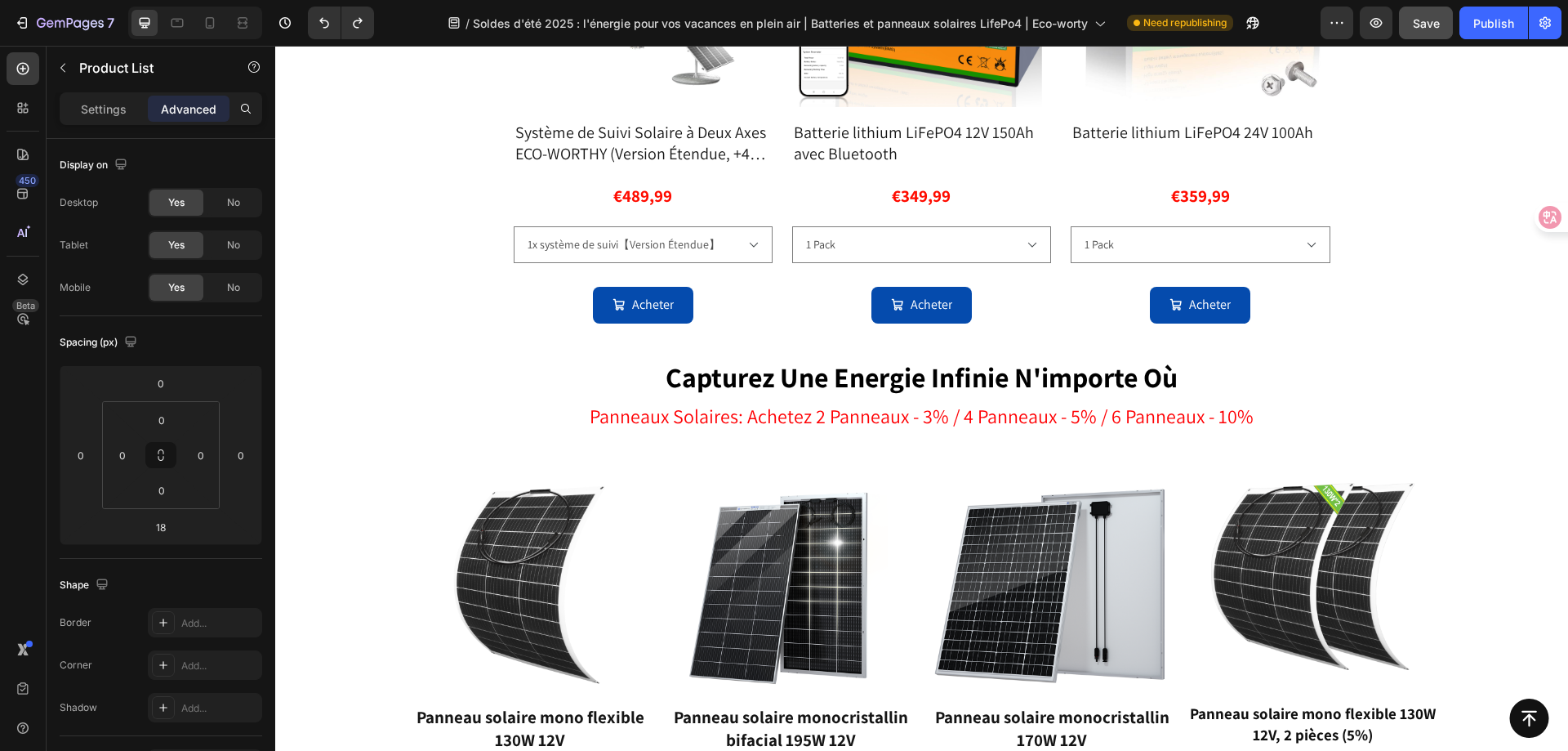
scroll to position [2089, 0]
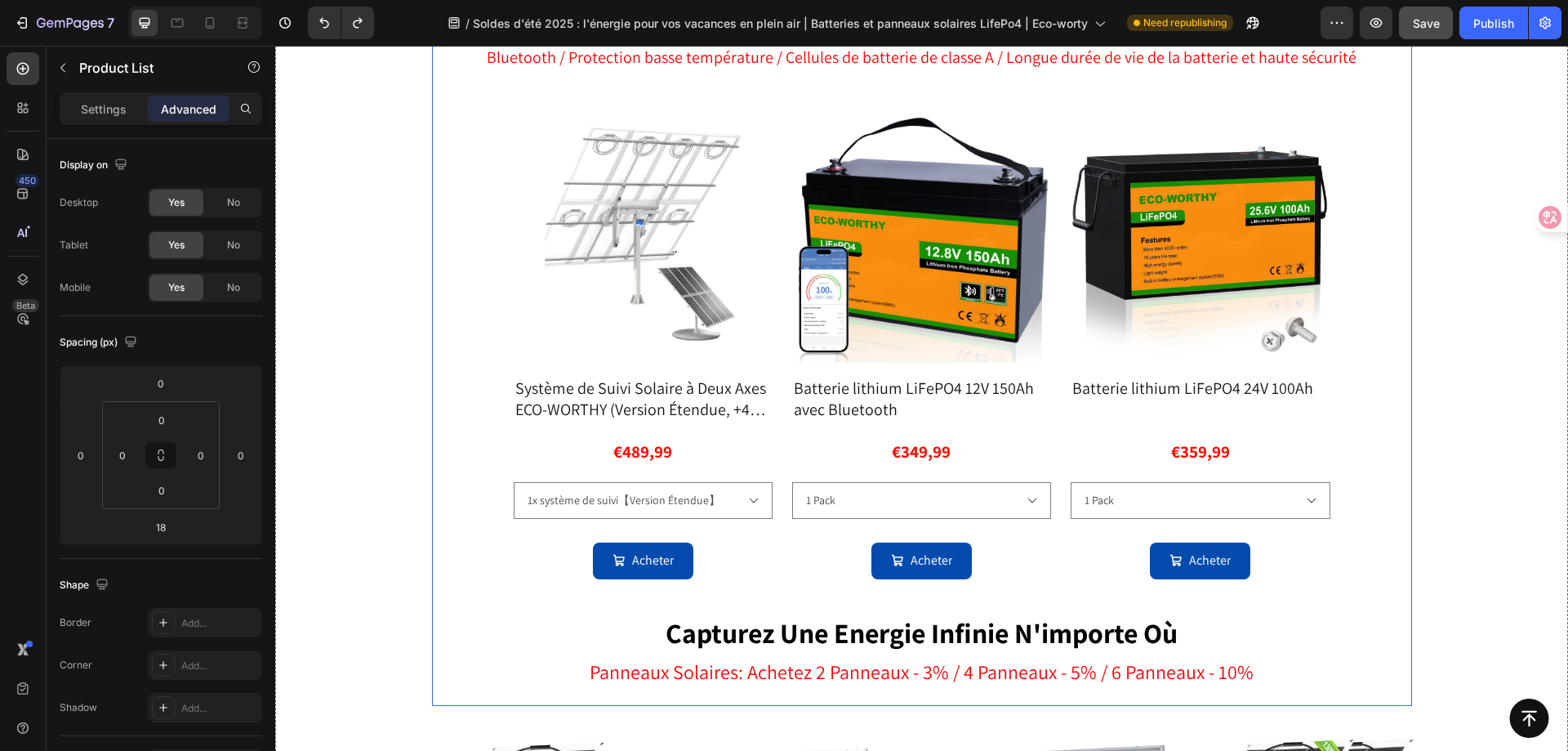
click at [1044, 581] on div "🌴 un bon partenaire pour le stockage d'énergie en été 🌴 Heading Bluetooth / Pro…" at bounding box center [922, 340] width 980 height 730
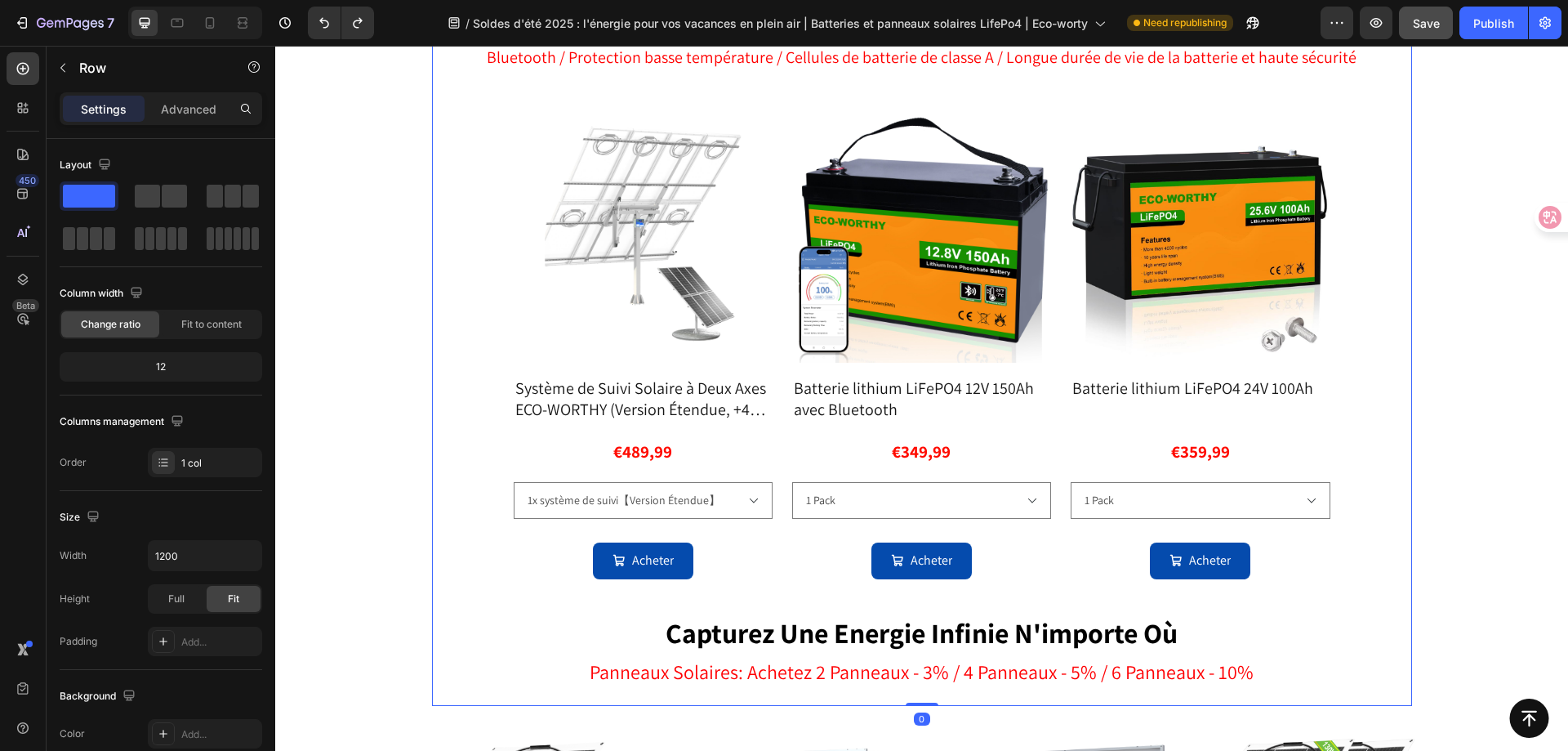
scroll to position [1926, 0]
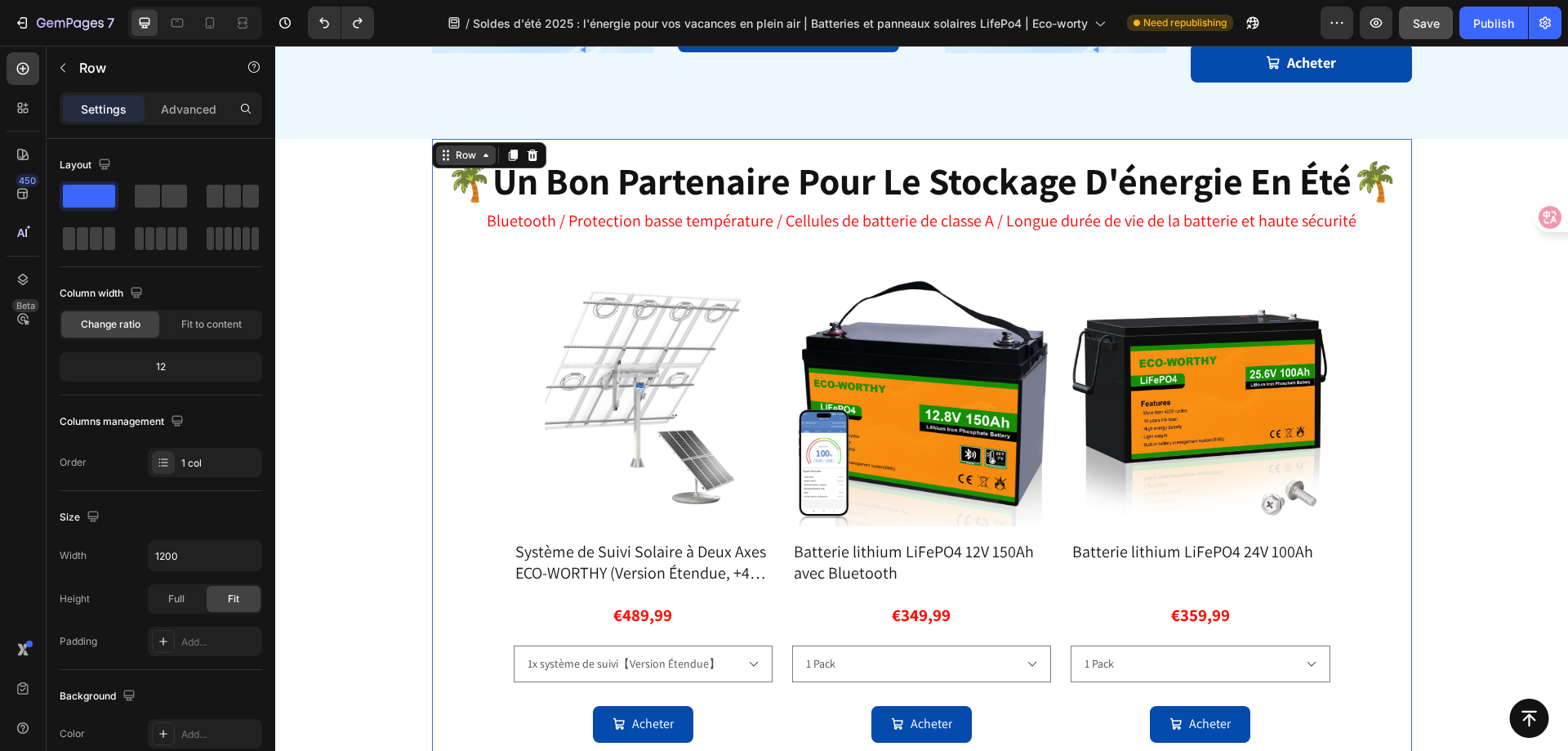
click at [453, 152] on div "Row" at bounding box center [466, 156] width 27 height 15
click at [565, 248] on div "🌴 un bon partenaire pour le stockage d'énergie en été 🌴 Heading Bluetooth / Pro…" at bounding box center [922, 504] width 980 height 730
click at [747, 286] on img at bounding box center [643, 396] width 259 height 259
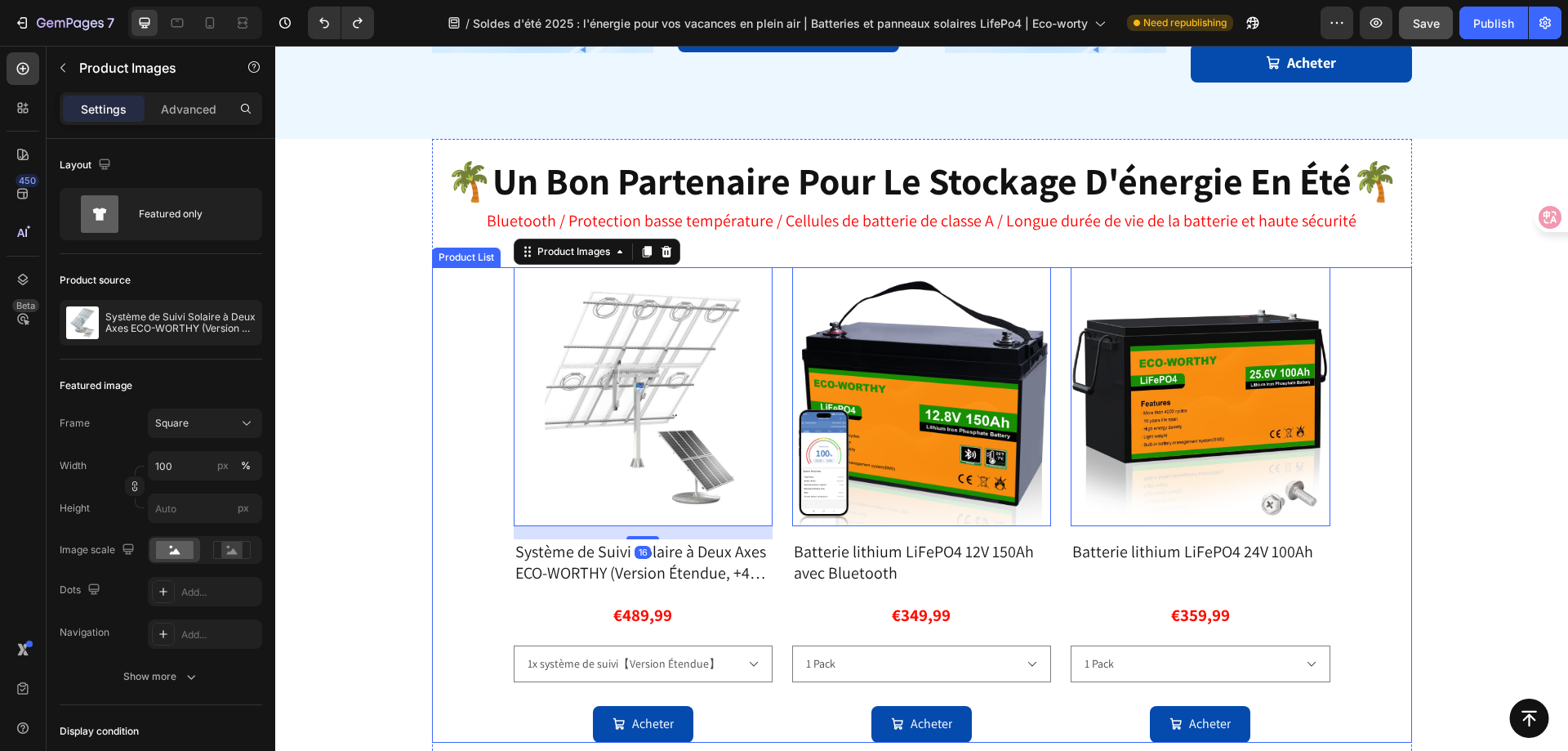
click at [772, 293] on div "Product Images 16 Système de Suivi Solaire à Deux Axes ECO-WORTHY (Version Éten…" at bounding box center [922, 504] width 817 height 475
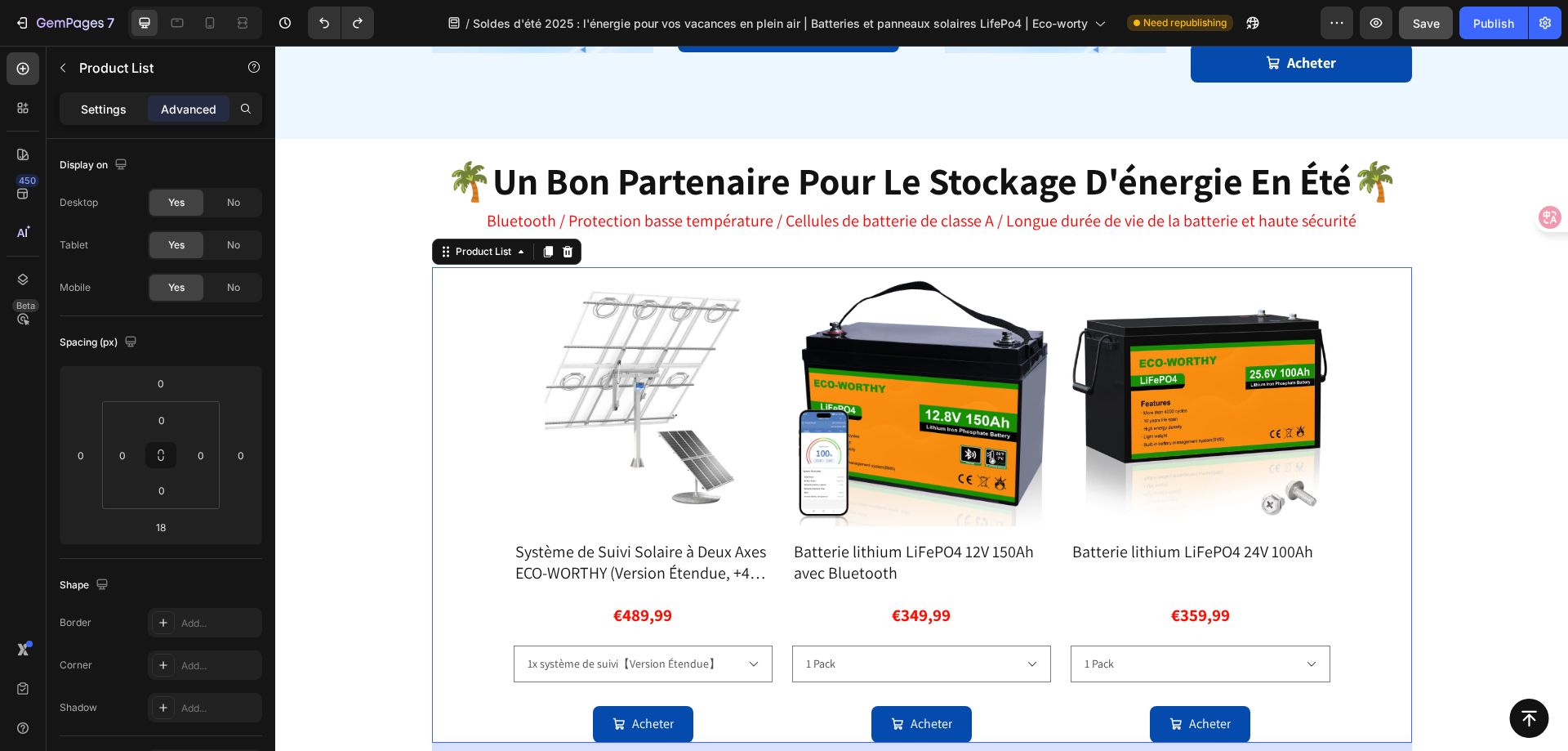
click at [111, 110] on p "Settings" at bounding box center [104, 109] width 46 height 17
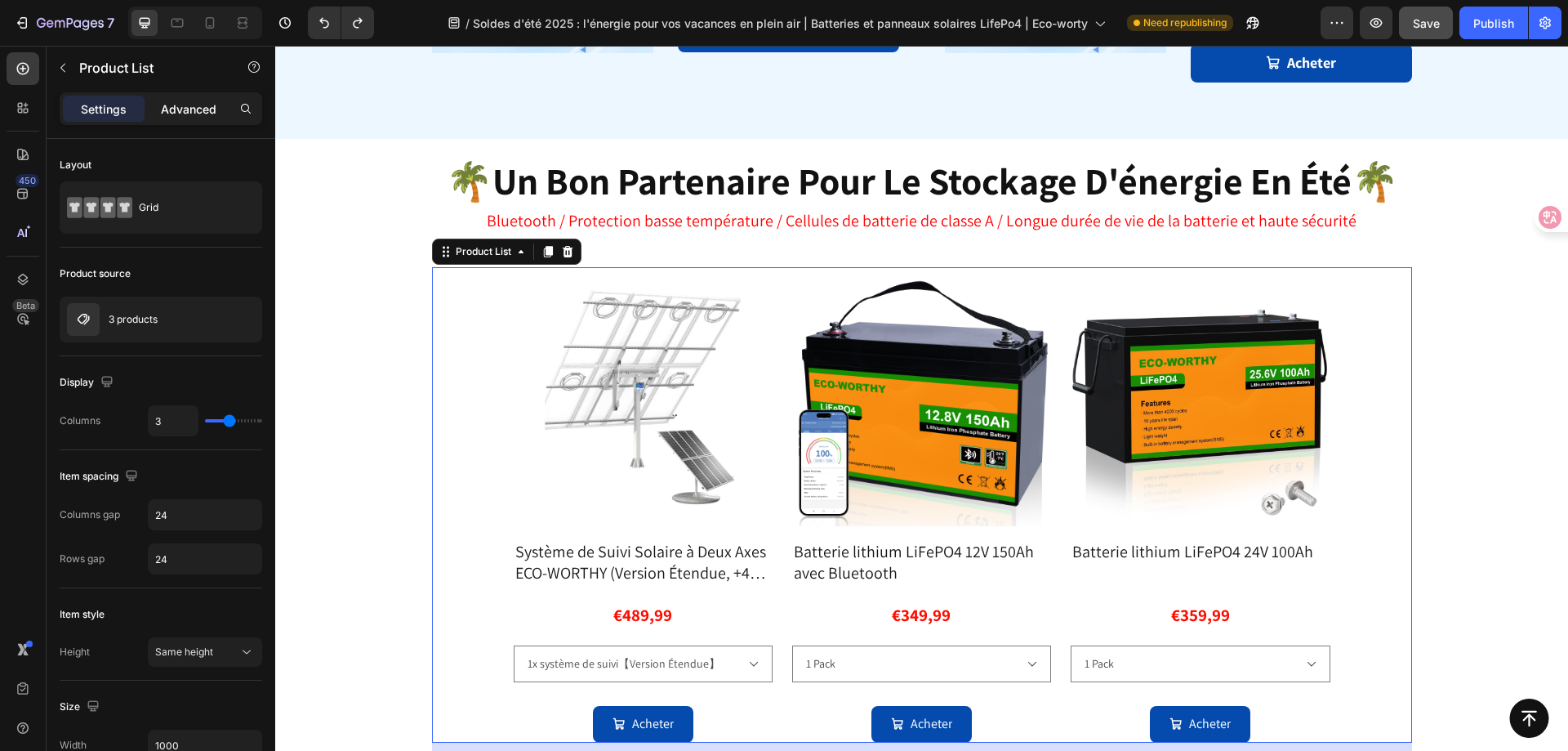
click at [177, 106] on p "Advanced" at bounding box center [188, 109] width 55 height 17
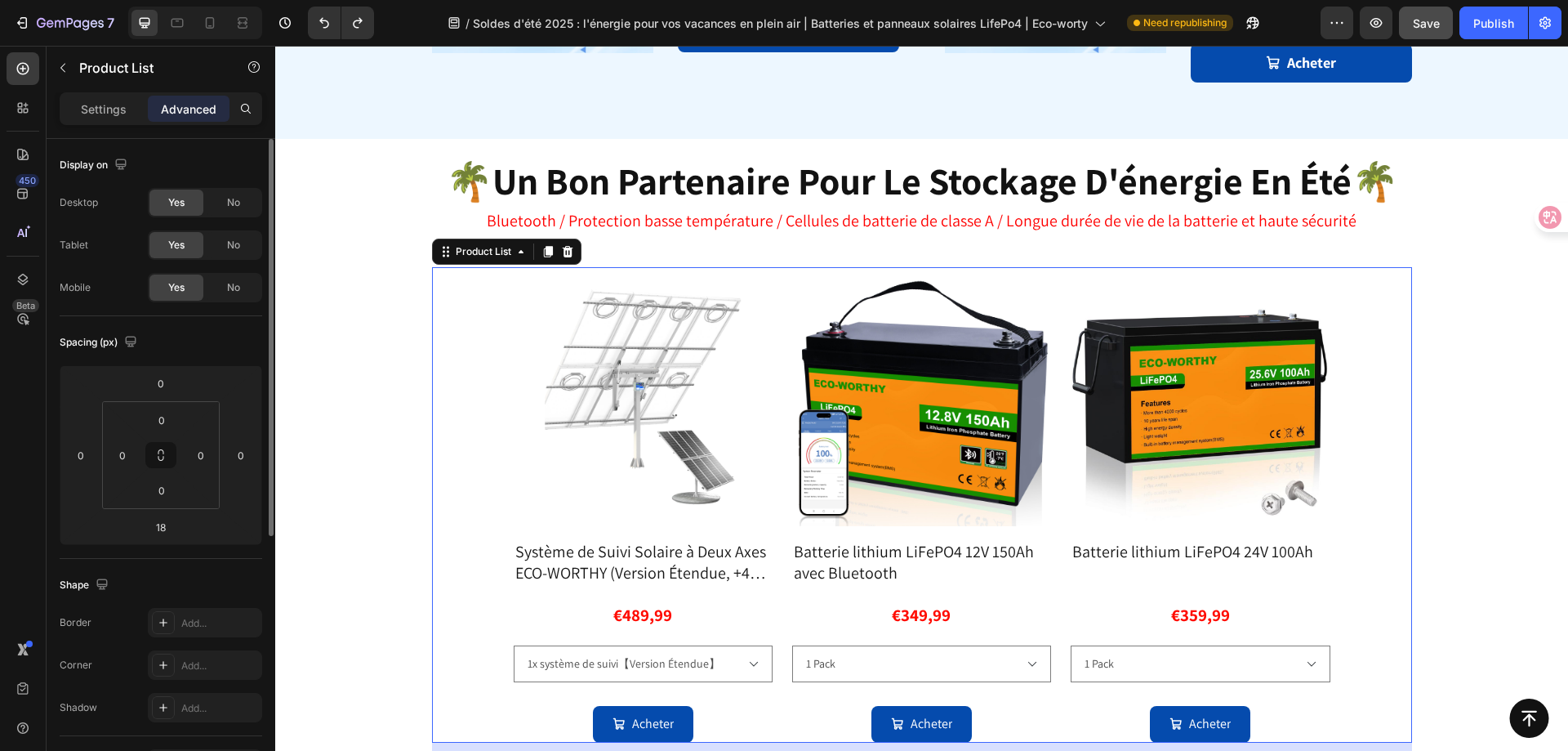
click at [122, 111] on p "Settings" at bounding box center [104, 109] width 46 height 17
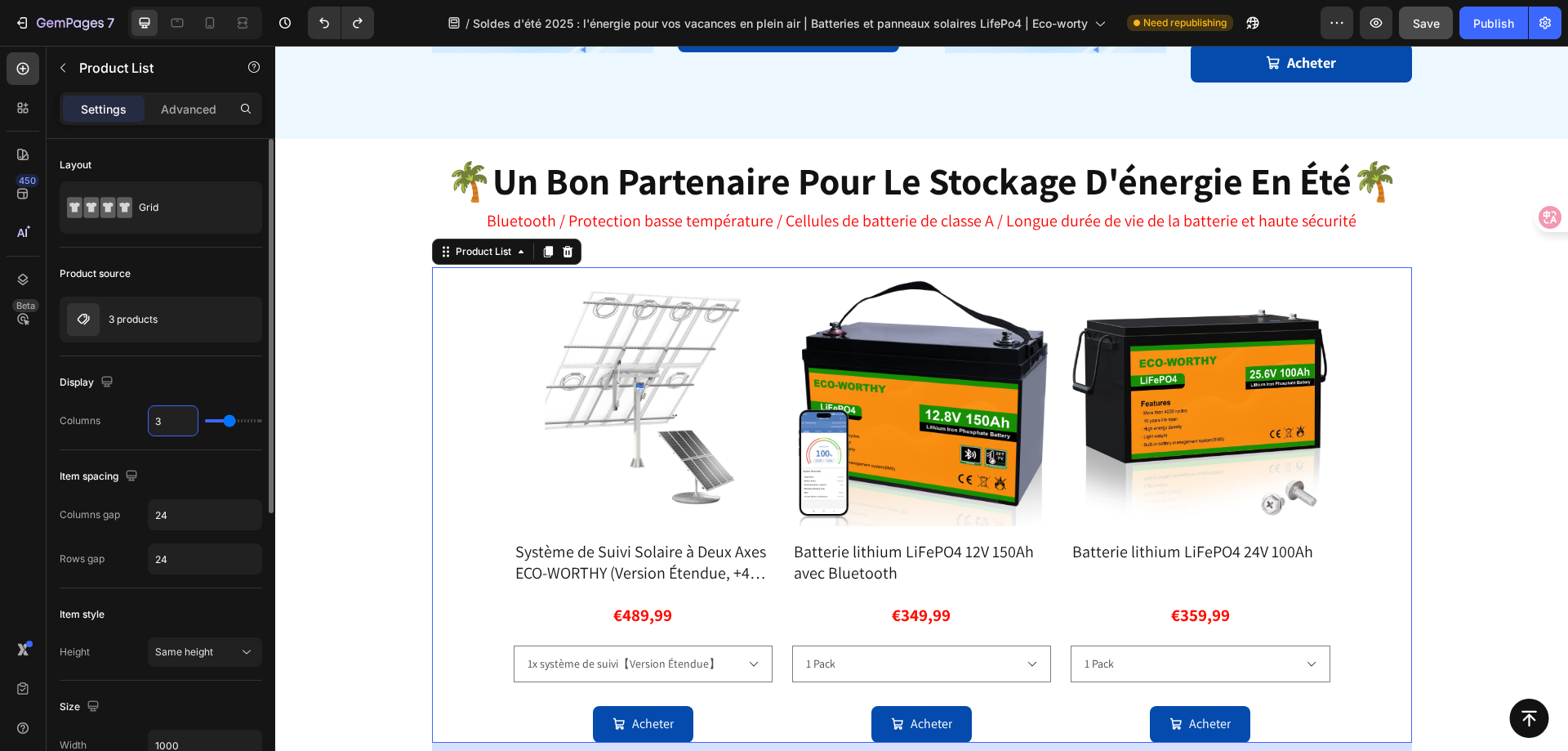
click at [169, 421] on input "3" at bounding box center [174, 421] width 49 height 30
type input "4"
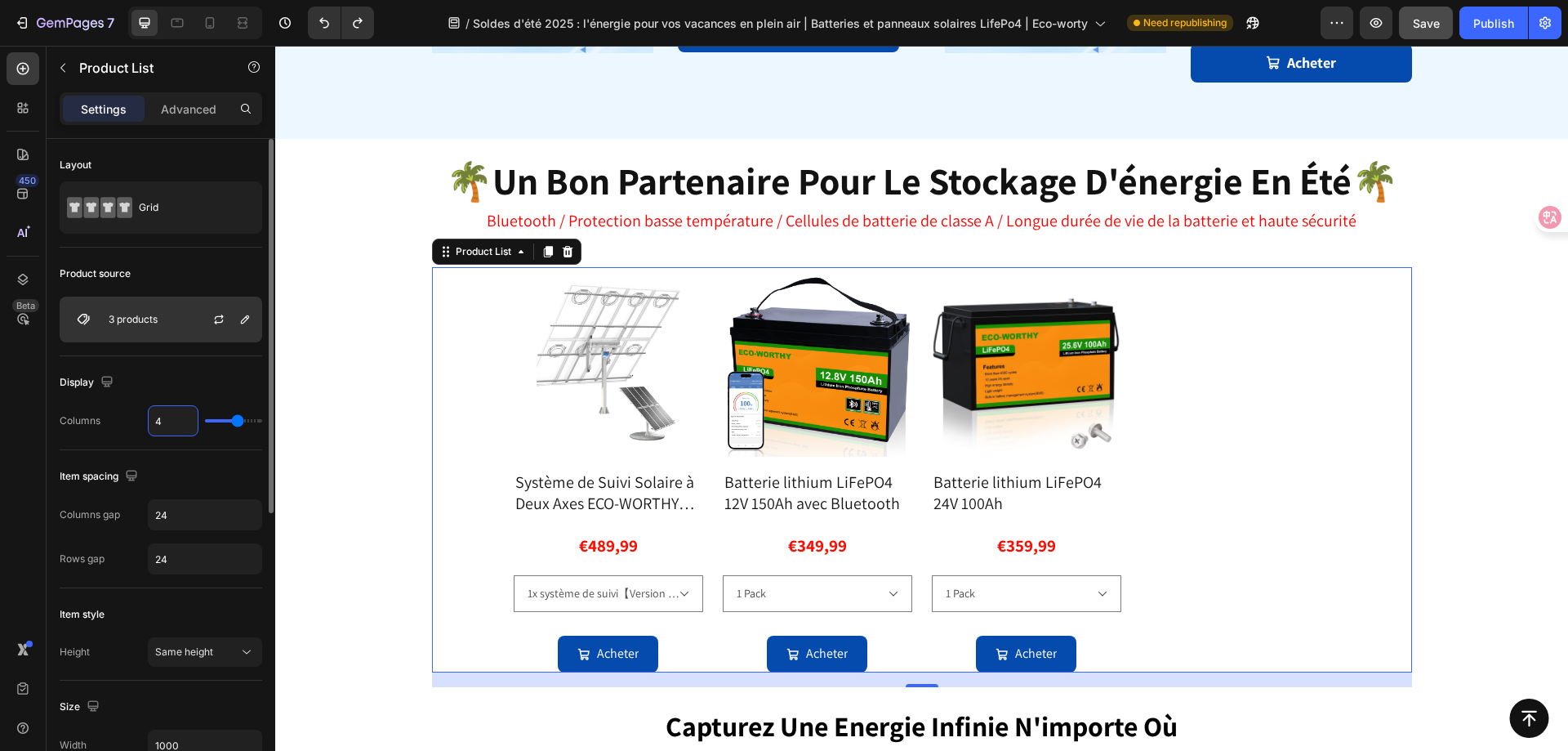
type input "4"
click at [147, 324] on p "3 products" at bounding box center [133, 320] width 49 height 12
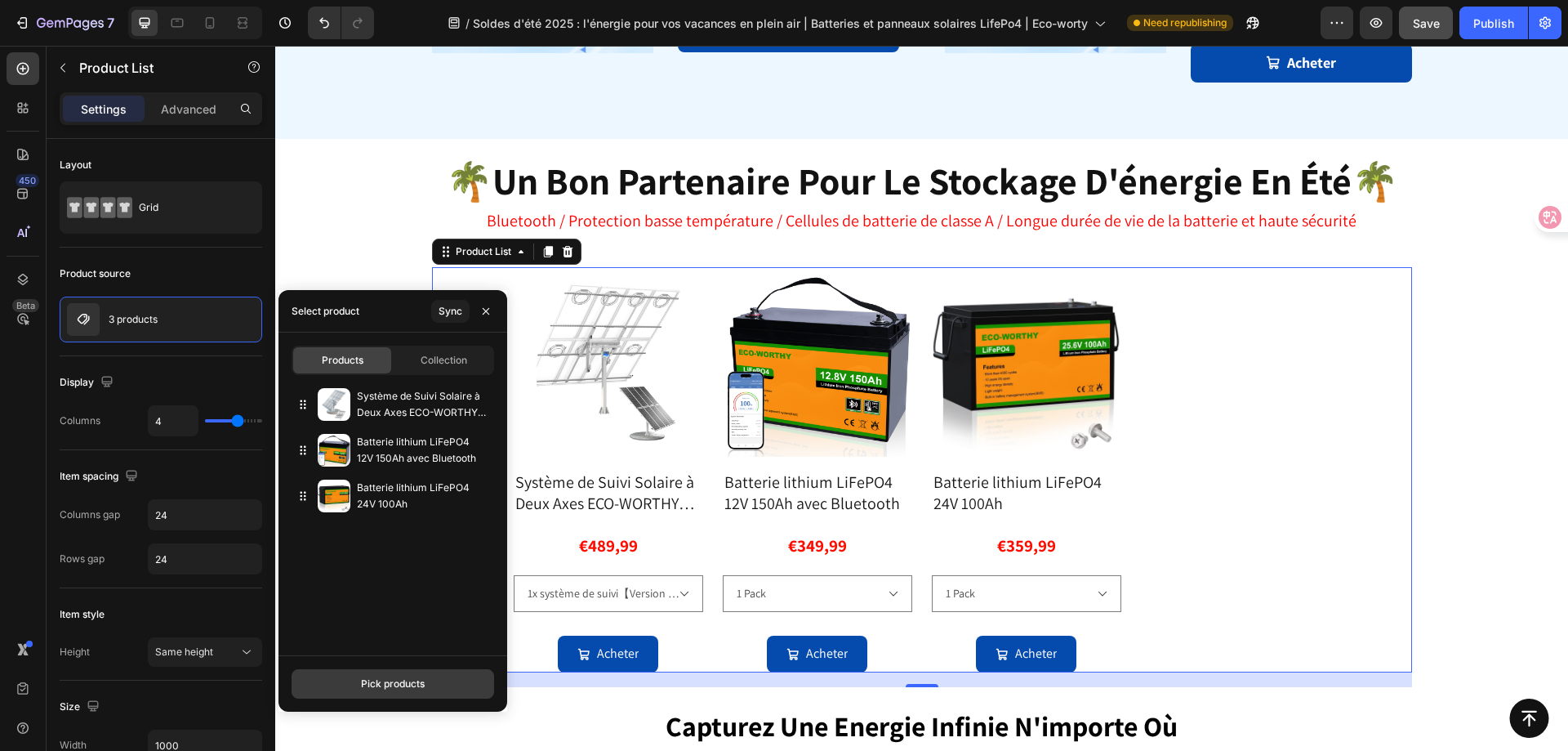
click at [385, 685] on div "Pick products" at bounding box center [392, 683] width 63 height 15
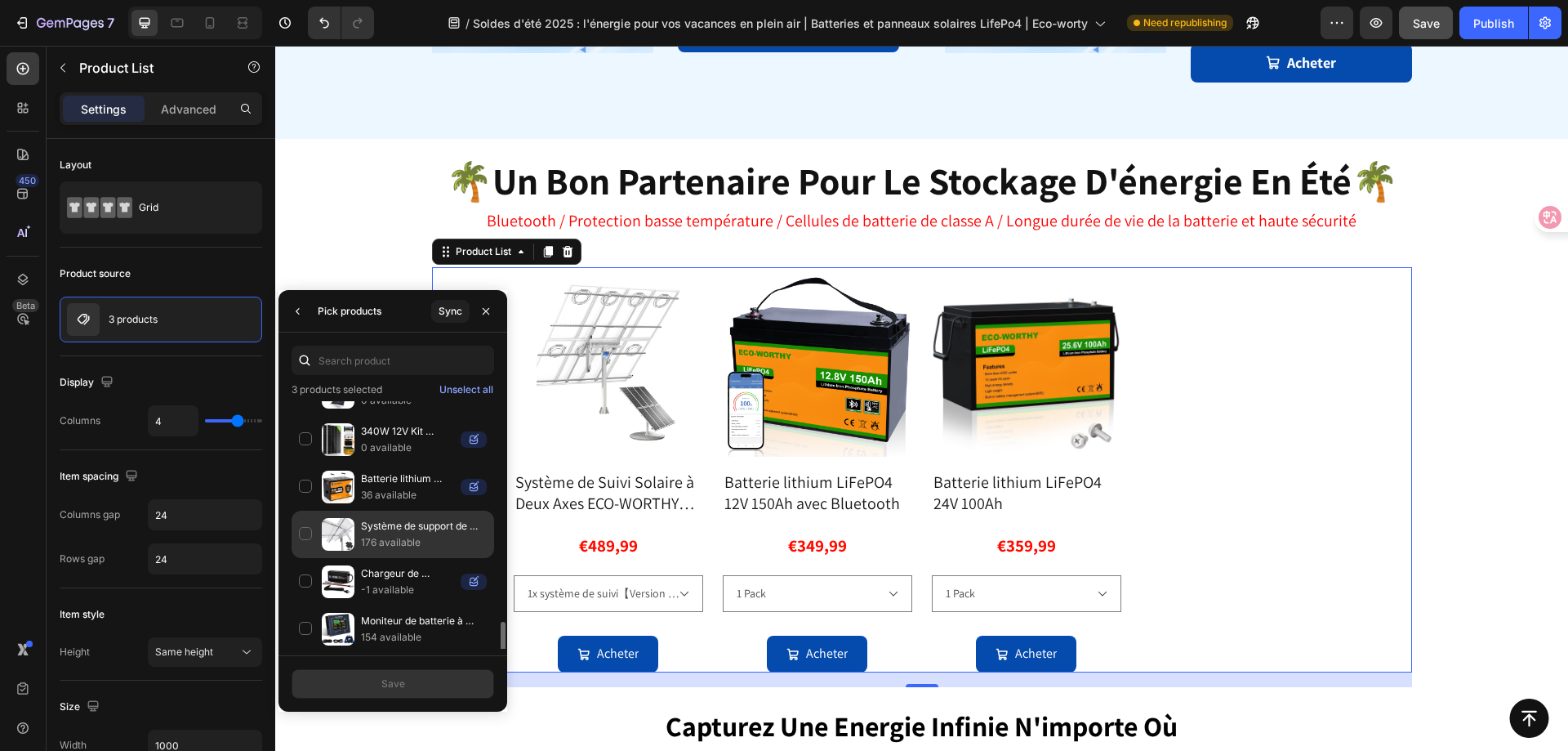
scroll to position [1061, 0]
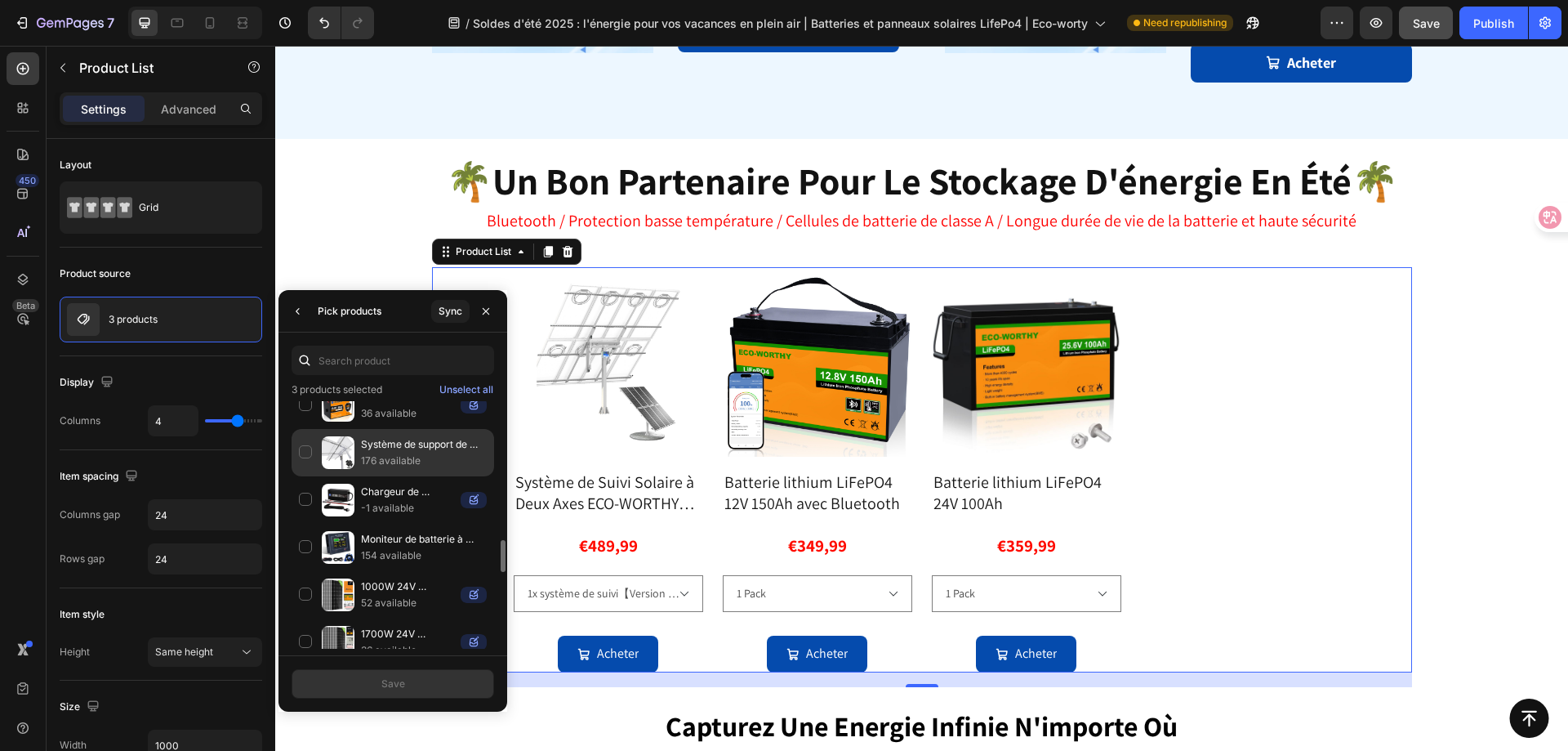
click at [304, 476] on div "Système de support de suivi à deux axes 176 available" at bounding box center [393, 500] width 203 height 48
click at [416, 689] on button "Save" at bounding box center [393, 683] width 203 height 30
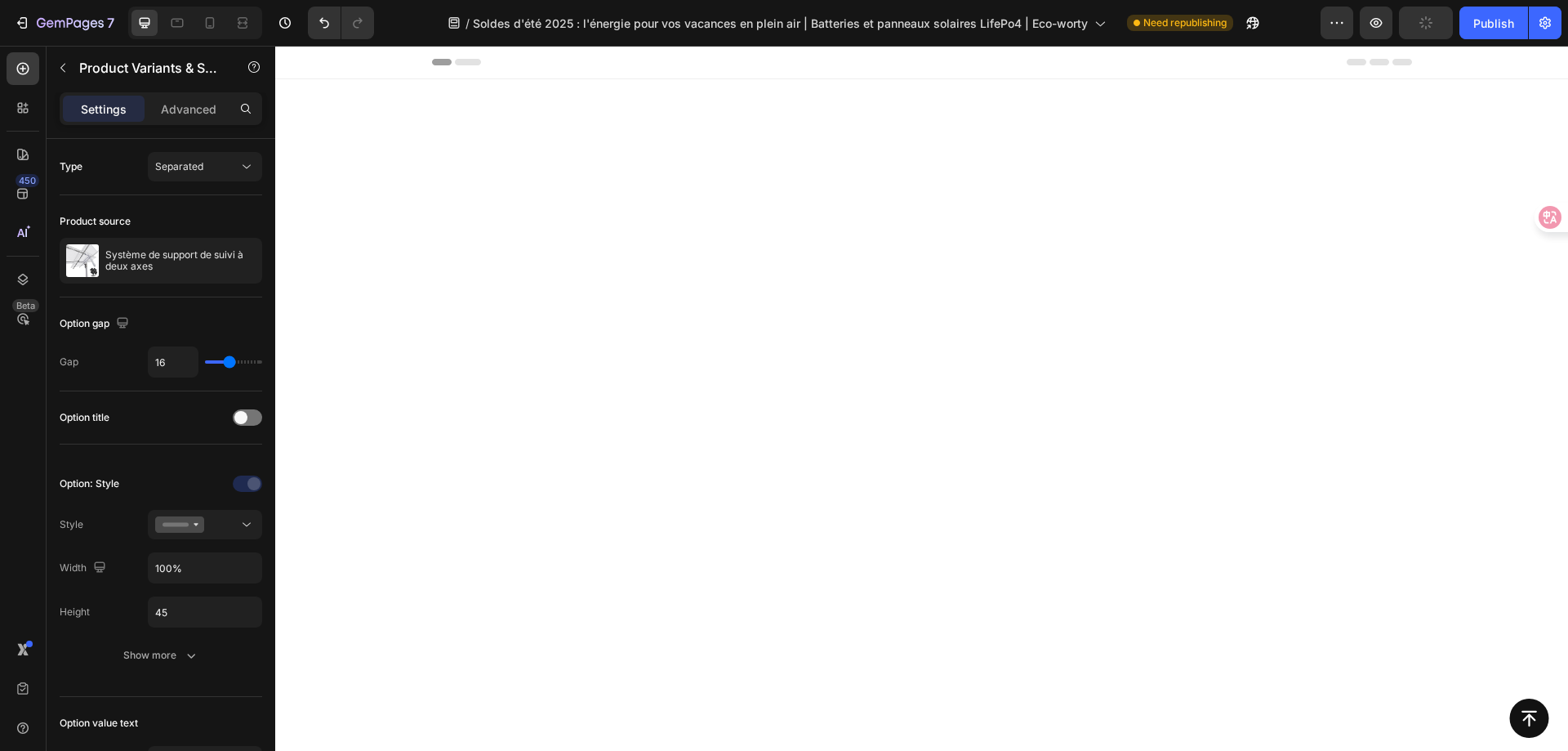
scroll to position [1926, 0]
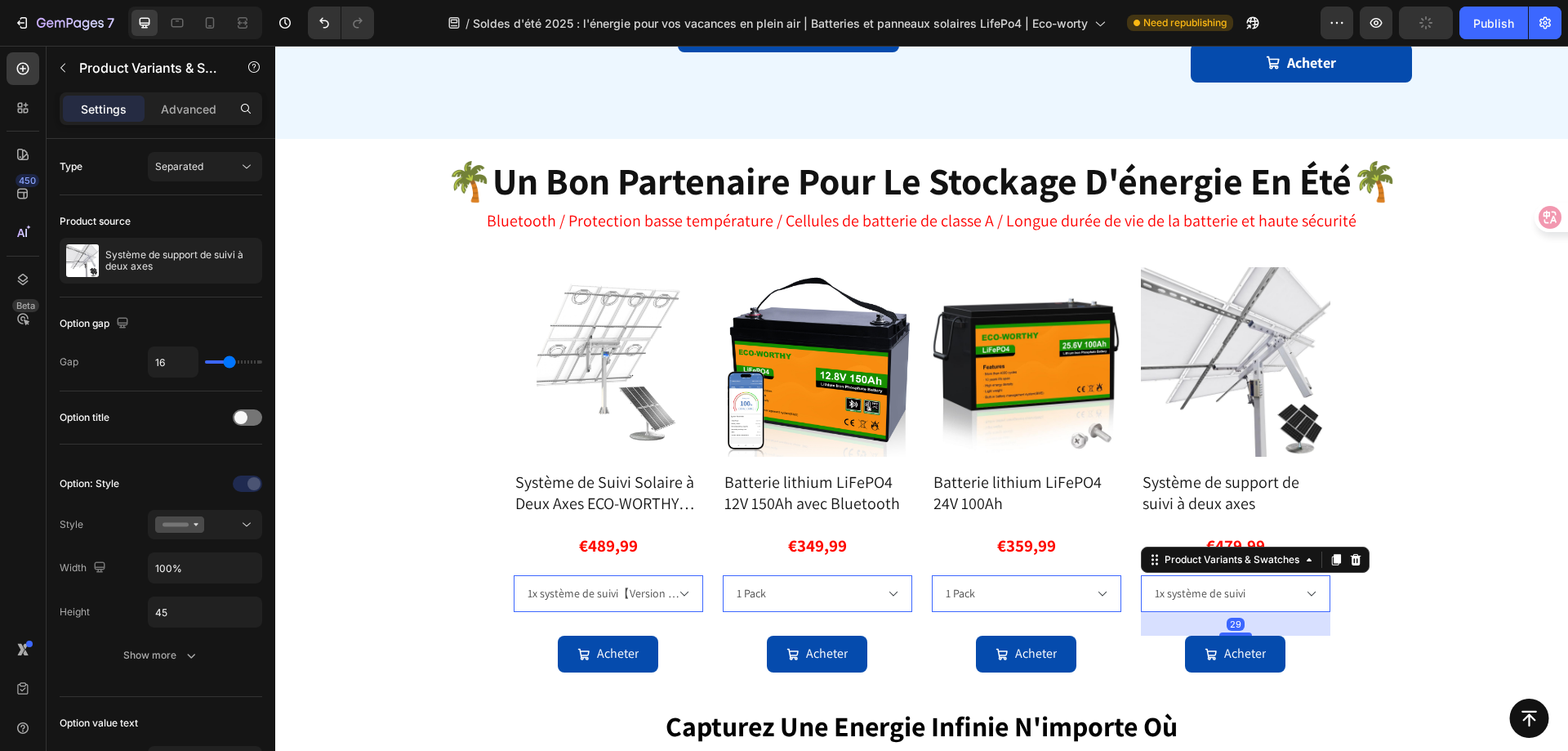
click at [703, 575] on select "Support 2 Axes + Power Box 1x système de suivi avec 6x Panneau Bifaciaux 195W P…" at bounding box center [609, 593] width 189 height 37
select select "1x système de suivi"
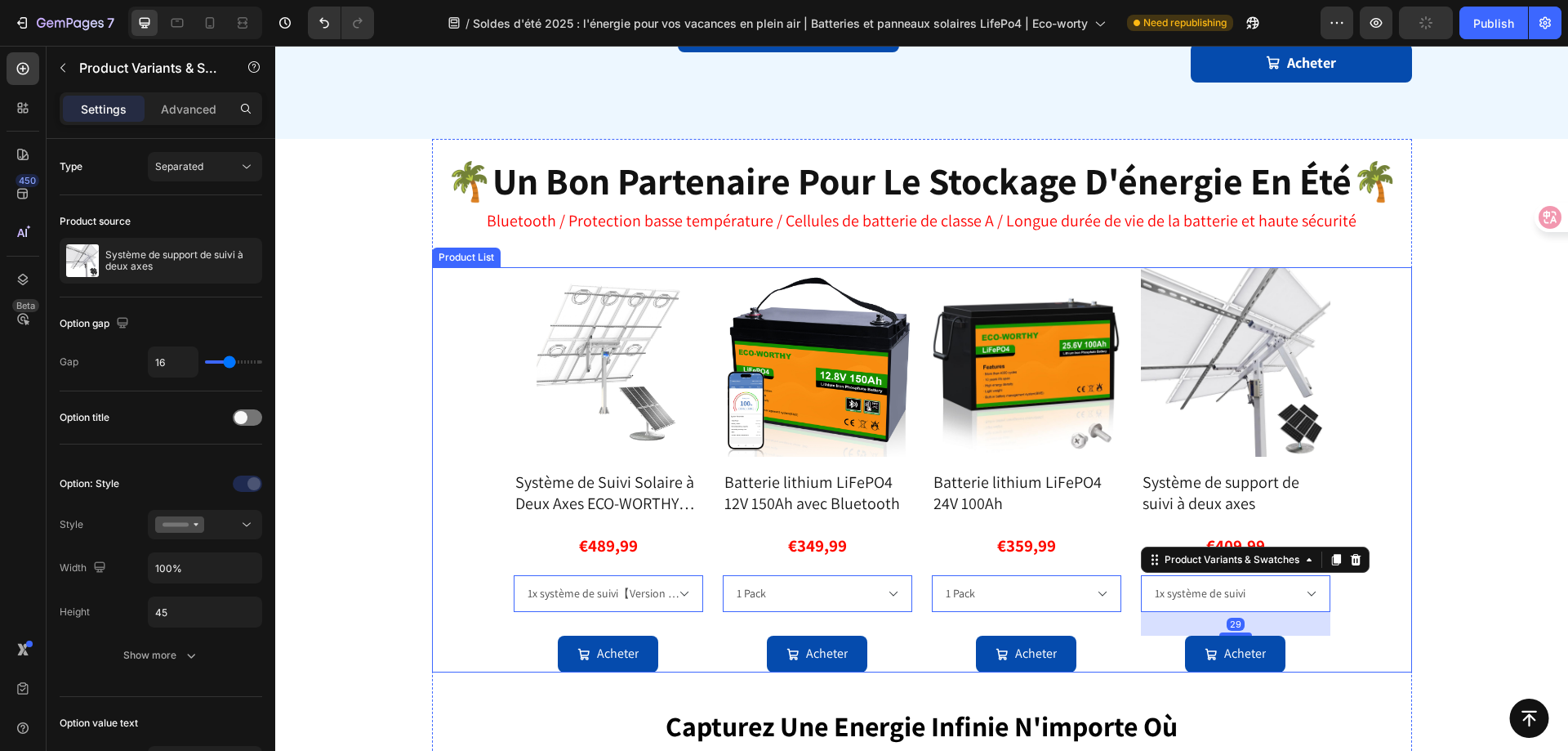
click at [1455, 527] on div "🌴 un bon partenaire pour le stockage d'énergie en été 🌴 Heading Bluetooth / Pro…" at bounding box center [922, 697] width 1211 height 1117
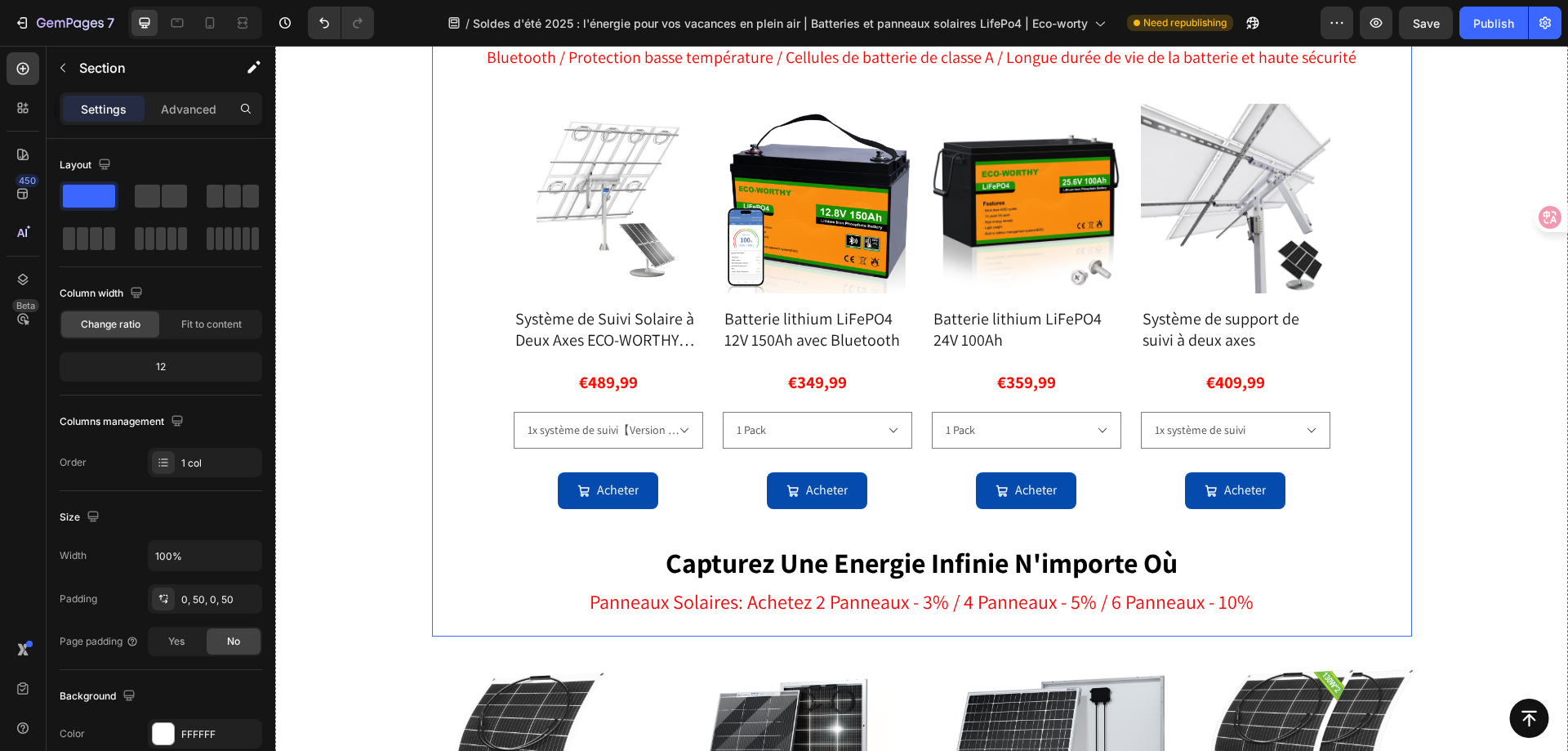
scroll to position [2008, 0]
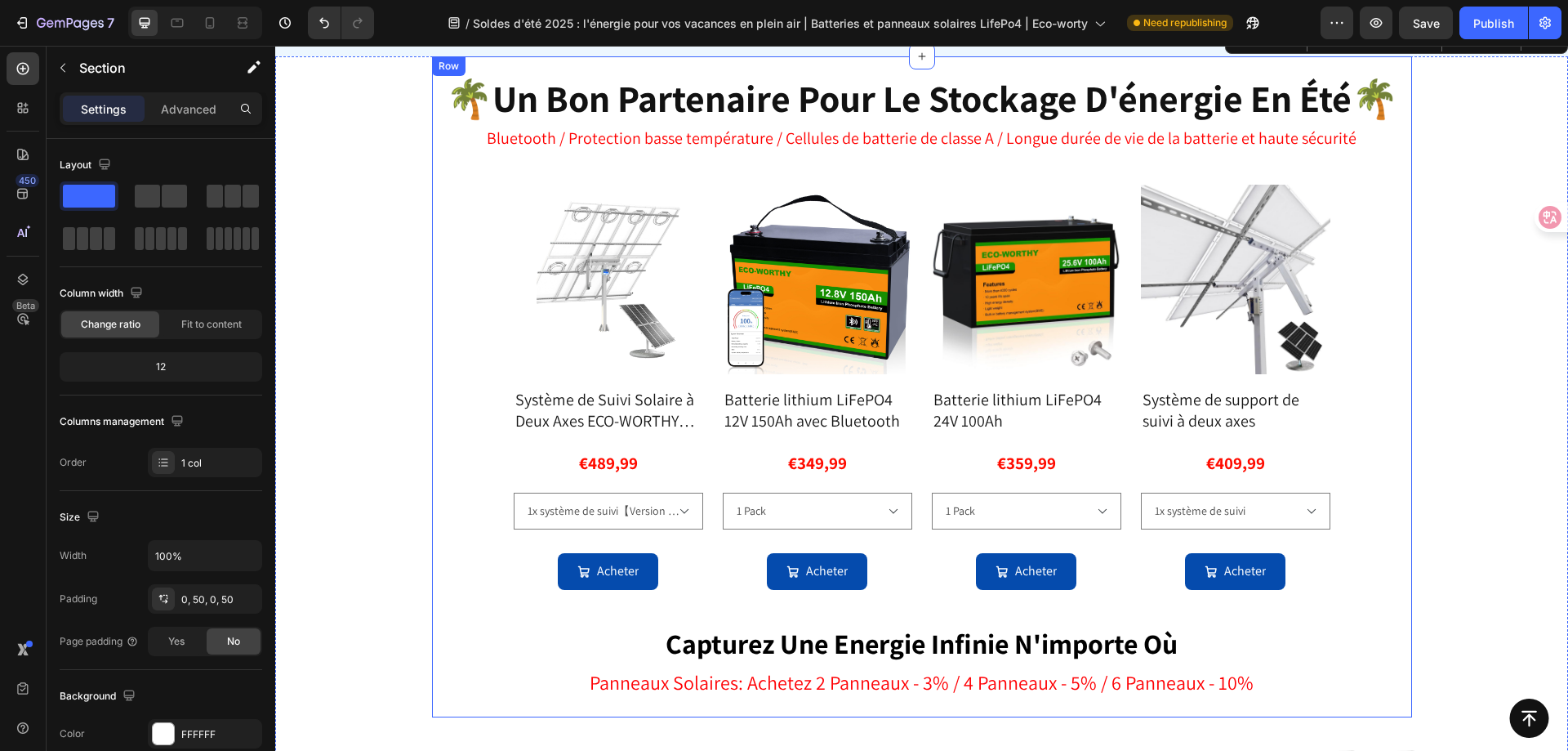
select select "1x système de suivi"
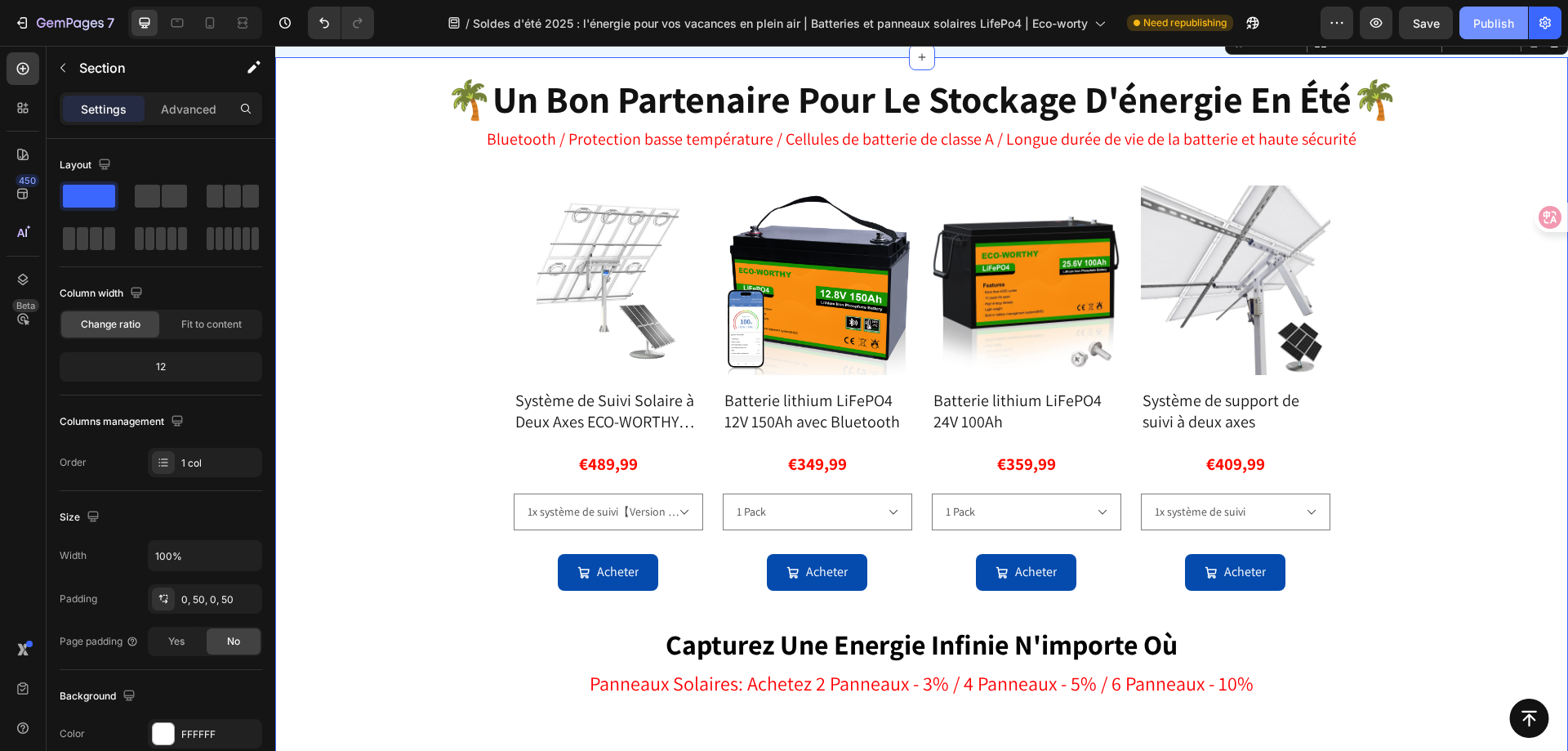
click at [1475, 19] on div "Publish" at bounding box center [1494, 23] width 41 height 17
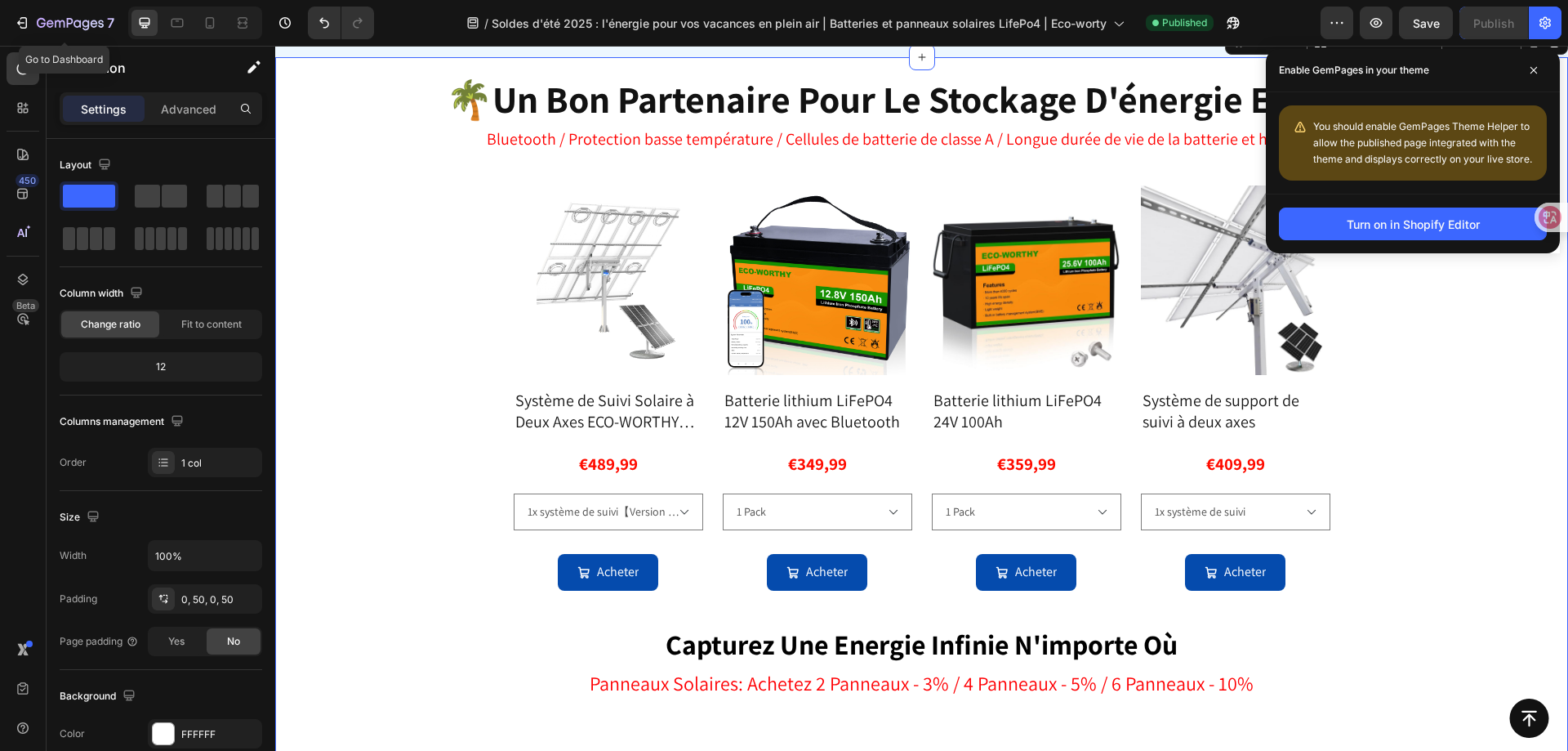
drag, startPoint x: 34, startPoint y: 16, endPoint x: 120, endPoint y: 1, distance: 87.3
click at [37, 16] on div "7" at bounding box center [64, 23] width 100 height 20
